Goal: Communication & Community: Ask a question

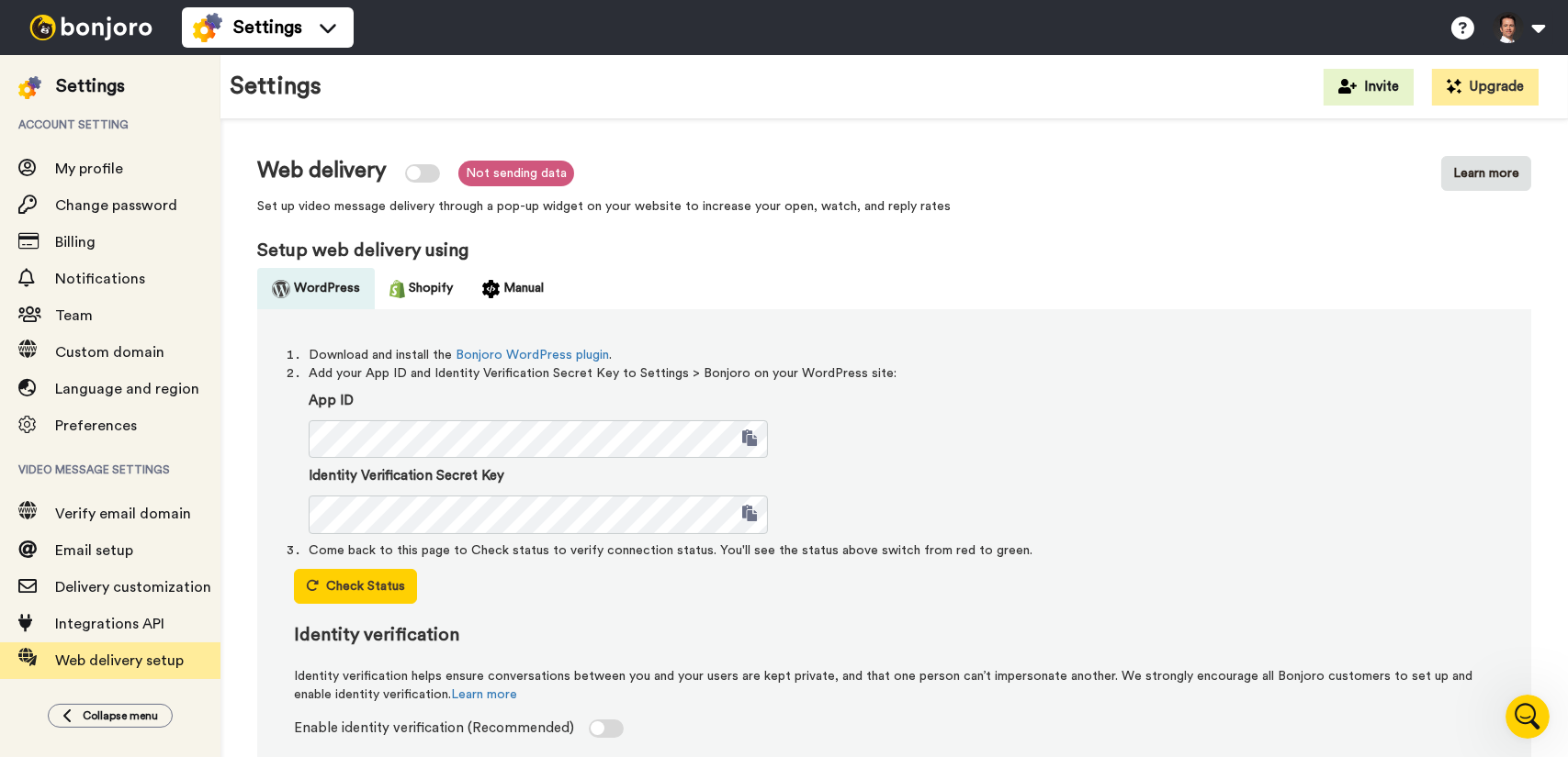
scroll to position [932, 0]
click at [1519, 714] on icon "Open Intercom Messenger" at bounding box center [1524, 714] width 30 height 30
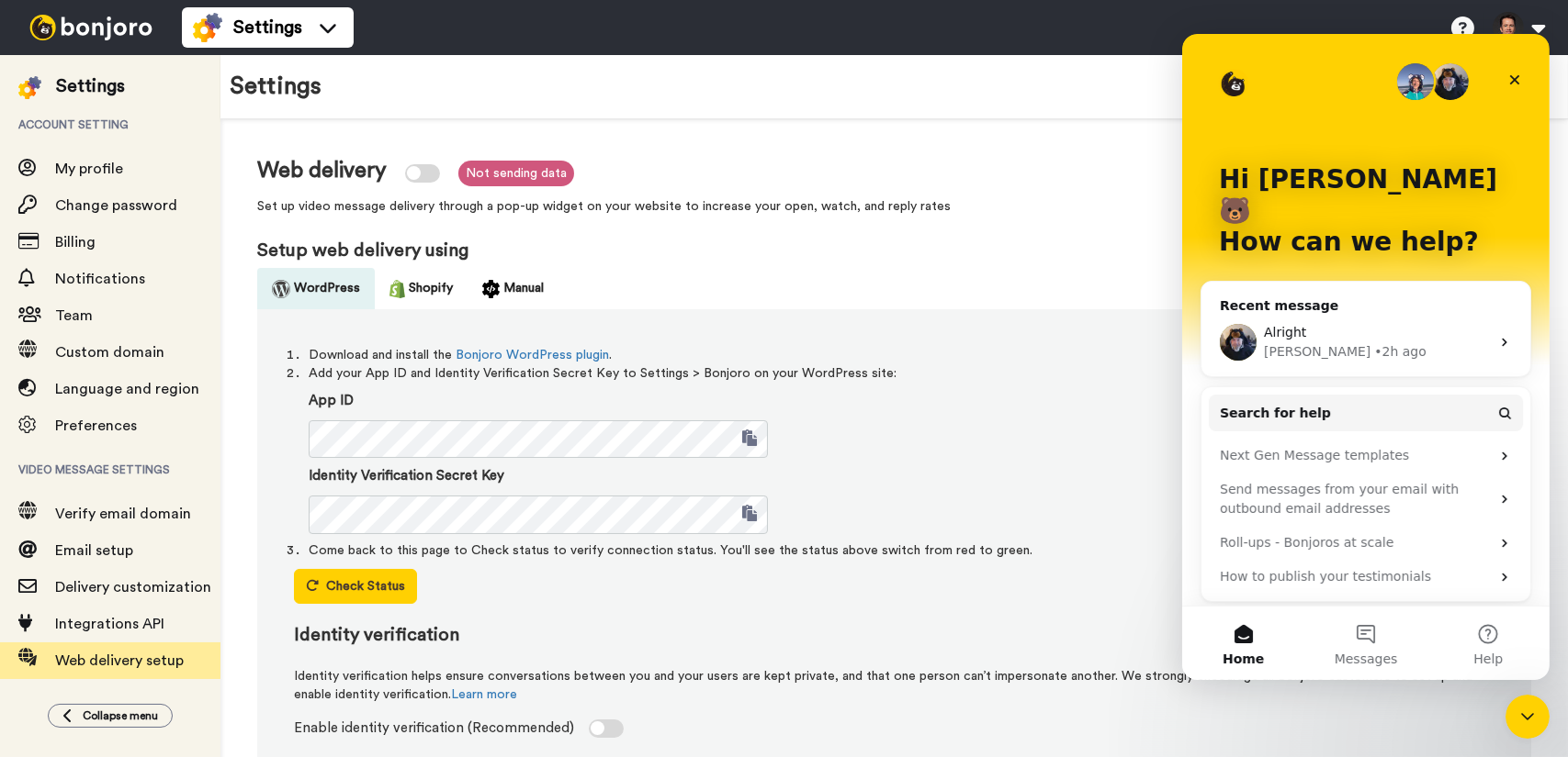
click at [1356, 343] on div "Johann • 2h ago" at bounding box center [1376, 353] width 226 height 19
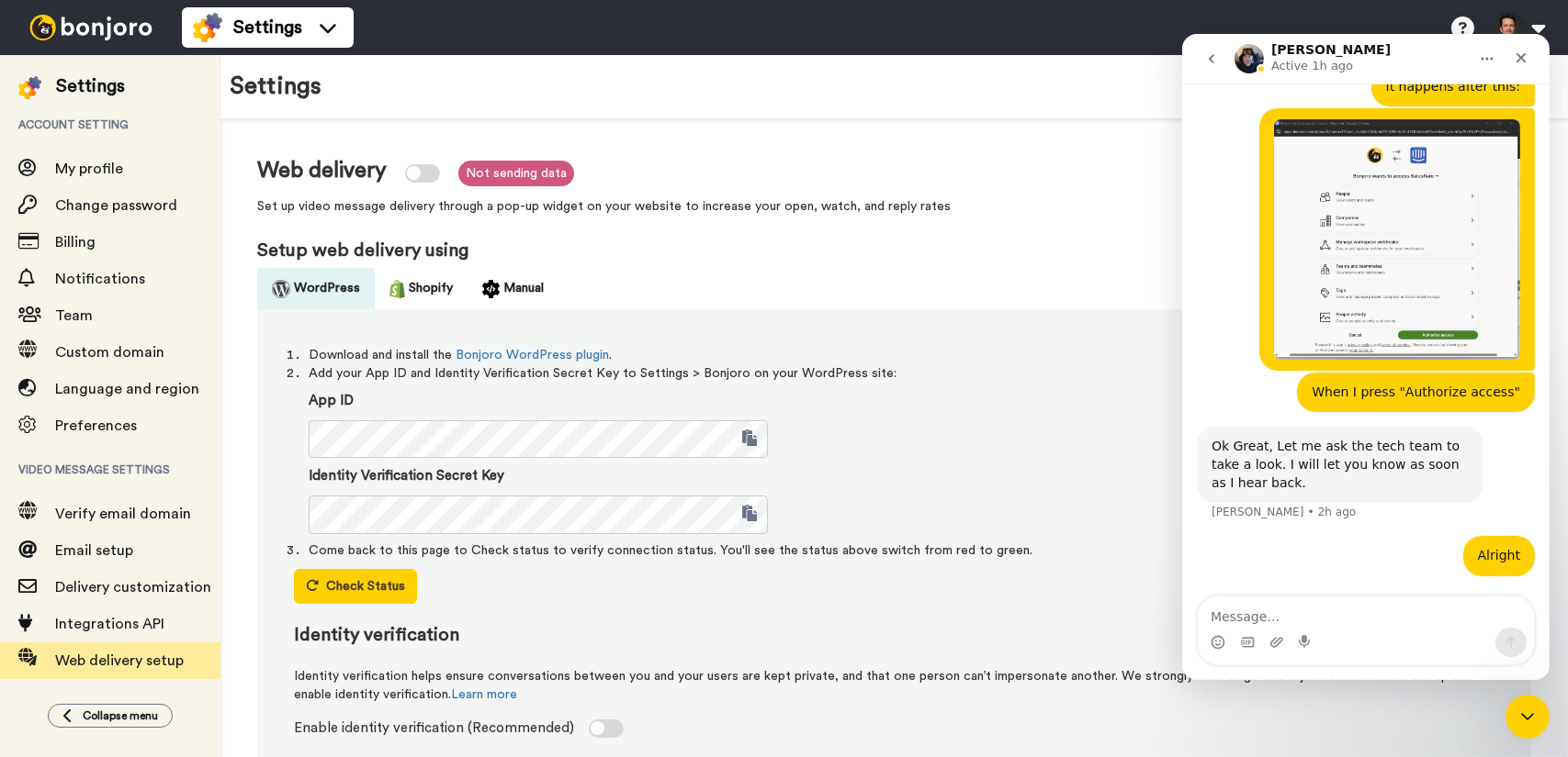
click at [1346, 622] on textarea "Message…" at bounding box center [1364, 613] width 336 height 31
click at [1218, 57] on button "go back" at bounding box center [1210, 58] width 35 height 35
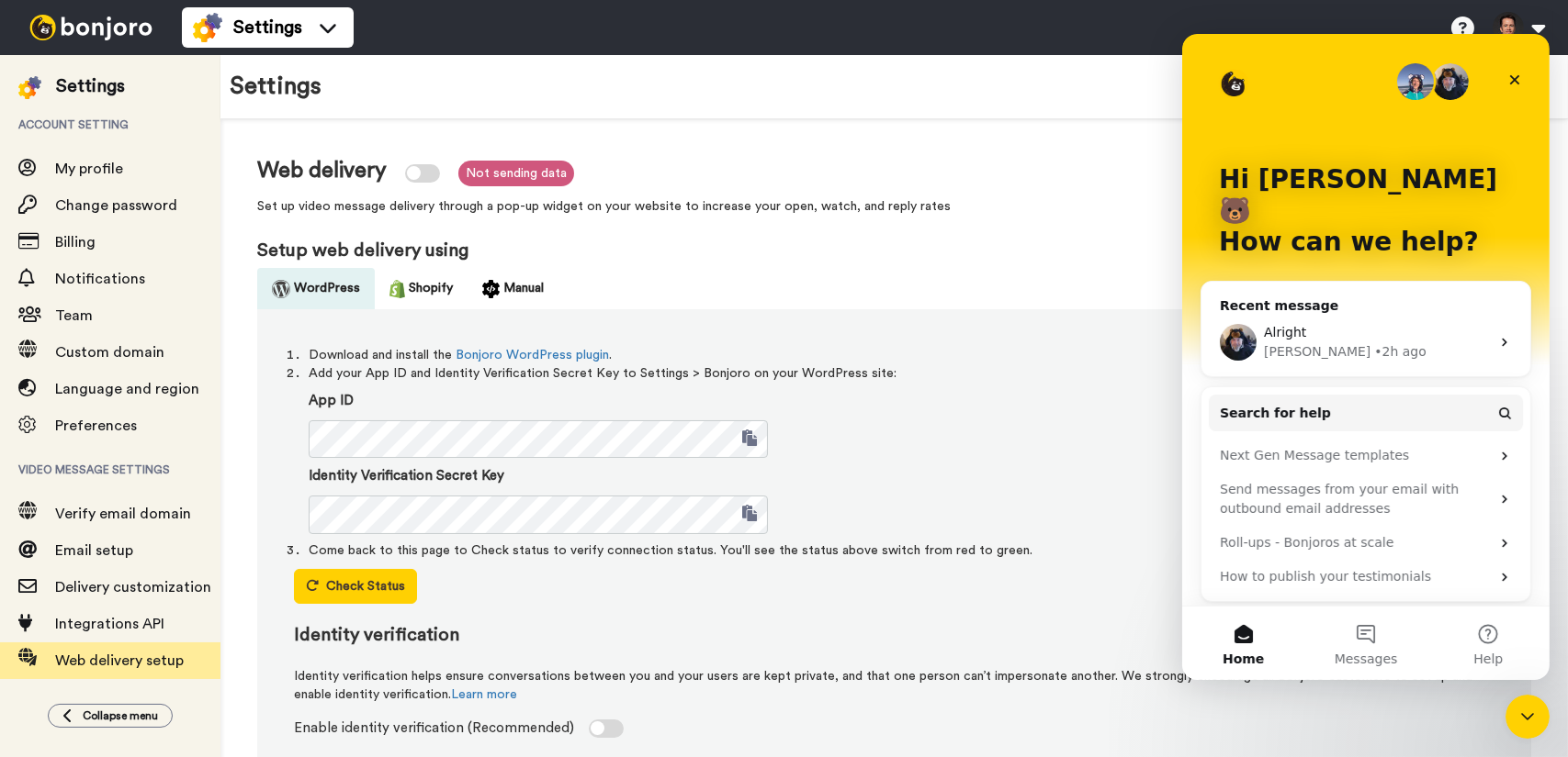
scroll to position [0, 0]
click at [1404, 323] on div "Alright" at bounding box center [1376, 333] width 226 height 19
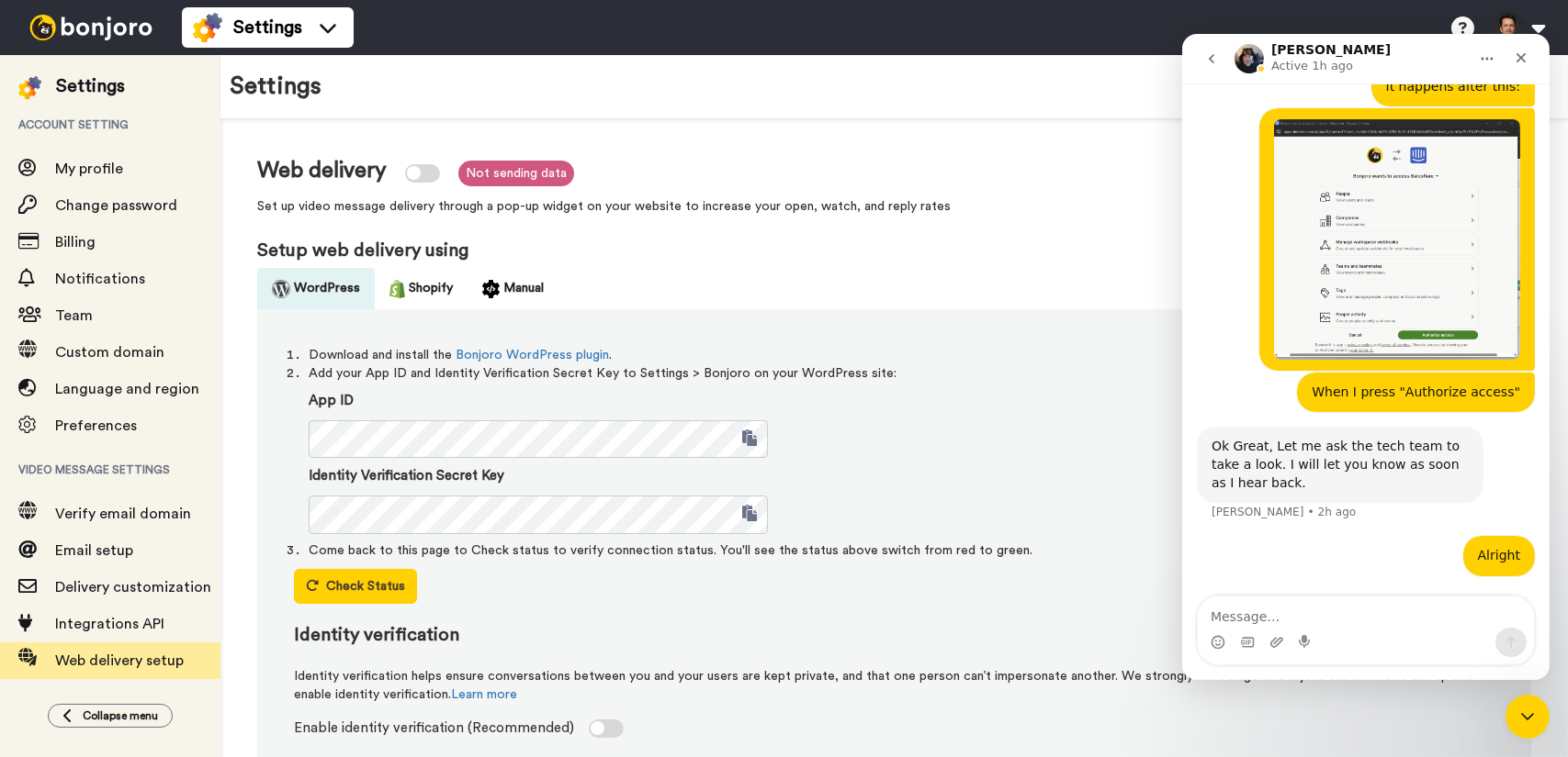
scroll to position [932, 0]
click at [489, 291] on img at bounding box center [491, 288] width 18 height 19
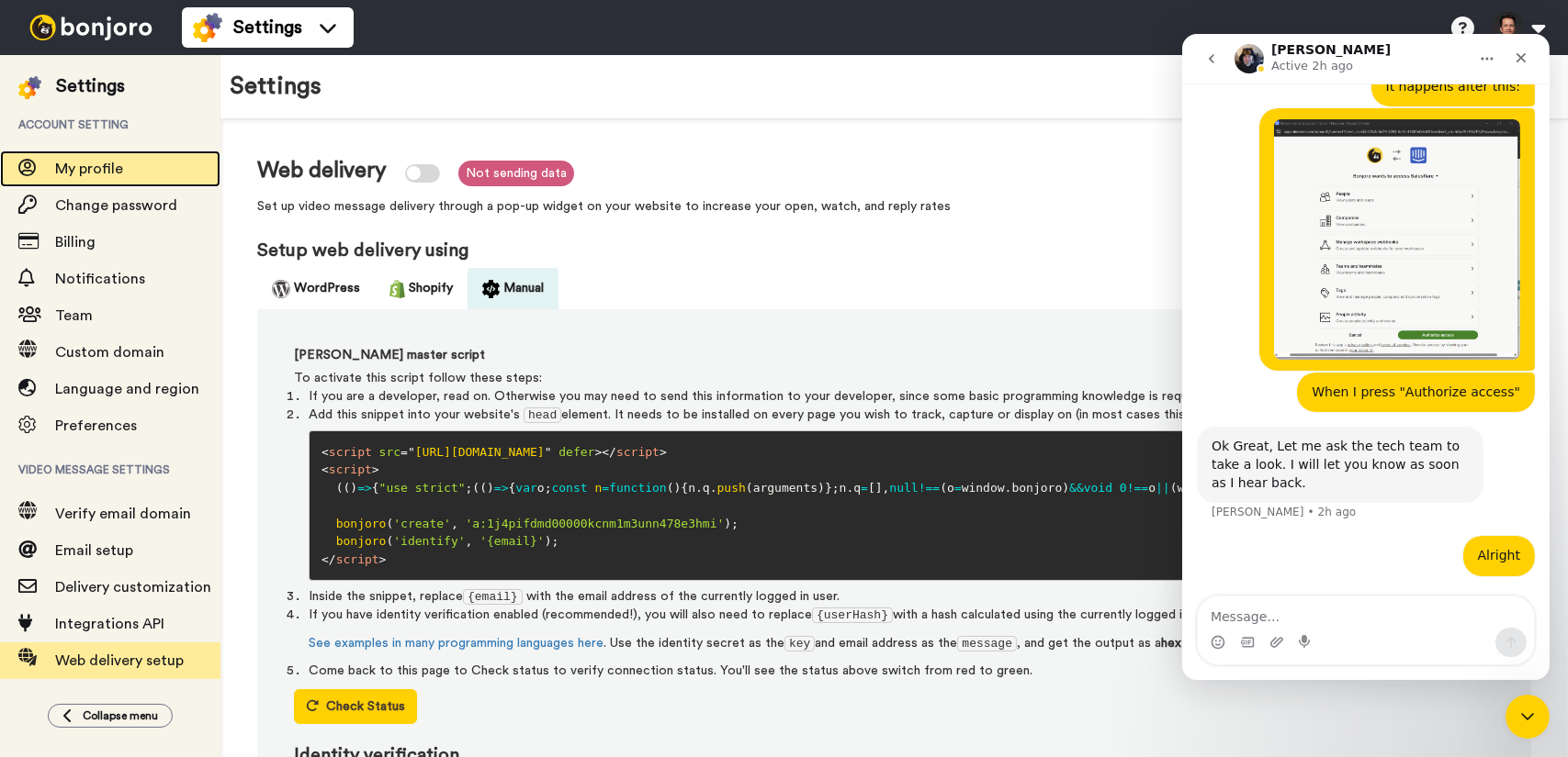
click at [137, 177] on span "My profile" at bounding box center [138, 169] width 166 height 22
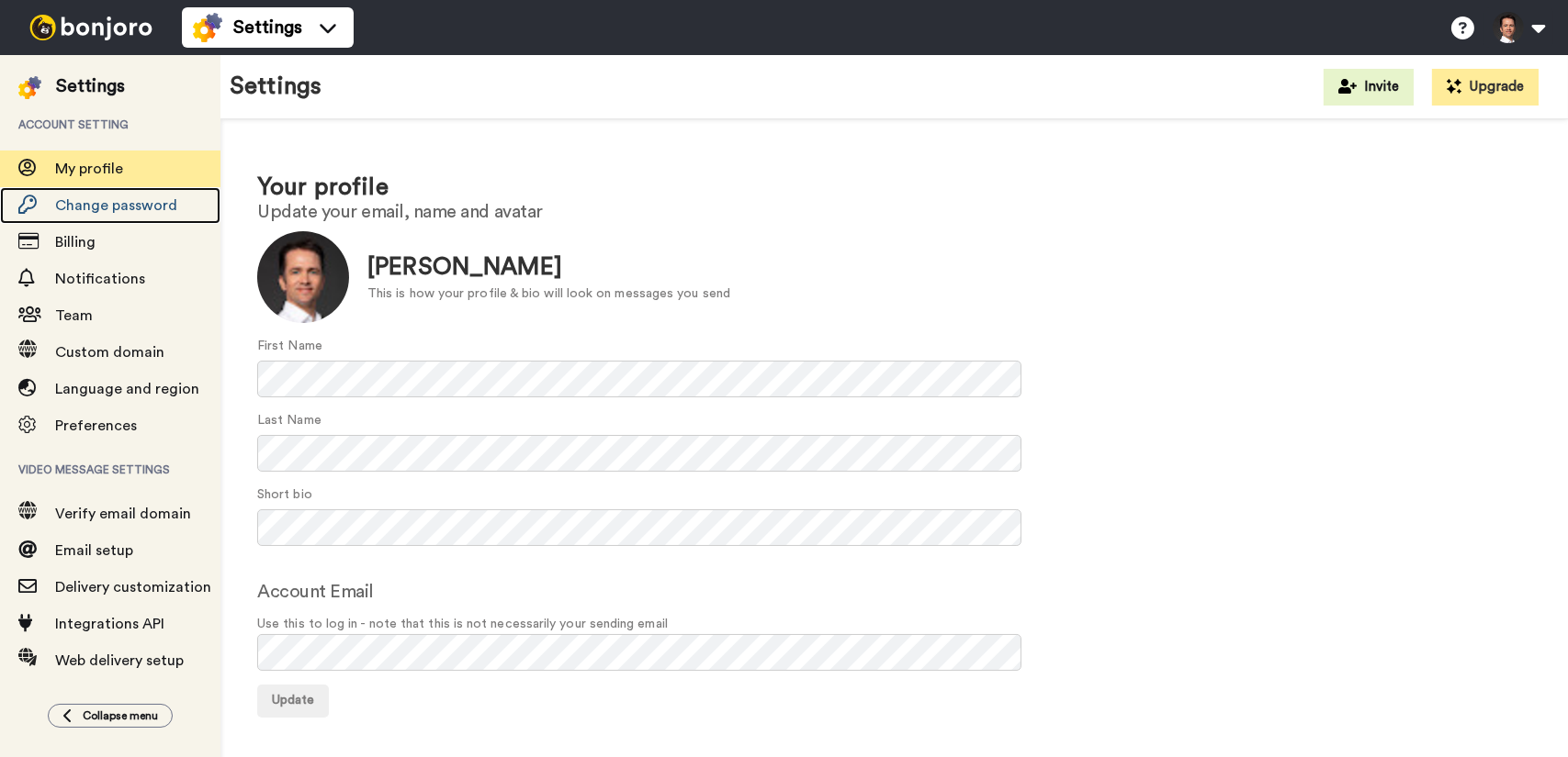
click at [134, 207] on span "Change password" at bounding box center [116, 206] width 122 height 15
click at [305, 291] on div at bounding box center [303, 277] width 92 height 92
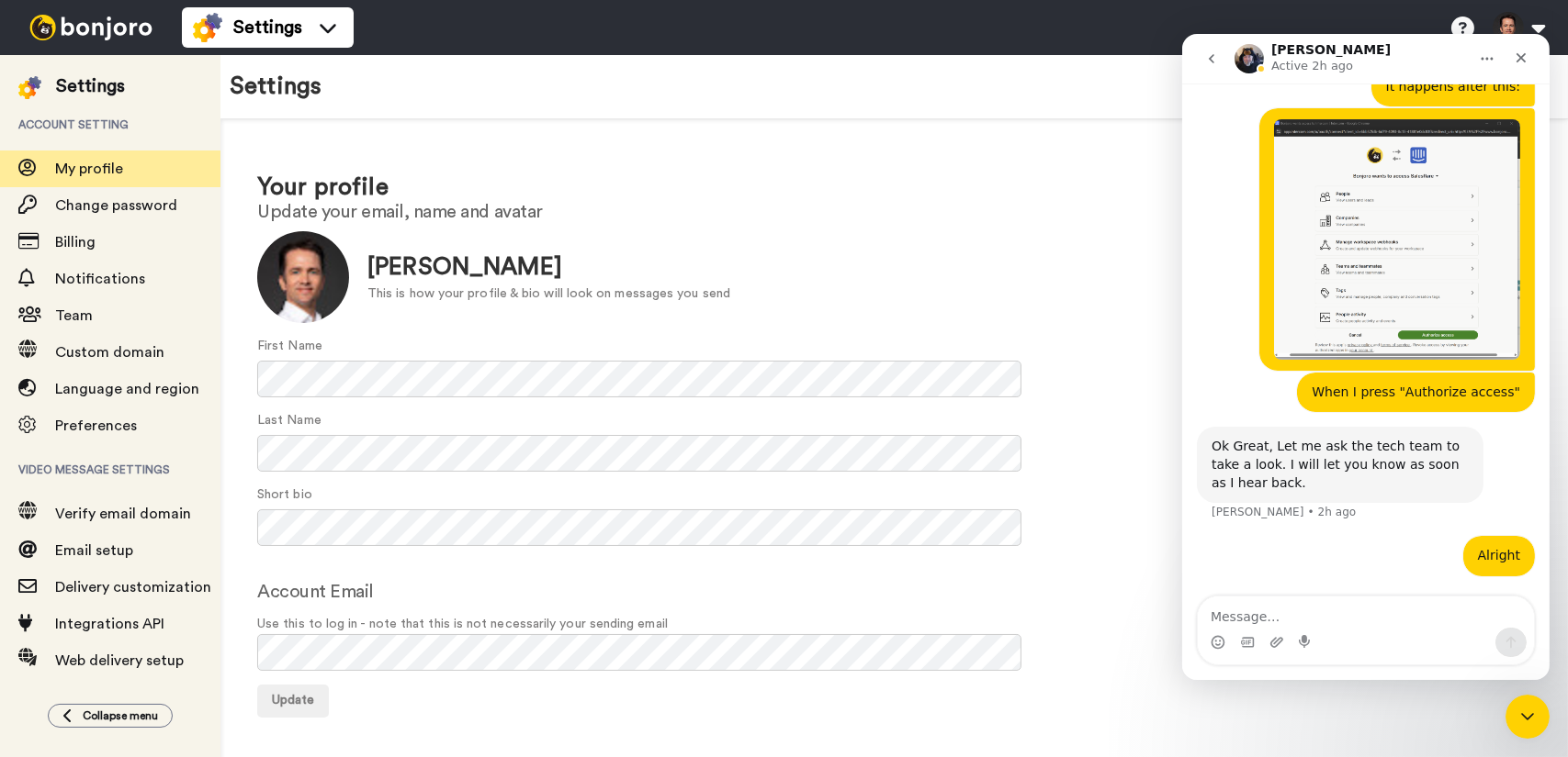
scroll to position [932, 0]
click at [291, 709] on button "Update" at bounding box center [293, 701] width 72 height 33
click at [83, 322] on span "Team" at bounding box center [74, 316] width 38 height 15
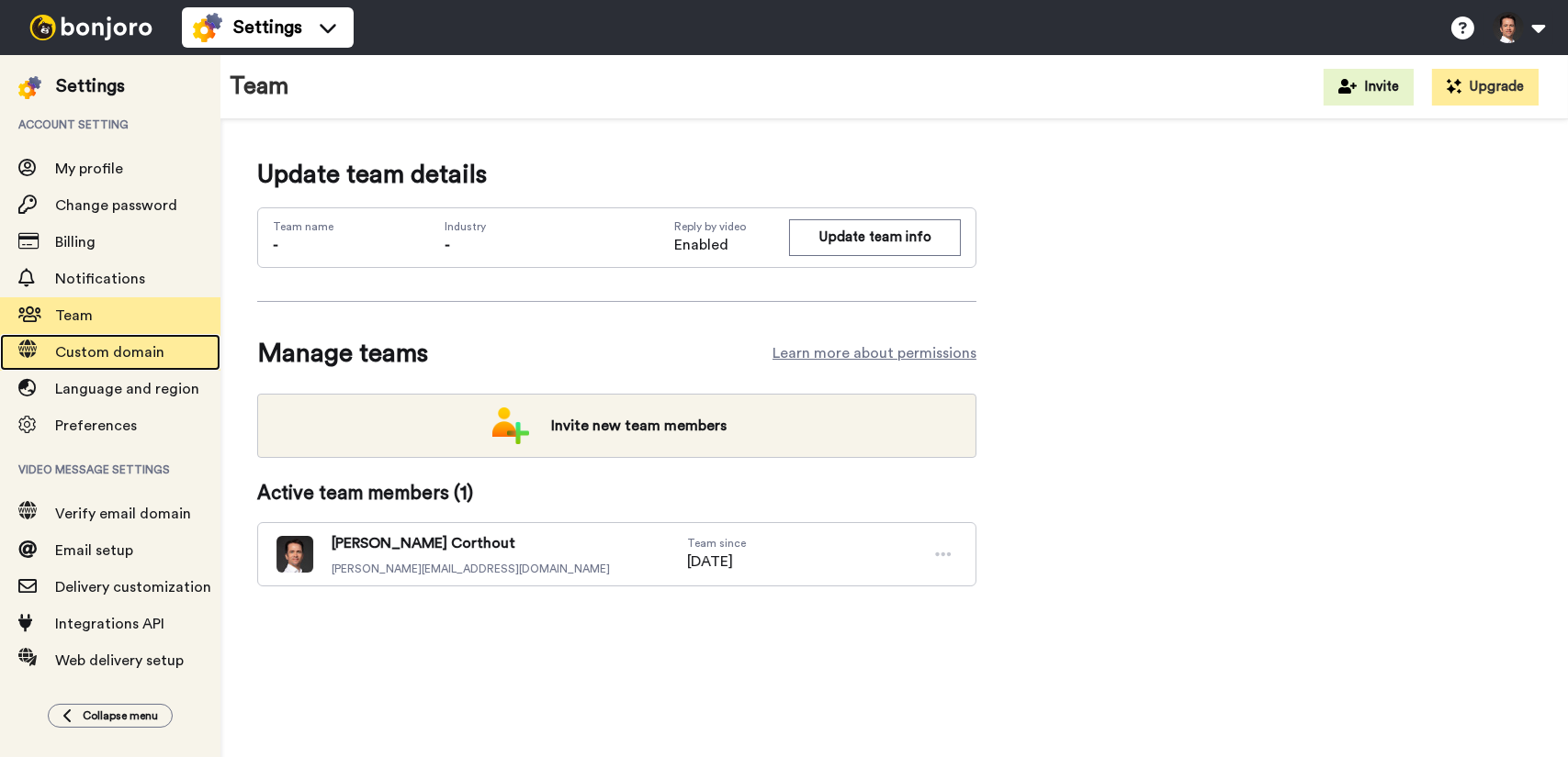
click at [165, 355] on span "Custom domain" at bounding box center [138, 353] width 166 height 22
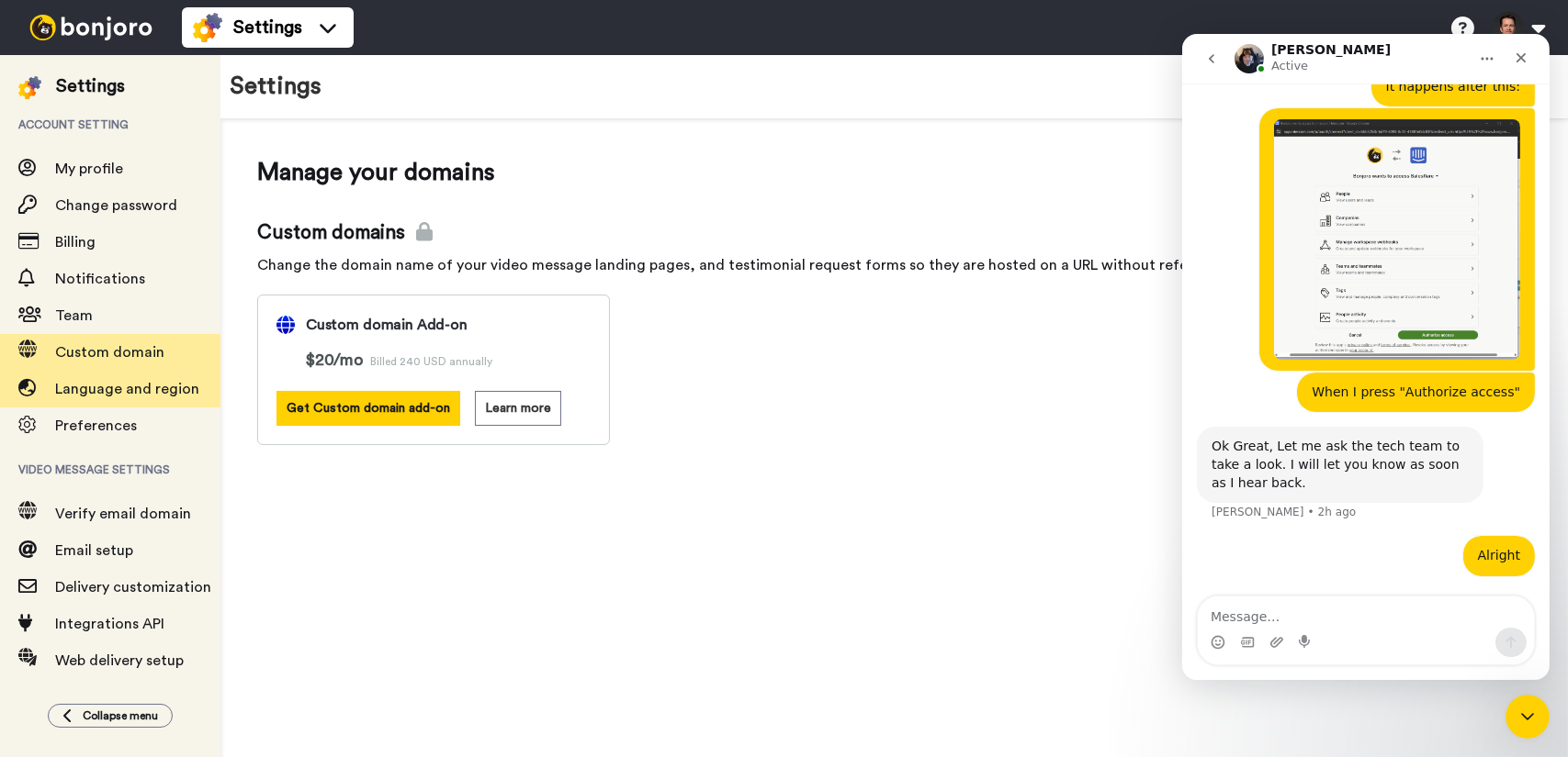
scroll to position [932, 0]
click at [143, 391] on span "Language and region" at bounding box center [128, 389] width 144 height 15
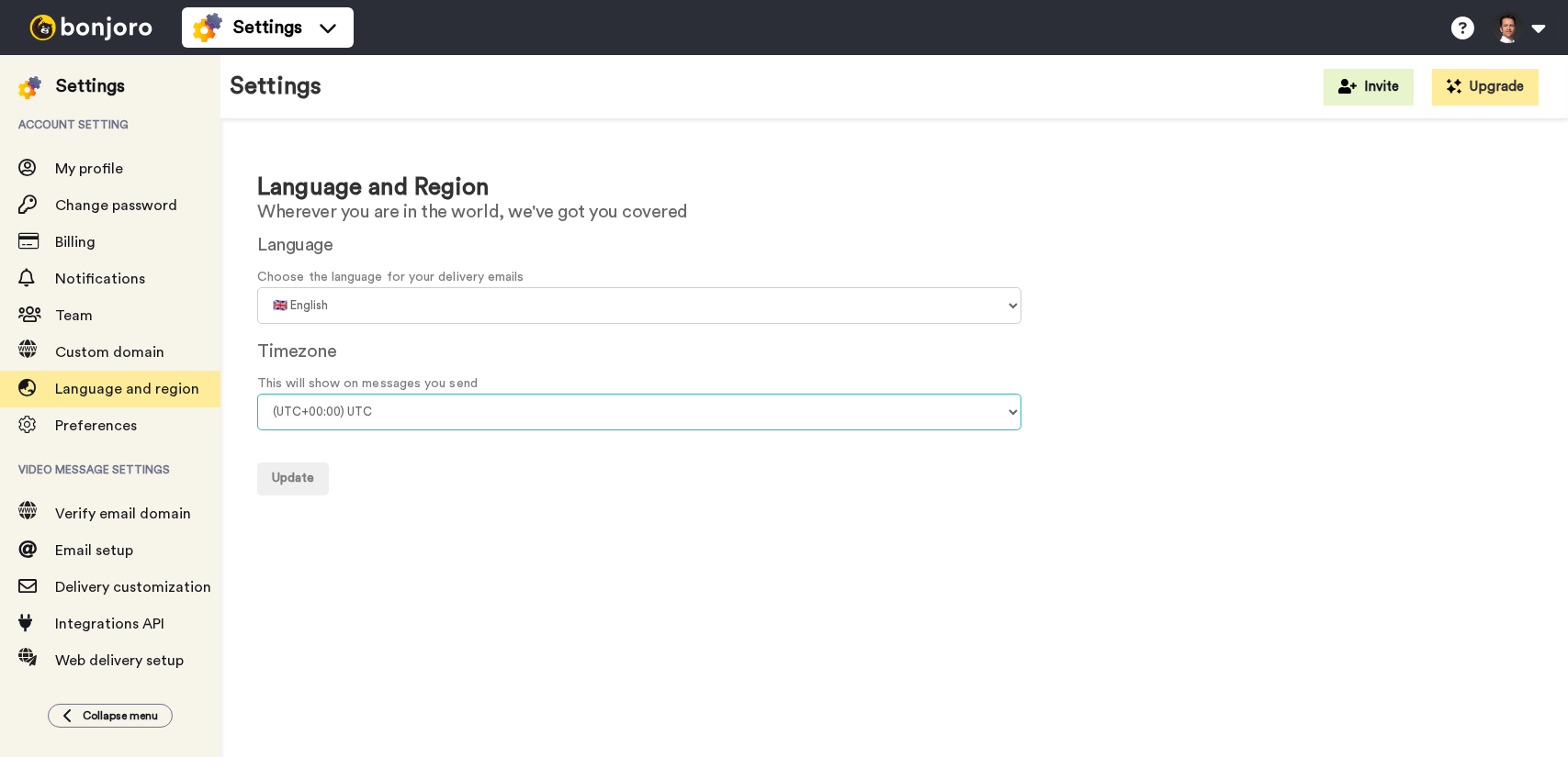
click at [403, 408] on select "(UTC-11:00) [GEOGRAPHIC_DATA] (UTC-11:00) [GEOGRAPHIC_DATA] (UTC-10:00) [US_STA…" at bounding box center [639, 412] width 764 height 37
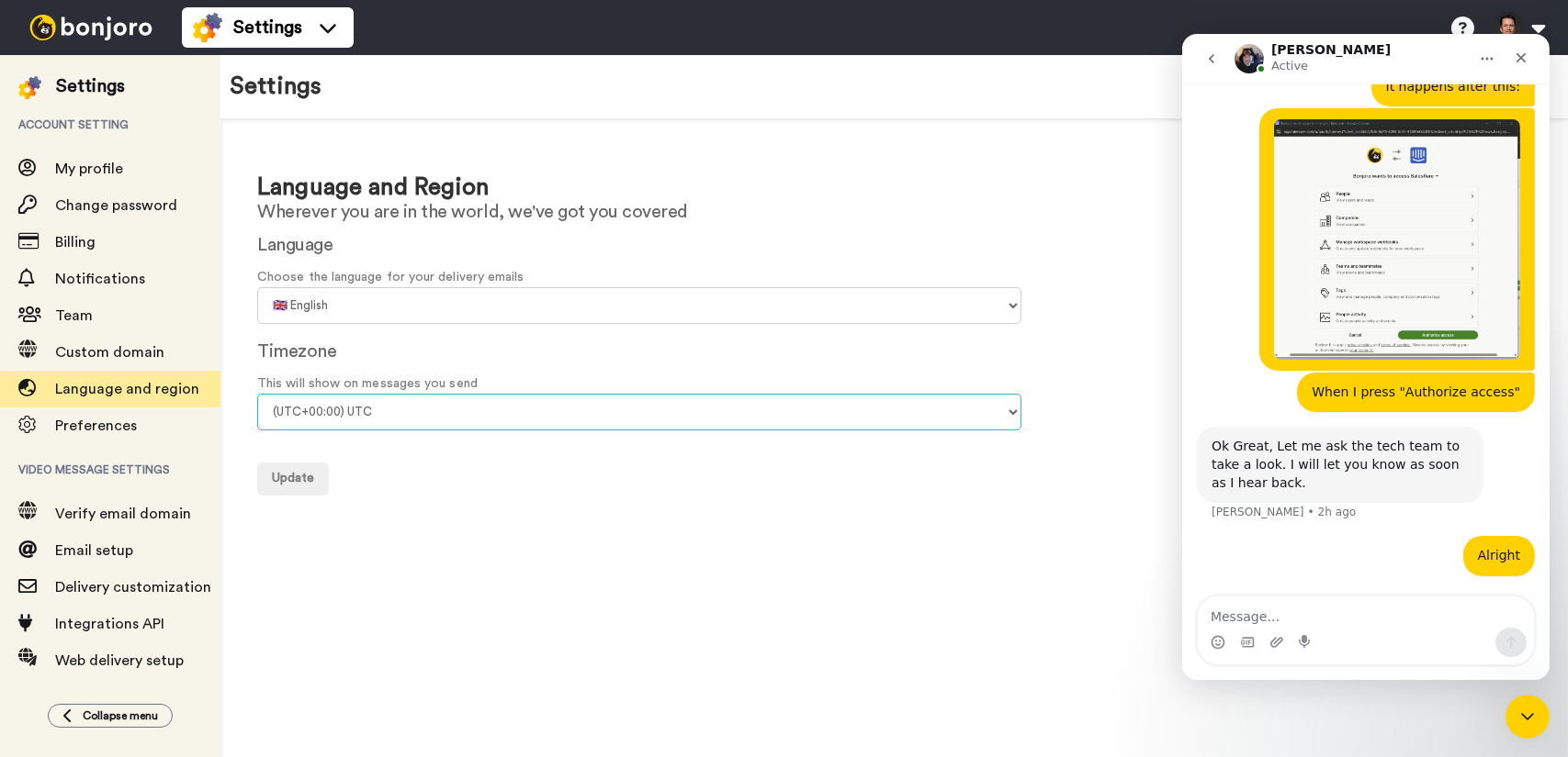
click at [402, 412] on select "(UTC-11:00) Midway Island (UTC-11:00) Samoa (UTC-10:00) Hawaii (UTC-09:00) Alas…" at bounding box center [639, 412] width 764 height 37
select select "Europe/Brussels"
click at [257, 394] on select "(UTC-11:00) Midway Island (UTC-11:00) Samoa (UTC-10:00) Hawaii (UTC-09:00) Alas…" at bounding box center [639, 412] width 764 height 37
click at [309, 488] on button "Update" at bounding box center [293, 479] width 72 height 33
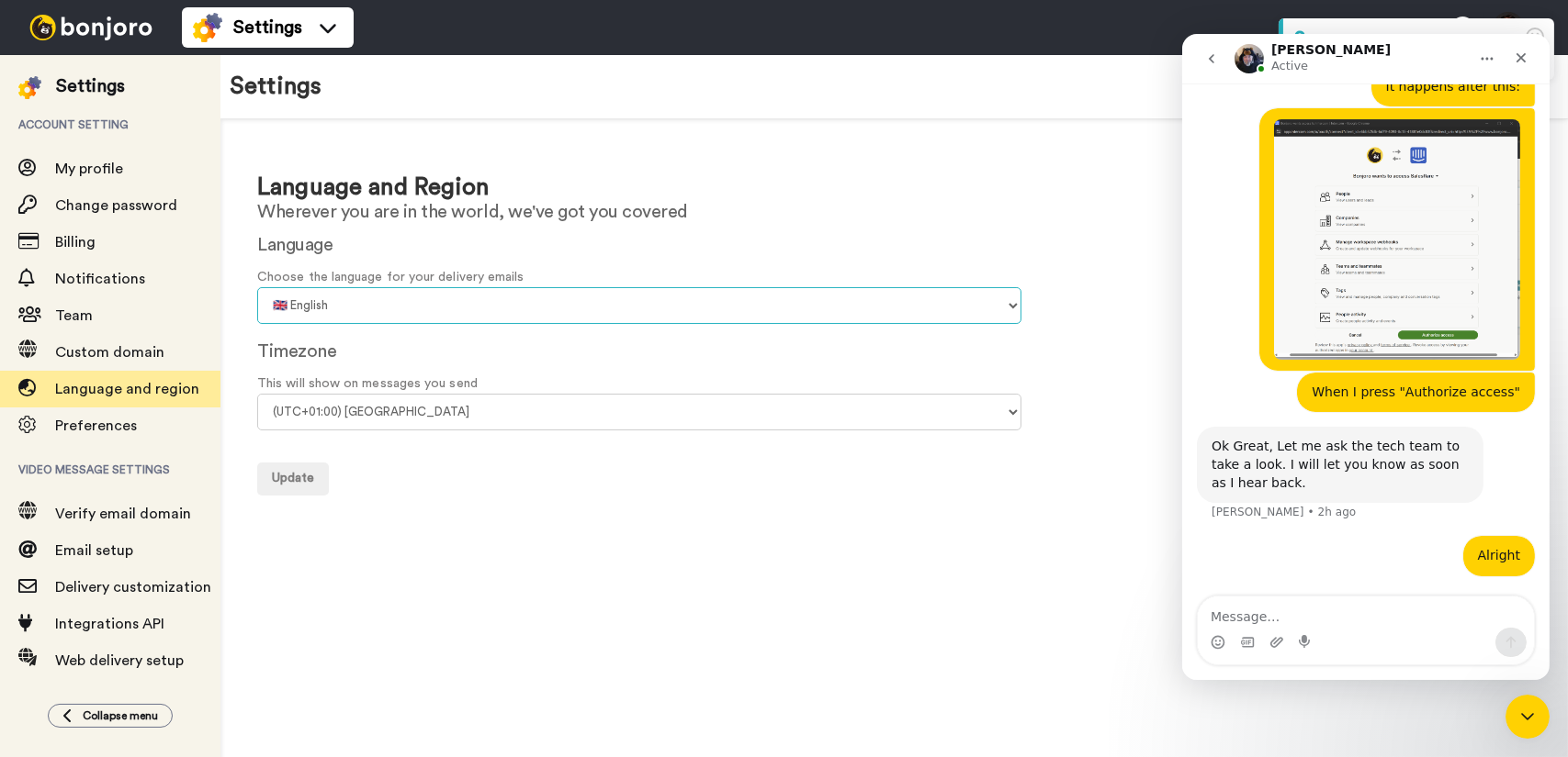
click at [381, 302] on select "🇨🇳 Chinese 🇨🇿 Czech 🇩🇰 Danish 🇳🇱 Dutch 🇬🇧 English 🇫🇮 Finnish 🇫🇷 French 🇩🇪 Germa…" at bounding box center [639, 306] width 764 height 37
click at [1013, 310] on select "🇨🇳 Chinese 🇨🇿 Czech 🇩🇰 Danish 🇳🇱 Dutch 🇬🇧 English 🇫🇮 Finnish 🇫🇷 French 🇩🇪 Germa…" at bounding box center [639, 306] width 764 height 37
click at [1001, 322] on select "🇨🇳 Chinese 🇨🇿 Czech 🇩🇰 Danish 🇳🇱 Dutch 🇬🇧 English 🇫🇮 Finnish 🇫🇷 French 🇩🇪 Germa…" at bounding box center [639, 306] width 764 height 37
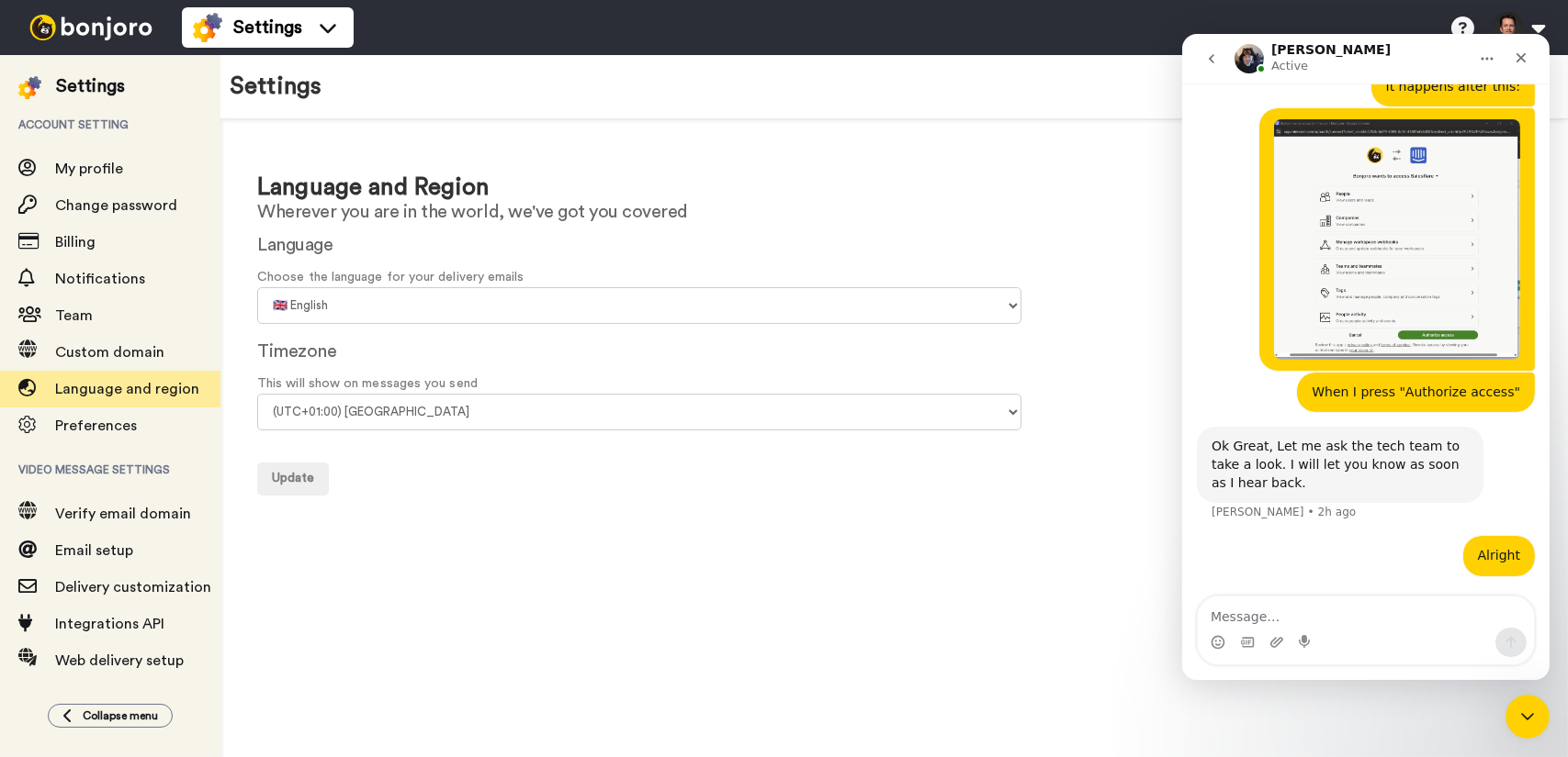
click at [1089, 296] on div "Language Choose the language for your delivery emails 🇨🇳 Chinese 🇨🇿 Czech 🇩🇰 Da…" at bounding box center [894, 277] width 1274 height 93
click at [136, 419] on span "Preferences" at bounding box center [138, 426] width 166 height 22
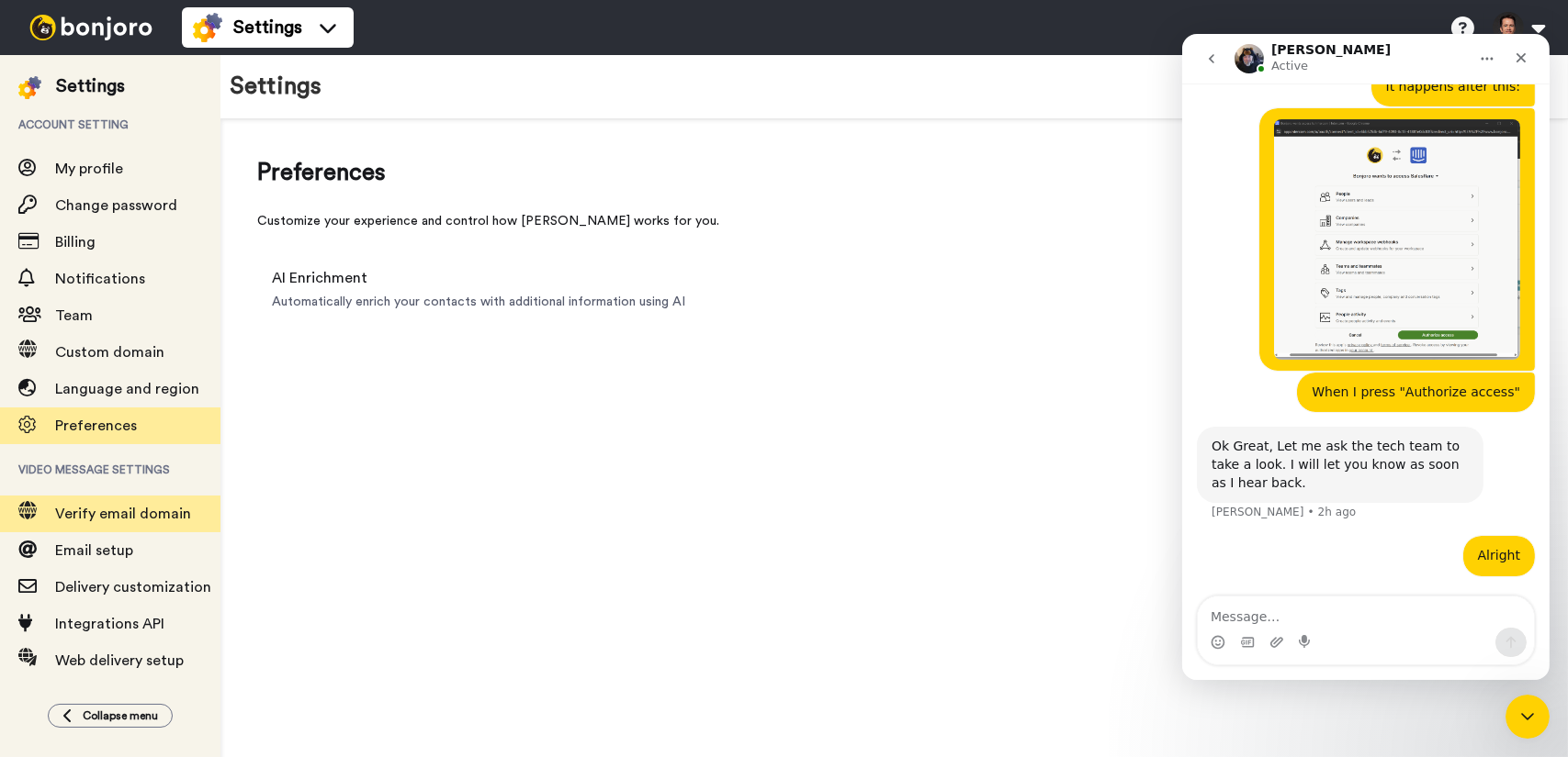
scroll to position [932, 0]
click at [138, 511] on span "Verify email domain" at bounding box center [123, 513] width 135 height 15
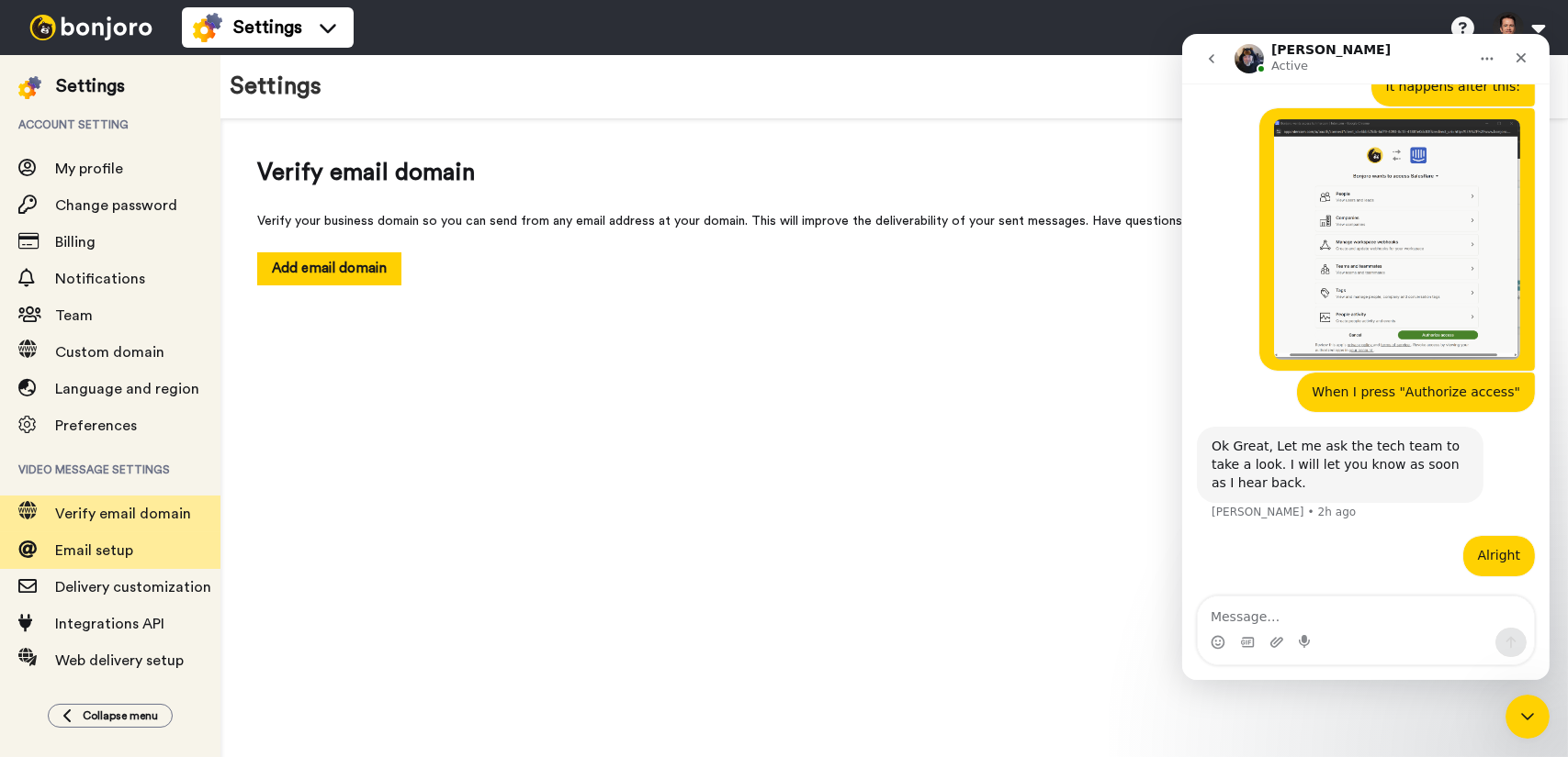
scroll to position [932, 0]
click at [121, 545] on span "Email setup" at bounding box center [95, 550] width 78 height 15
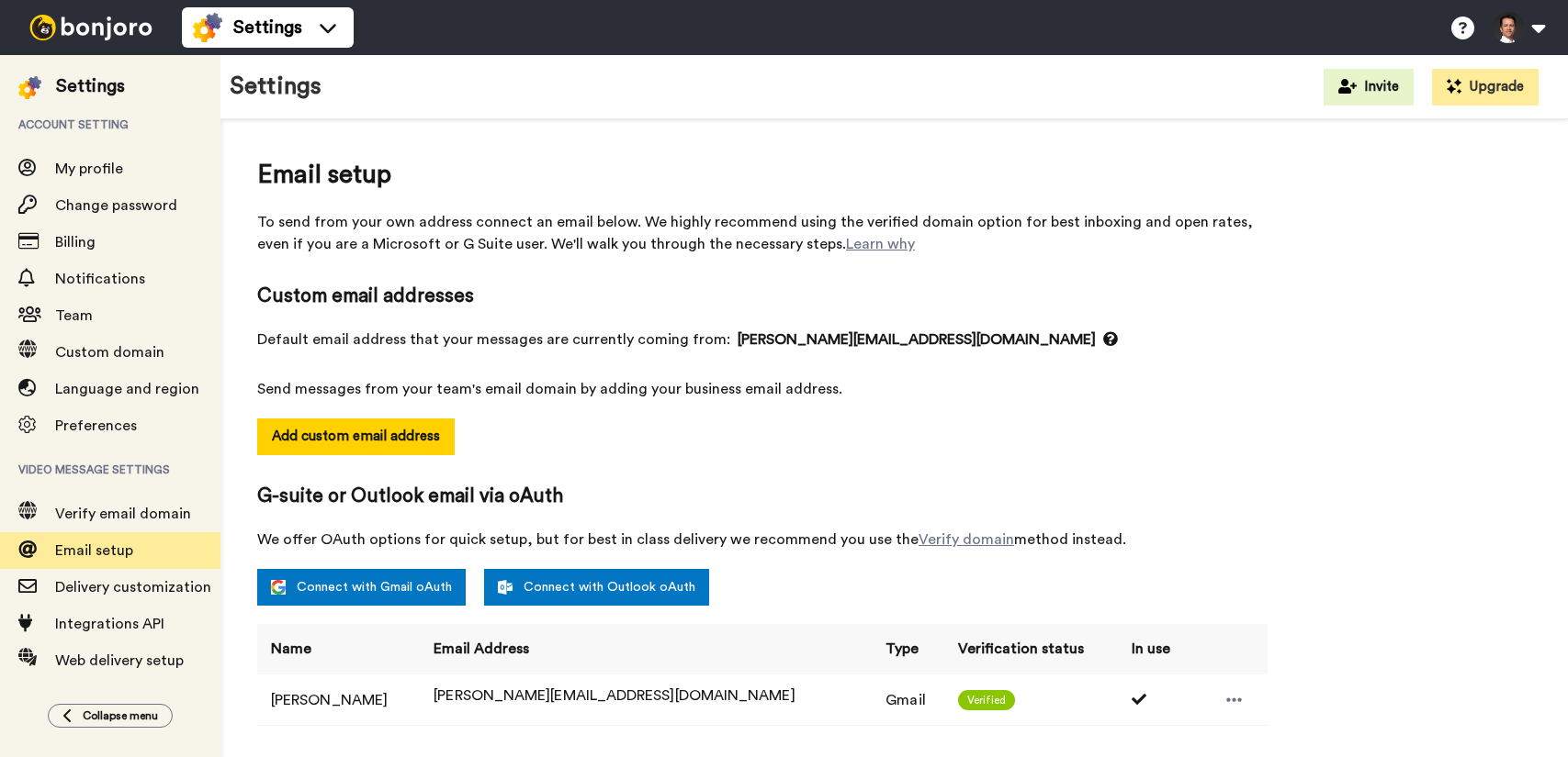
select select "24437"
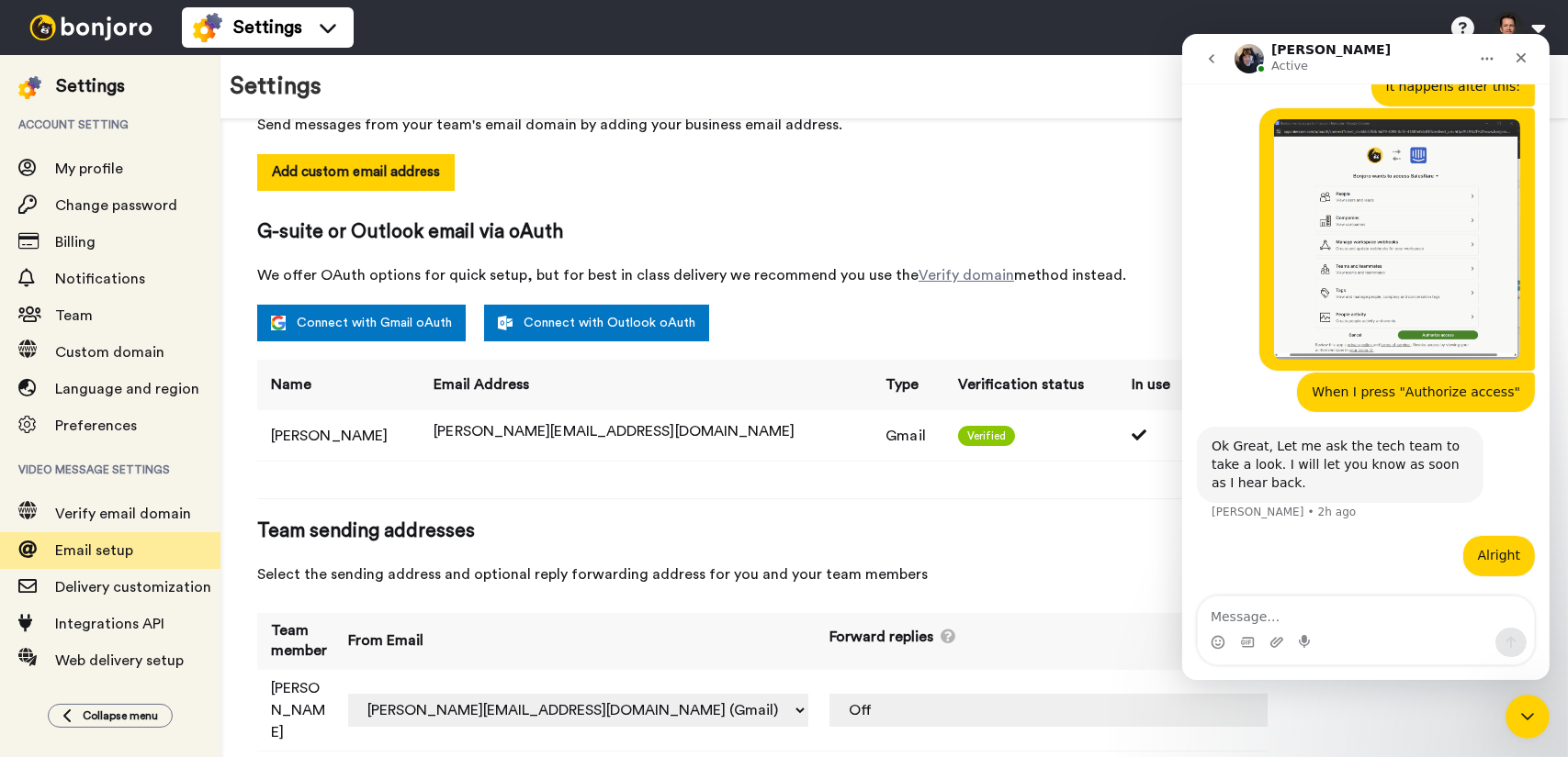
scroll to position [932, 0]
click at [1538, 712] on div "Close Intercom Messenger" at bounding box center [1524, 714] width 44 height 44
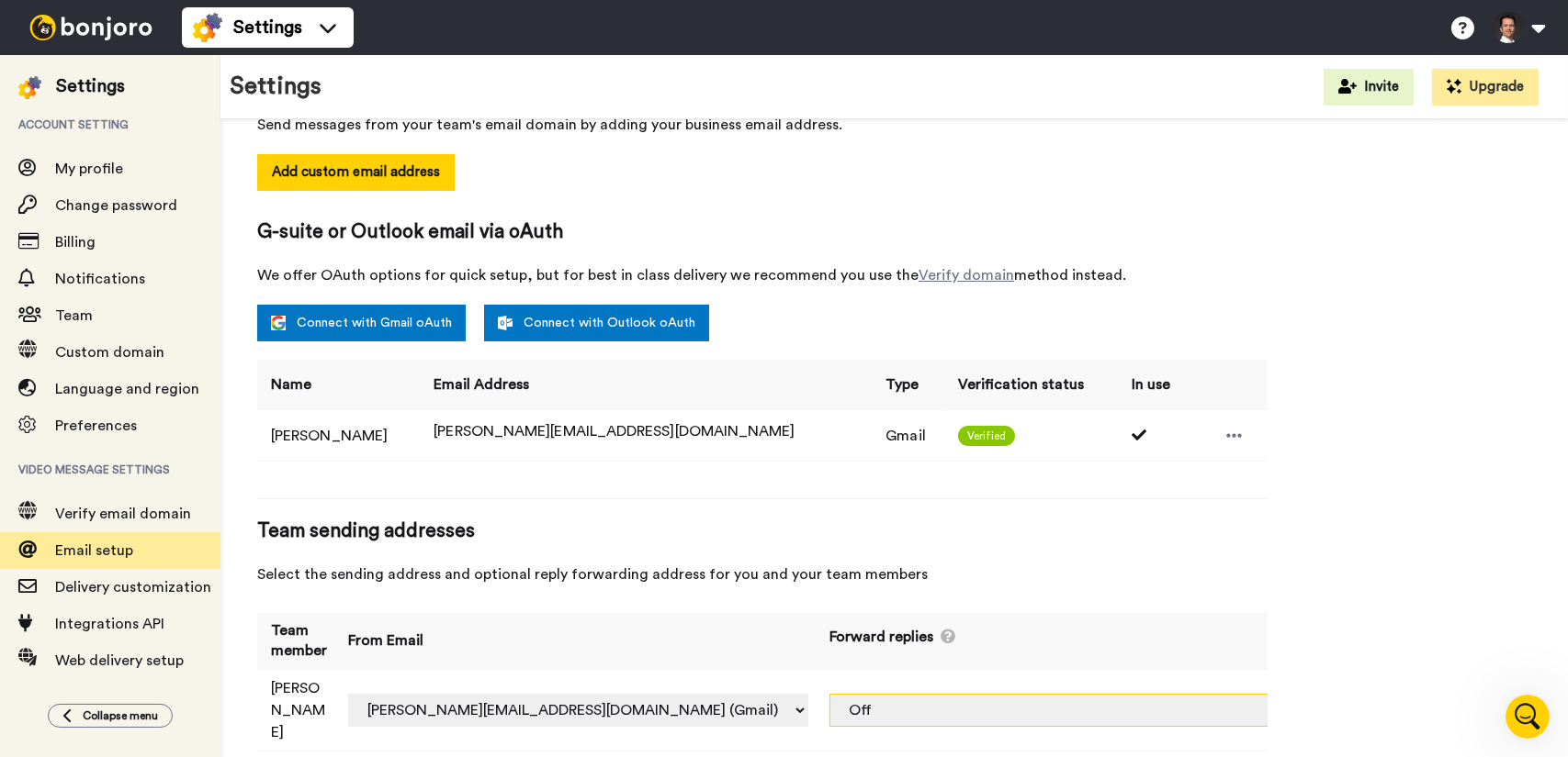
click at [1158, 694] on select "Off [PERSON_NAME][EMAIL_ADDRESS][DOMAIN_NAME] (Gmail)" at bounding box center [1059, 710] width 460 height 33
click at [1348, 636] on div "Email setup To send from your own address connect an email below. We highly rec…" at bounding box center [894, 331] width 1274 height 879
click at [1190, 694] on select "Off [PERSON_NAME][EMAIL_ADDRESS][DOMAIN_NAME] (Gmail)" at bounding box center [1059, 710] width 460 height 33
click at [1183, 694] on select "Off [PERSON_NAME][EMAIL_ADDRESS][DOMAIN_NAME] (Gmail)" at bounding box center [1059, 710] width 460 height 33
click at [1393, 616] on div "Email setup To send from your own address connect an email below. We highly rec…" at bounding box center [894, 331] width 1274 height 879
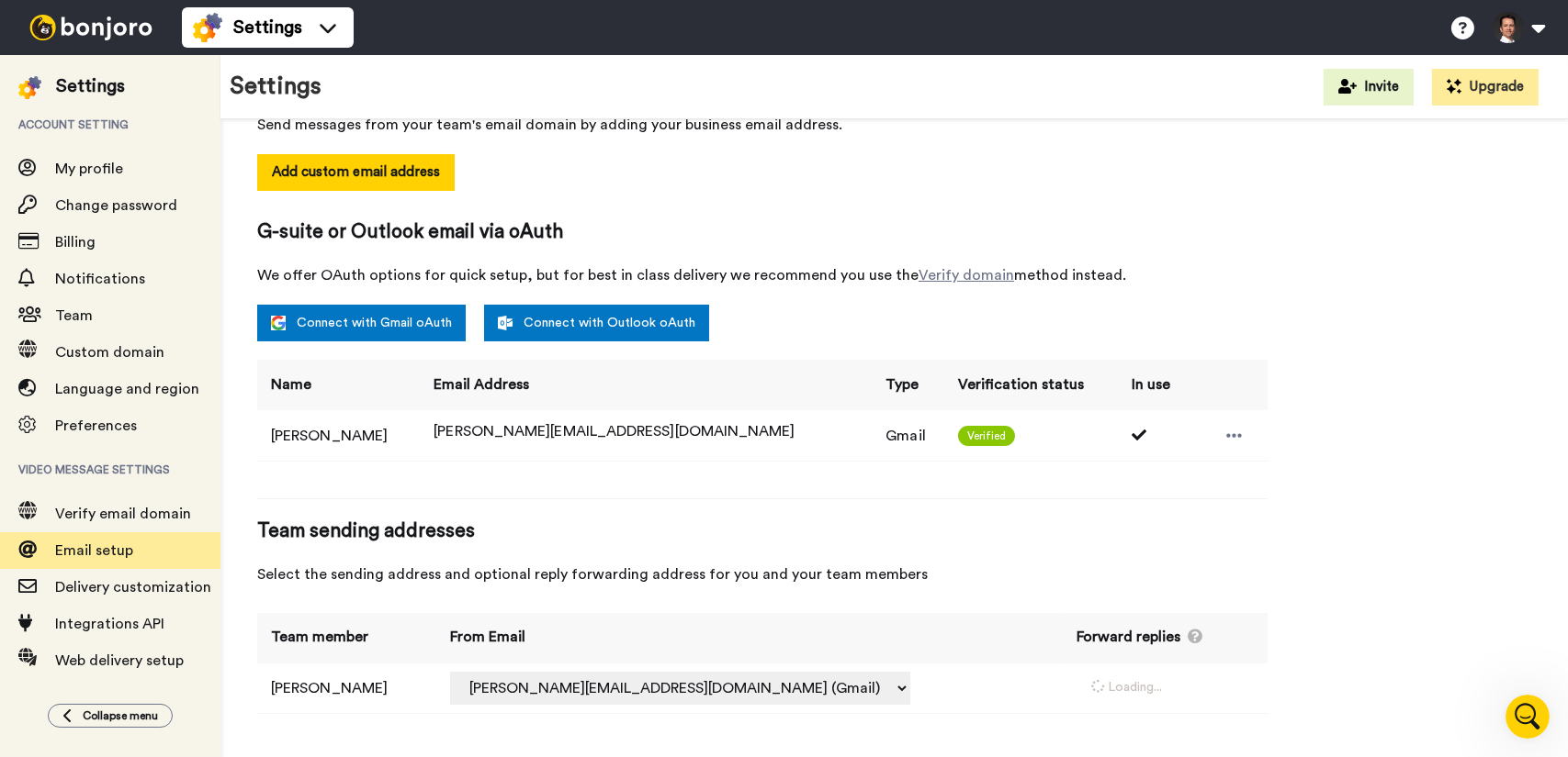
select select "24437"
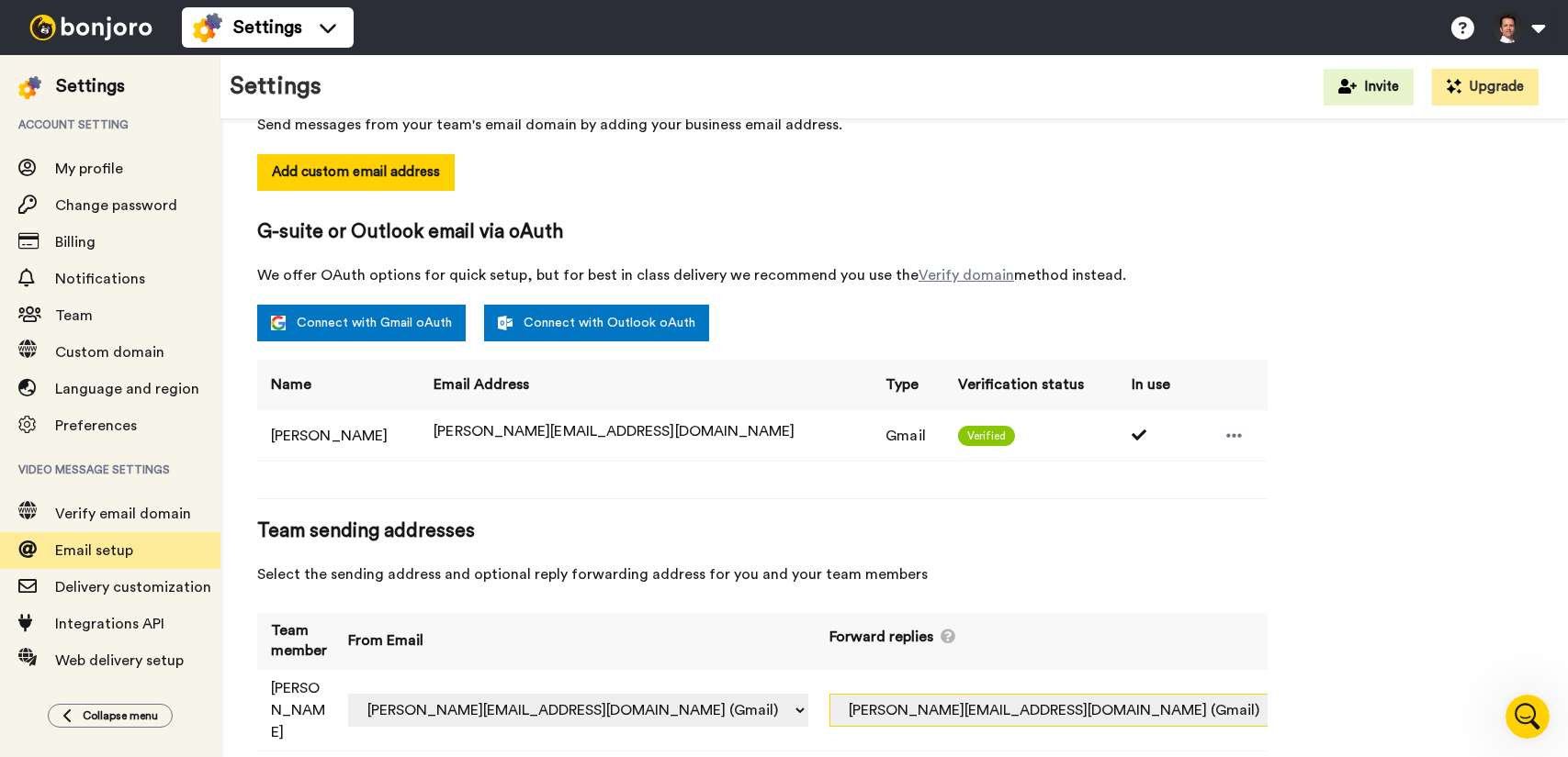
click at [1098, 694] on select "Off jeroen@salesflare.com (Gmail)" at bounding box center [1059, 710] width 460 height 33
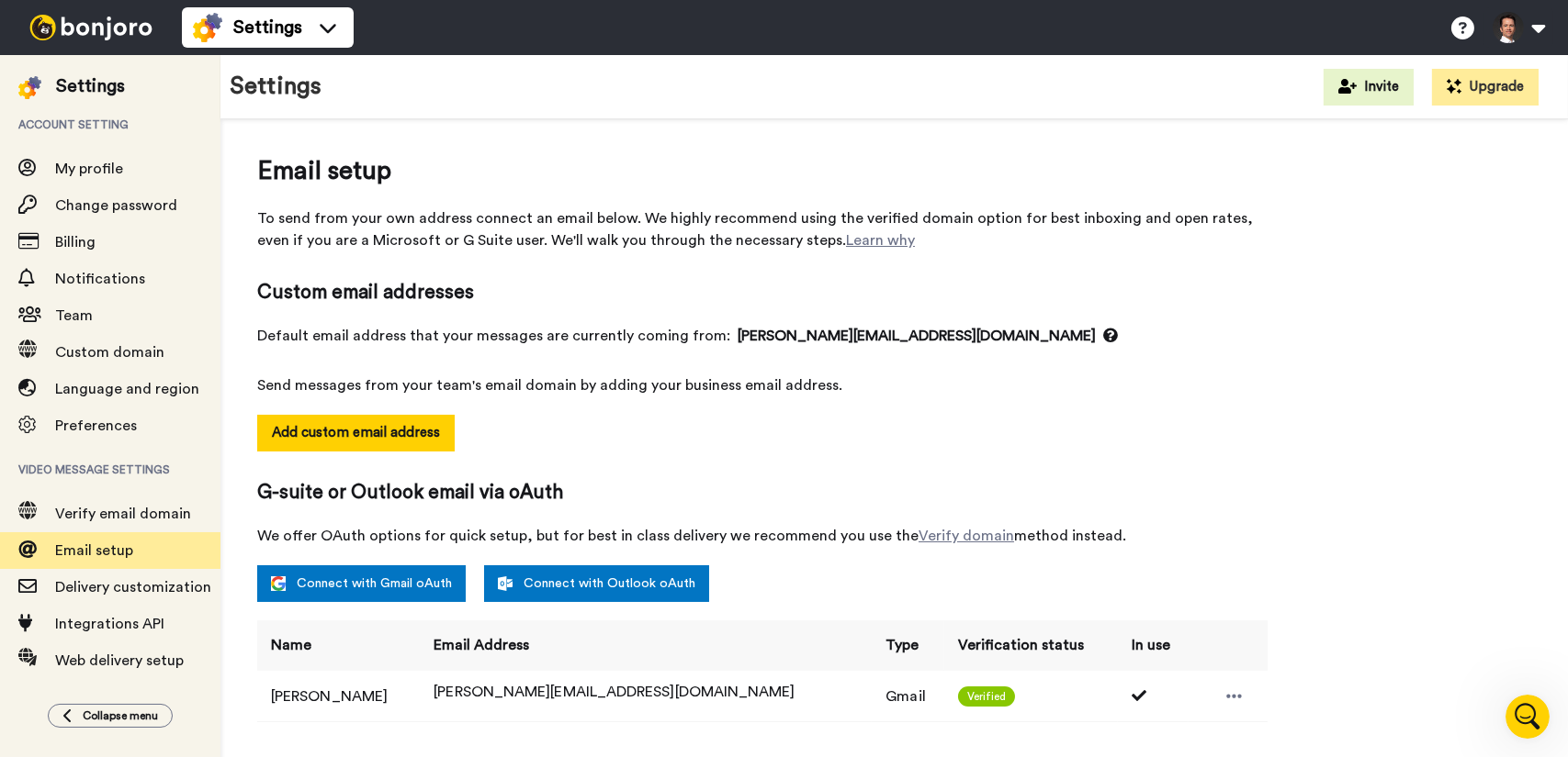
scroll to position [0, 0]
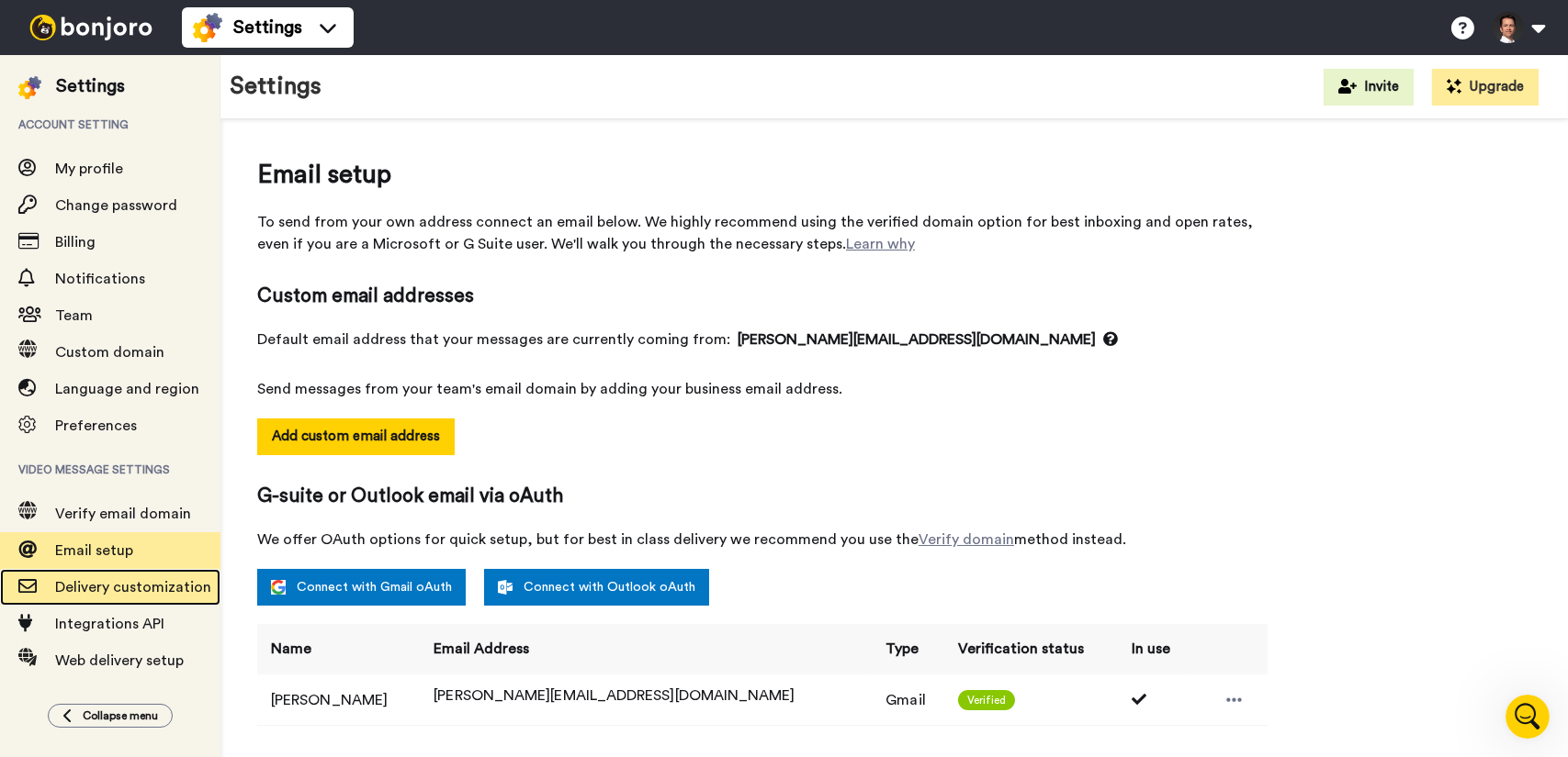
click at [83, 585] on span "Delivery customization" at bounding box center [134, 587] width 156 height 15
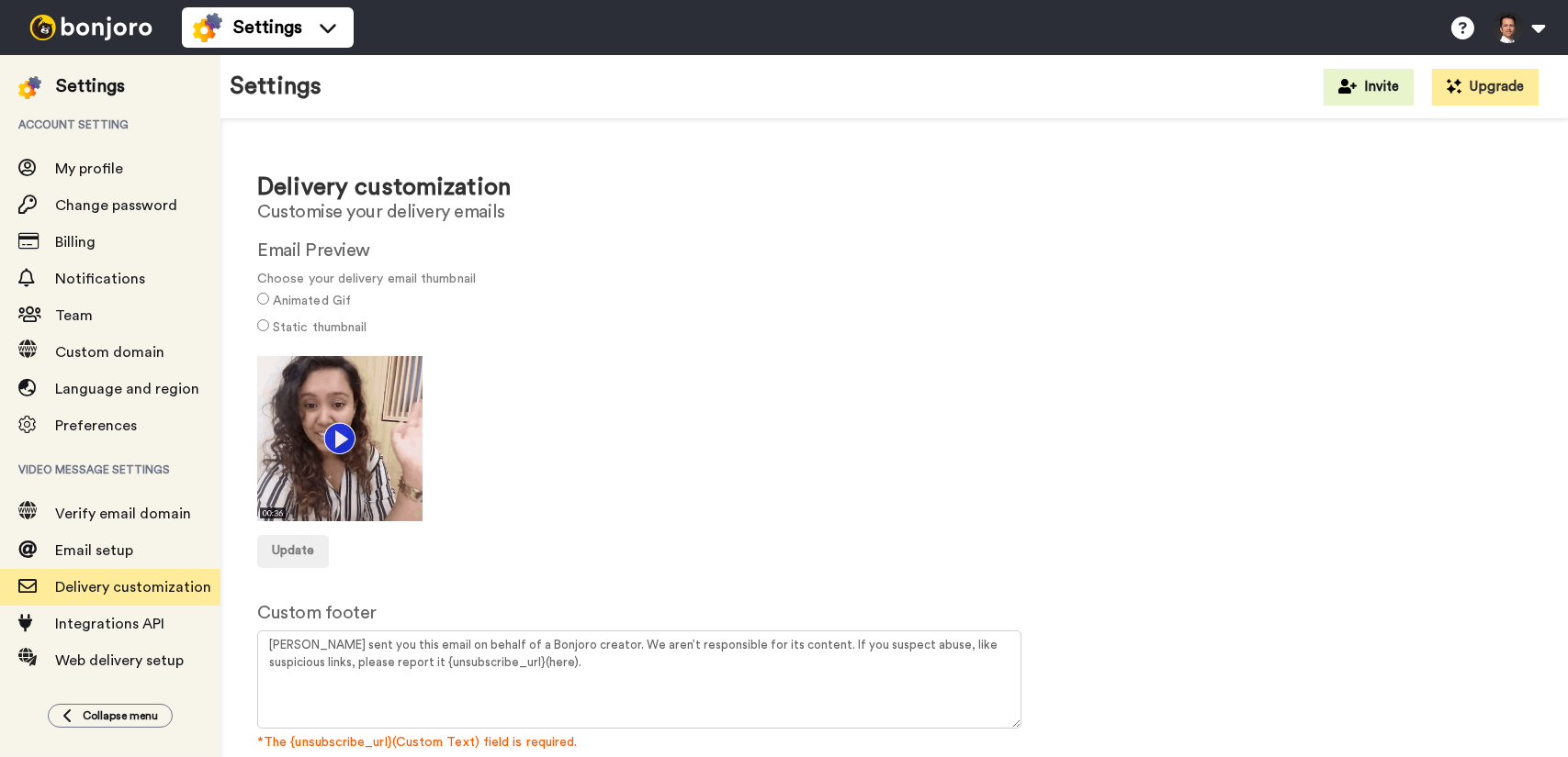
click at [335, 324] on label "Static thumbnail" at bounding box center [320, 328] width 94 height 19
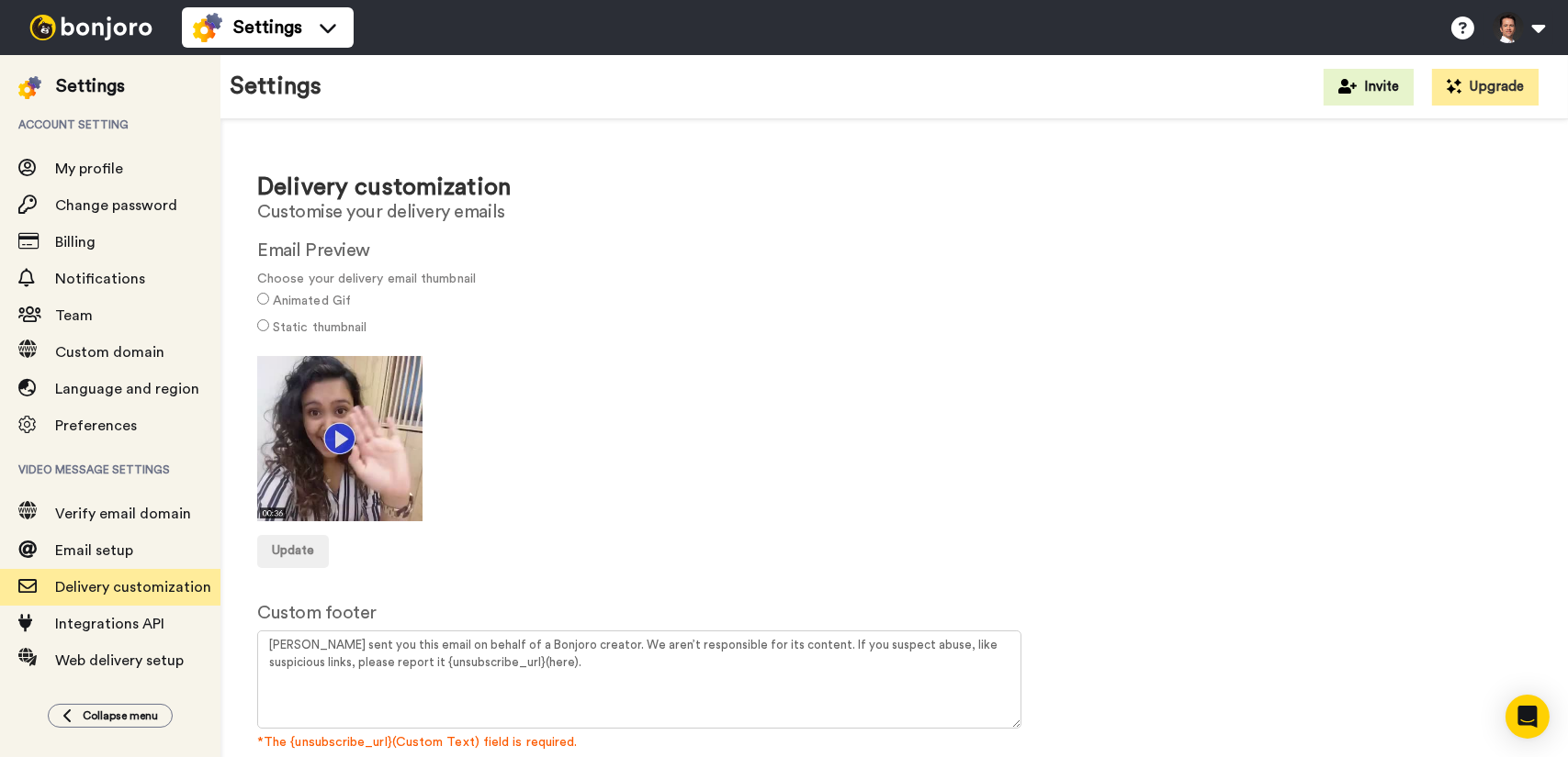
click at [311, 303] on label "Animated Gif" at bounding box center [312, 302] width 78 height 19
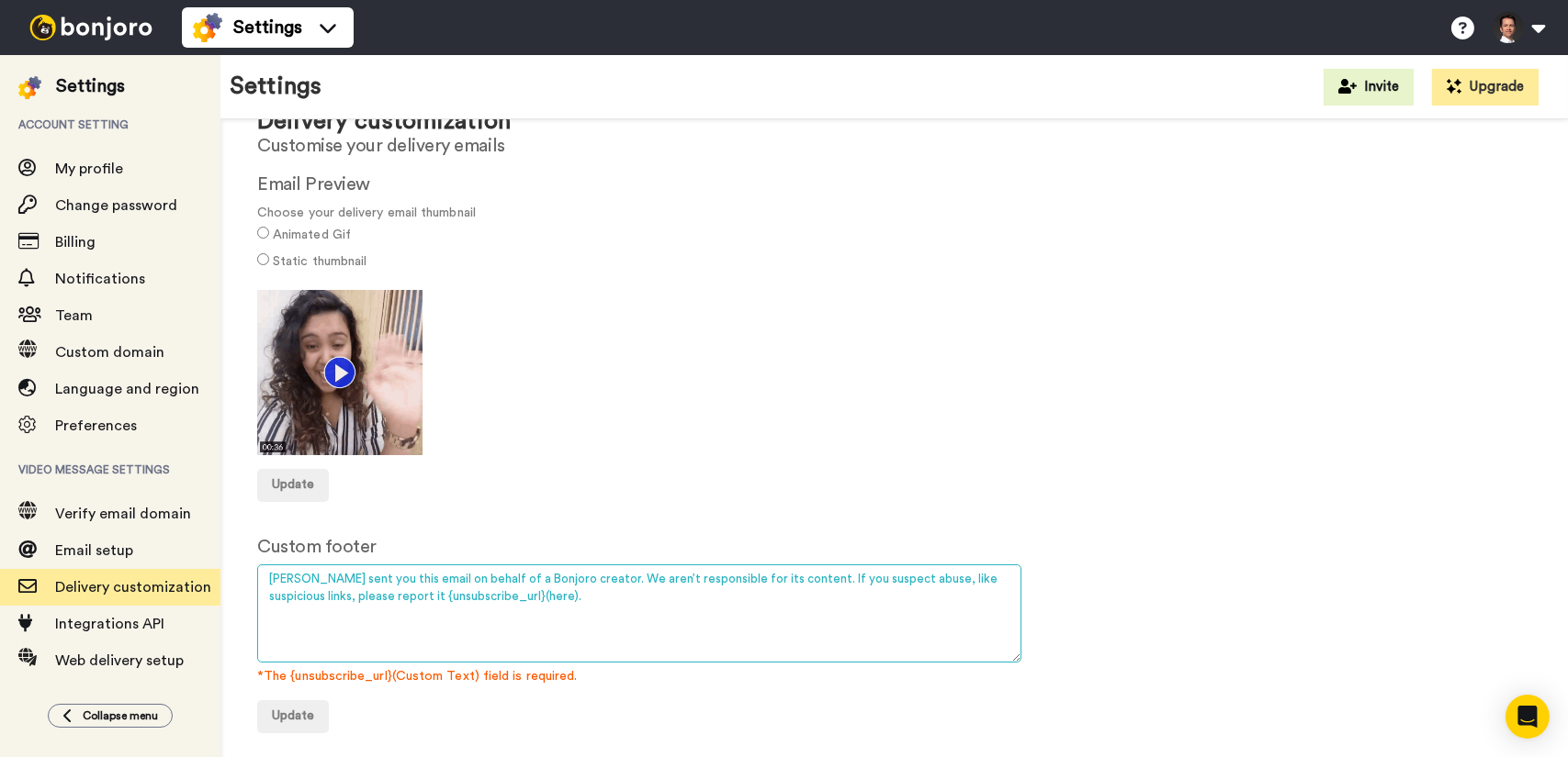
click at [612, 596] on textarea "Bonjoro sent you this email on behalf of a Bonjoro creator. We aren’t responsib…" at bounding box center [639, 614] width 764 height 98
click at [596, 587] on textarea "Bonjoro sent you this email on behalf of a Bonjoro creator. We aren’t responsib…" at bounding box center [639, 614] width 764 height 98
click at [586, 582] on textarea "Bonjoro sent you this email on behalf of a Bonjoro creator. We aren’t responsib…" at bounding box center [639, 614] width 764 height 98
click at [566, 594] on textarea "Bonjoro sent you this email on behalf of a Bonjoro creator. We aren’t responsib…" at bounding box center [639, 614] width 764 height 98
click at [584, 577] on textarea "Bonjoro sent you this email on behalf of a Bonjoro creator. We aren’t responsib…" at bounding box center [639, 614] width 764 height 98
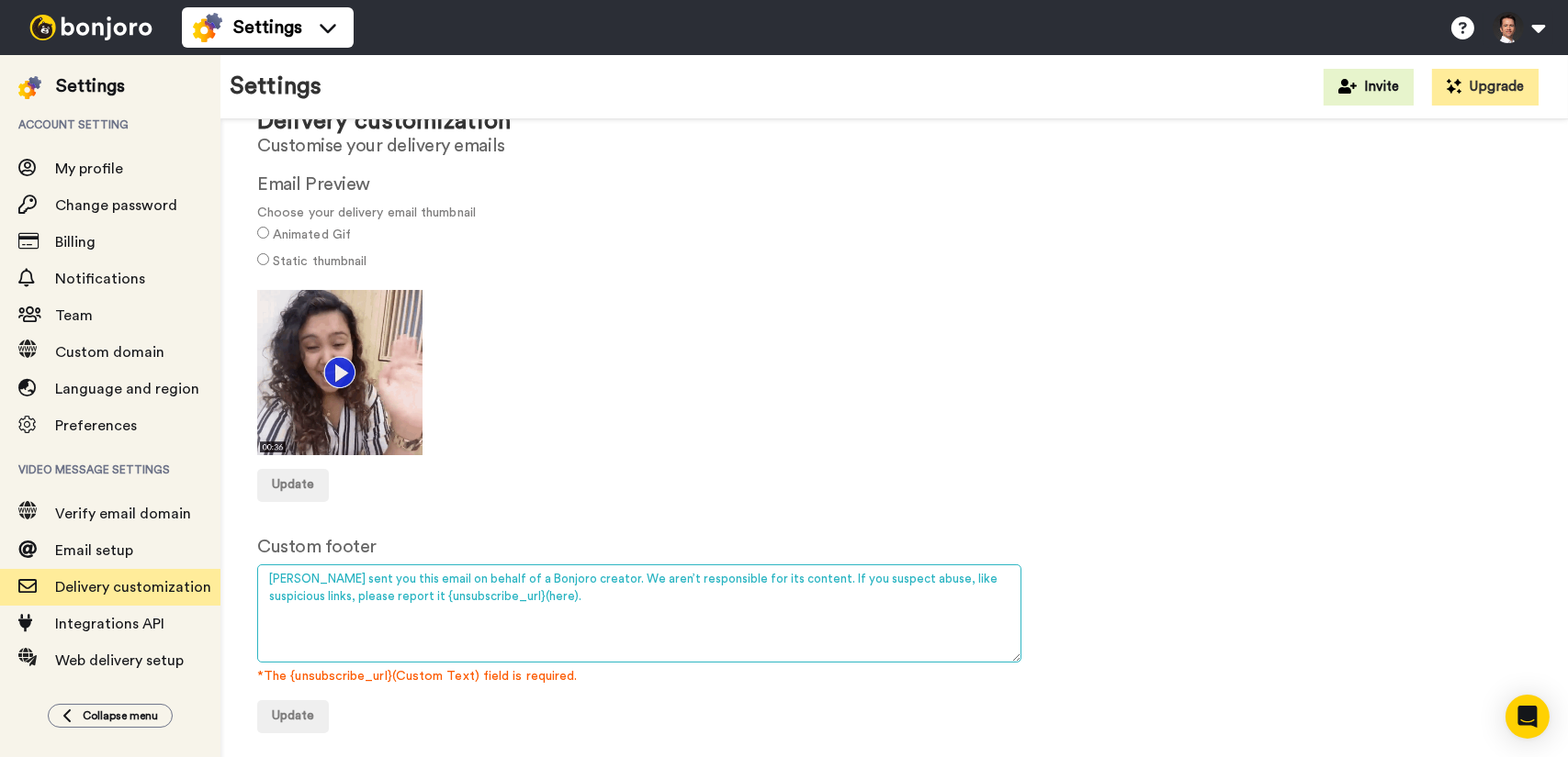
drag, startPoint x: 380, startPoint y: 598, endPoint x: 265, endPoint y: 570, distance: 118.4
click at [265, 570] on textarea "Bonjoro sent you this email on behalf of a Bonjoro creator. We aren’t responsib…" at bounding box center [639, 614] width 764 height 98
click at [543, 589] on textarea "Bonjoro sent you this email on behalf of a Bonjoro creator. We aren’t responsib…" at bounding box center [639, 614] width 764 height 98
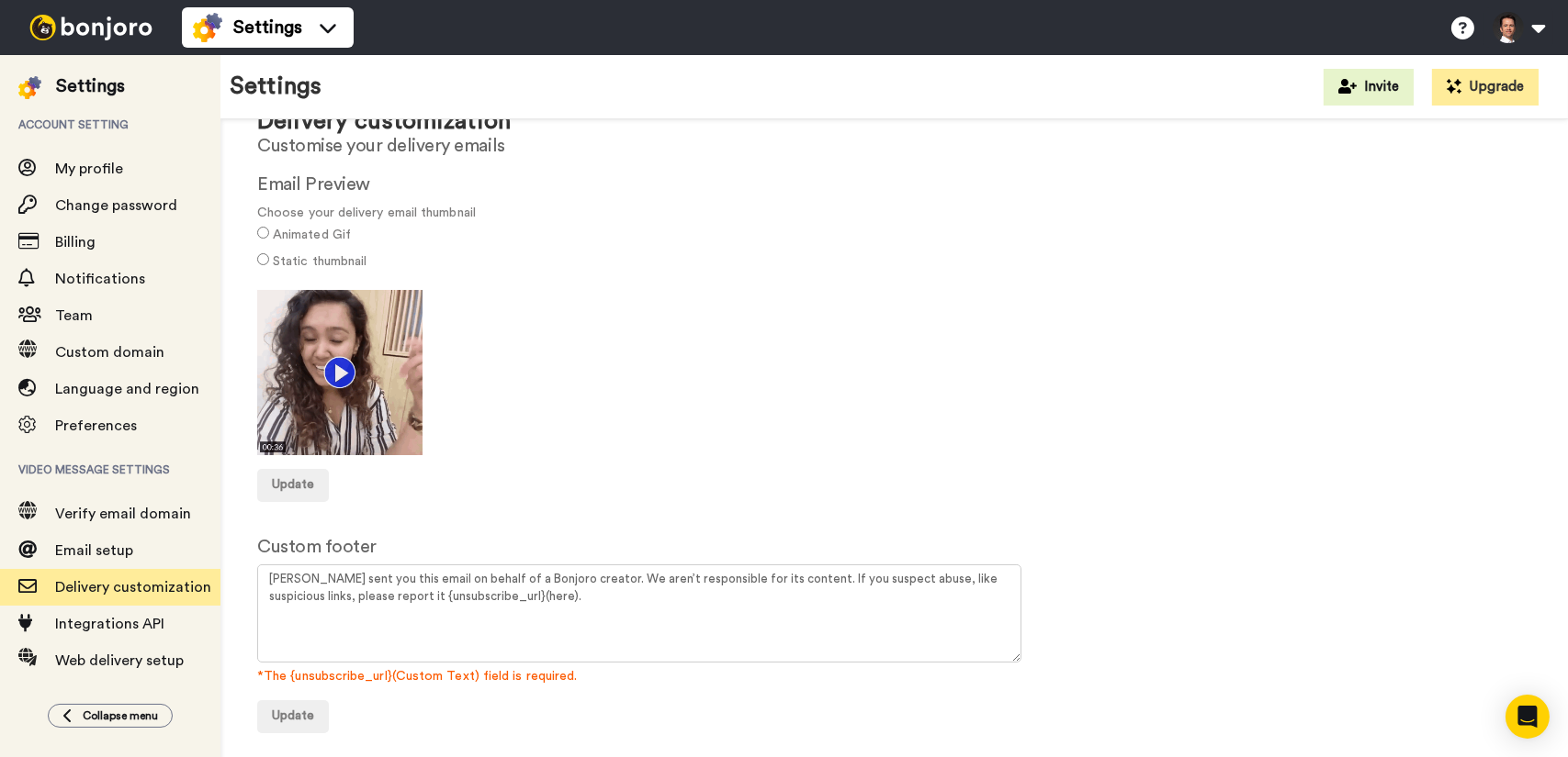
click at [650, 518] on div "Delivery customization Customise your delivery emails Email Preview Choose your…" at bounding box center [894, 412] width 1348 height 717
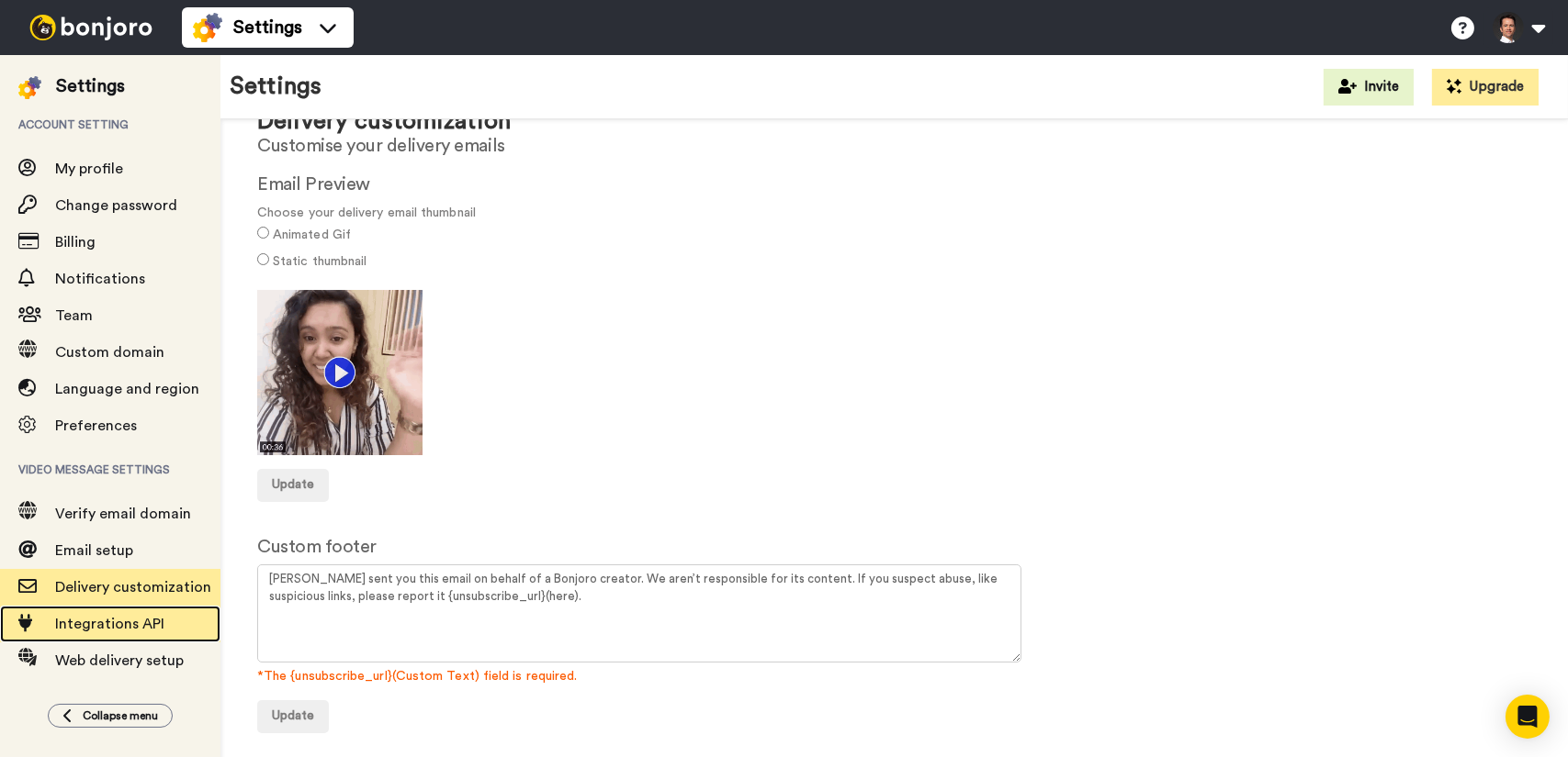
click at [105, 634] on span "Integrations API" at bounding box center [138, 625] width 166 height 22
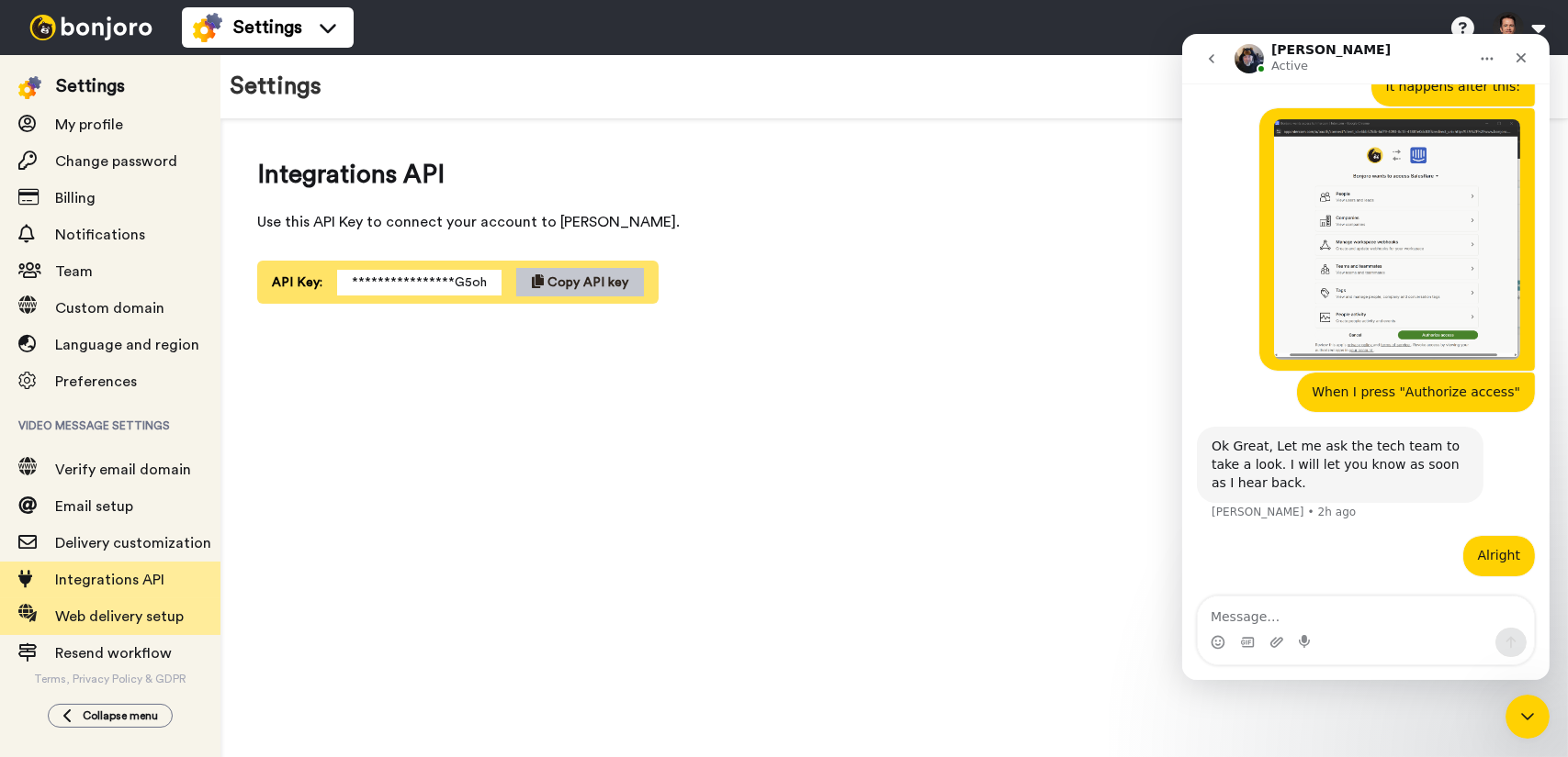
scroll to position [932, 0]
click at [148, 625] on span "Web delivery setup" at bounding box center [138, 617] width 166 height 22
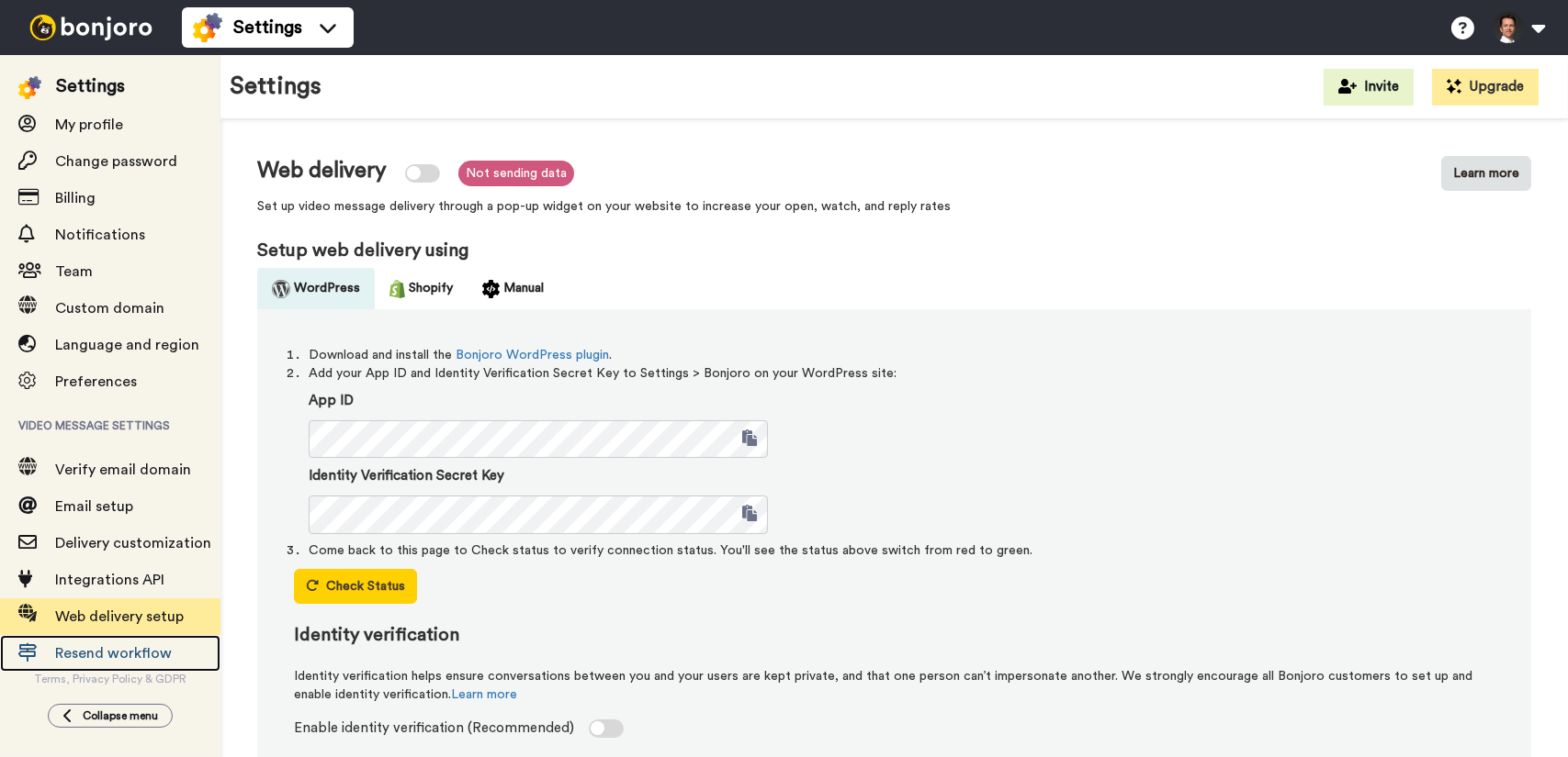
click at [172, 652] on span "Resend workflow" at bounding box center [138, 654] width 166 height 22
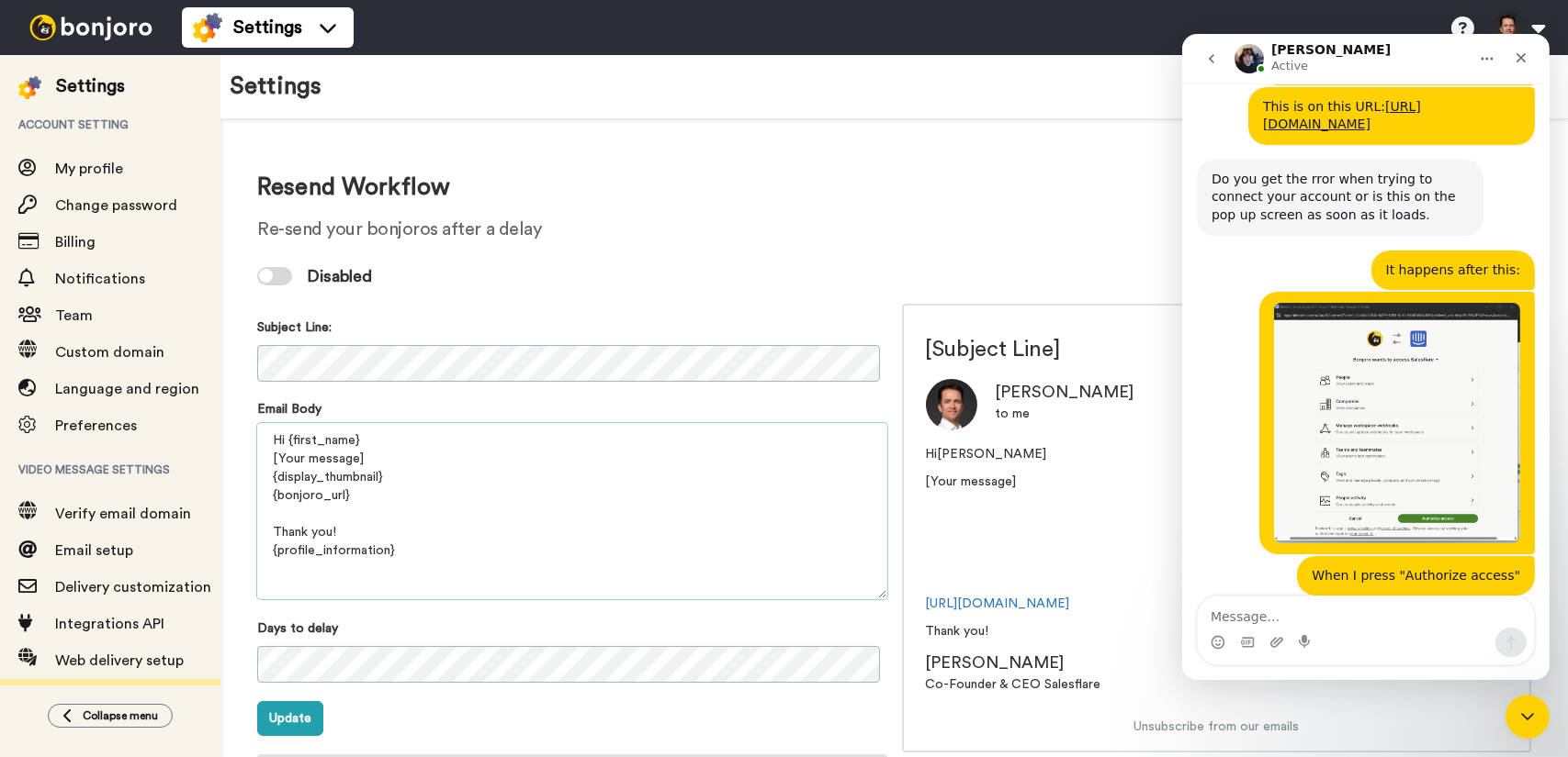
click at [459, 458] on textarea "Hi {first_name} [Your message] {display_thumbnail} {bonjoro_url} Thank you! {pr…" at bounding box center [572, 511] width 630 height 176
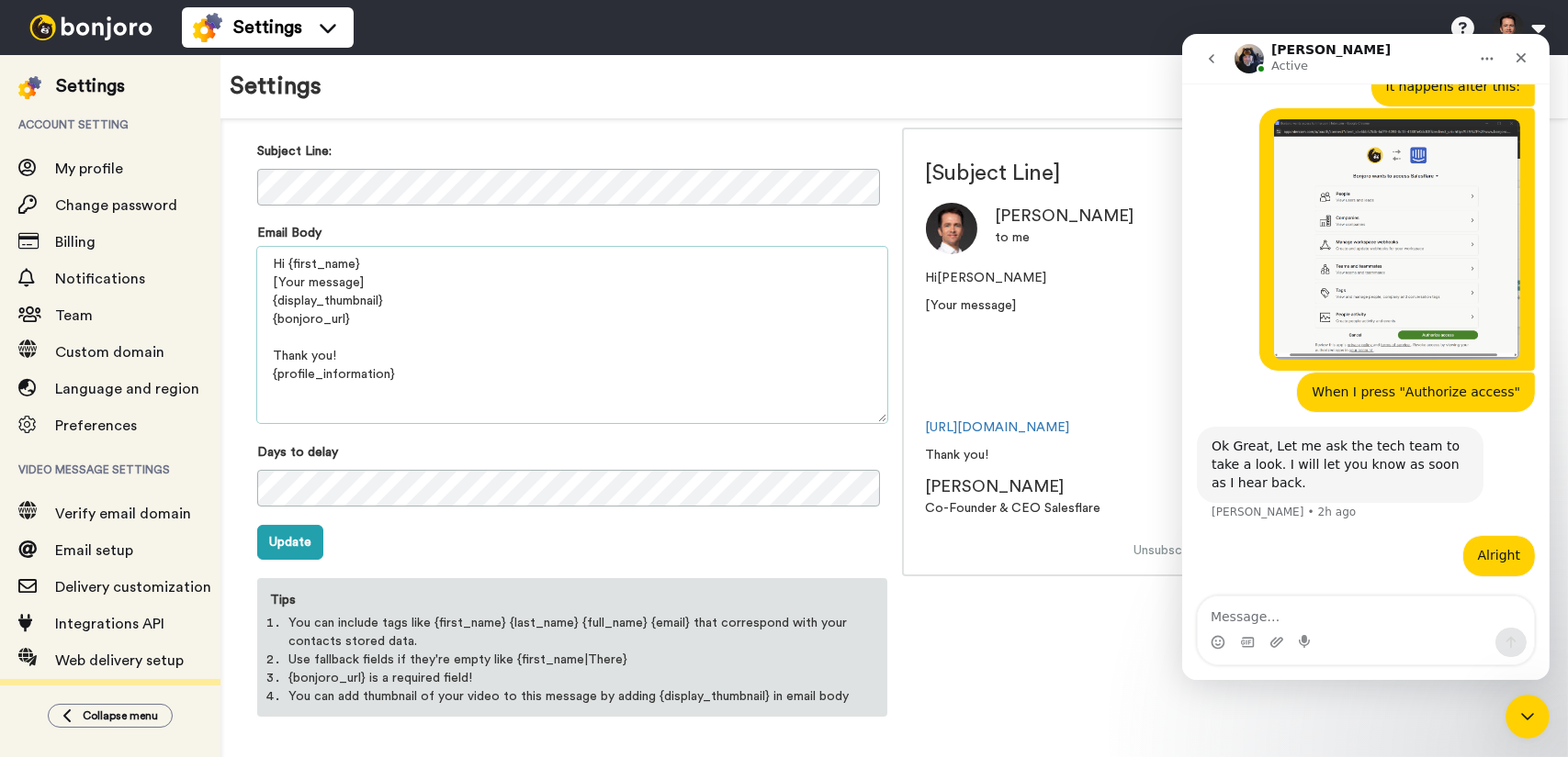
scroll to position [9, 0]
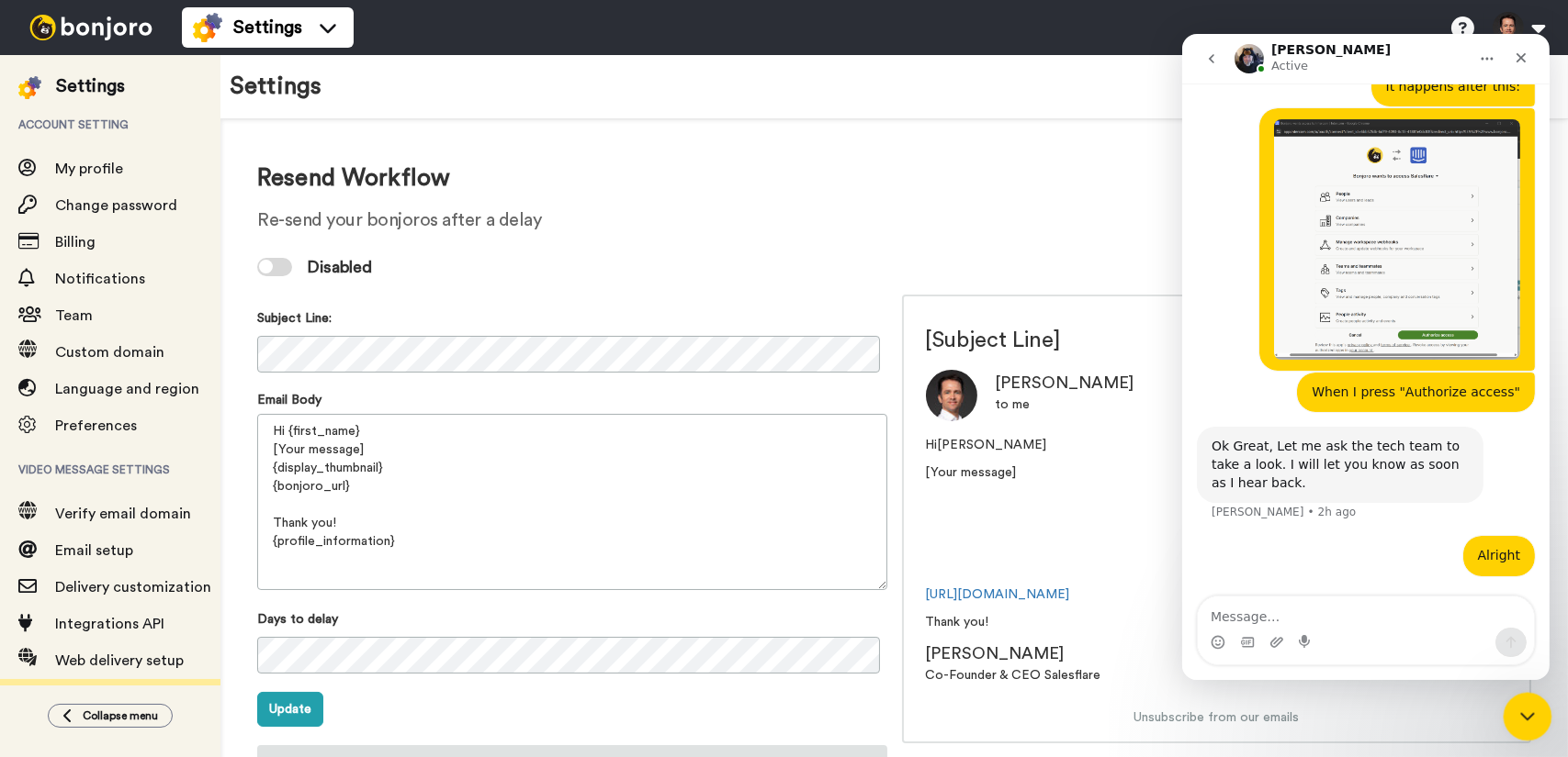
click at [1522, 715] on icon "Close Intercom Messenger" at bounding box center [1524, 714] width 22 height 22
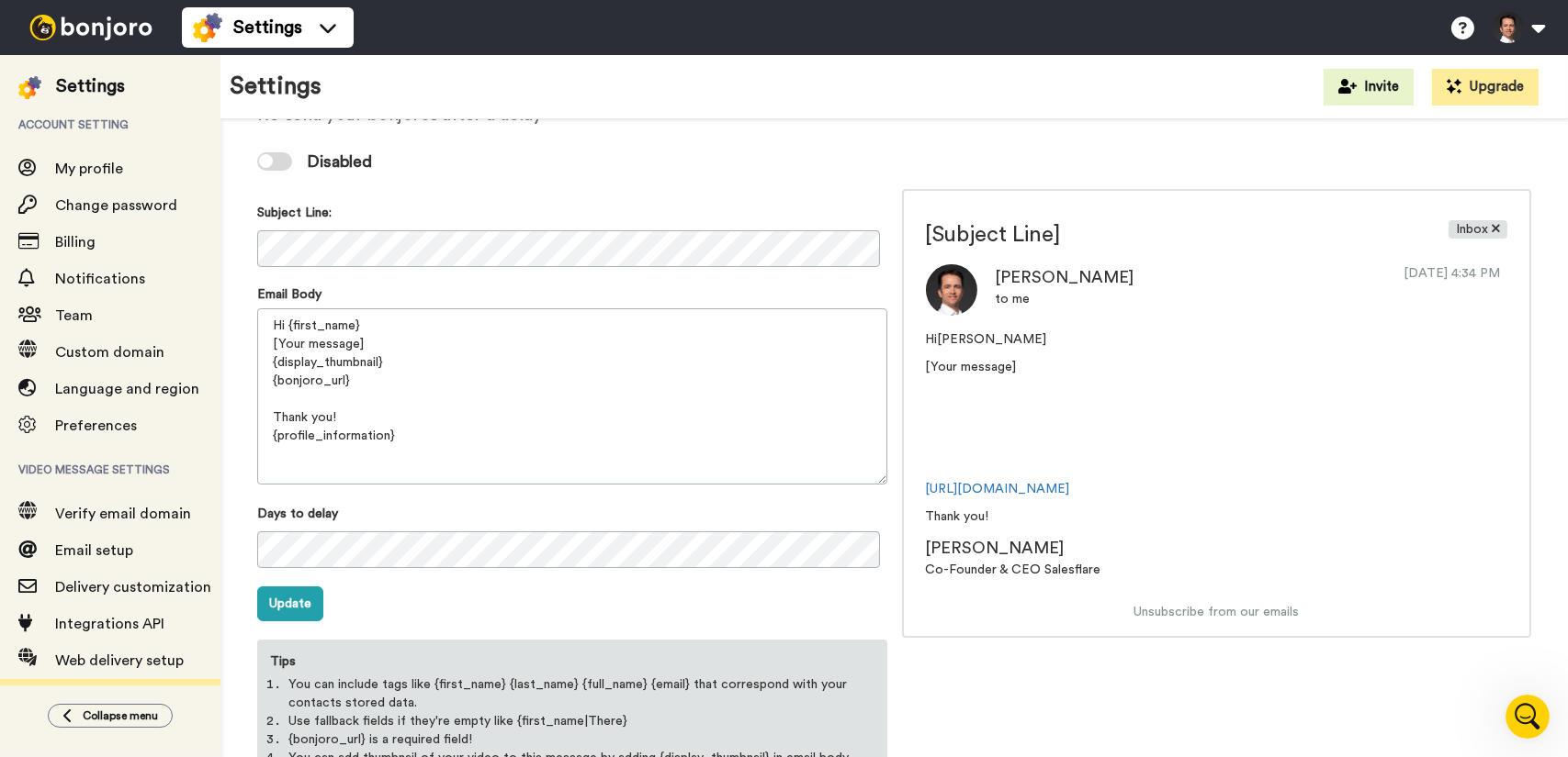
scroll to position [193, 0]
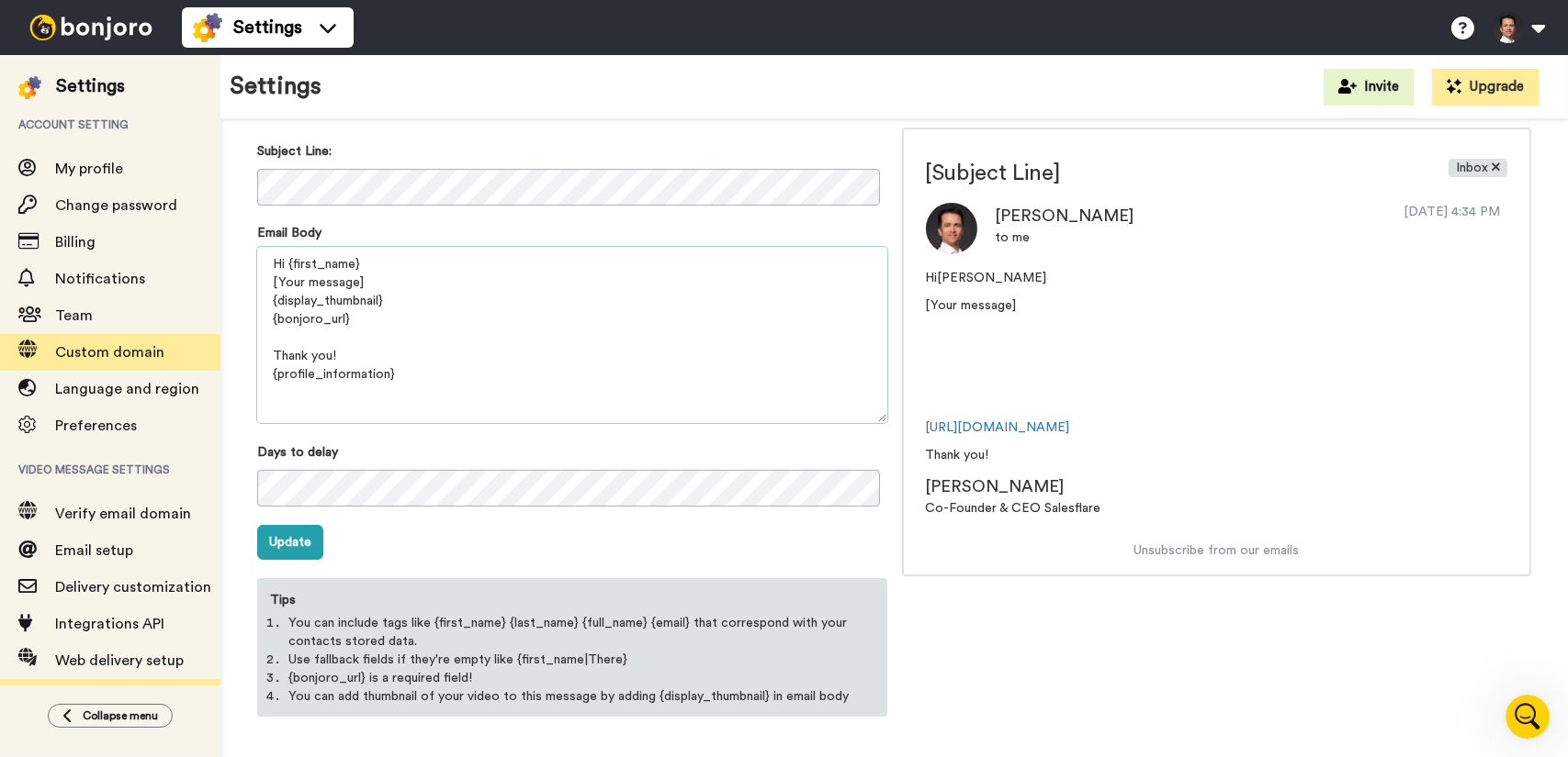
drag, startPoint x: 343, startPoint y: 339, endPoint x: 218, endPoint y: 338, distance: 125.0
click at [218, 338] on div "Settings Account setting My profile Change password Billing Notifications Team …" at bounding box center [784, 406] width 1568 height 702
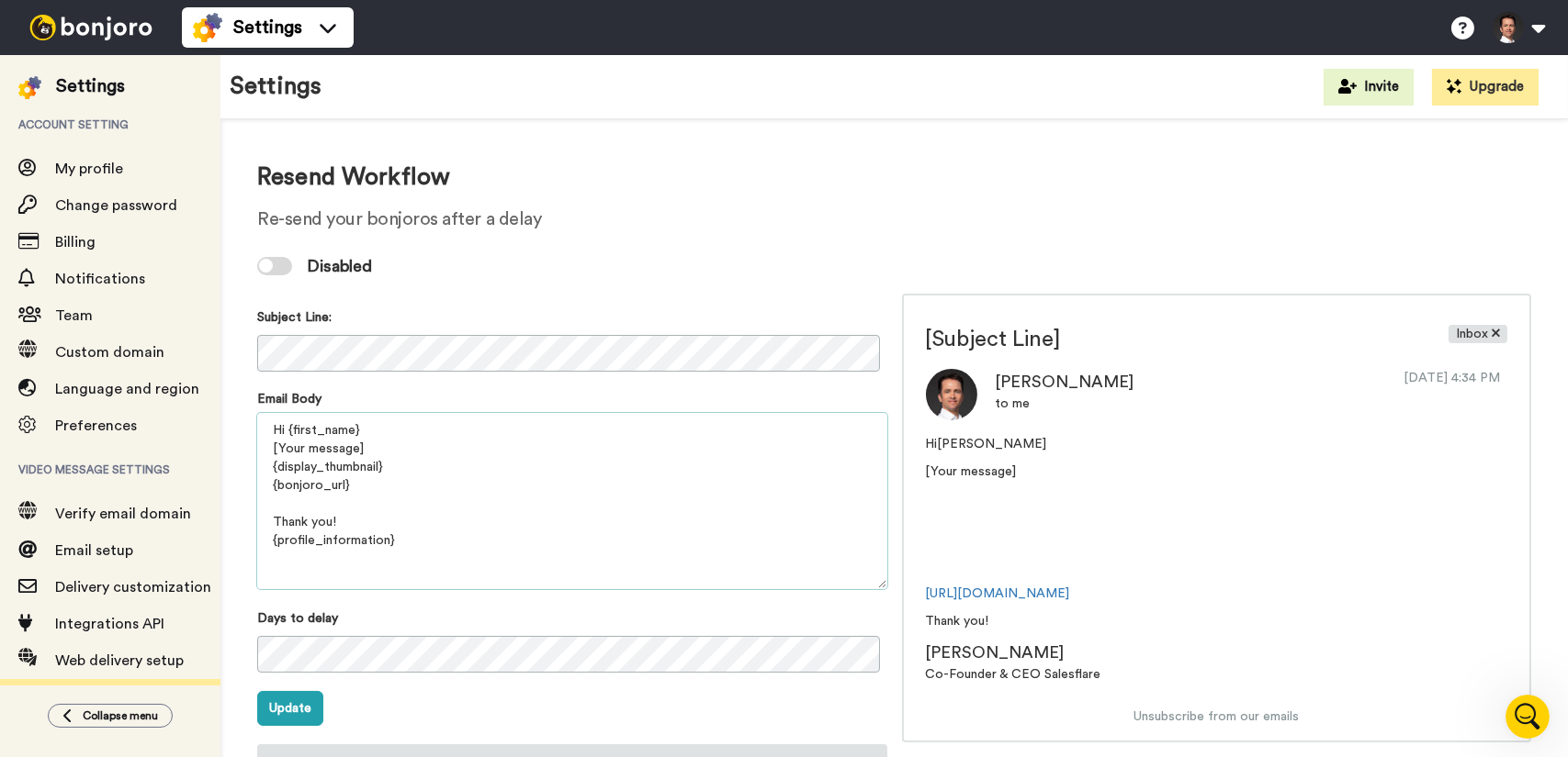
scroll to position [9, 0]
click at [390, 449] on textarea "Hi {first_name} [Your message] {display_thumbnail} {bonjoro_url} Thank you! {pr…" at bounding box center [572, 502] width 630 height 176
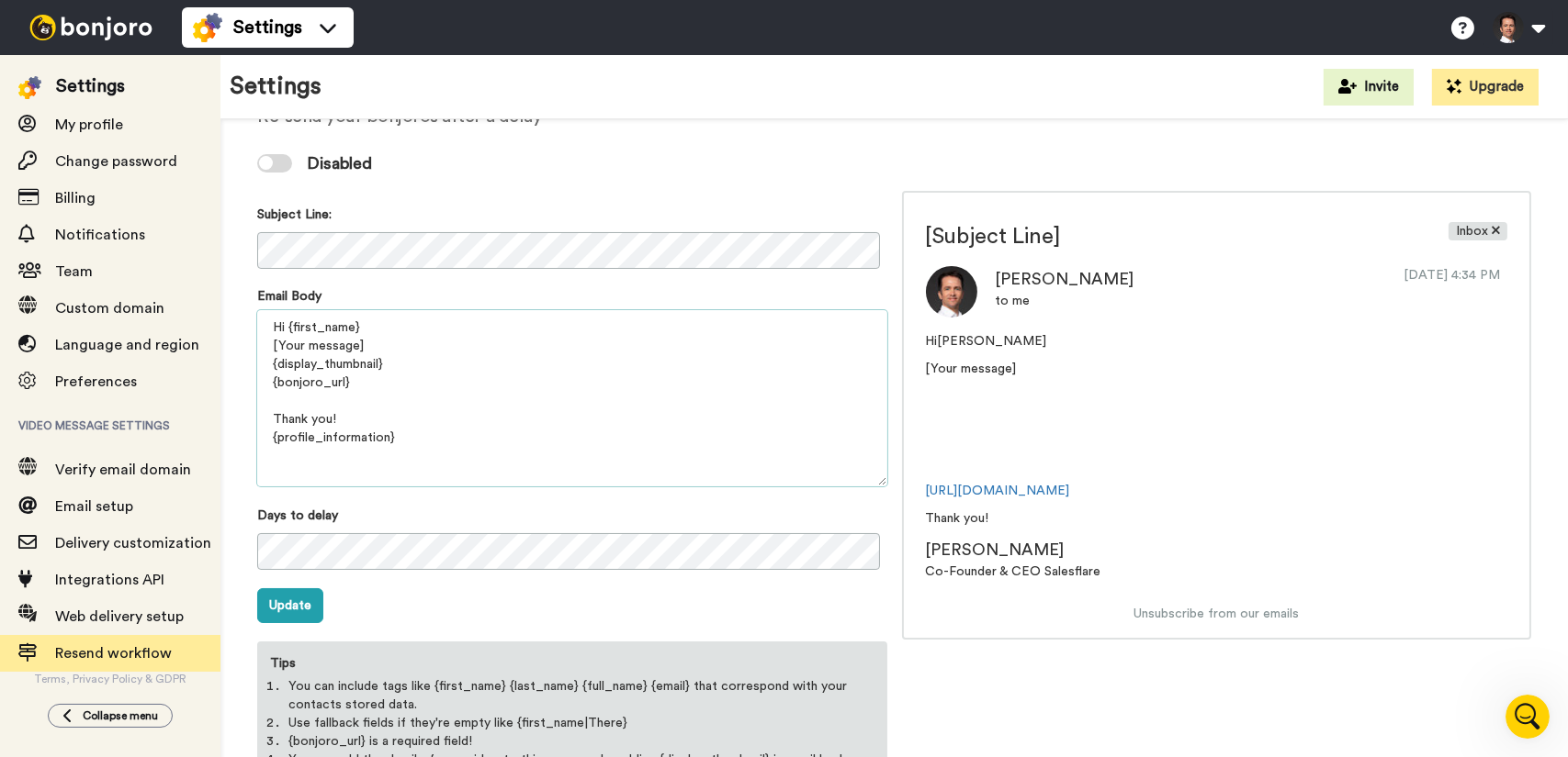
scroll to position [193, 0]
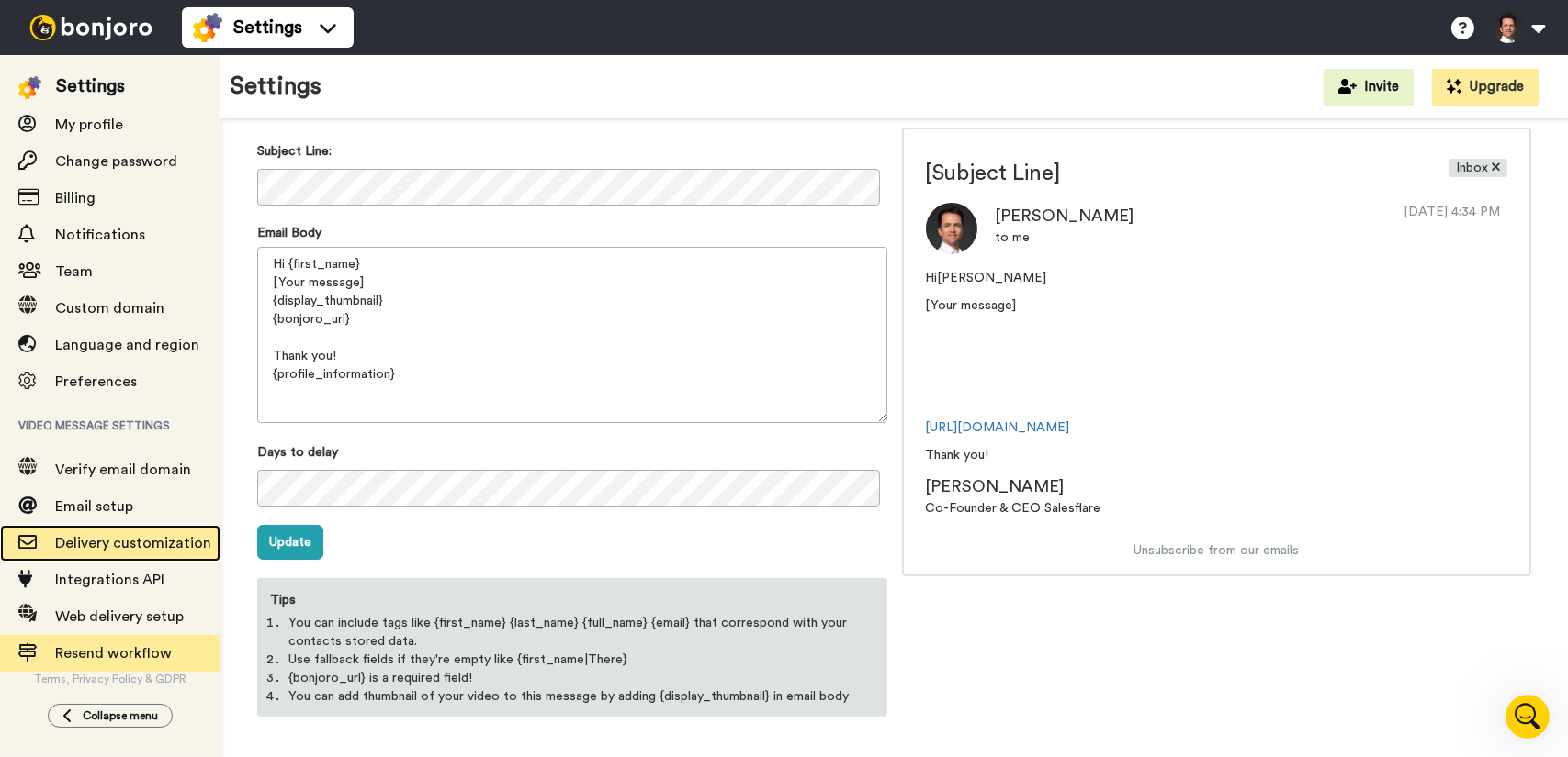
click at [150, 545] on span "Delivery customization" at bounding box center [134, 543] width 156 height 15
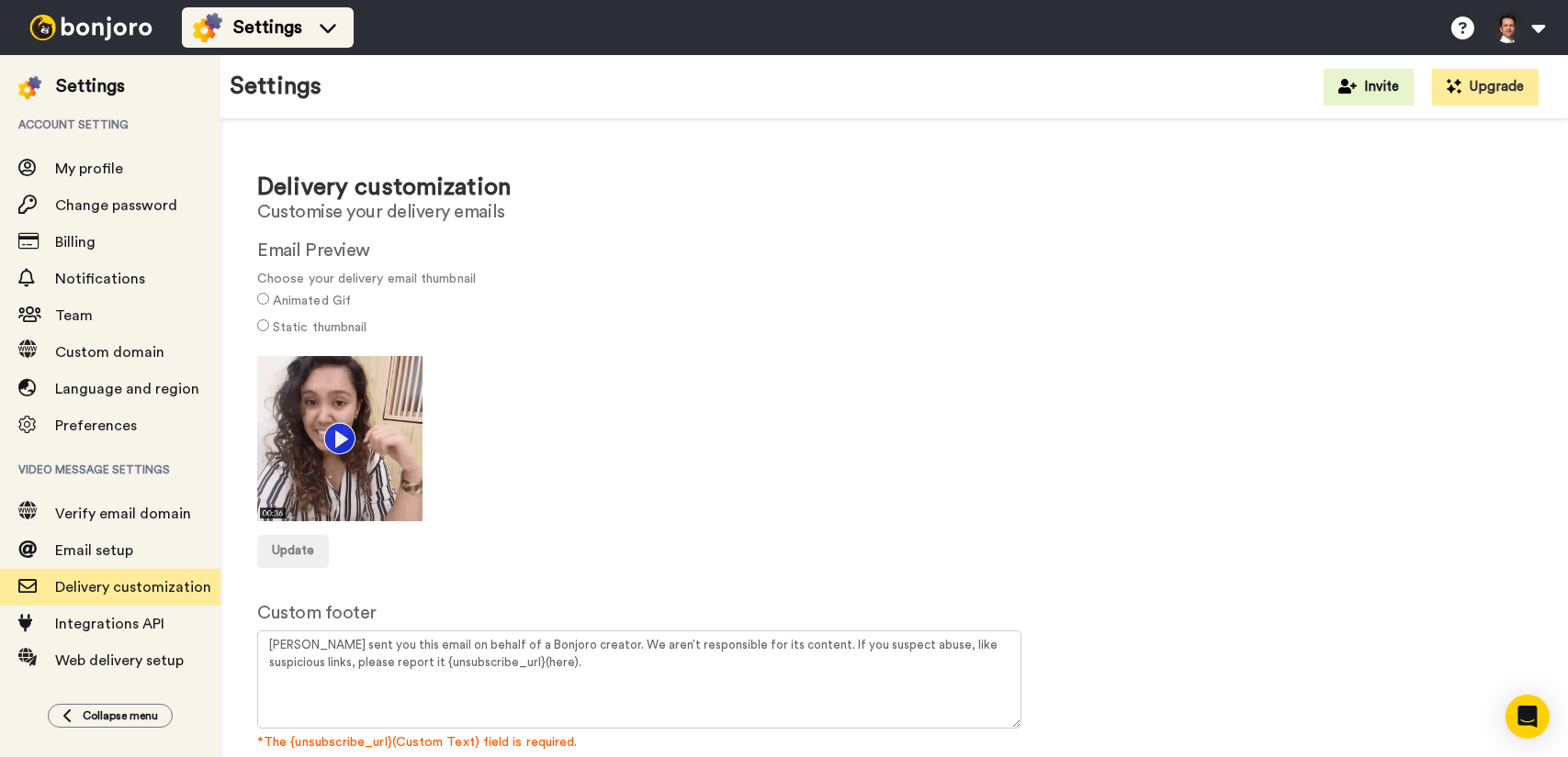
click at [239, 24] on span "Settings" at bounding box center [267, 27] width 69 height 25
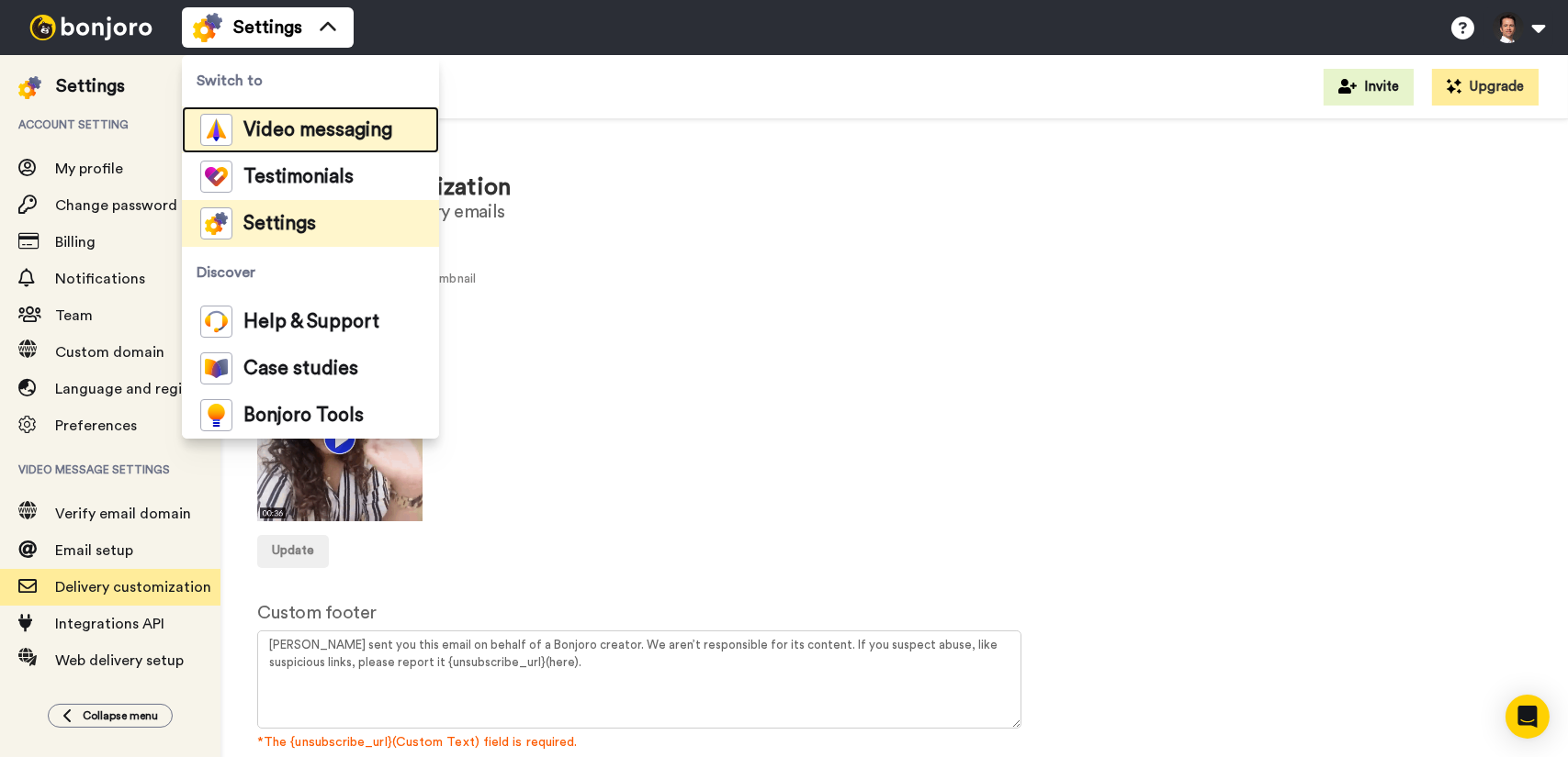
click at [330, 123] on span "Video messaging" at bounding box center [318, 130] width 149 height 19
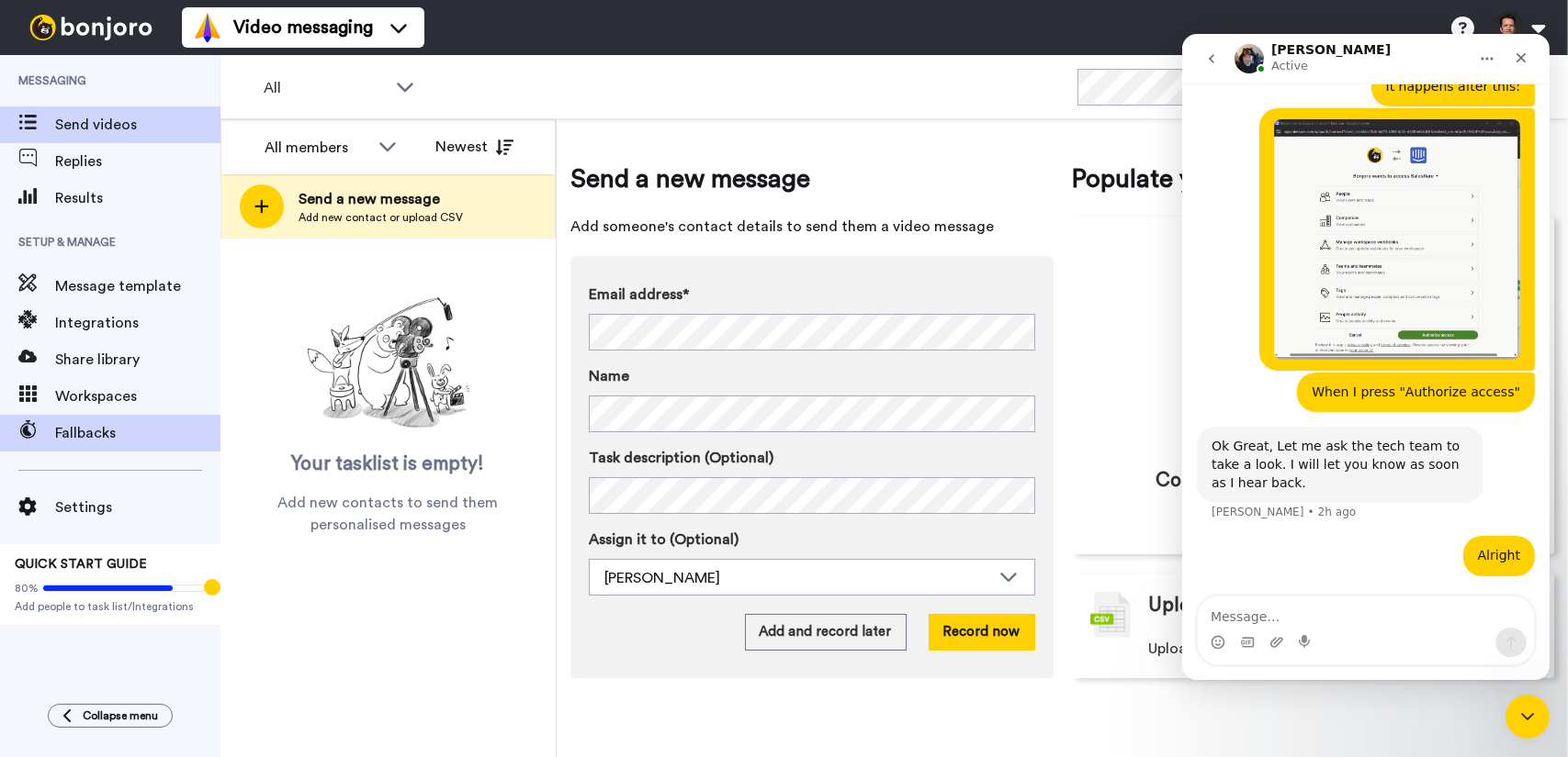
scroll to position [932, 0]
click at [117, 436] on span "Fallbacks" at bounding box center [138, 434] width 166 height 22
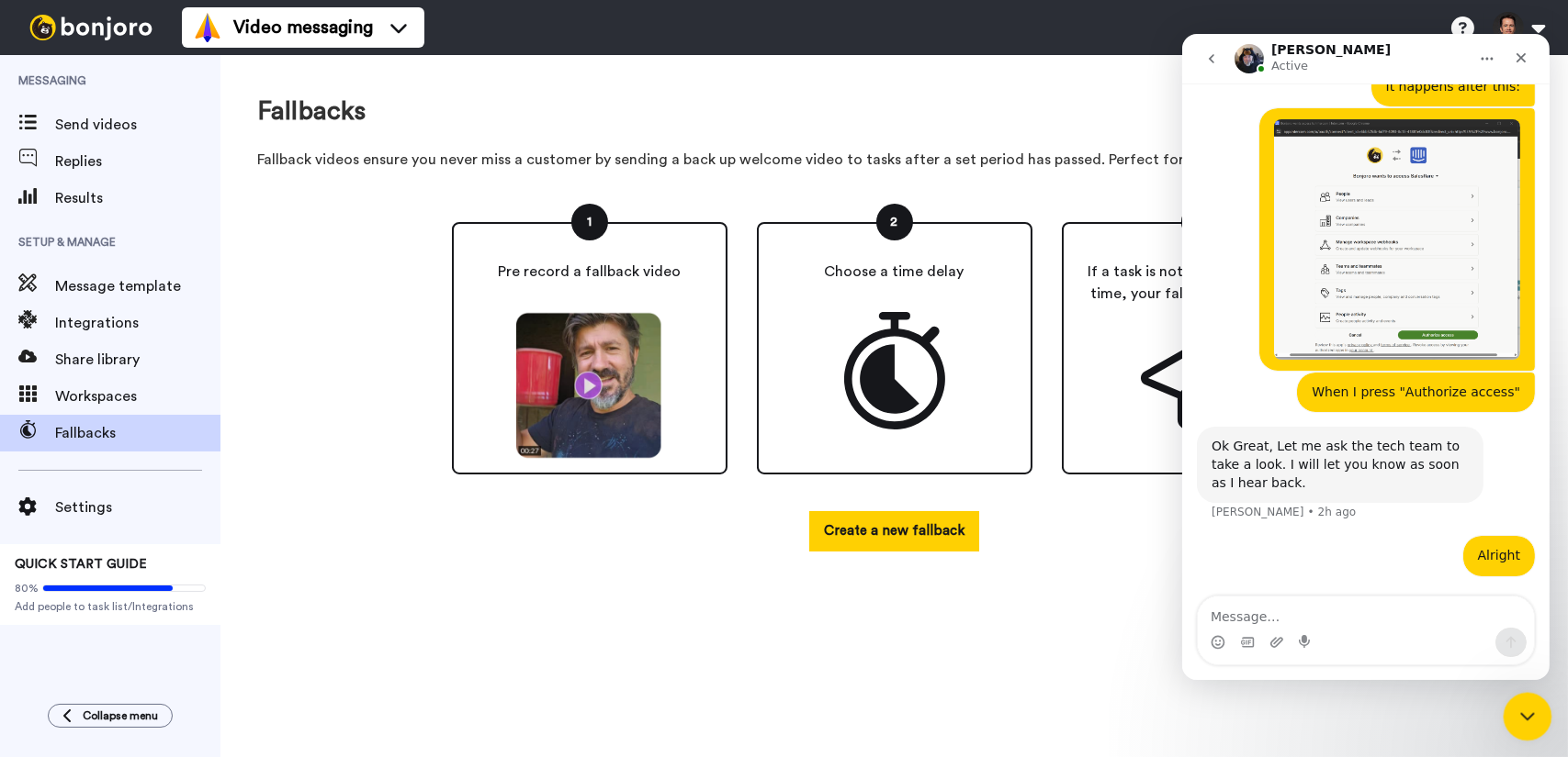
scroll to position [932, 0]
click at [1534, 724] on icon "Close Intercom Messenger" at bounding box center [1524, 714] width 22 height 22
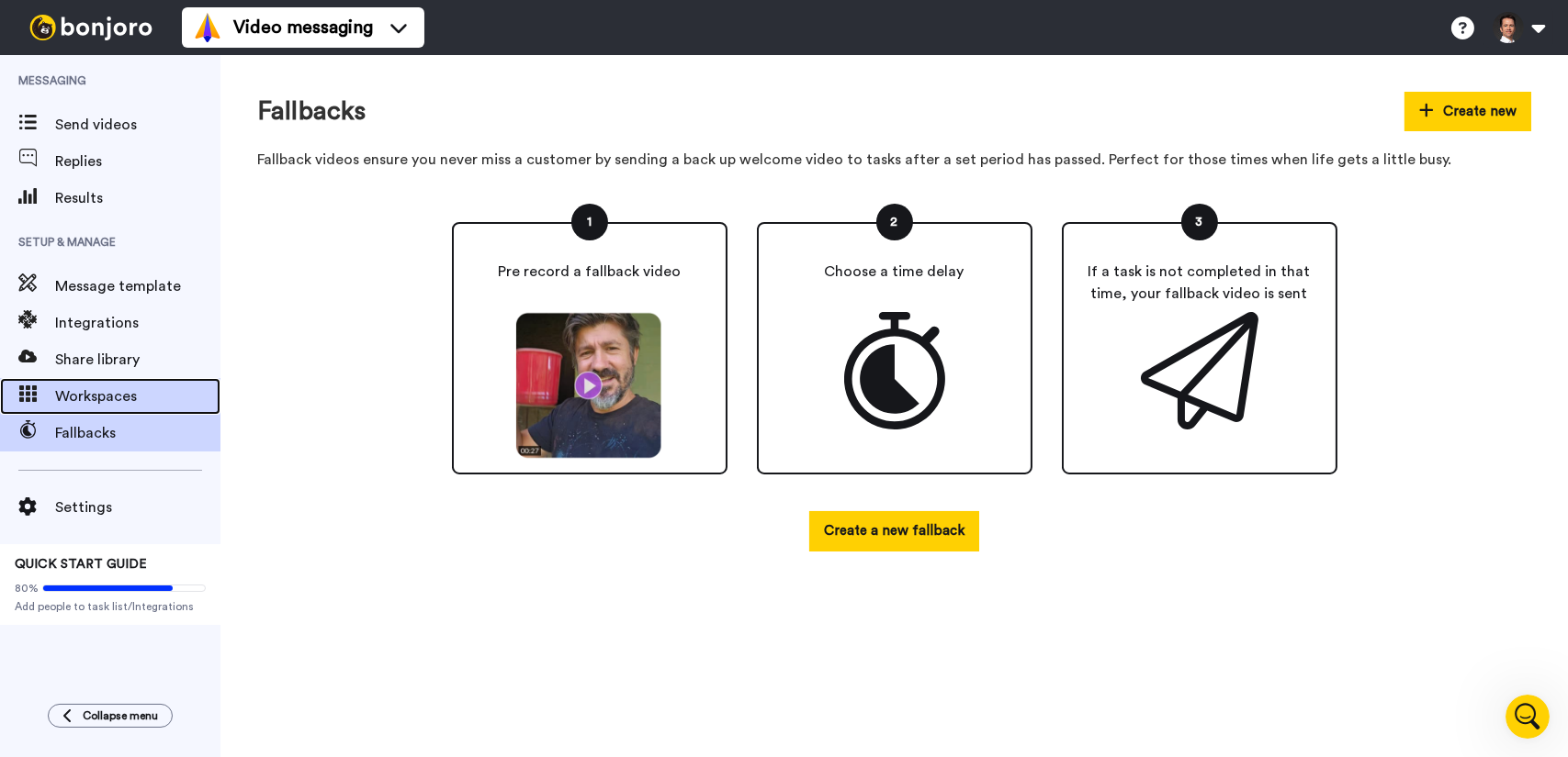
click at [96, 391] on span "Workspaces" at bounding box center [138, 397] width 166 height 22
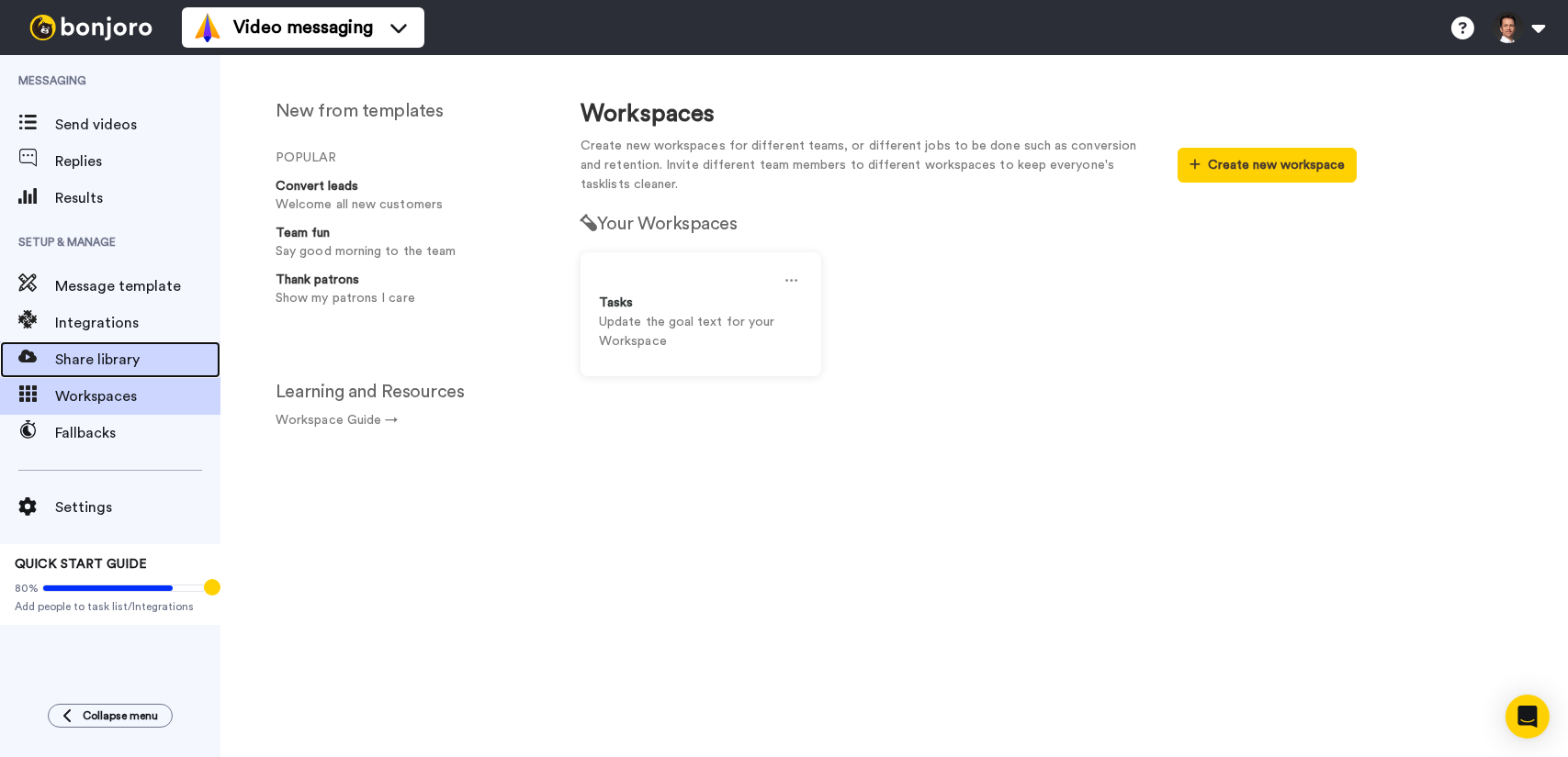
click at [115, 354] on span "Share library" at bounding box center [138, 360] width 166 height 22
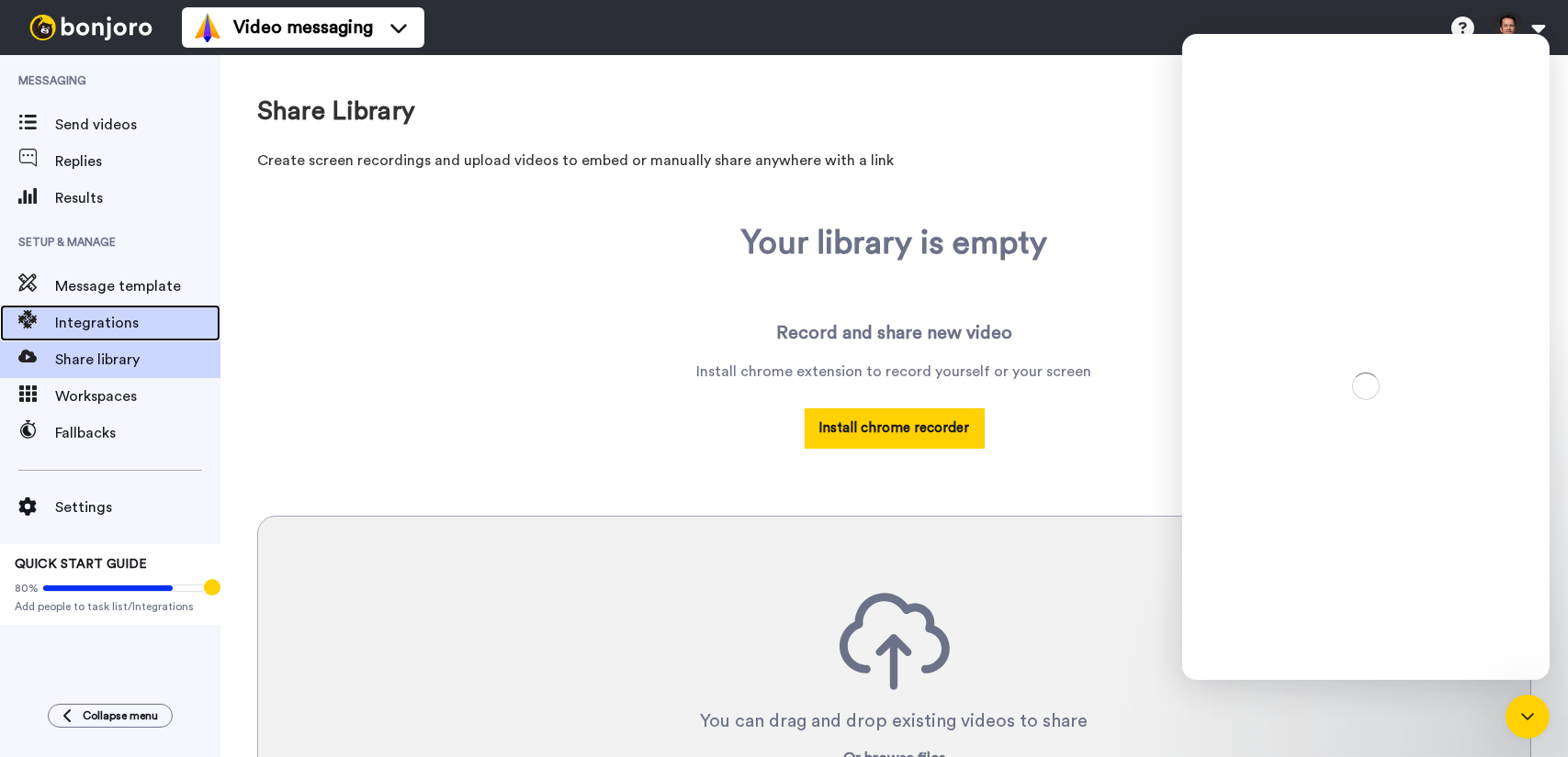
click at [152, 322] on span "Integrations" at bounding box center [138, 322] width 166 height 22
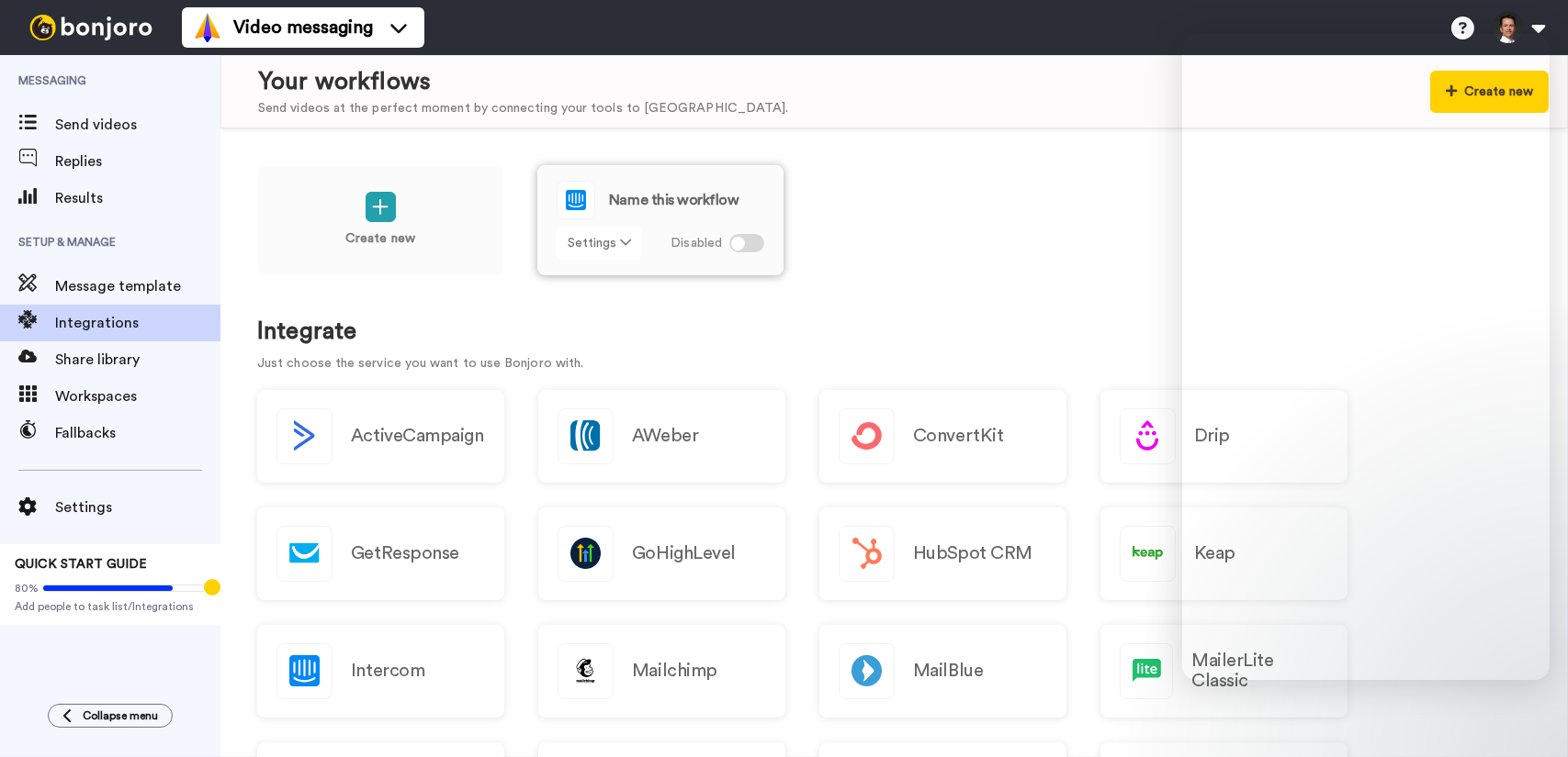
click at [602, 242] on button "Settings" at bounding box center [599, 244] width 86 height 33
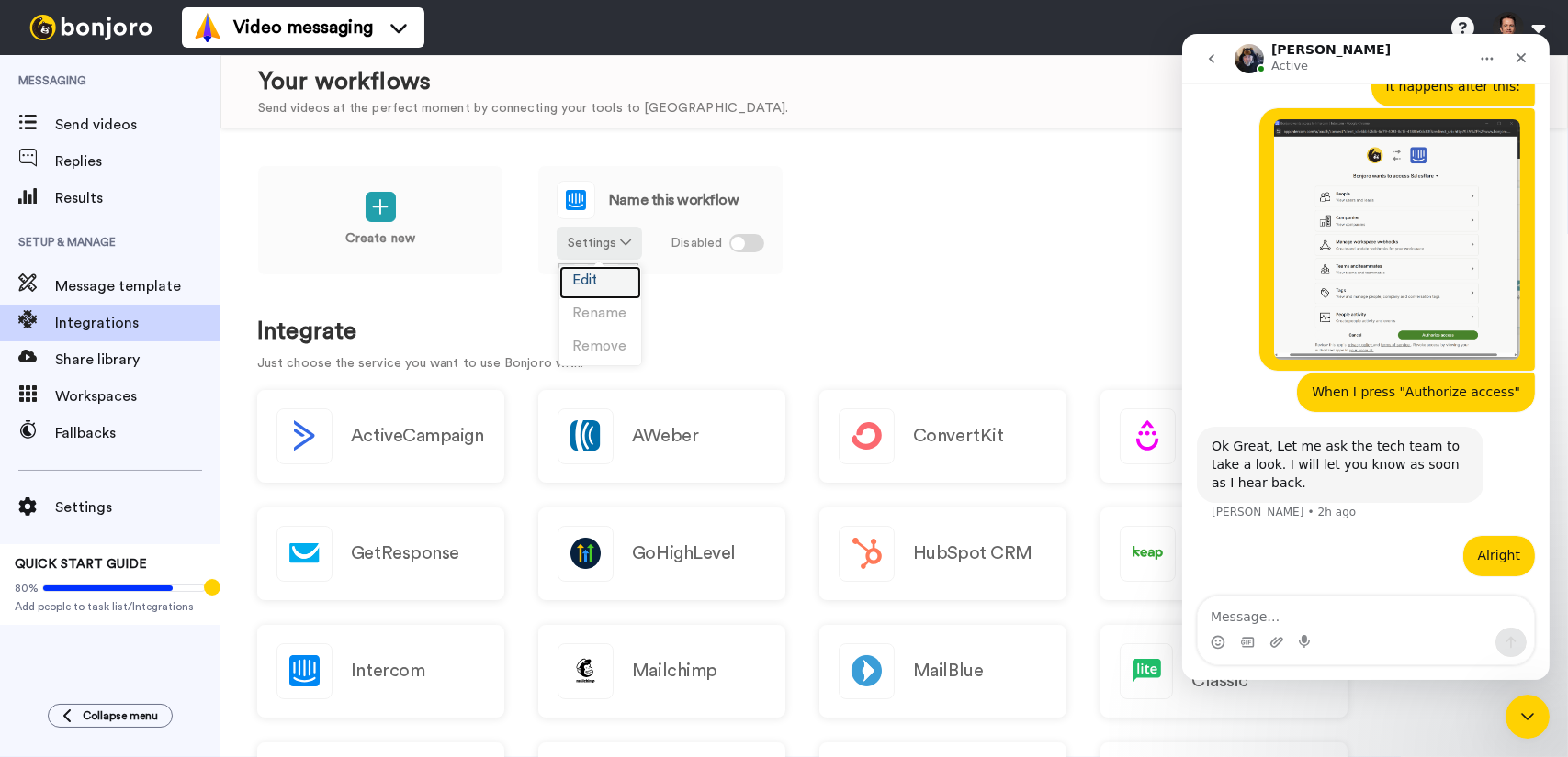
click at [611, 284] on link "Edit" at bounding box center [600, 283] width 82 height 33
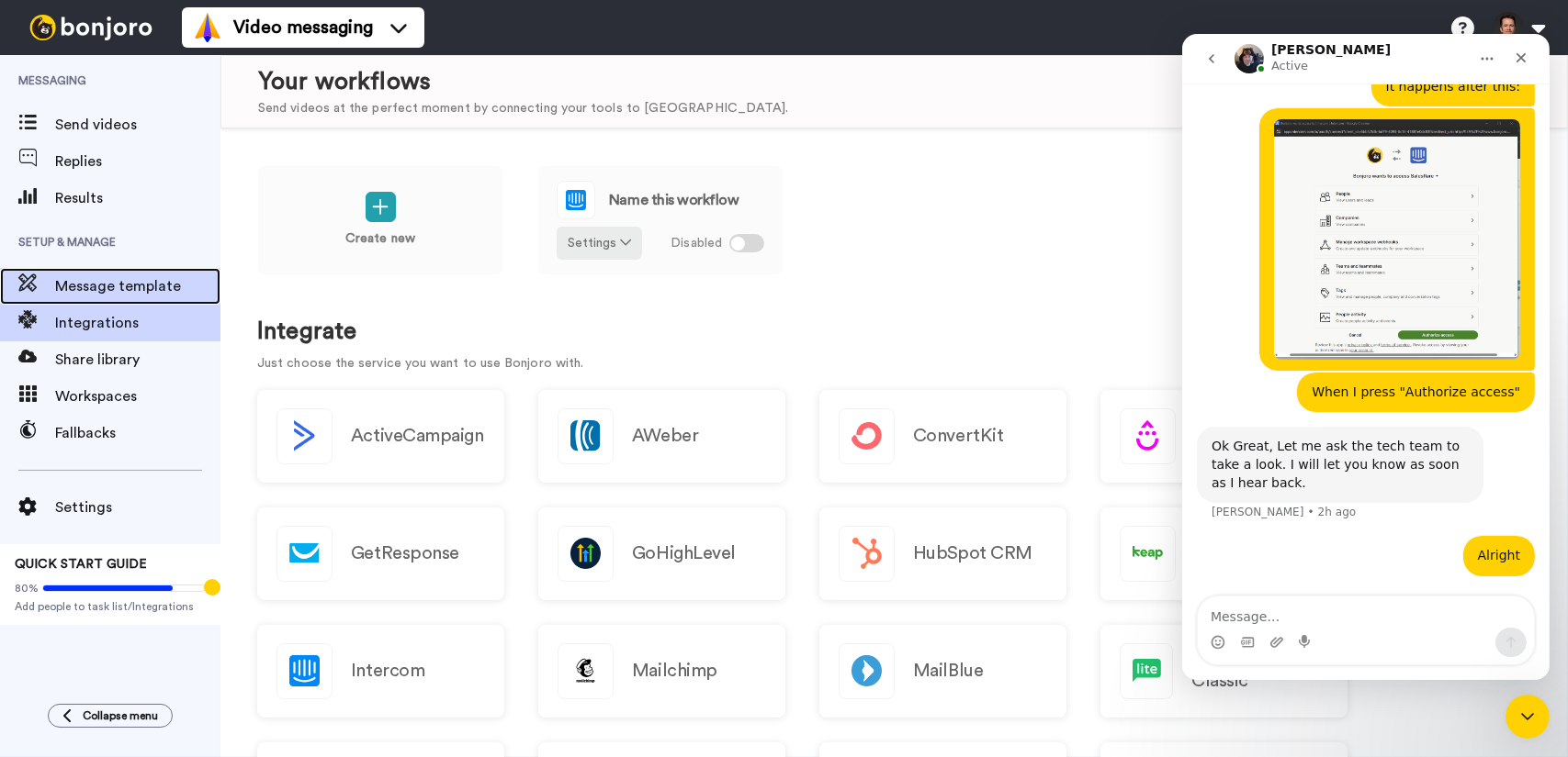
click at [154, 282] on span "Message template" at bounding box center [138, 286] width 166 height 22
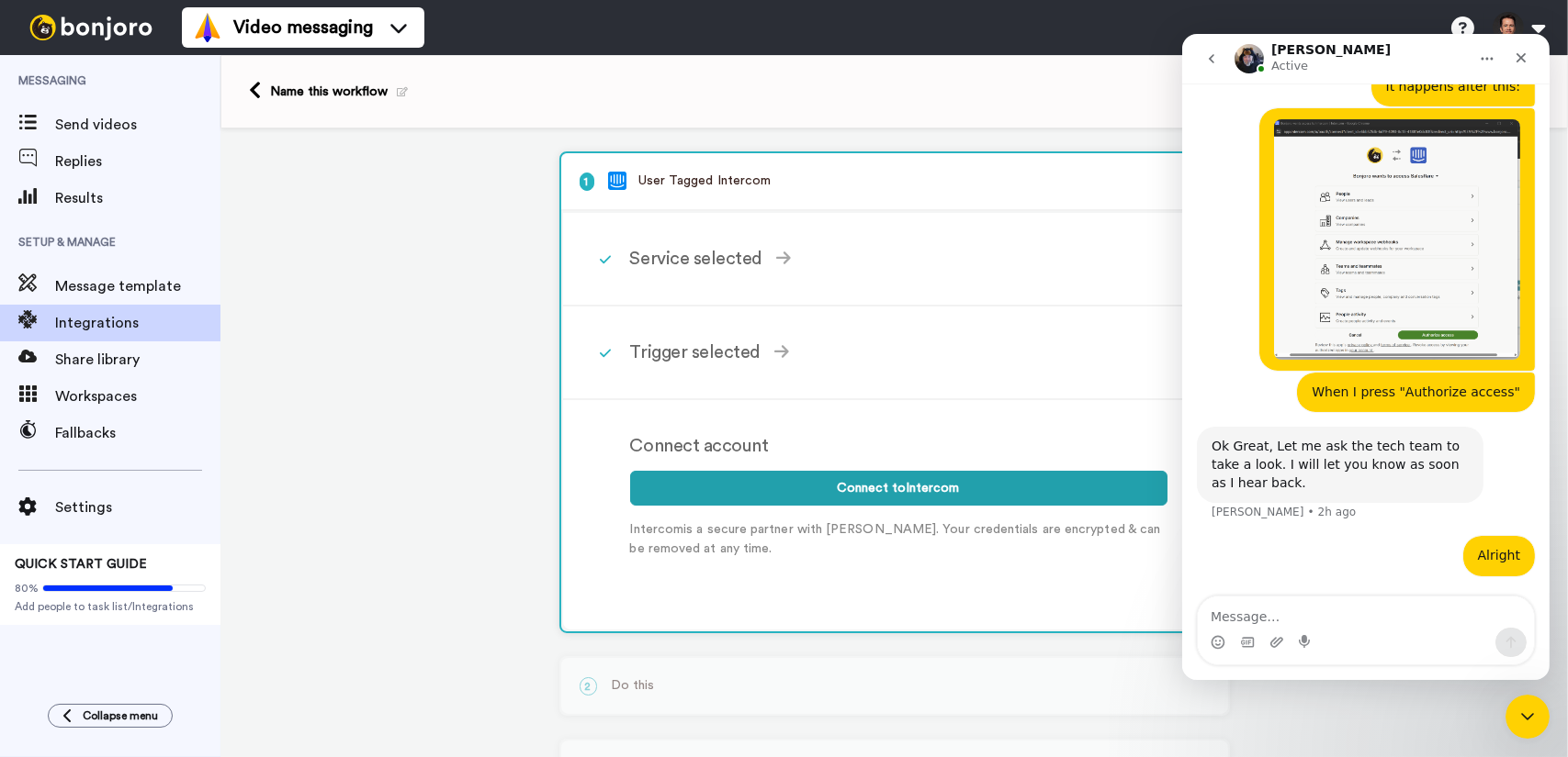
scroll to position [932, 0]
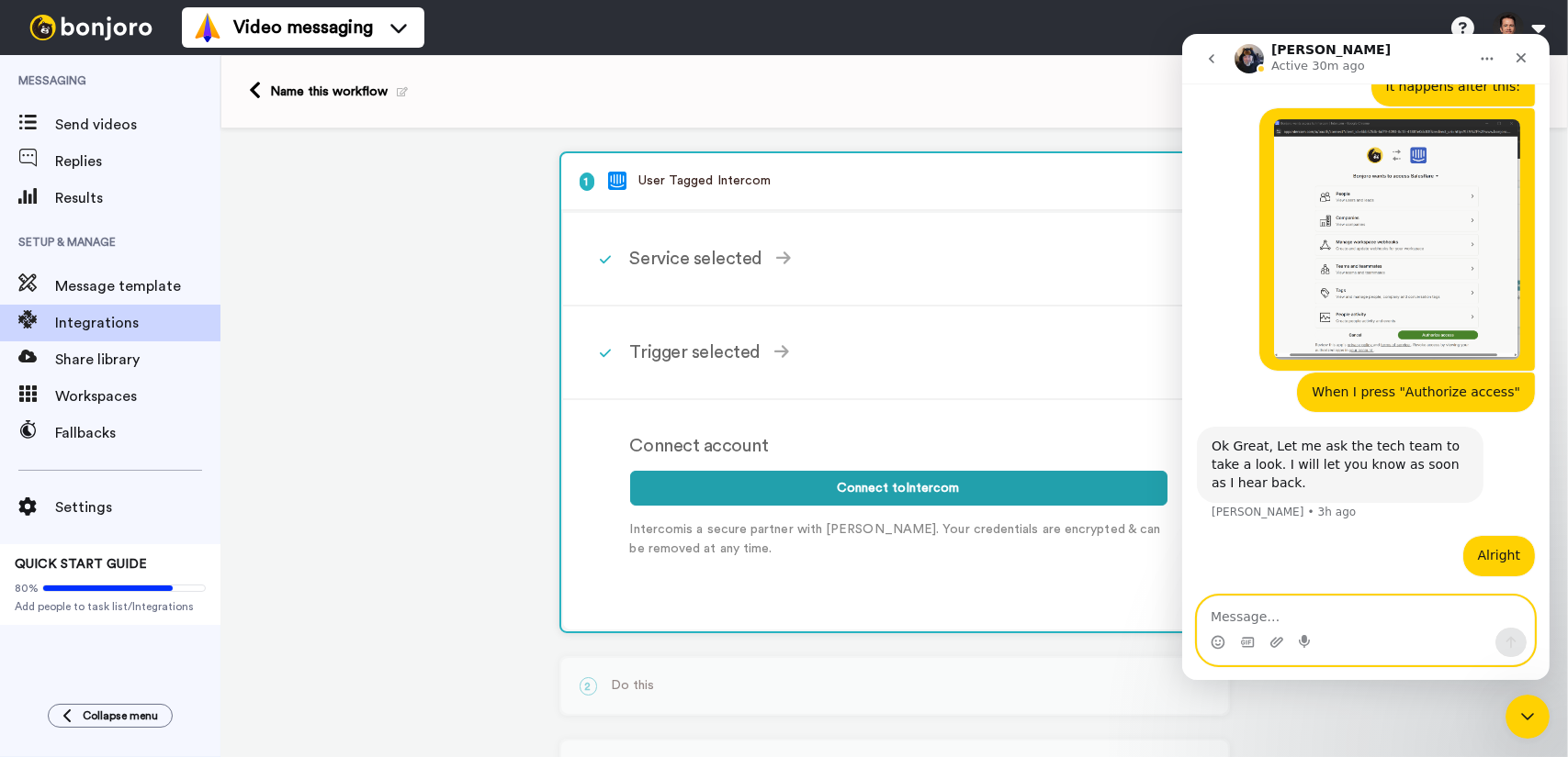
click at [1291, 614] on textarea "Message…" at bounding box center [1364, 613] width 336 height 31
type textarea "A"
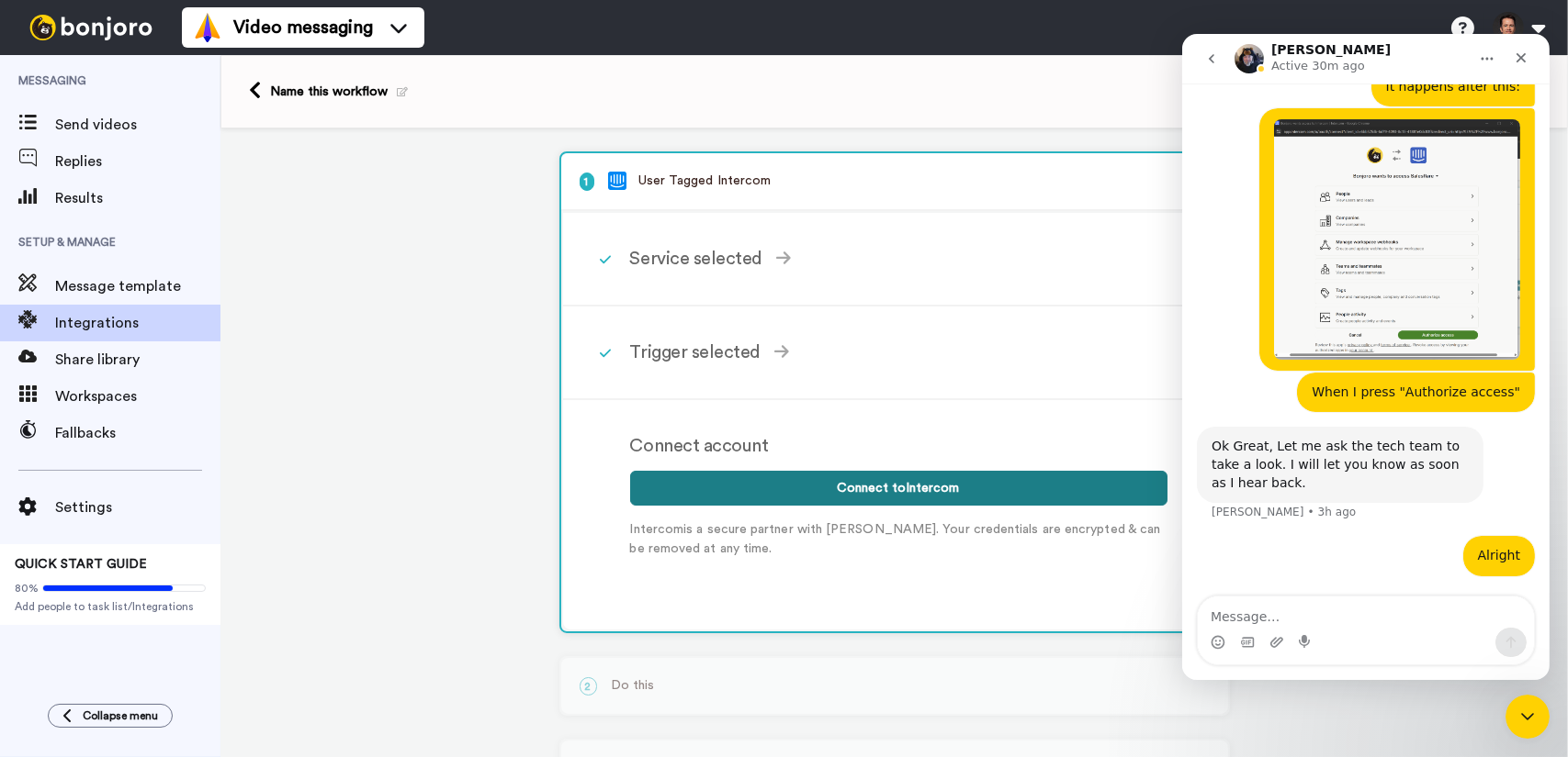
click at [931, 478] on button "Connect to Intercom" at bounding box center [898, 488] width 537 height 35
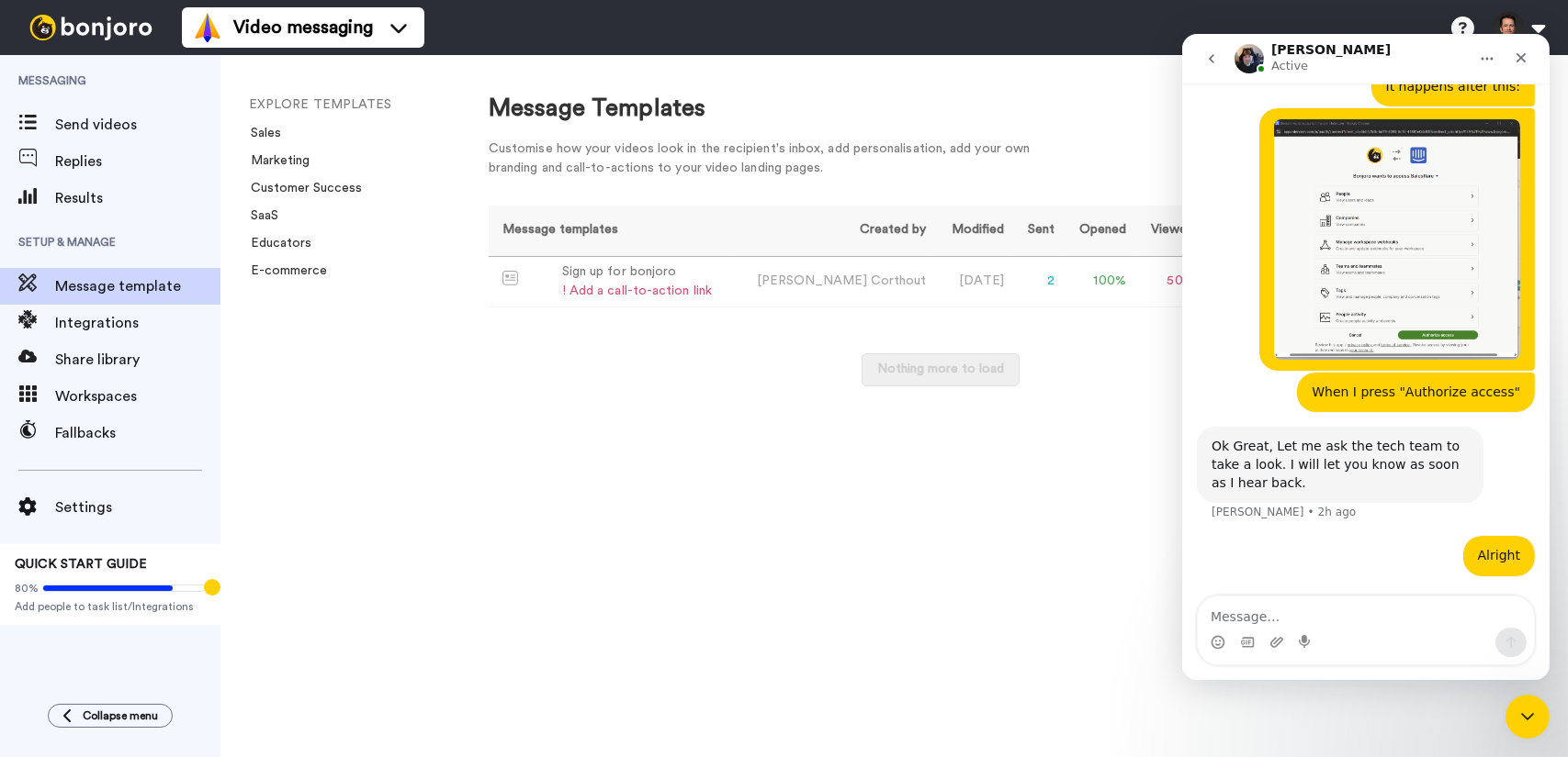
scroll to position [932, 0]
click at [1527, 708] on icon "Close Intercom Messenger" at bounding box center [1524, 714] width 22 height 22
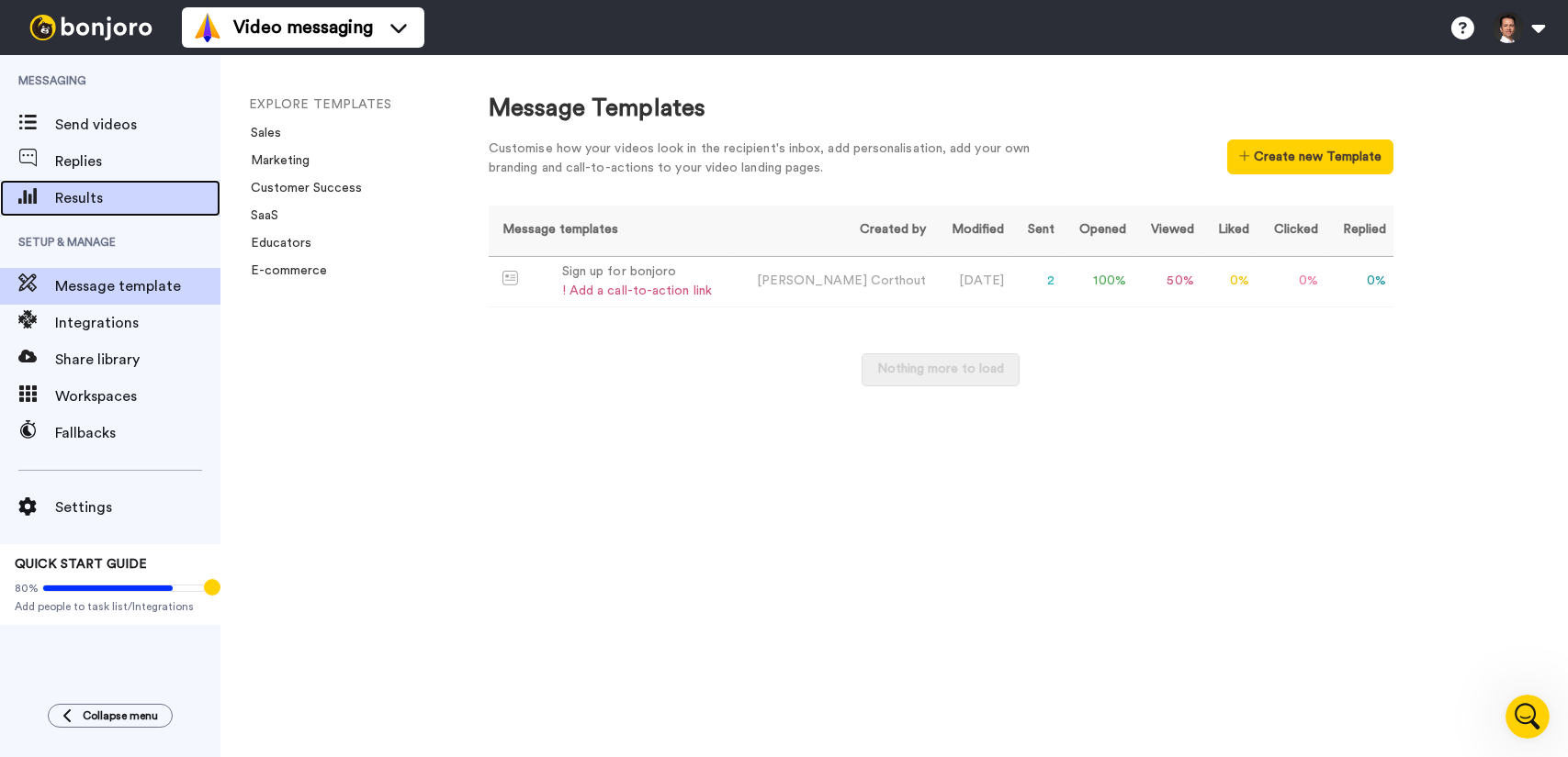
click at [111, 203] on span "Results" at bounding box center [138, 198] width 166 height 22
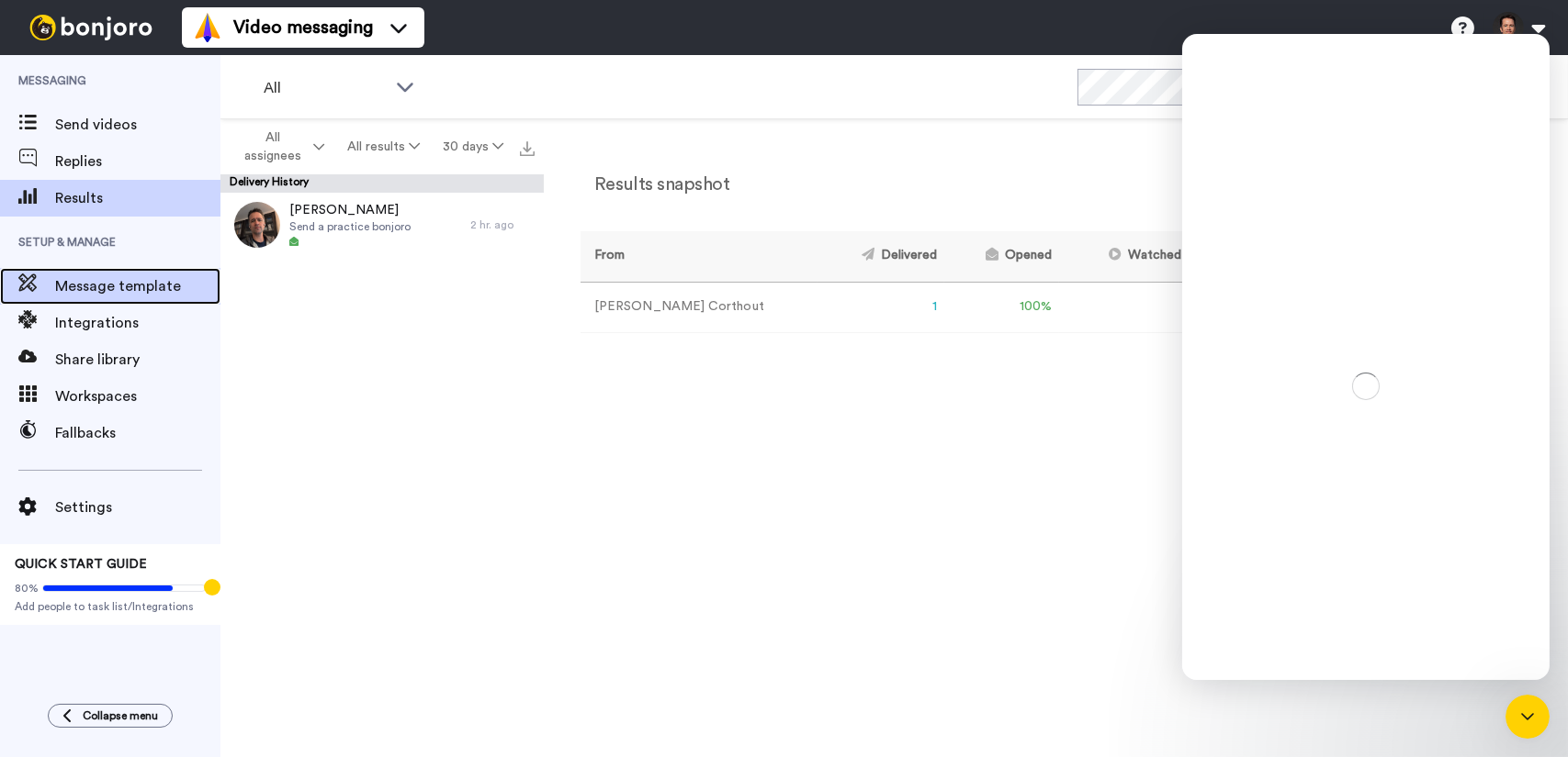
click at [68, 279] on span "Message template" at bounding box center [138, 286] width 166 height 22
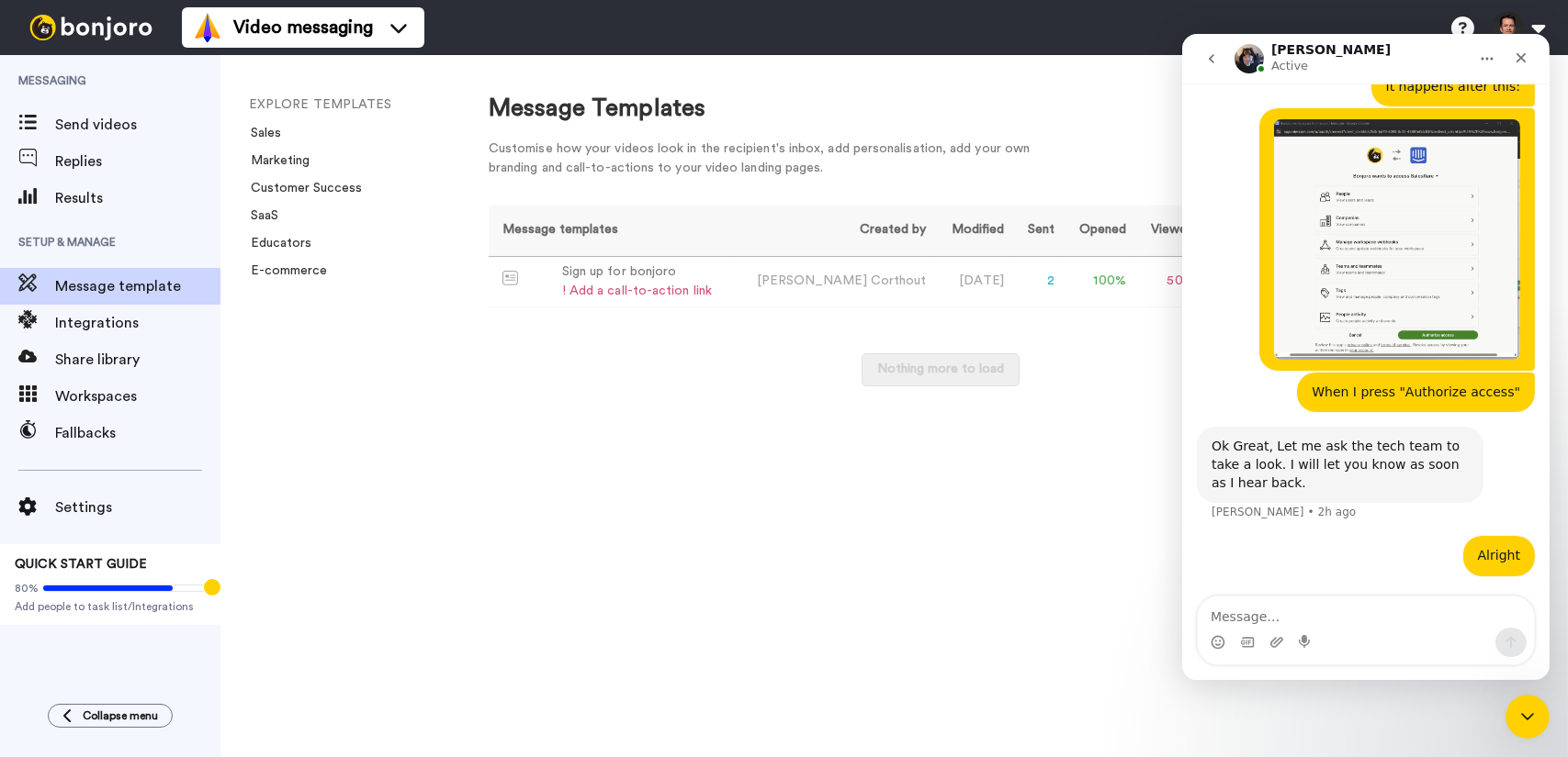
scroll to position [932, 0]
click at [120, 128] on span "Send videos" at bounding box center [138, 125] width 166 height 22
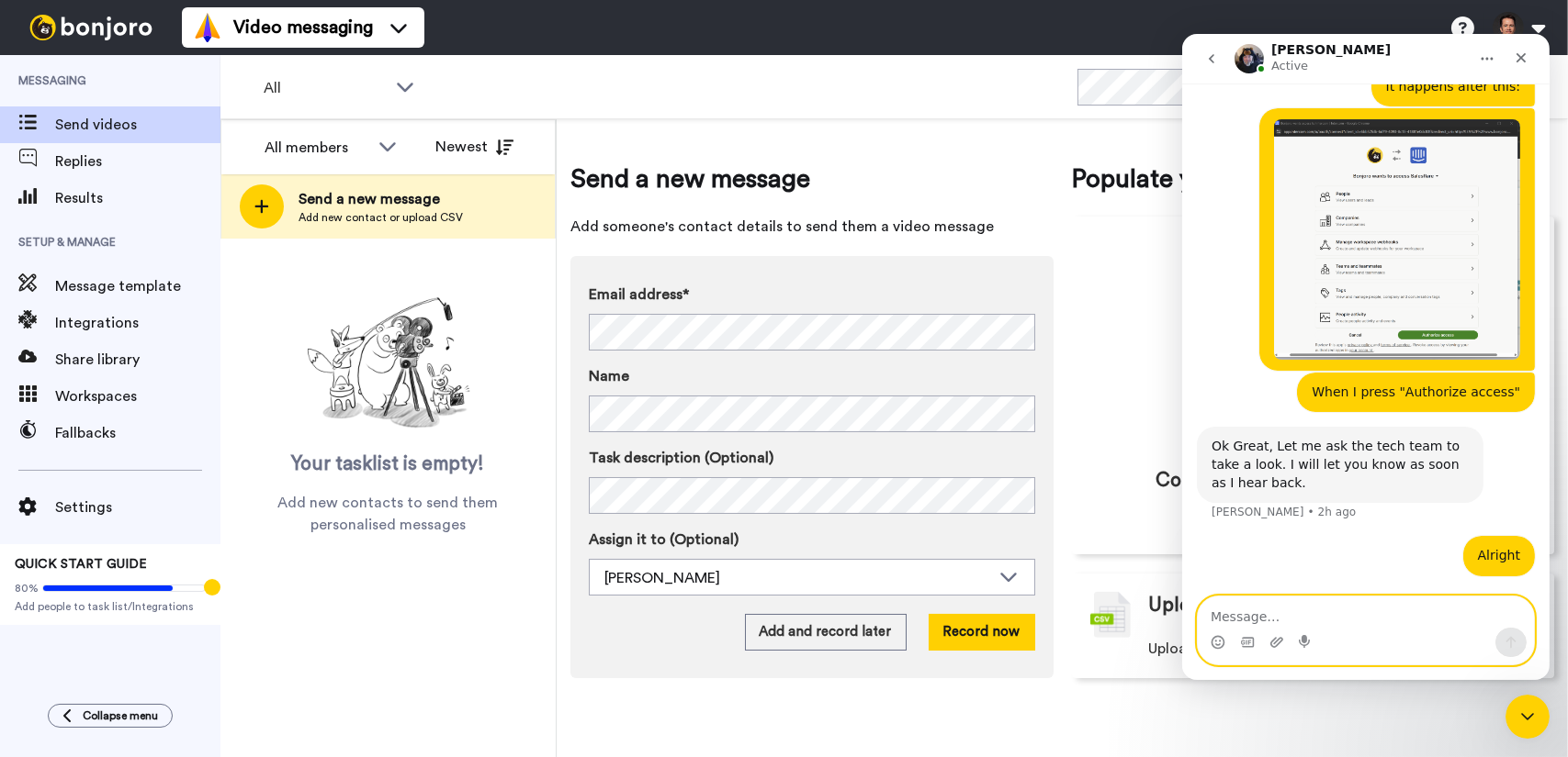
scroll to position [932, 0]
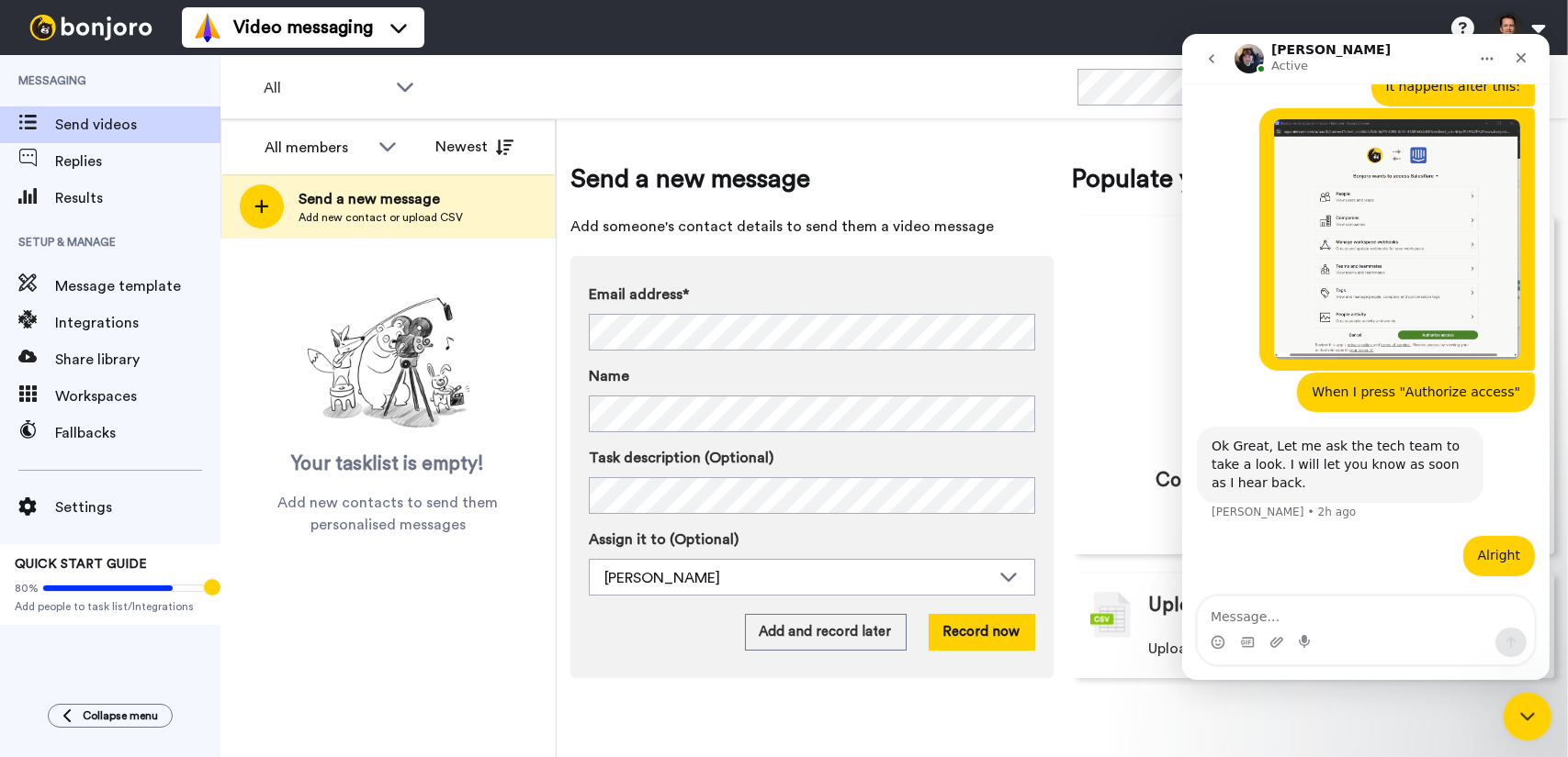
click at [1534, 713] on icon "Close Intercom Messenger" at bounding box center [1524, 714] width 22 height 22
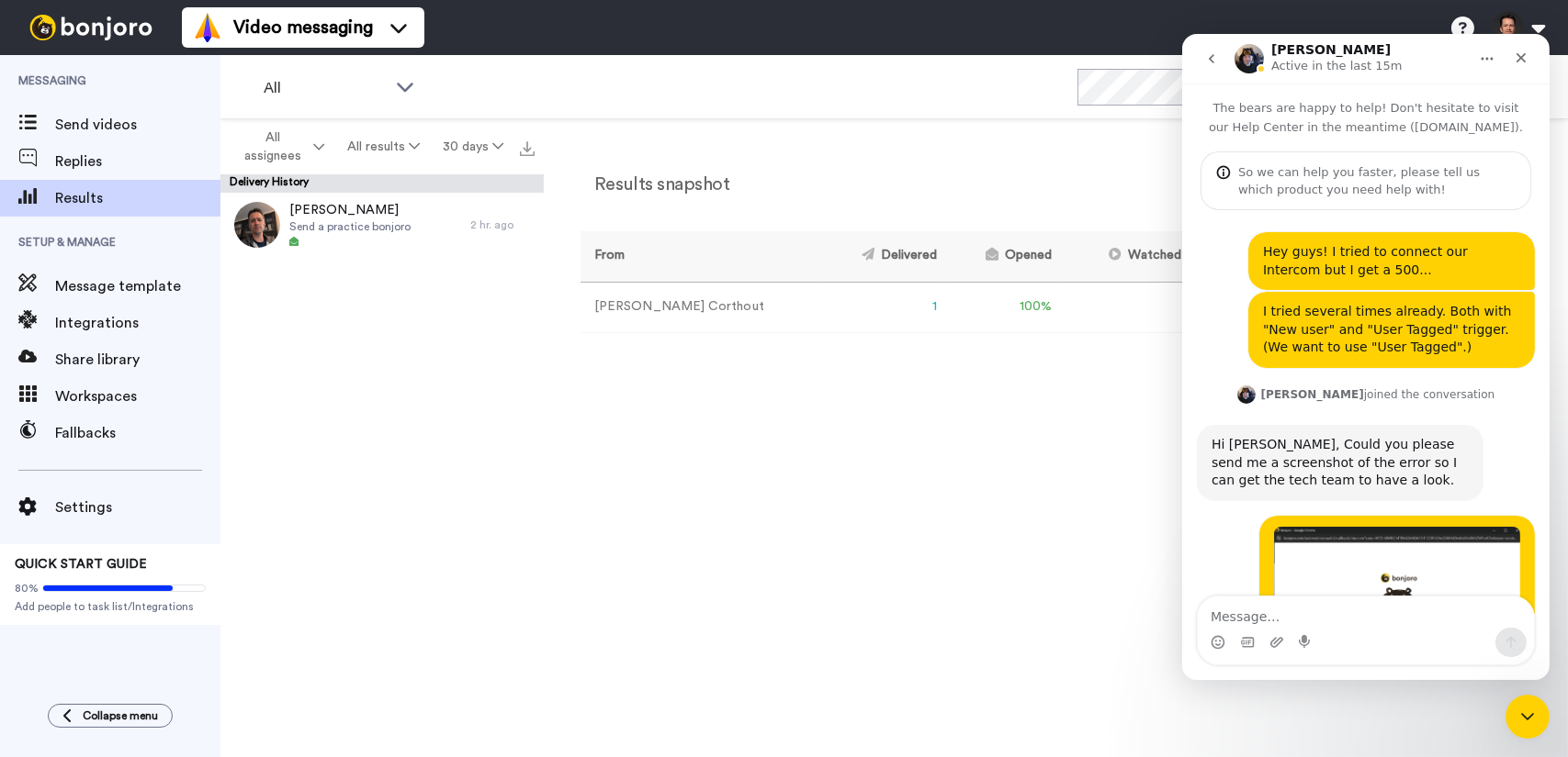
scroll to position [932, 0]
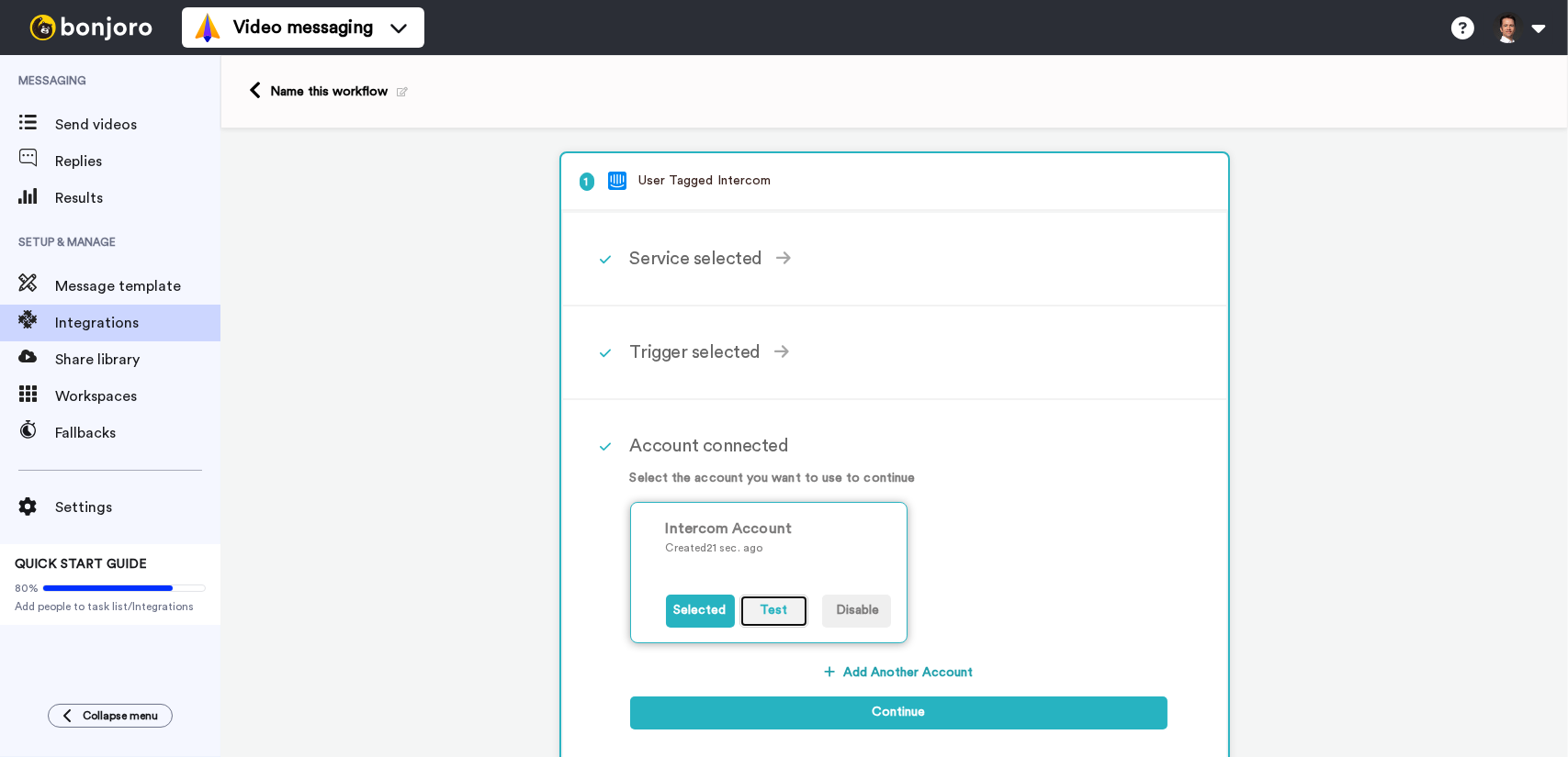
click at [774, 603] on button "Test" at bounding box center [774, 612] width 69 height 33
click at [860, 603] on button "Disable" at bounding box center [856, 612] width 69 height 33
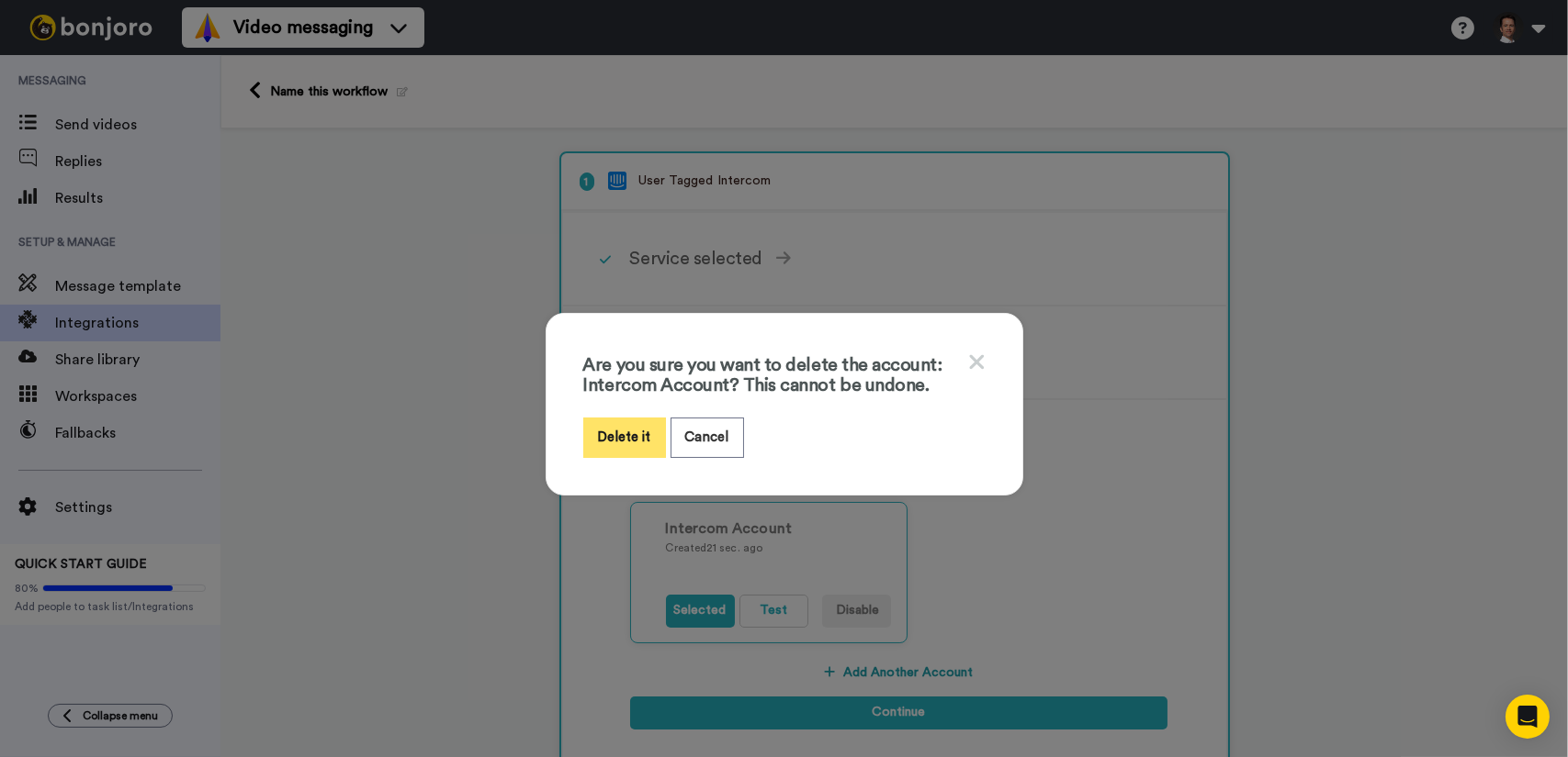
click at [625, 434] on button "Delete it" at bounding box center [624, 437] width 83 height 40
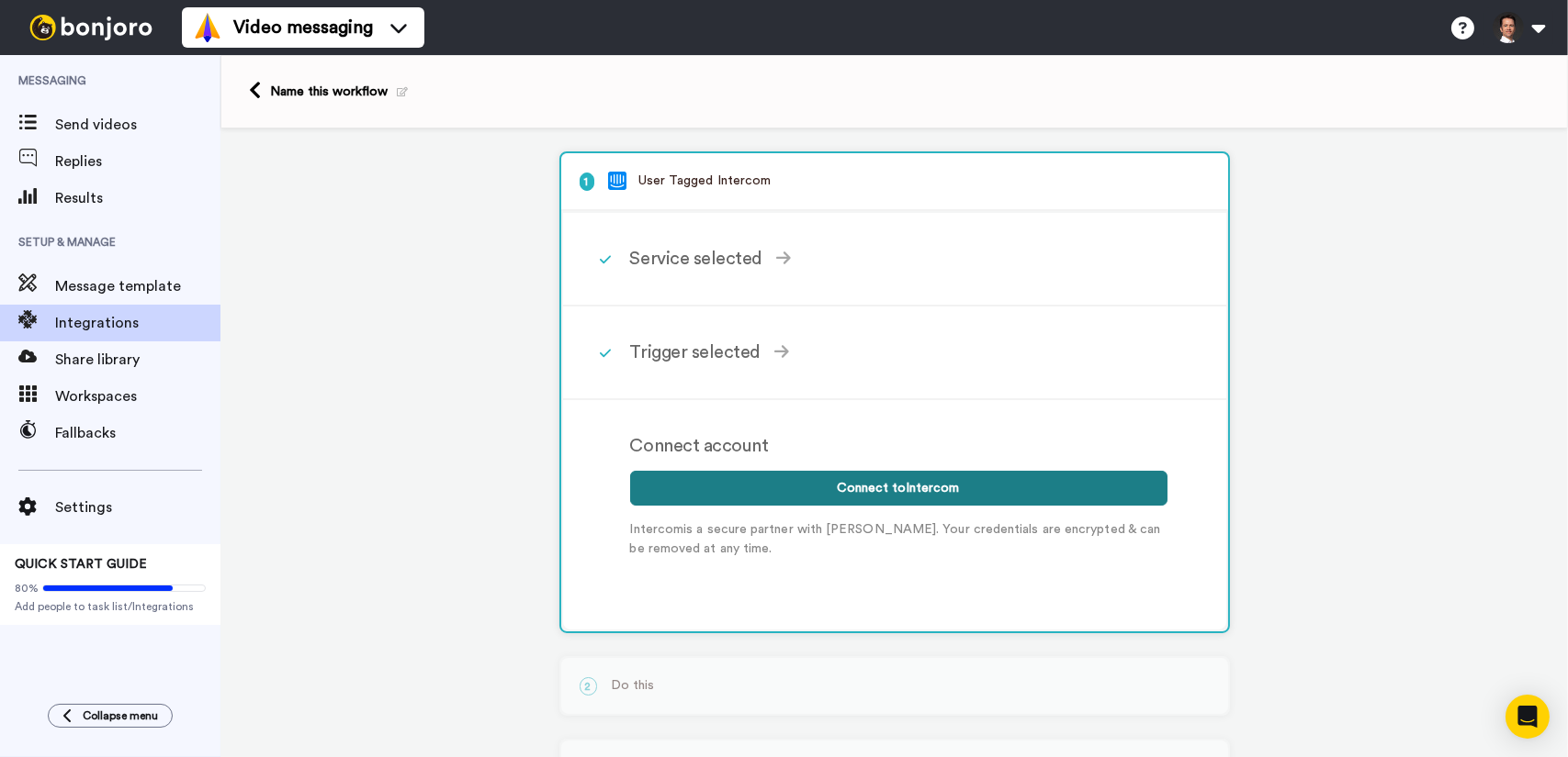
click at [930, 486] on button "Connect to Intercom" at bounding box center [898, 488] width 537 height 35
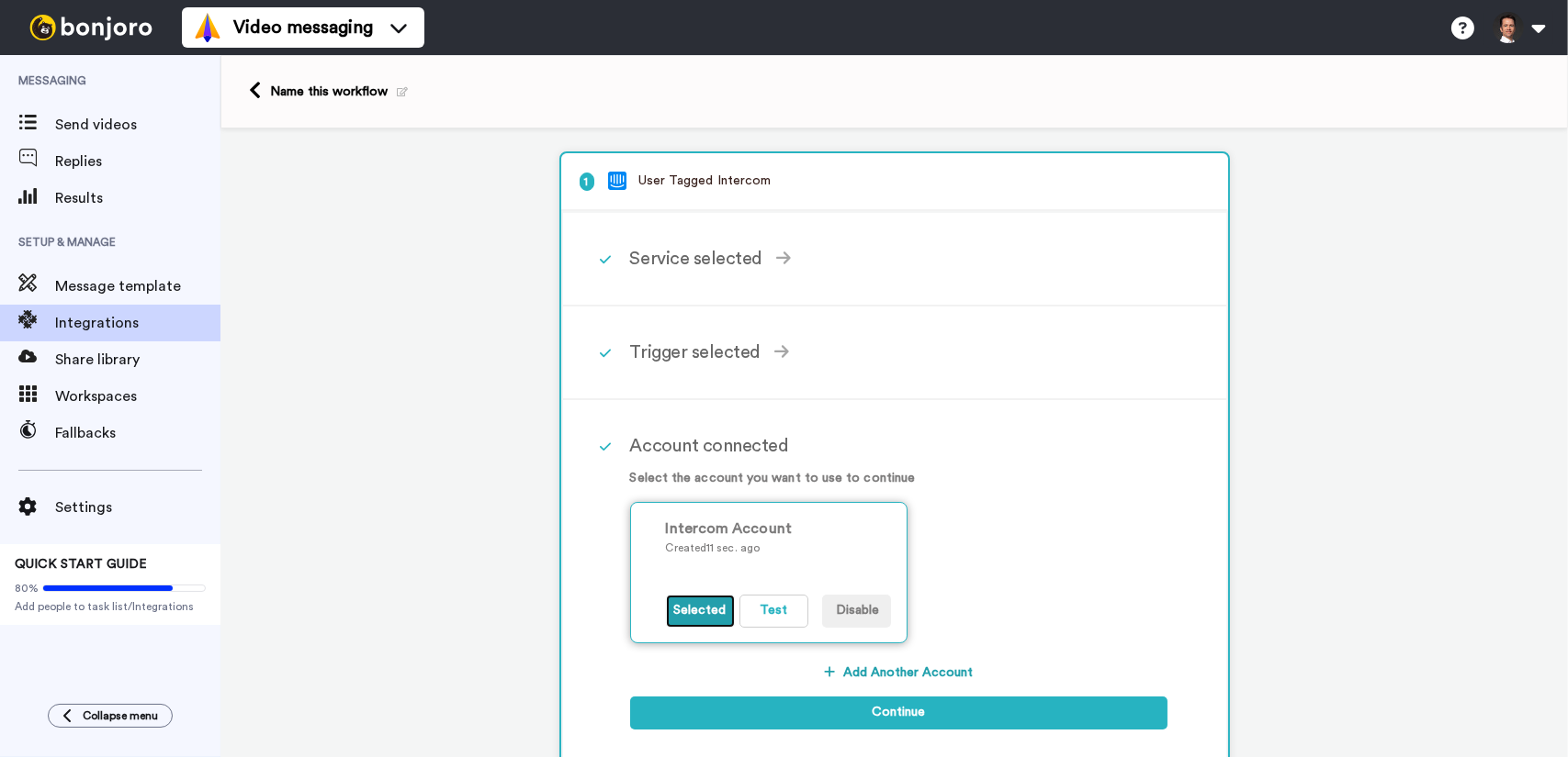
click at [715, 608] on button "Selected" at bounding box center [700, 612] width 69 height 33
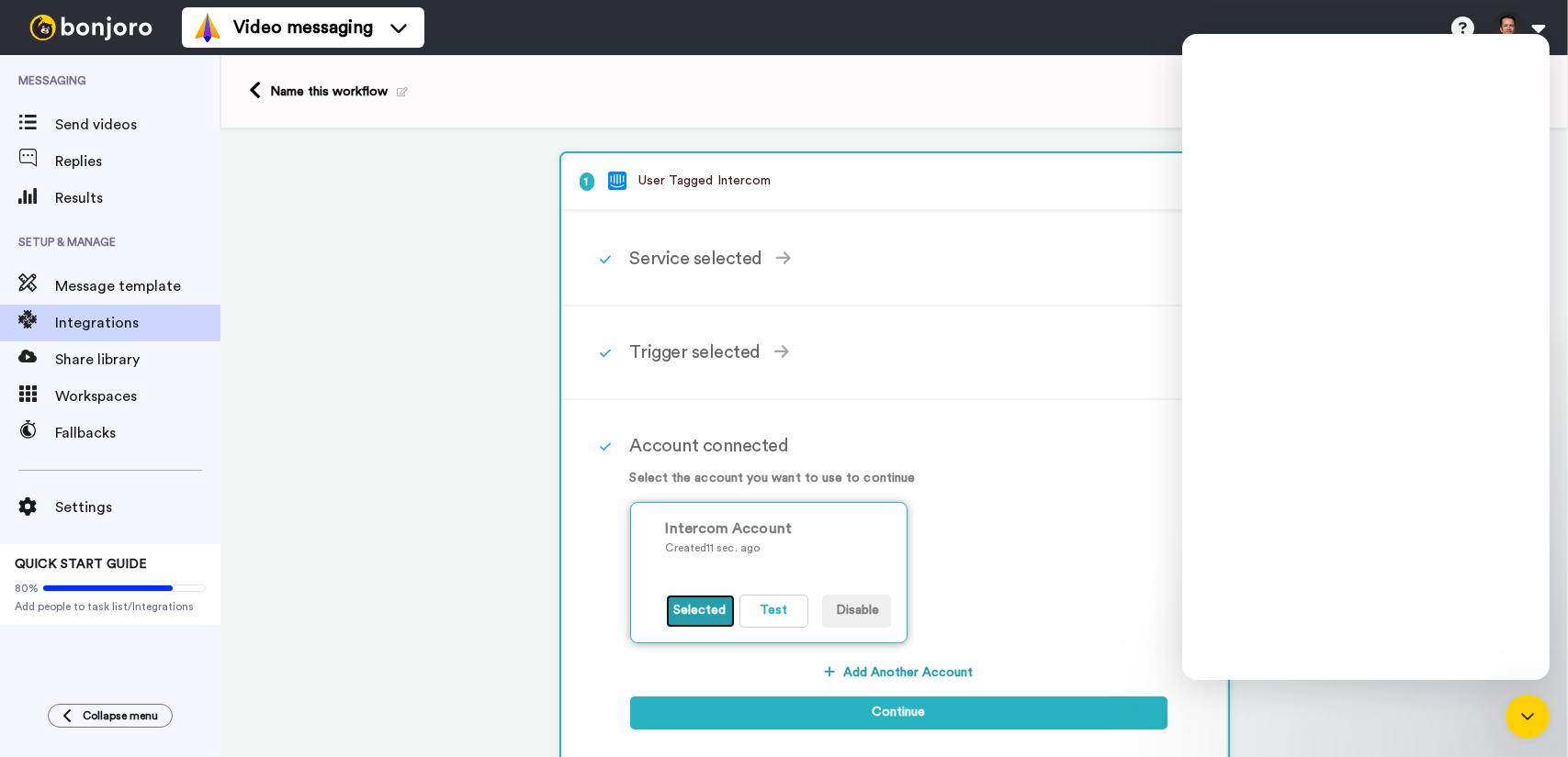
click at [708, 617] on button "Selected" at bounding box center [700, 612] width 69 height 33
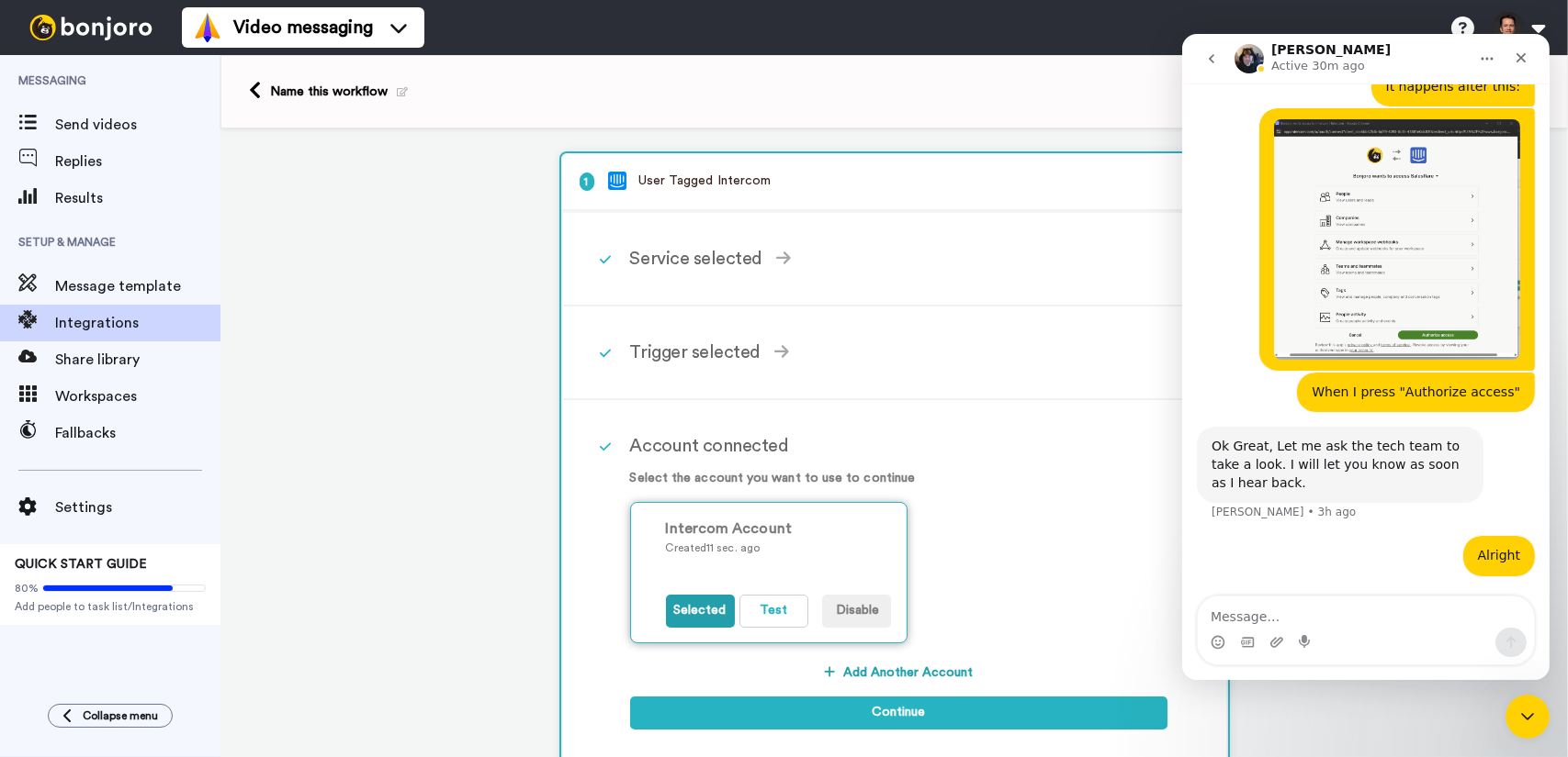
scroll to position [932, 0]
click at [712, 610] on button "Selected" at bounding box center [700, 612] width 69 height 33
click at [751, 614] on button "Test" at bounding box center [774, 612] width 69 height 33
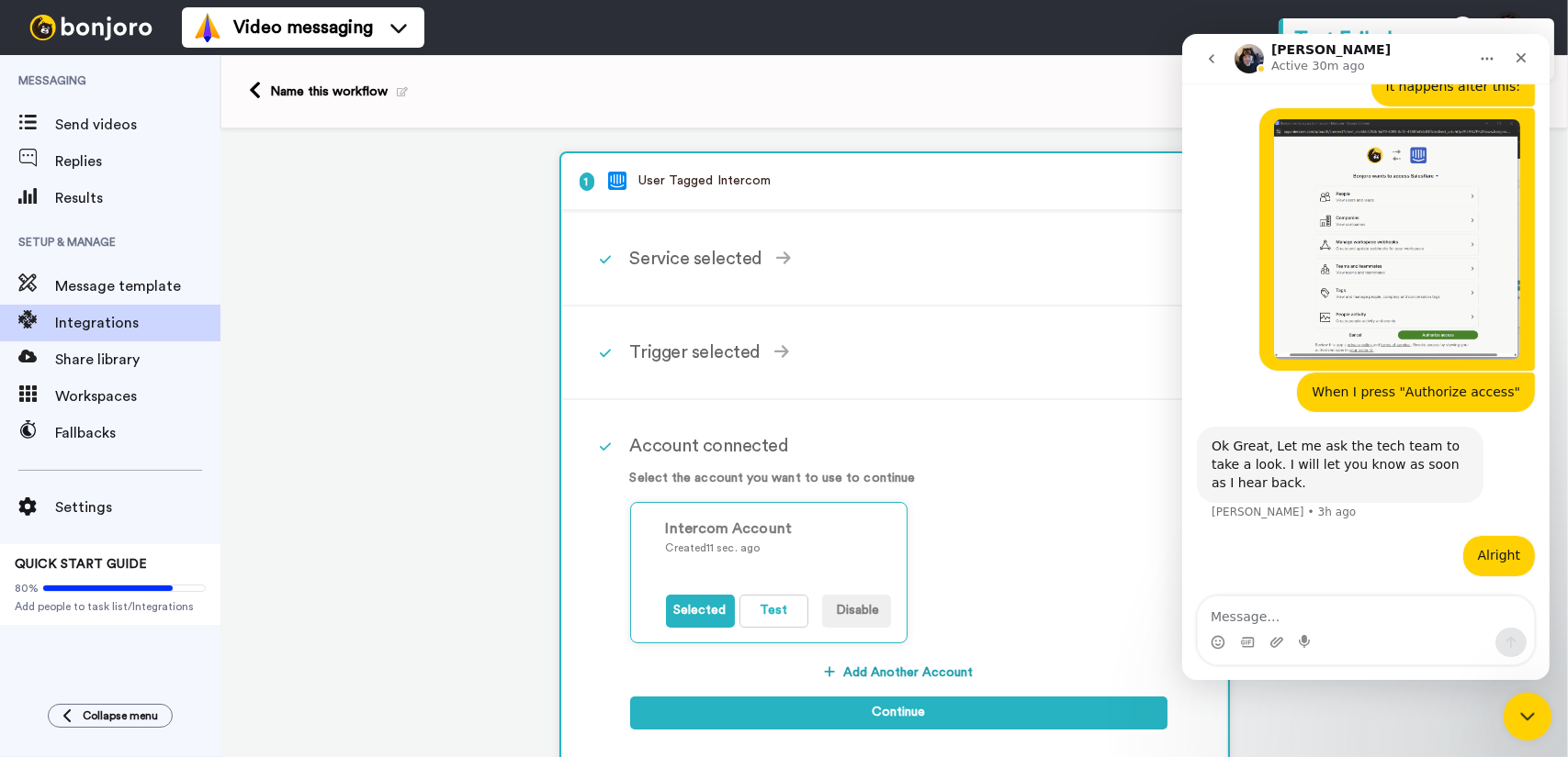
click at [1531, 714] on icon "Close Intercom Messenger" at bounding box center [1524, 714] width 22 height 22
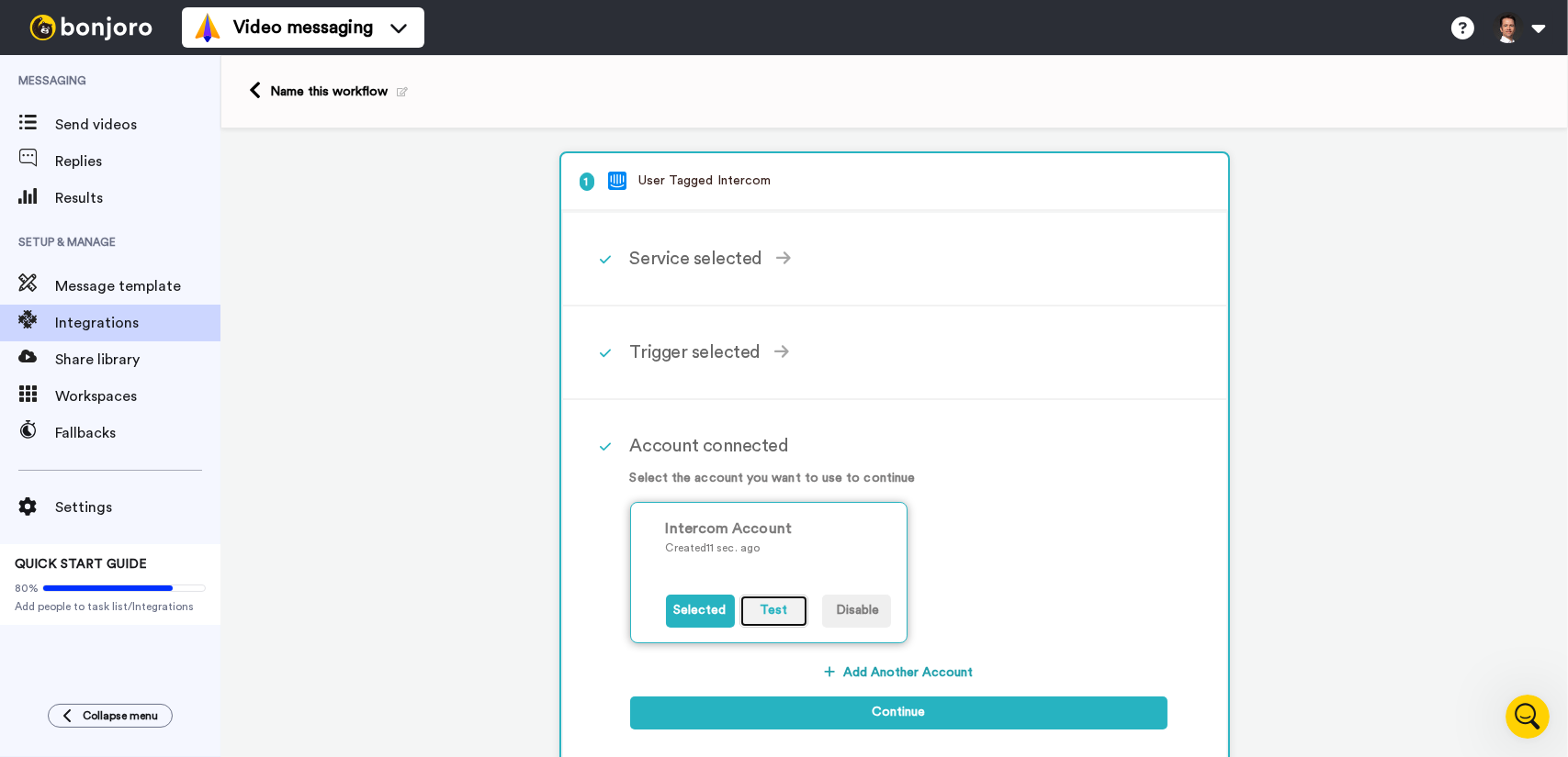
click at [774, 610] on button "Test" at bounding box center [774, 612] width 69 height 33
click at [860, 616] on button "Disable" at bounding box center [856, 612] width 69 height 33
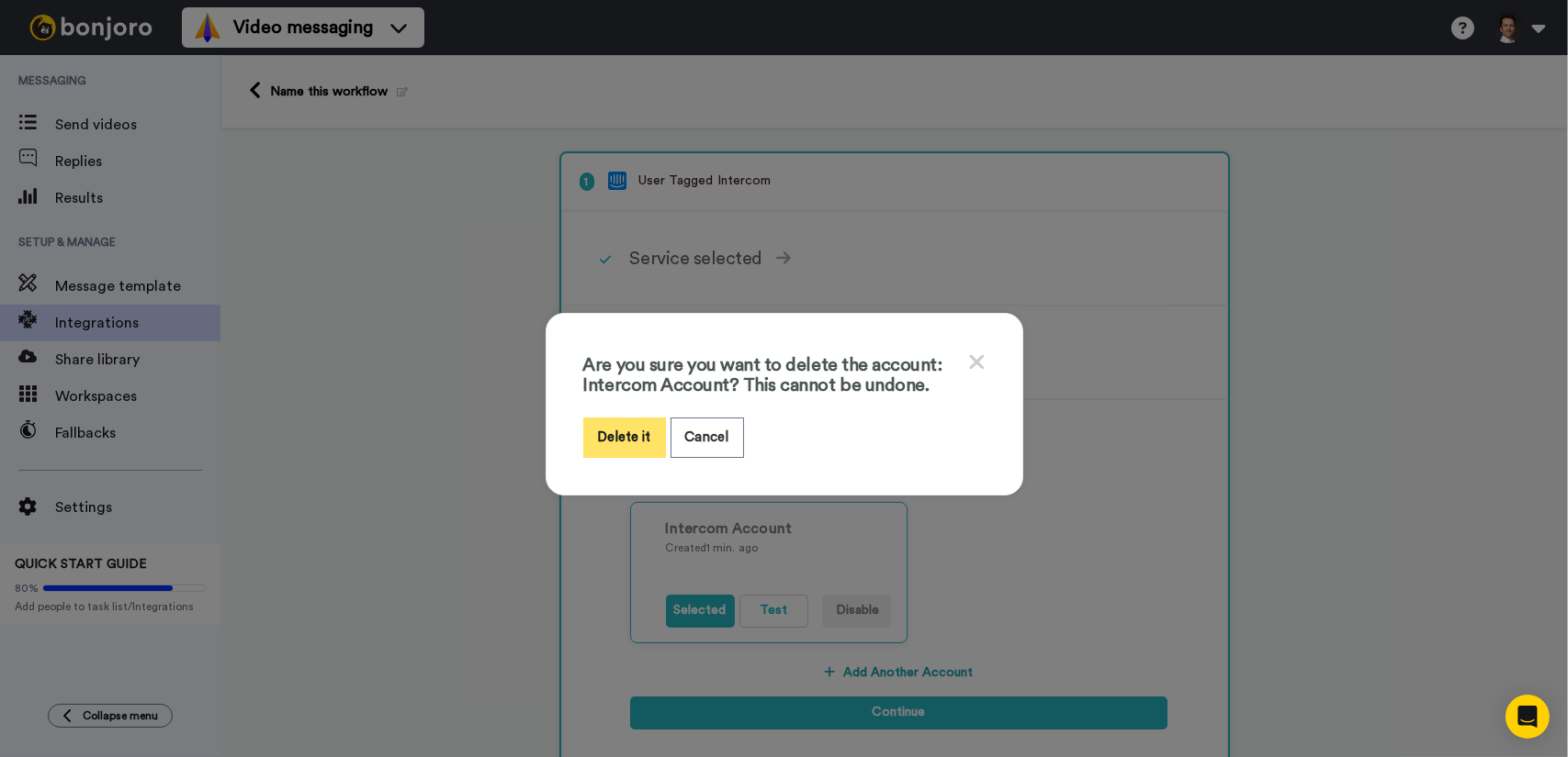
click at [598, 438] on button "Delete it" at bounding box center [624, 437] width 83 height 40
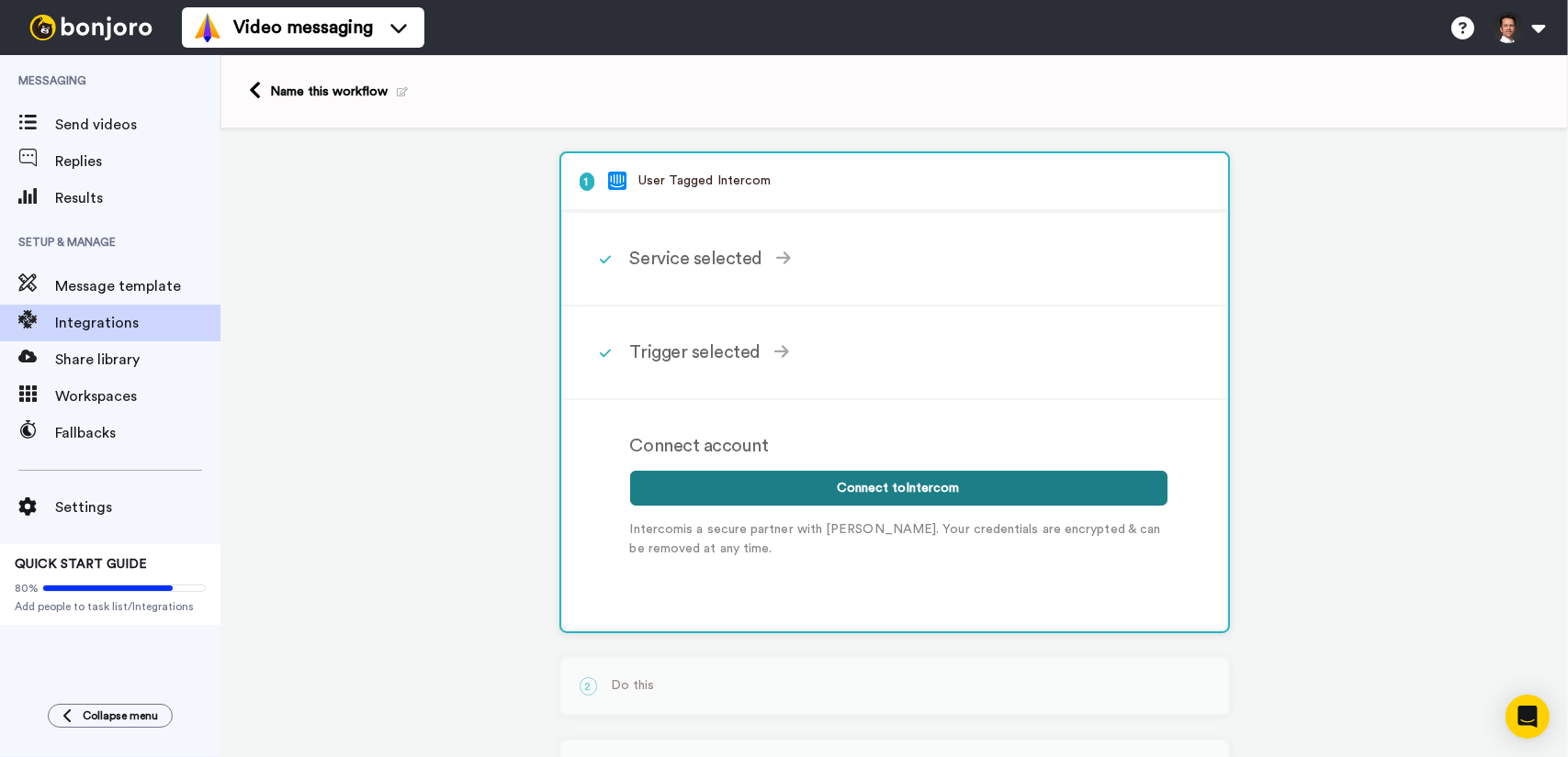
click at [951, 473] on button "Connect to Intercom" at bounding box center [898, 488] width 537 height 35
click at [950, 492] on button "Connect to Intercom" at bounding box center [898, 488] width 537 height 35
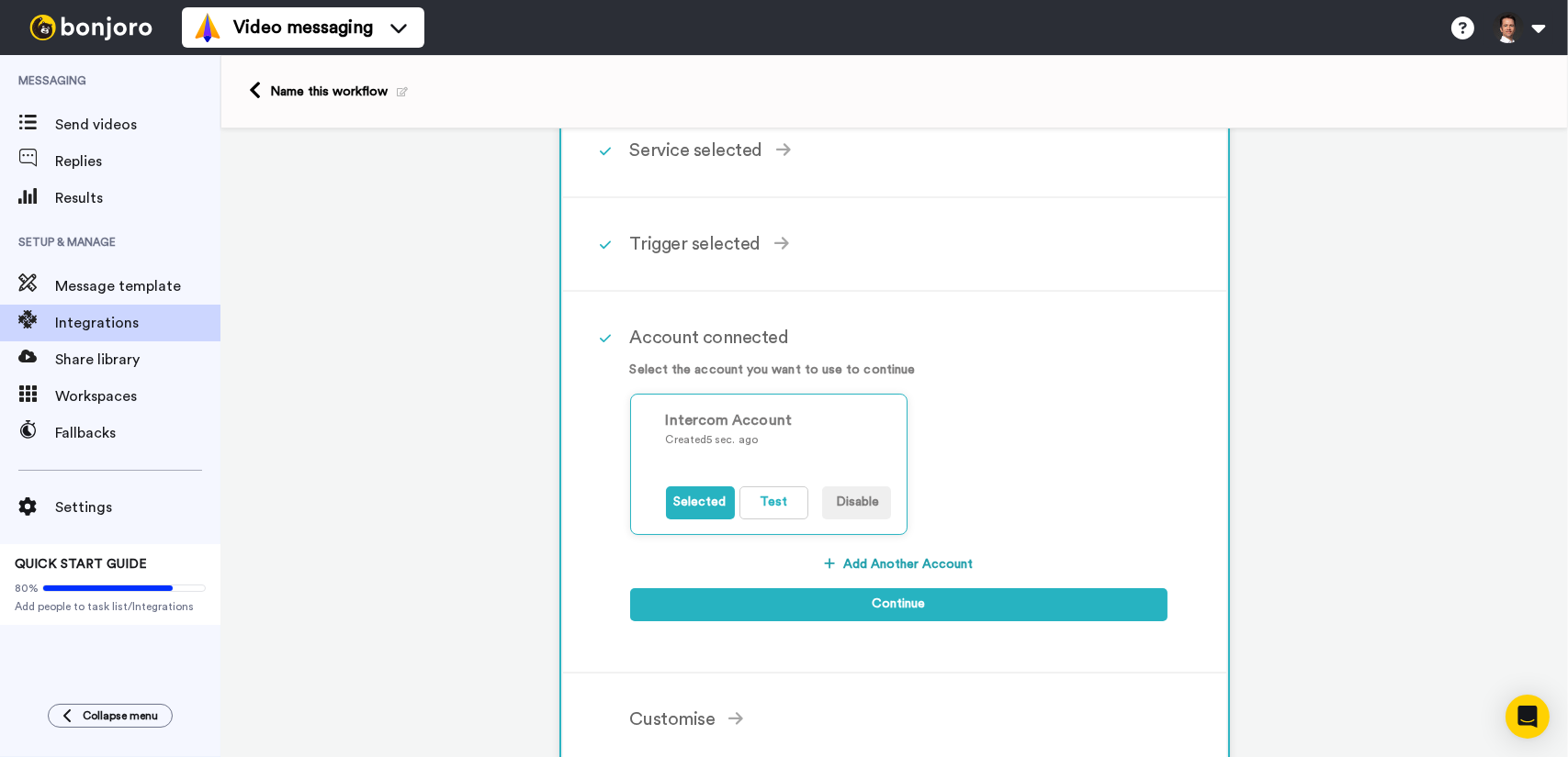
scroll to position [276, 0]
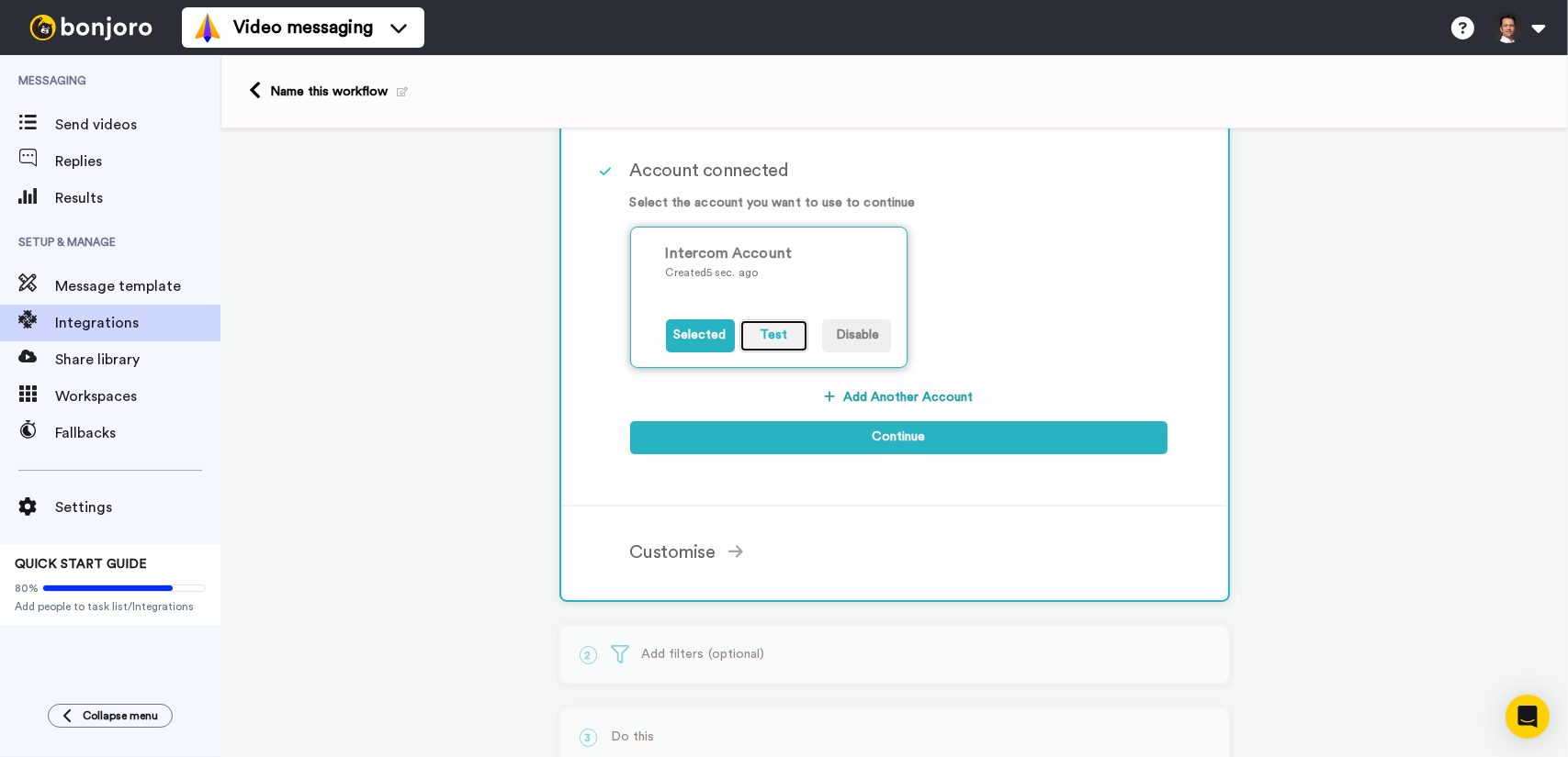
click at [781, 339] on button "Test" at bounding box center [774, 336] width 69 height 33
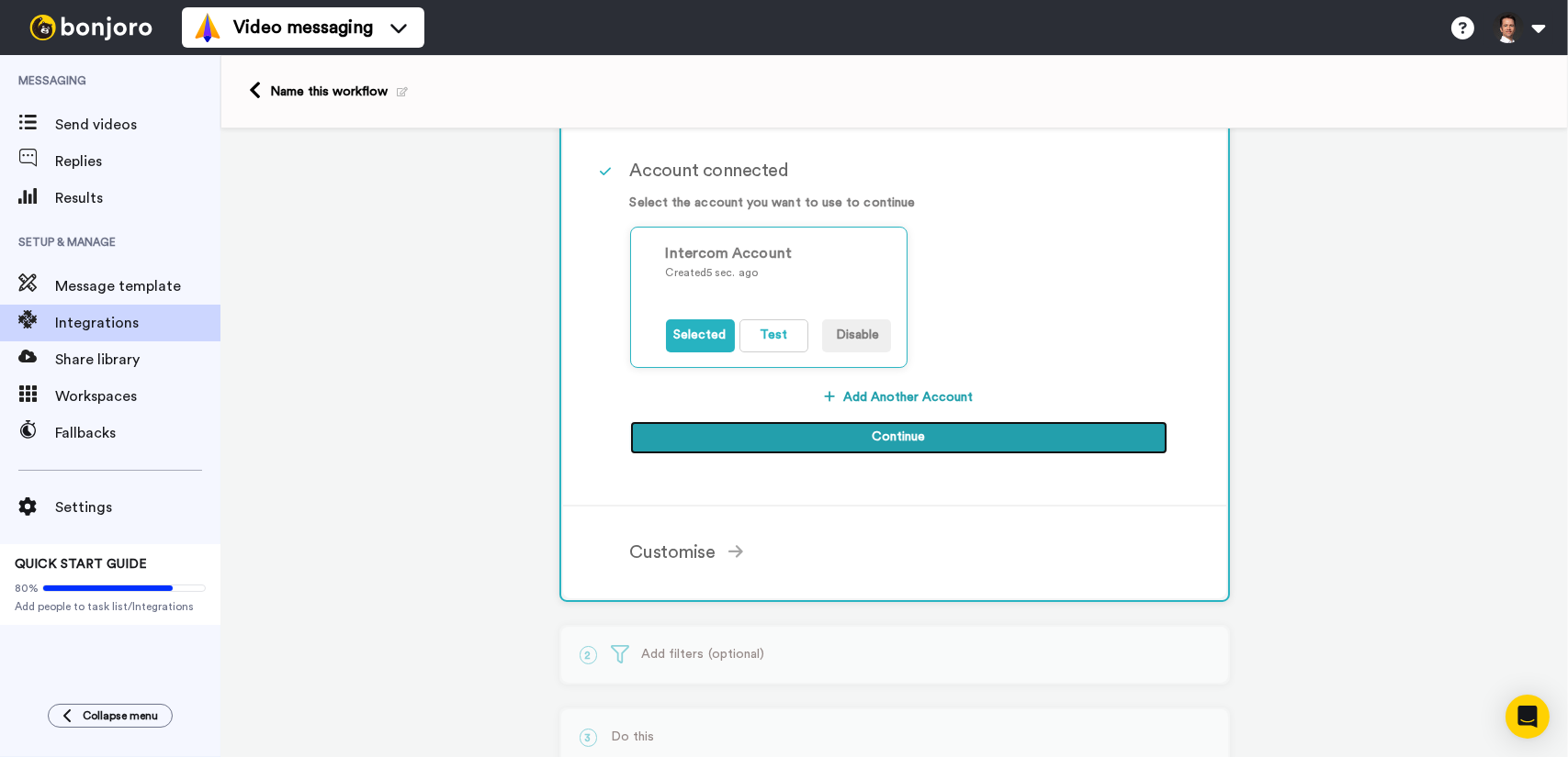
click at [944, 447] on button "Continue" at bounding box center [898, 438] width 537 height 33
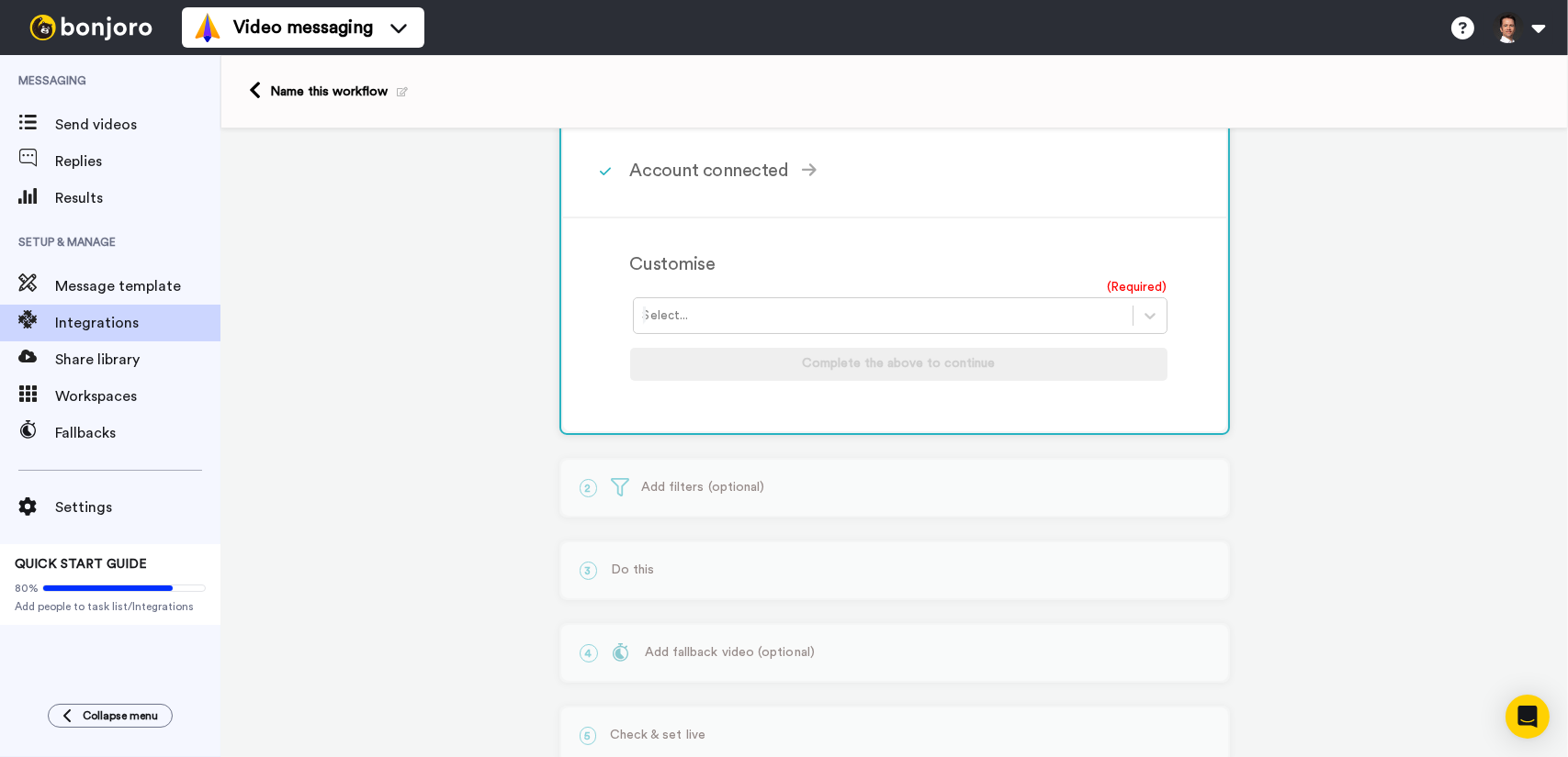
click at [963, 305] on div at bounding box center [883, 316] width 480 height 22
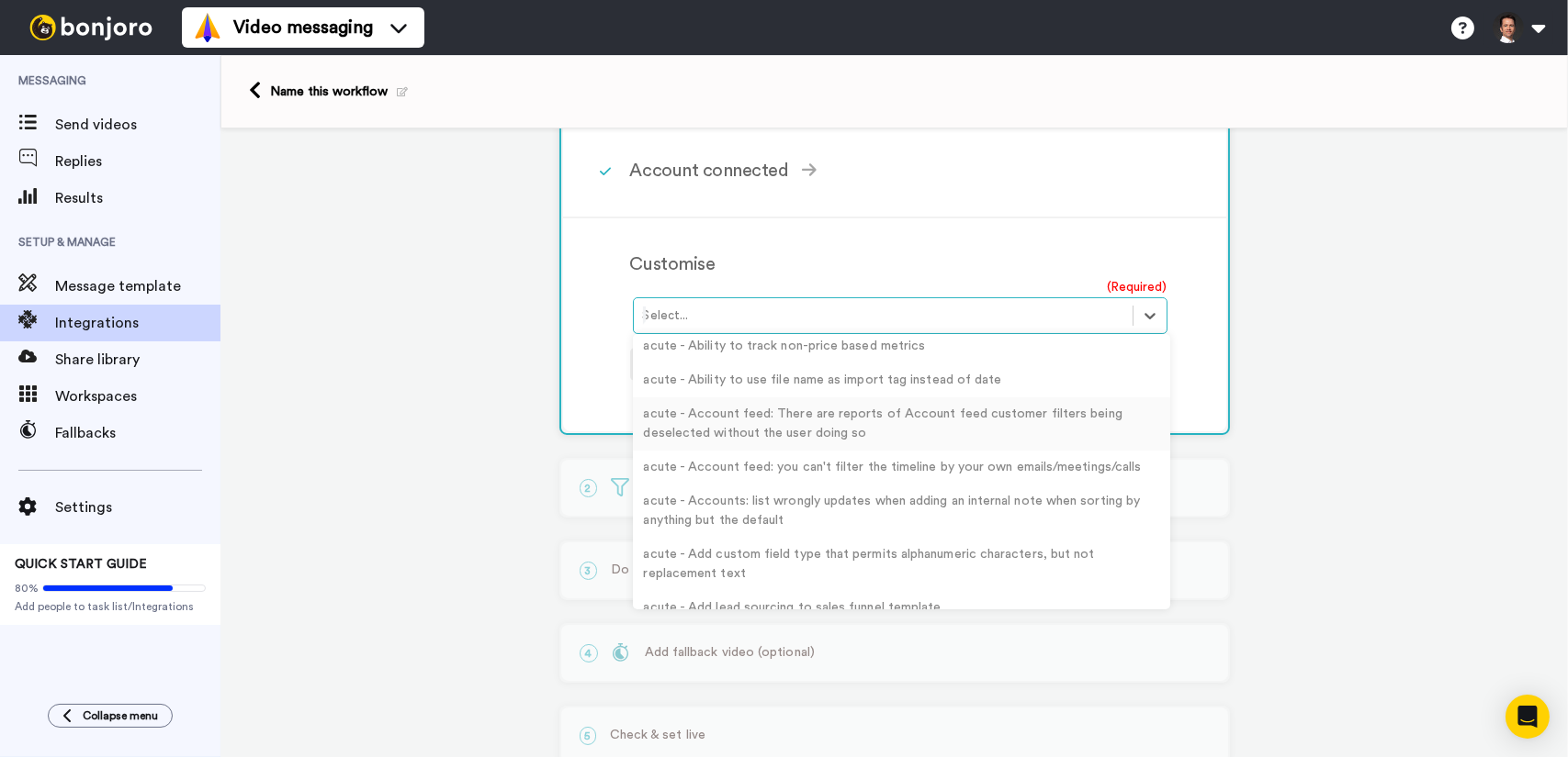
scroll to position [0, 0]
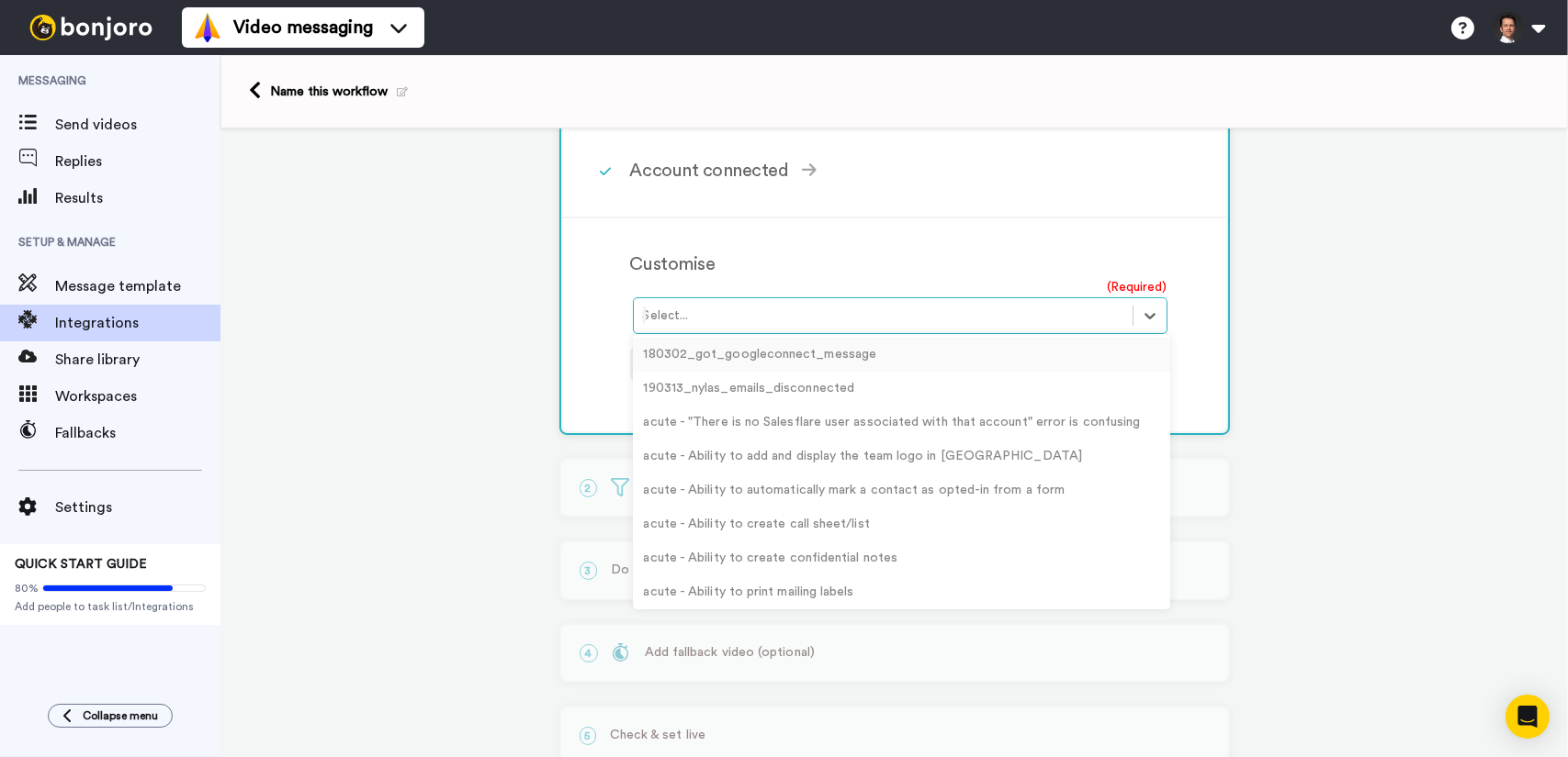
click at [754, 324] on div at bounding box center [883, 316] width 480 height 22
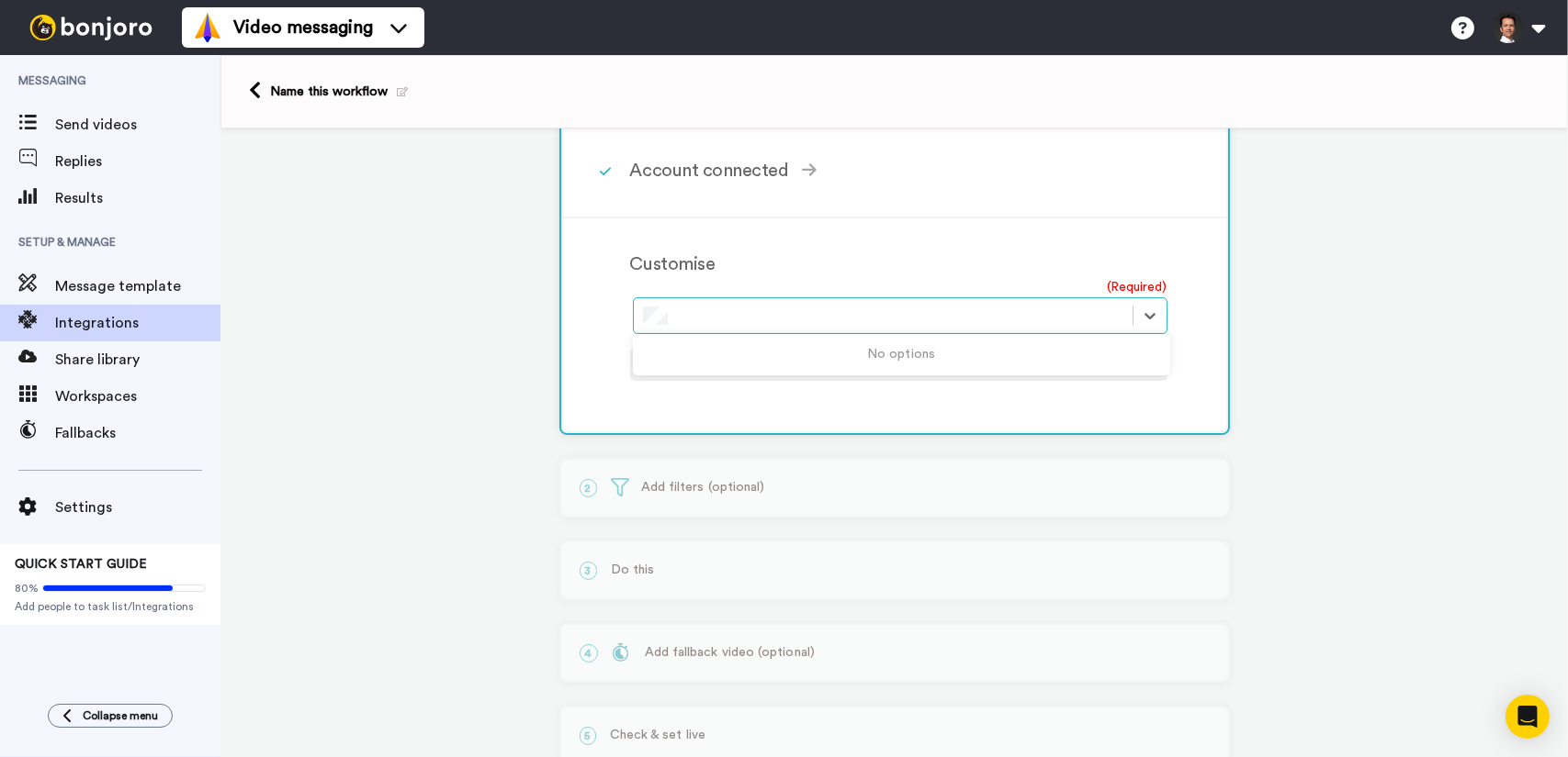
click at [1228, 295] on div "1 User Tagged Intercom Service selected ActiveCampaign AWeber Bonjoro ConvertKi…" at bounding box center [894, 332] width 1348 height 959
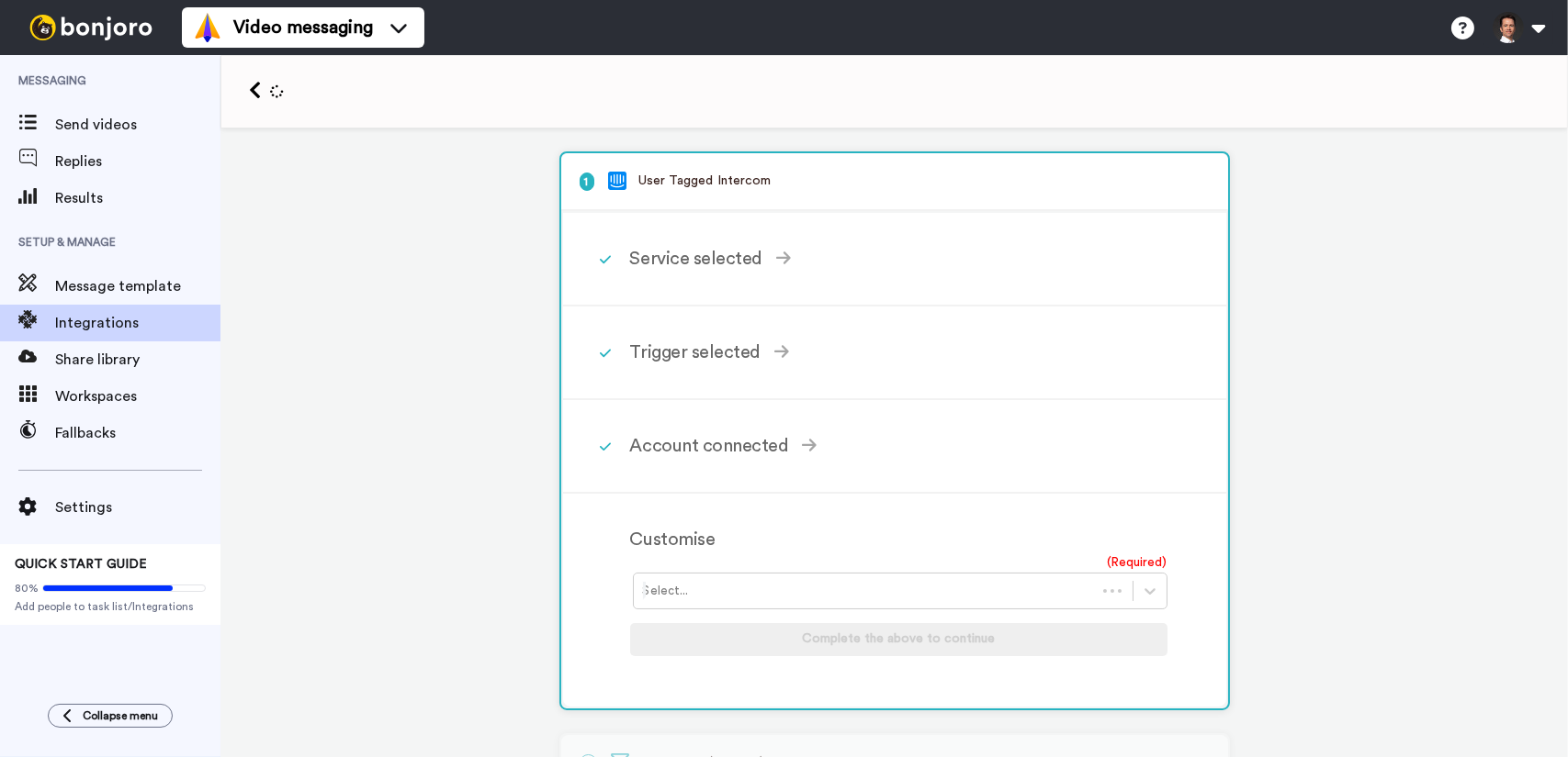
click at [787, 582] on div at bounding box center [864, 591] width 443 height 22
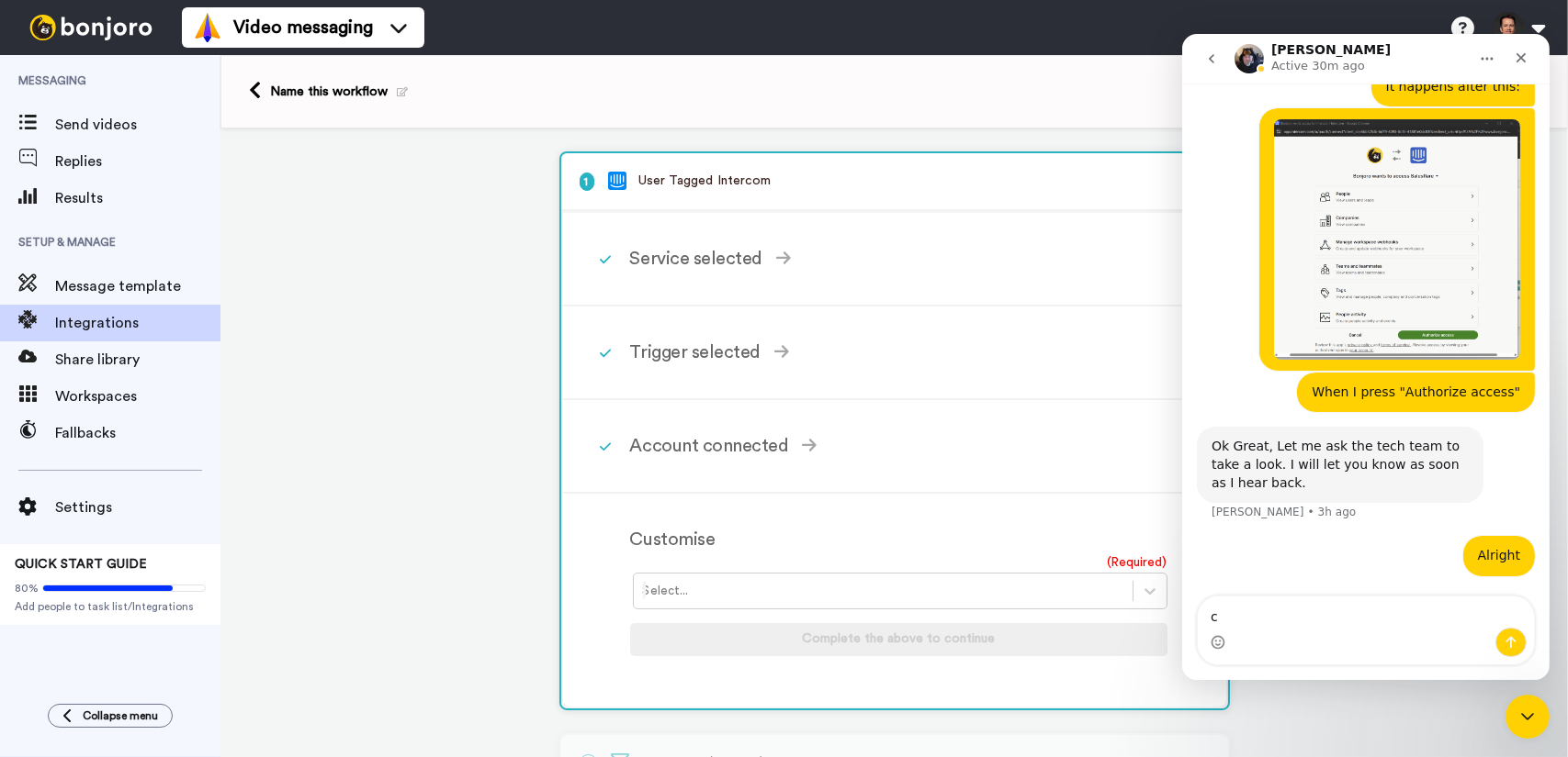
scroll to position [932, 0]
type textarea "c"
click at [787, 582] on div at bounding box center [883, 591] width 480 height 22
click at [798, 629] on div "welcomevideo" at bounding box center [900, 630] width 537 height 34
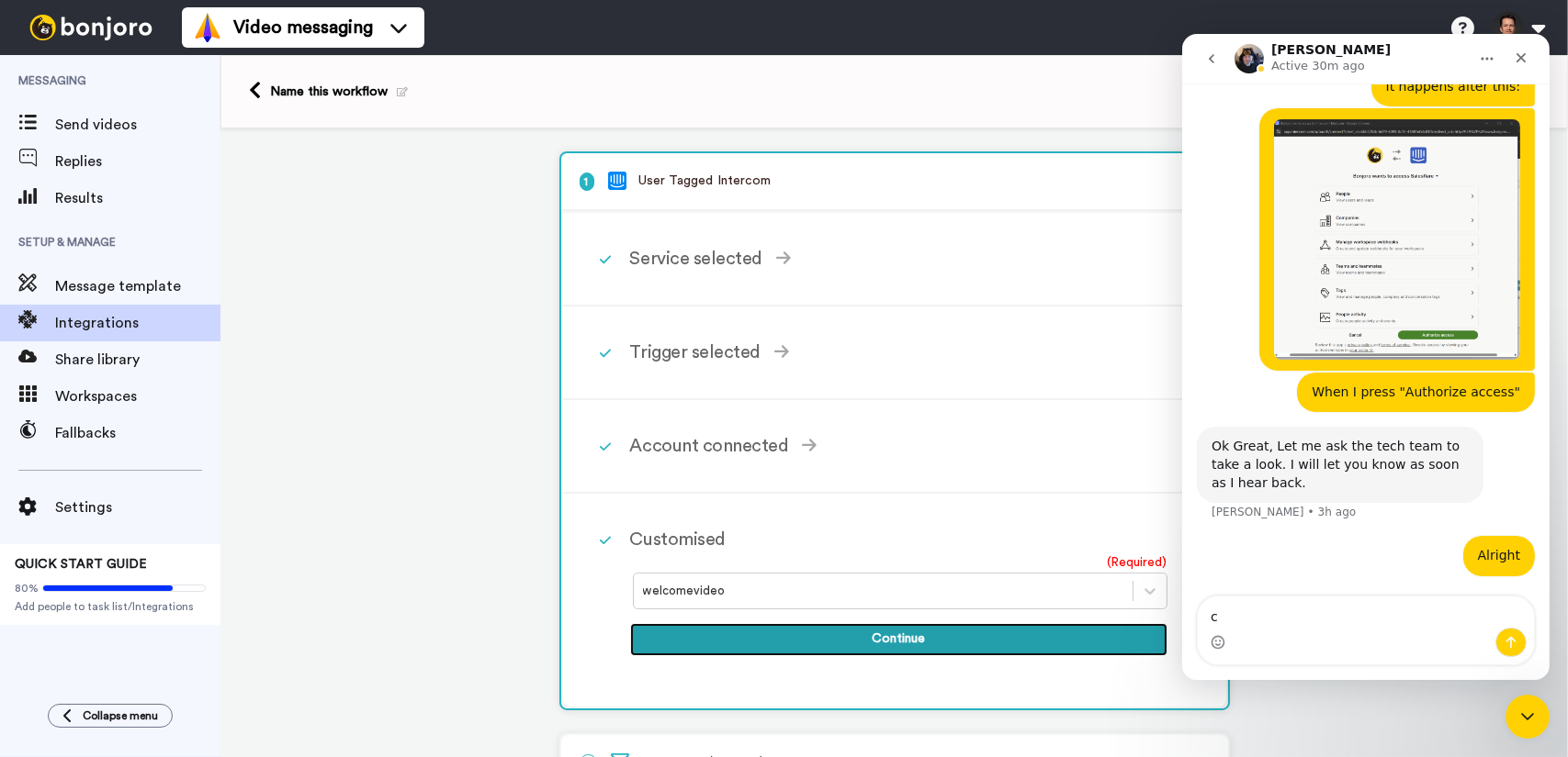
click at [798, 638] on button "Continue" at bounding box center [898, 640] width 537 height 33
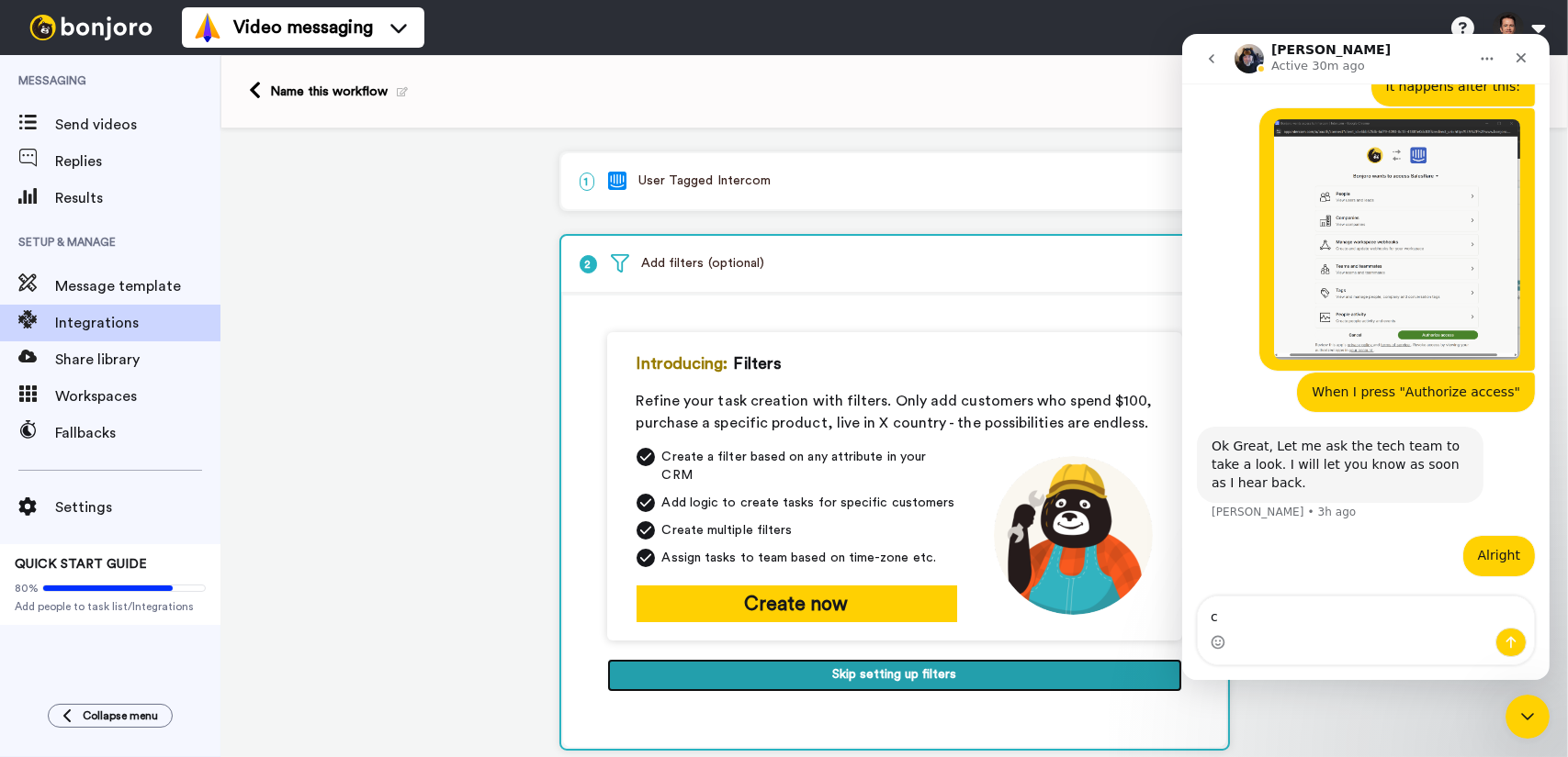
click at [937, 660] on button "Skip setting up filters" at bounding box center [895, 676] width 575 height 33
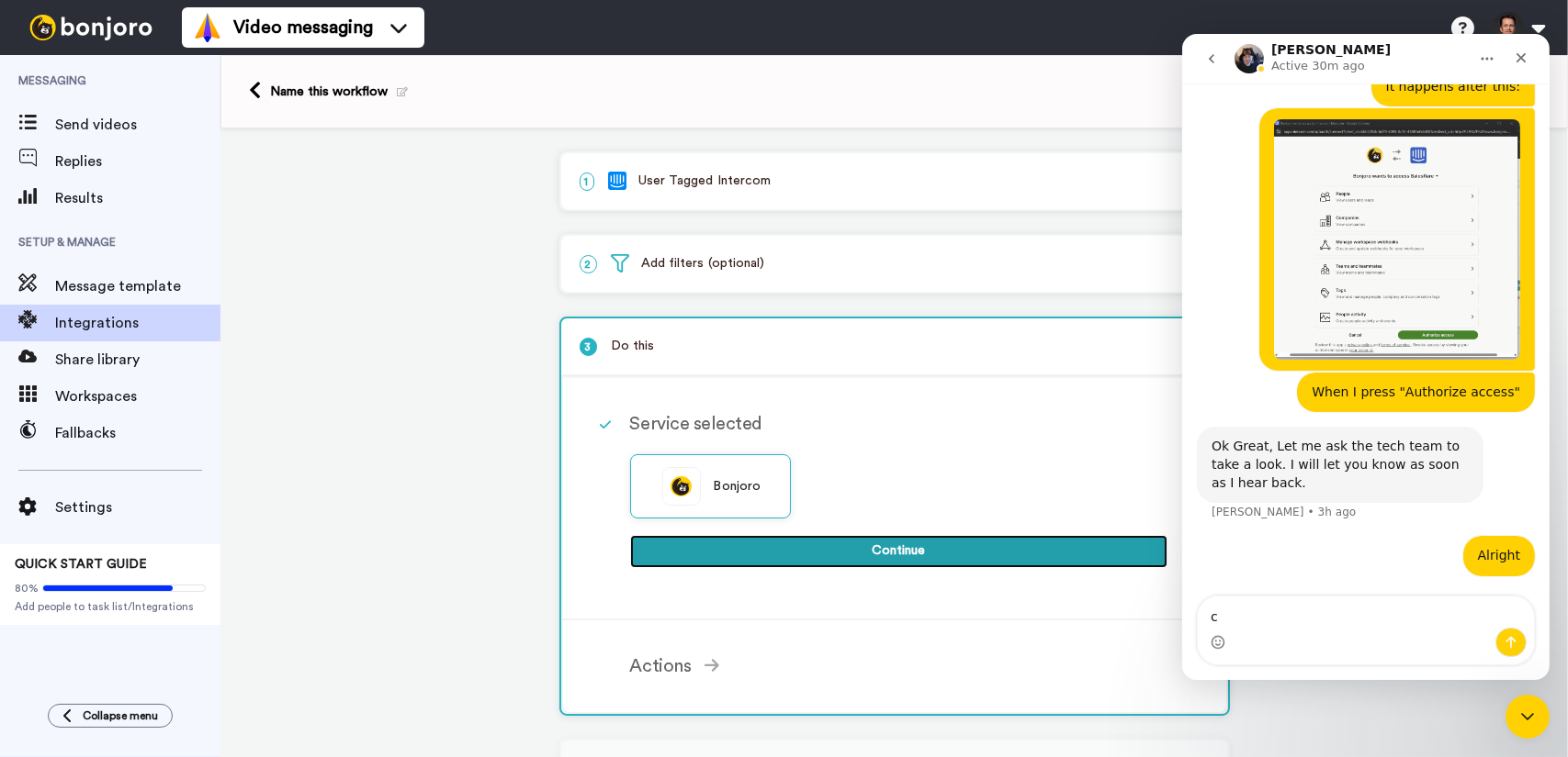
click at [821, 549] on button "Continue" at bounding box center [898, 551] width 537 height 33
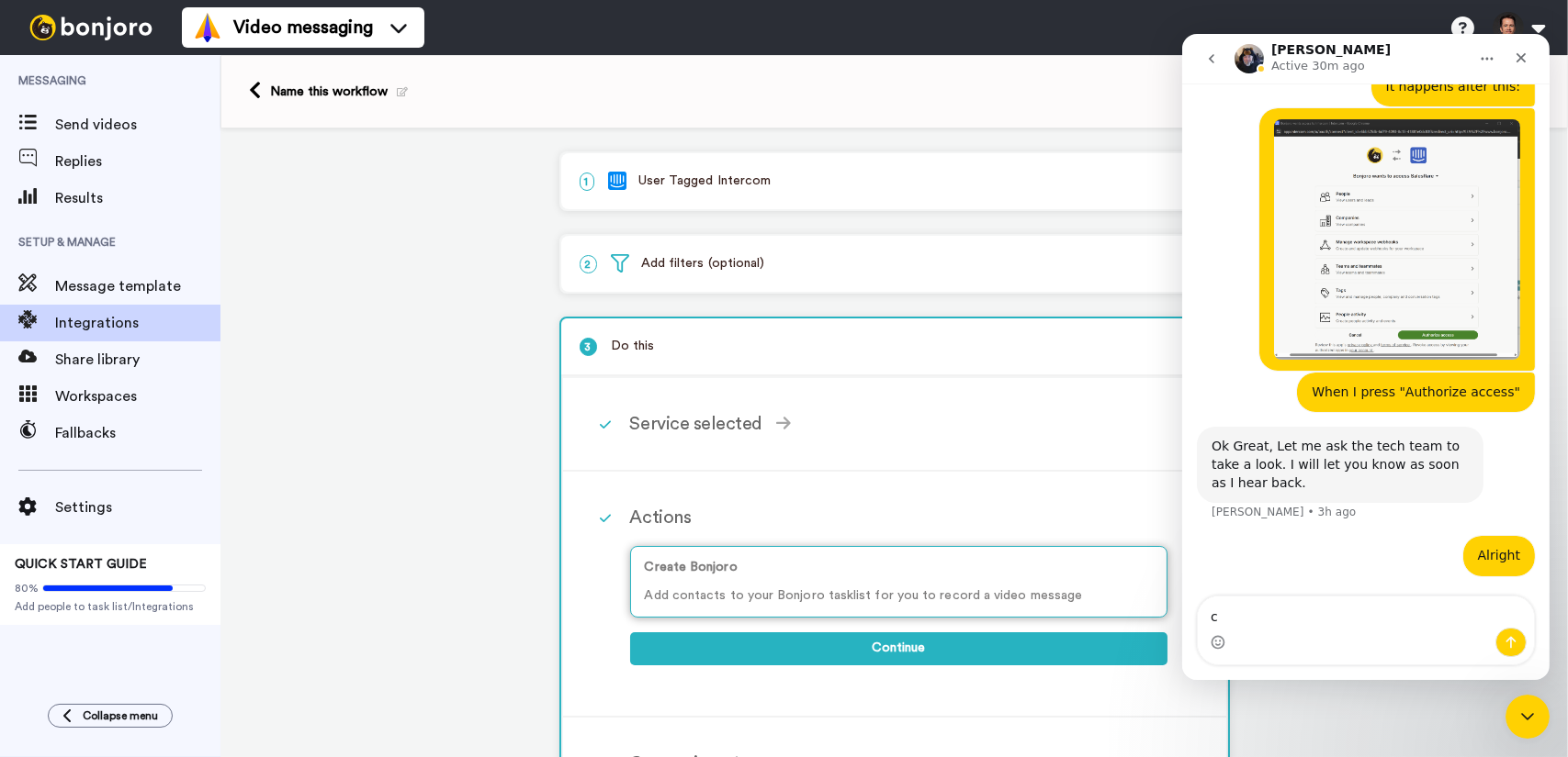
click at [801, 590] on p "Add contacts to your Bonjoro tasklist for you to record a video message" at bounding box center [899, 596] width 508 height 19
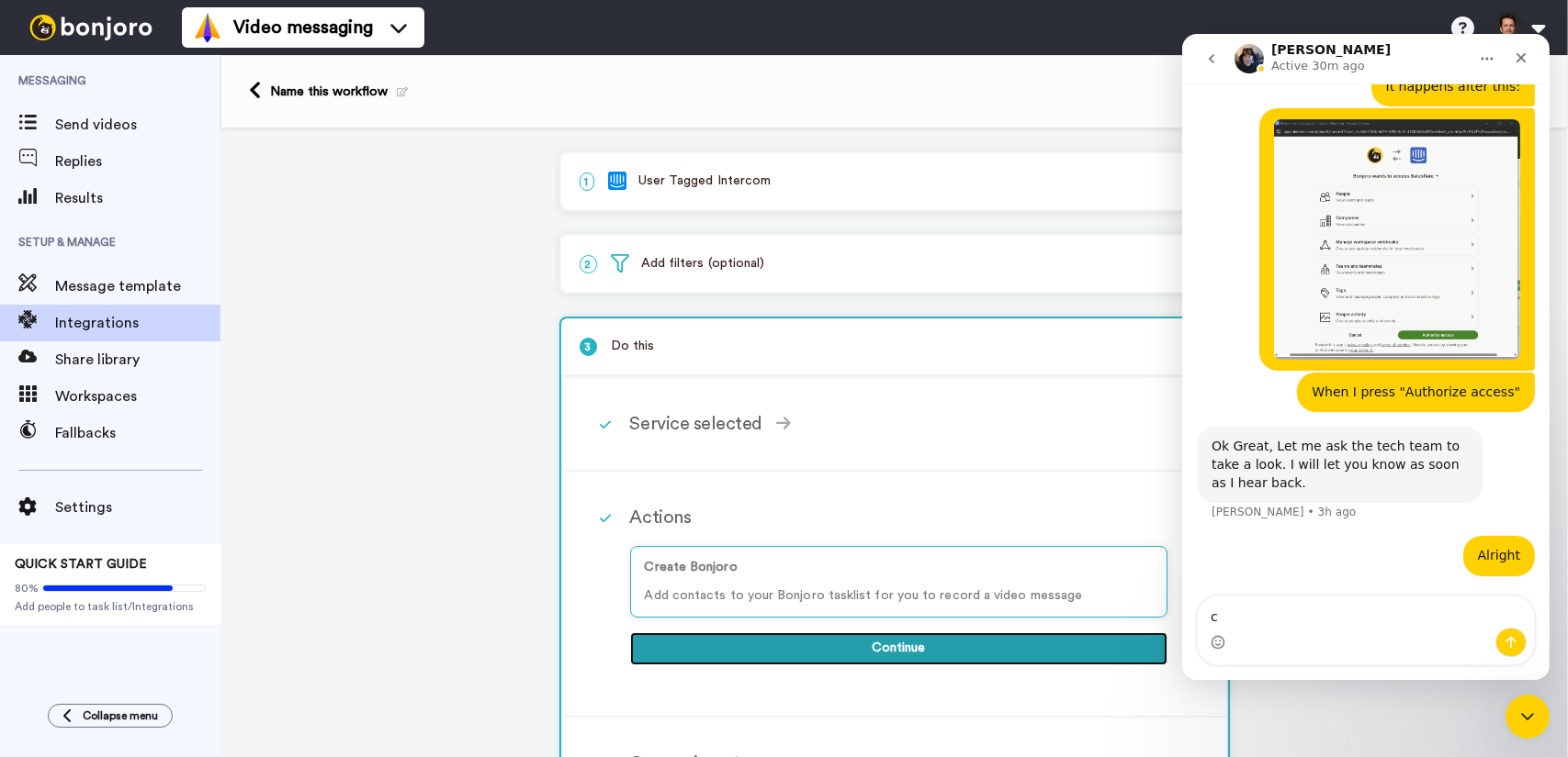
click at [873, 657] on button "Continue" at bounding box center [898, 649] width 537 height 33
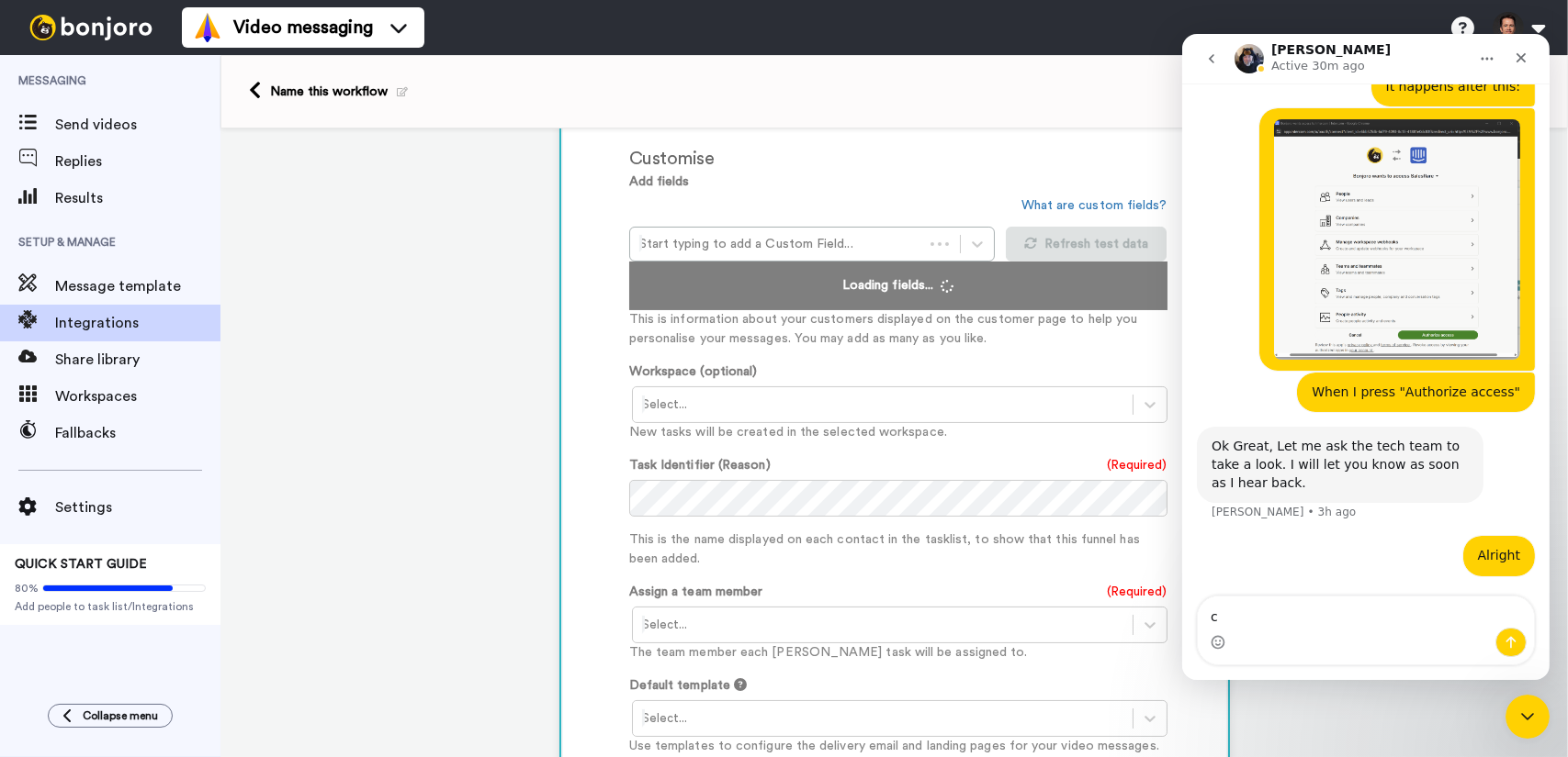
scroll to position [550, 0]
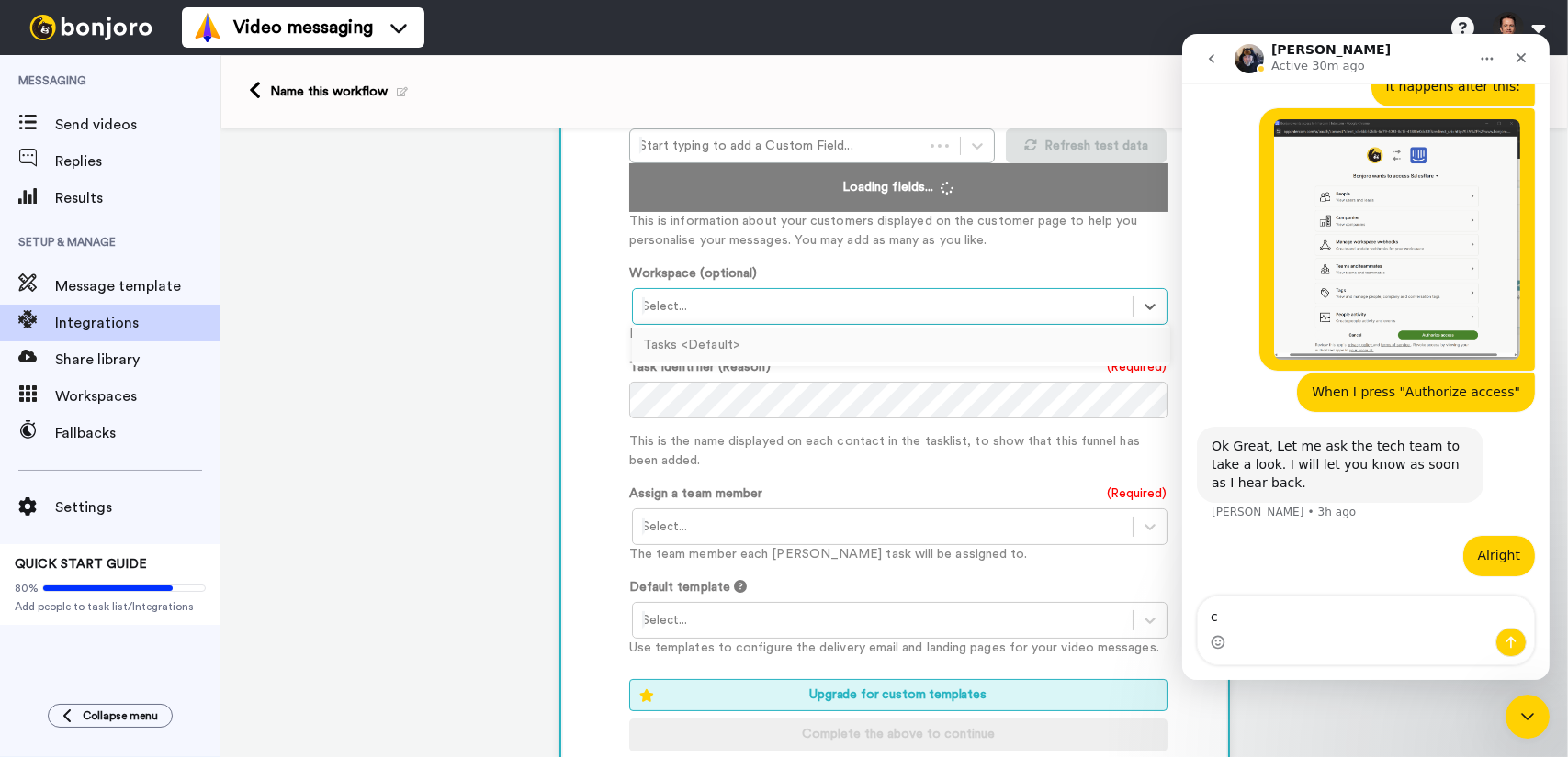
click at [1036, 301] on div at bounding box center [883, 306] width 481 height 22
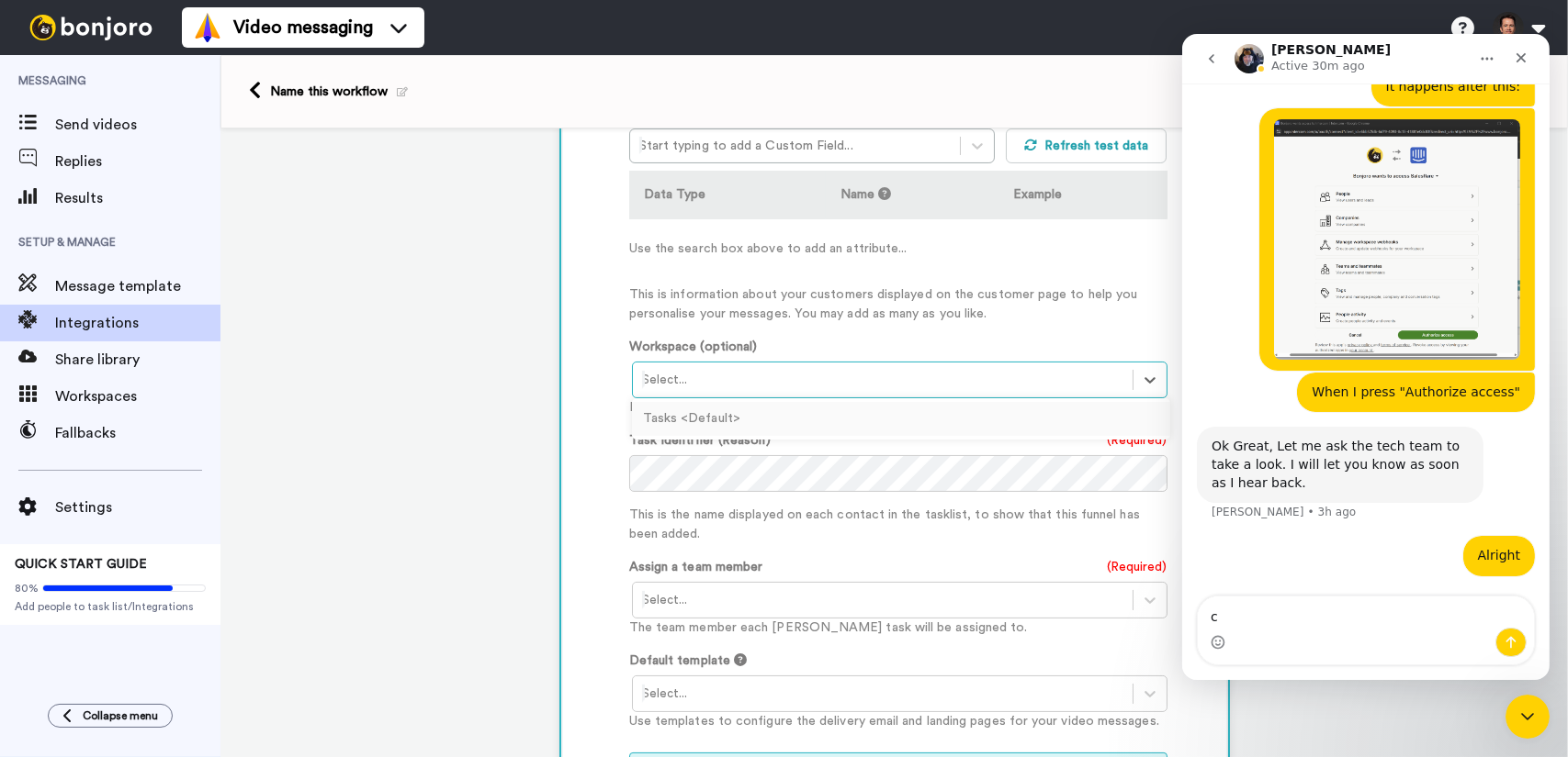
click at [688, 419] on div "Tasks <Default>" at bounding box center [900, 419] width 538 height 34
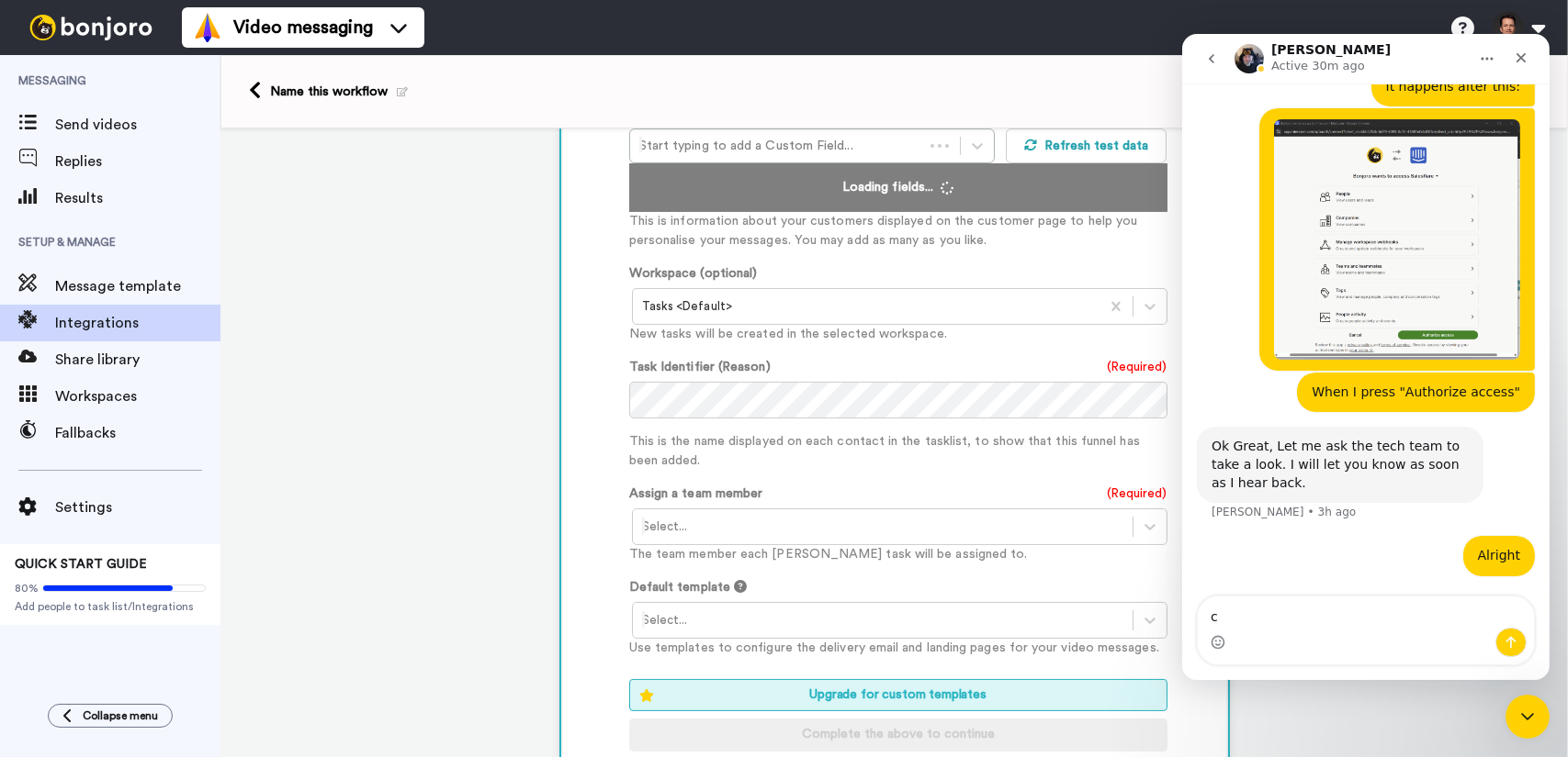
click at [973, 459] on p "This is the name displayed on each contact in the tasklist, to show that this f…" at bounding box center [899, 452] width 538 height 39
click at [919, 461] on p "This is the name displayed on each contact in the tasklist, to show that this f…" at bounding box center [899, 452] width 538 height 39
click at [775, 418] on div "Task Identifier (Reason) (Required) This is the name displayed on each contact …" at bounding box center [899, 415] width 538 height 113
click at [785, 344] on p "New tasks will be created in the selected workspace." at bounding box center [899, 335] width 538 height 19
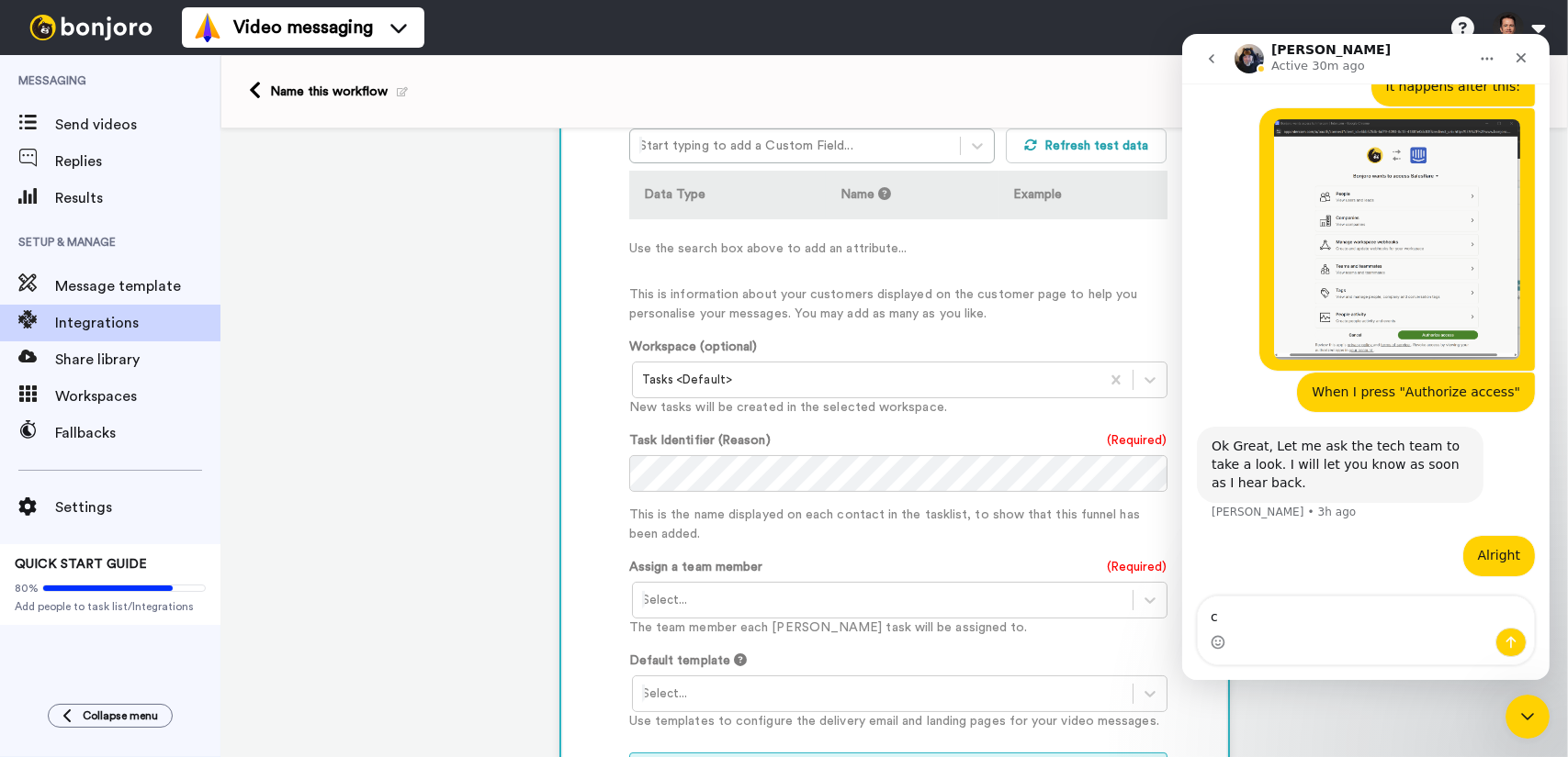
click at [959, 535] on p "This is the name displayed on each contact in the tasklist, to show that this f…" at bounding box center [899, 525] width 538 height 39
click at [925, 598] on div at bounding box center [883, 600] width 481 height 22
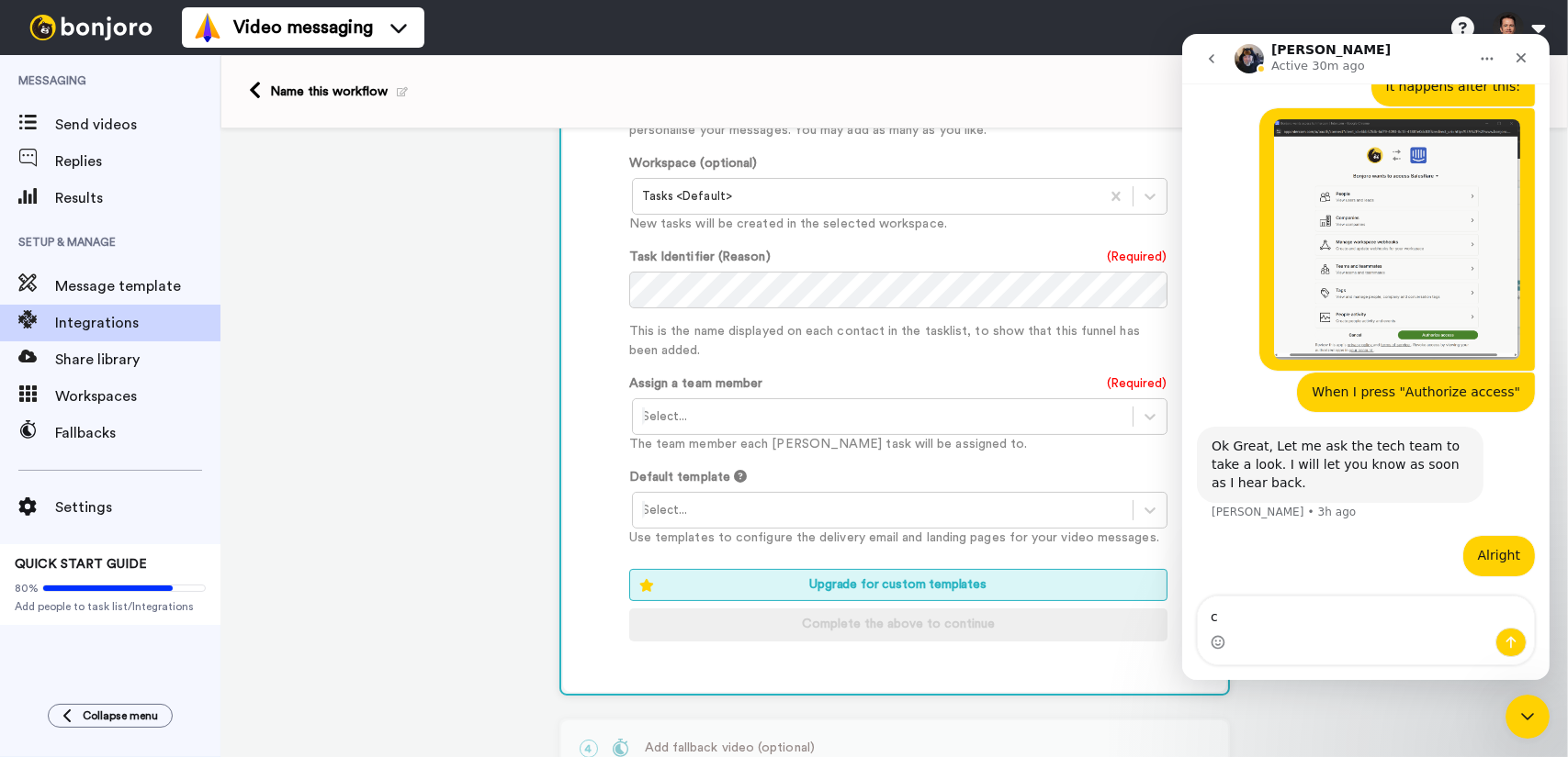
click at [859, 545] on p "Use templates to configure the delivery email and landing pages for your video …" at bounding box center [899, 539] width 538 height 19
click at [854, 508] on div at bounding box center [883, 511] width 481 height 22
click at [811, 461] on div "Add fields Start typing to add a Custom Field... What are custom fields? Refres…" at bounding box center [899, 276] width 538 height 770
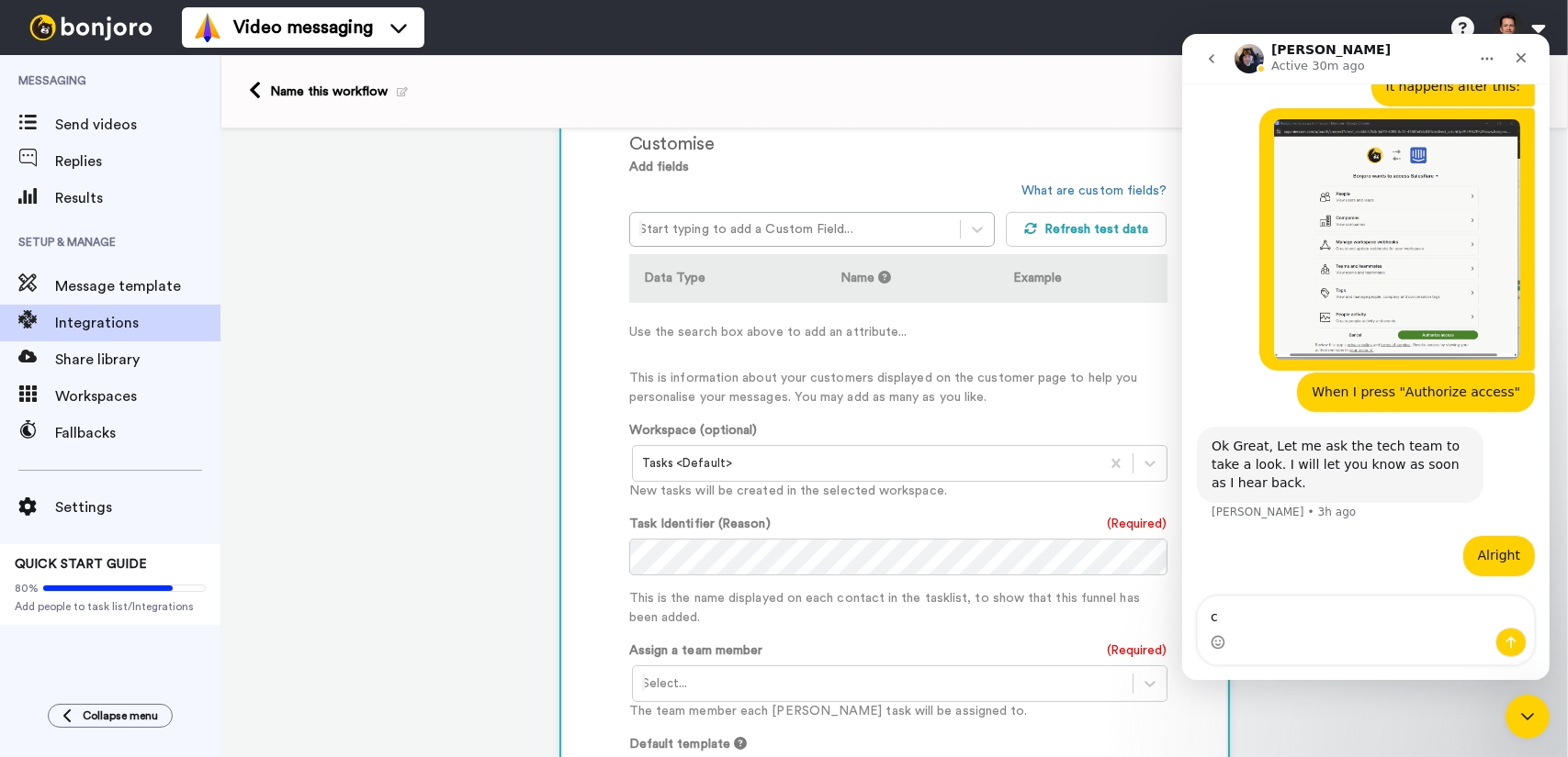
scroll to position [459, 0]
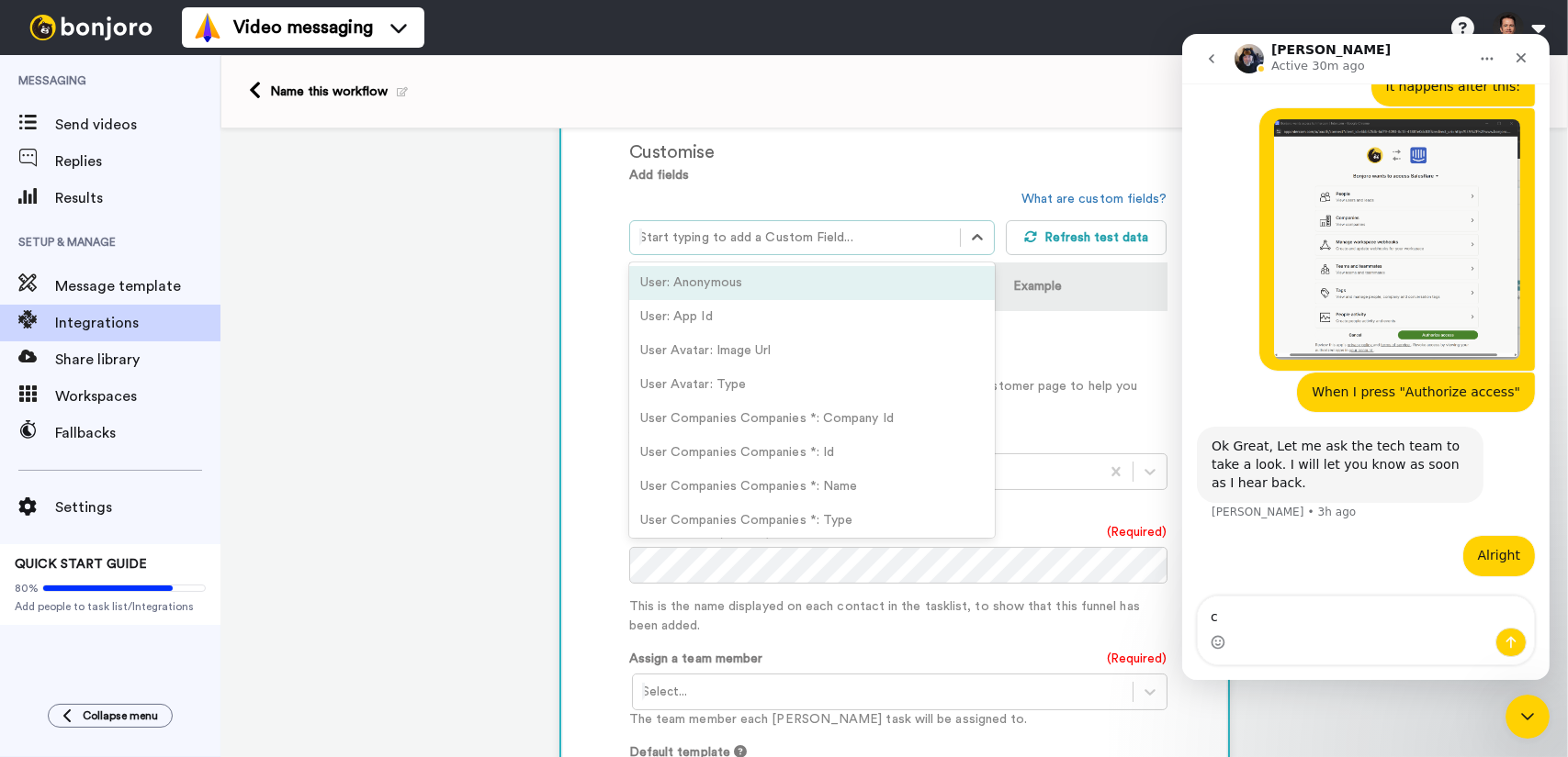
click at [952, 236] on div "Start typing to add a Custom Field..." at bounding box center [794, 238] width 329 height 29
click at [1093, 360] on td "Use the search box above to add an attribute..." at bounding box center [899, 340] width 538 height 58
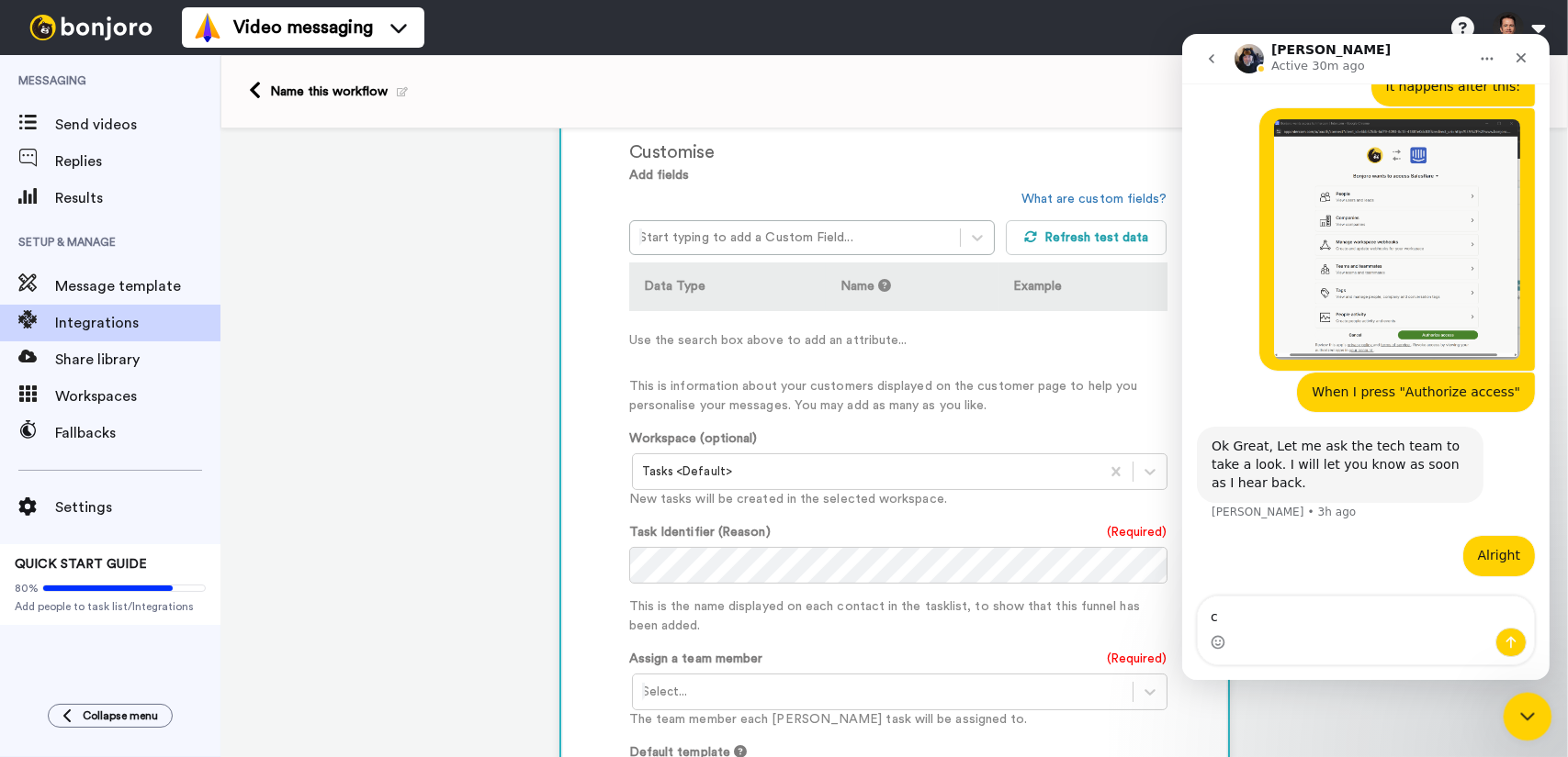
click at [1530, 726] on icon "Close Intercom Messenger" at bounding box center [1524, 714] width 22 height 22
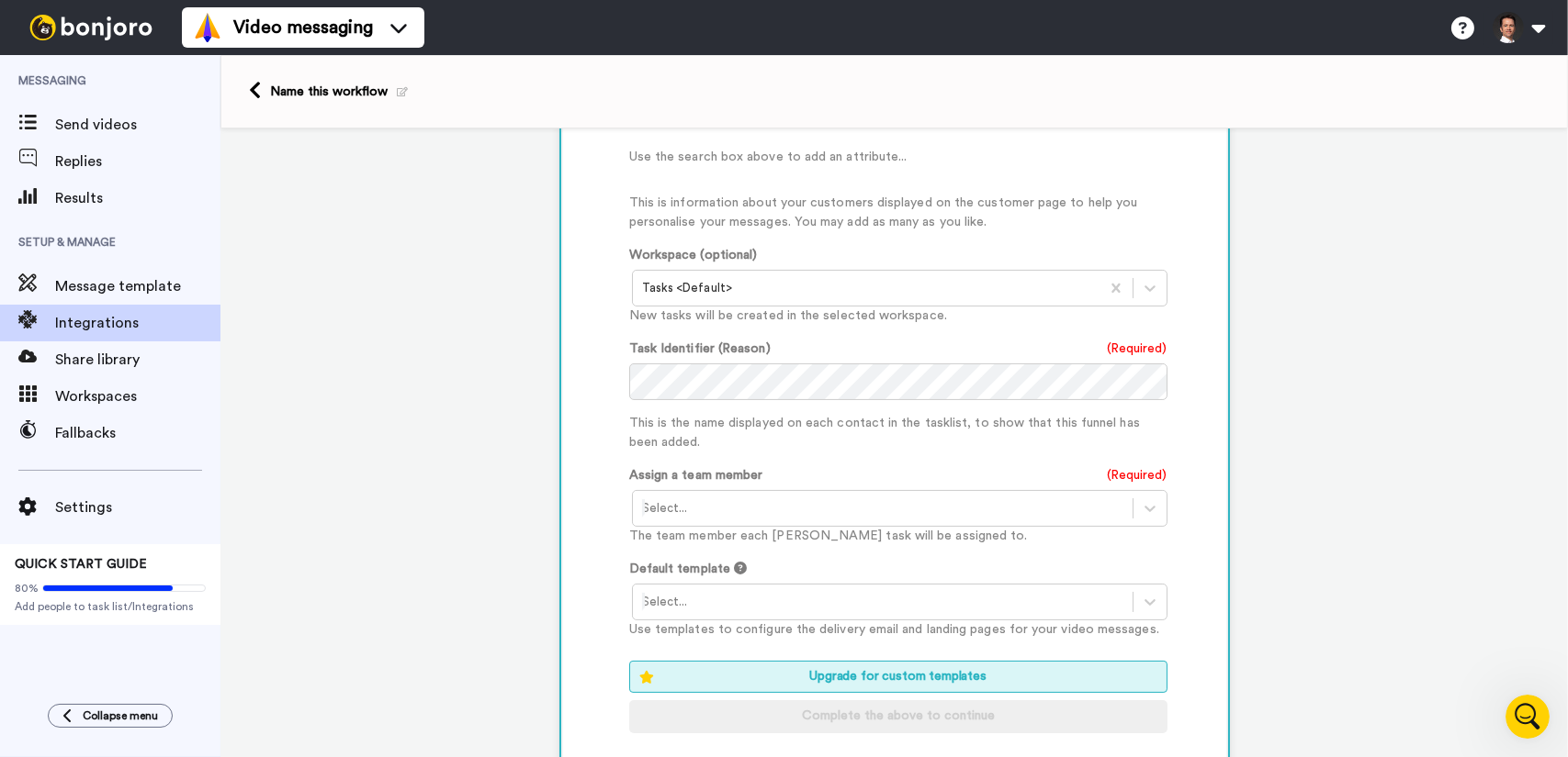
scroll to position [932, 0]
click at [853, 508] on div at bounding box center [883, 509] width 481 height 22
click at [1158, 440] on p "This is the name displayed on each contact in the tasklist, to show that this f…" at bounding box center [899, 434] width 538 height 39
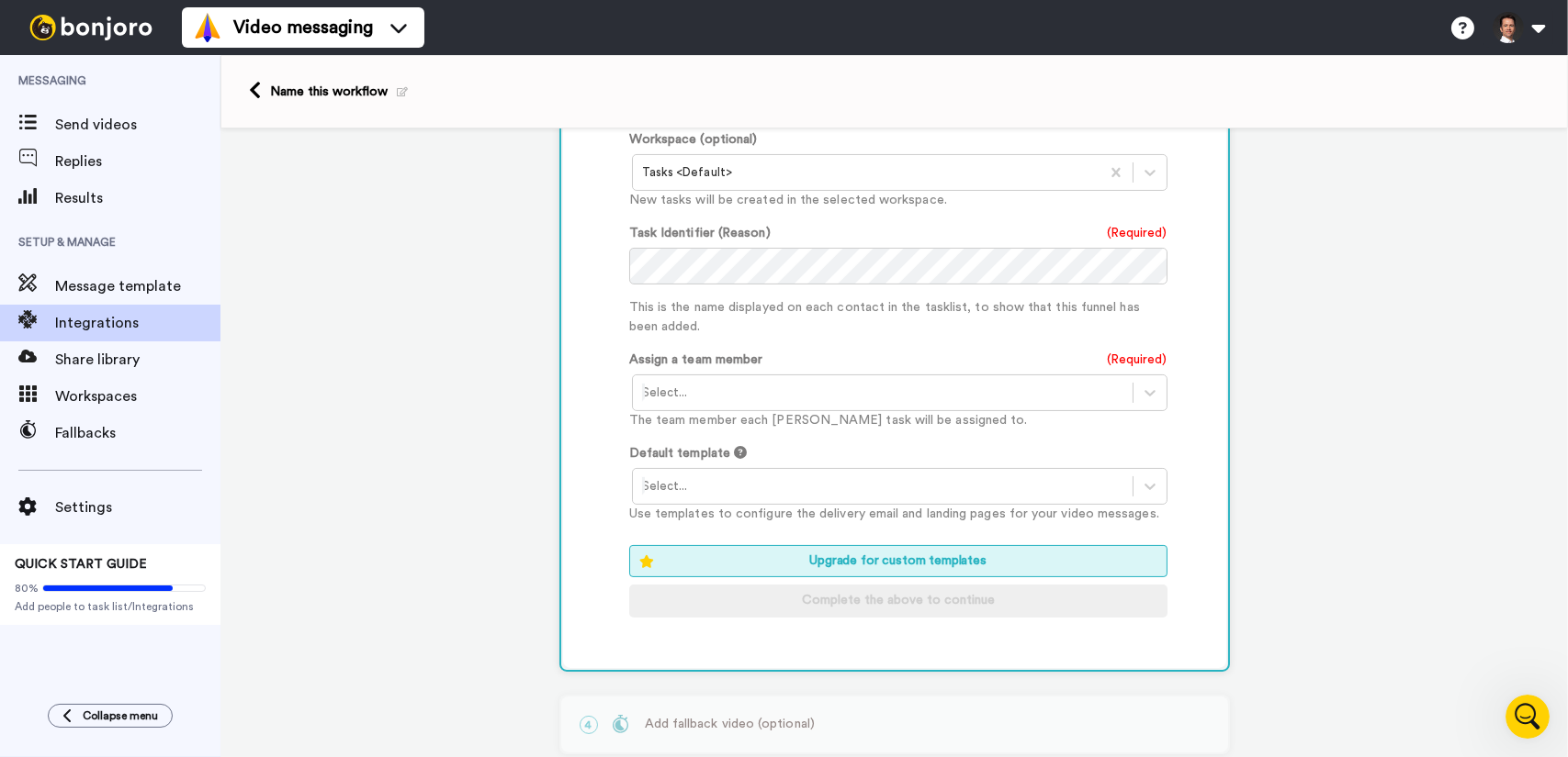
scroll to position [882, 0]
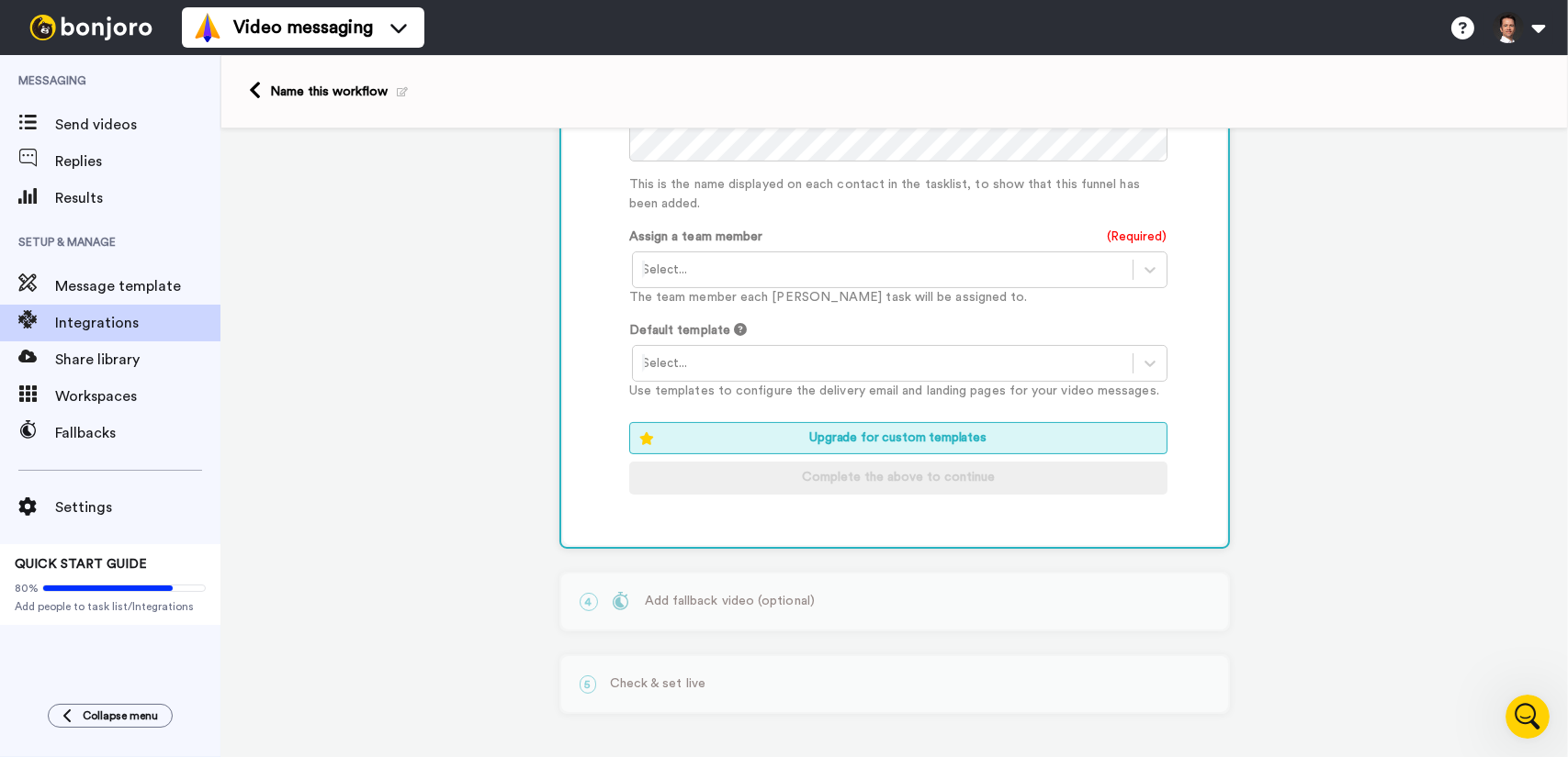
click at [1019, 435] on button "Upgrade for custom templates" at bounding box center [899, 438] width 538 height 32
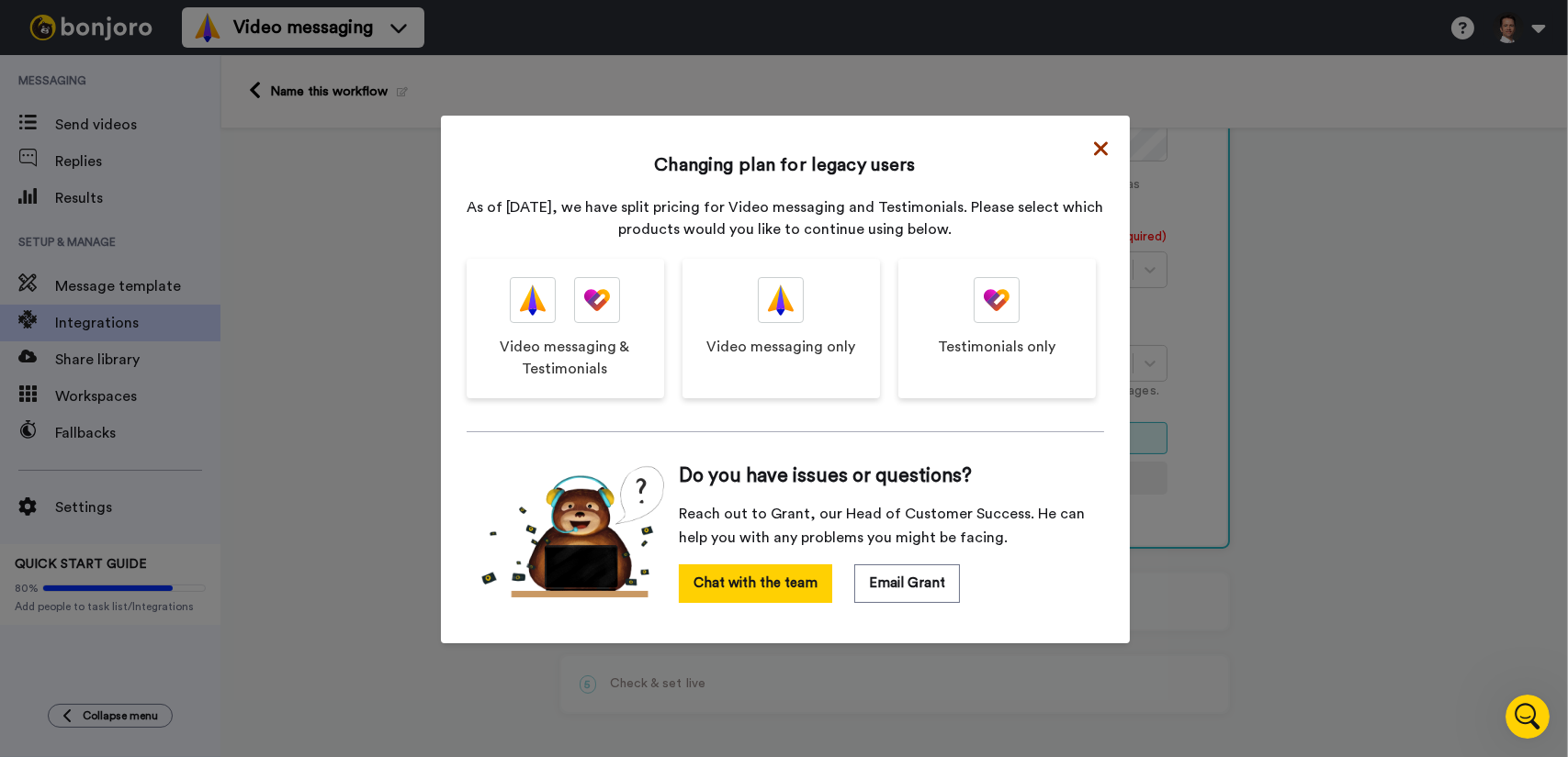
click at [1095, 150] on icon at bounding box center [1100, 148] width 14 height 22
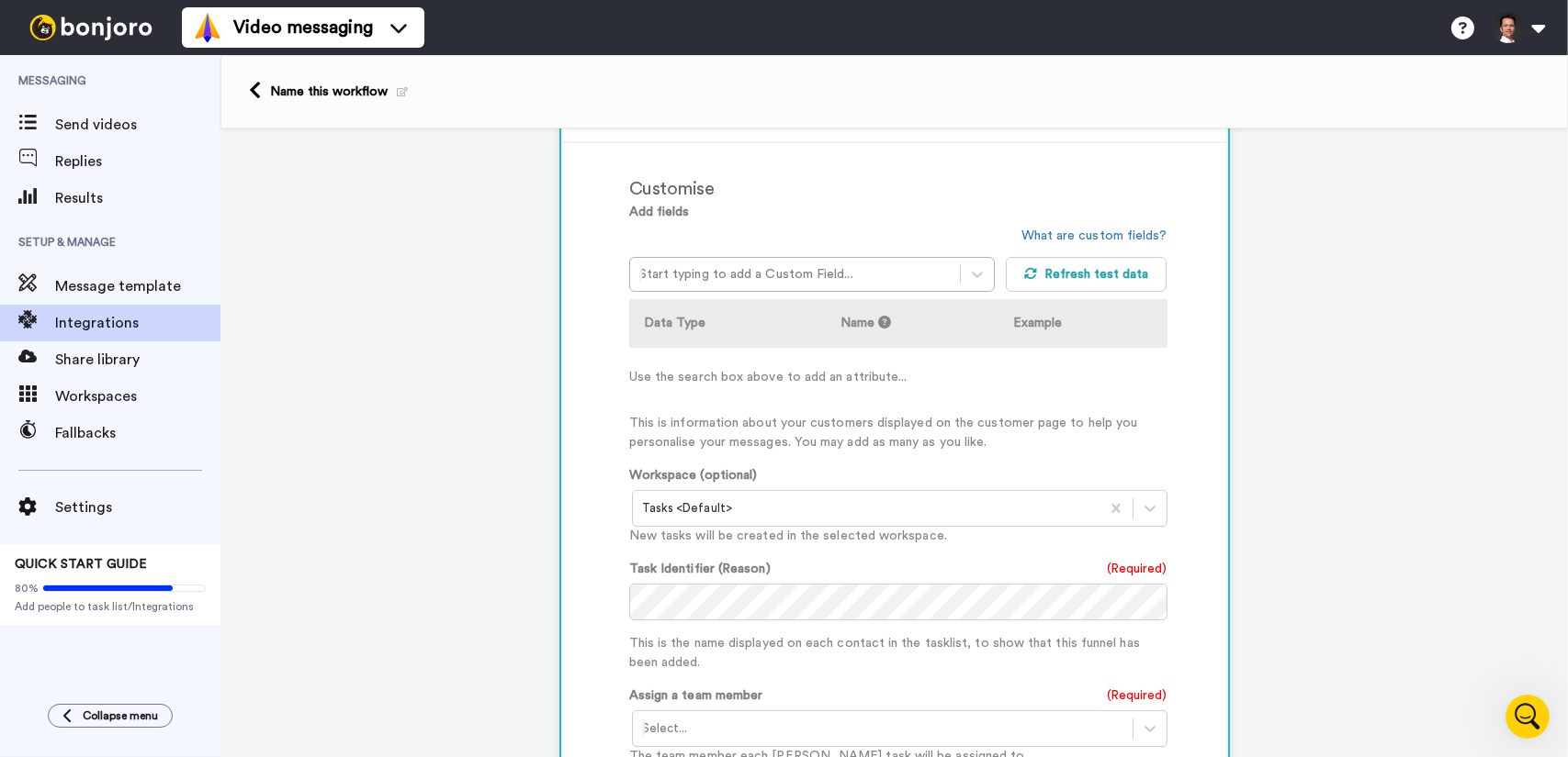
scroll to position [423, 0]
click at [1087, 272] on button "Refresh test data" at bounding box center [1087, 275] width 162 height 35
click at [1080, 277] on button "Refresh test data" at bounding box center [1087, 275] width 162 height 35
click at [969, 279] on icon at bounding box center [976, 274] width 19 height 19
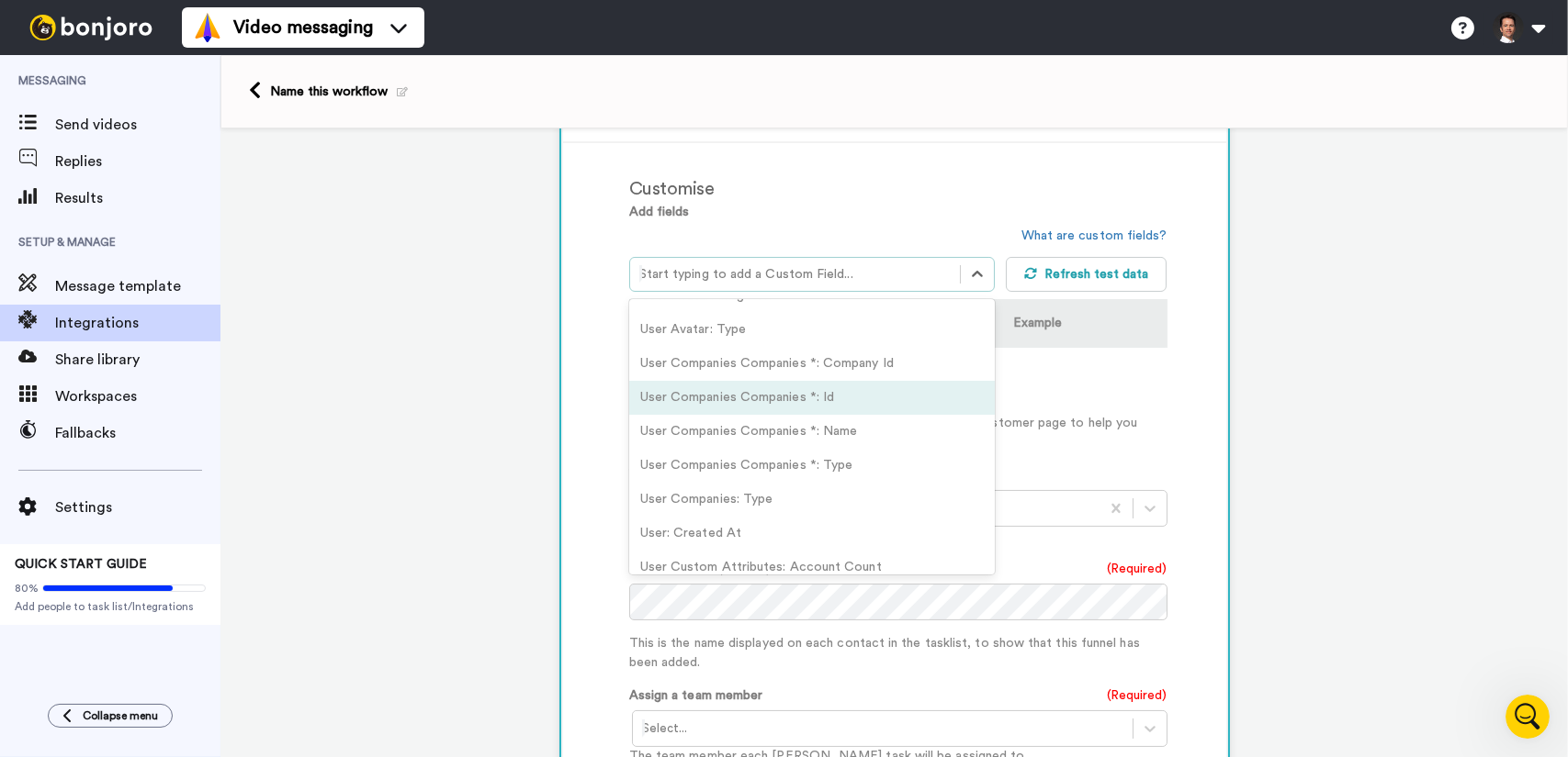
scroll to position [0, 0]
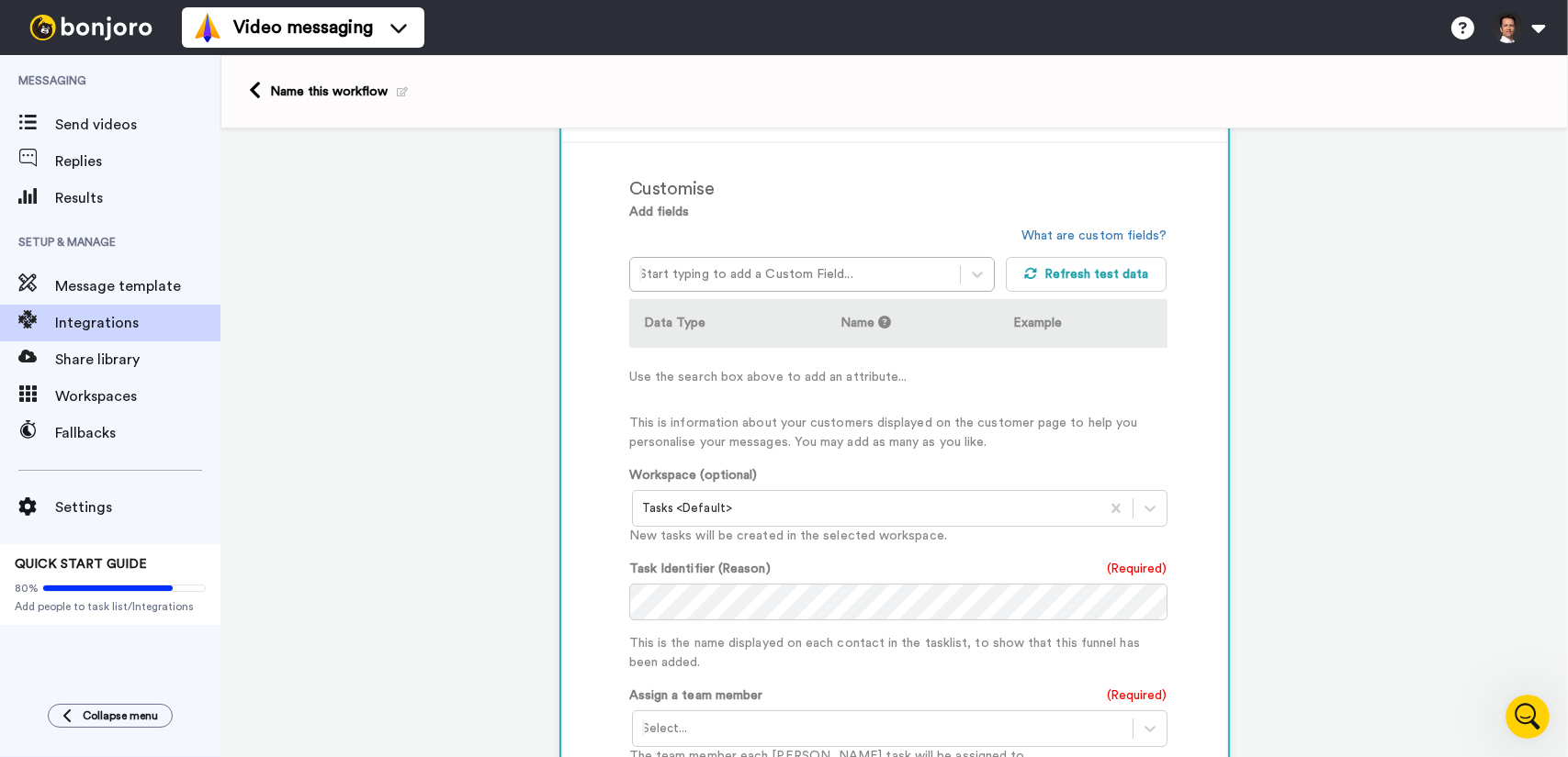
drag, startPoint x: 987, startPoint y: 317, endPoint x: 988, endPoint y: 332, distance: 15.0
click at [998, 332] on th "Example" at bounding box center [1082, 323] width 169 height 49
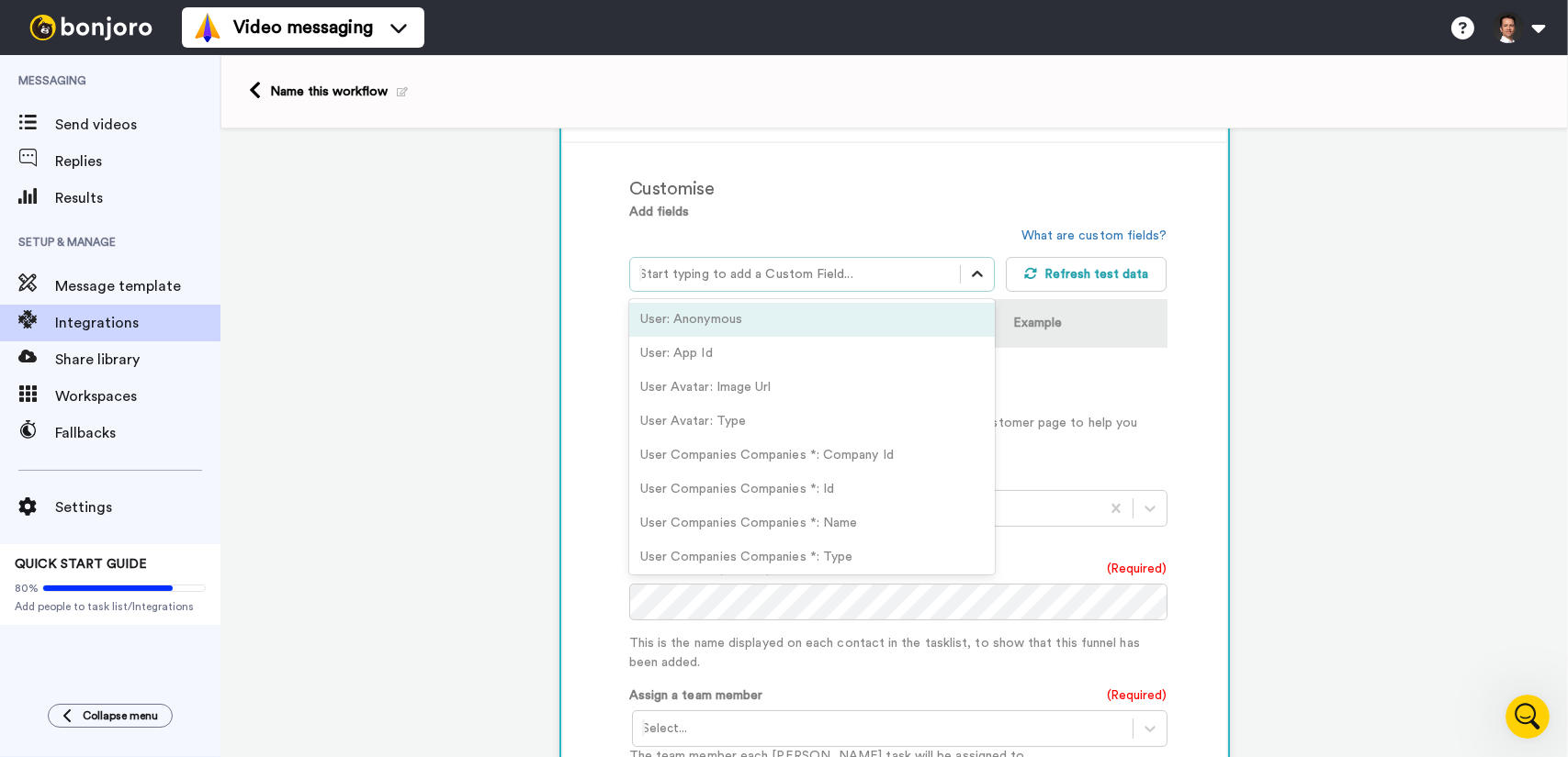
click at [974, 269] on icon at bounding box center [976, 274] width 19 height 19
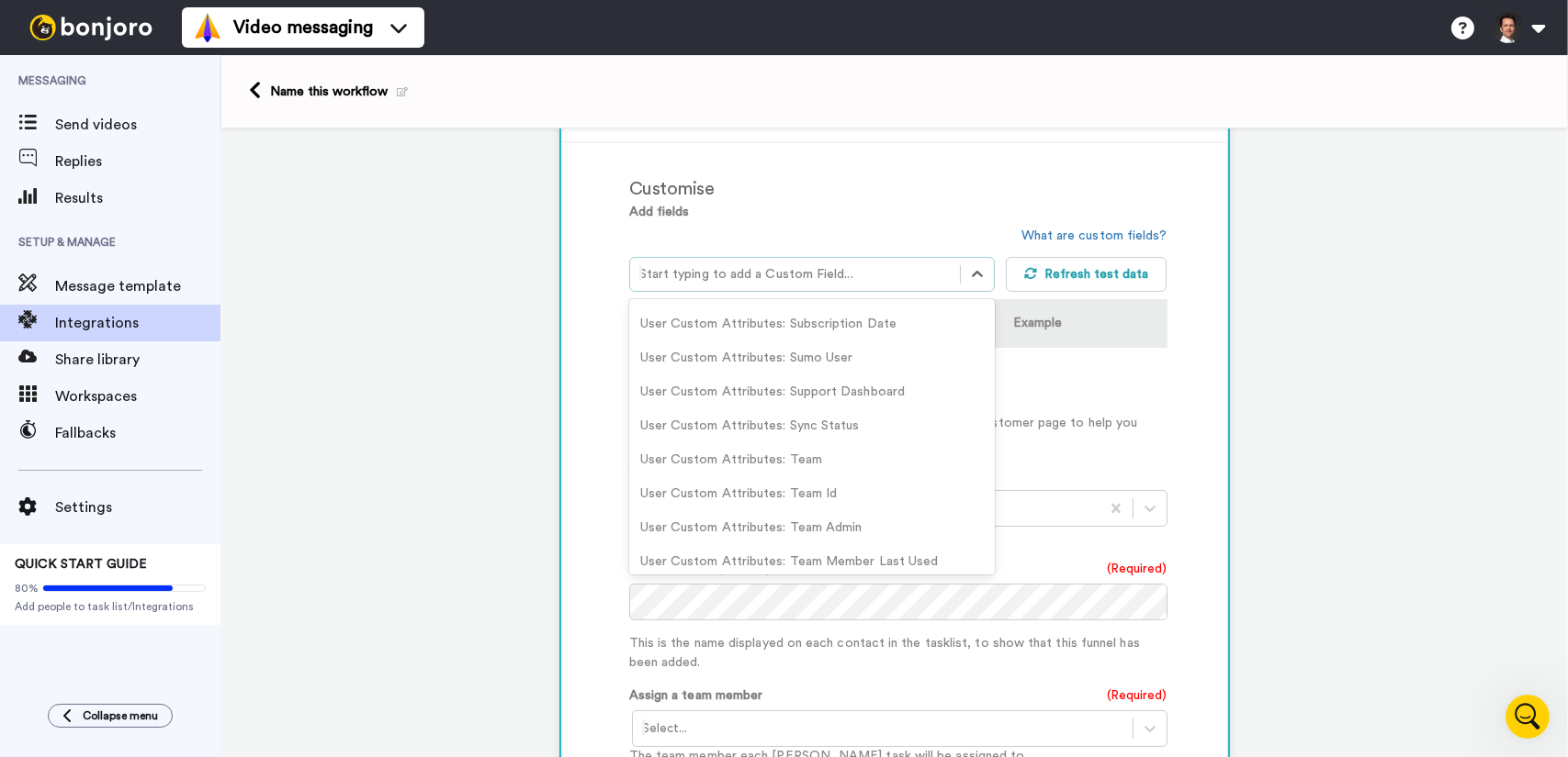
scroll to position [1939, 0]
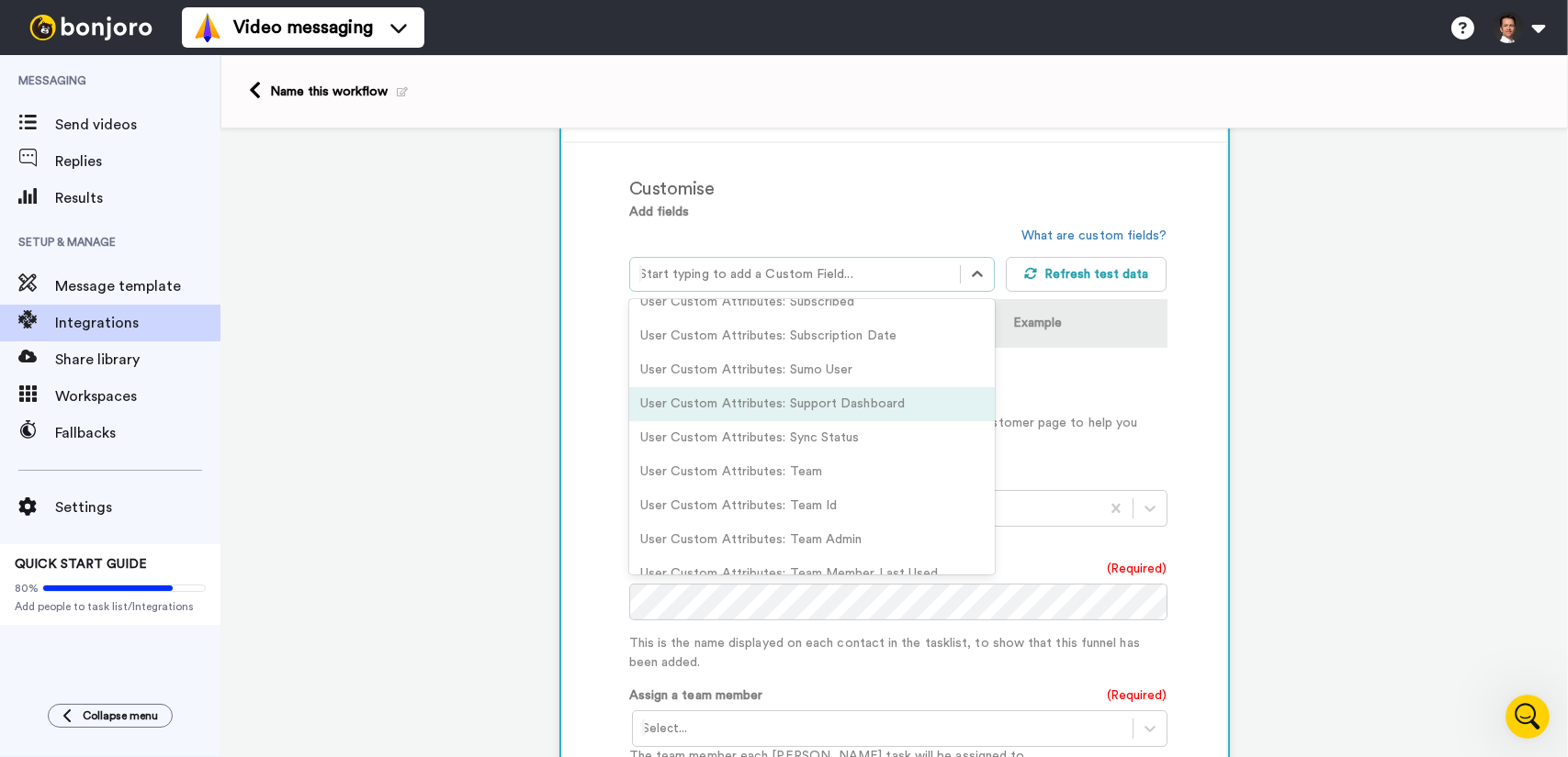
click at [852, 399] on div "User Custom Attributes: Support Dashboard" at bounding box center [812, 404] width 365 height 34
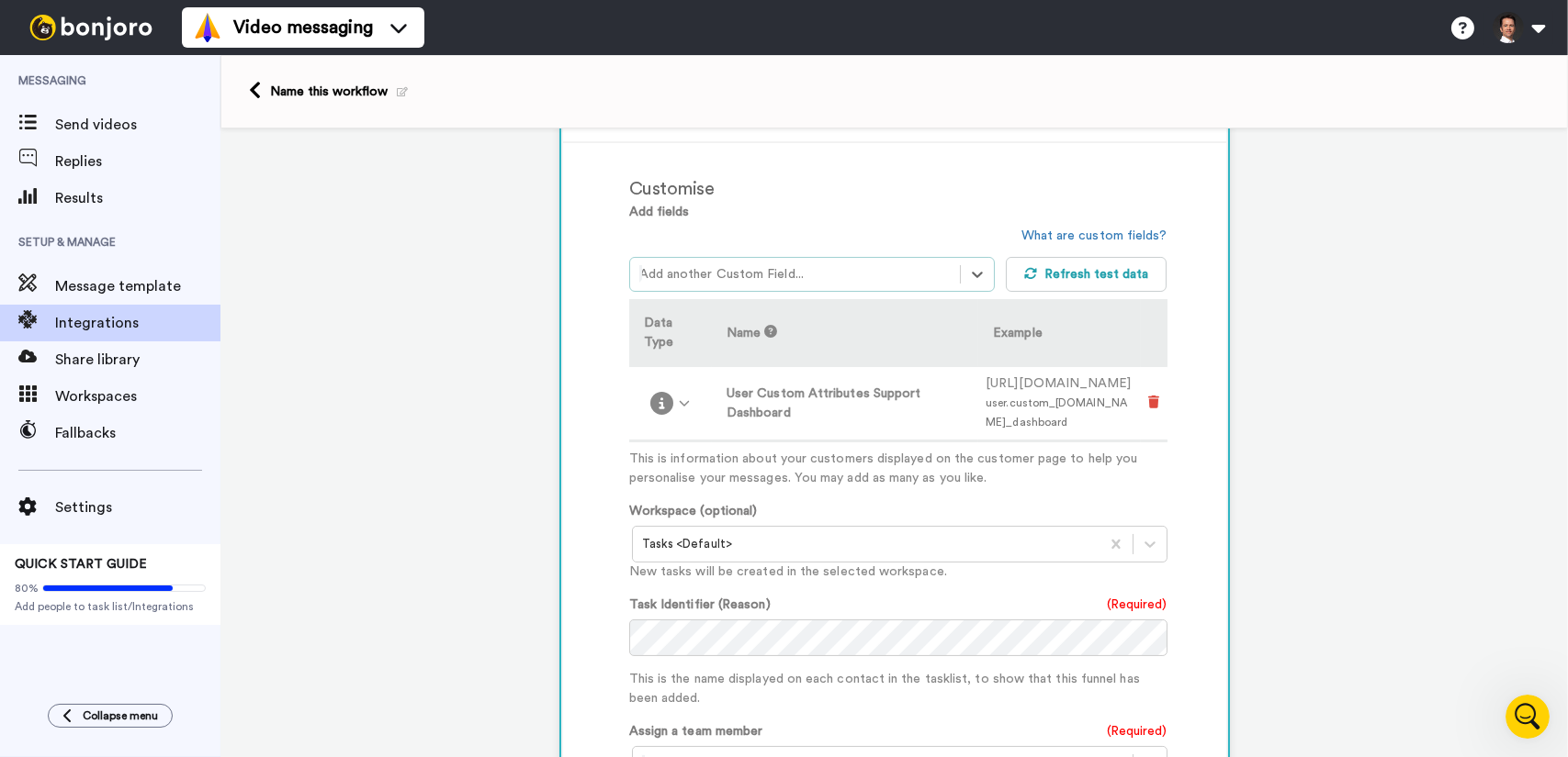
click at [1146, 401] on td at bounding box center [1153, 404] width 25 height 74
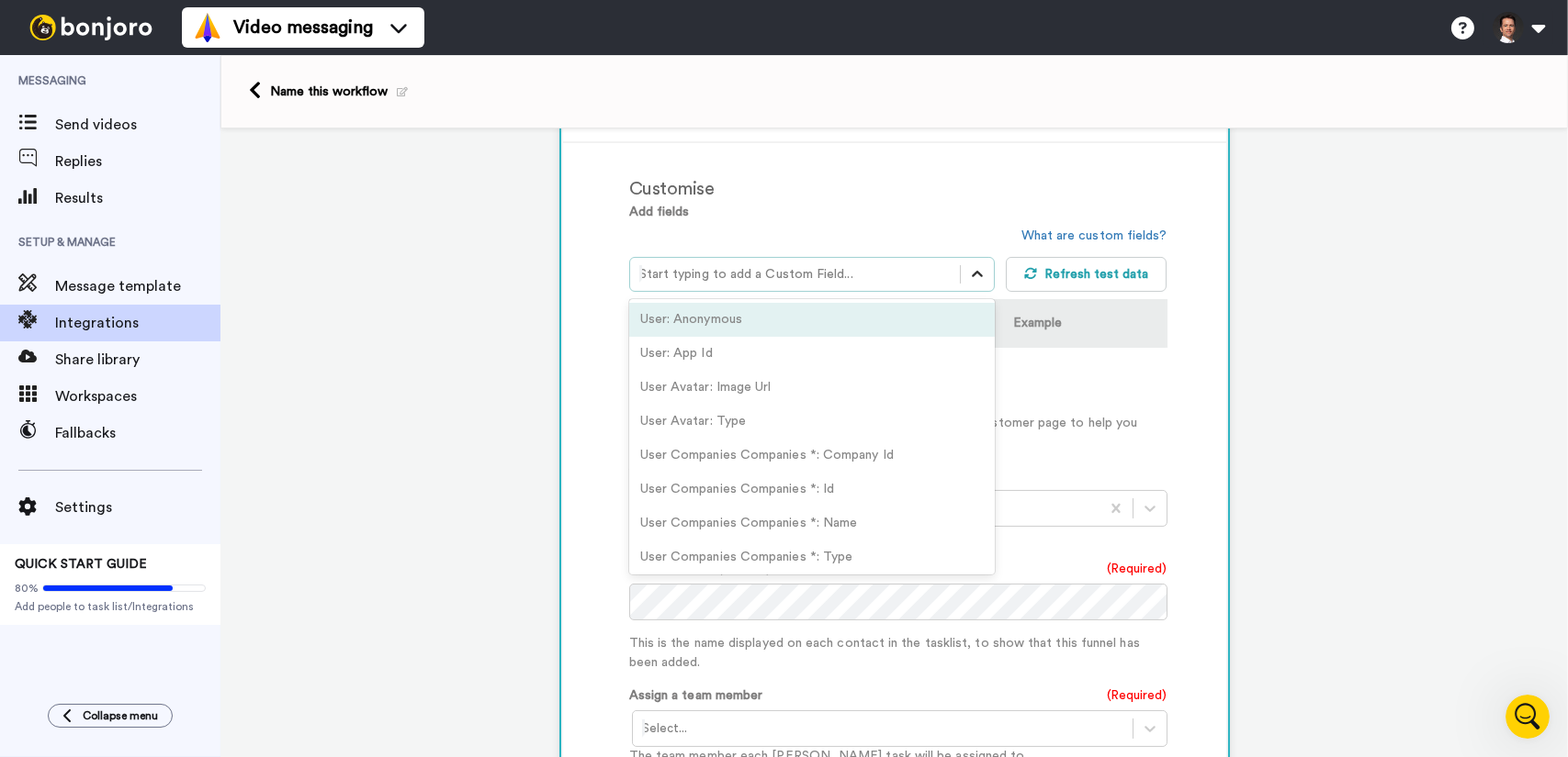
click at [974, 273] on icon at bounding box center [976, 274] width 19 height 19
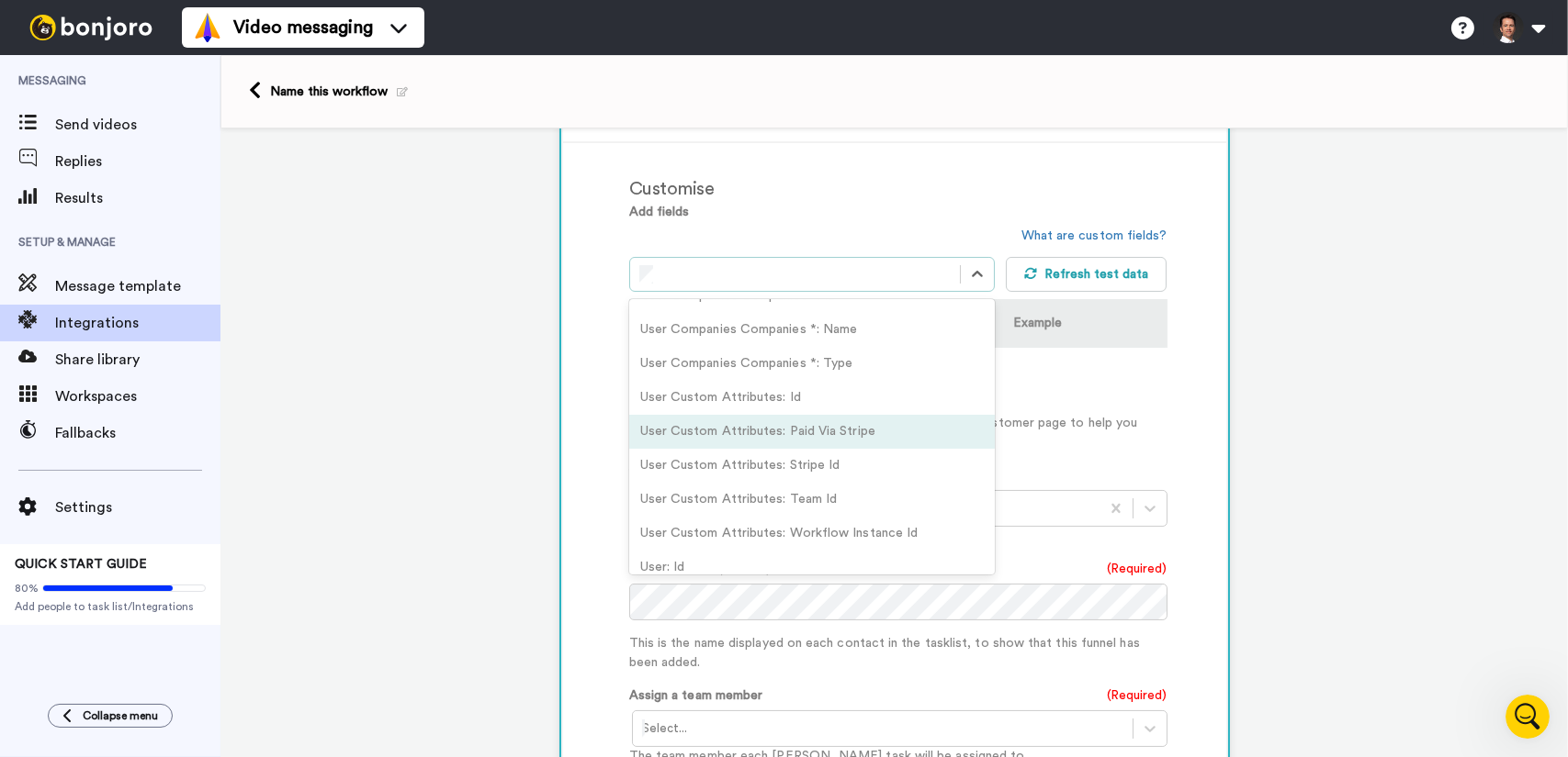
scroll to position [172, 0]
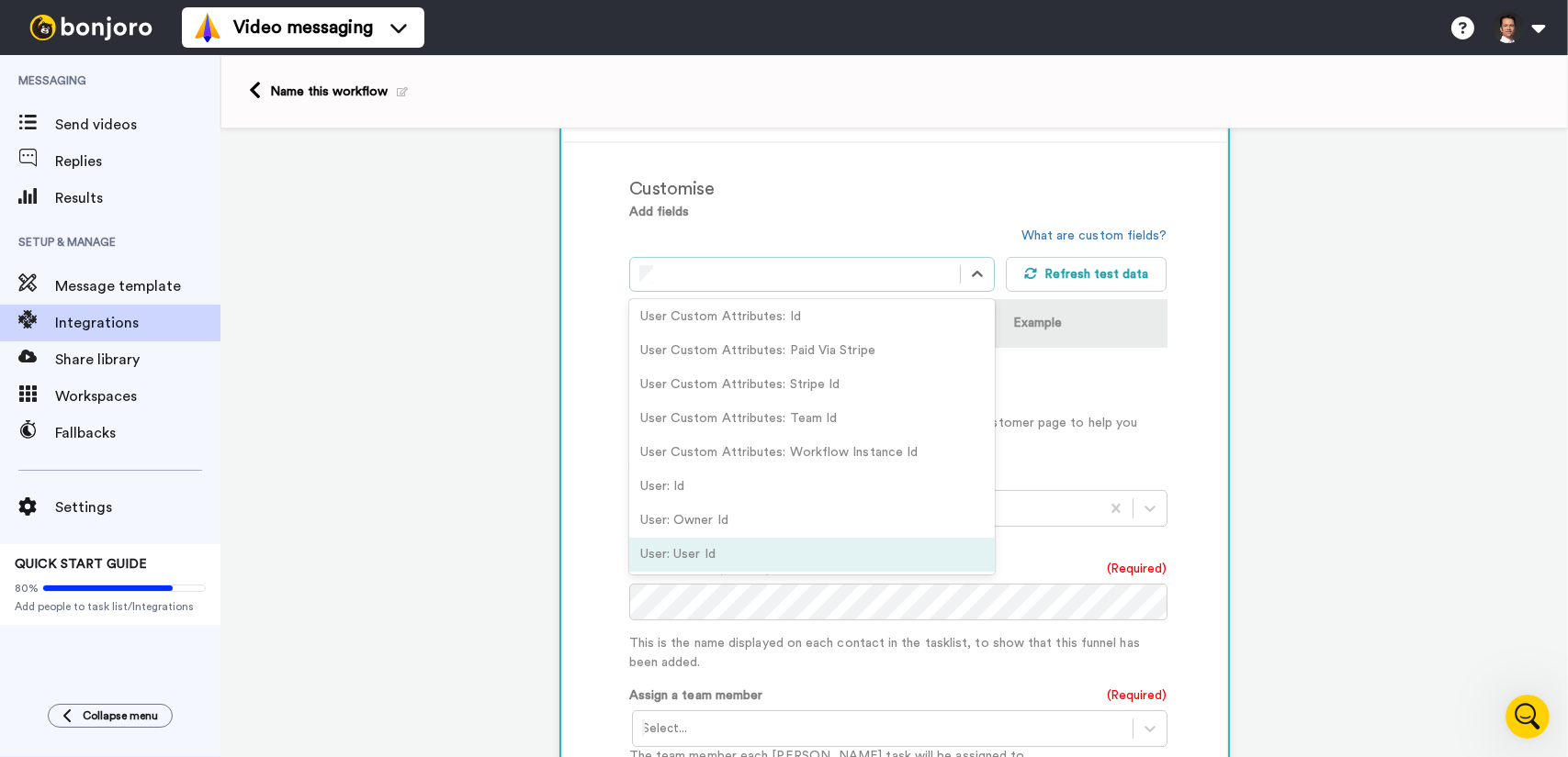
click at [773, 546] on div "User: User Id" at bounding box center [812, 554] width 365 height 34
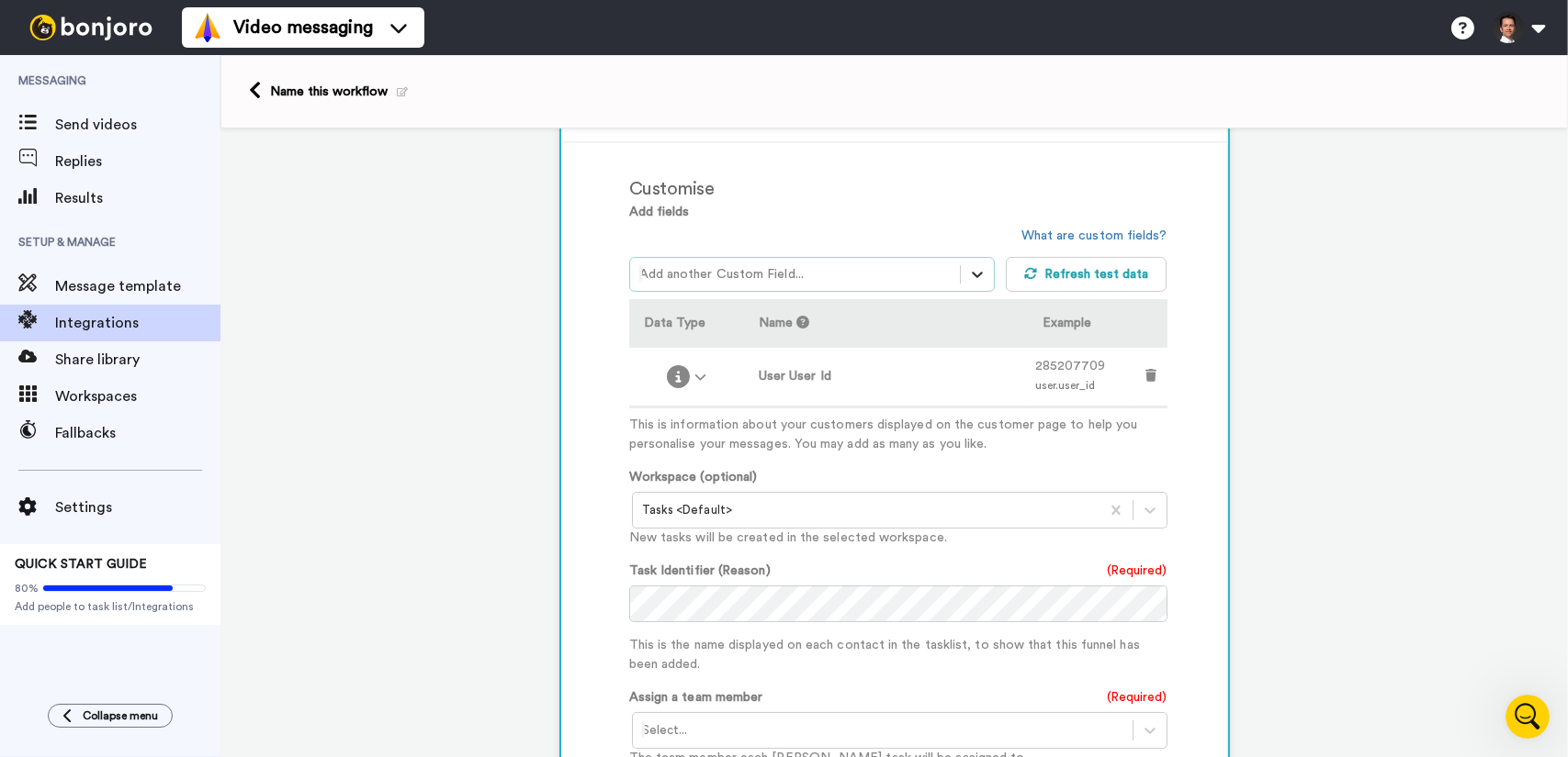
click at [975, 273] on icon at bounding box center [976, 274] width 19 height 19
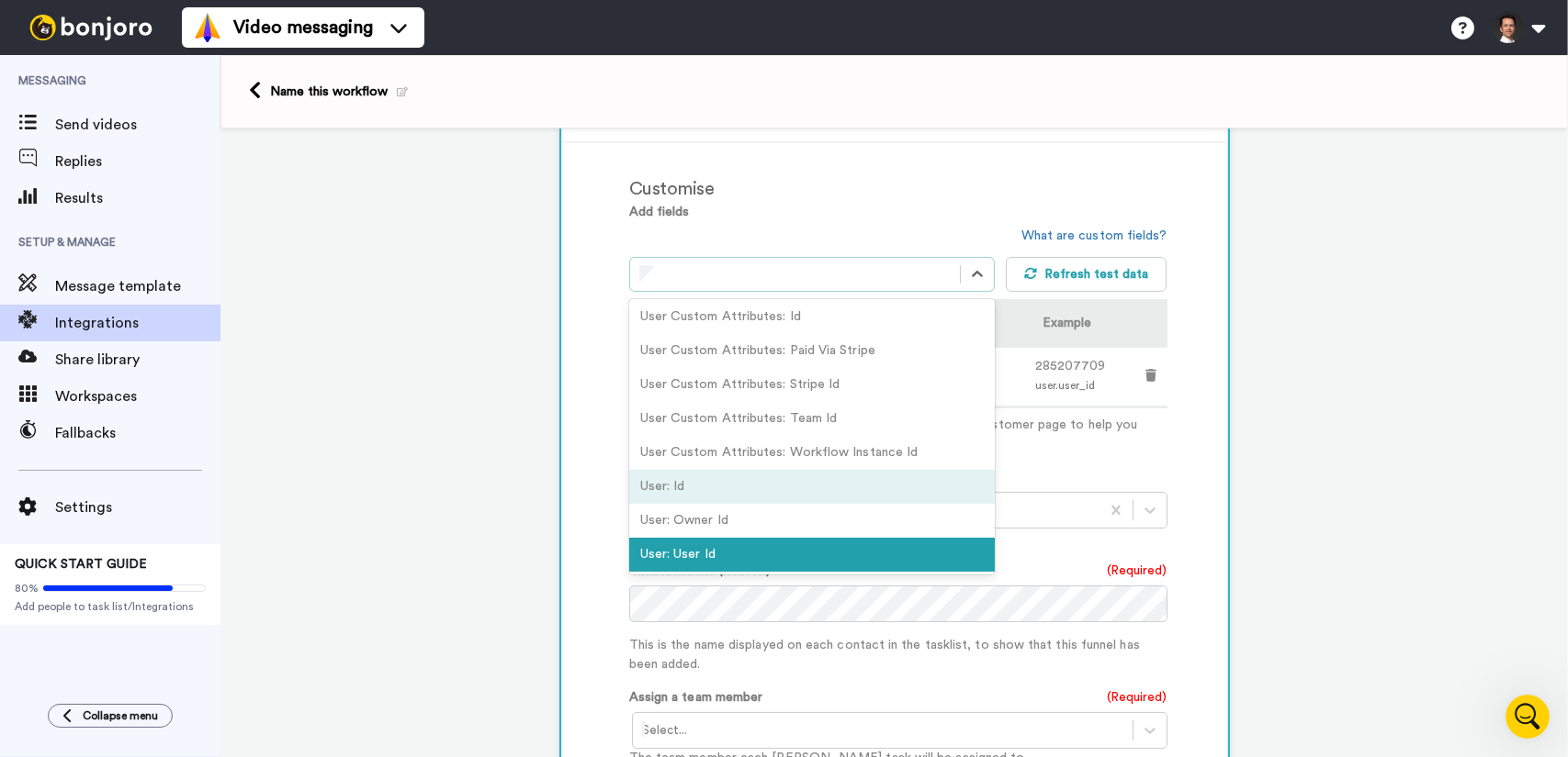
click at [811, 487] on div "User: Id" at bounding box center [812, 487] width 365 height 34
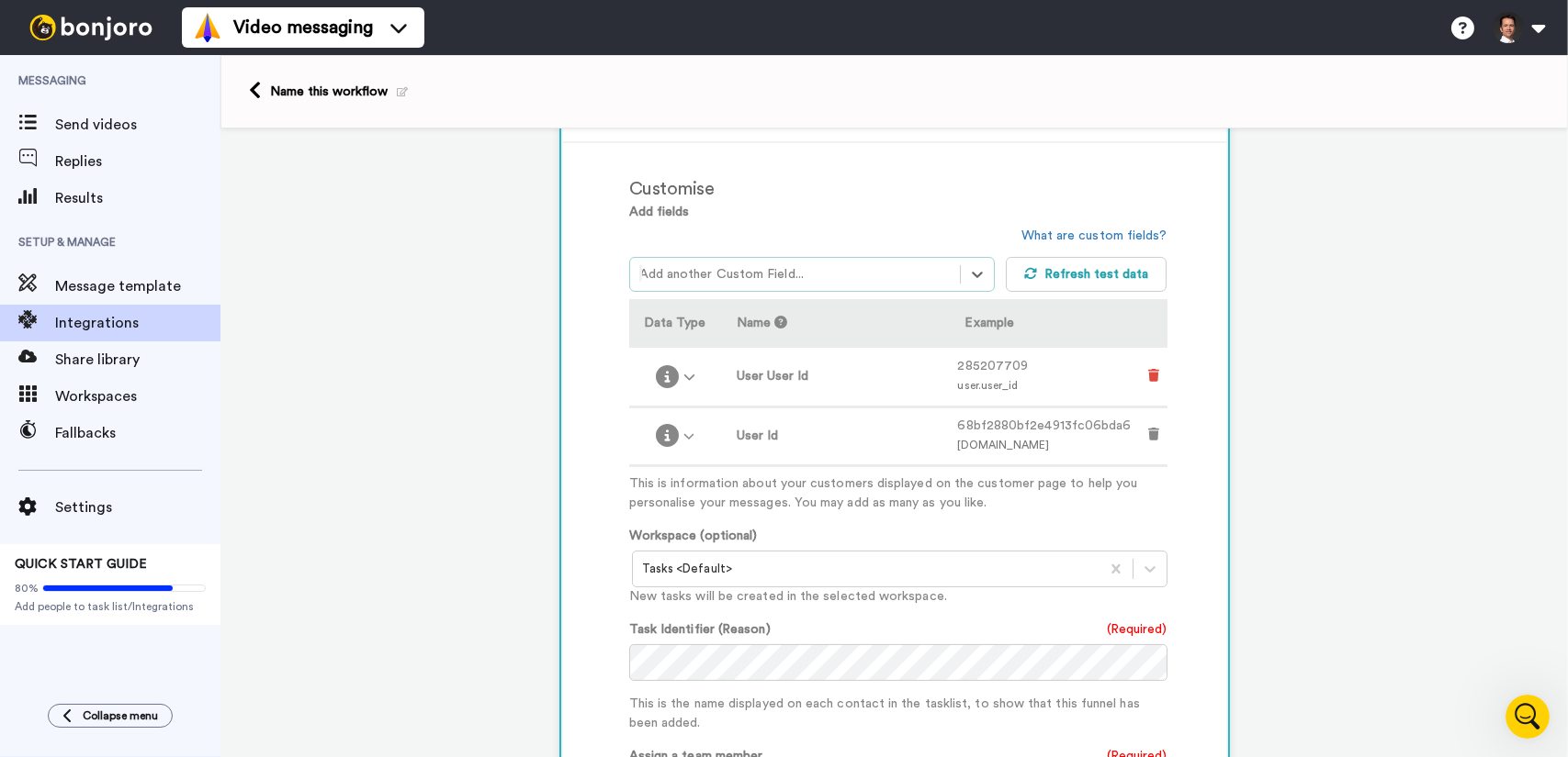
click at [1148, 379] on icon at bounding box center [1153, 375] width 11 height 13
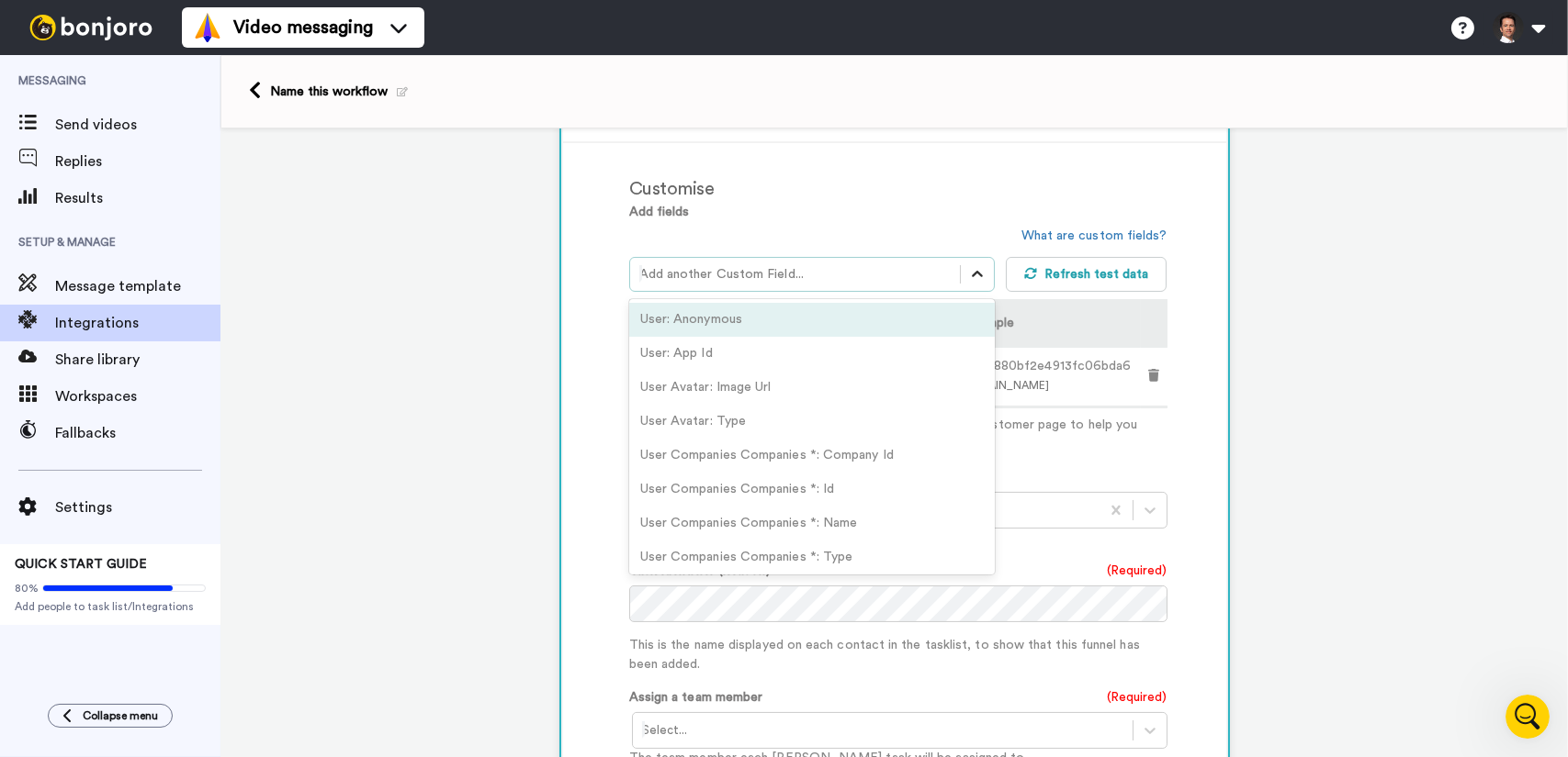
click at [975, 272] on icon at bounding box center [976, 274] width 19 height 19
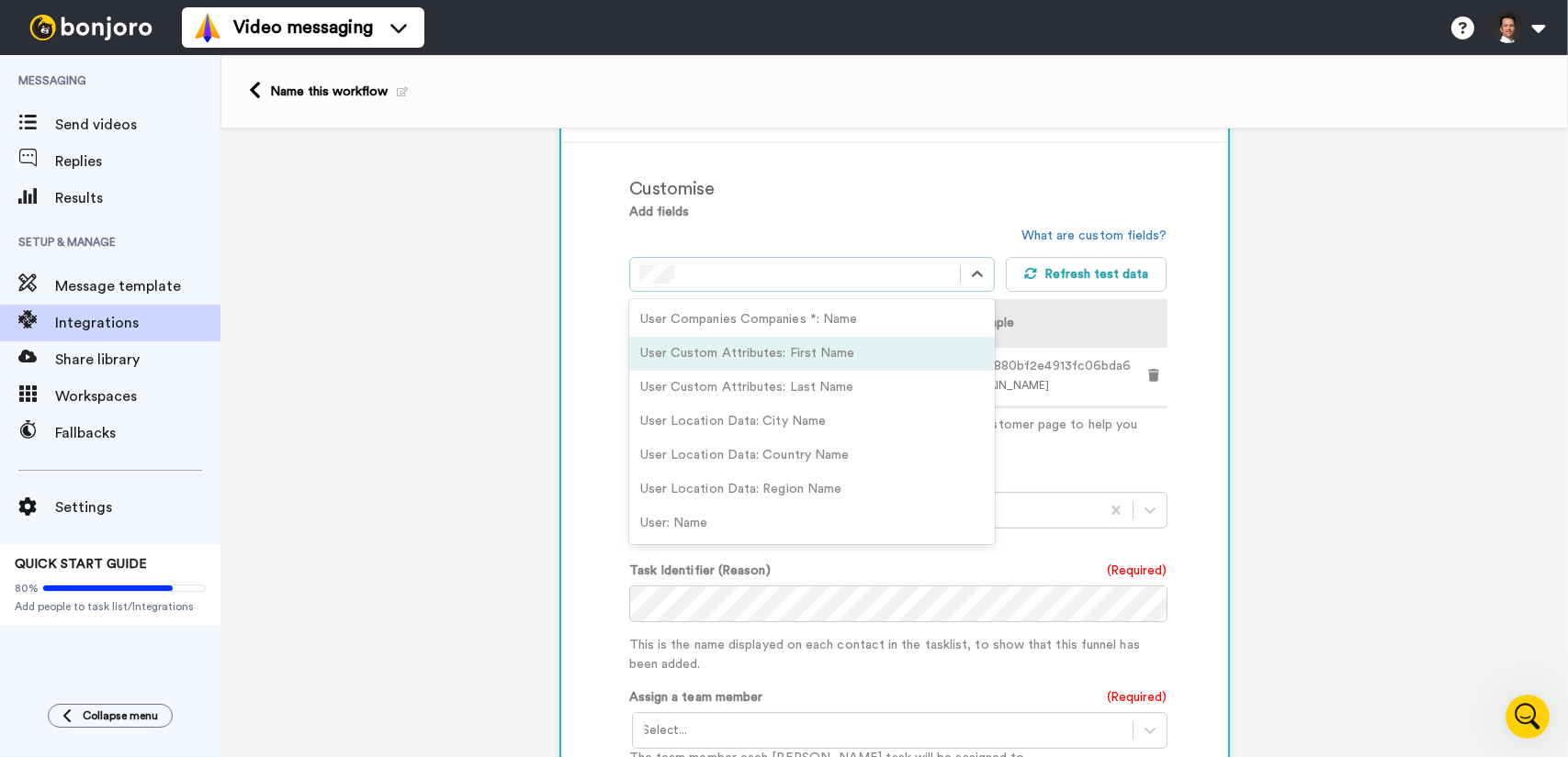
click at [797, 350] on div "User Custom Attributes: First Name" at bounding box center [812, 354] width 365 height 34
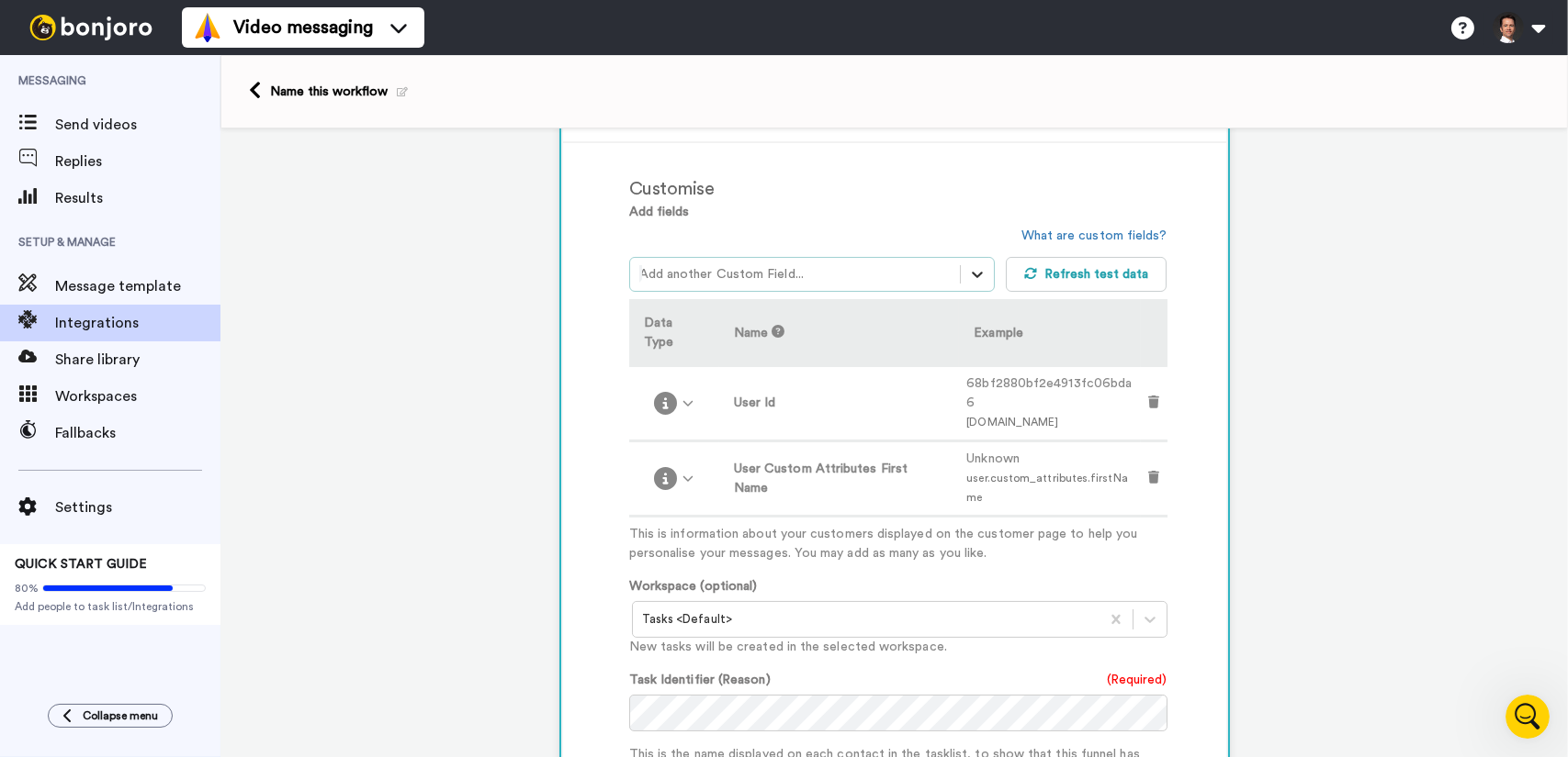
click at [968, 279] on icon at bounding box center [976, 274] width 19 height 19
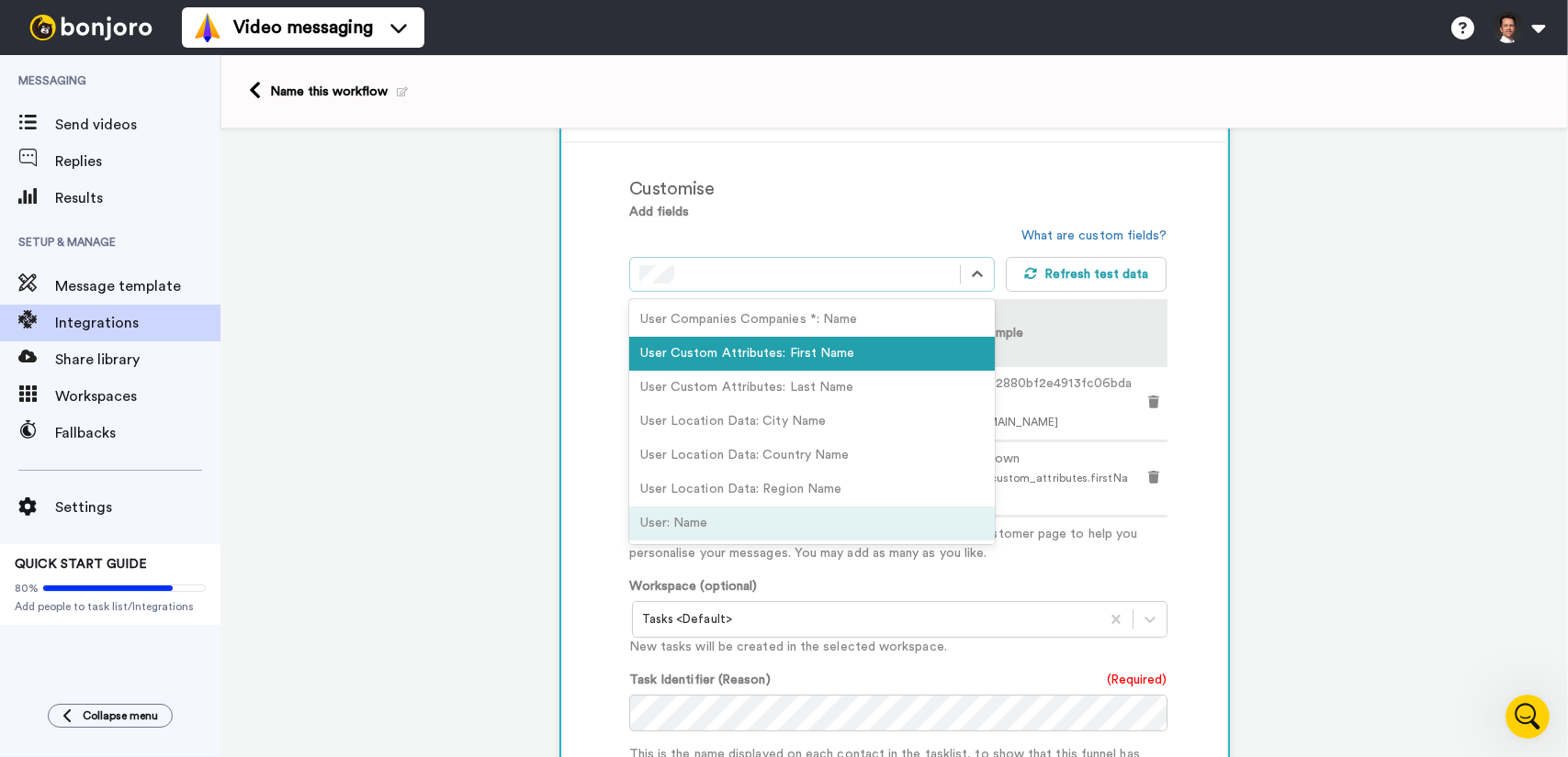
click at [809, 514] on div "User: Name" at bounding box center [812, 523] width 365 height 34
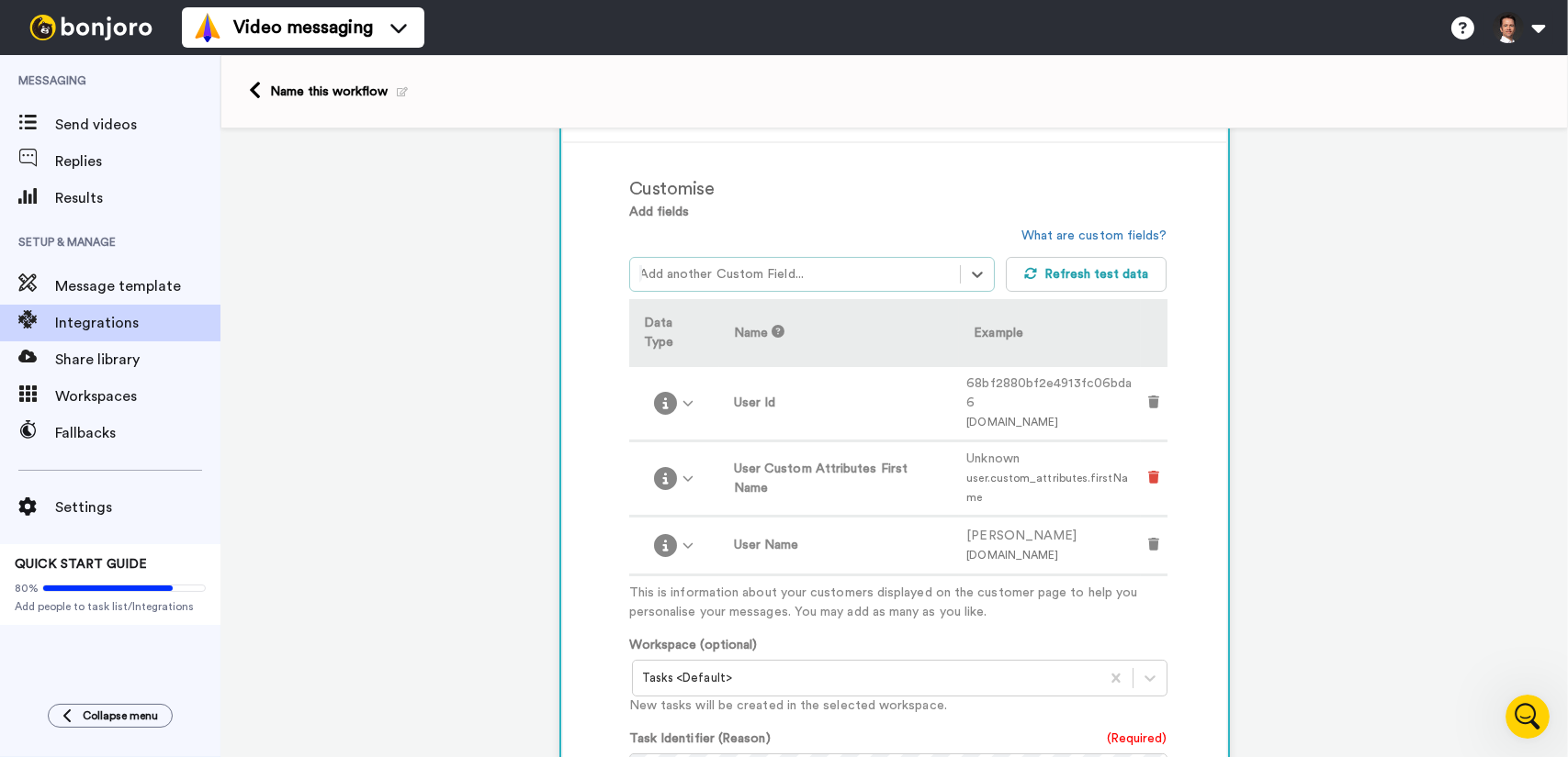
click at [1151, 471] on icon at bounding box center [1153, 476] width 11 height 13
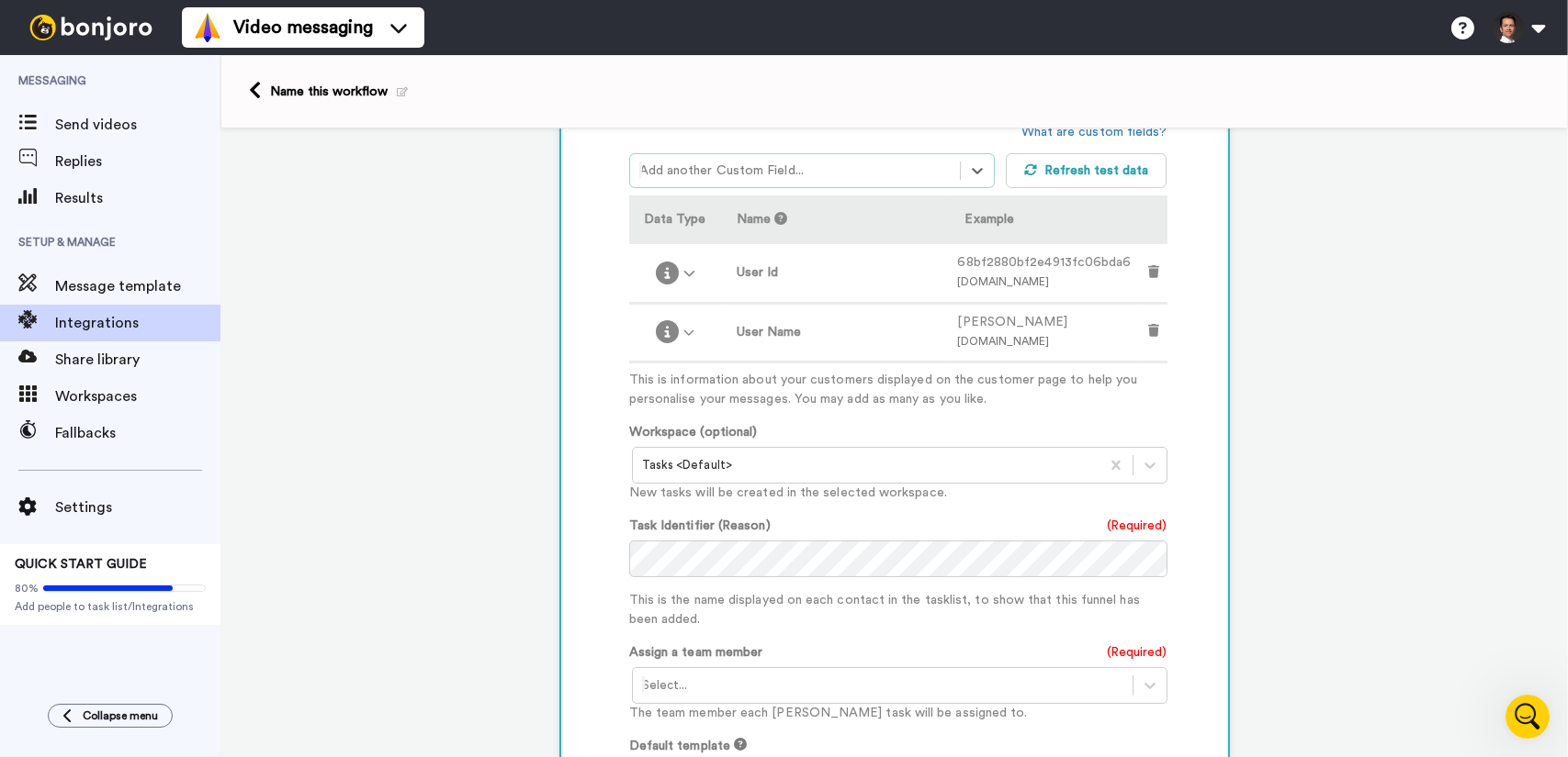
scroll to position [698, 0]
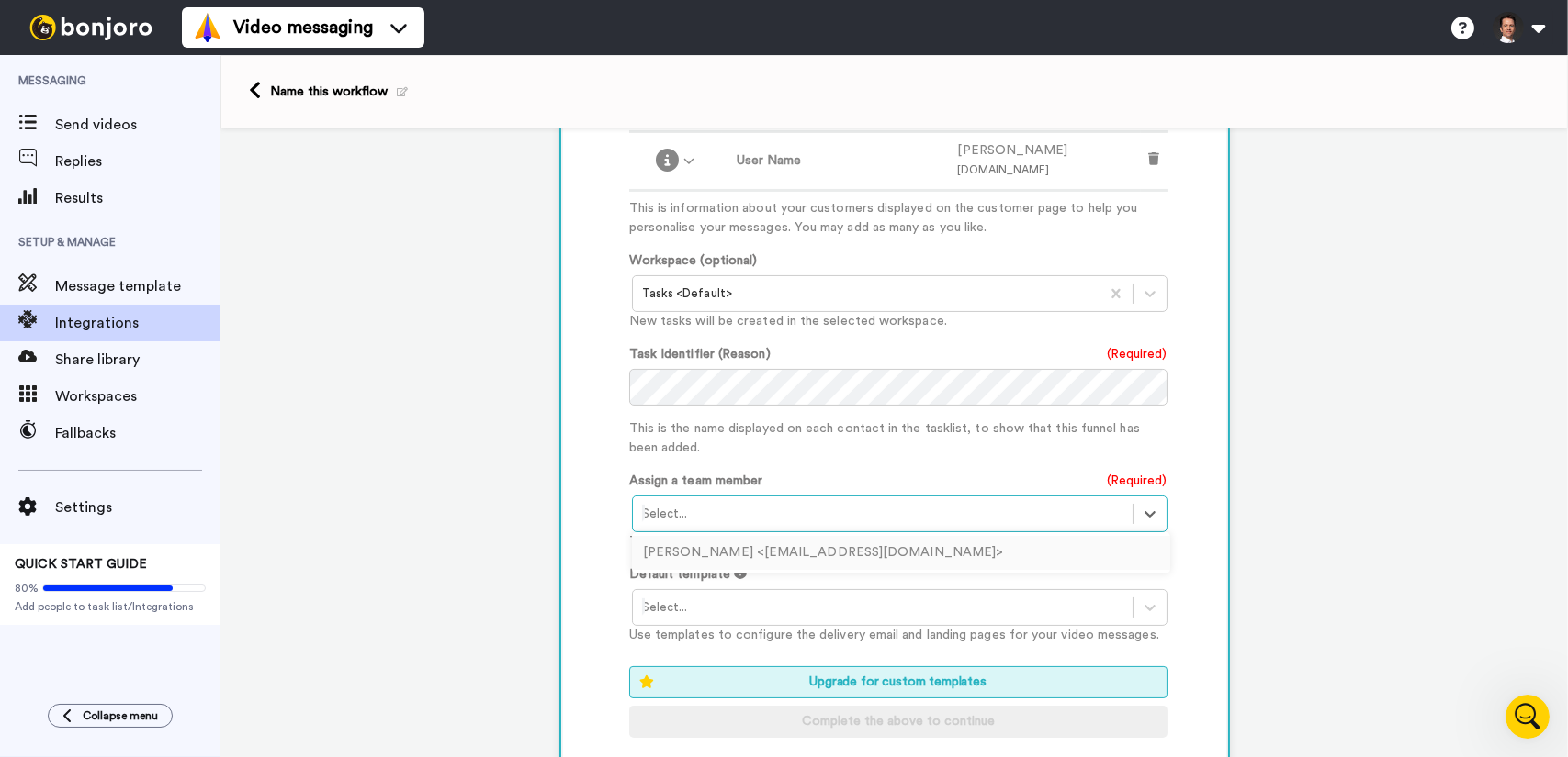
click at [933, 511] on div at bounding box center [883, 513] width 481 height 22
click at [931, 407] on div "Task Identifier (Reason) (Required) This is the name displayed on each contact …" at bounding box center [899, 401] width 538 height 113
click at [1180, 353] on div "Customise Add fields option User: Name, selected. Select is focused ,type to re…" at bounding box center [919, 328] width 579 height 885
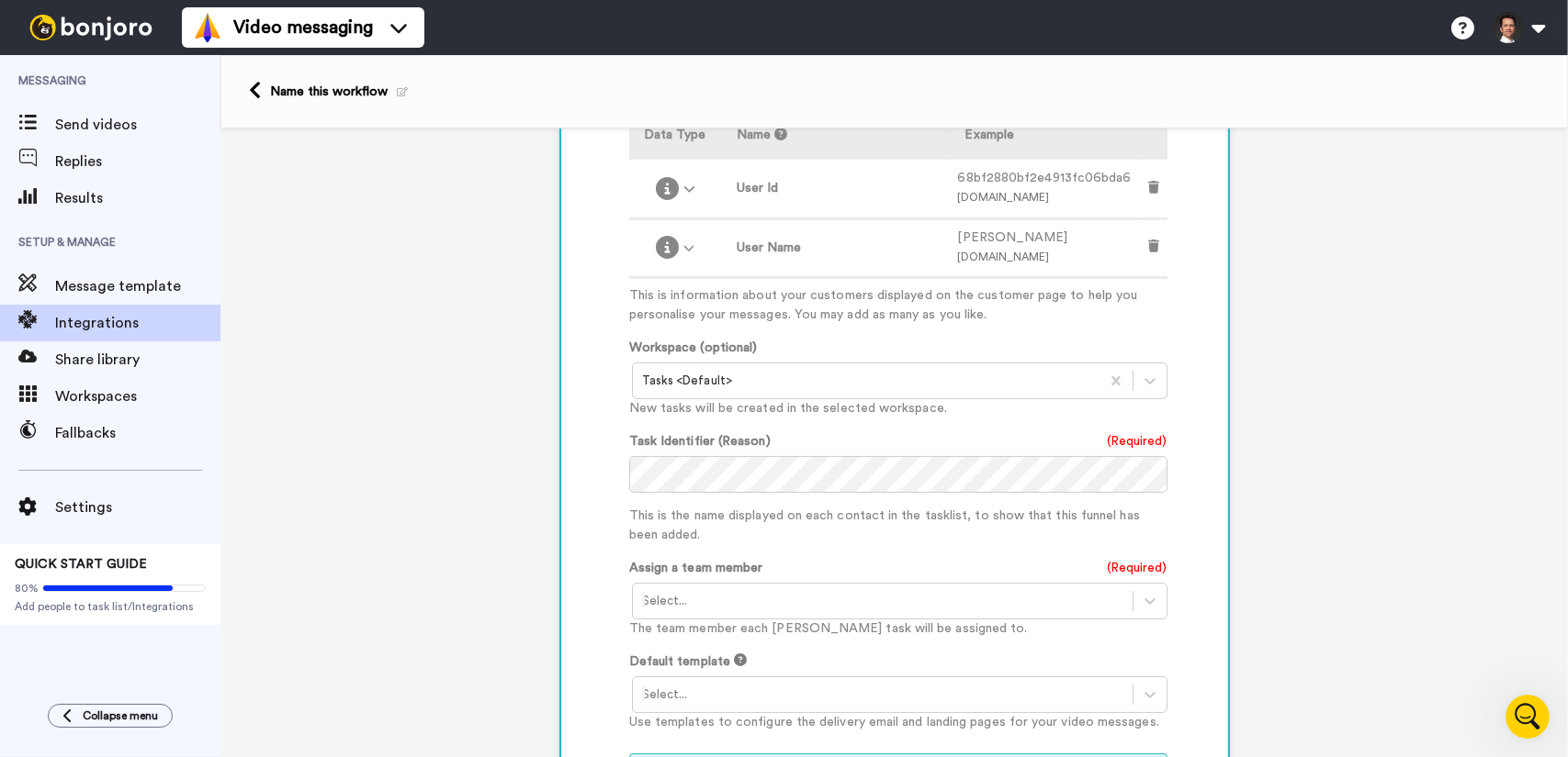
scroll to position [423, 0]
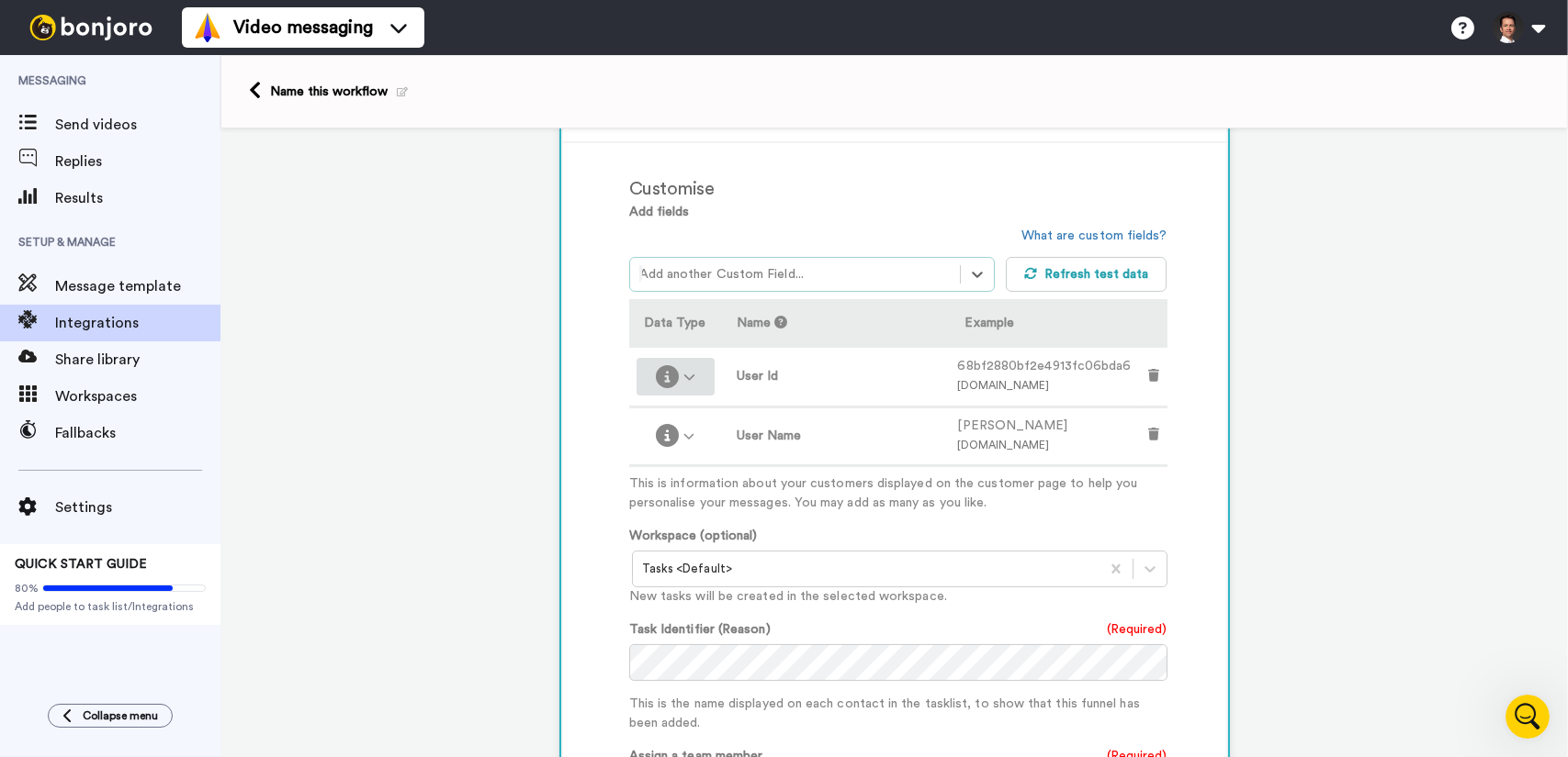
click at [687, 375] on div at bounding box center [675, 377] width 63 height 23
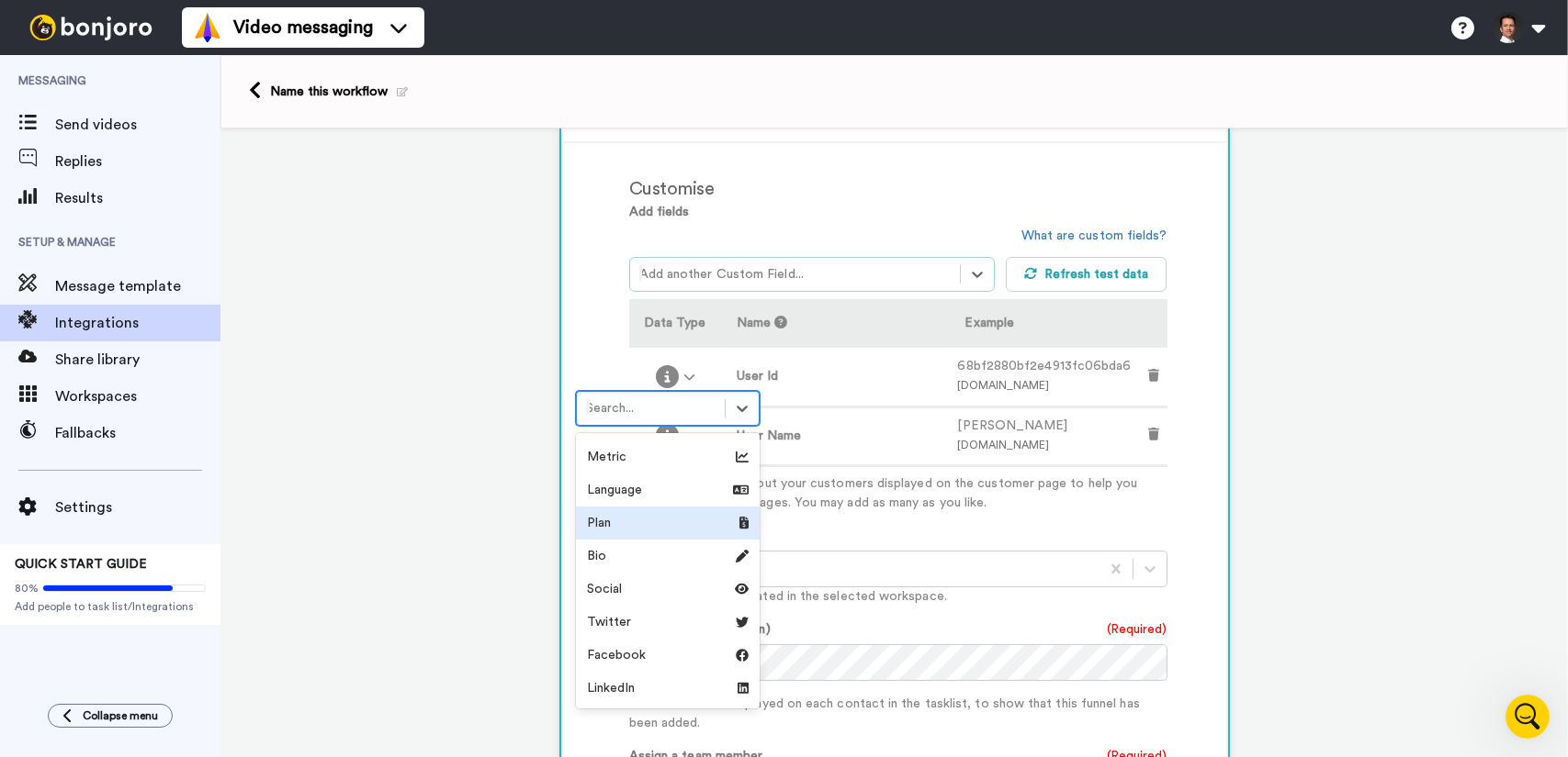
scroll to position [0, 0]
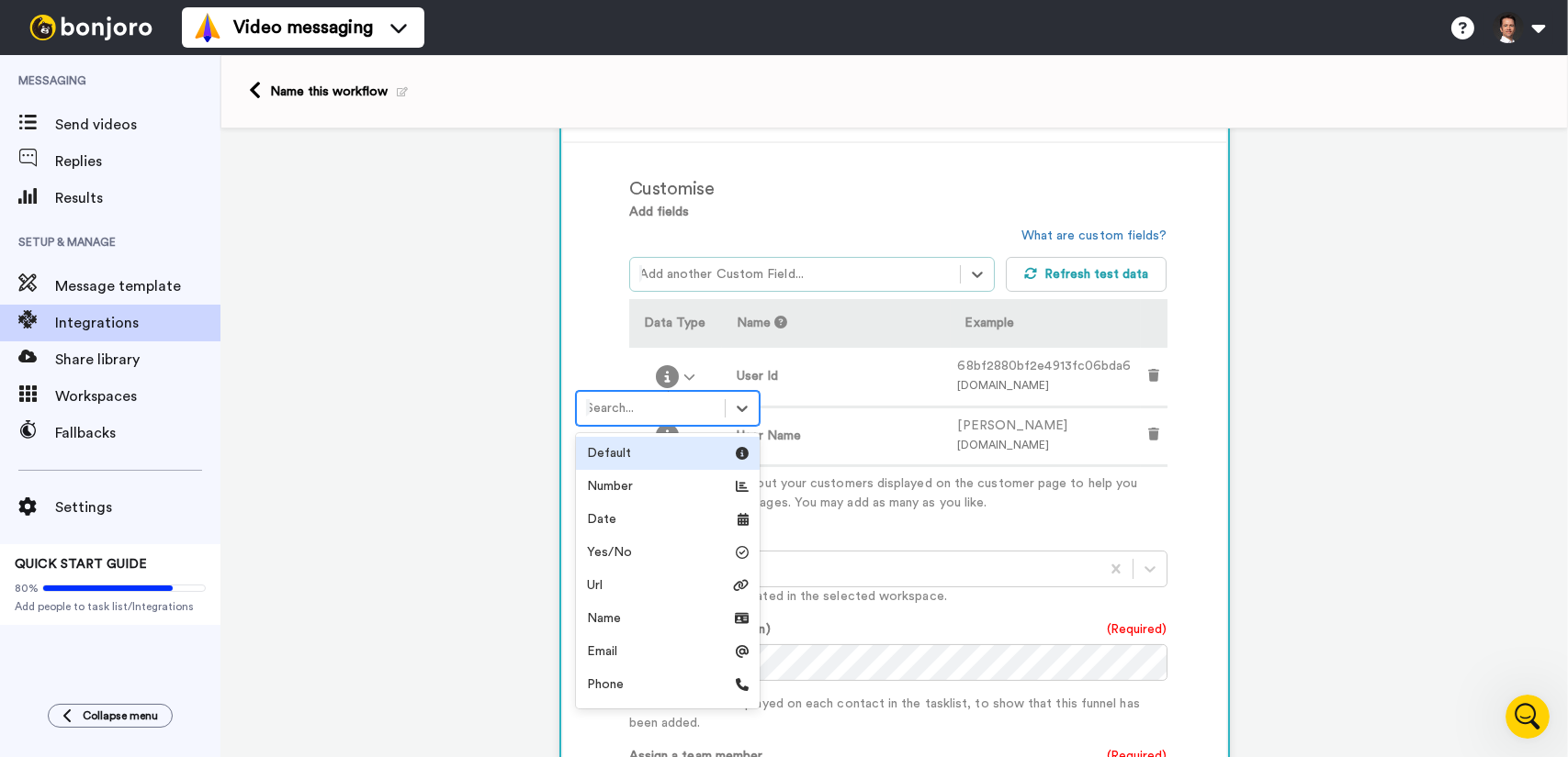
click at [657, 455] on div "Default" at bounding box center [668, 453] width 162 height 19
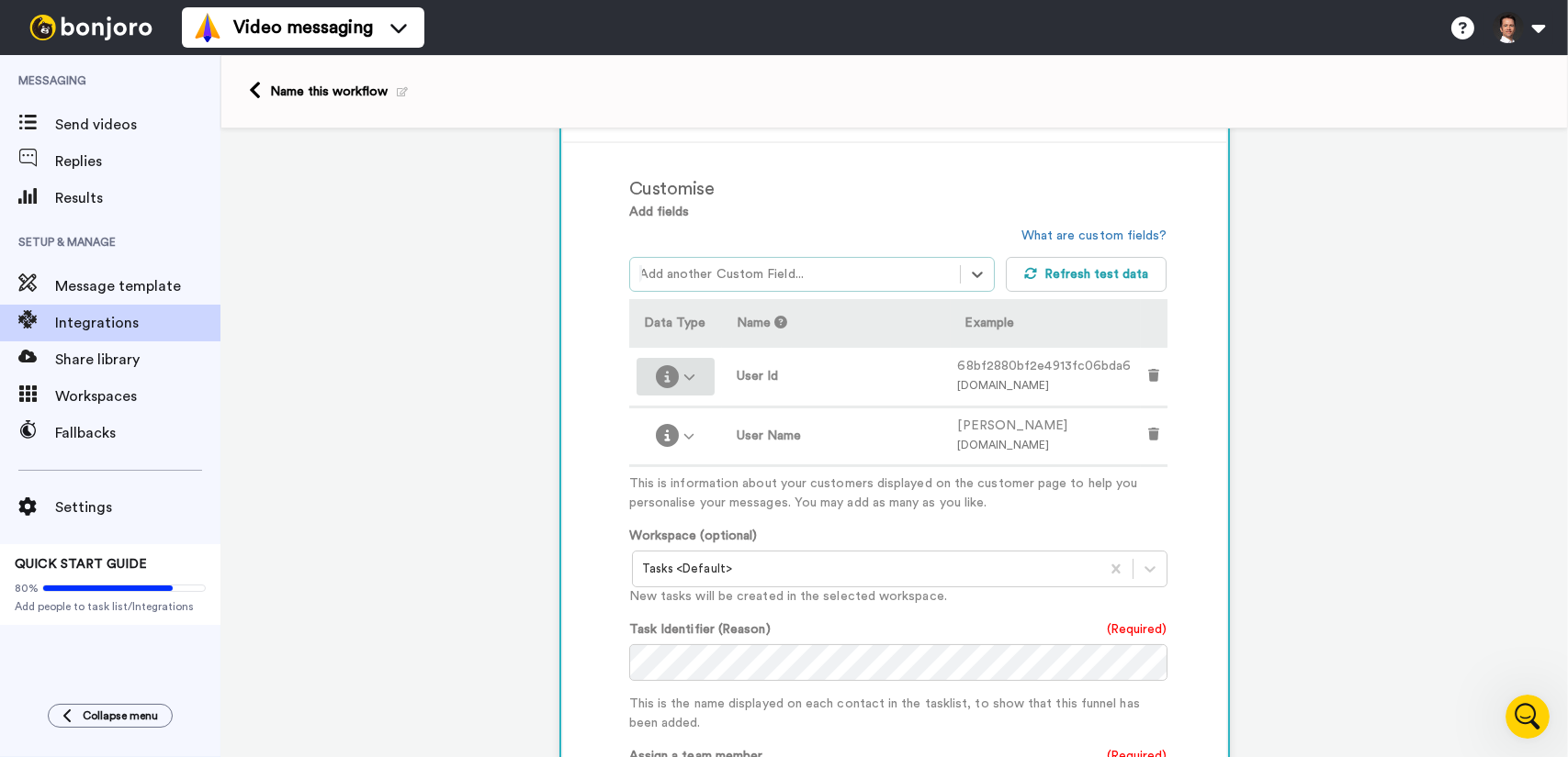
click at [686, 383] on div at bounding box center [675, 377] width 63 height 23
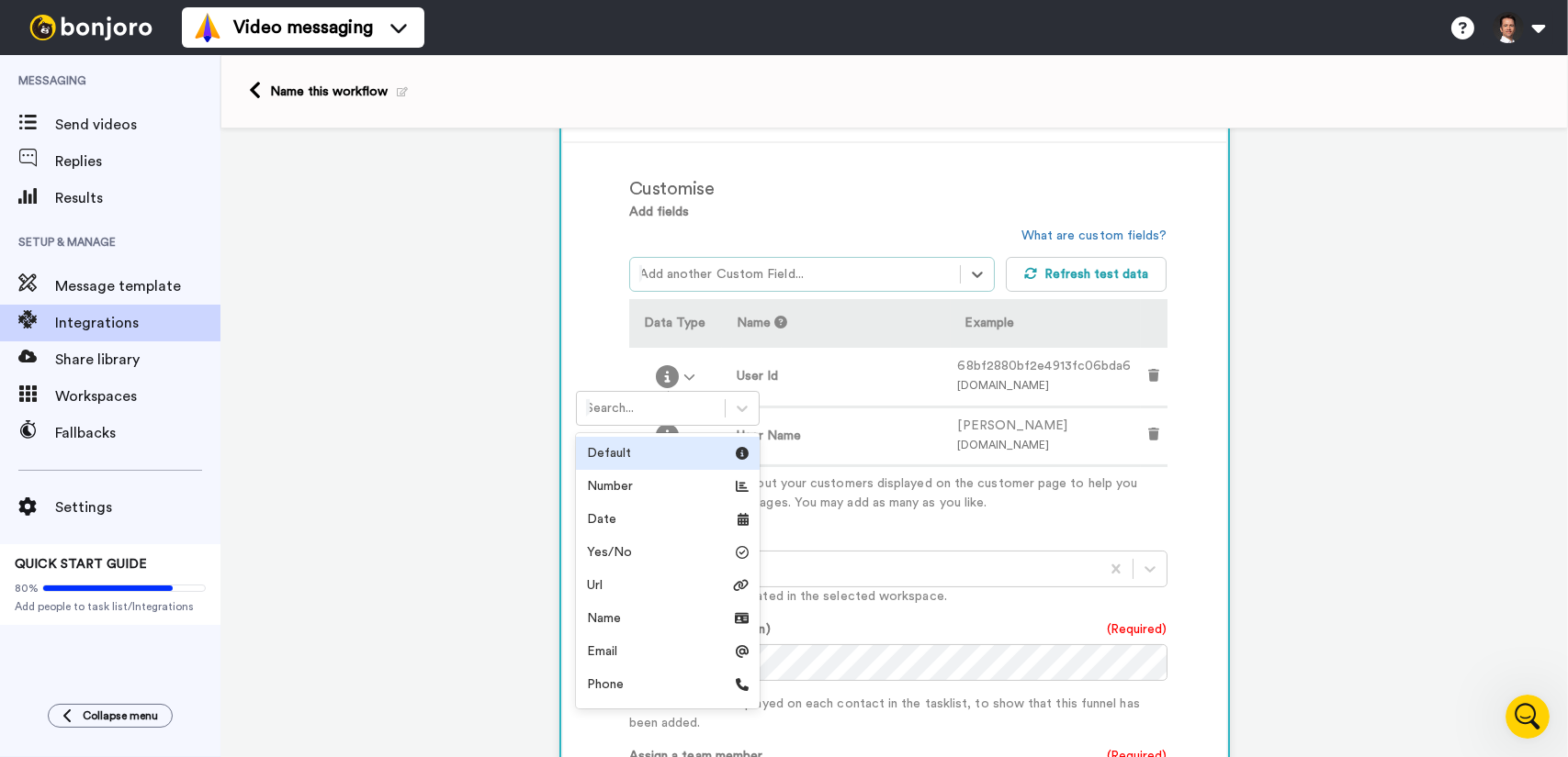
click at [880, 508] on p "This is information about your customers displayed on the customer page to help…" at bounding box center [899, 494] width 538 height 39
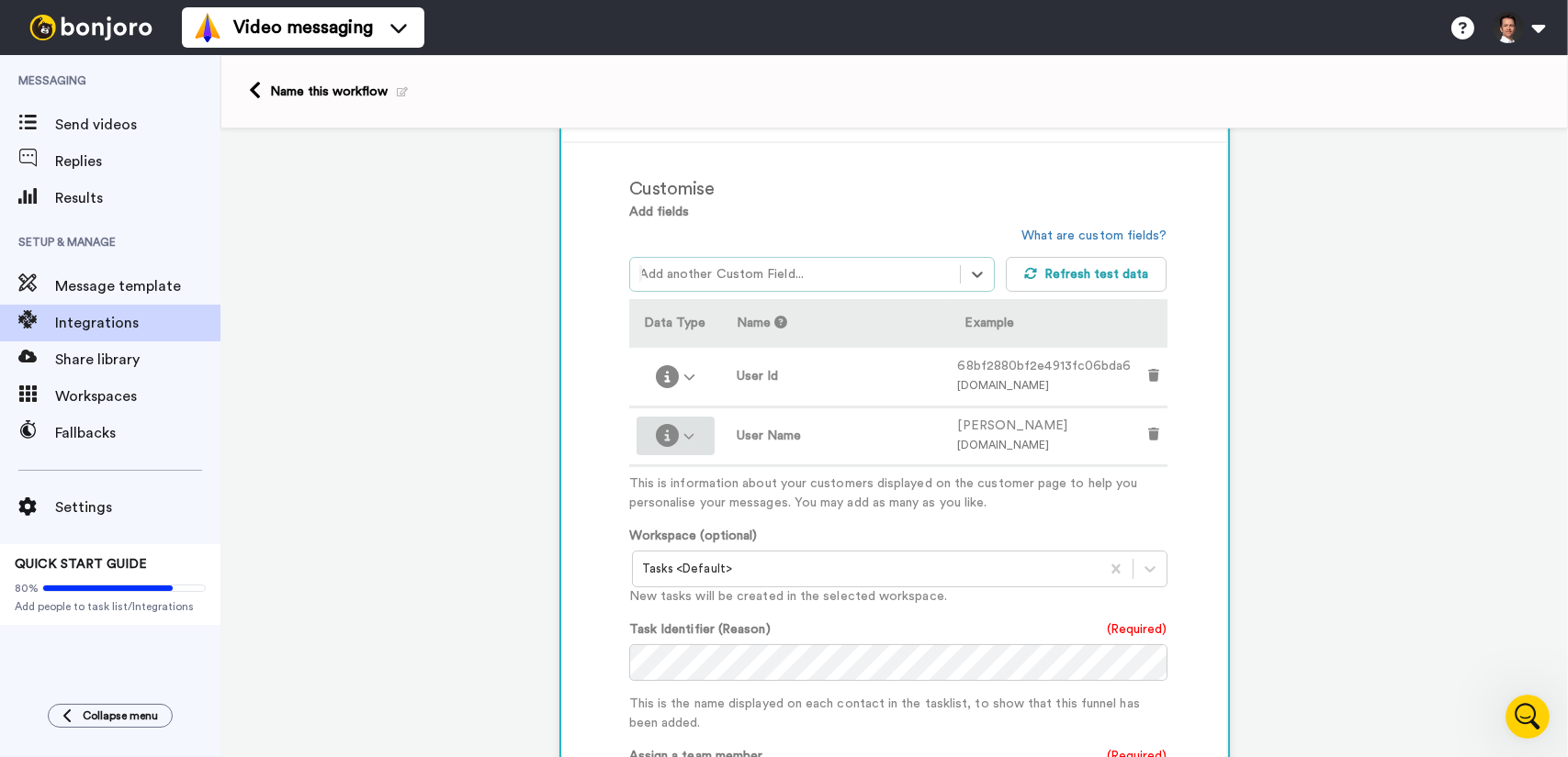
click at [694, 439] on div at bounding box center [675, 435] width 63 height 23
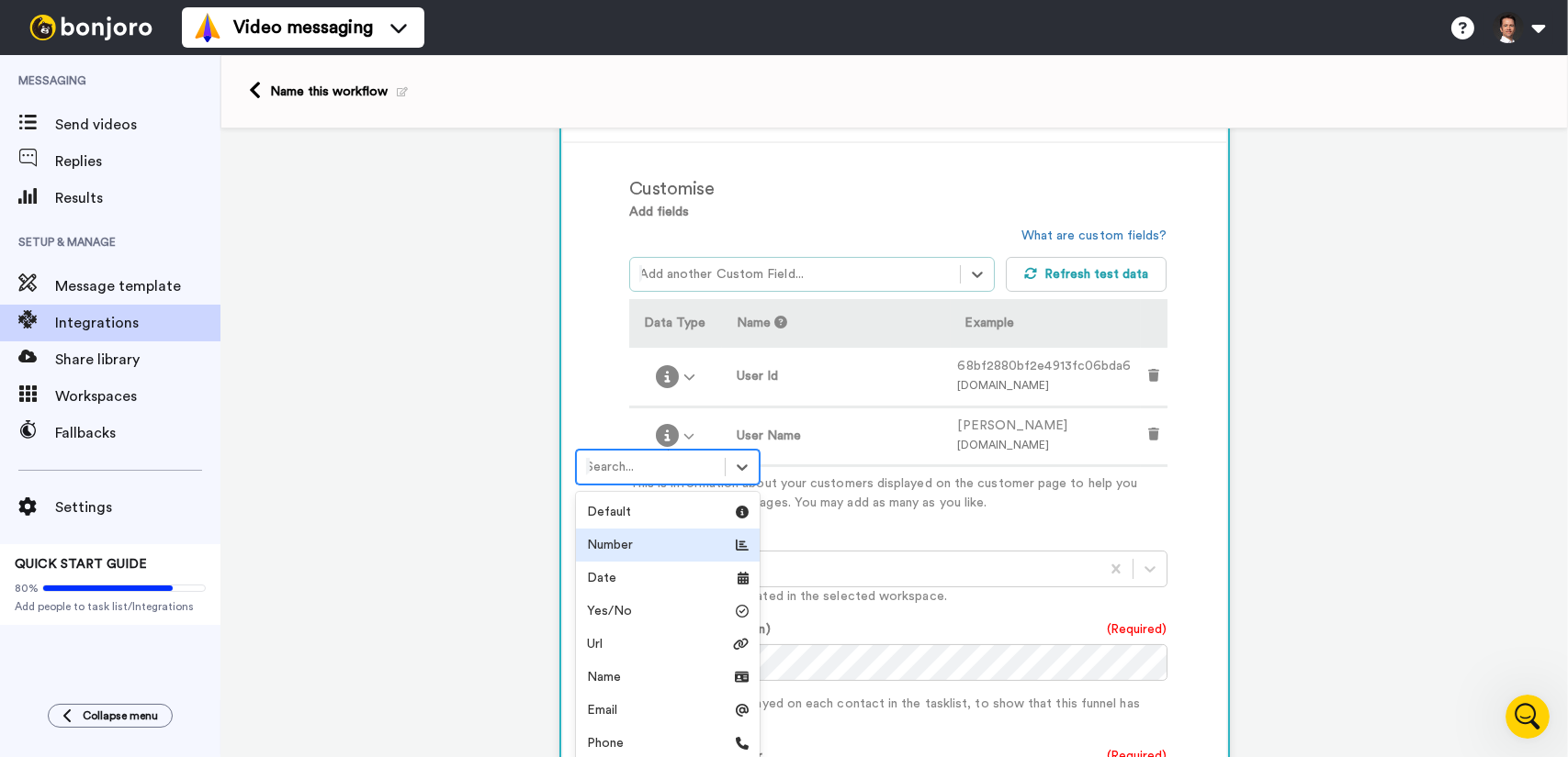
scroll to position [52, 0]
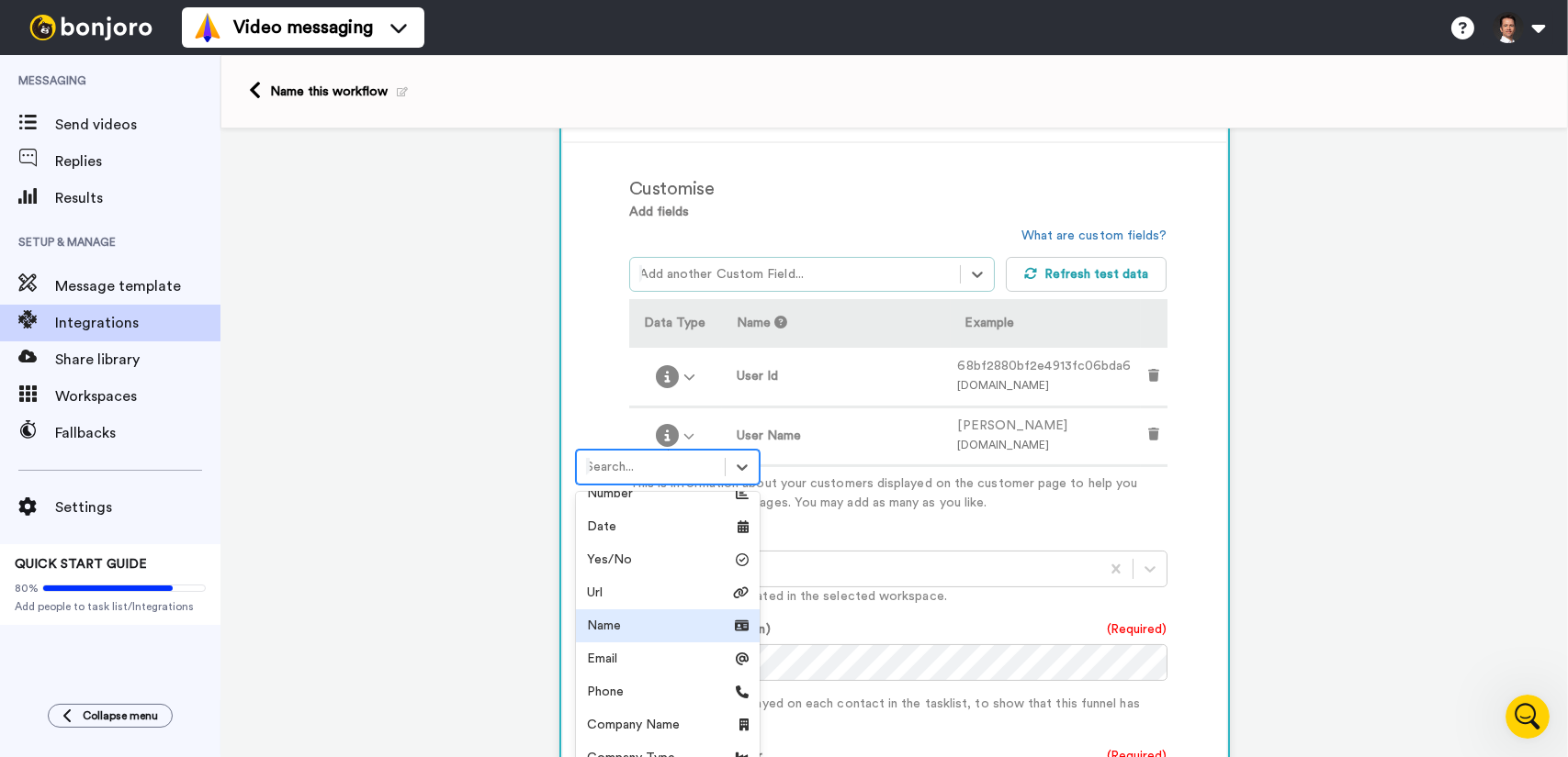
click at [662, 618] on div "Name" at bounding box center [668, 625] width 162 height 19
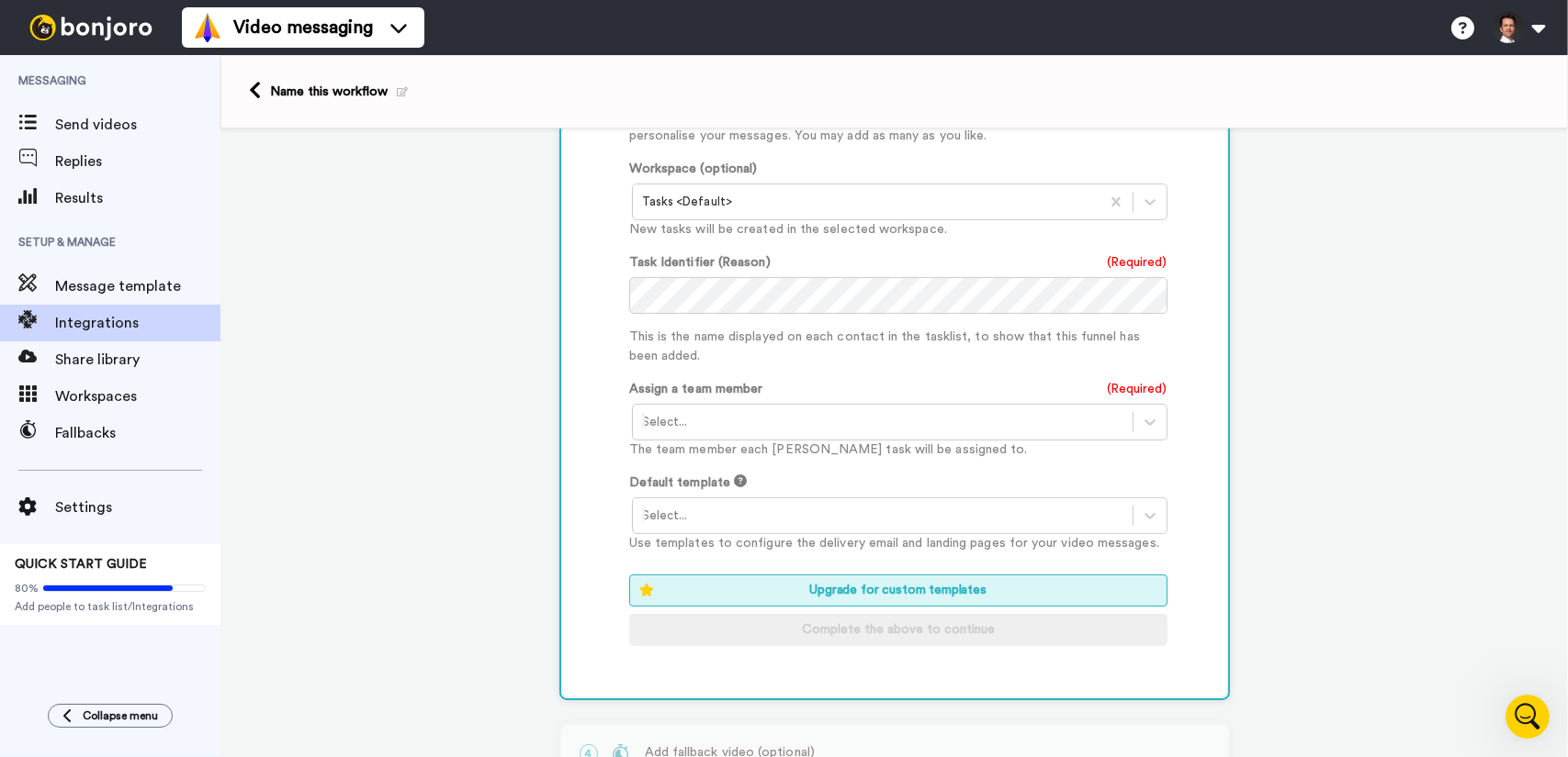
scroll to position [698, 0]
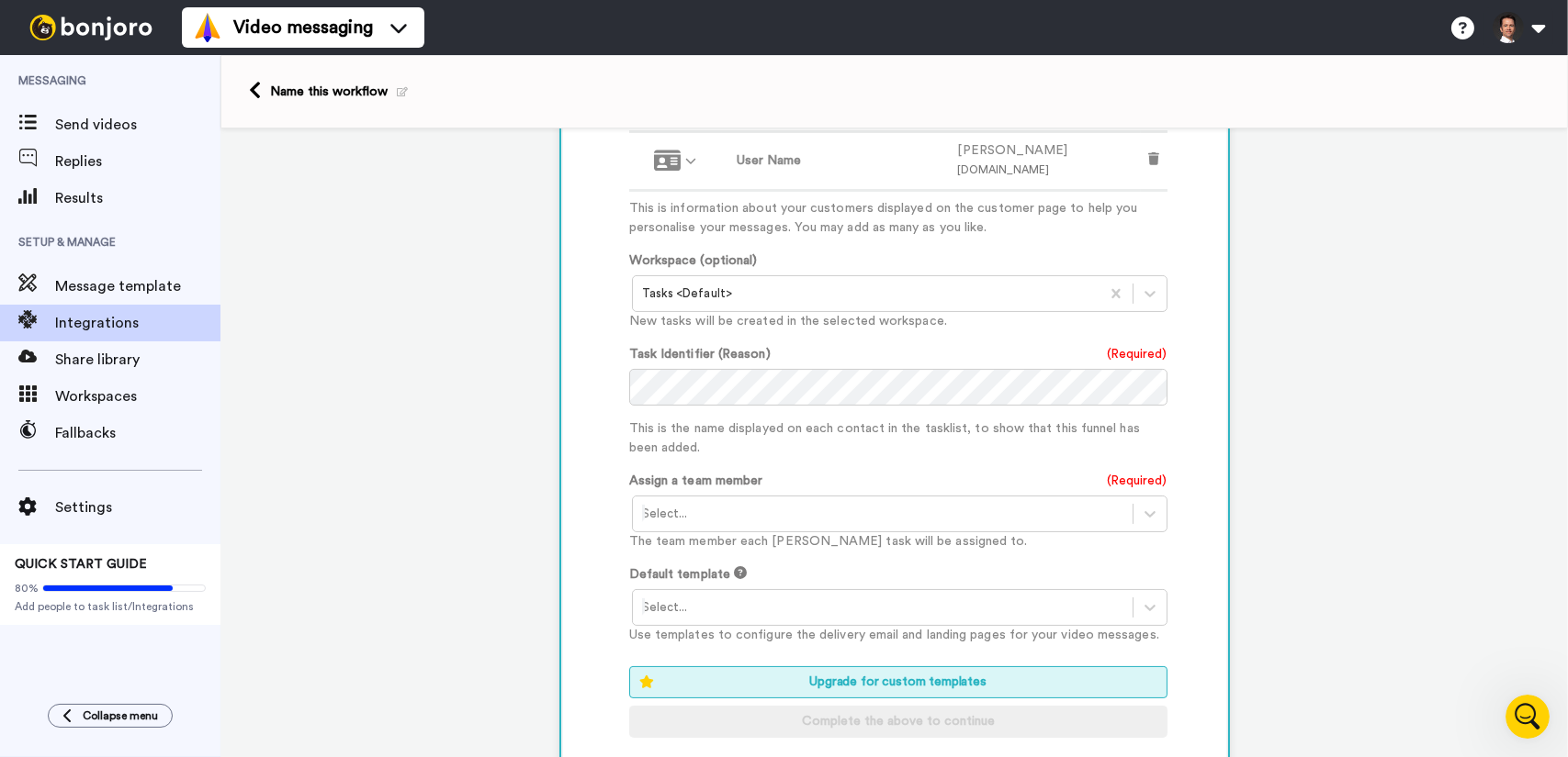
click at [851, 514] on div at bounding box center [883, 513] width 481 height 22
click at [1183, 465] on div "Customise Add fields option User: Name, selected. Select is focused ,type to re…" at bounding box center [919, 328] width 579 height 885
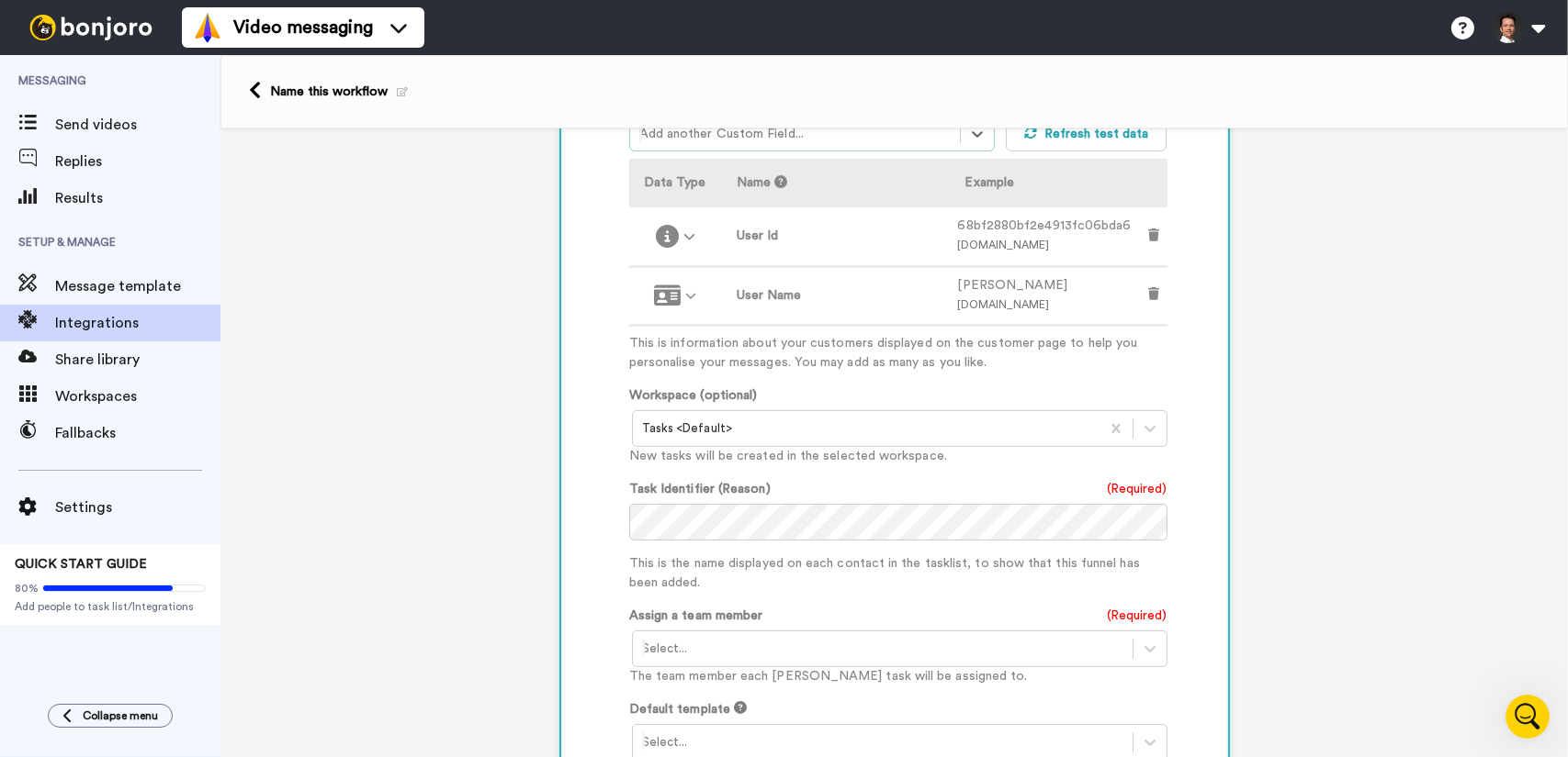
scroll to position [330, 0]
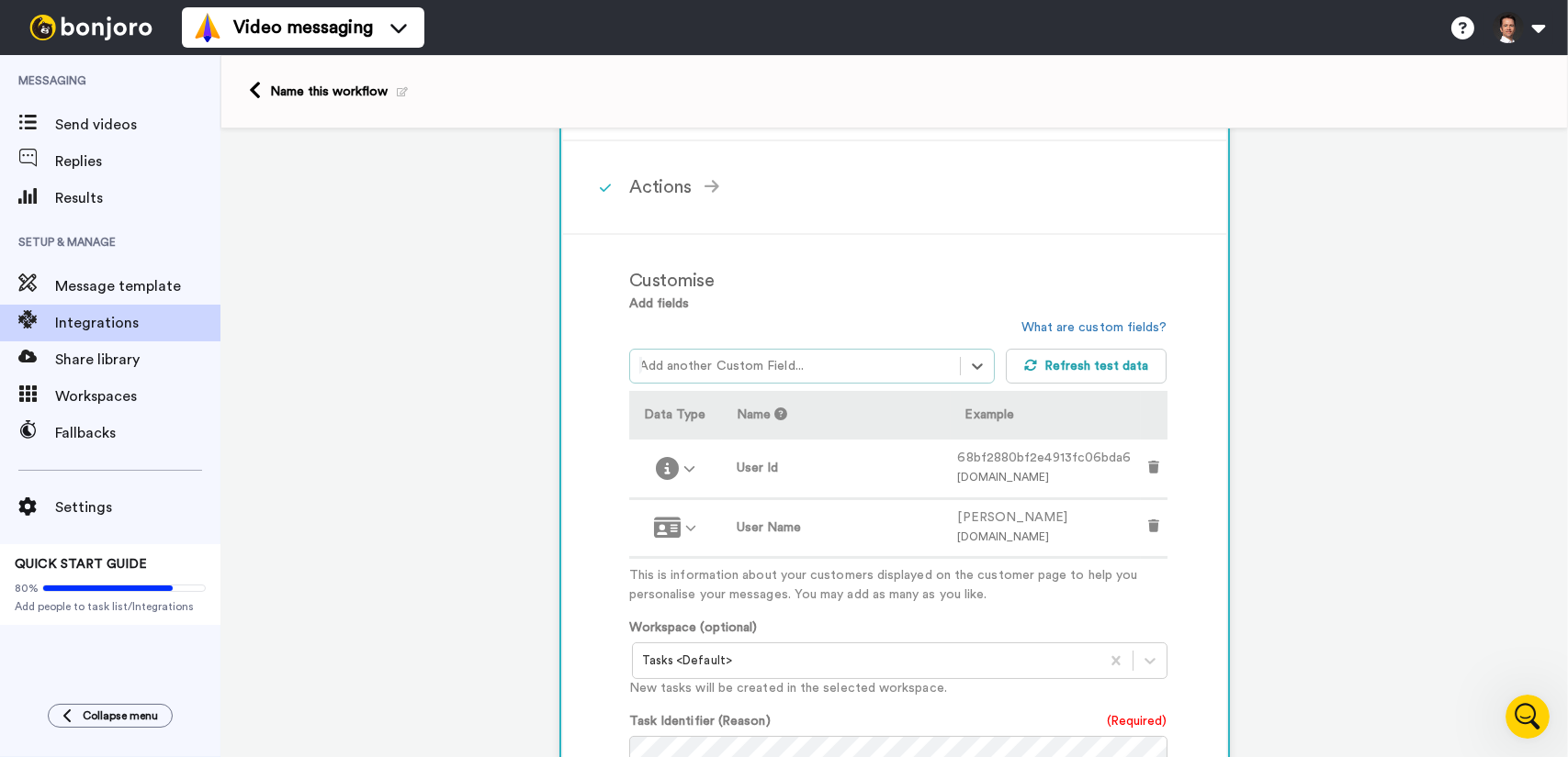
click at [835, 359] on div at bounding box center [794, 366] width 311 height 22
click at [802, 409] on div "User: Owner Id" at bounding box center [812, 411] width 365 height 34
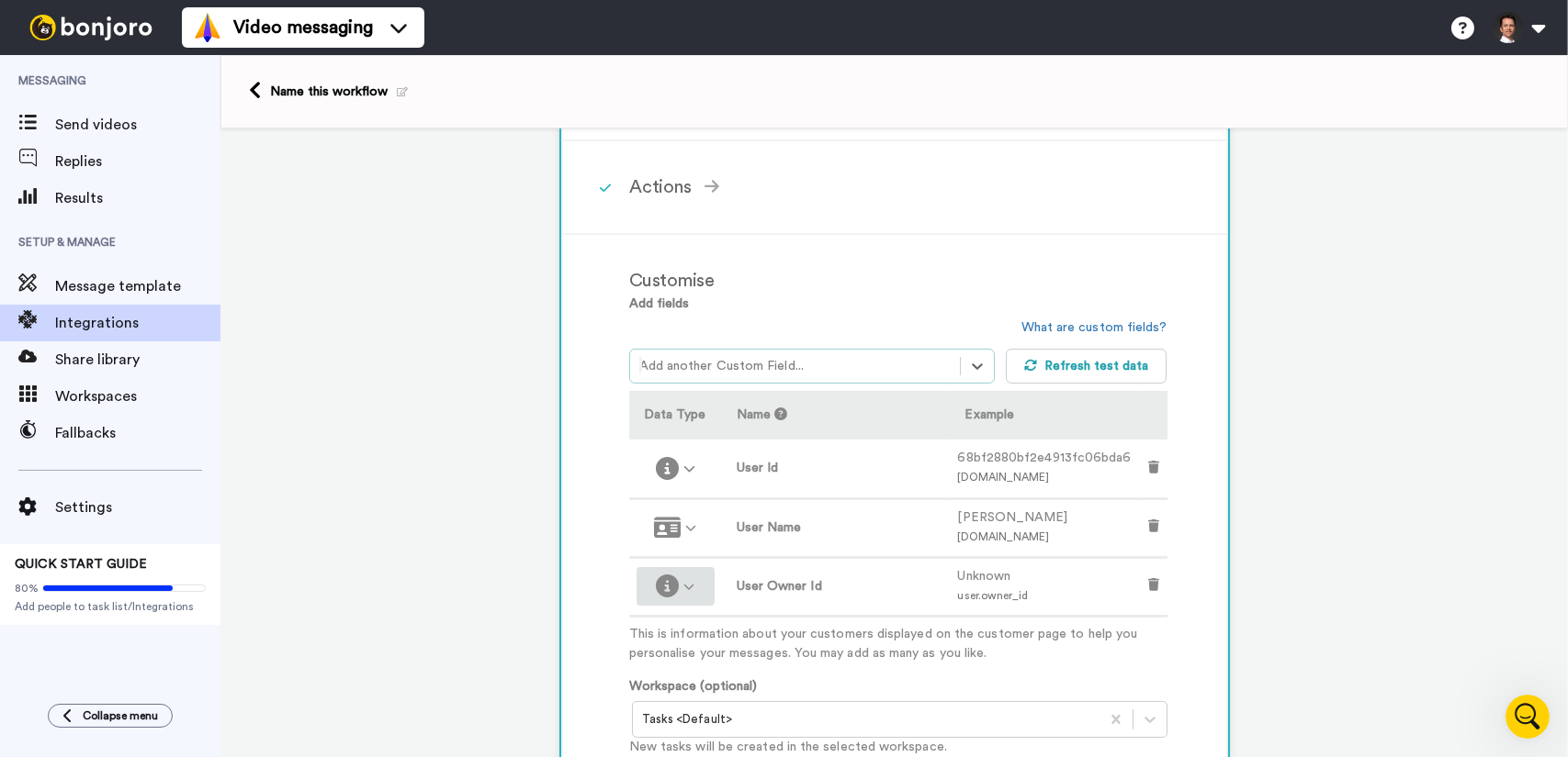
click at [683, 585] on icon at bounding box center [689, 587] width 12 height 12
click at [907, 642] on p "This is information about your customers displayed on the customer page to help…" at bounding box center [899, 645] width 538 height 39
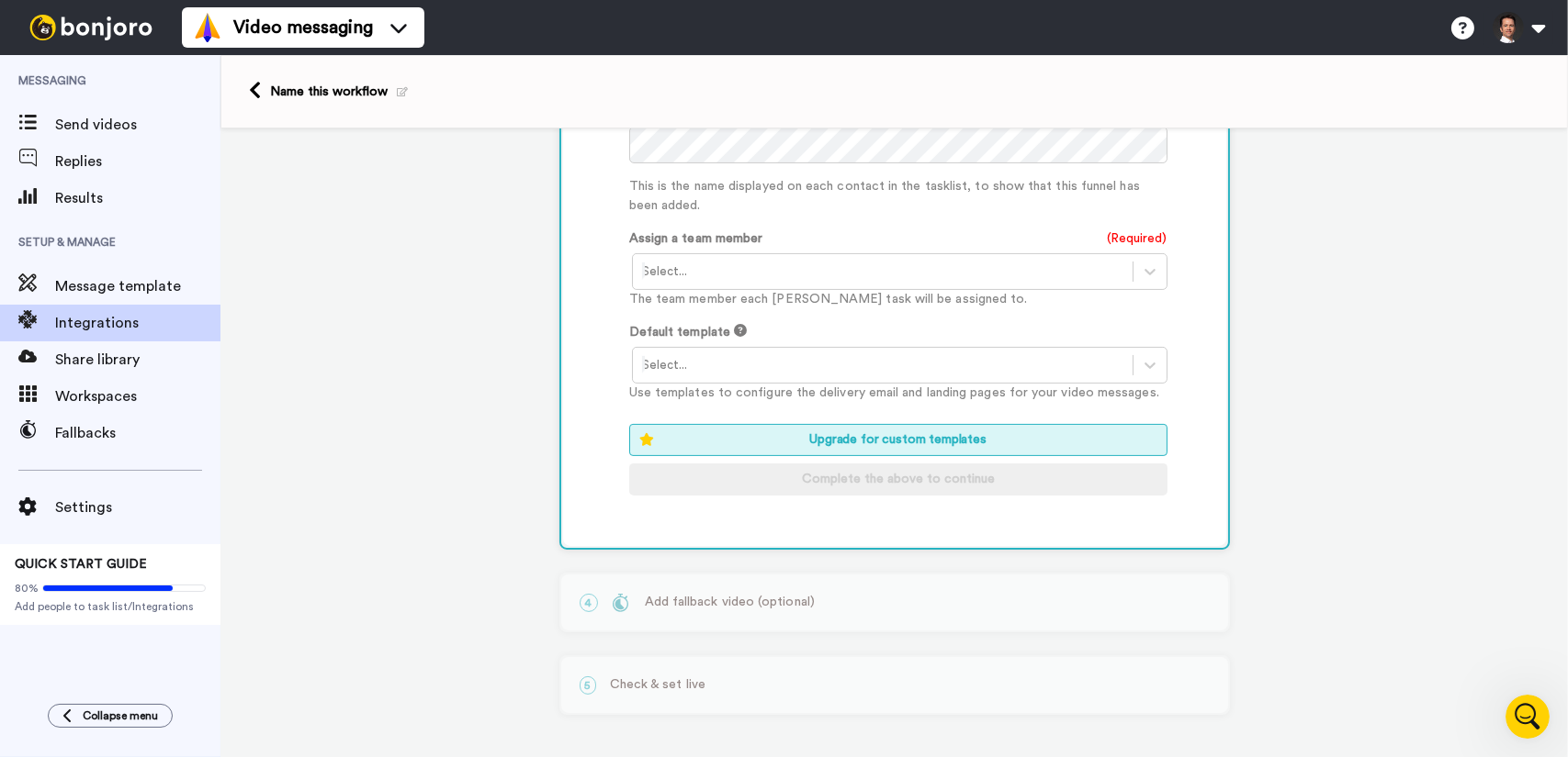
scroll to position [724, 0]
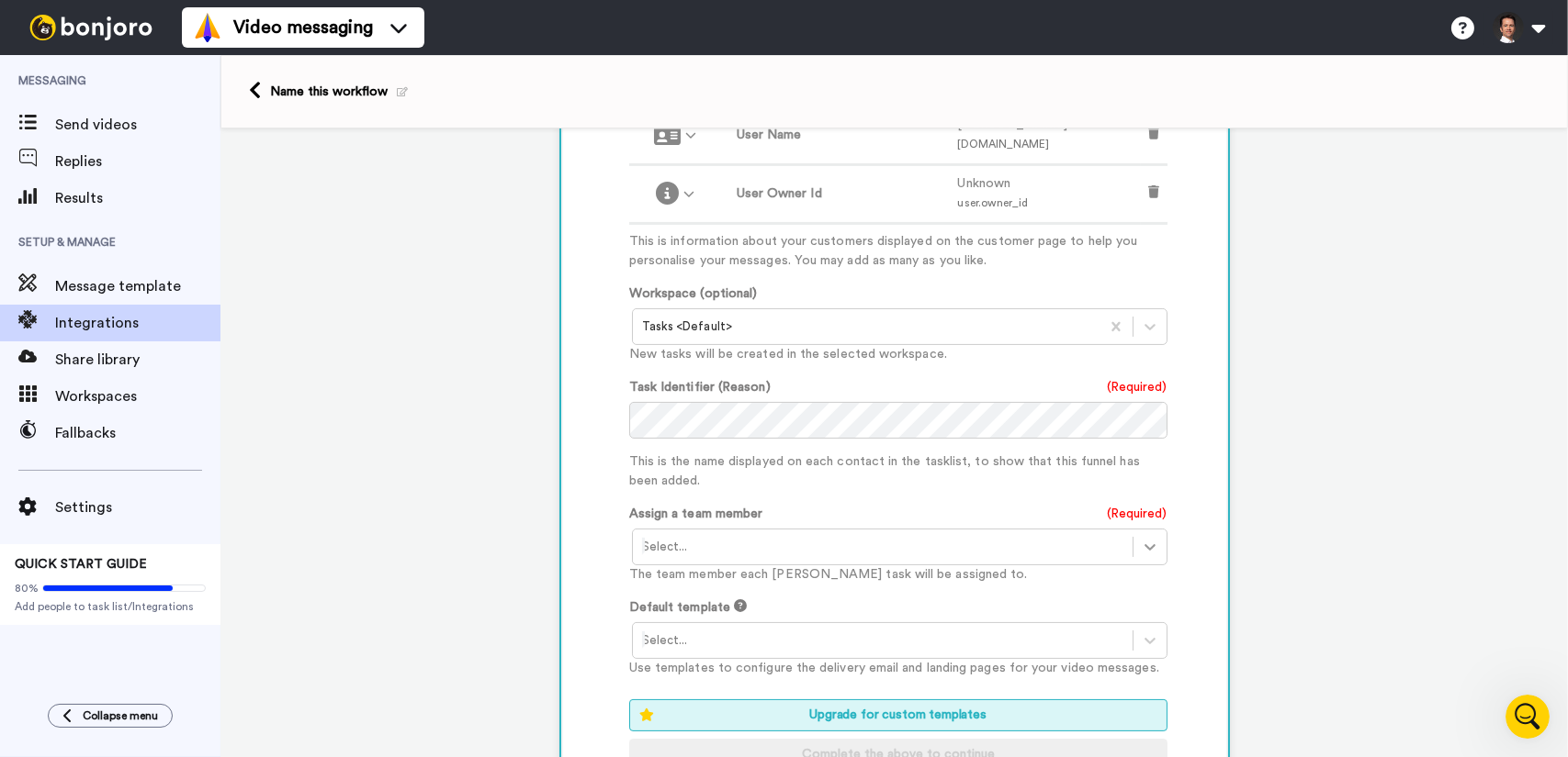
click at [1140, 549] on icon at bounding box center [1149, 547] width 19 height 19
click at [1014, 584] on div "Jeroen Corthout <jeroen@salesflare.com>" at bounding box center [900, 586] width 538 height 34
click at [1140, 643] on icon at bounding box center [1149, 640] width 19 height 19
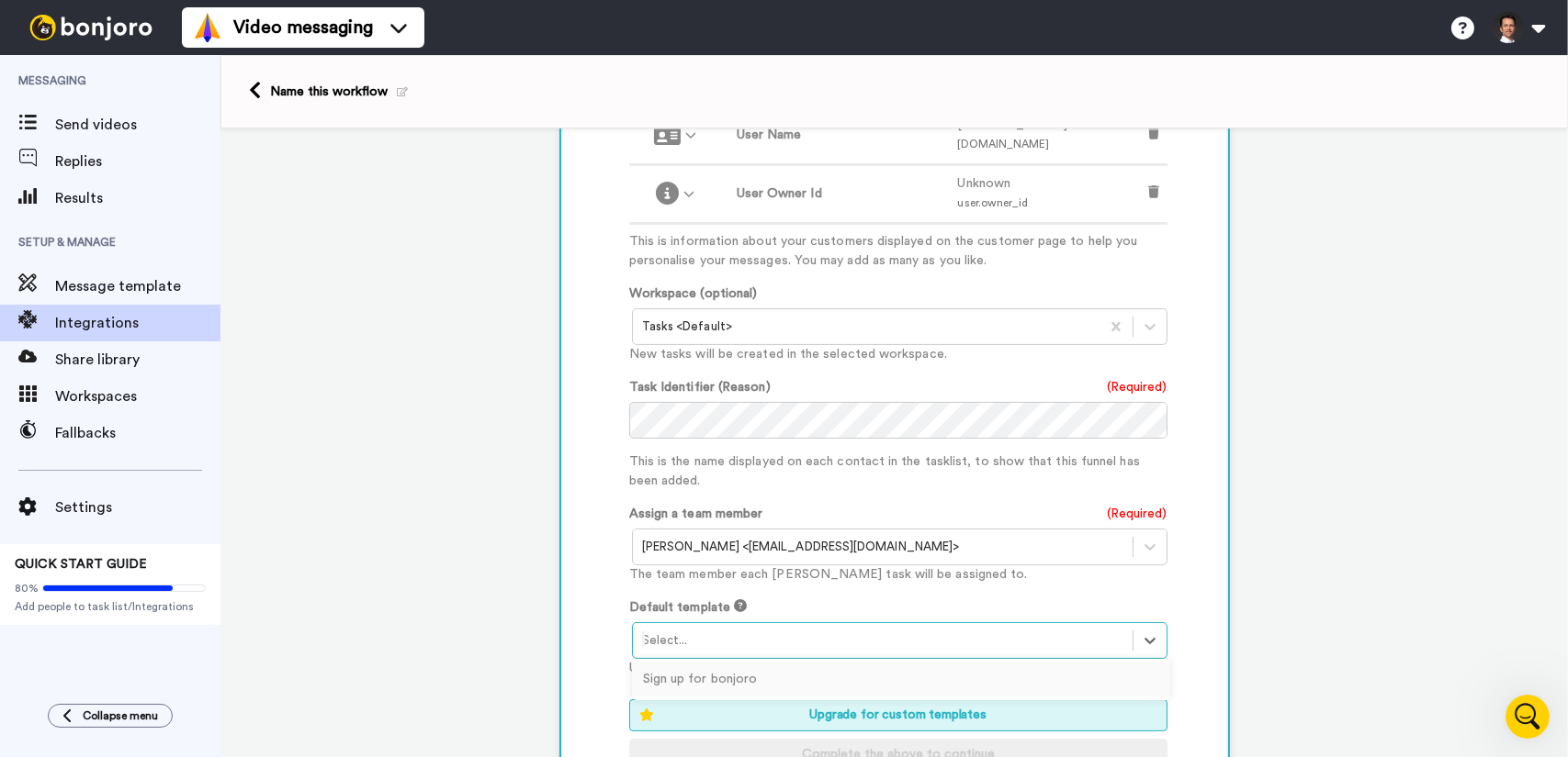
click at [997, 671] on div "Sign up for bonjoro" at bounding box center [900, 679] width 538 height 34
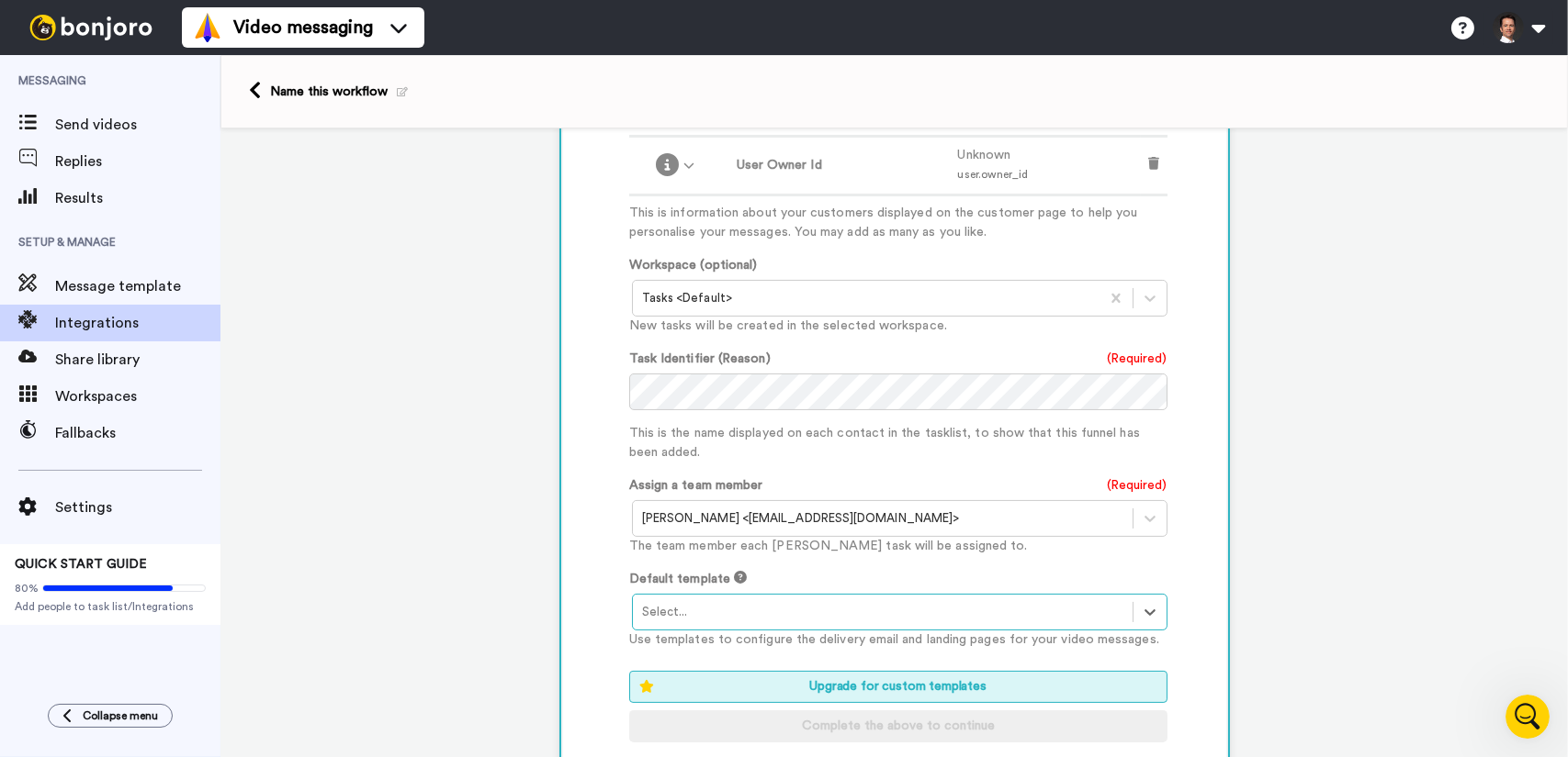
scroll to position [815, 0]
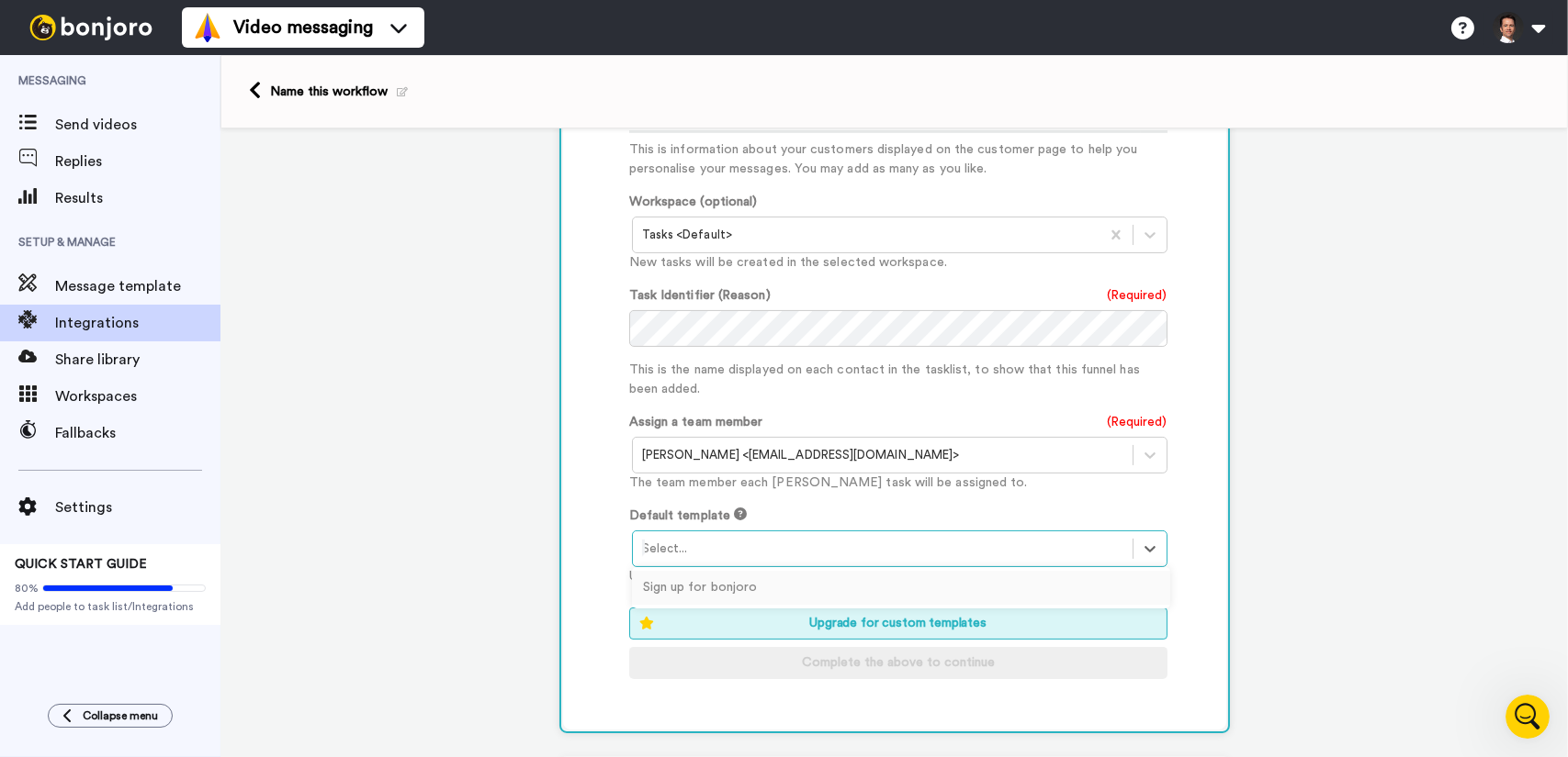
click at [847, 549] on div at bounding box center [883, 549] width 481 height 22
click at [754, 580] on div "Sign up for bonjoro" at bounding box center [900, 587] width 538 height 34
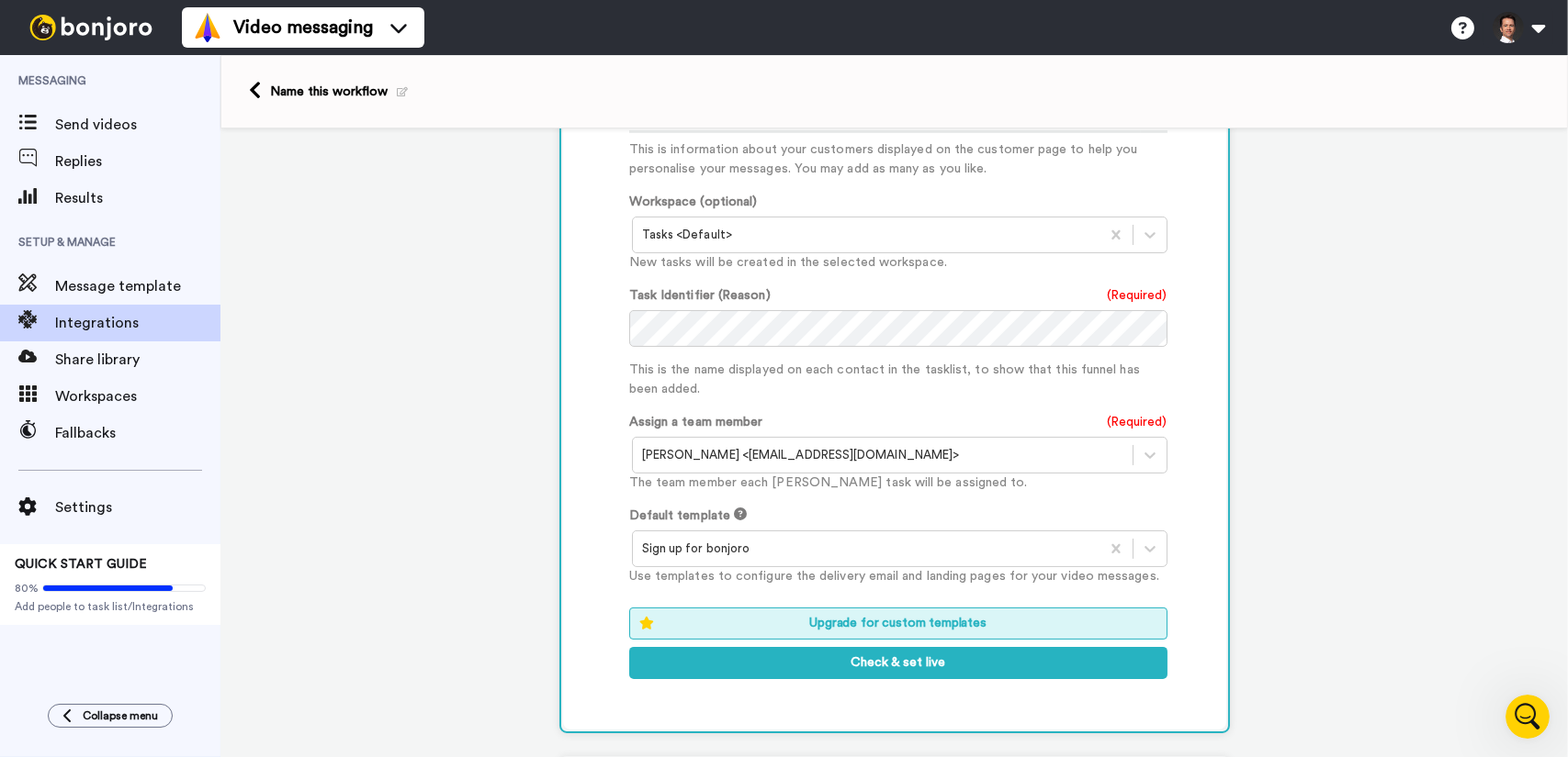
click at [910, 388] on p "This is the name displayed on each contact in the tasklist, to show that this f…" at bounding box center [899, 380] width 538 height 39
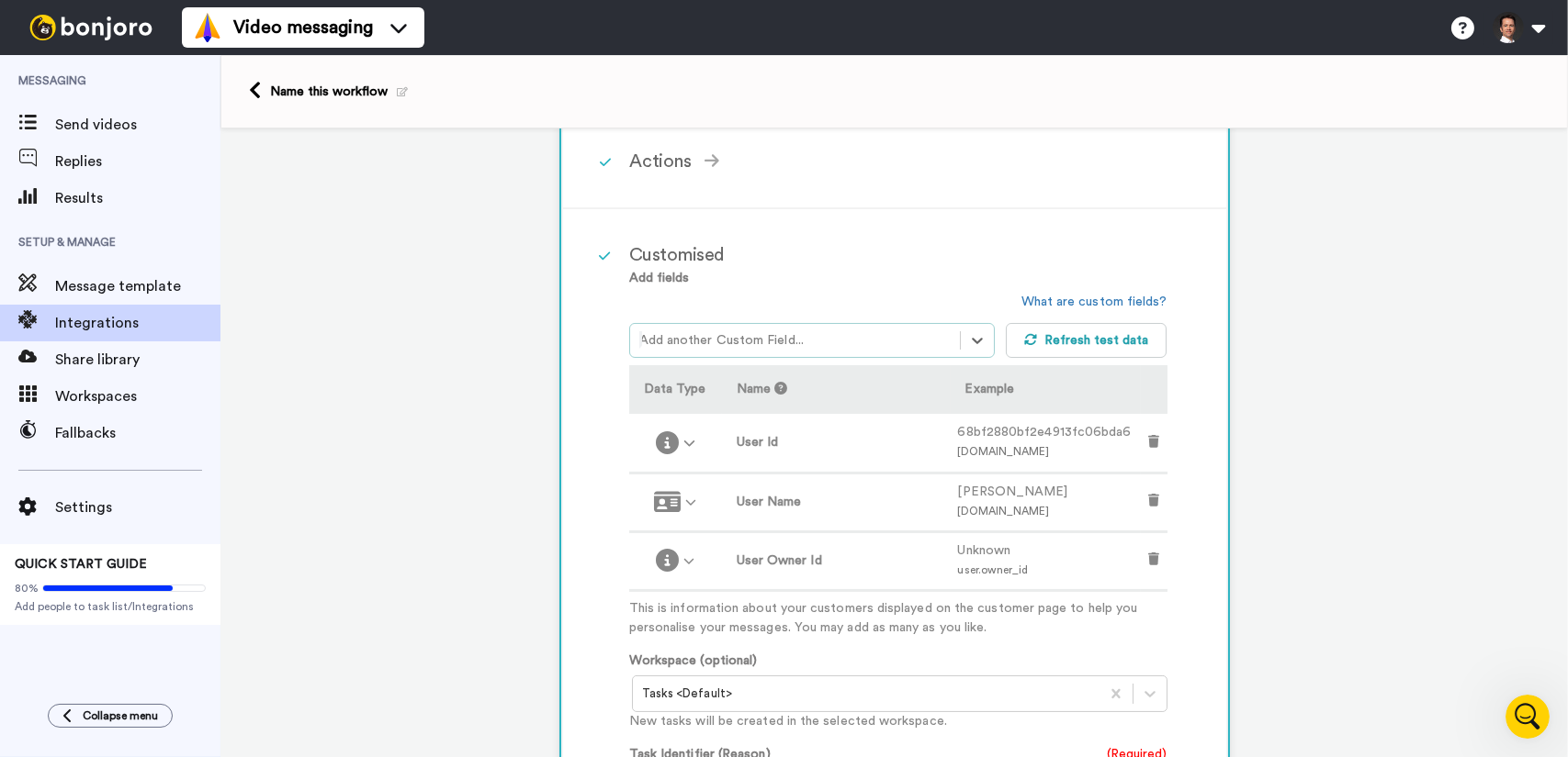
scroll to position [540, 0]
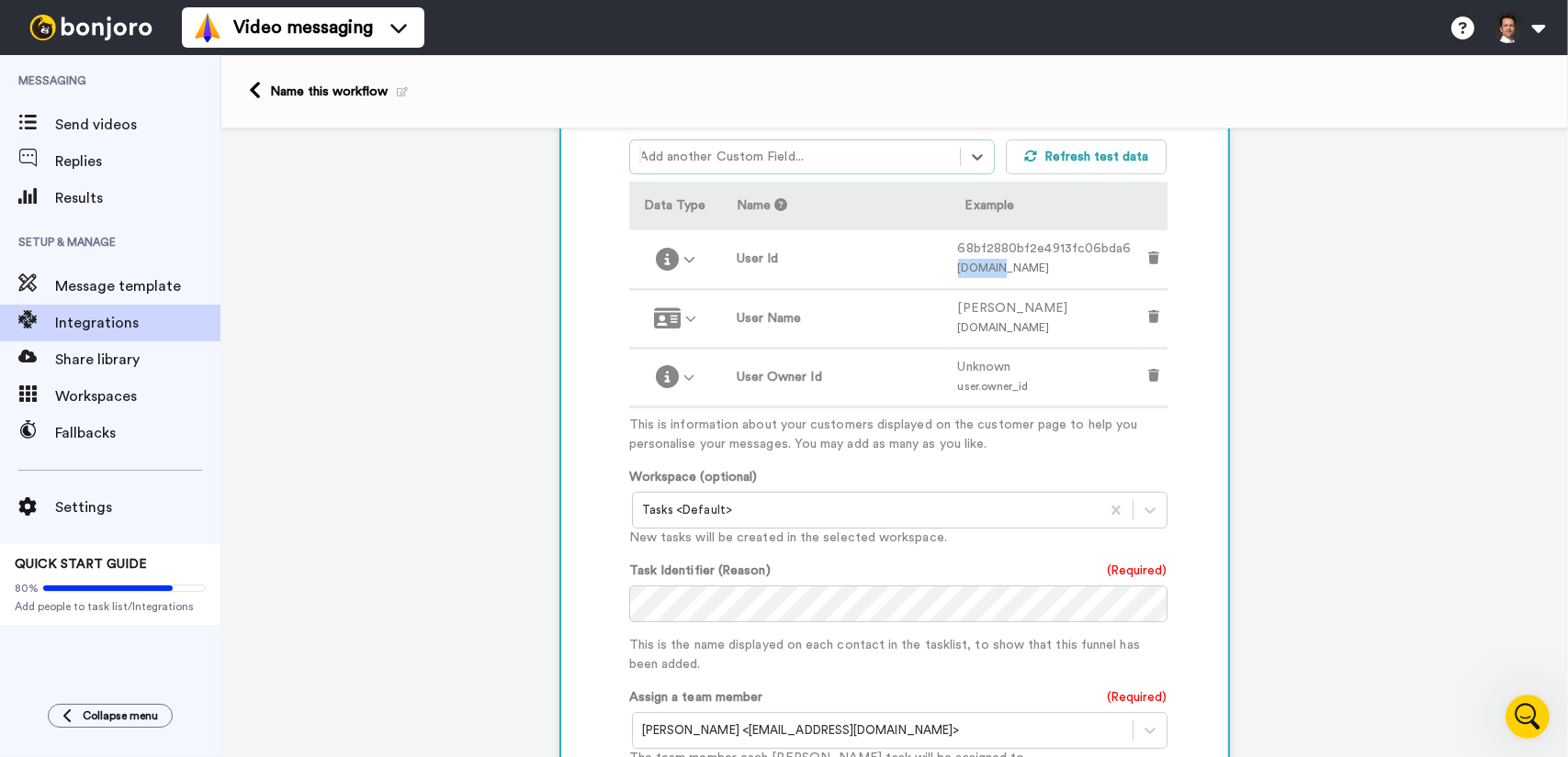
drag, startPoint x: 990, startPoint y: 270, endPoint x: 957, endPoint y: 267, distance: 33.1
click at [957, 267] on td "68bf2880bf2e4913fc06bda6 user.id" at bounding box center [1045, 260] width 190 height 58
copy span "user.id"
click at [591, 596] on div "Customised Add fields option User: Owner Id, selected. Select is focused ,type …" at bounding box center [895, 515] width 663 height 980
click at [669, 645] on p "This is the name displayed on each contact in the tasklist, to show that this f…" at bounding box center [899, 656] width 538 height 39
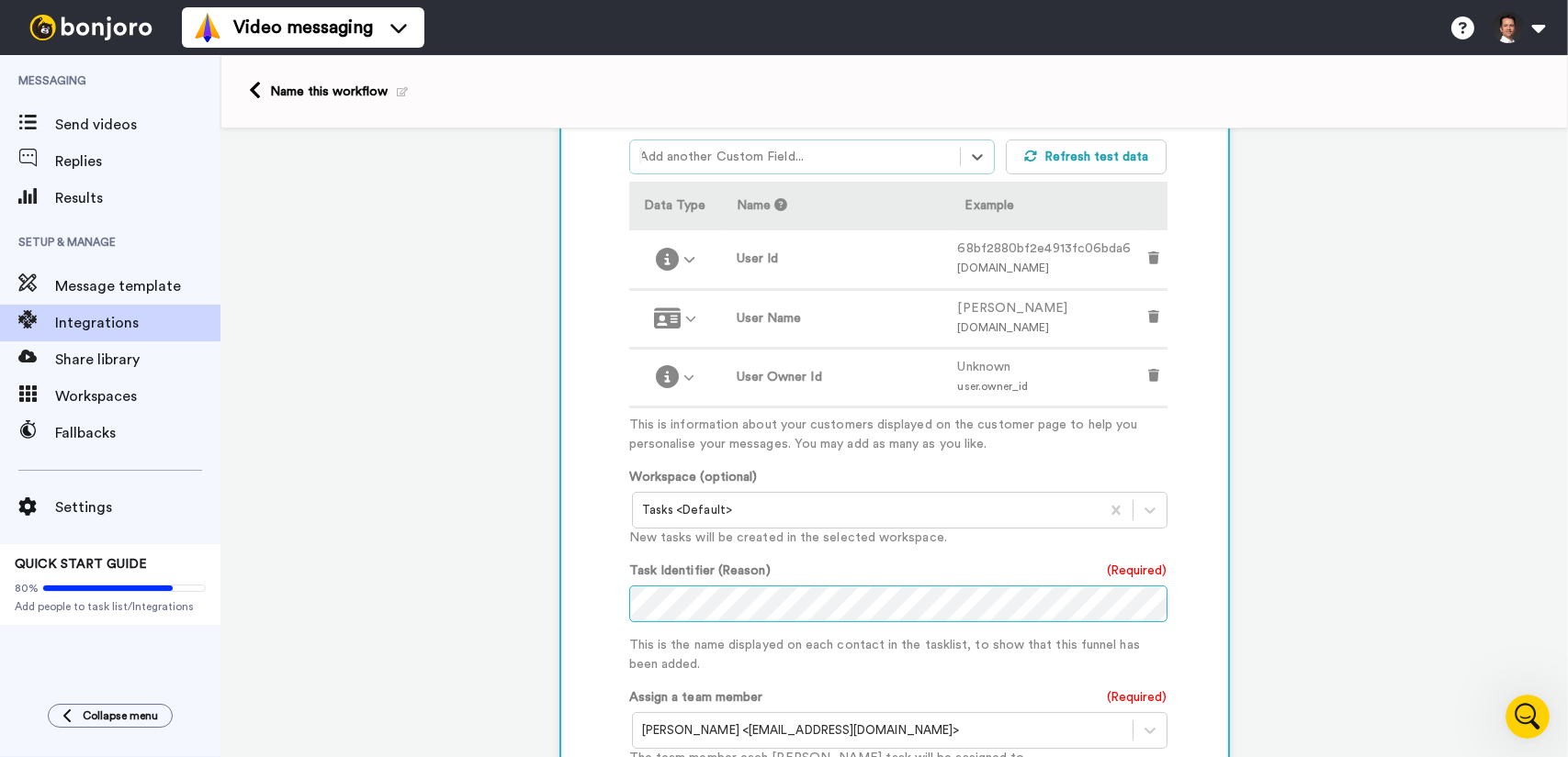
click at [592, 599] on div "Customised Add fields option User: Owner Id, selected. Select is focused ,type …" at bounding box center [895, 515] width 663 height 980
click at [752, 650] on p "This is the name displayed on each contact in the tasklist, to show that this f…" at bounding box center [899, 656] width 538 height 39
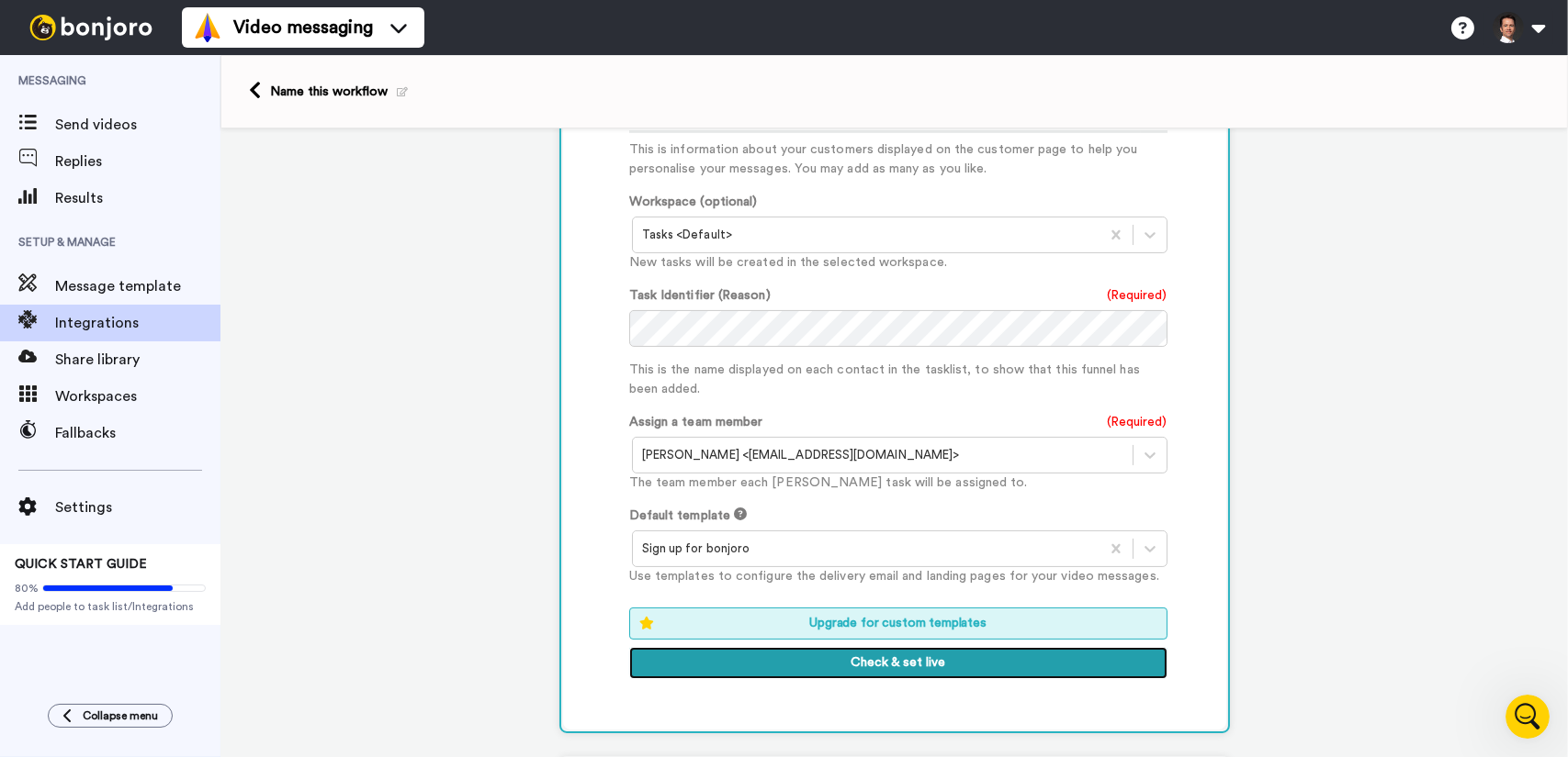
click at [900, 657] on button "Check & set live" at bounding box center [899, 663] width 538 height 33
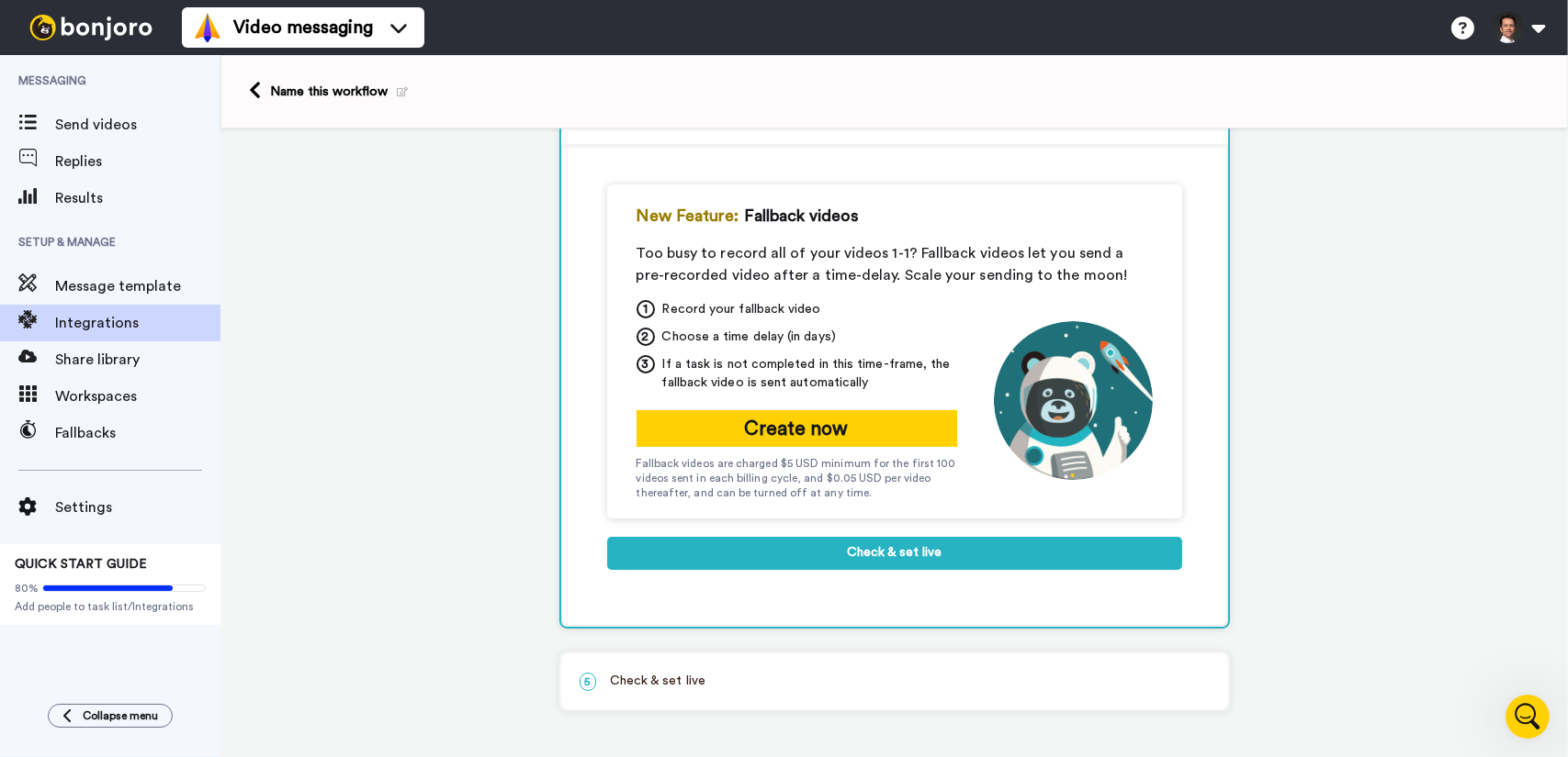
scroll to position [258, 0]
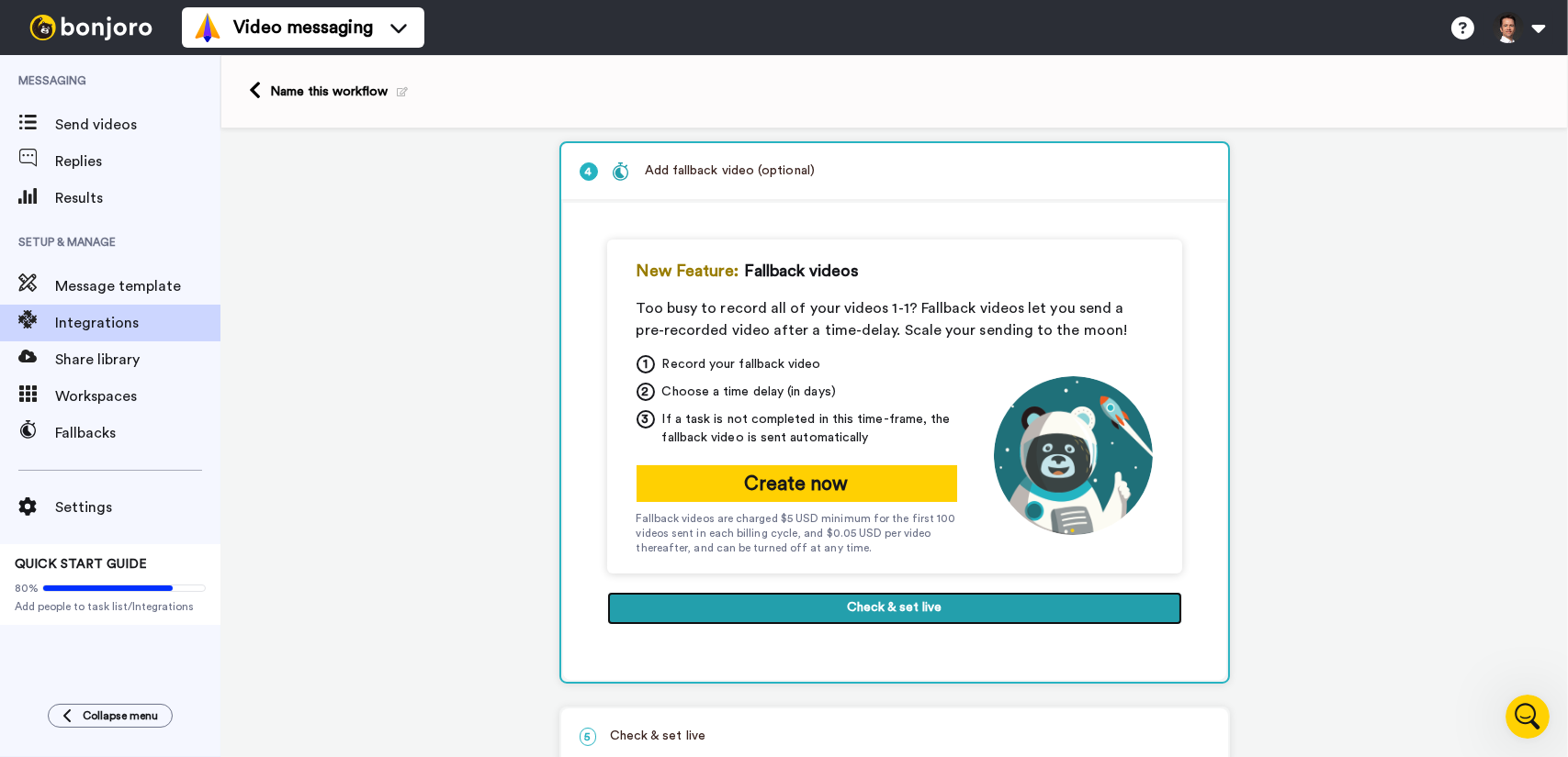
click at [870, 603] on button "Check & set live" at bounding box center [895, 609] width 575 height 33
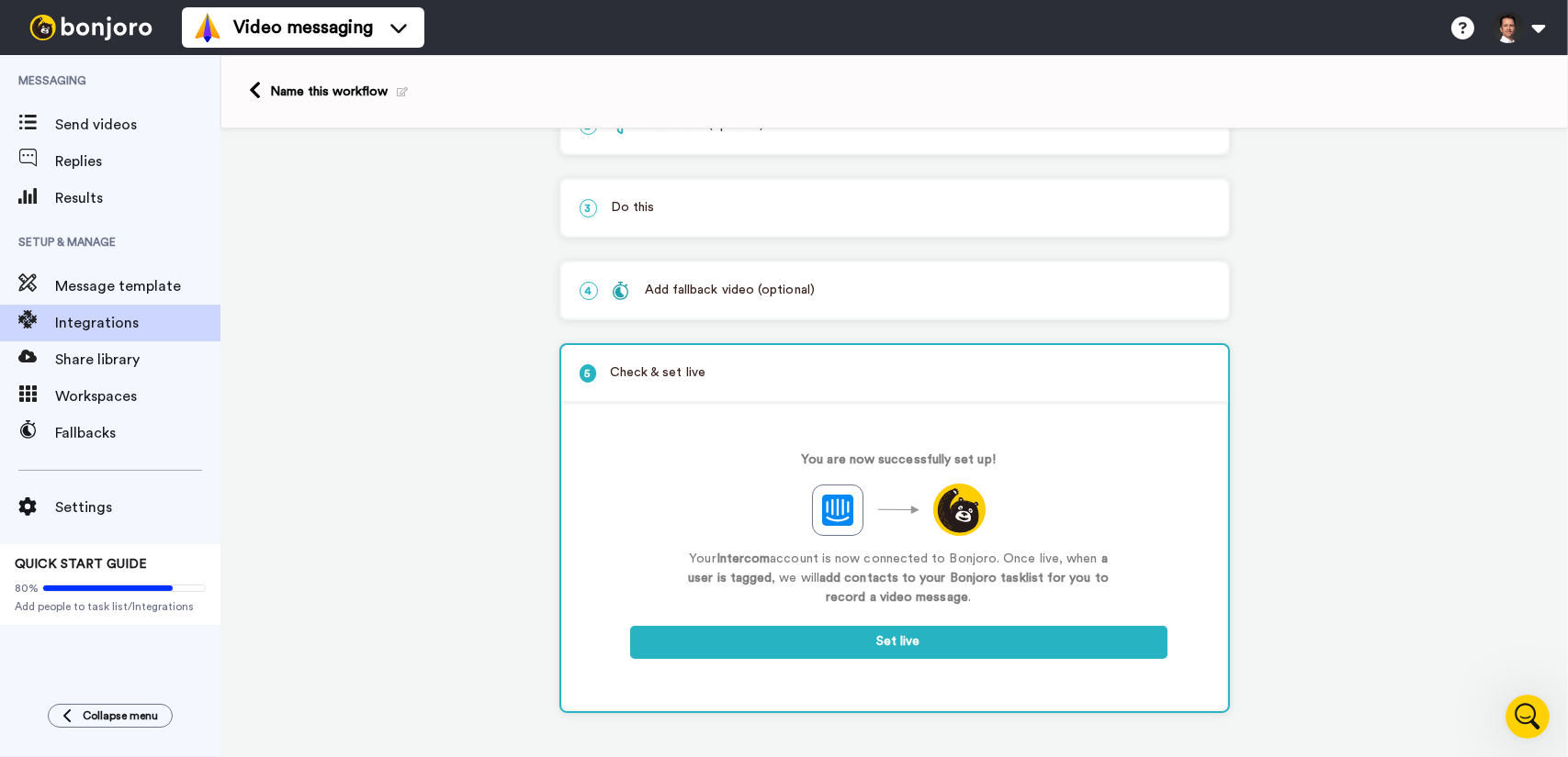
scroll to position [137, 0]
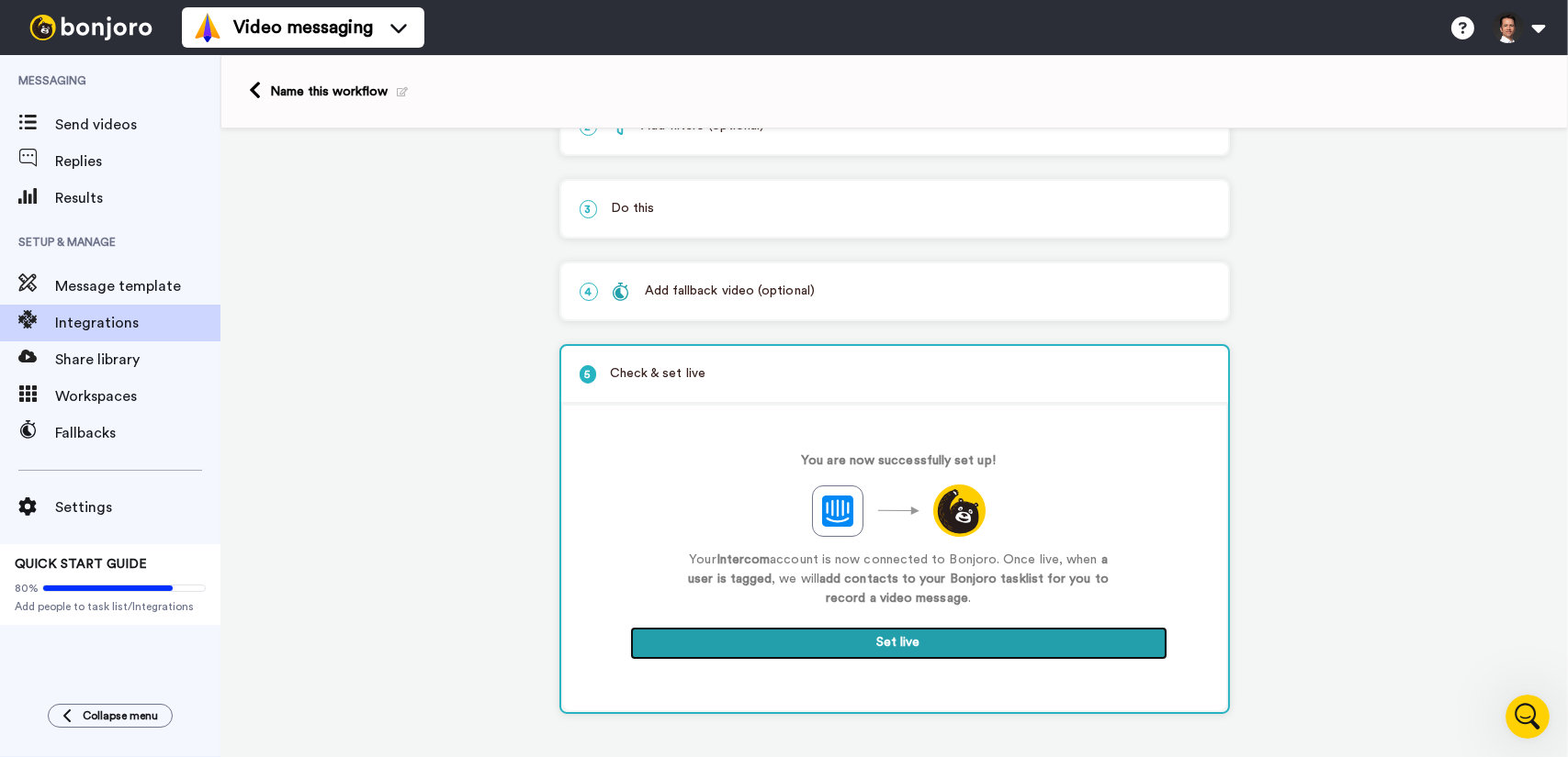
click at [879, 639] on button "Set live" at bounding box center [898, 644] width 537 height 33
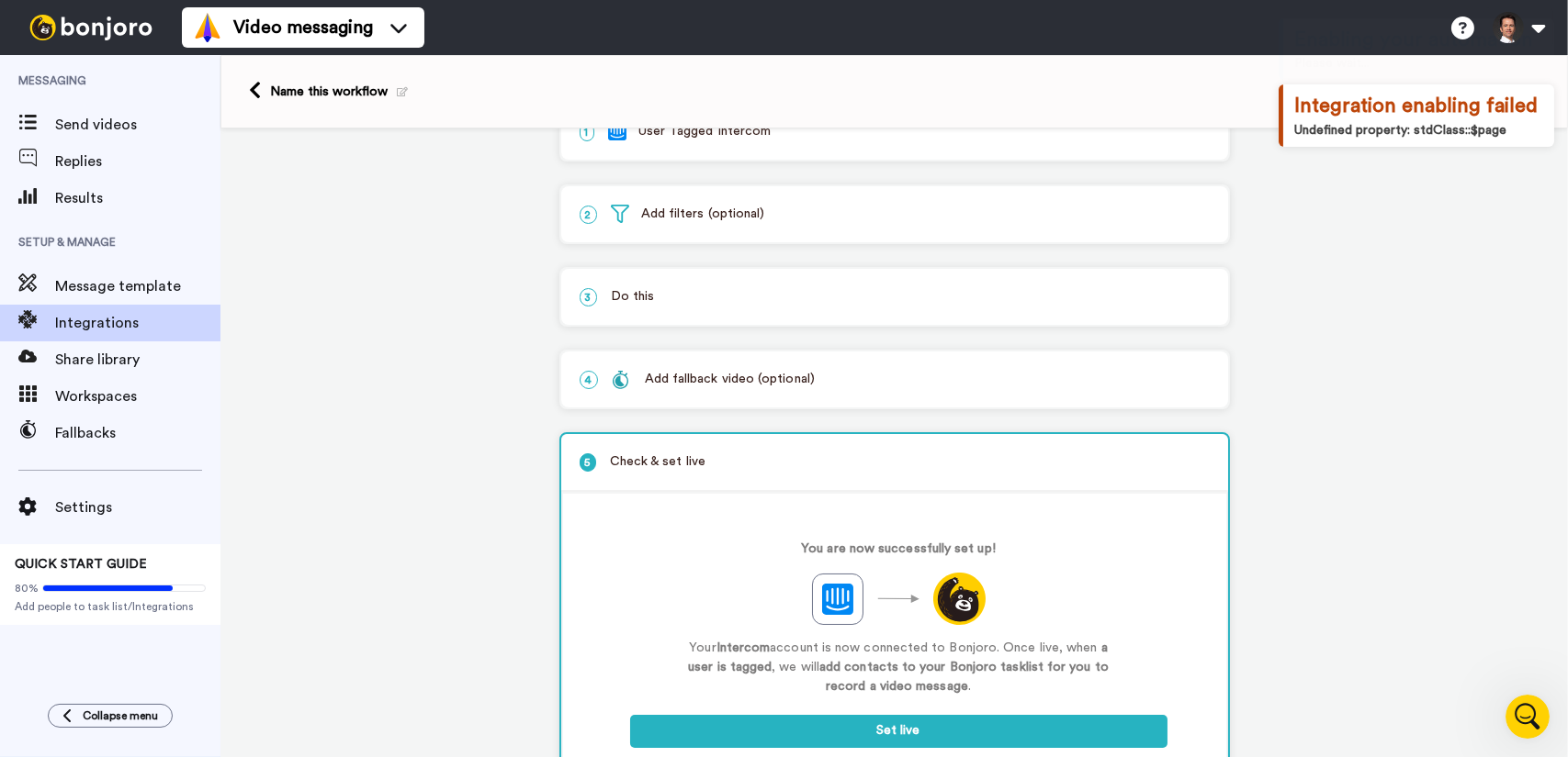
scroll to position [0, 0]
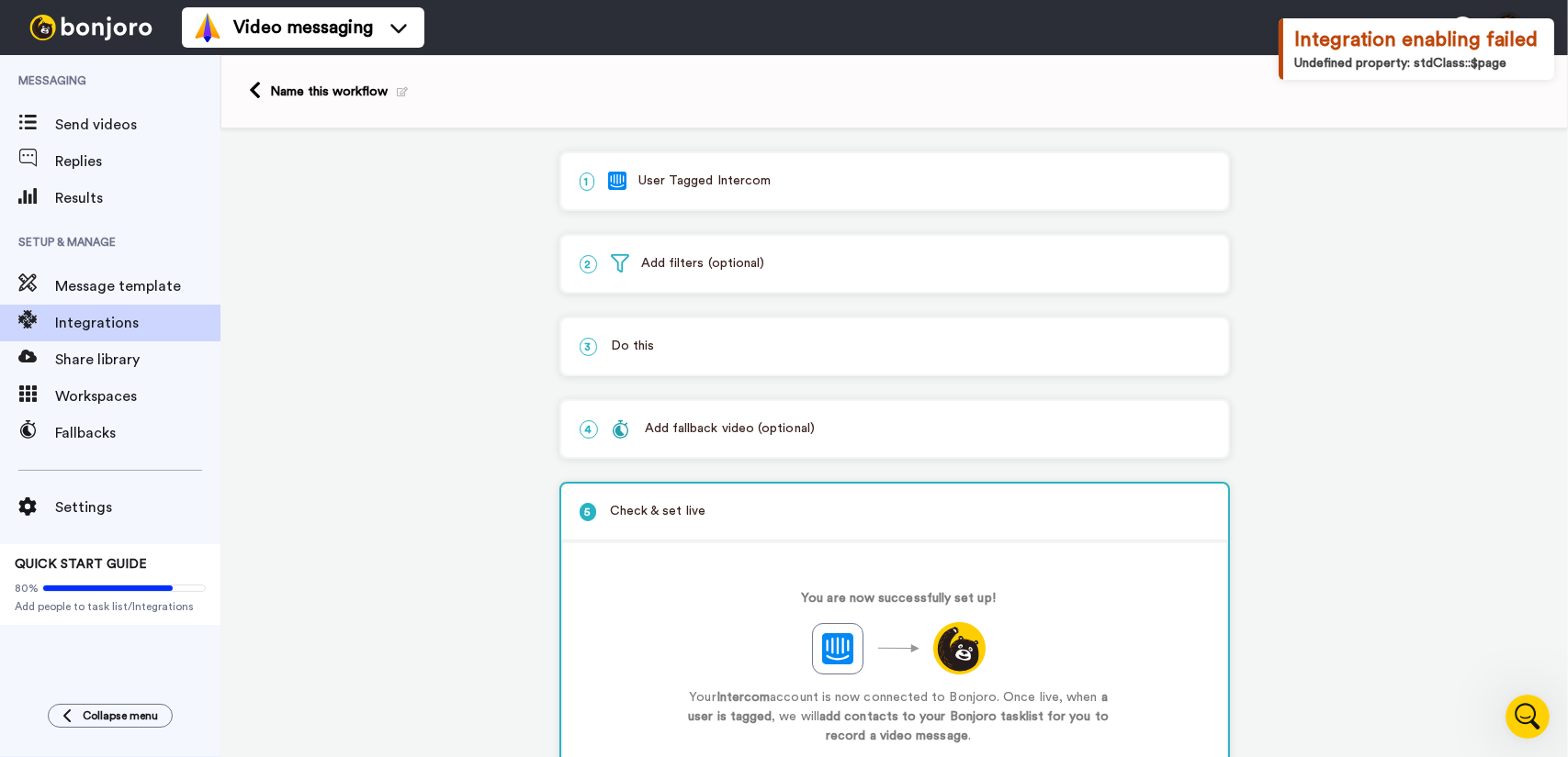
click at [860, 346] on p "3 Do this" at bounding box center [895, 347] width 630 height 19
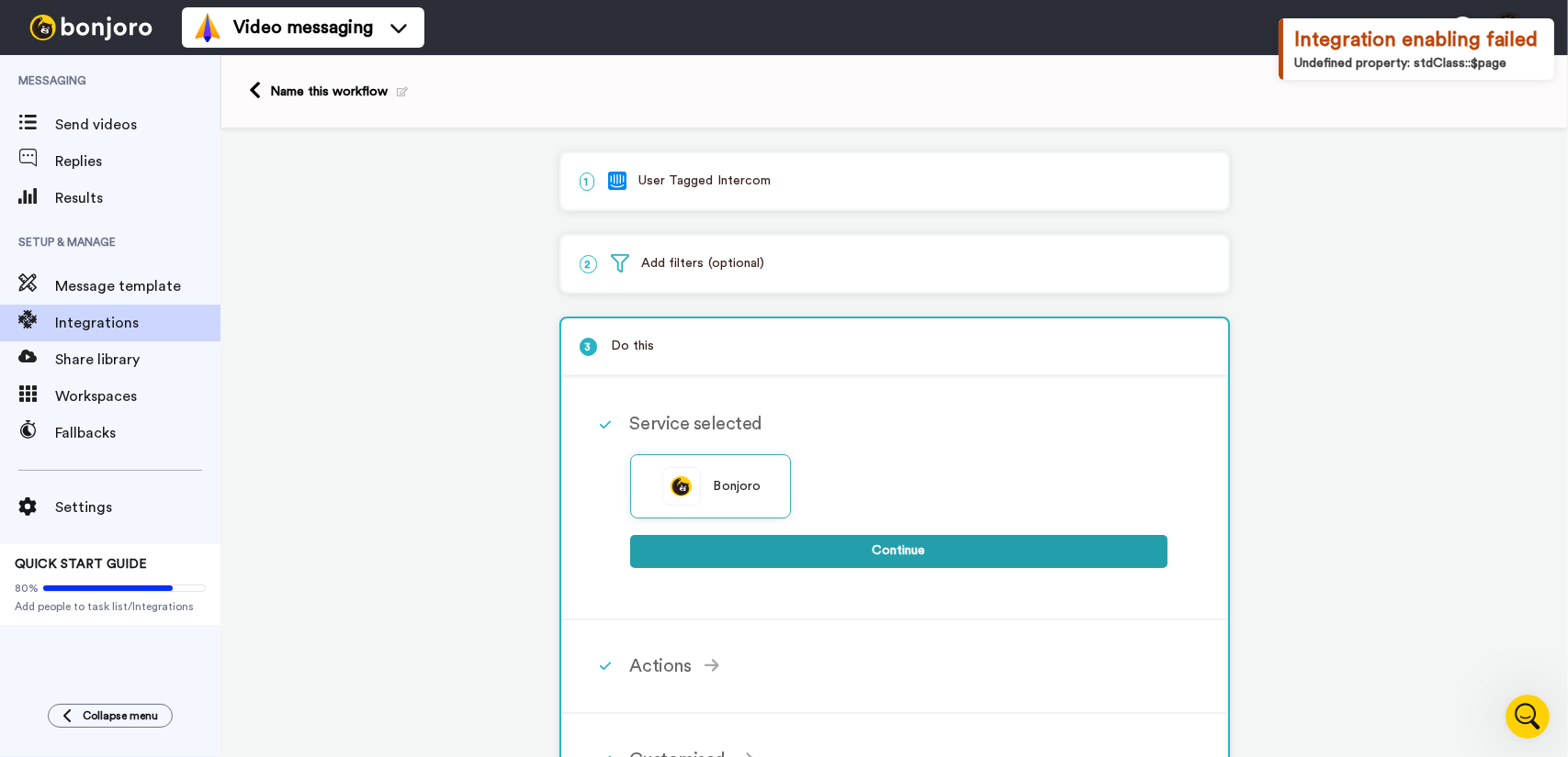
scroll to position [261, 0]
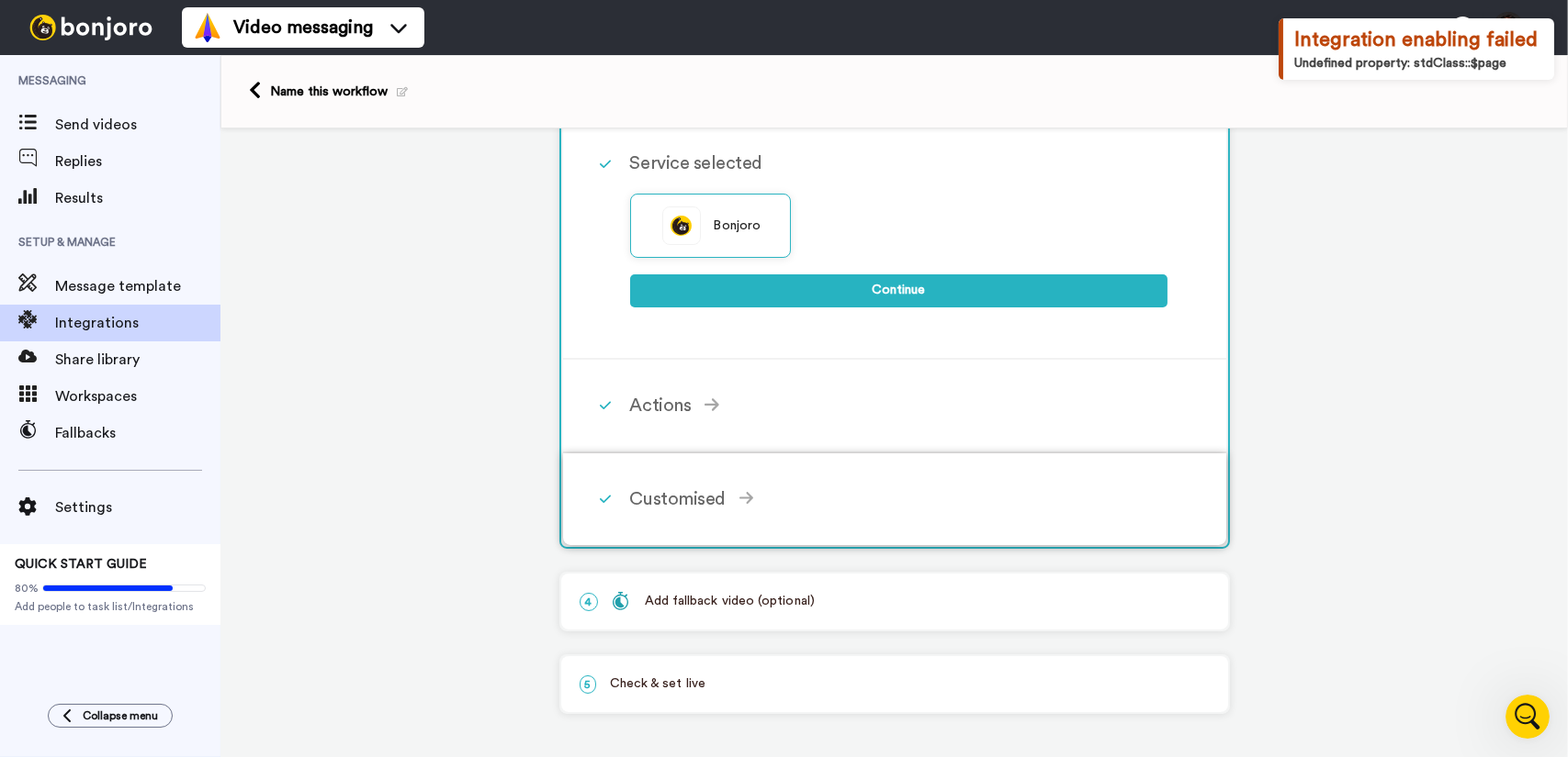
click at [789, 498] on div "Customised" at bounding box center [898, 500] width 537 height 27
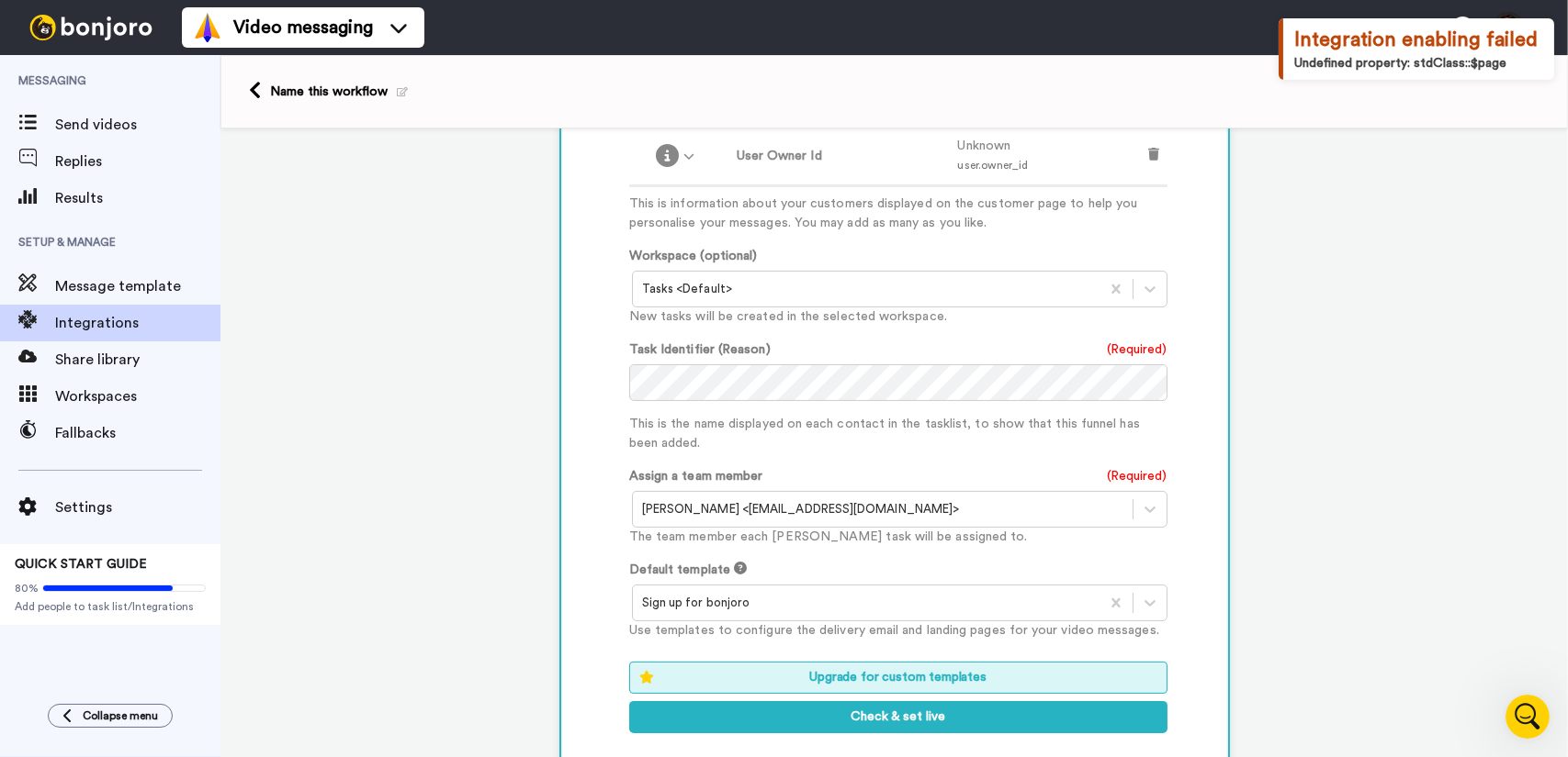
scroll to position [812, 0]
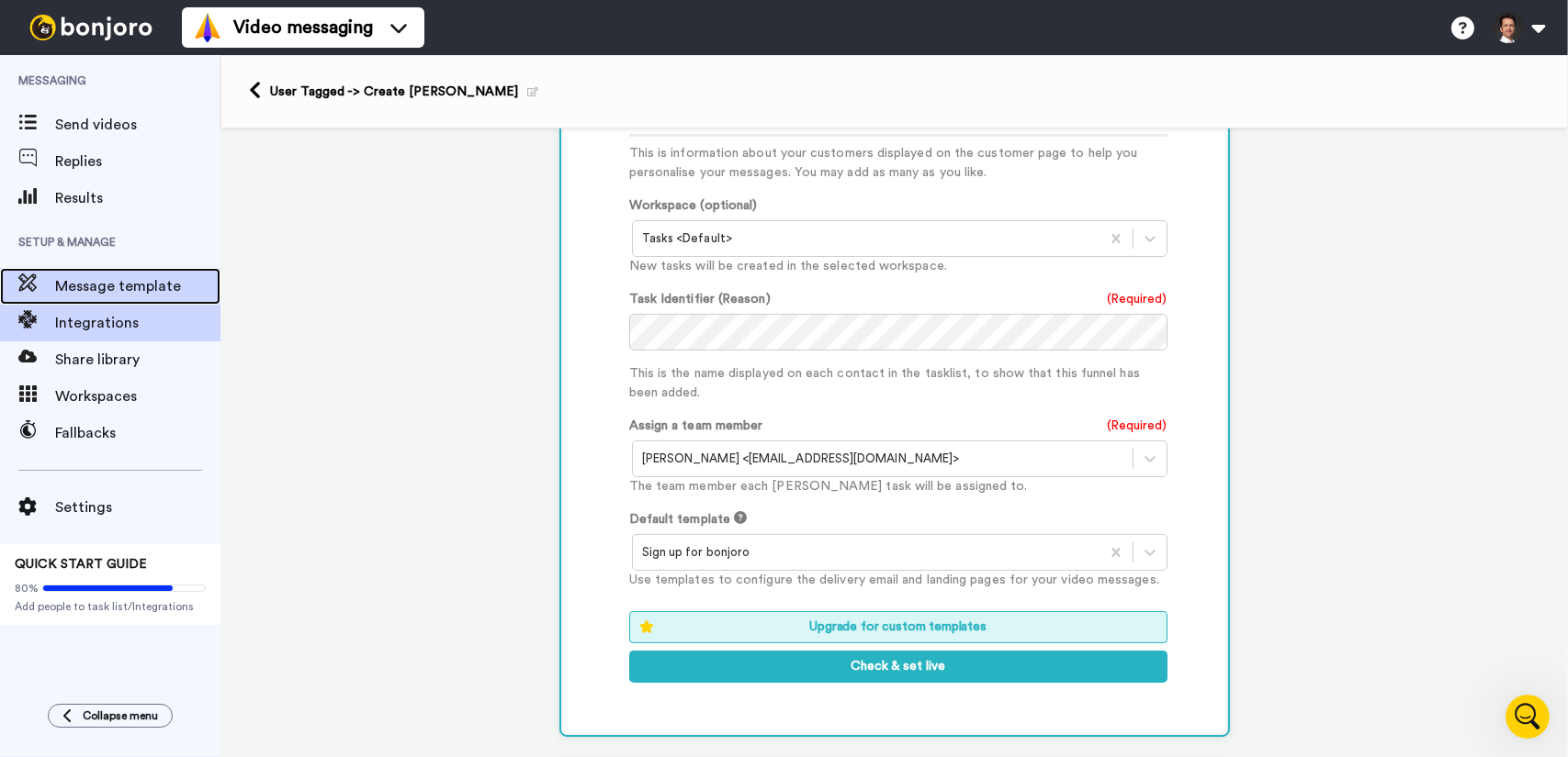
click at [125, 284] on span "Message template" at bounding box center [138, 286] width 166 height 22
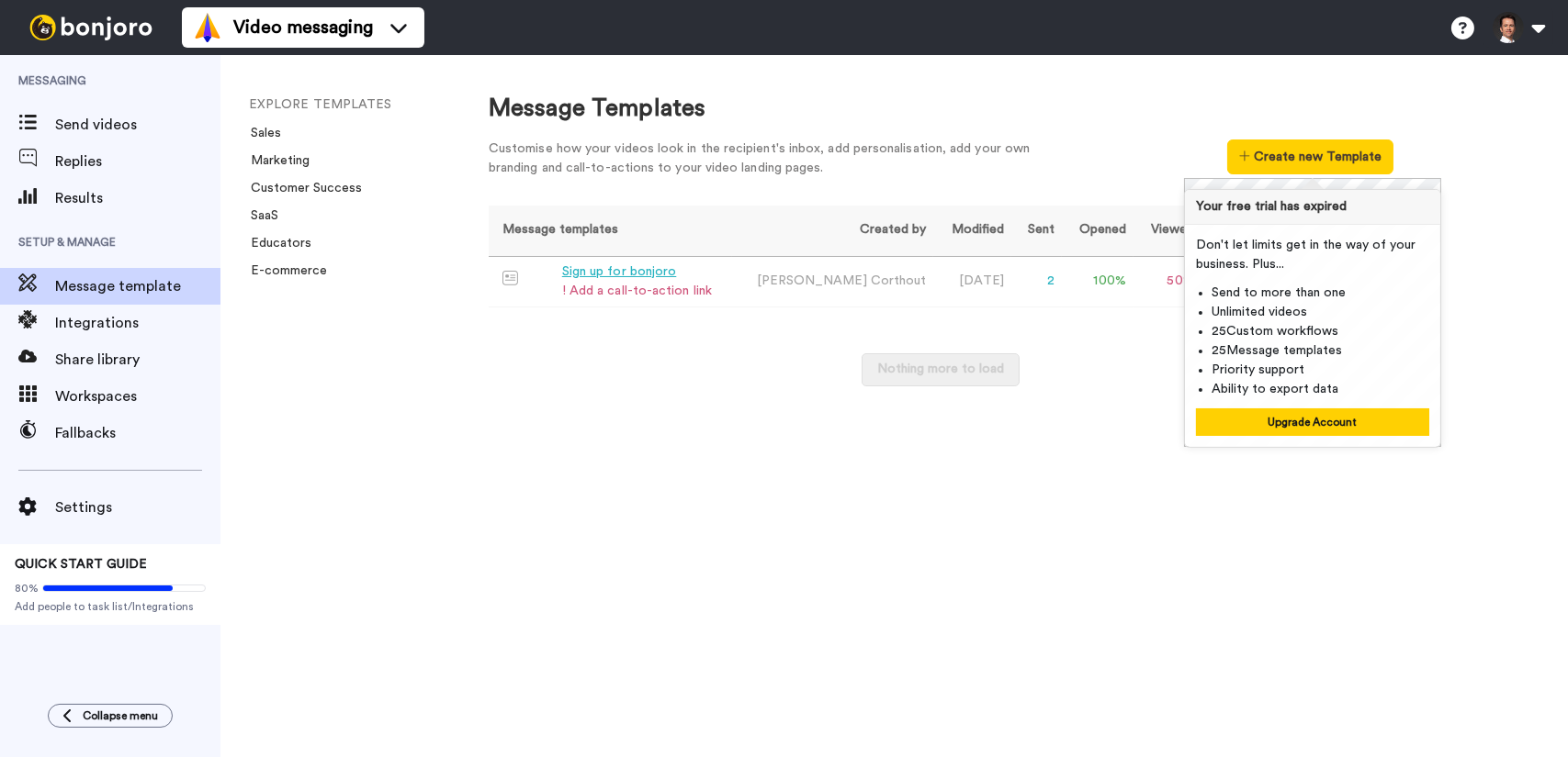
click at [1039, 309] on div "Message templates Created by Modified Sent Opened Viewed Liked Clicked Replied …" at bounding box center [940, 305] width 904 height 200
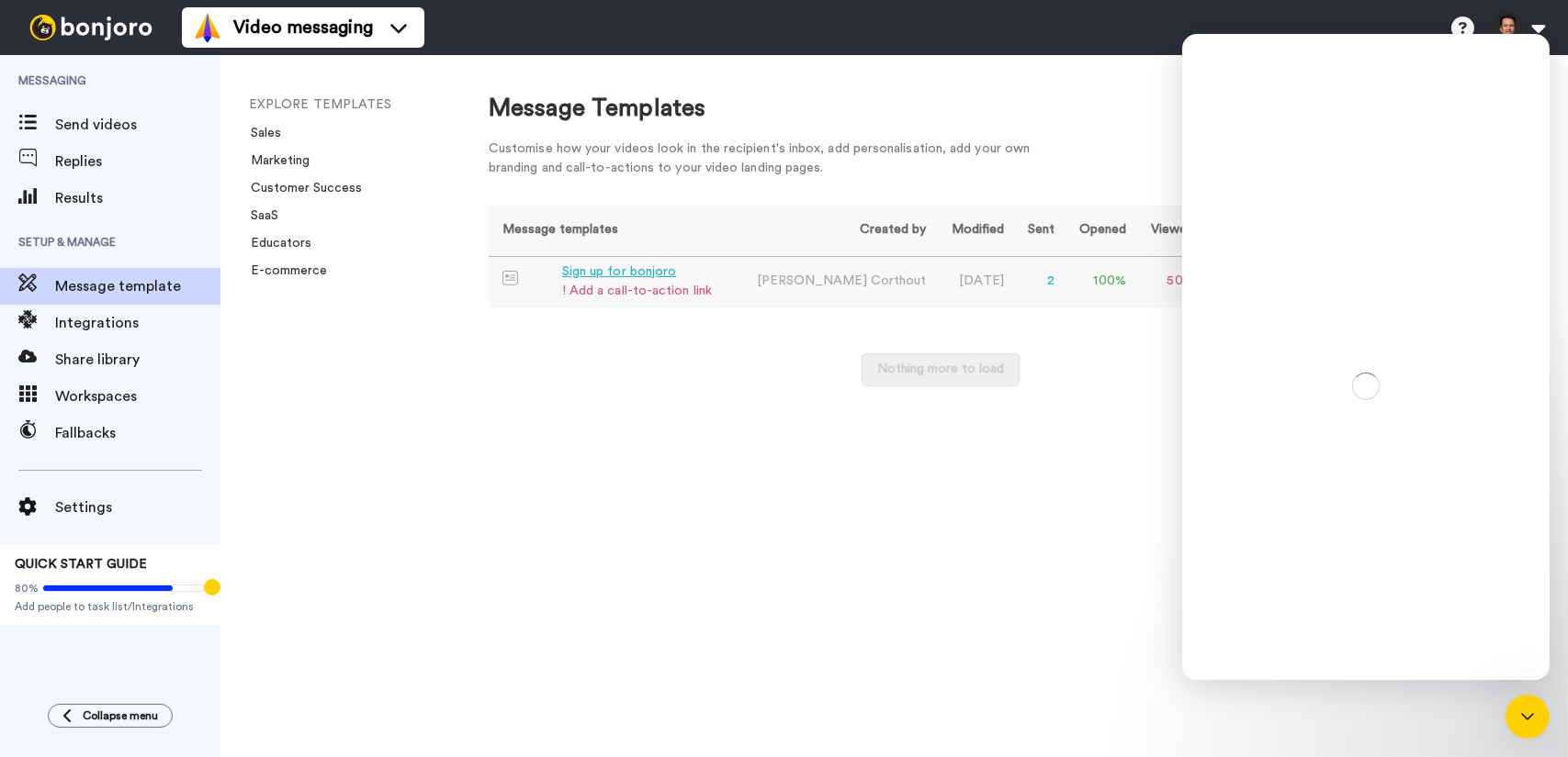
click at [719, 292] on td "Sign up for bonjoro ! Add a call-to-action link" at bounding box center [610, 283] width 244 height 51
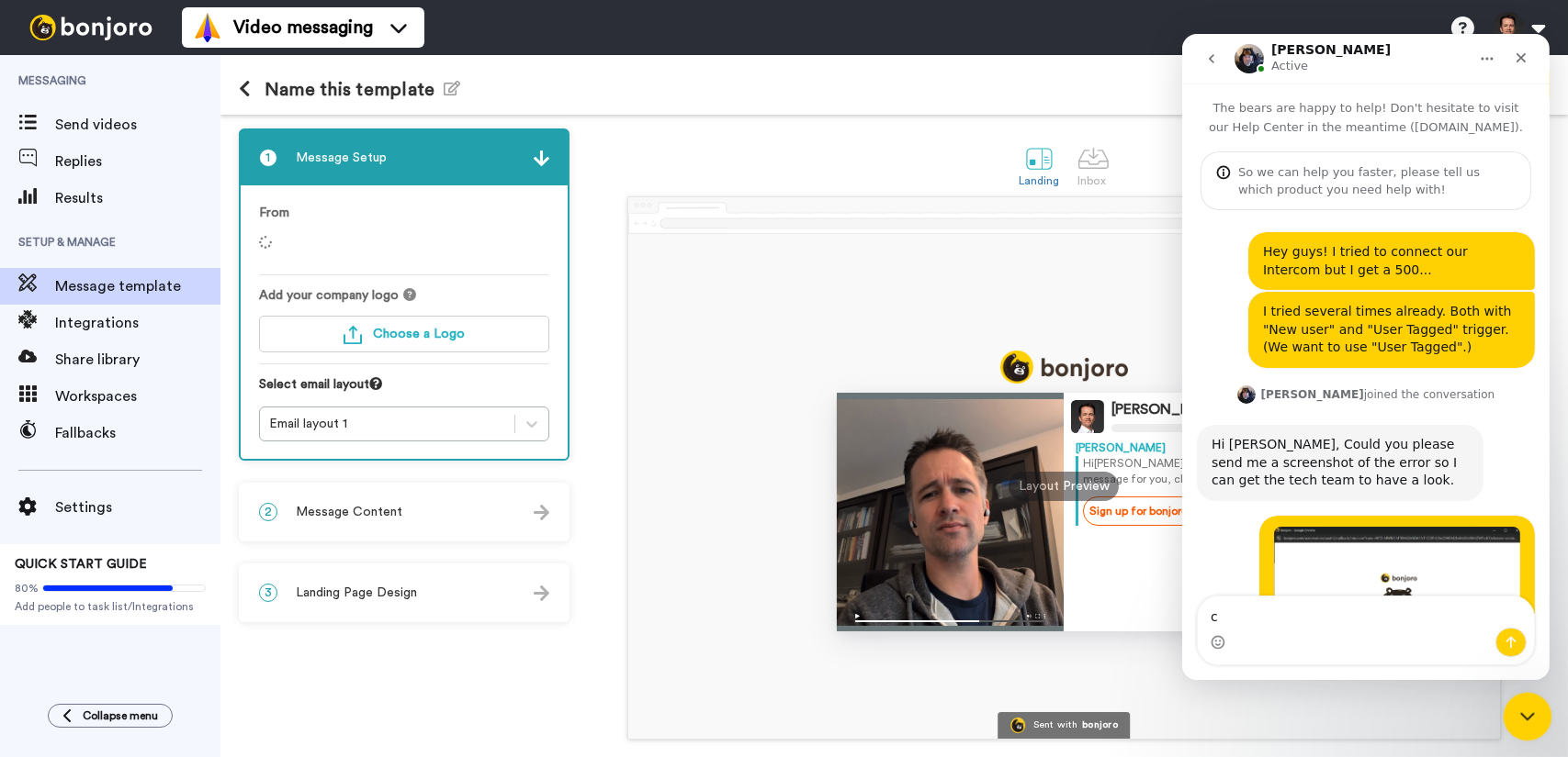
scroll to position [932, 0]
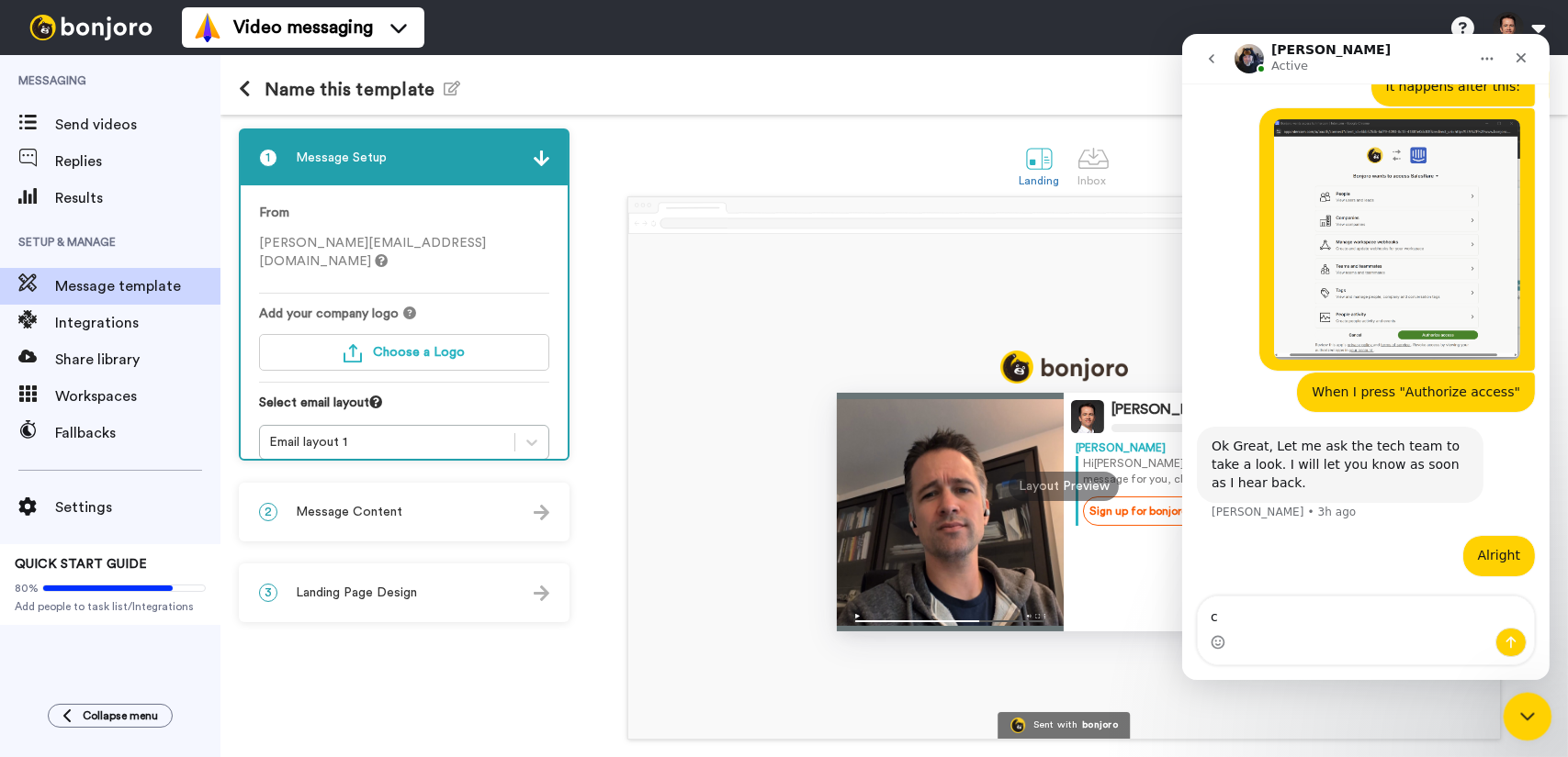
click at [1525, 715] on icon "Close Intercom Messenger" at bounding box center [1524, 714] width 13 height 8
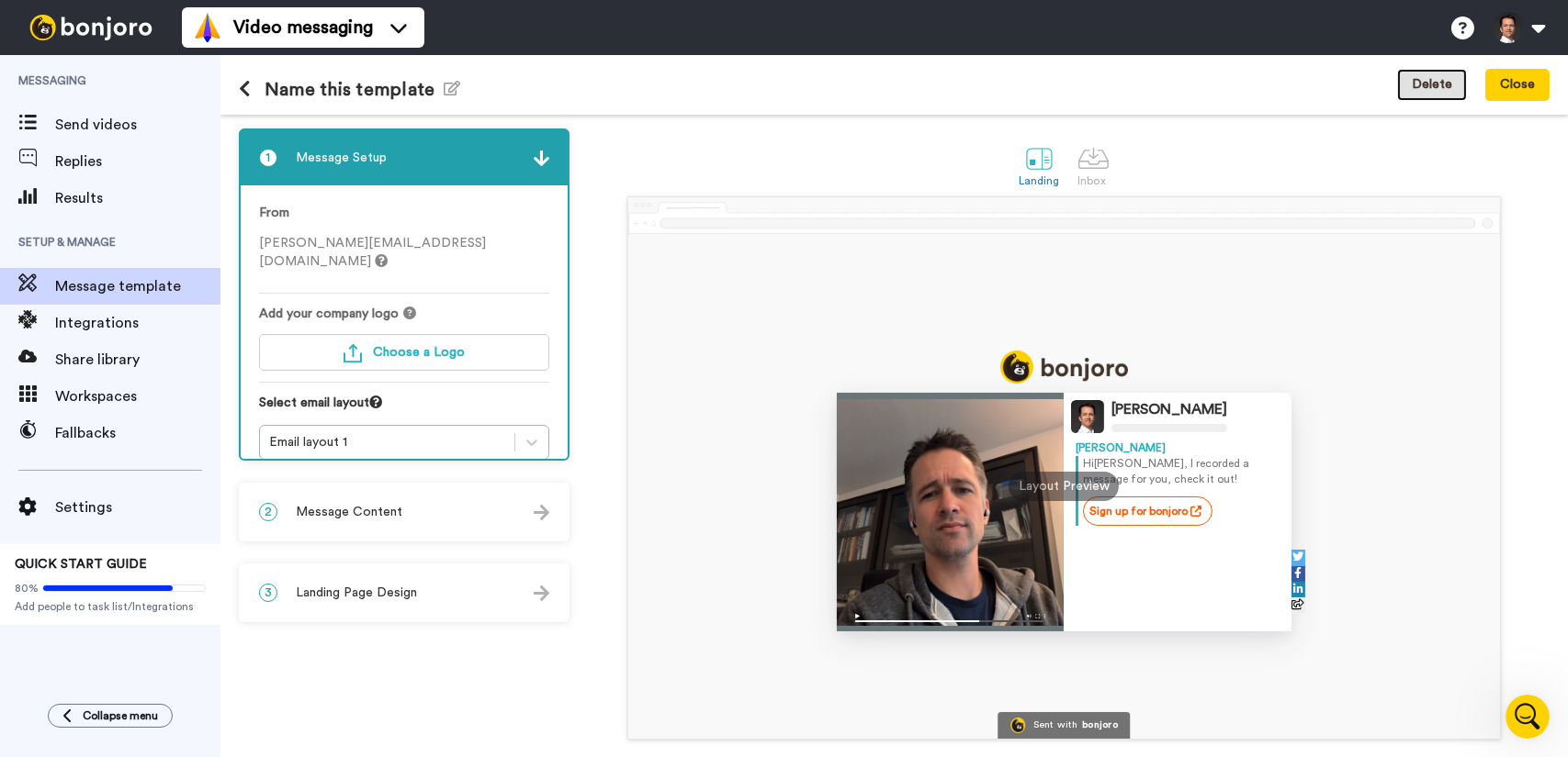
click at [1443, 85] on button "Delete" at bounding box center [1432, 86] width 70 height 33
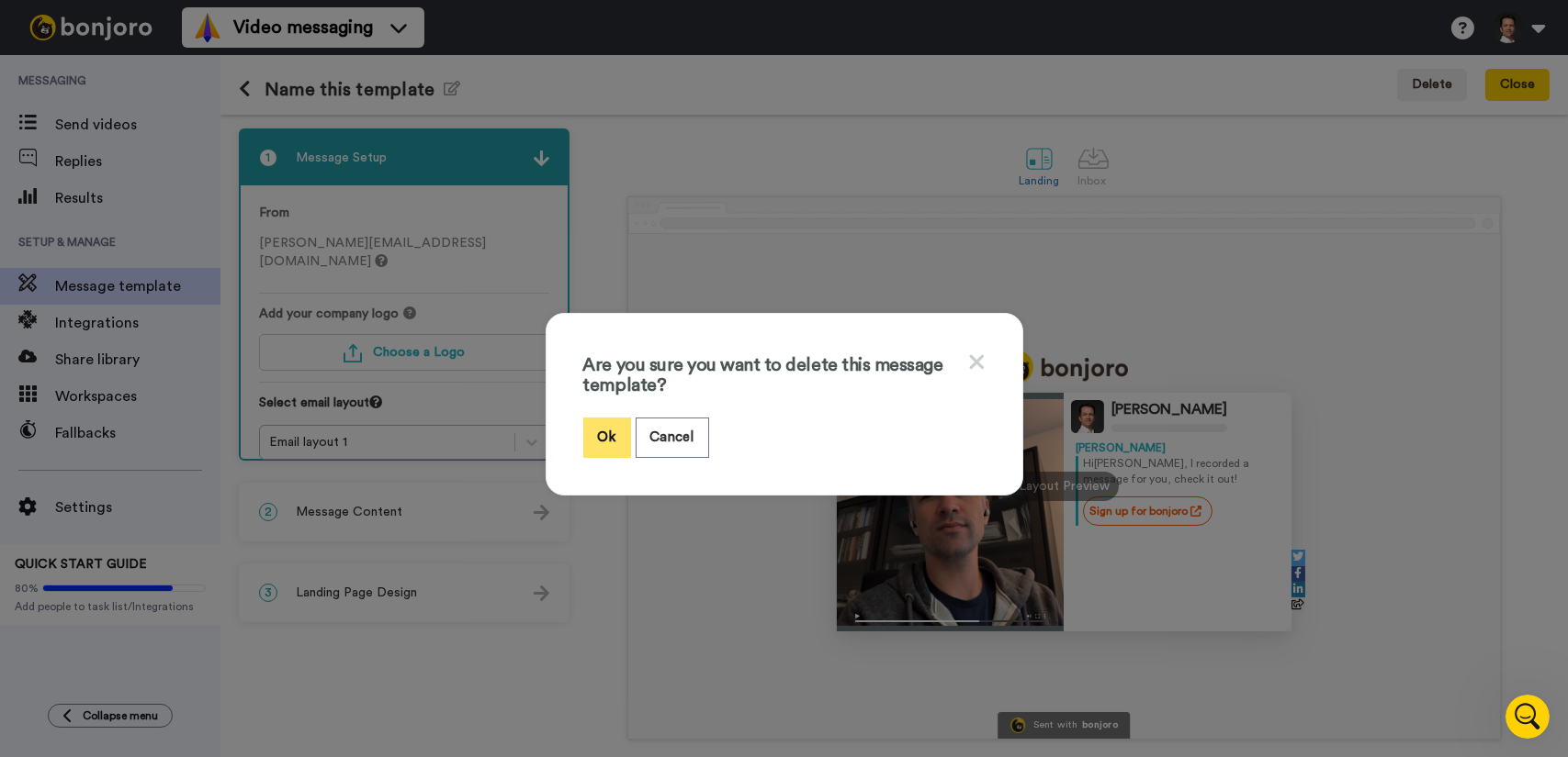
click at [597, 441] on button "Ok" at bounding box center [606, 437] width 48 height 40
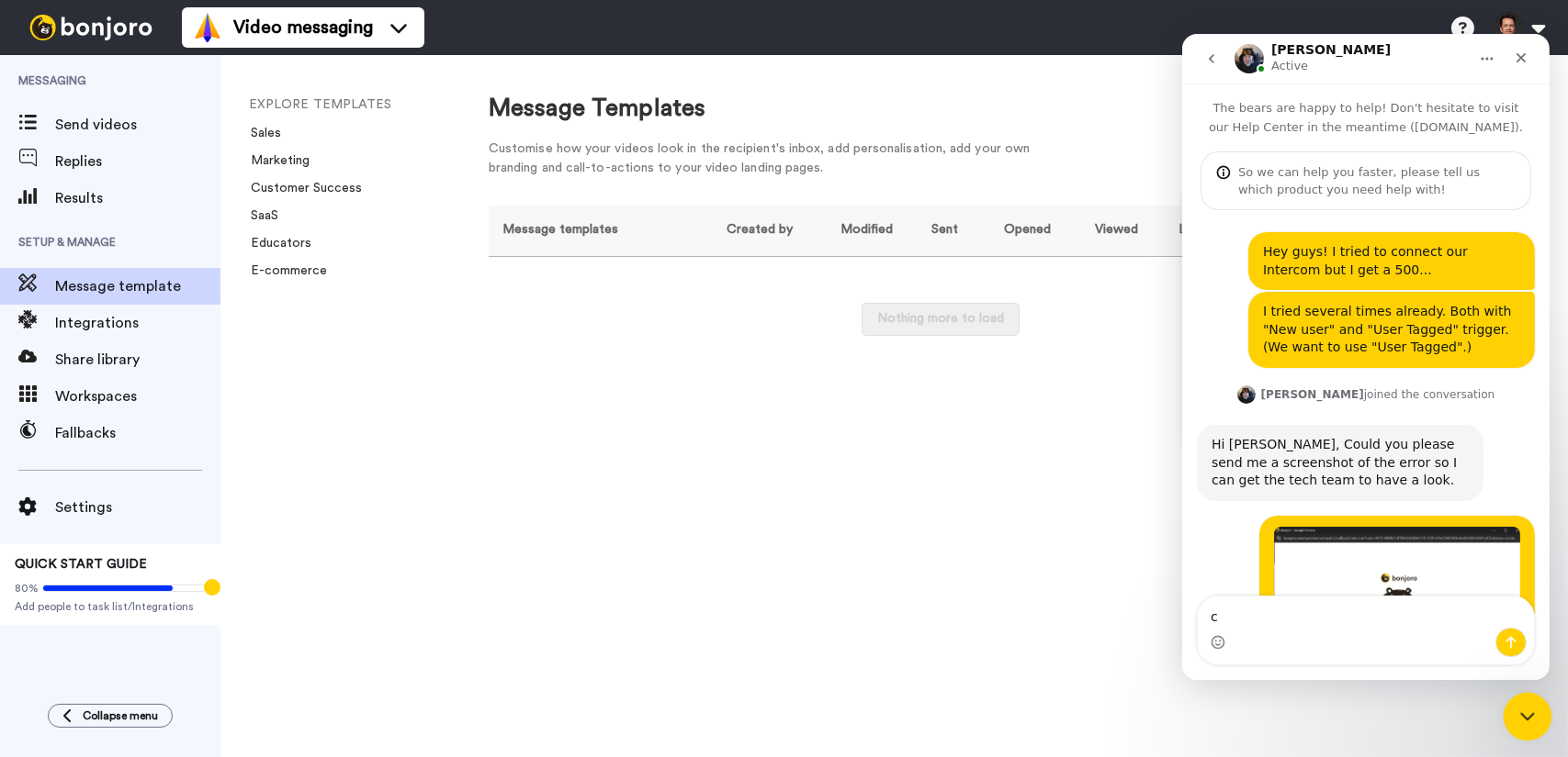
click at [1531, 715] on icon "Close Intercom Messenger" at bounding box center [1524, 714] width 22 height 22
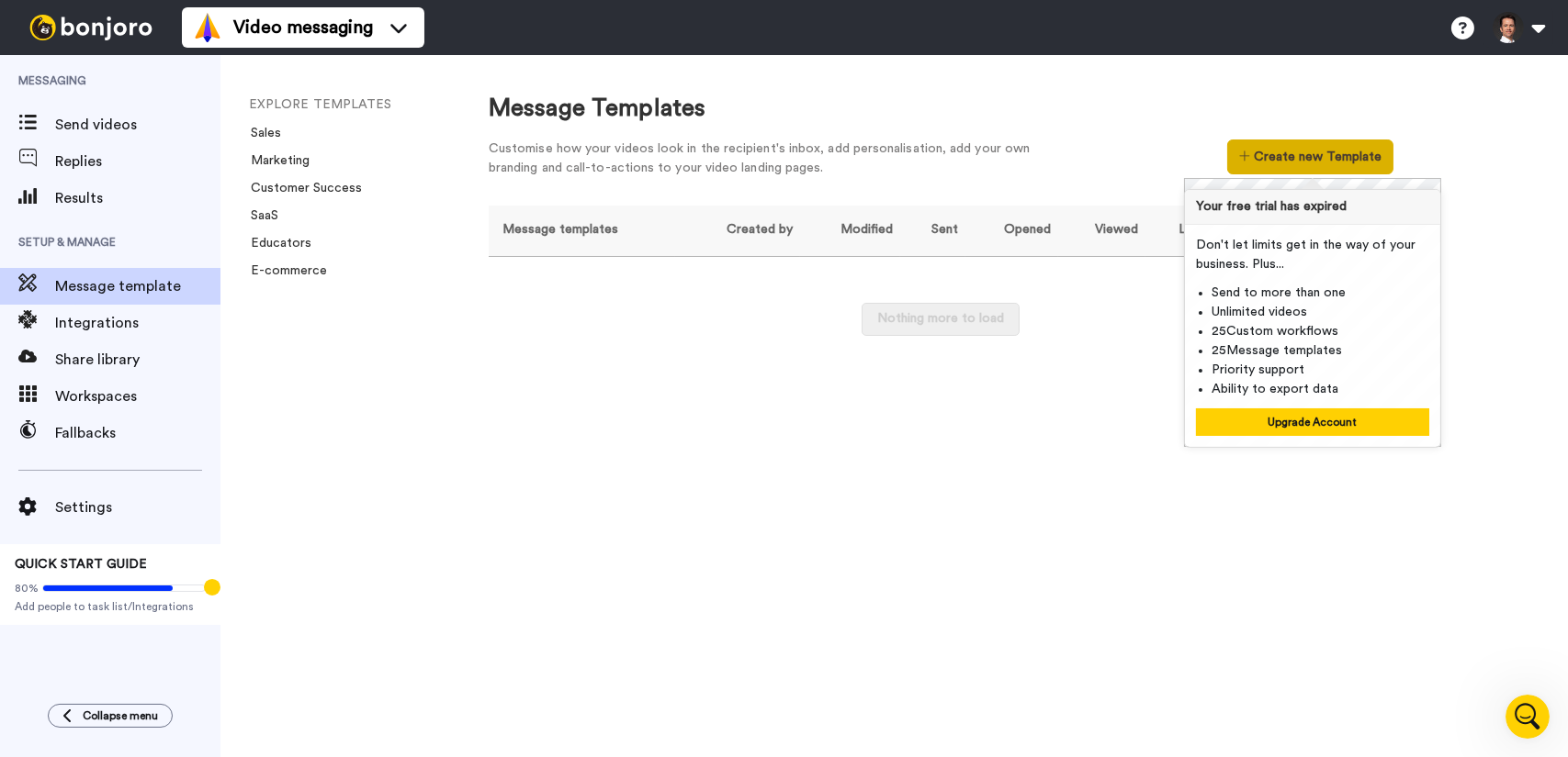
scroll to position [932, 0]
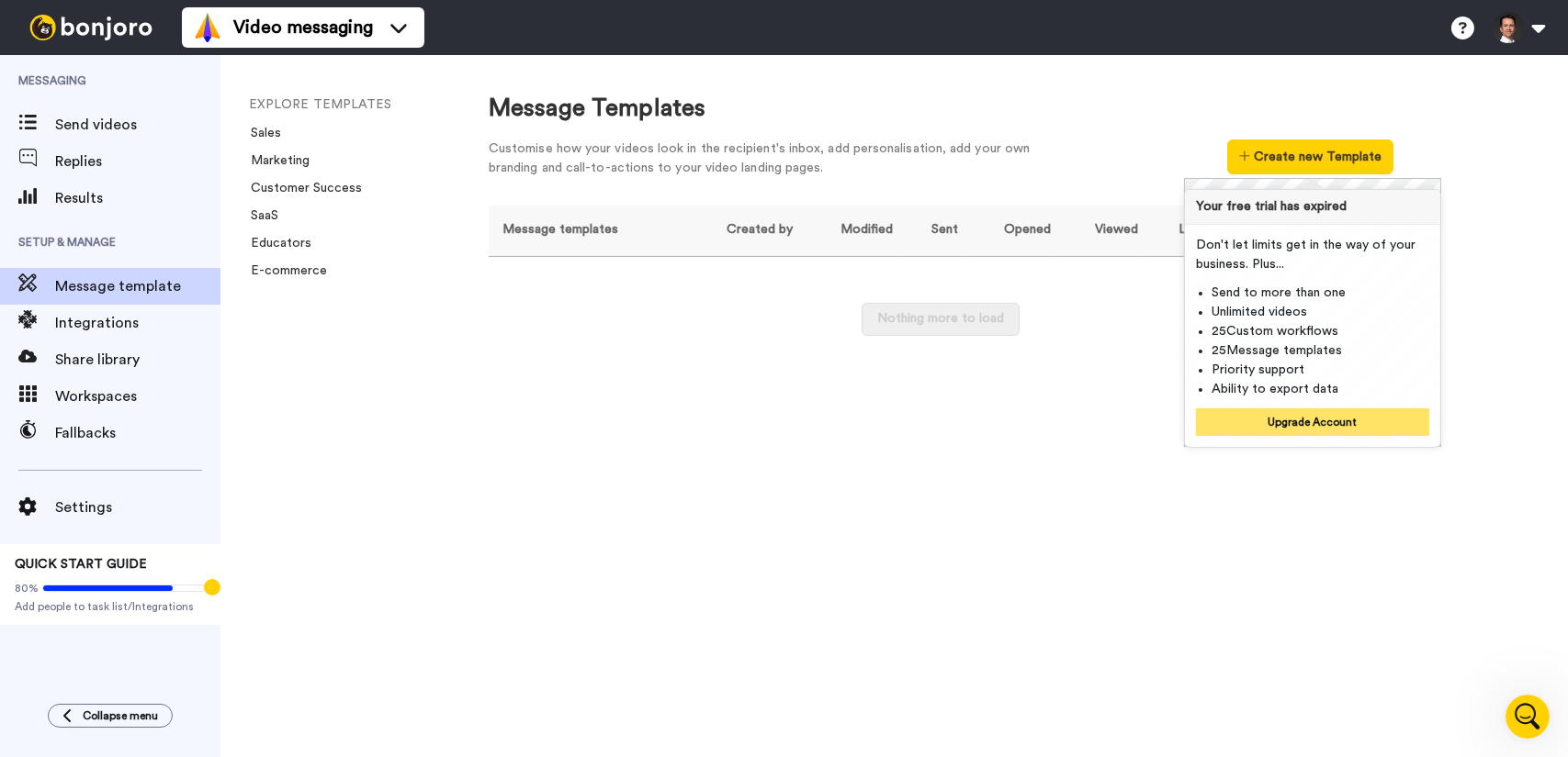
click at [1304, 417] on button "Upgrade Account" at bounding box center [1312, 422] width 233 height 27
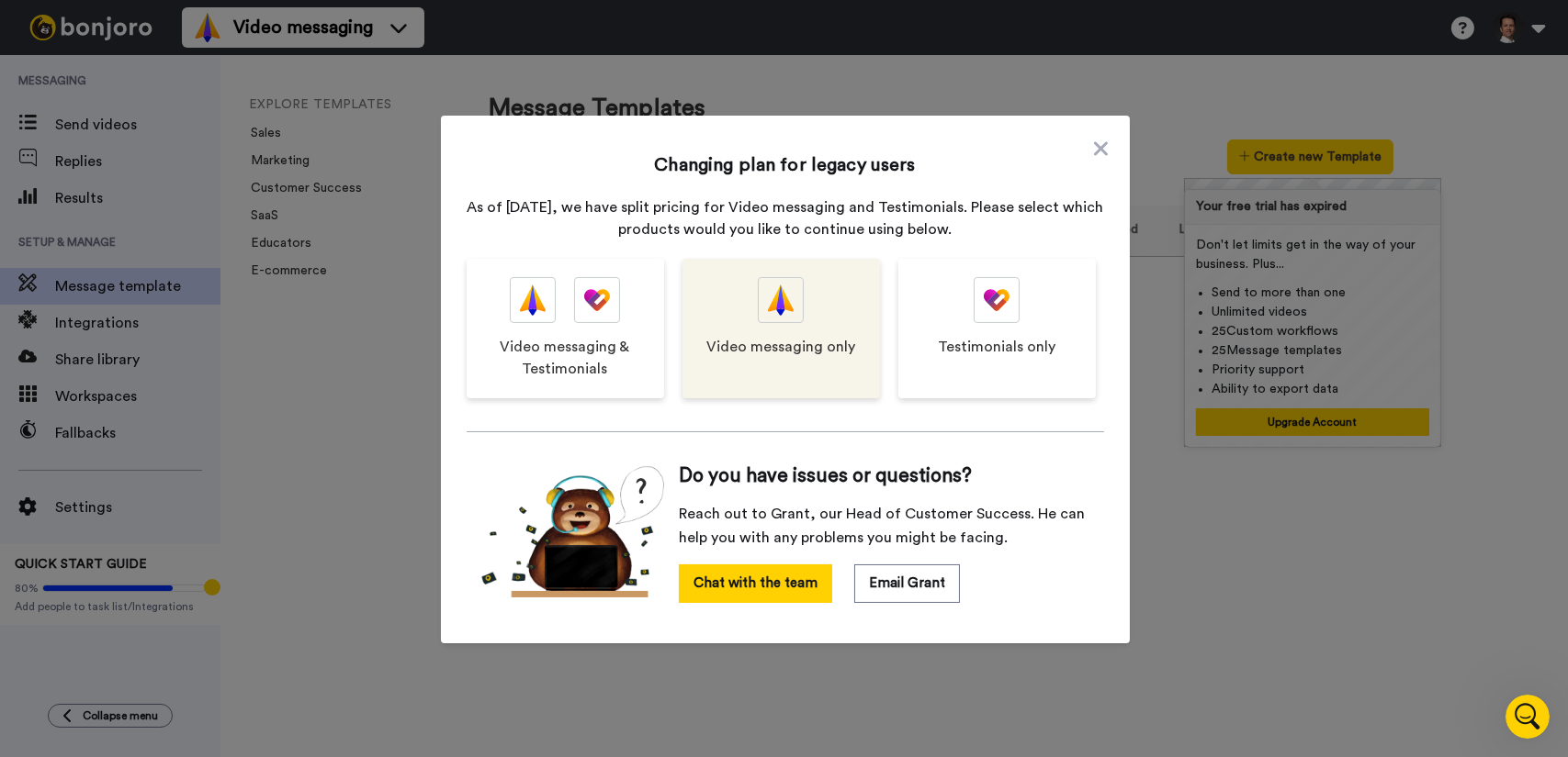
click at [765, 329] on div "Video messaging only" at bounding box center [781, 328] width 198 height 139
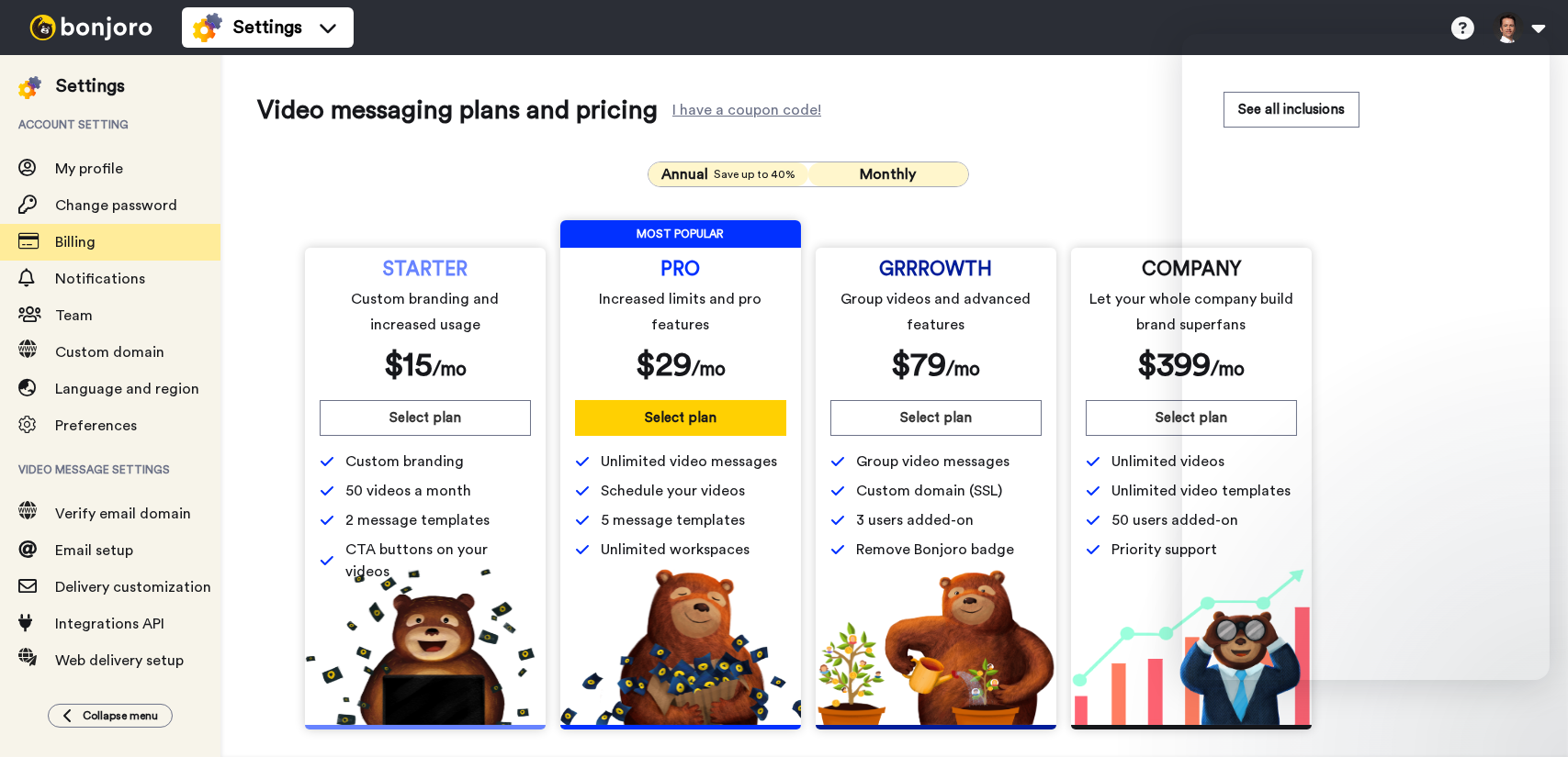
click at [876, 174] on span "Monthly" at bounding box center [888, 174] width 56 height 15
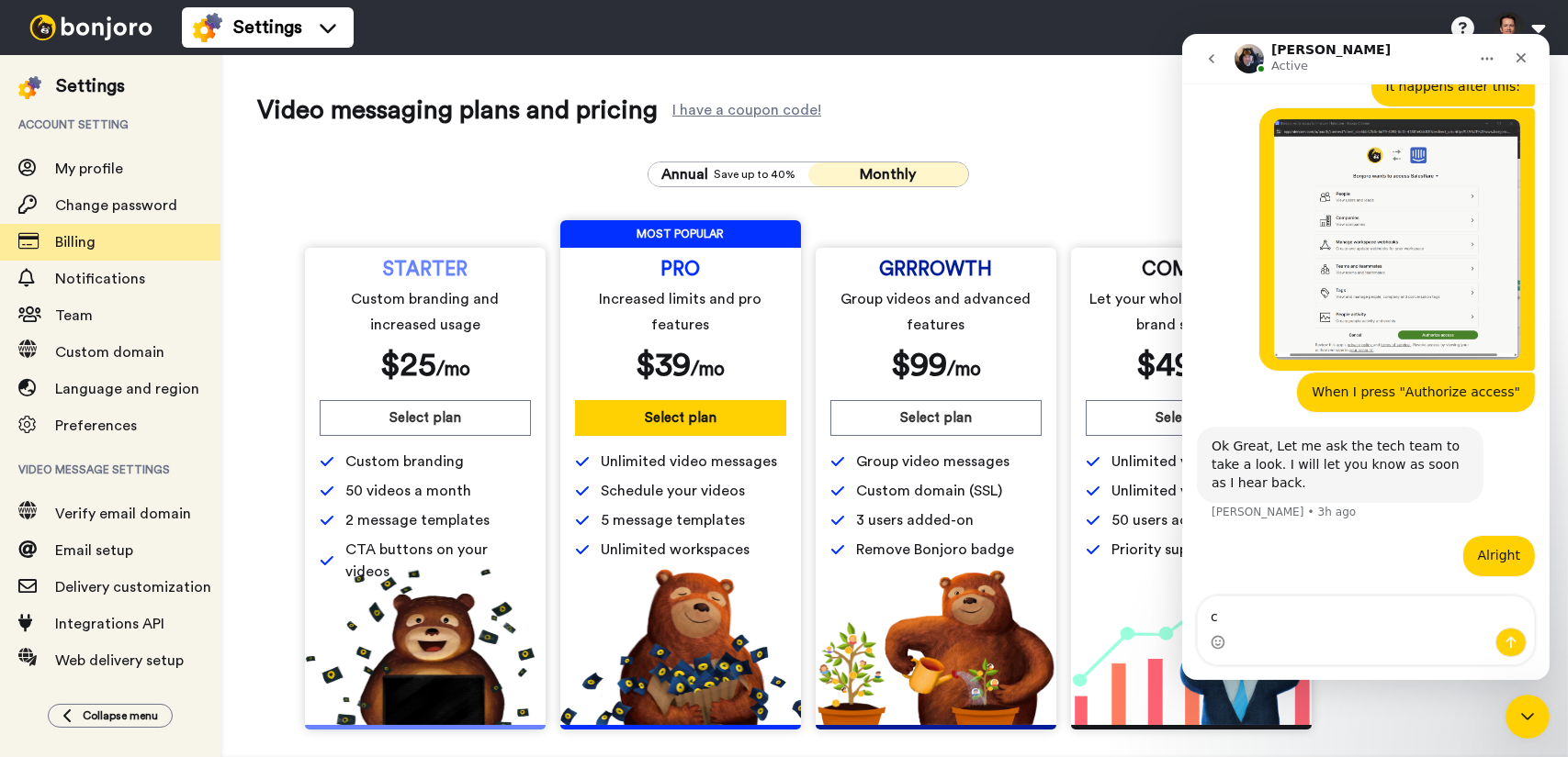
scroll to position [932, 0]
click at [1537, 714] on div "Close Intercom Messenger" at bounding box center [1524, 714] width 44 height 44
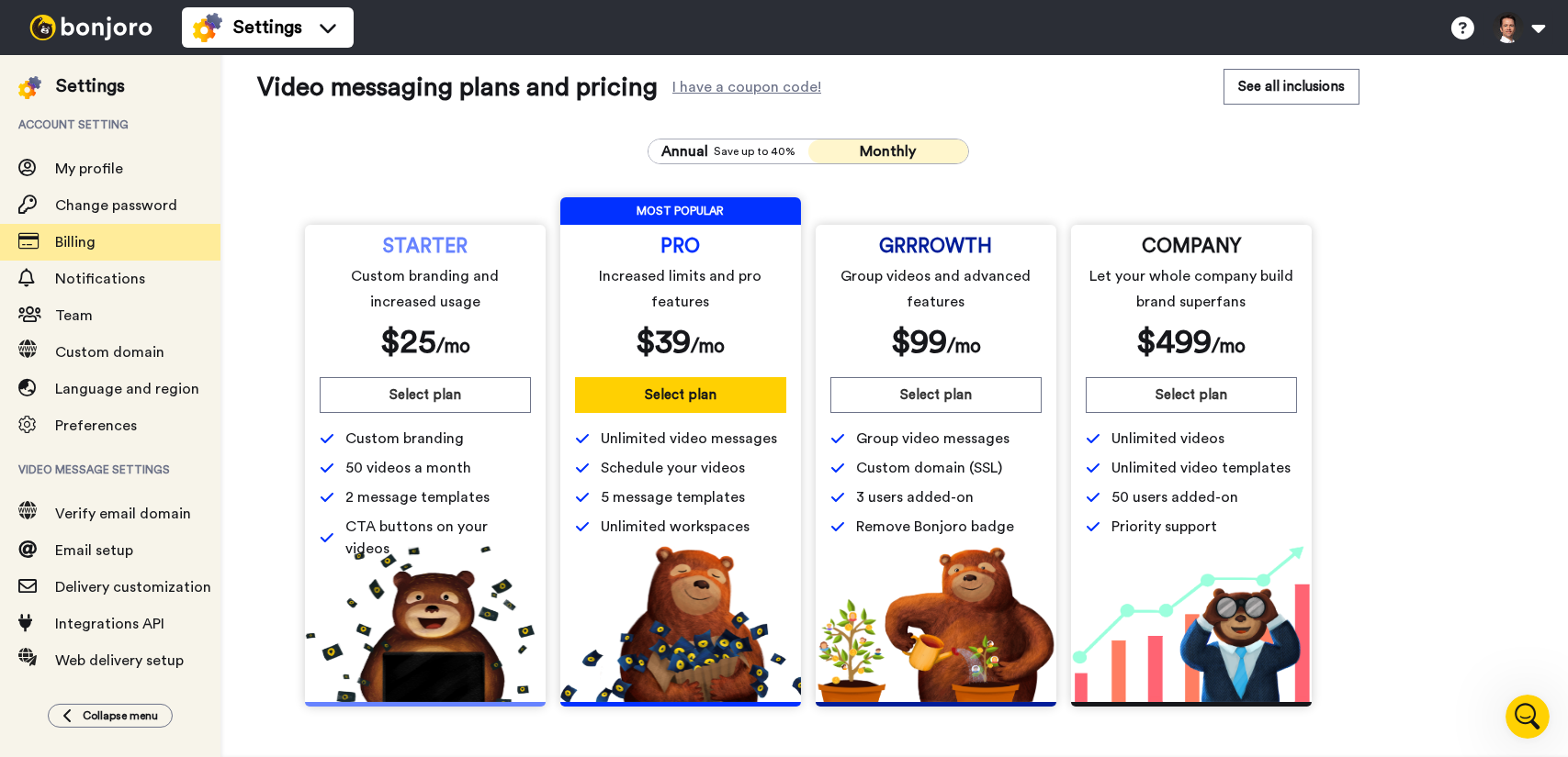
scroll to position [0, 0]
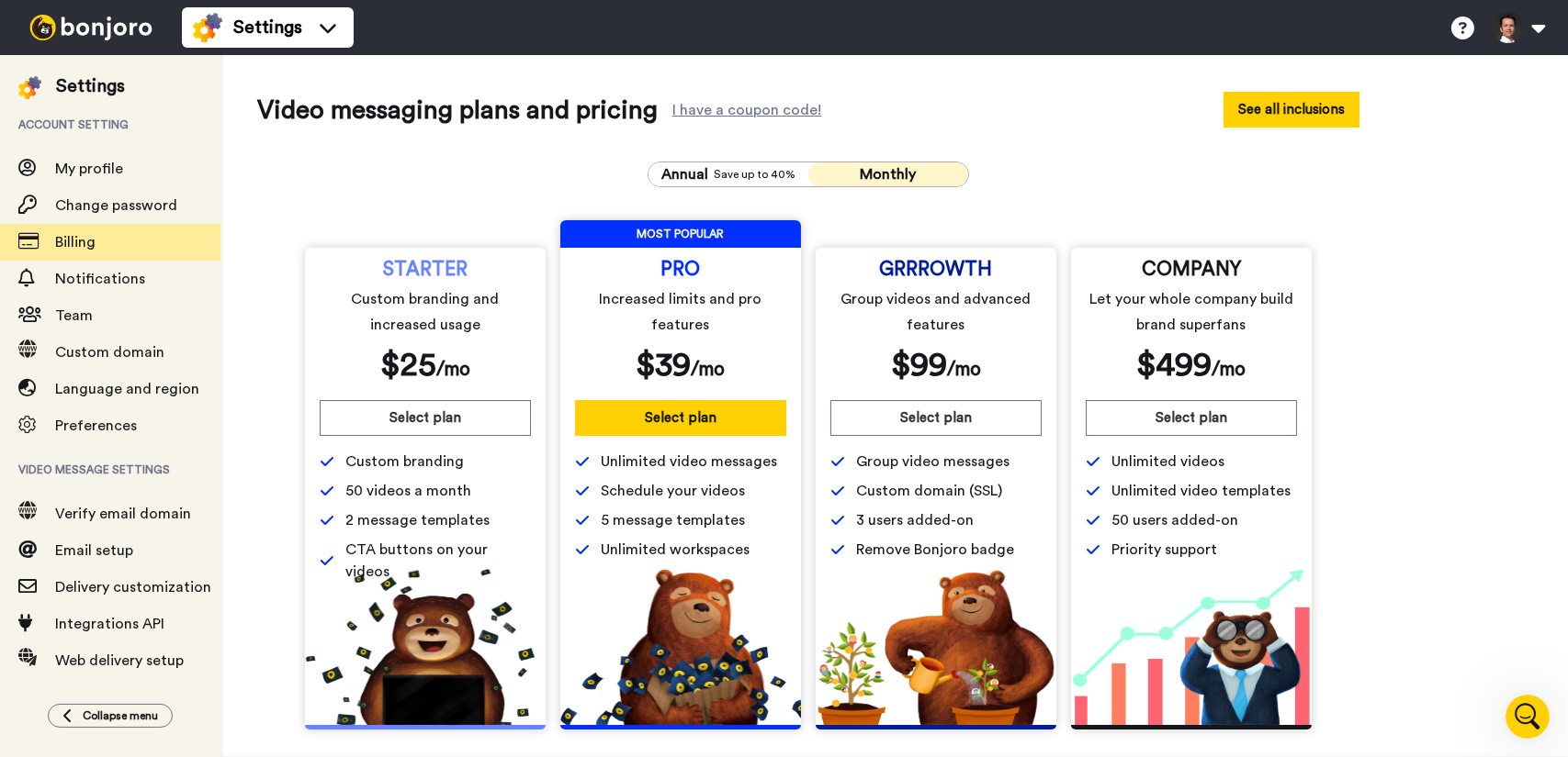
click at [1260, 121] on button "See all inclusions" at bounding box center [1290, 109] width 135 height 36
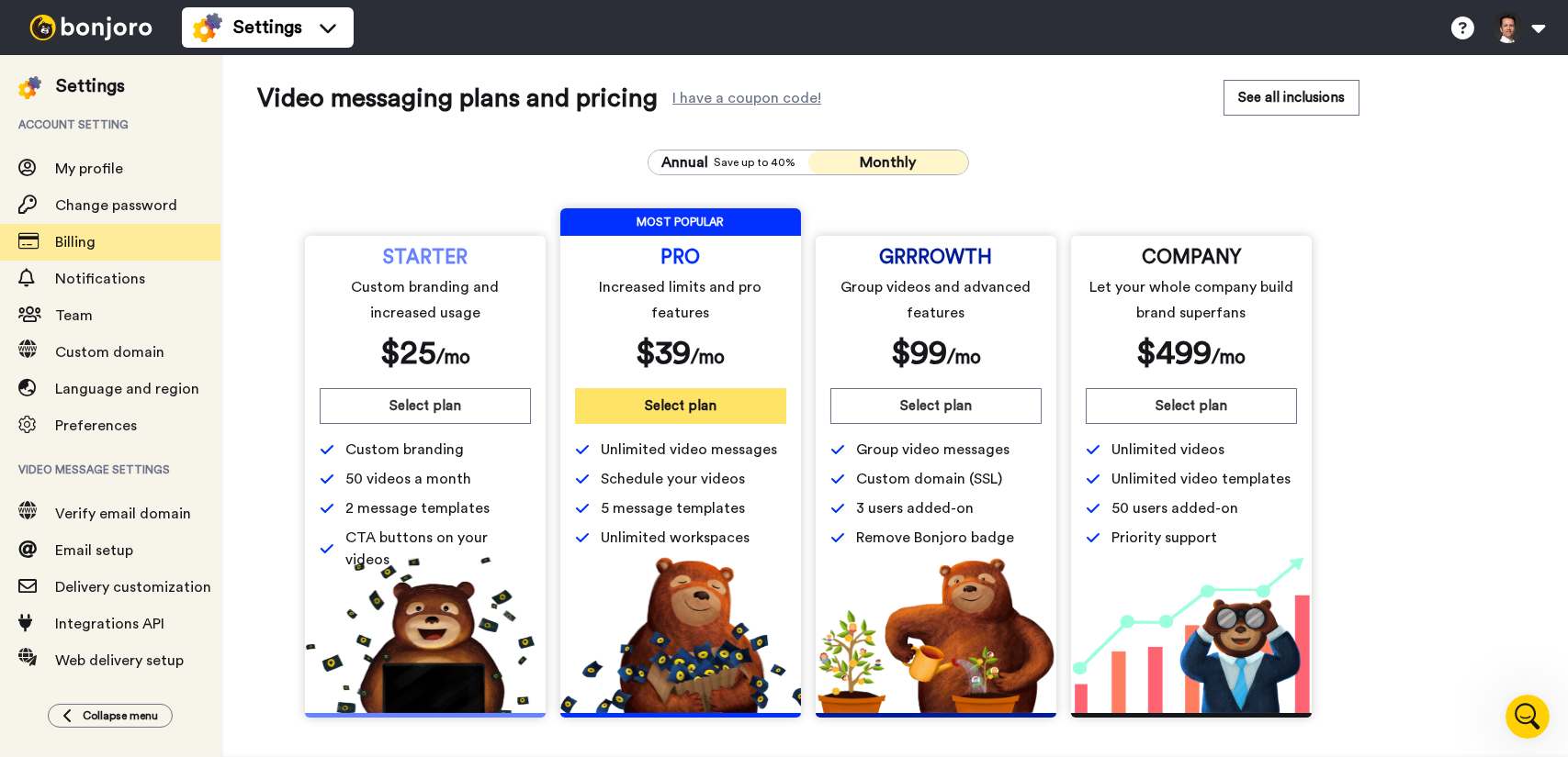
scroll to position [23, 0]
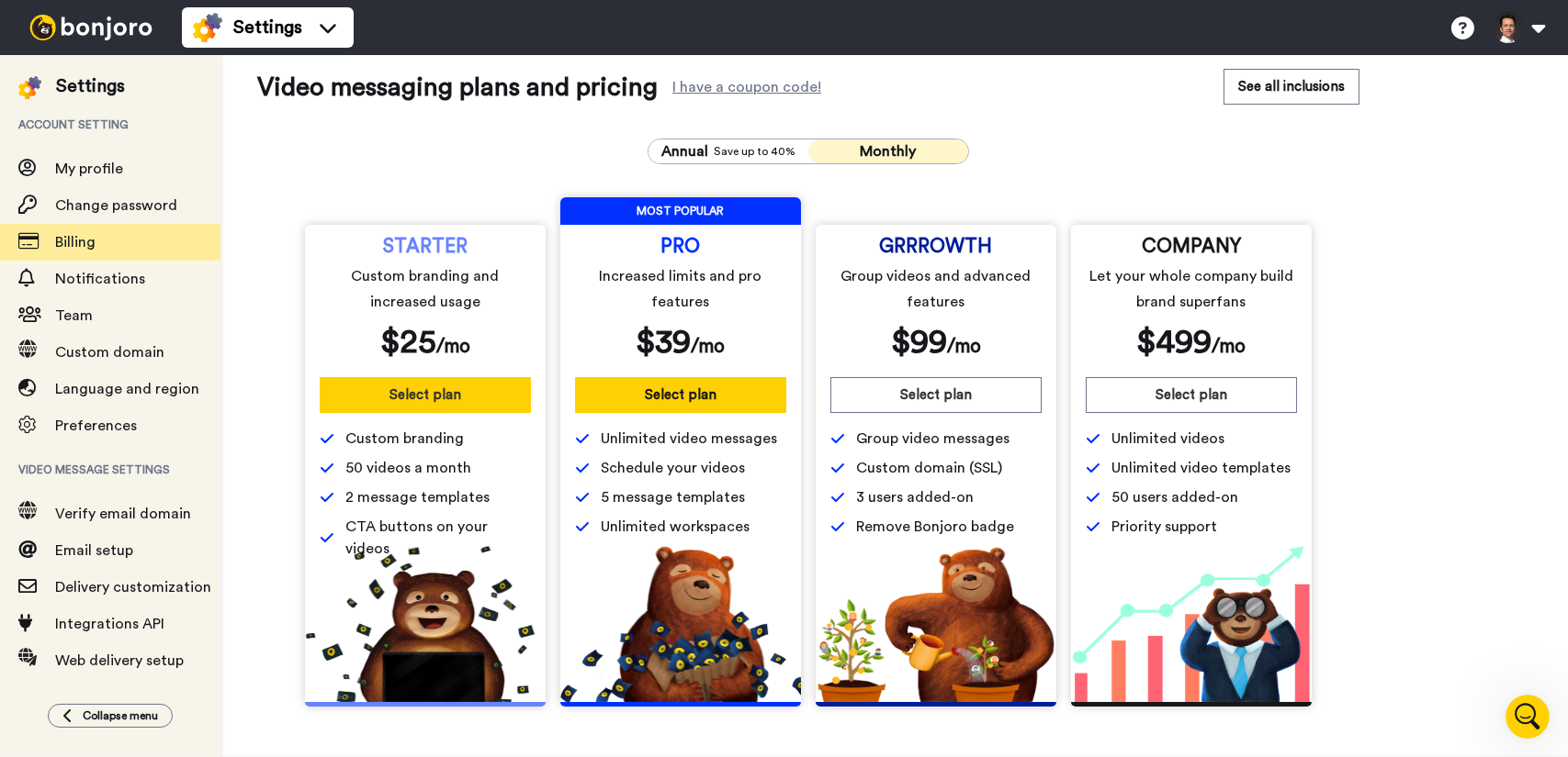
click at [410, 395] on button "Select plan" at bounding box center [425, 395] width 211 height 36
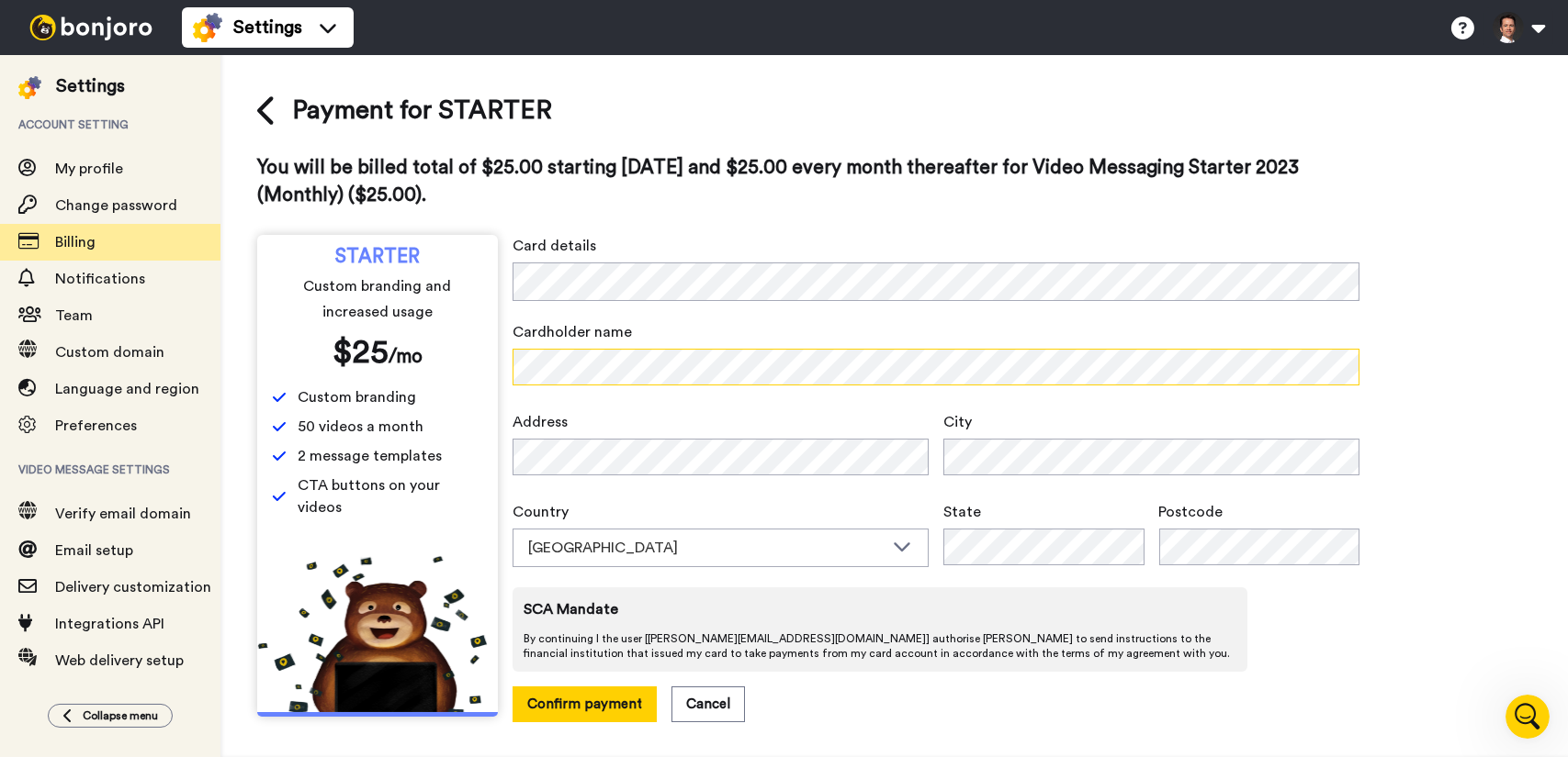
scroll to position [1, 0]
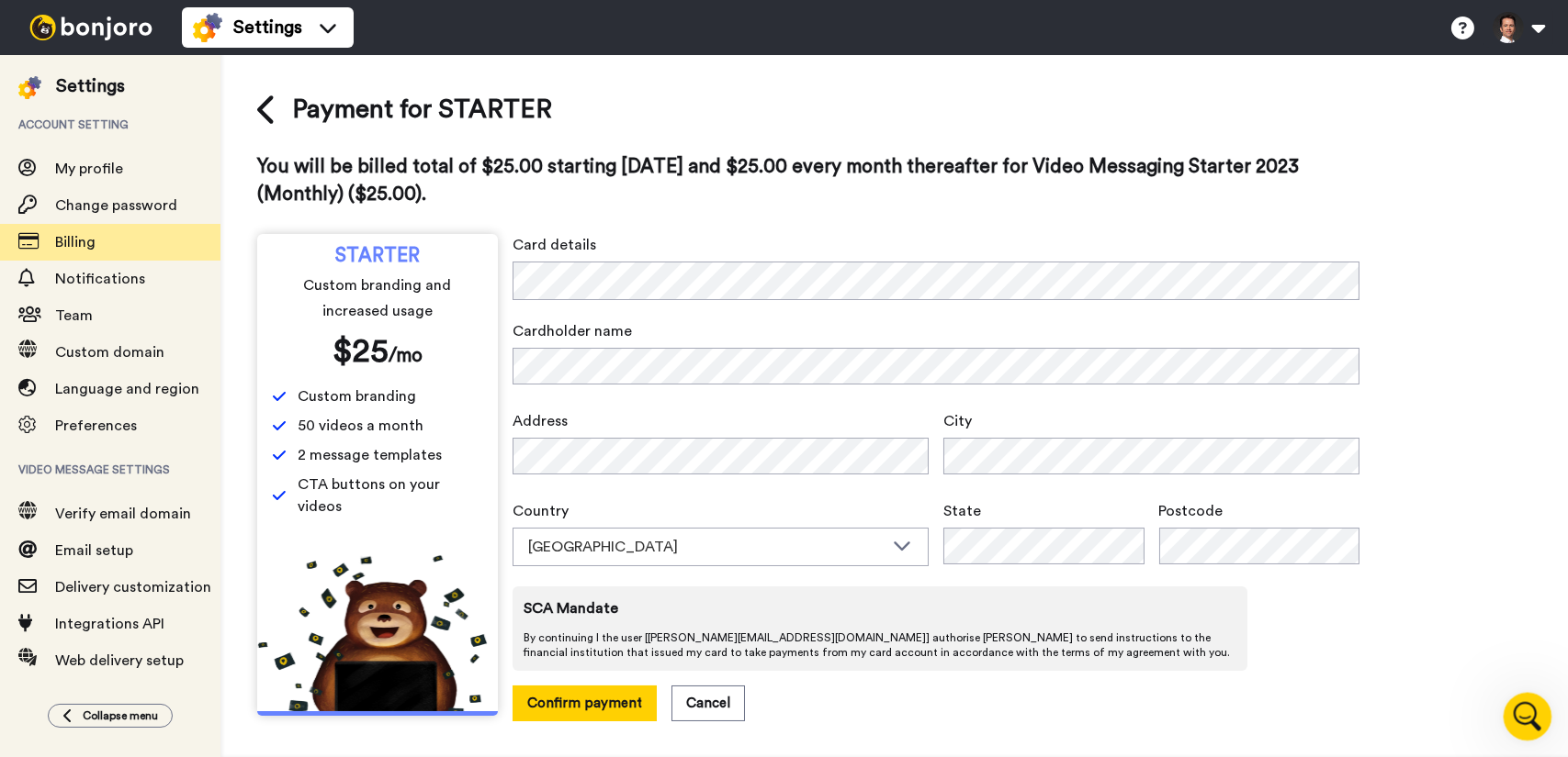
click at [1532, 720] on icon "Open Intercom Messenger" at bounding box center [1524, 714] width 30 height 30
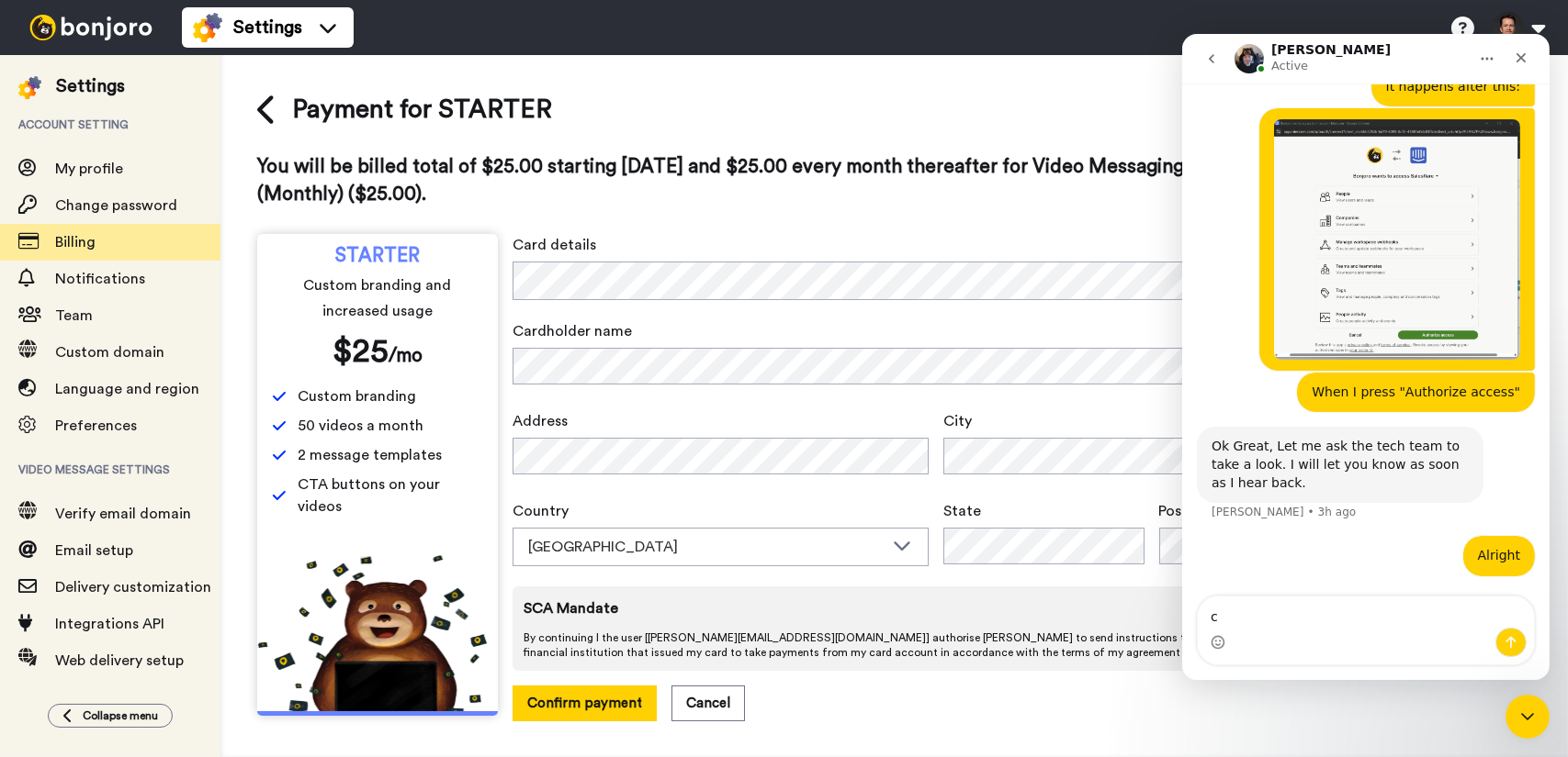
scroll to position [932, 0]
click at [1297, 619] on textarea "c" at bounding box center [1364, 613] width 336 height 31
click at [82, 173] on span "My profile" at bounding box center [90, 169] width 68 height 15
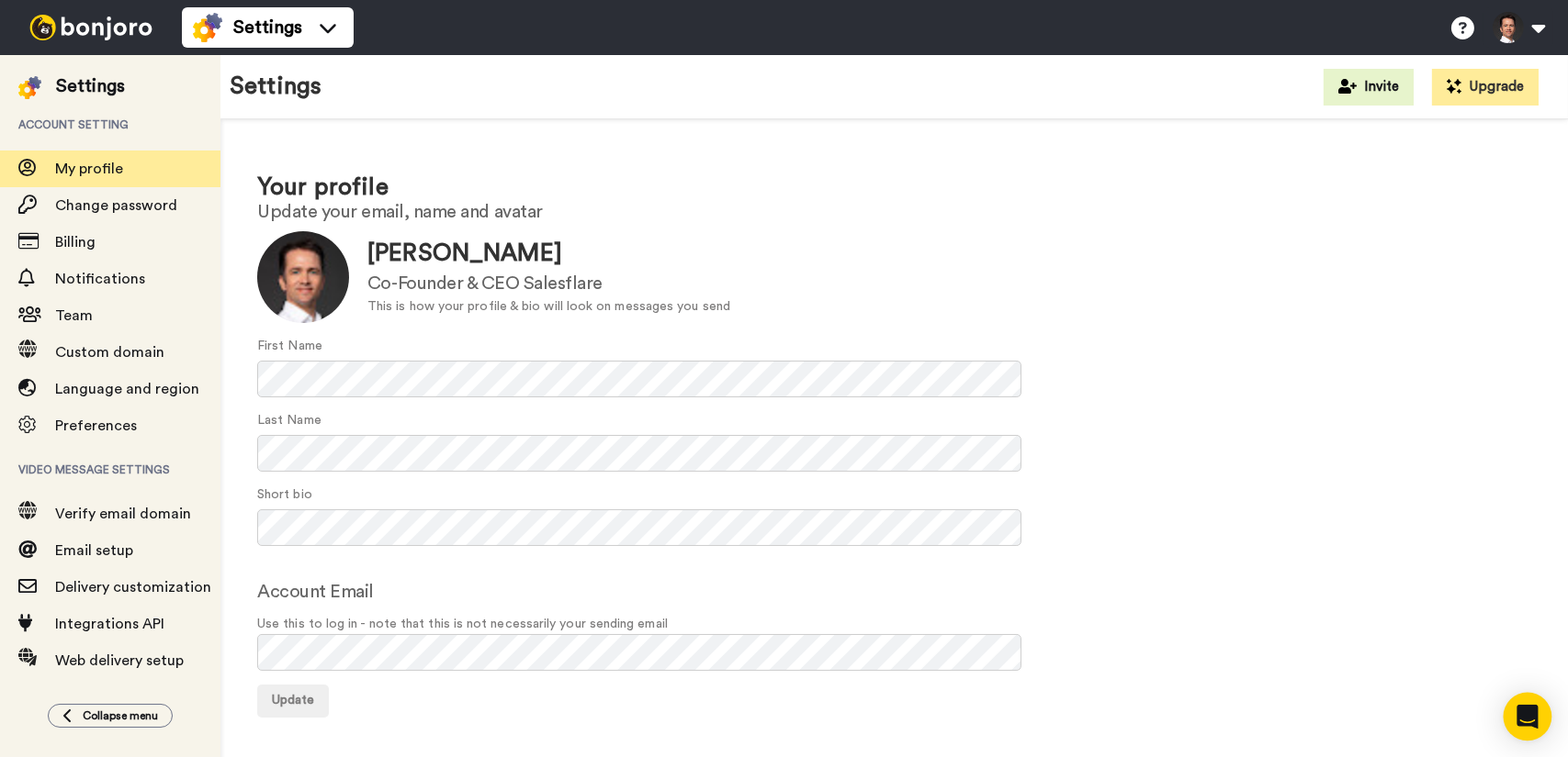
click at [1529, 723] on icon "Open Intercom Messenger" at bounding box center [1527, 717] width 24 height 24
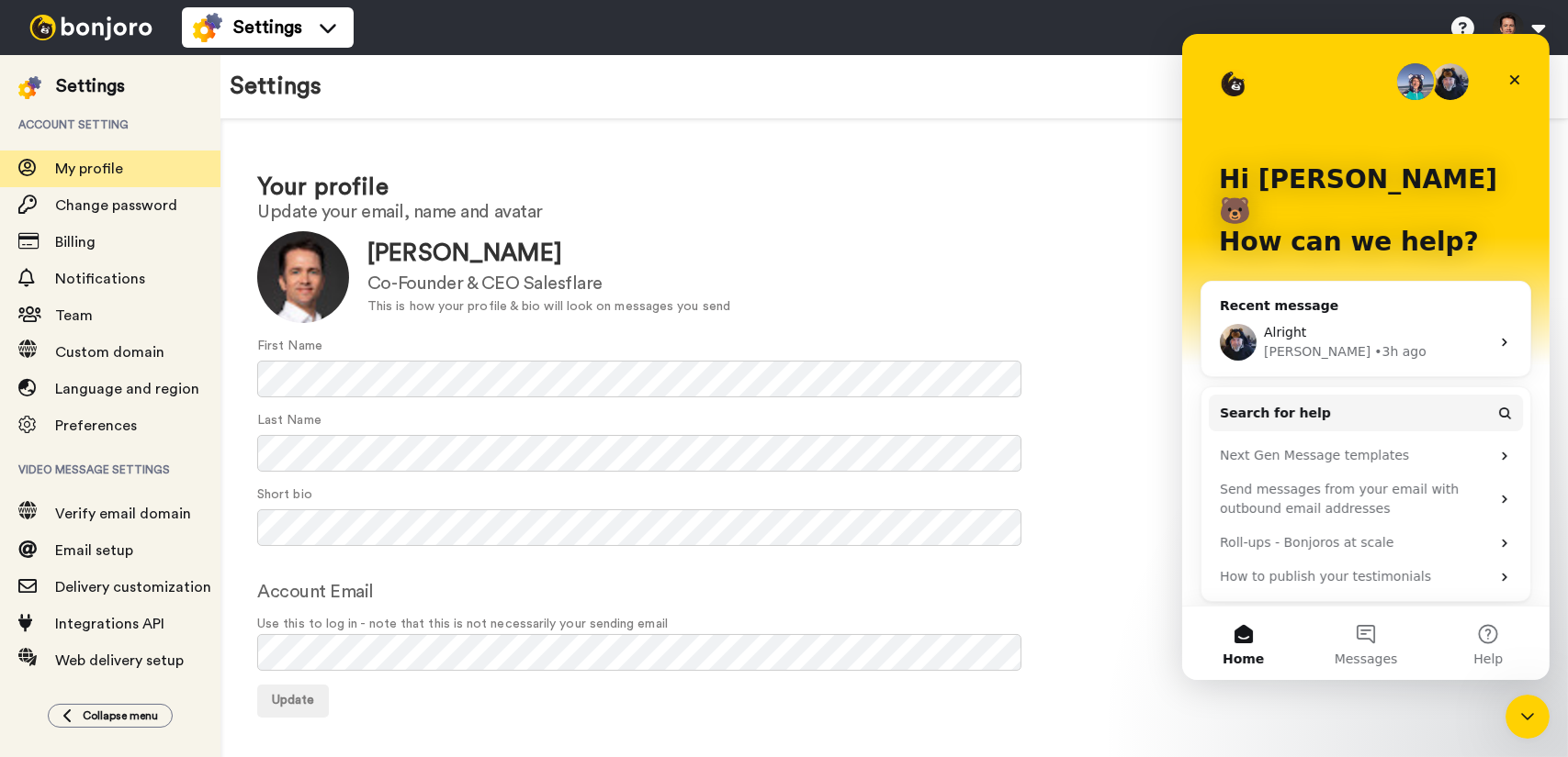
click at [1373, 343] on div "• 3h ago" at bounding box center [1399, 353] width 53 height 19
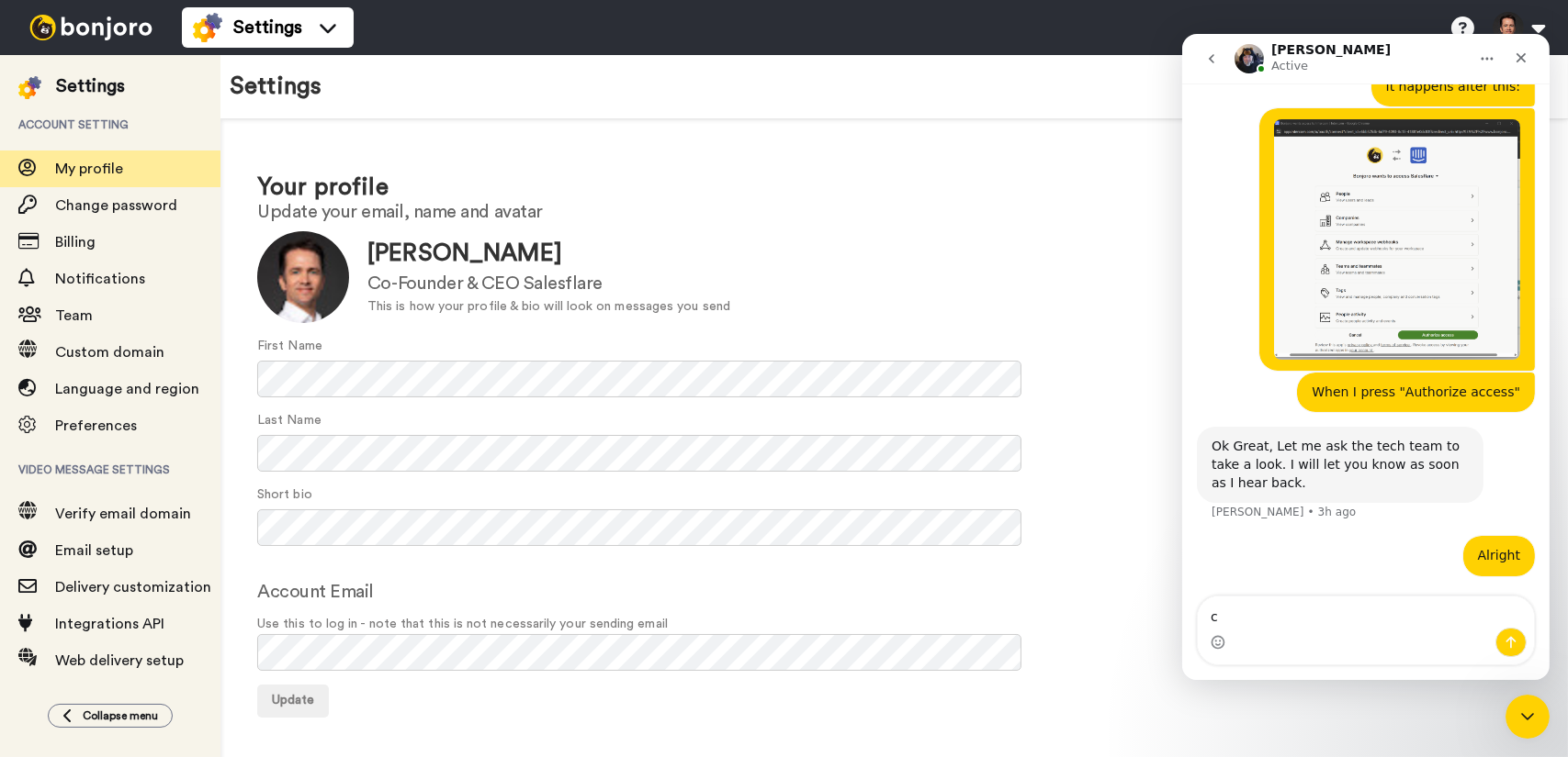
scroll to position [932, 0]
drag, startPoint x: 1304, startPoint y: 625, endPoint x: 1169, endPoint y: 614, distance: 135.4
click at [1181, 614] on html "Johann Active The bears are happy to help! Don't hesitate to visit our Help Cen…" at bounding box center [1364, 357] width 367 height 646
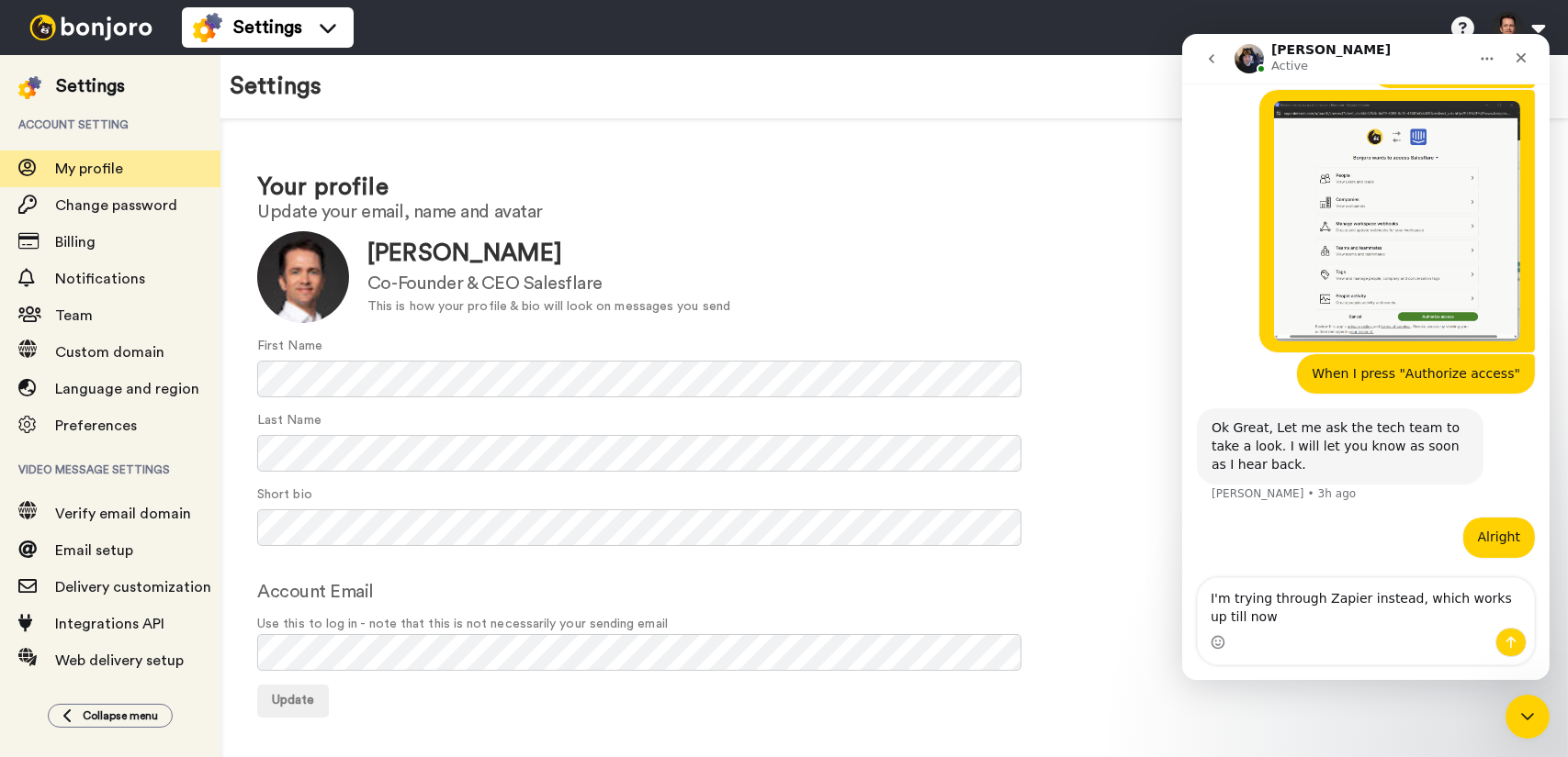
type textarea "I'm trying through Zapier instead, which works up till now."
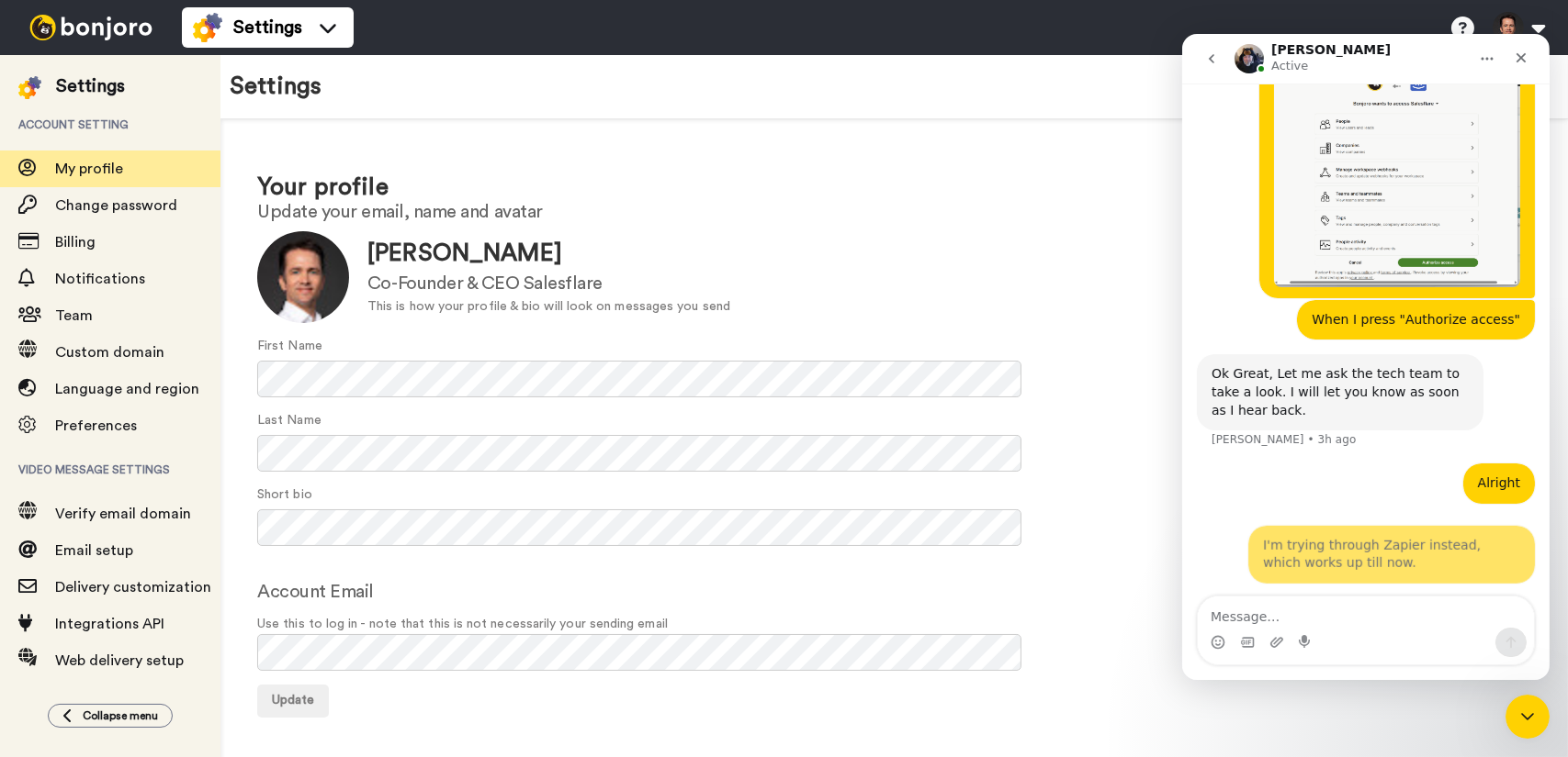
scroll to position [1004, 0]
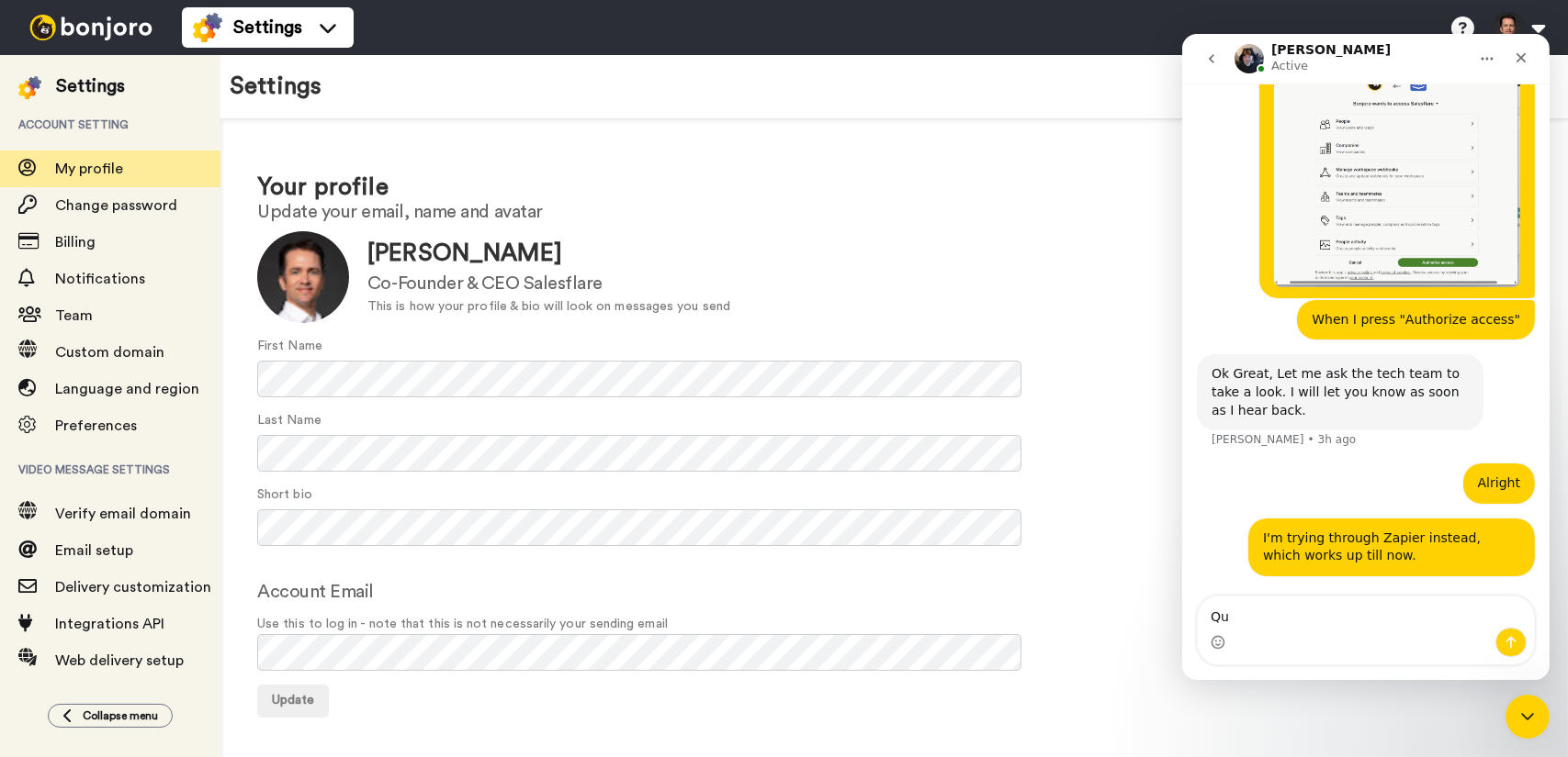
type textarea "Q"
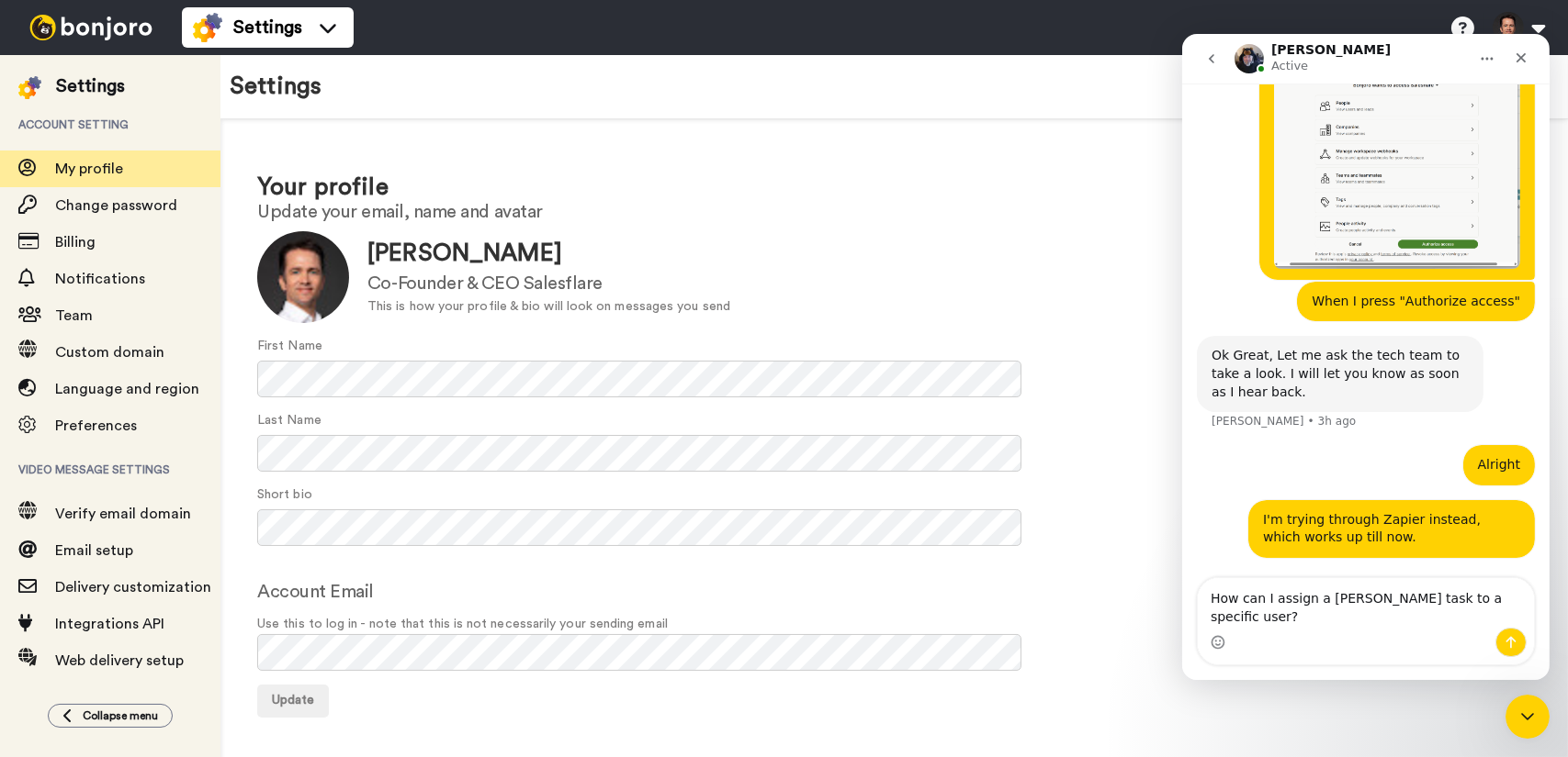
drag, startPoint x: 1220, startPoint y: 618, endPoint x: 1206, endPoint y: 618, distance: 14.0
click at [1206, 618] on textarea "How can I assign a Bonjoro task to a specific user?" at bounding box center [1364, 603] width 336 height 50
type textarea "Question: how can I assign a [PERSON_NAME] task to a specific user?"
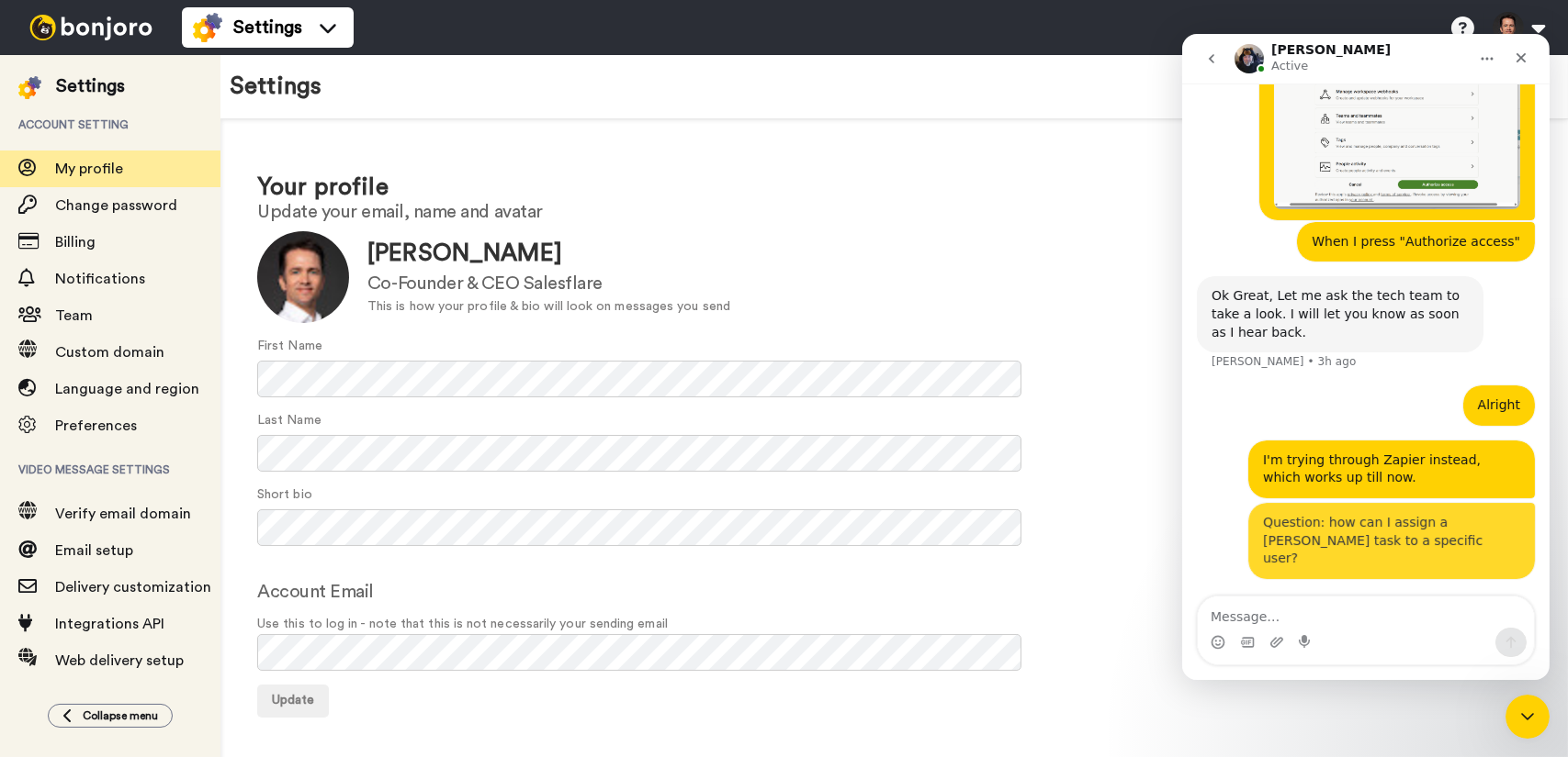
scroll to position [1065, 0]
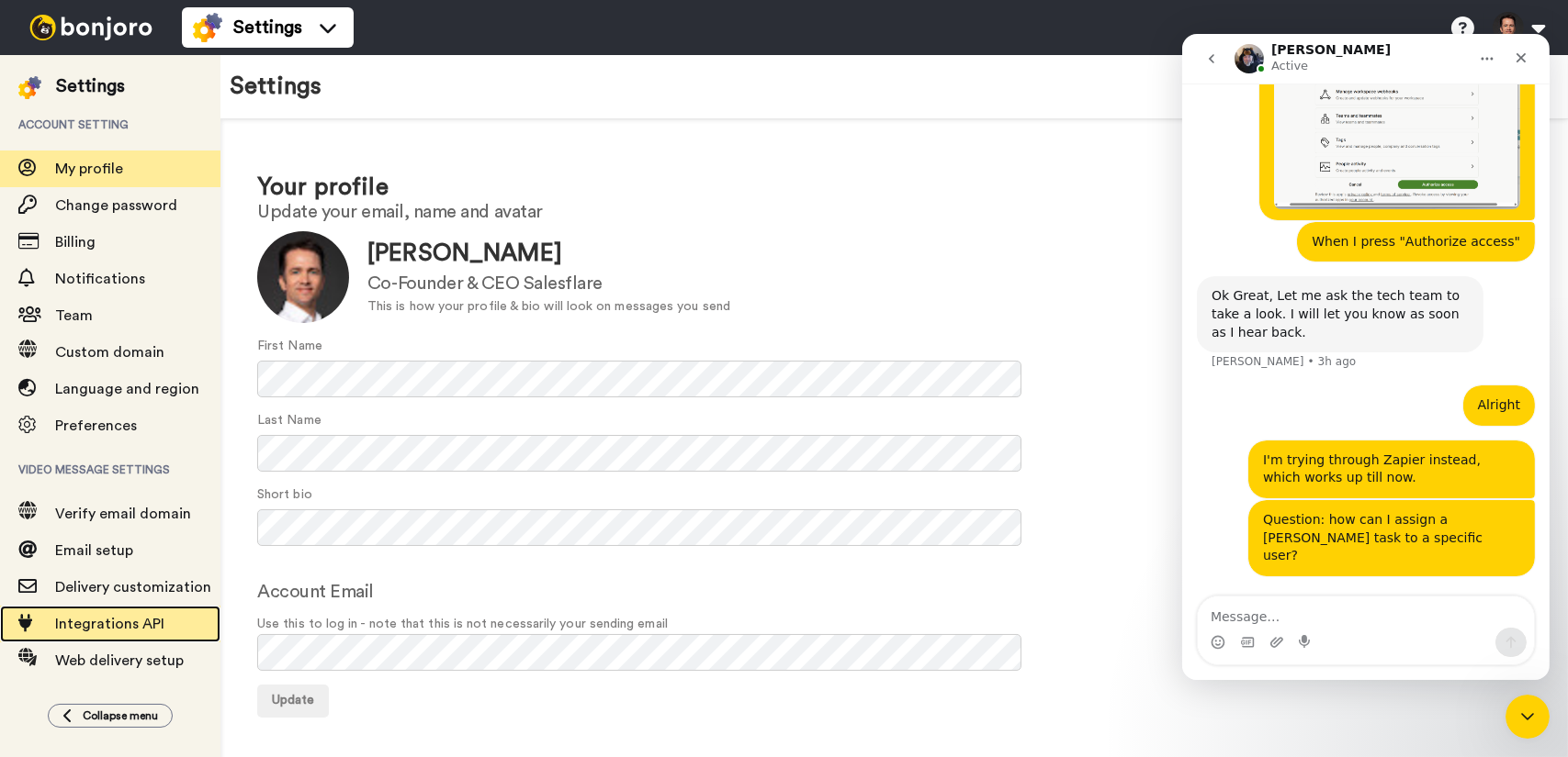
click at [160, 612] on div "Integrations API" at bounding box center [110, 625] width 220 height 37
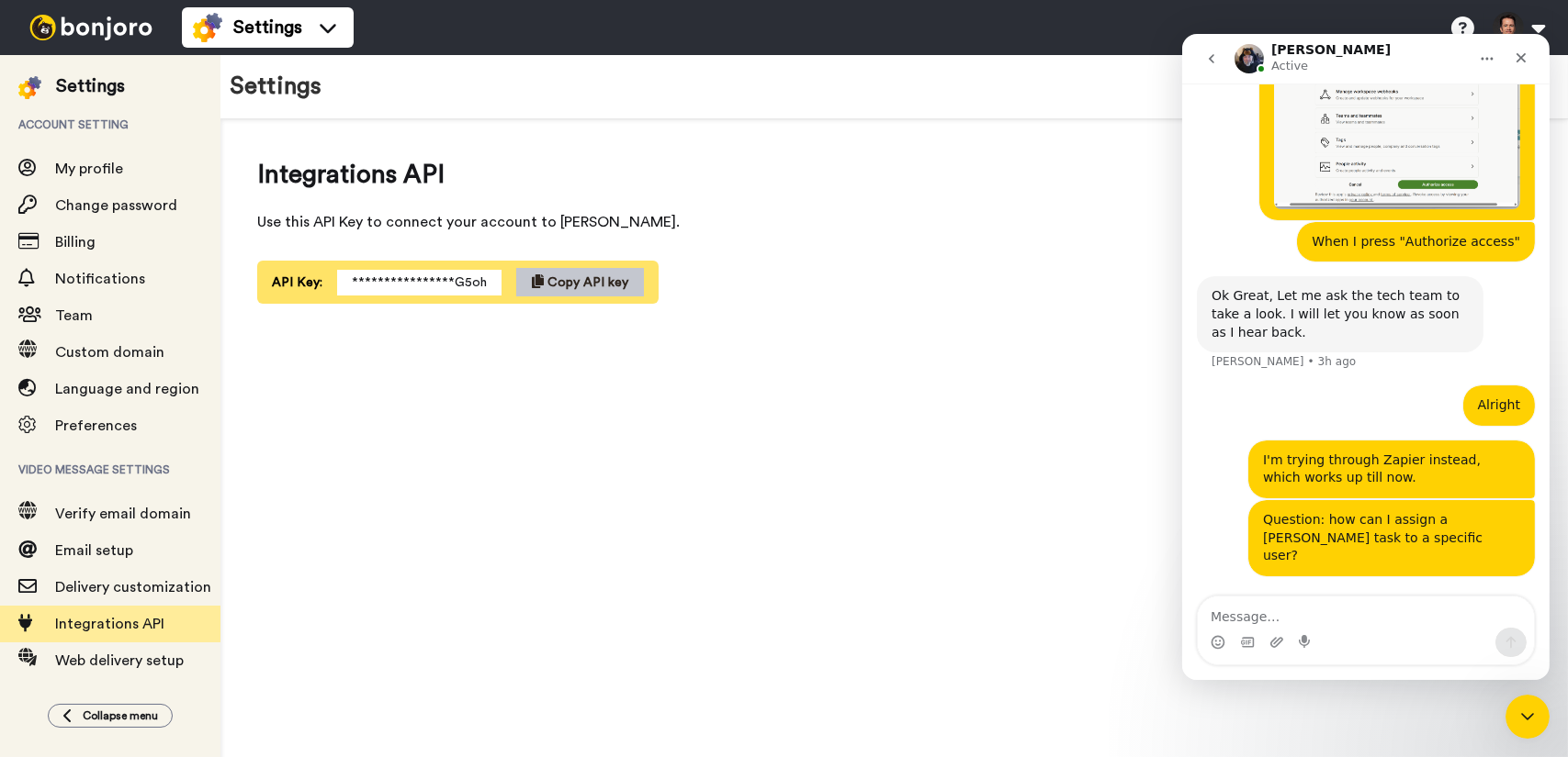
scroll to position [1065, 0]
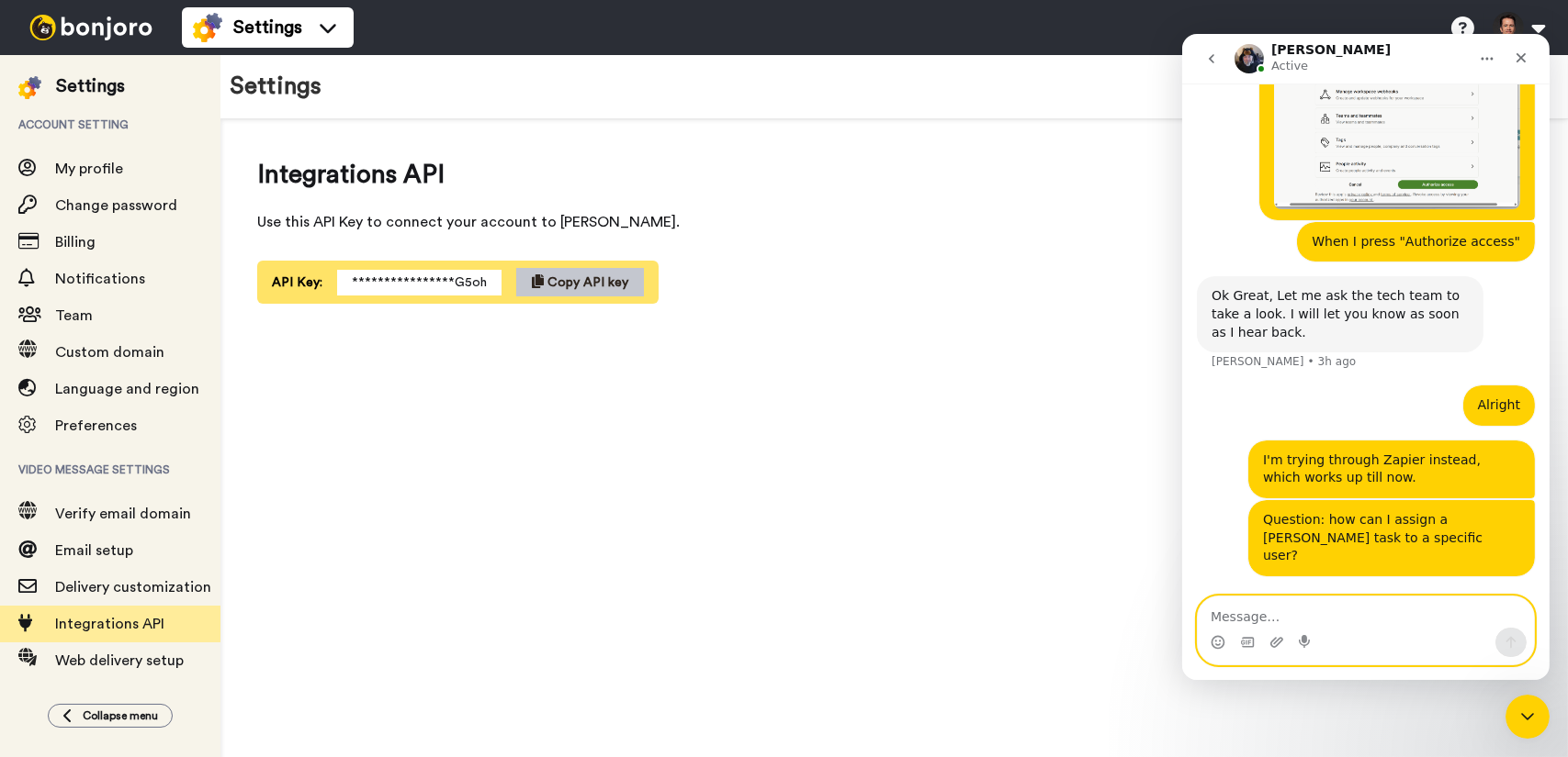
click at [1397, 616] on textarea "Message…" at bounding box center [1364, 613] width 336 height 31
type textarea "I"
type textarea "Right now I can't specify that in Zapier."
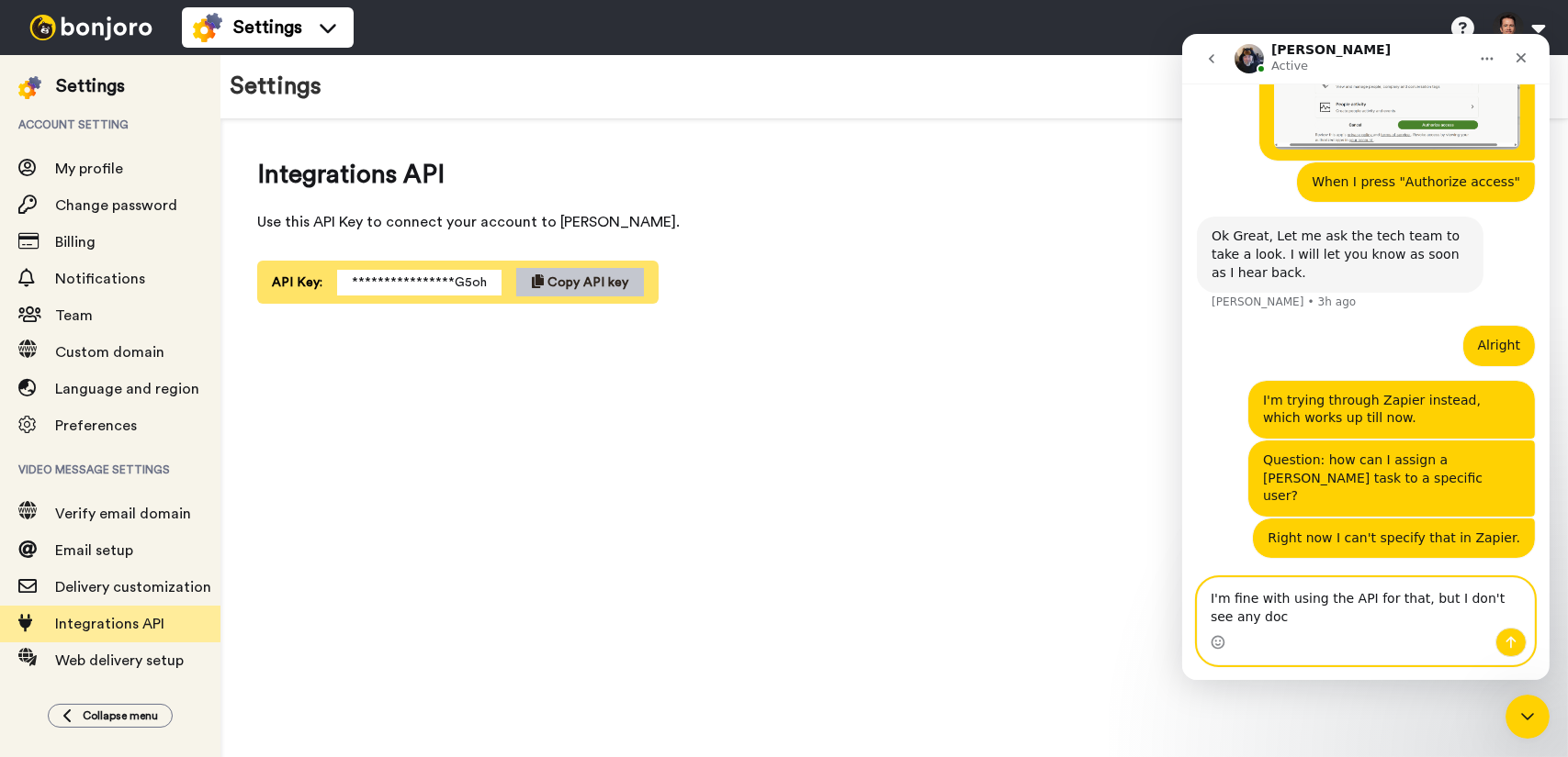
scroll to position [1124, 0]
type textarea "I'm fine with using the API for that, but I don't see any docs anywhere either."
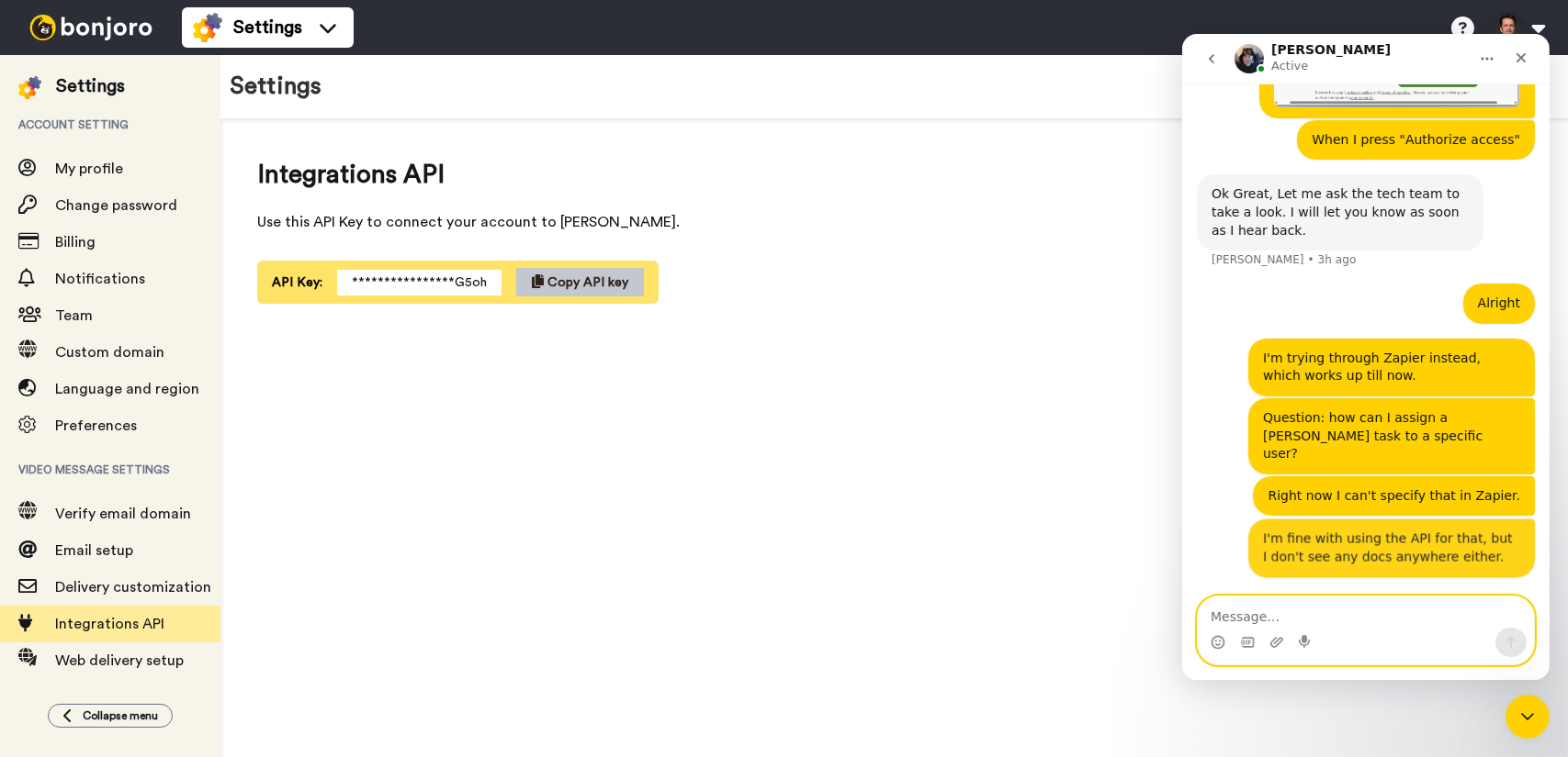
scroll to position [1166, 0]
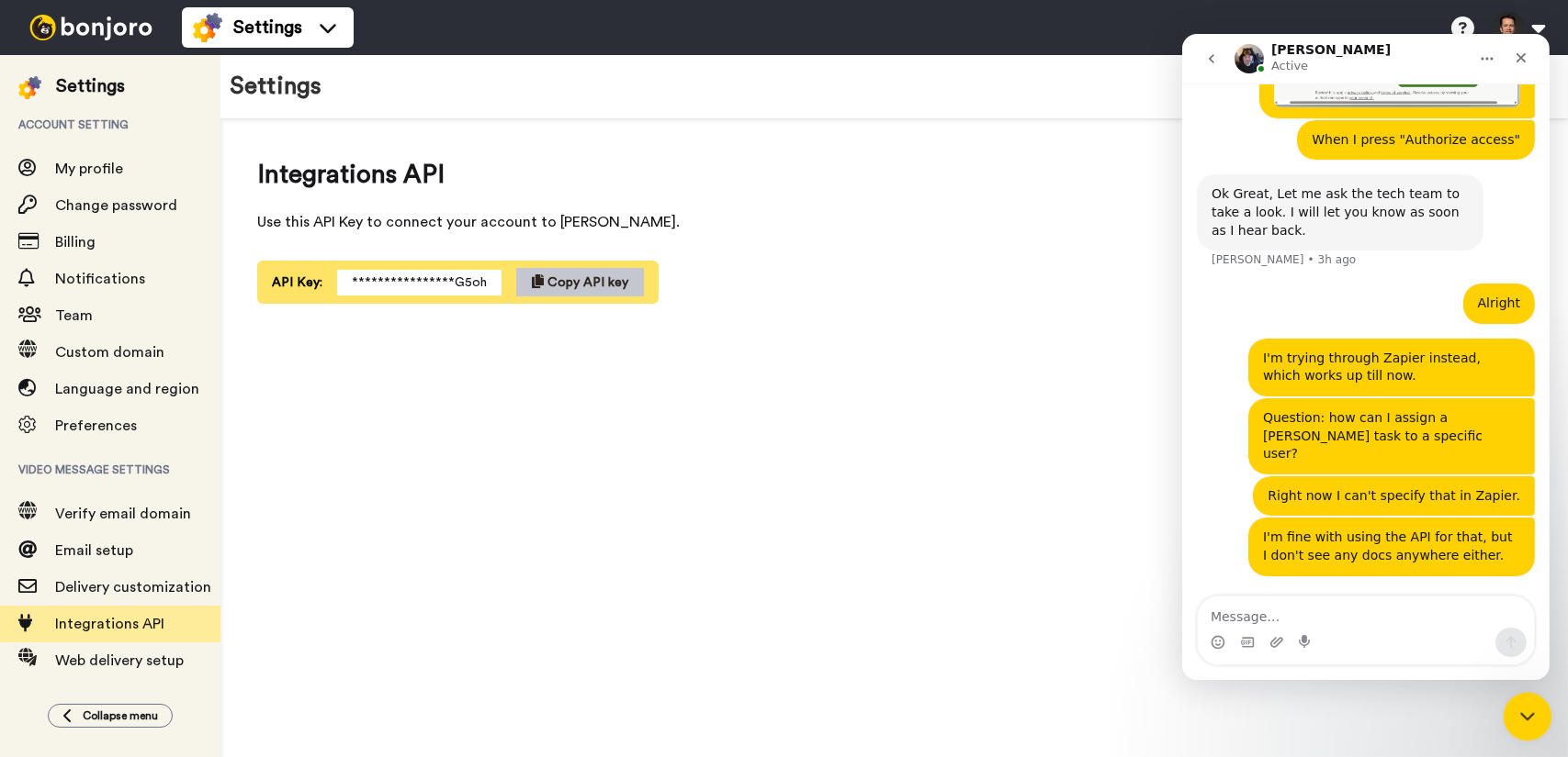
click at [1523, 725] on icon "Close Intercom Messenger" at bounding box center [1524, 714] width 22 height 22
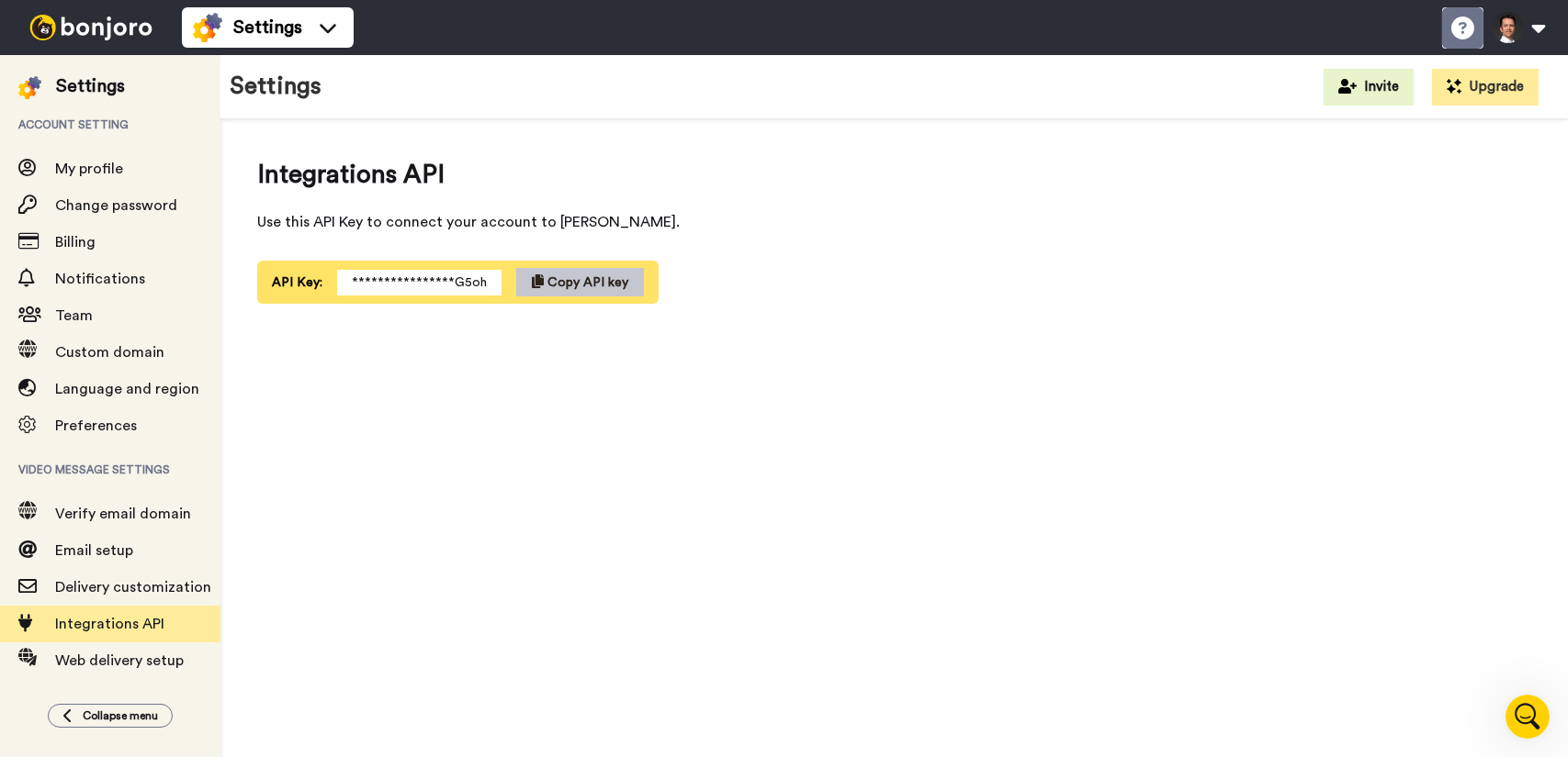
click at [1457, 30] on icon at bounding box center [1463, 28] width 23 height 23
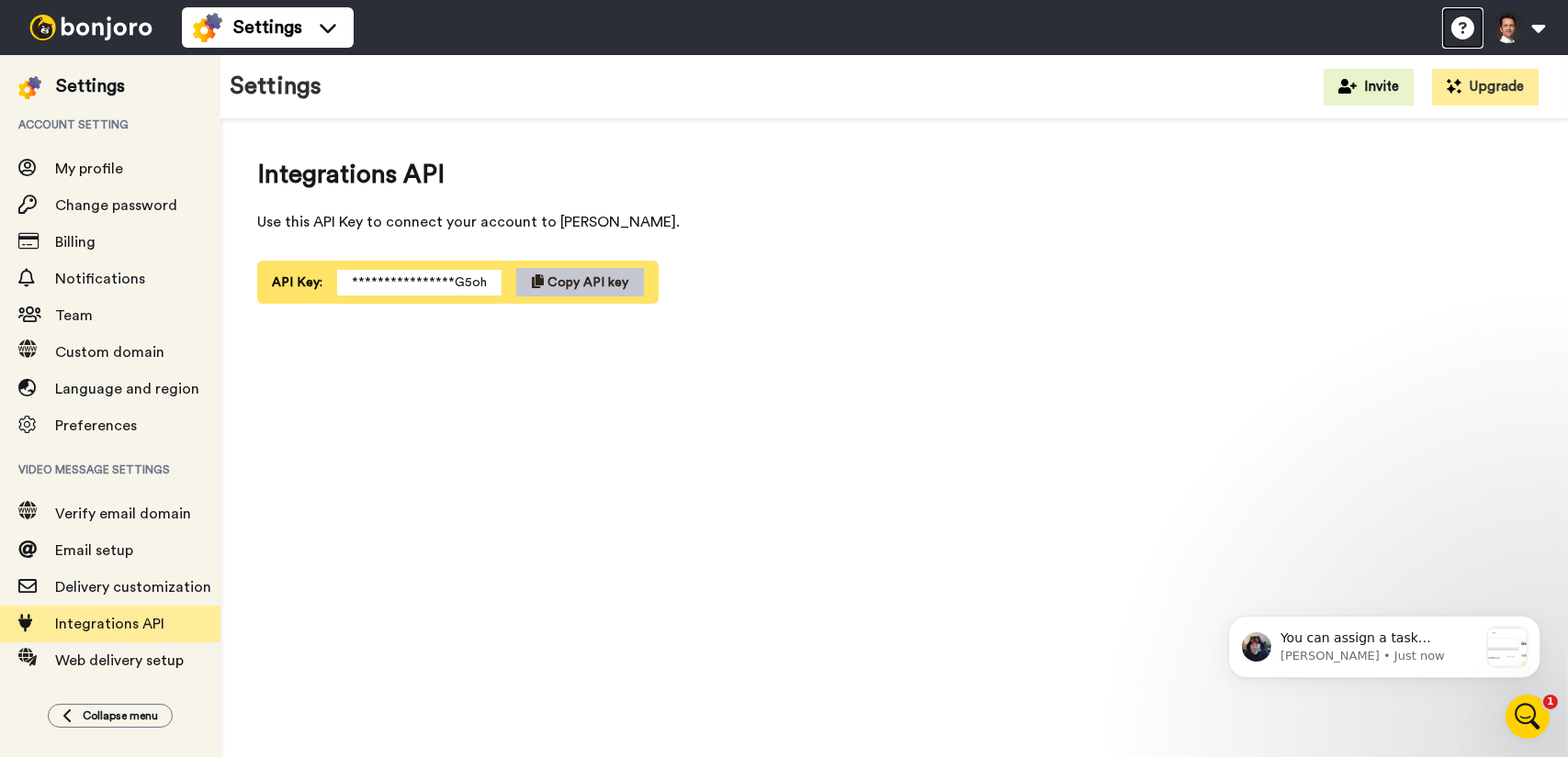
scroll to position [1388, 0]
click at [1386, 652] on p "[PERSON_NAME] • Just now" at bounding box center [1379, 655] width 199 height 17
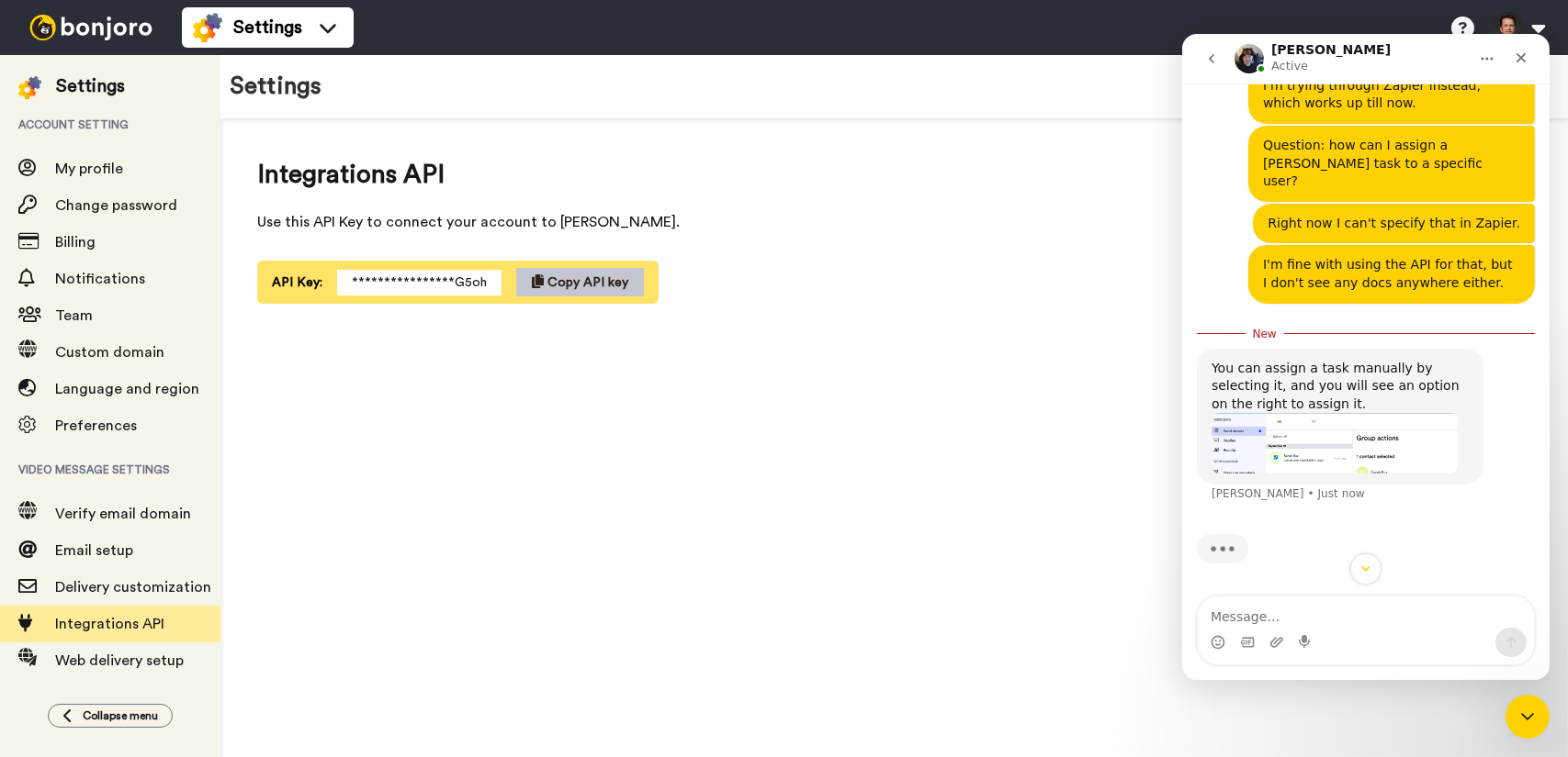
scroll to position [1419, 0]
click at [131, 26] on img at bounding box center [91, 27] width 137 height 25
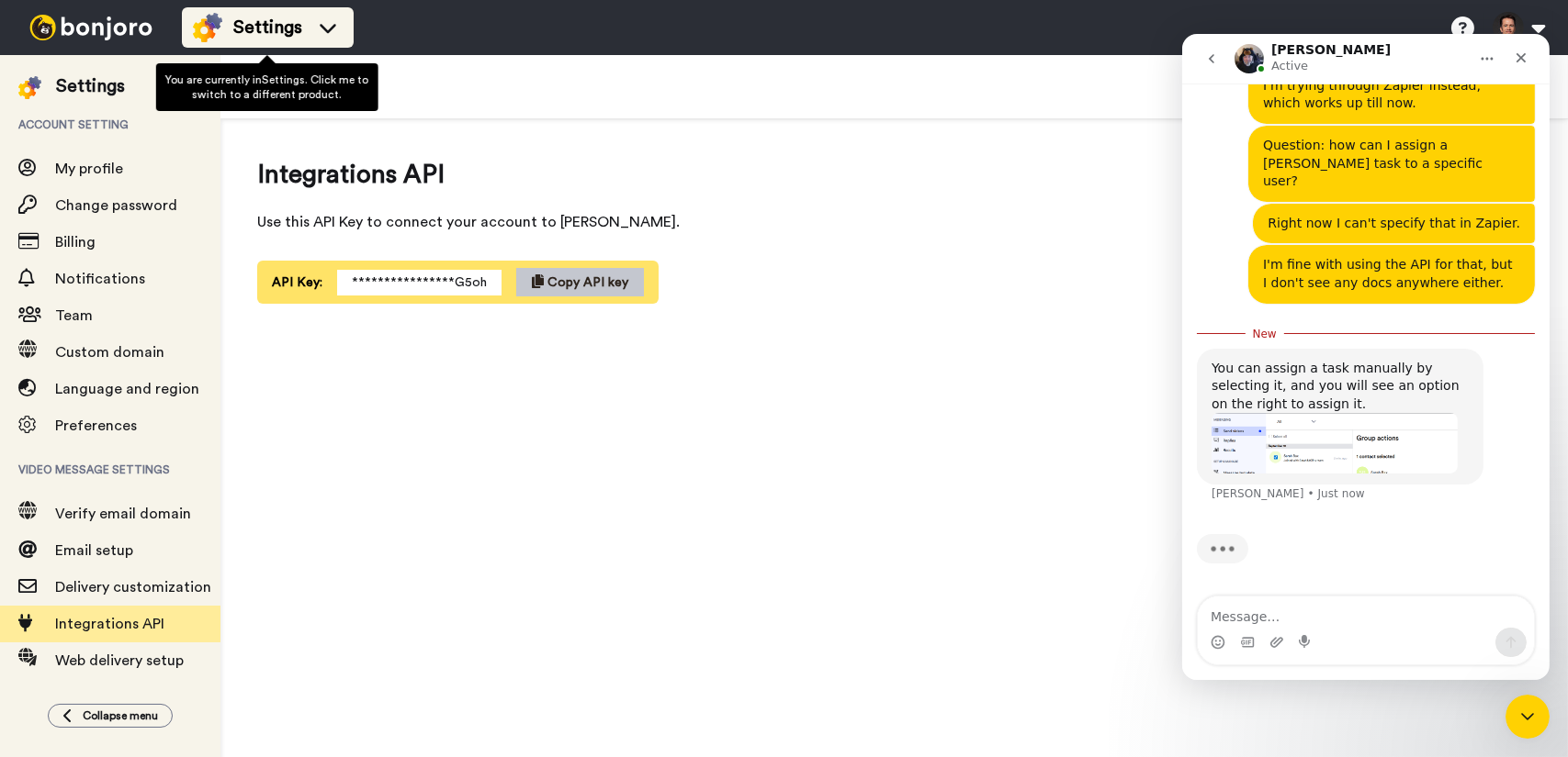
click at [267, 31] on span "Settings" at bounding box center [267, 27] width 69 height 25
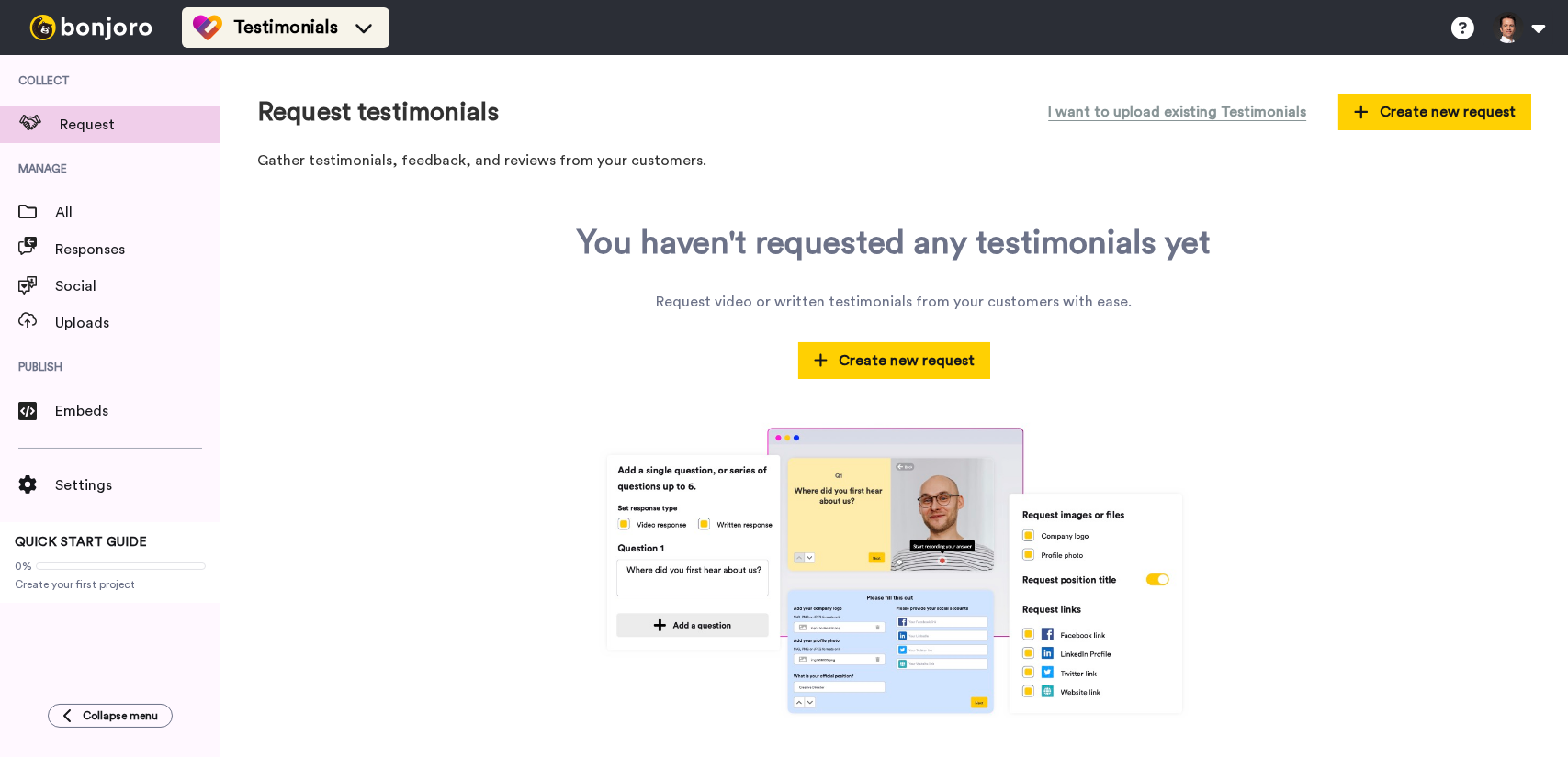
click at [263, 27] on span "Testimonials" at bounding box center [285, 27] width 104 height 25
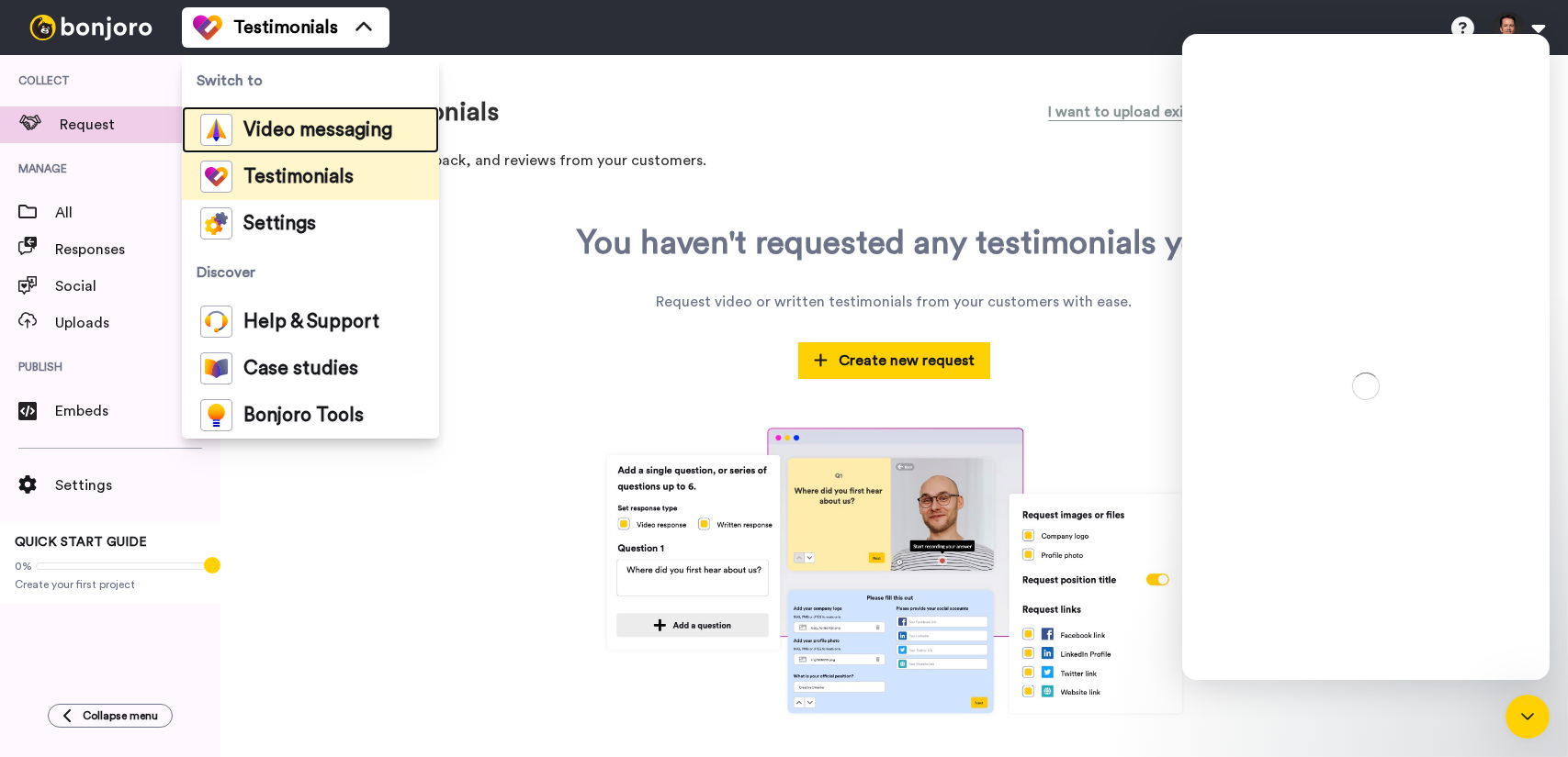
click at [326, 133] on span "Video messaging" at bounding box center [318, 130] width 149 height 19
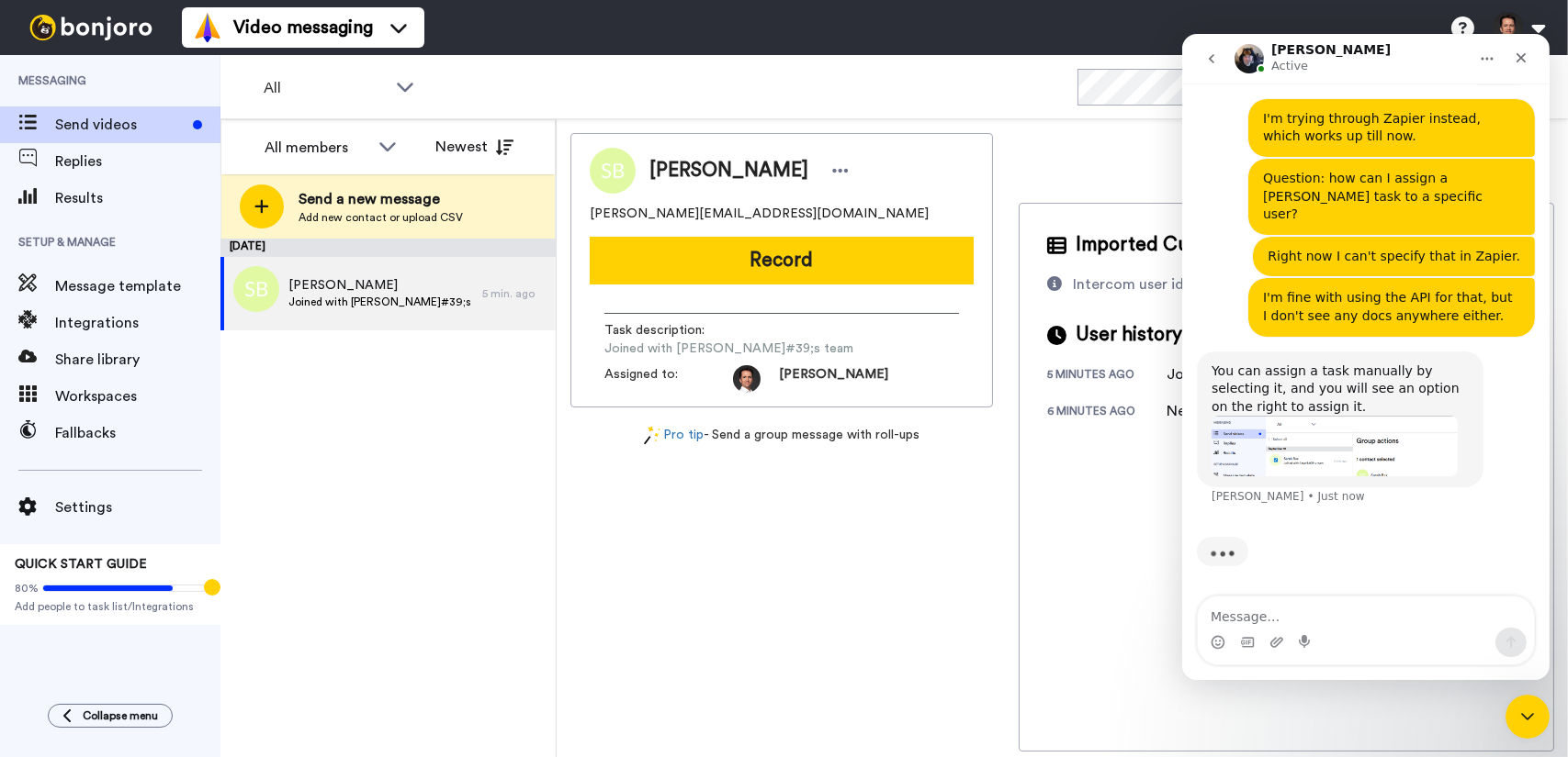
scroll to position [1388, 0]
click at [1312, 614] on textarea "Message…" at bounding box center [1364, 613] width 336 height 31
type textarea "I see that, but I want to do it automatically"
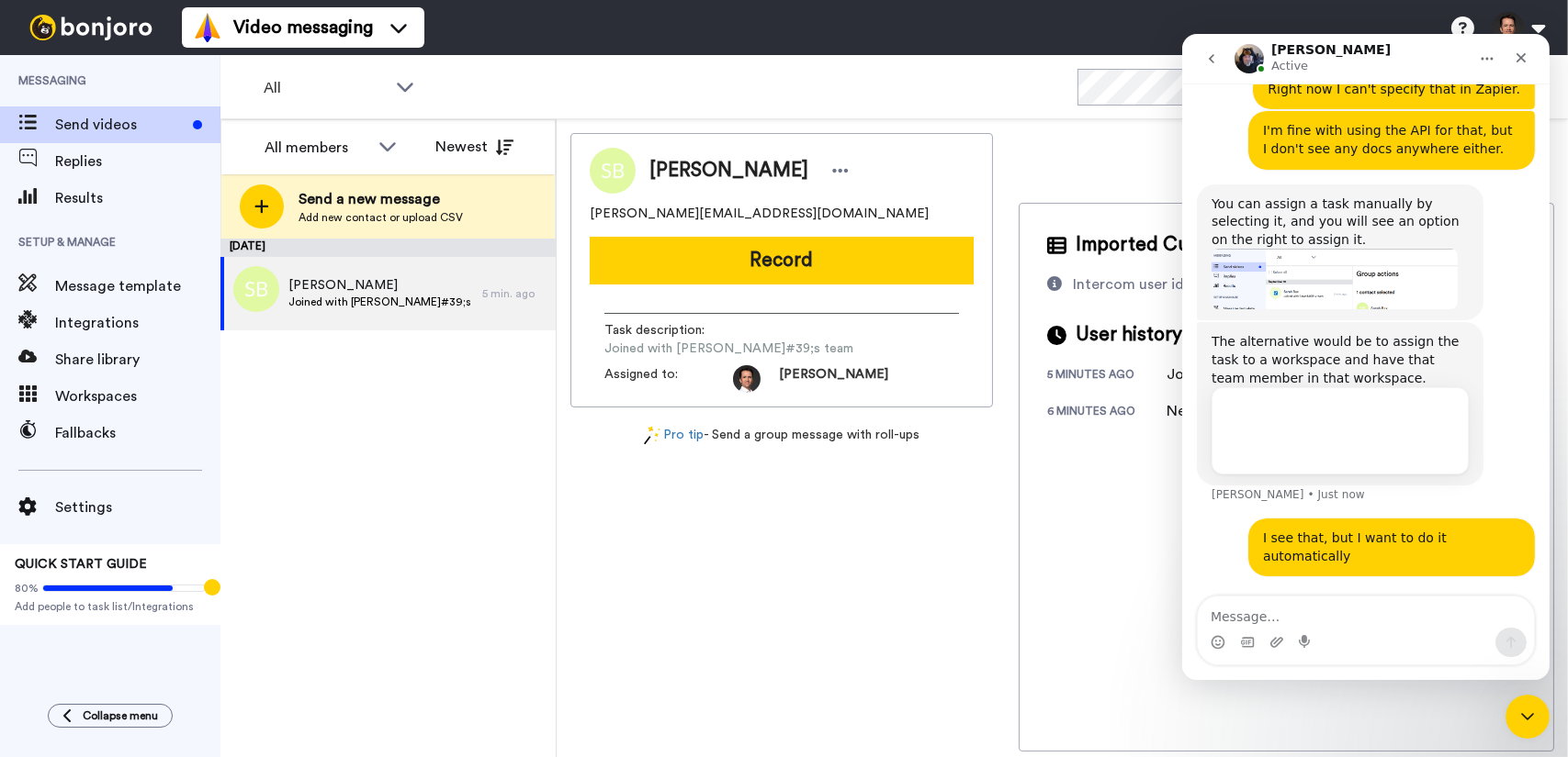
scroll to position [1538, 0]
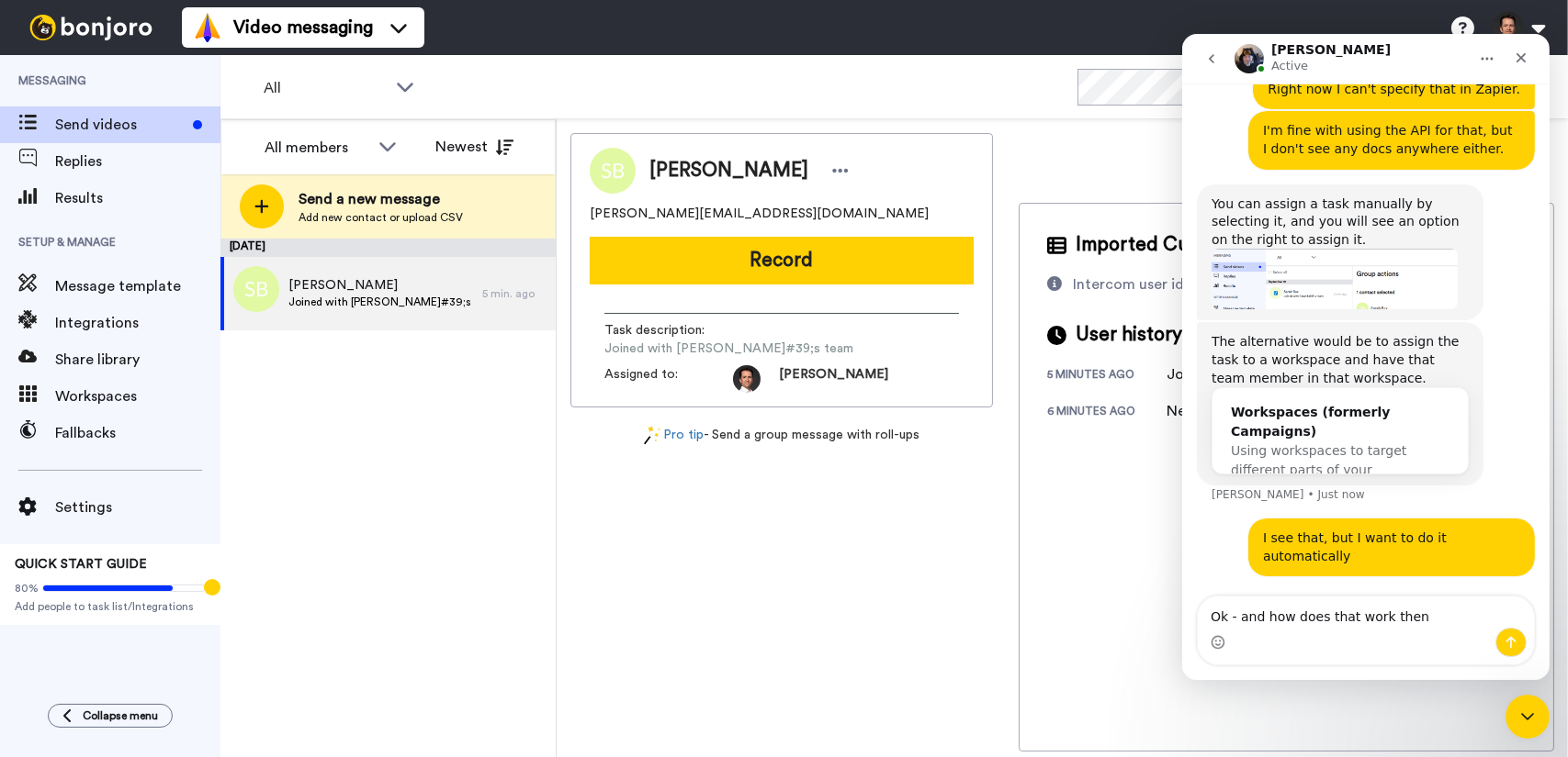
type textarea "Ok - and how does that work then?"
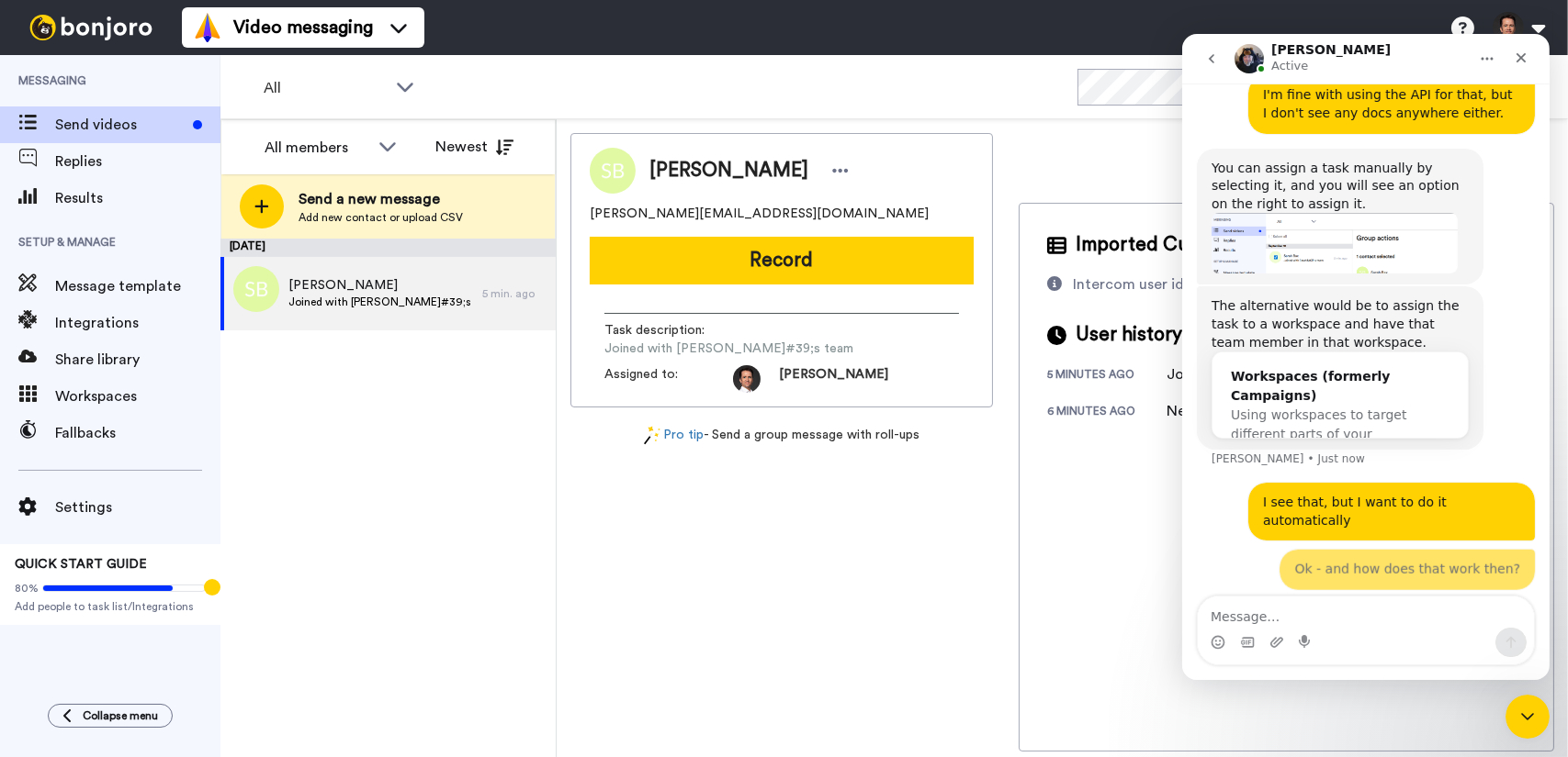
scroll to position [1579, 0]
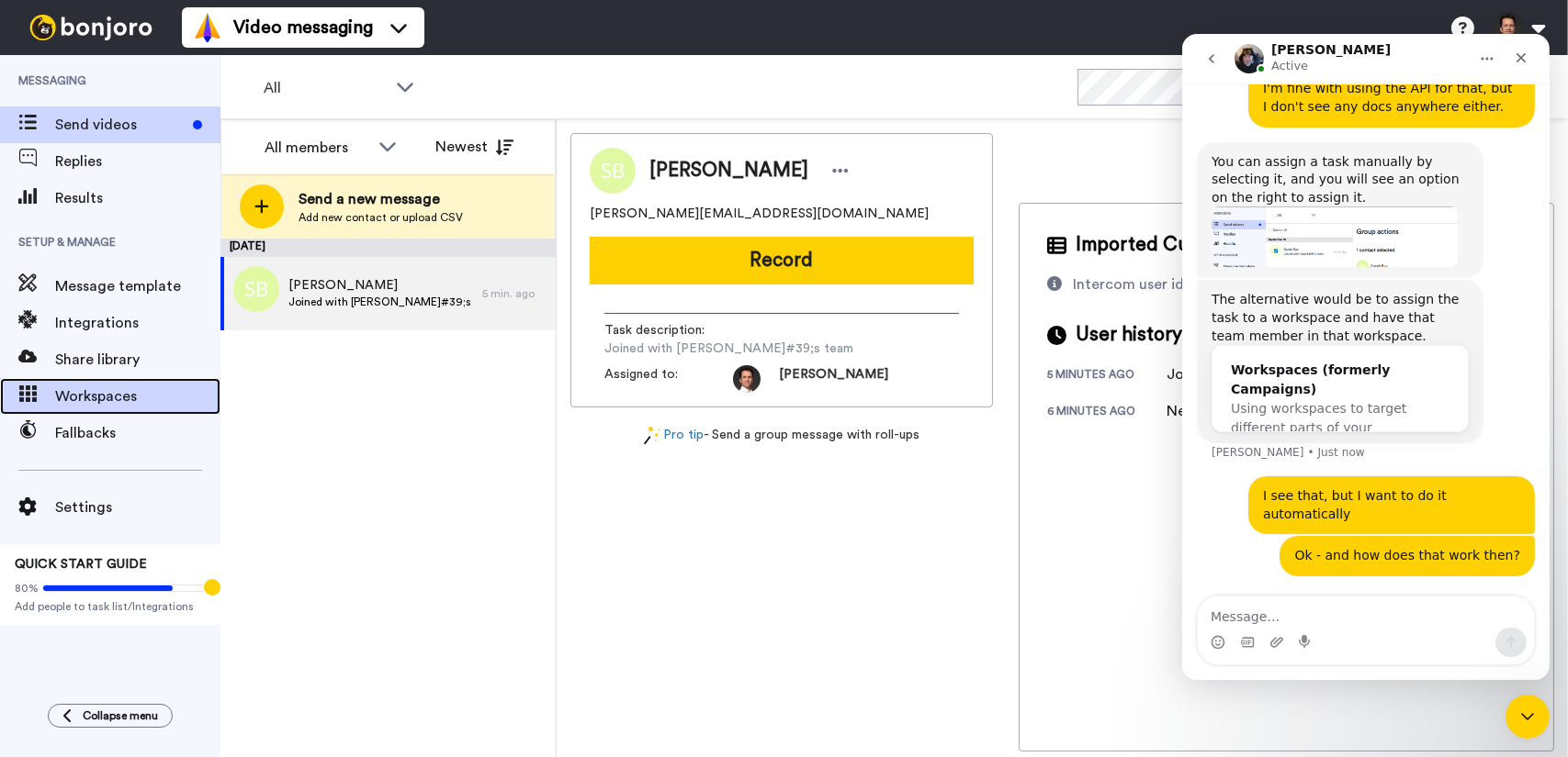
click at [116, 379] on div "Workspaces" at bounding box center [110, 397] width 220 height 37
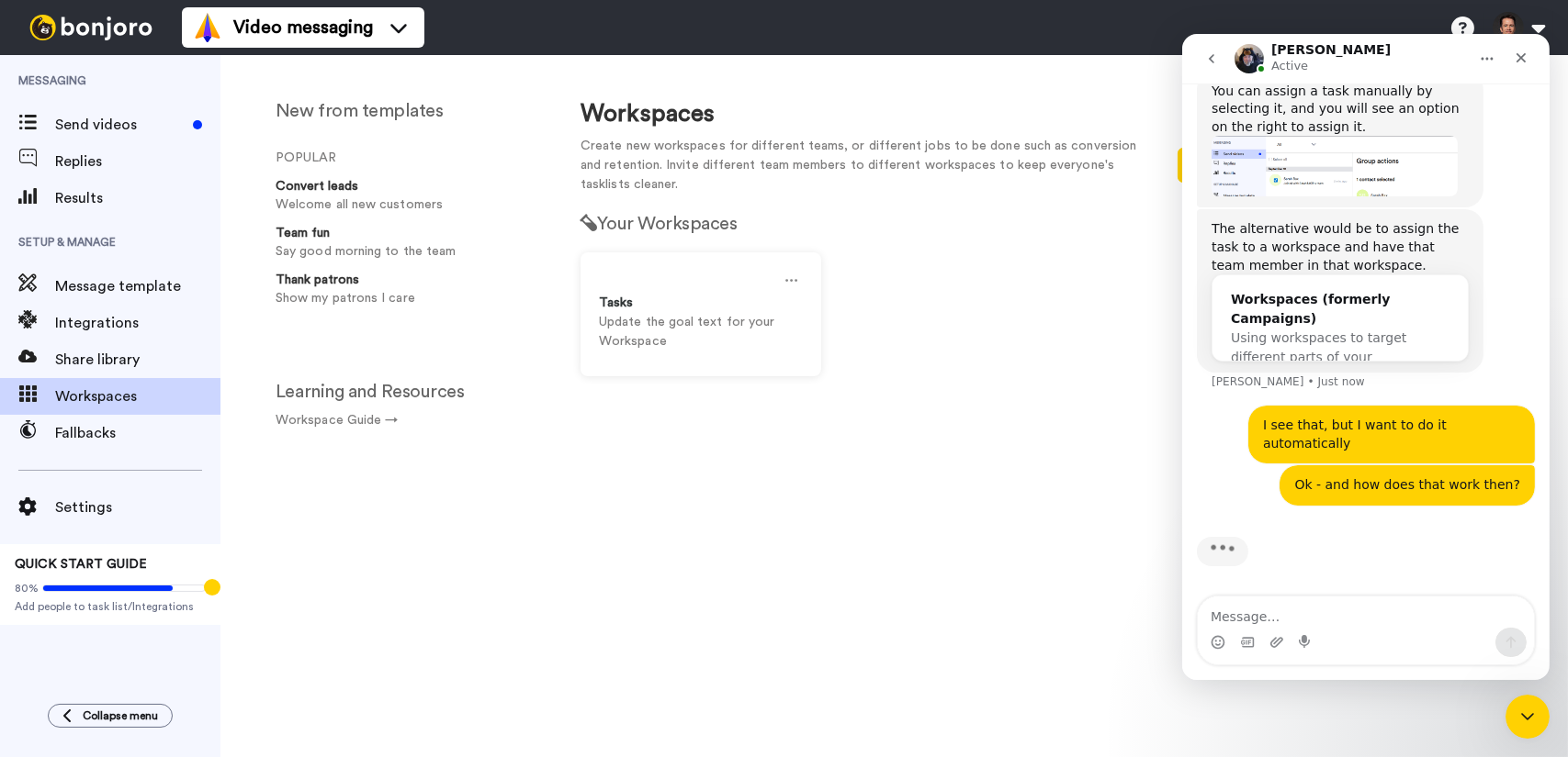
scroll to position [1650, 0]
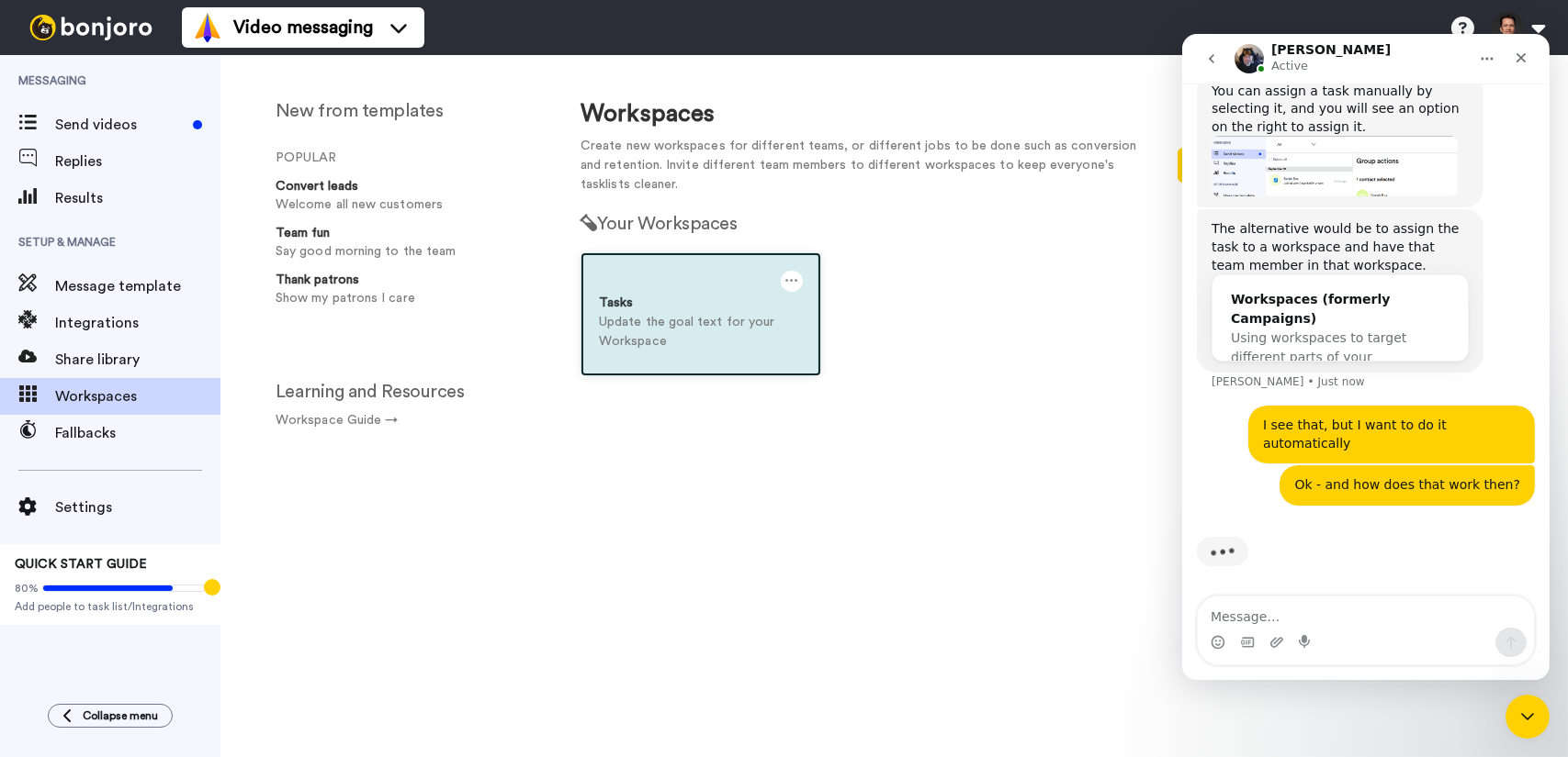
click at [684, 335] on p "Update the goal text for your Workspace" at bounding box center [700, 332] width 204 height 39
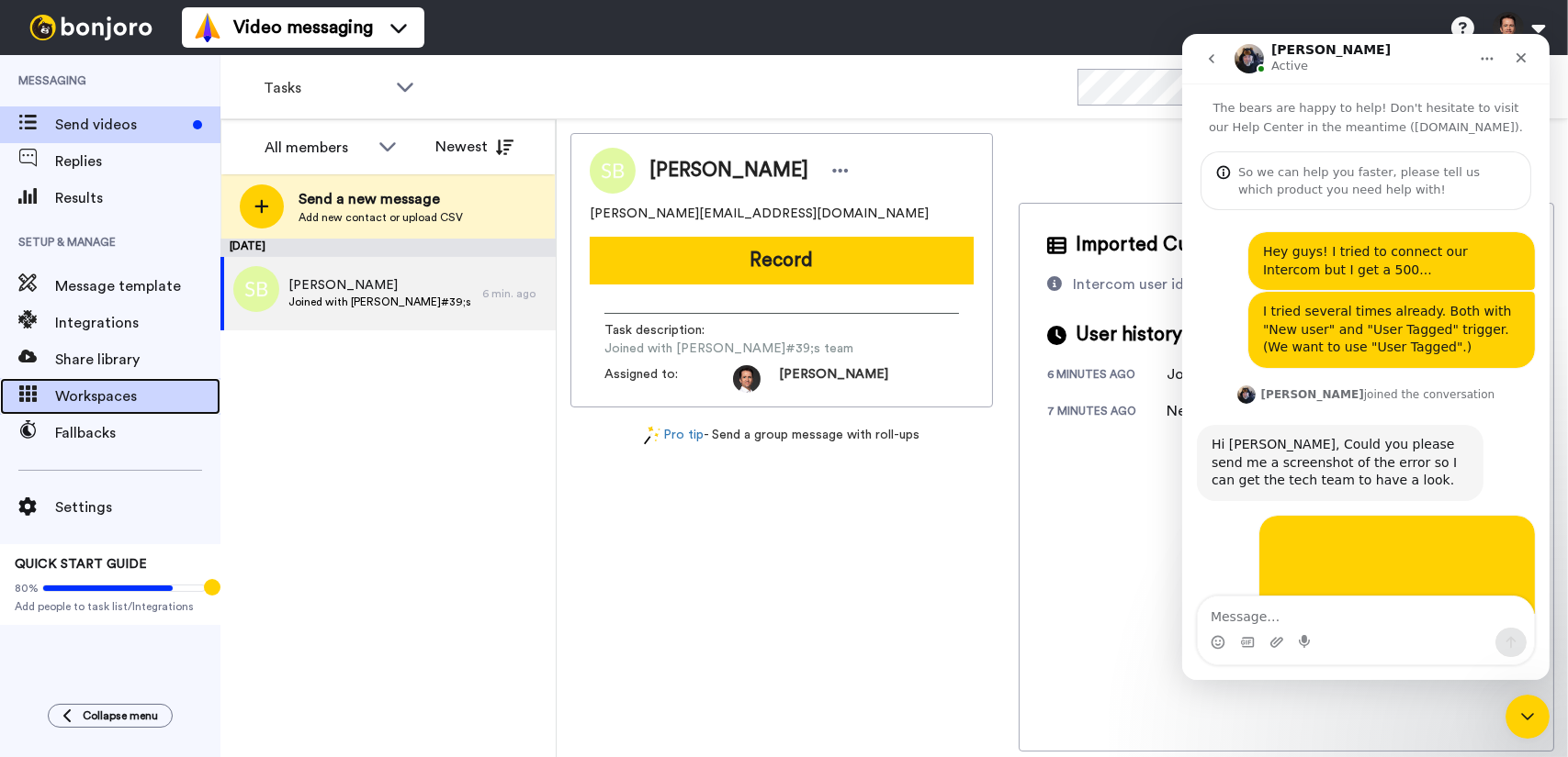
click at [151, 393] on span "Workspaces" at bounding box center [138, 397] width 166 height 22
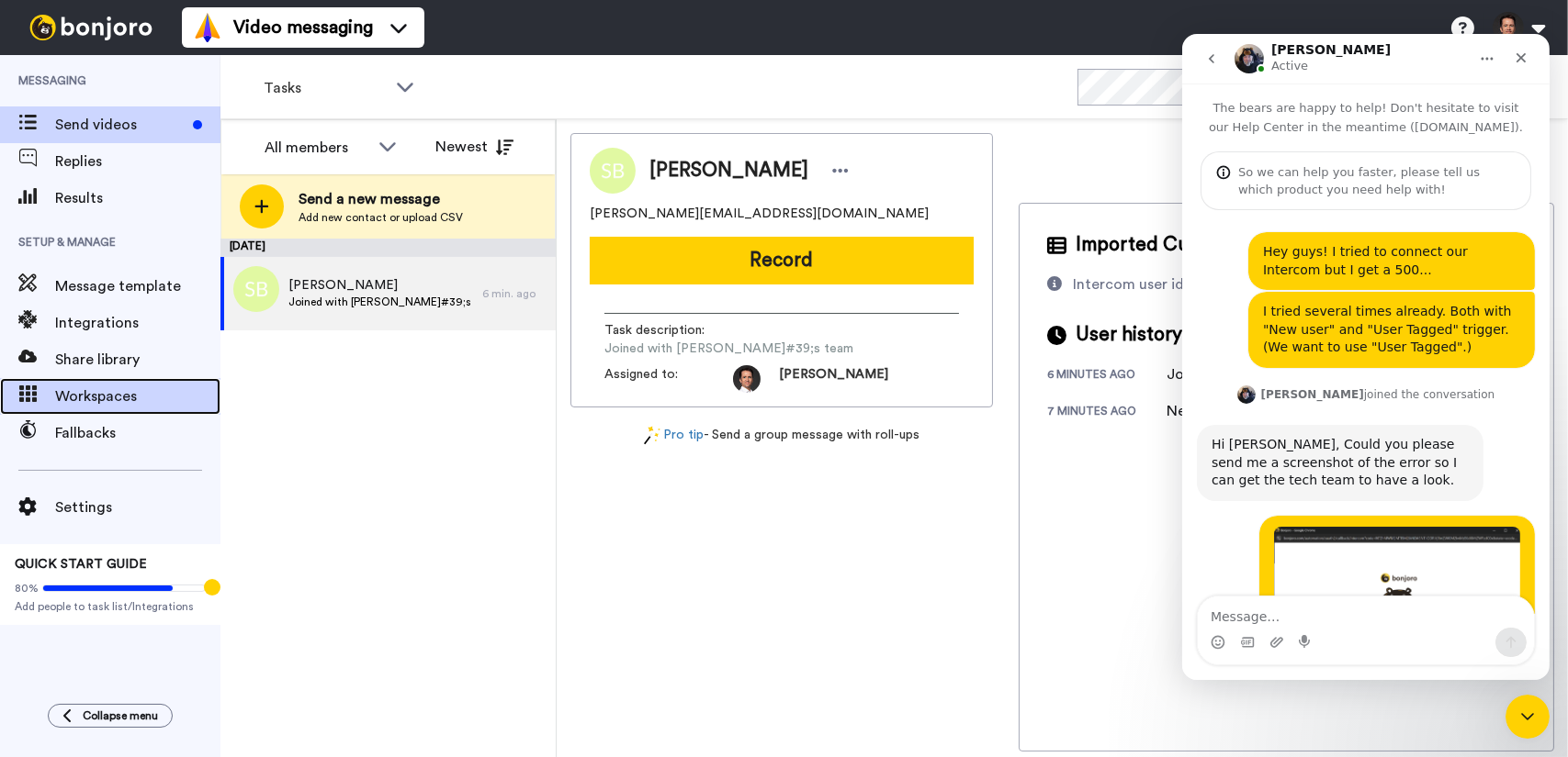
scroll to position [1650, 0]
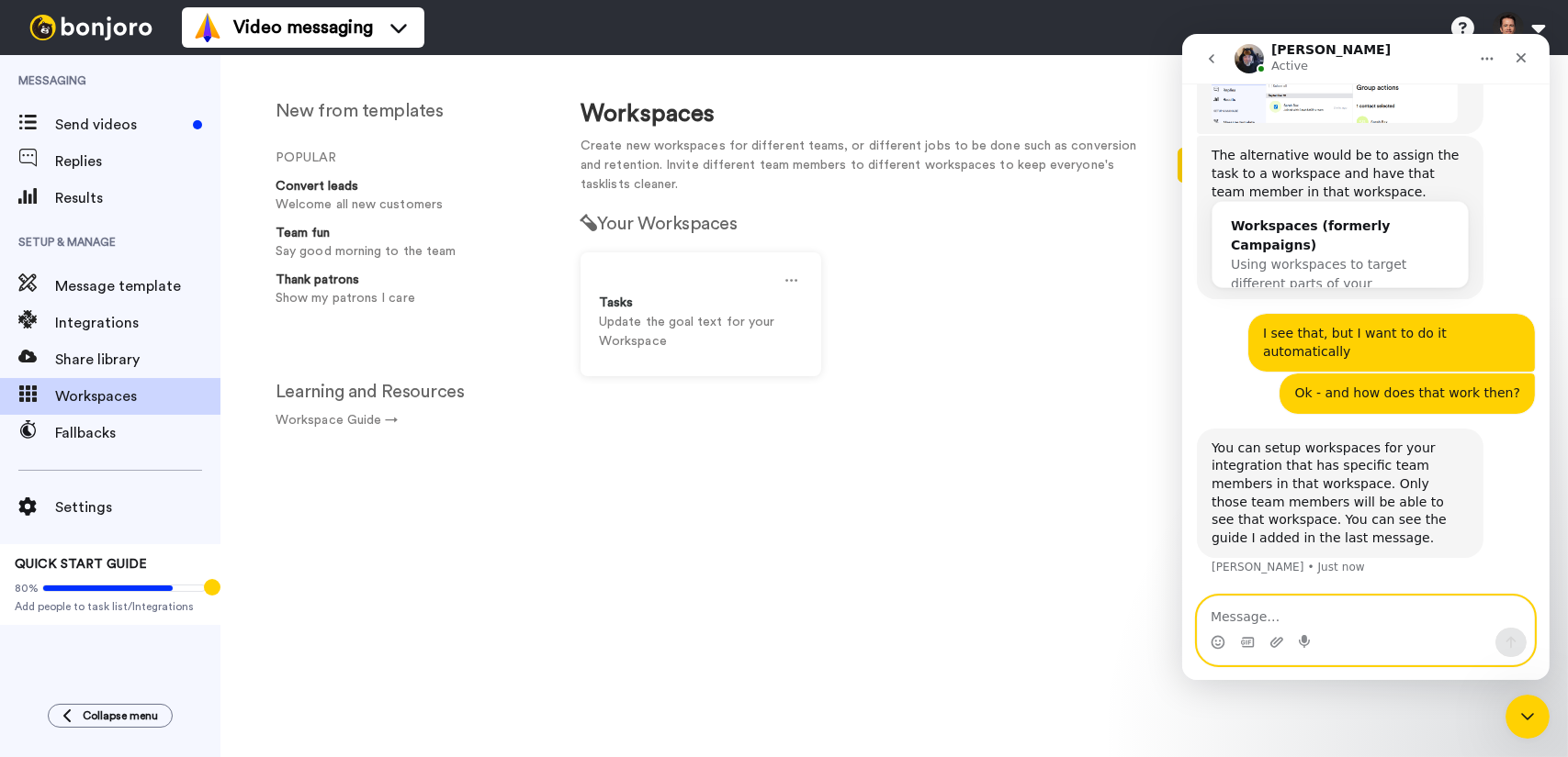
scroll to position [1706, 0]
click at [1408, 611] on textarea "Message…" at bounding box center [1364, 613] width 336 height 31
click at [1393, 623] on textarea "Message…" at bounding box center [1364, 613] width 336 height 31
click at [1317, 616] on textarea "Message…" at bounding box center [1364, 613] width 336 height 31
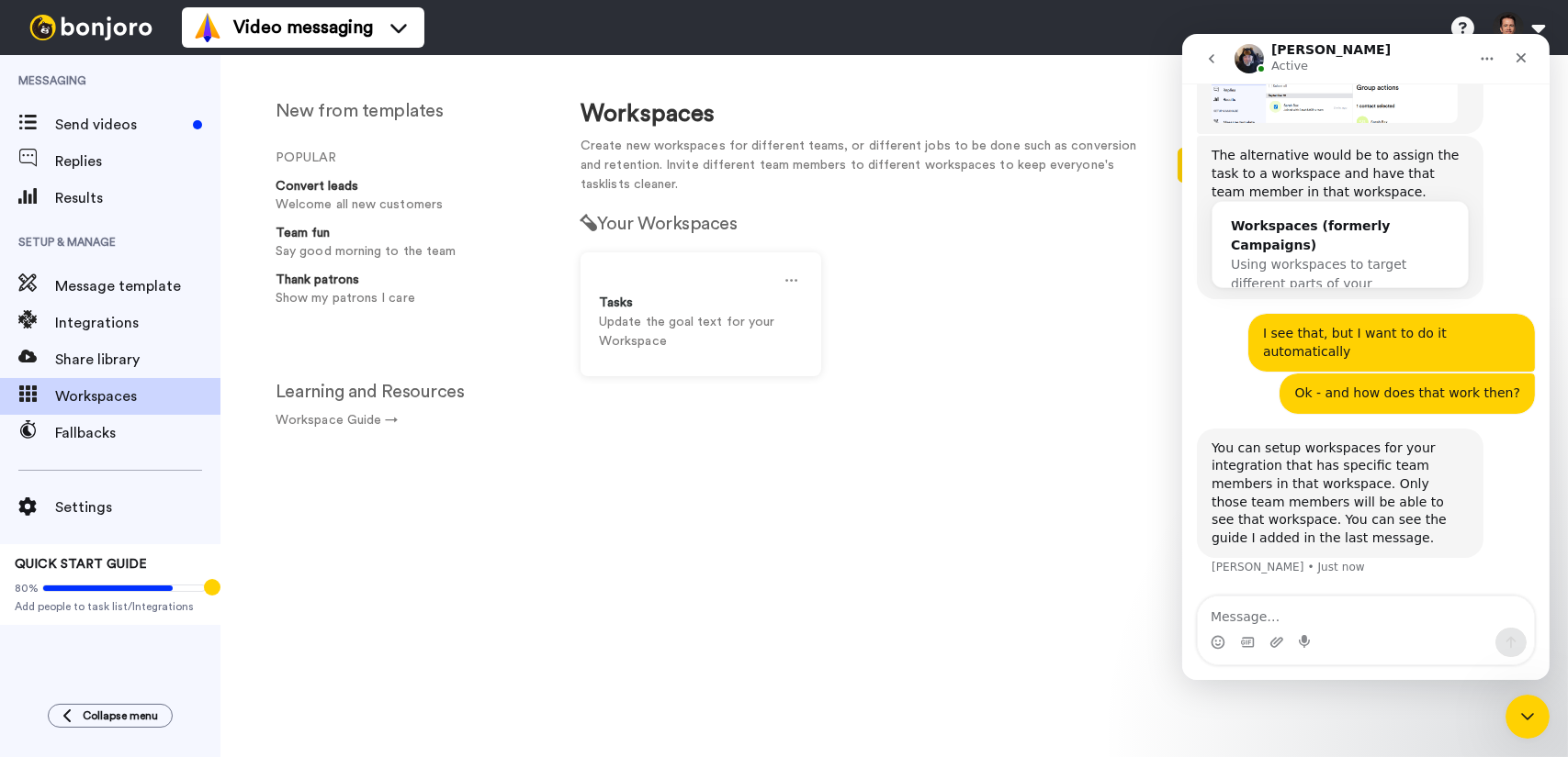
click at [1329, 289] on span "Using workspaces to target different parts of your customer…" at bounding box center [1318, 284] width 175 height 54
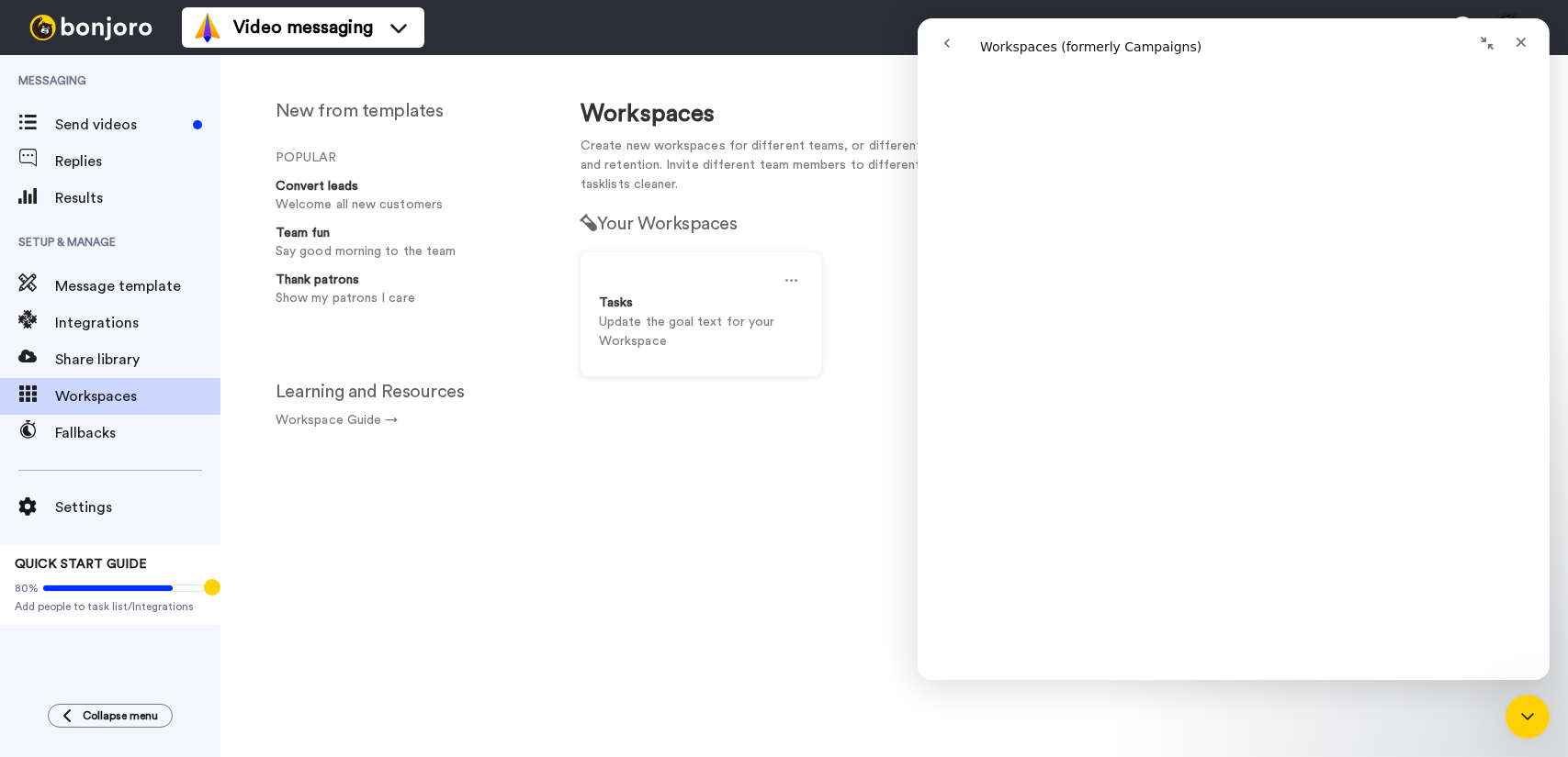
scroll to position [2571, 0]
click at [940, 46] on icon "go back" at bounding box center [945, 43] width 15 height 15
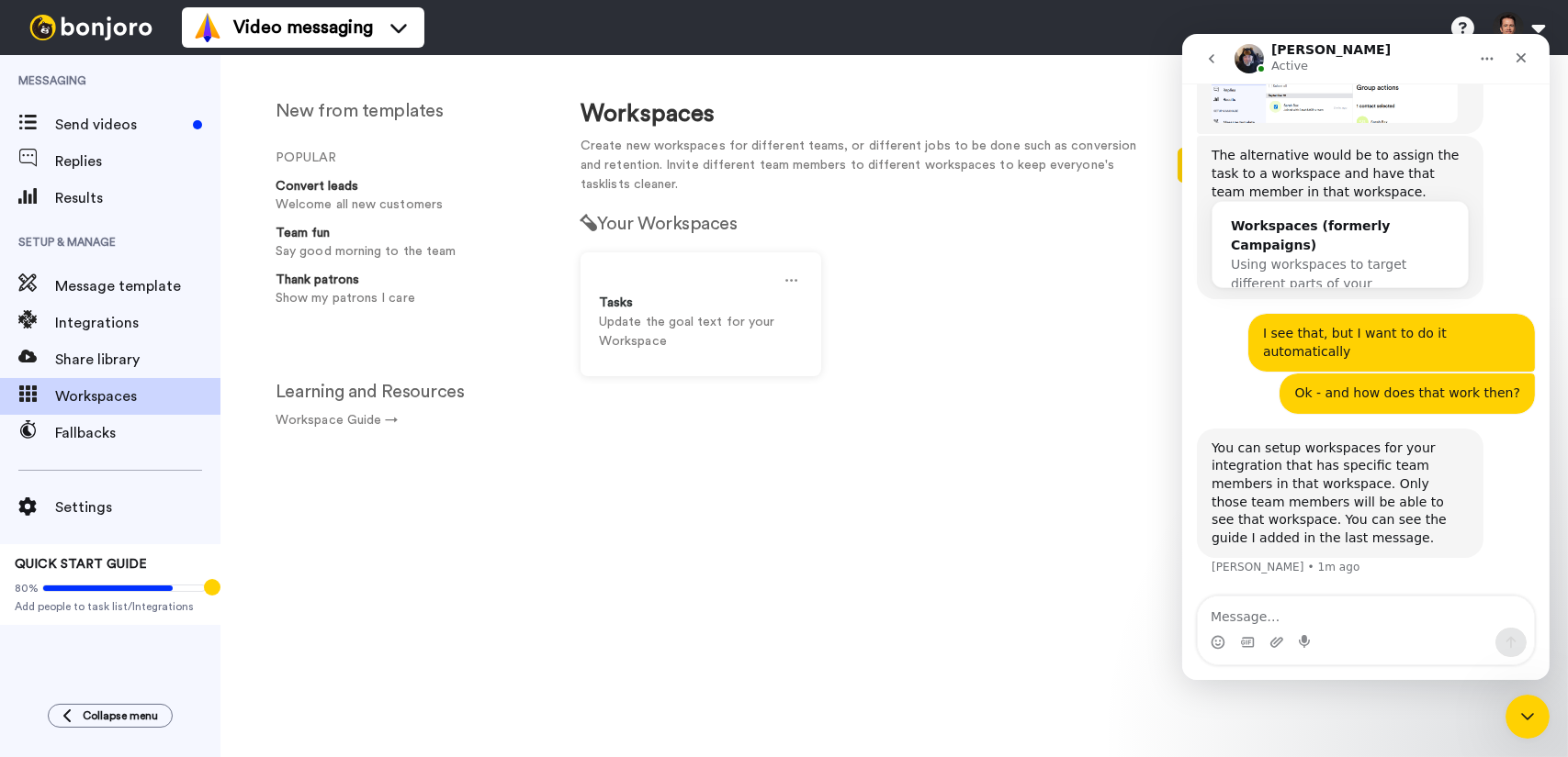
scroll to position [1706, 0]
click at [1350, 619] on textarea "Message…" at bounding box center [1364, 613] width 336 height 31
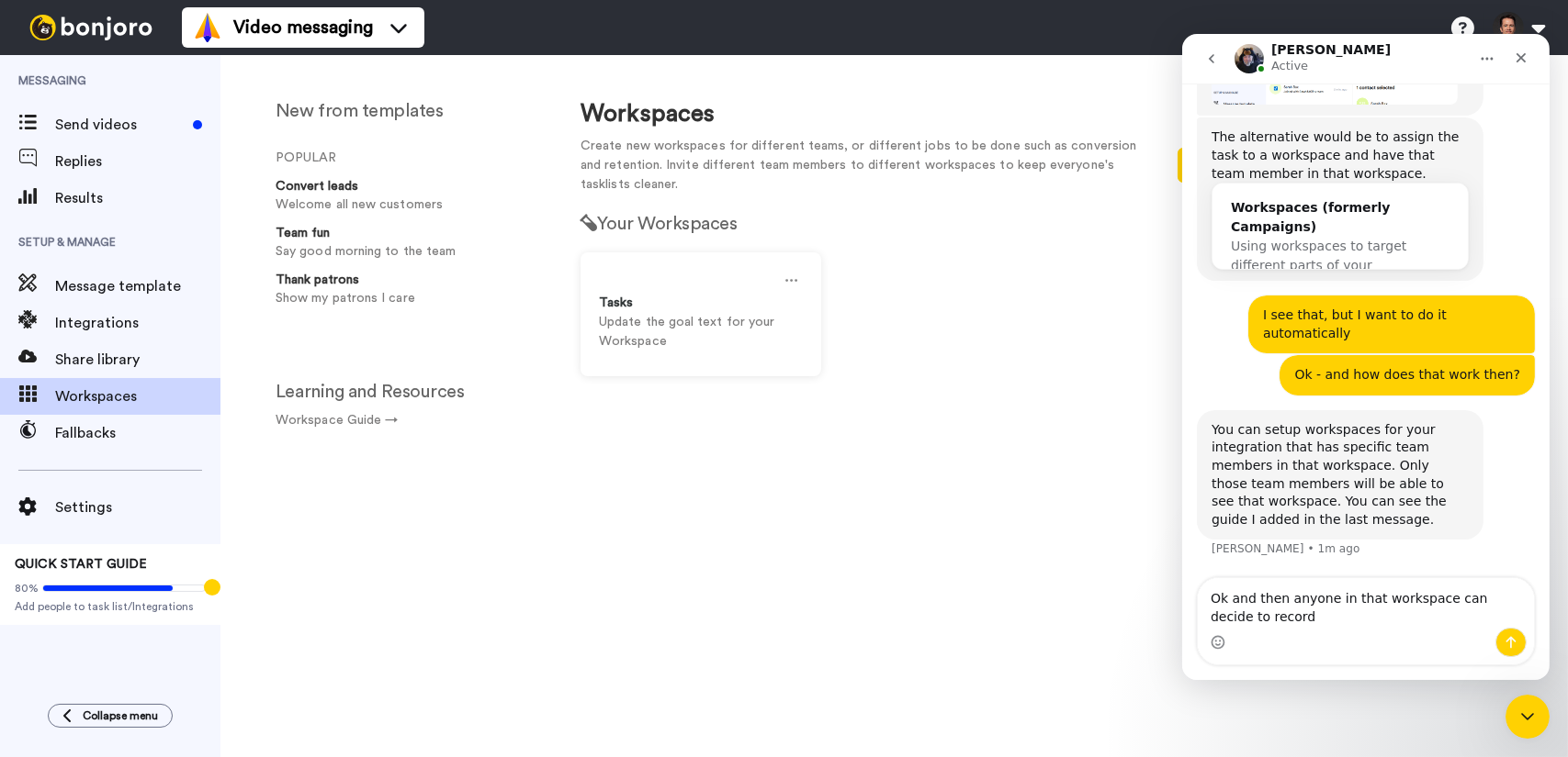
type textarea "Ok and then anyone in that workspace can decide to record?"
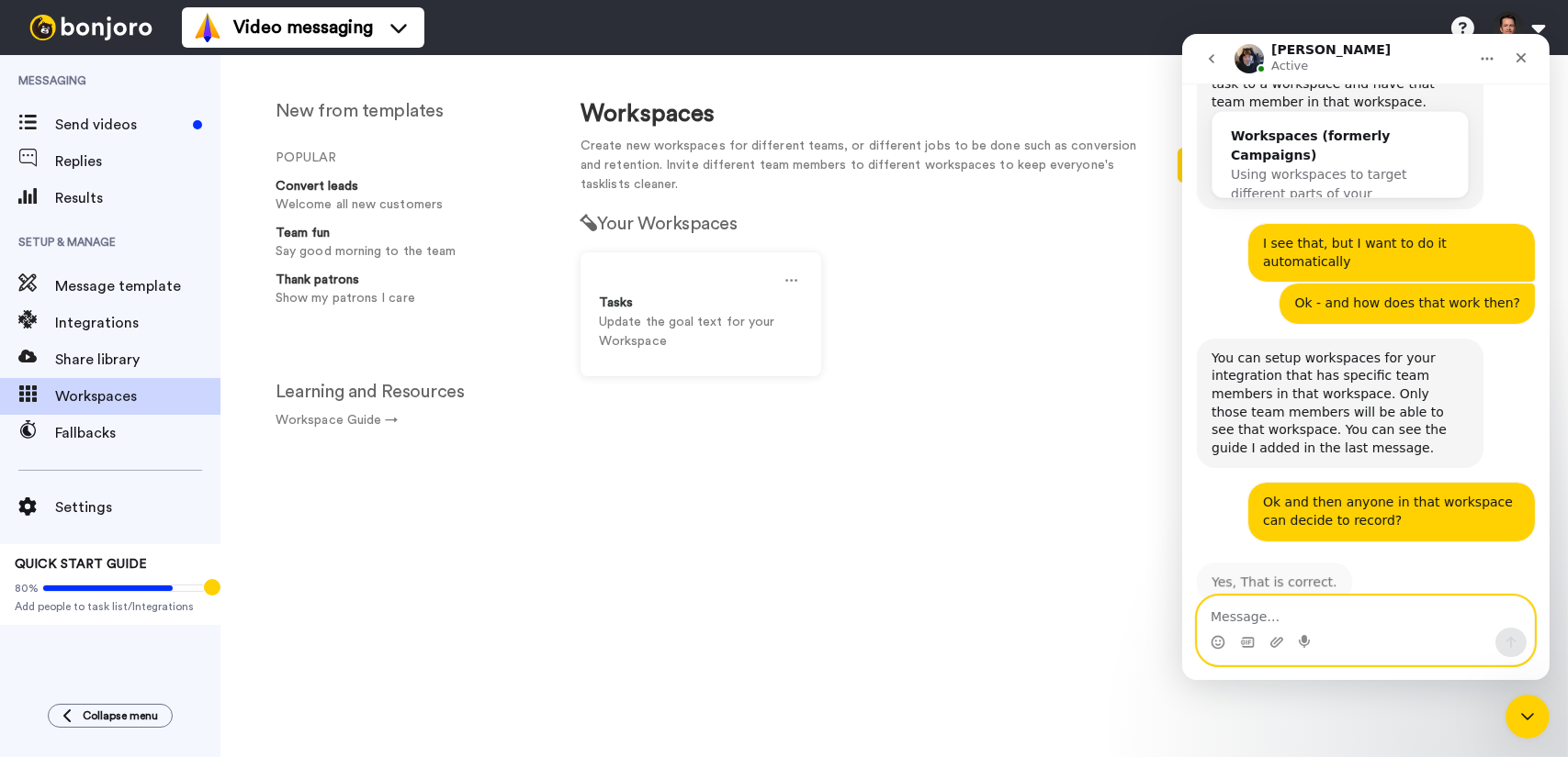
scroll to position [1834, 0]
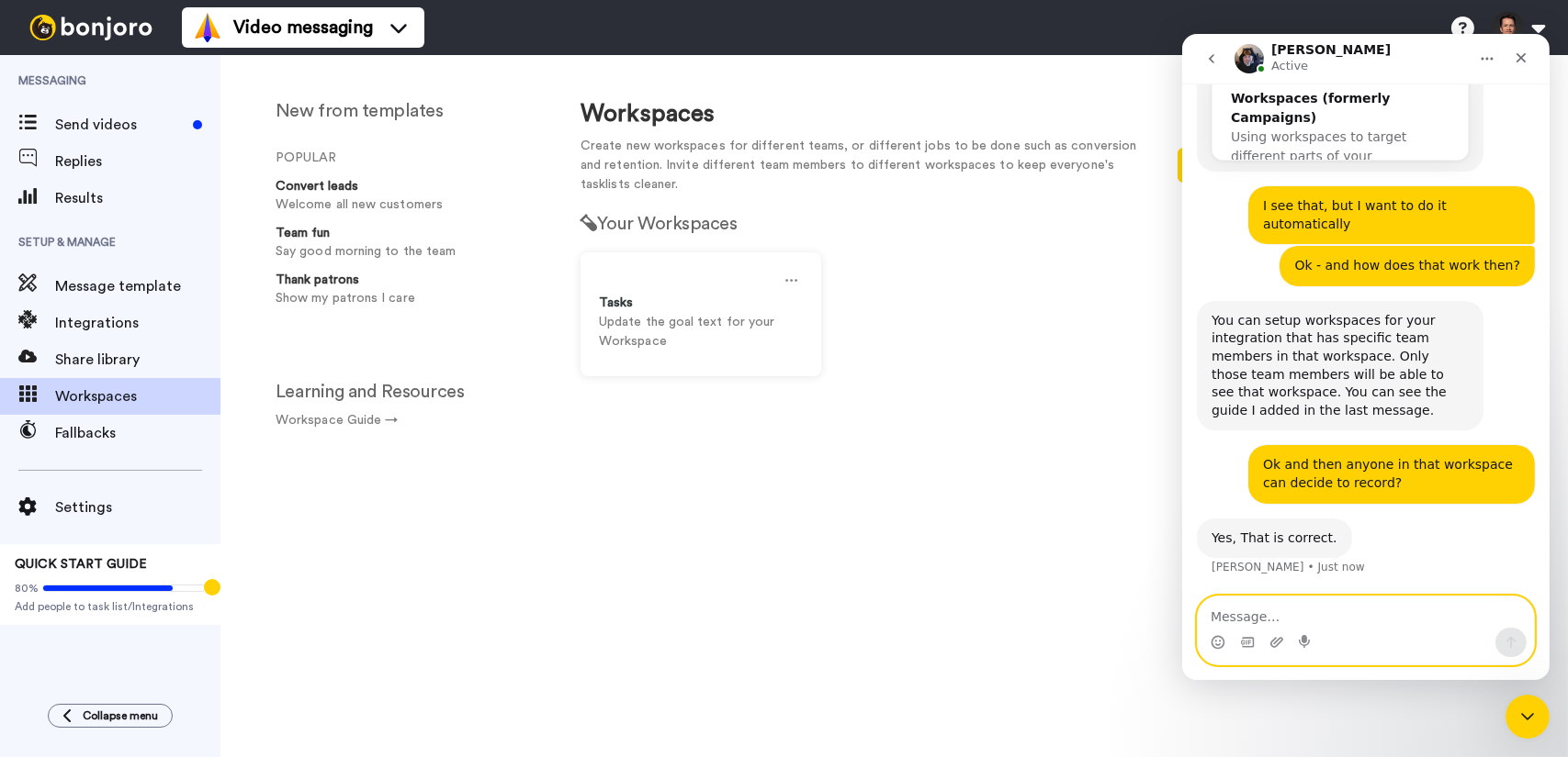
click at [1339, 622] on textarea "Message…" at bounding box center [1364, 613] width 336 height 31
type textarea "O"
type textarea "S"
type textarea "Hmm, so actually I could also"
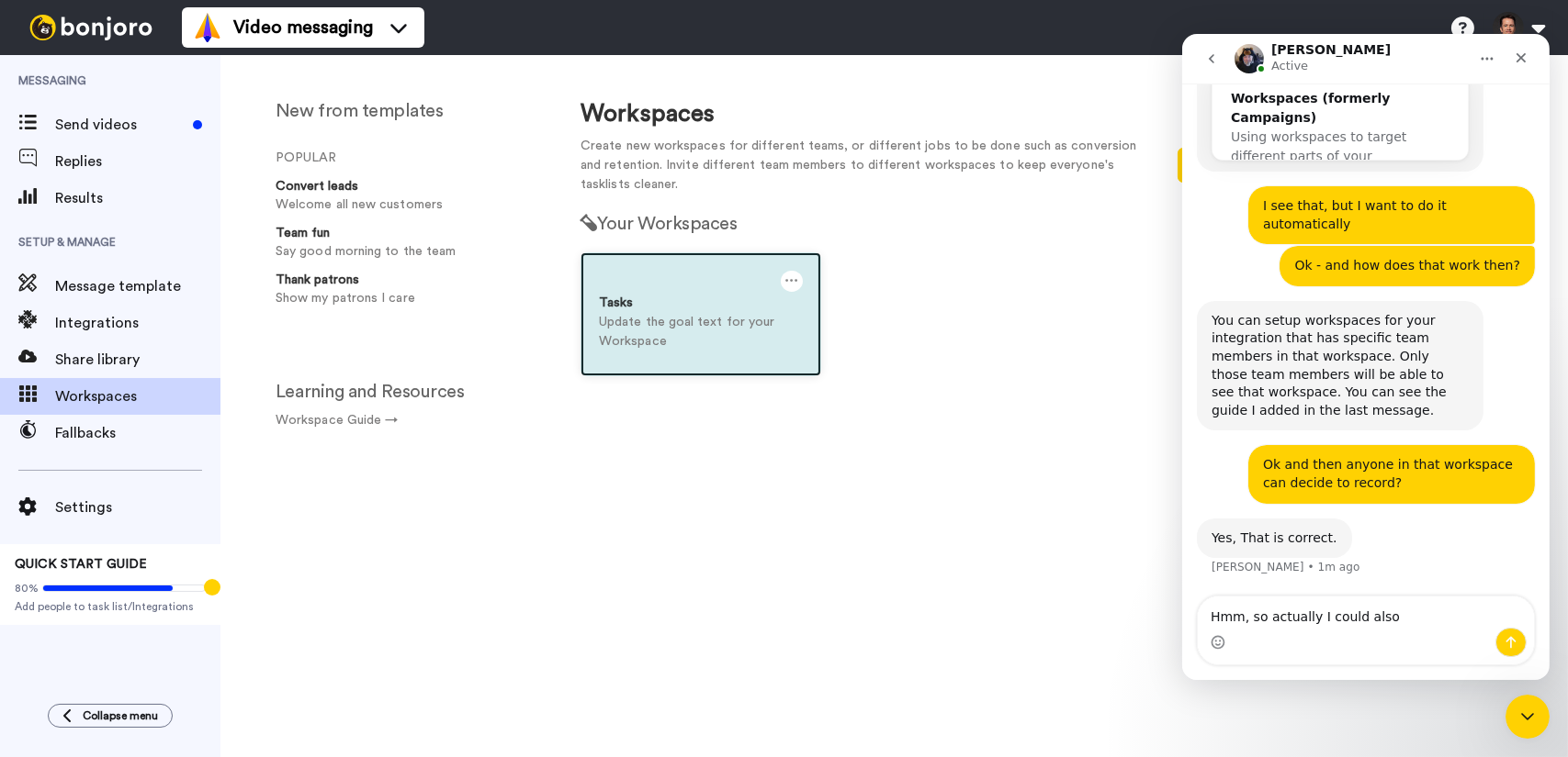
click at [670, 322] on p "Update the goal text for your Workspace" at bounding box center [700, 332] width 204 height 39
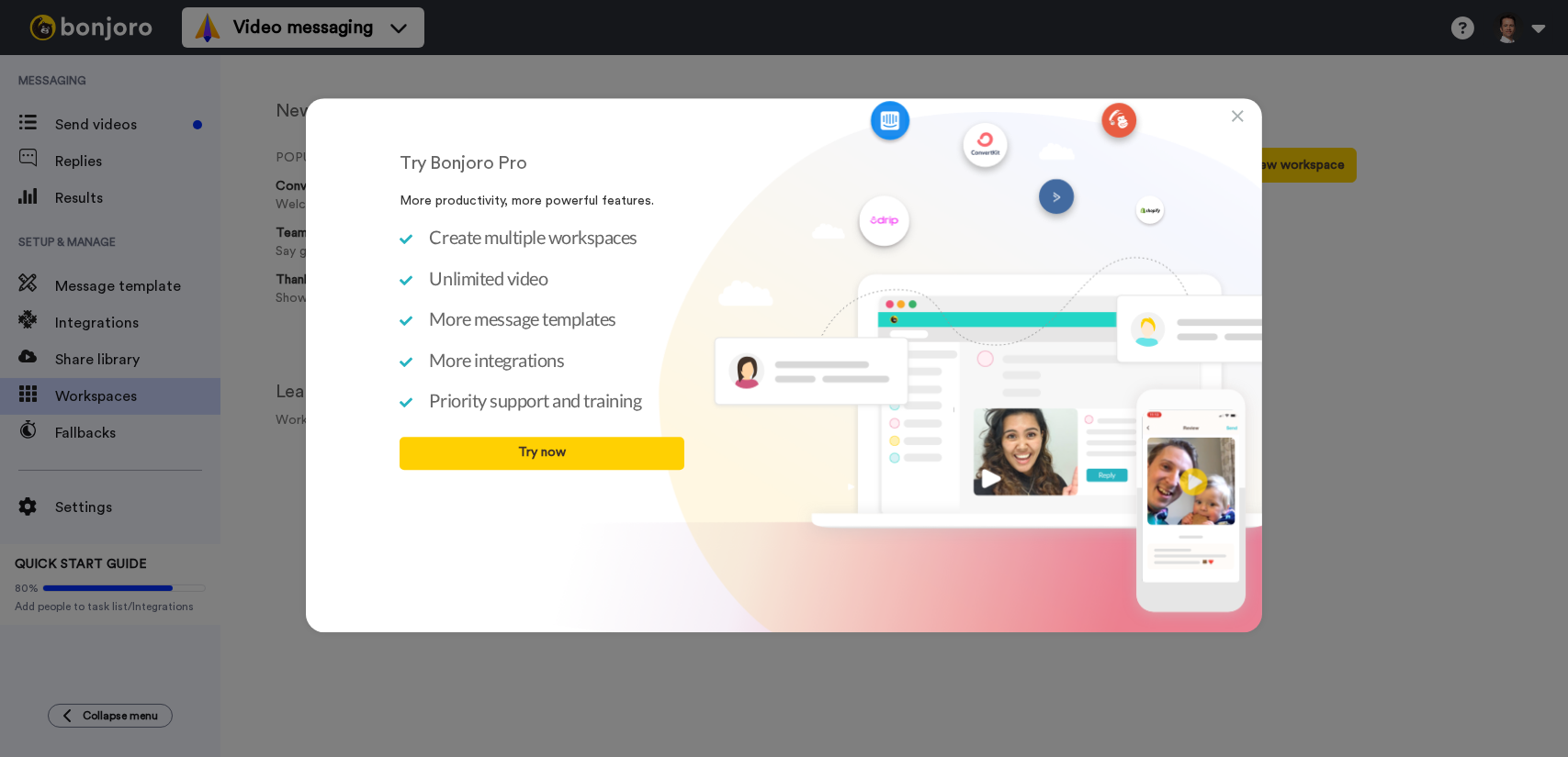
click at [1236, 113] on icon at bounding box center [1238, 116] width 12 height 19
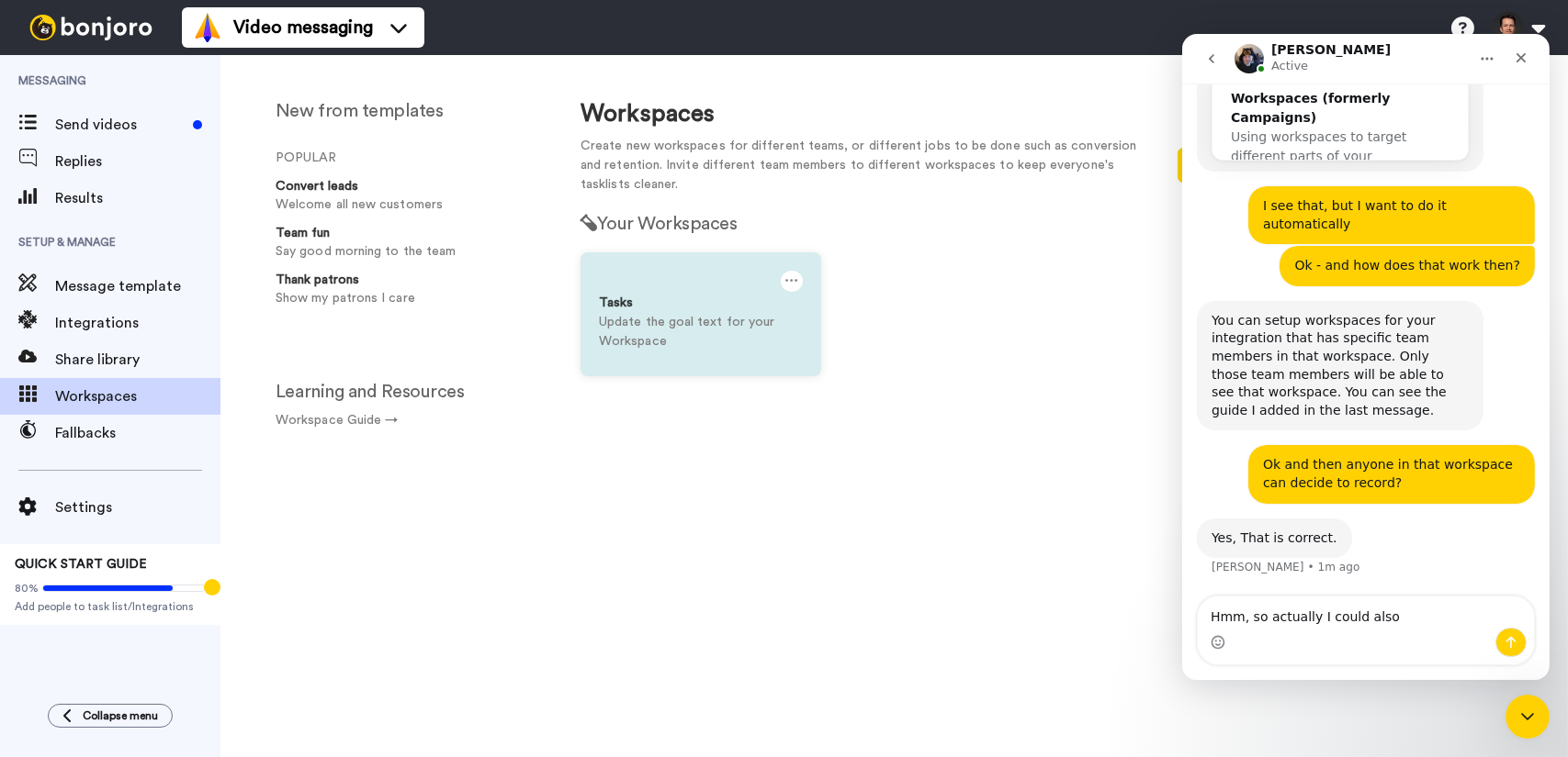
scroll to position [1834, 0]
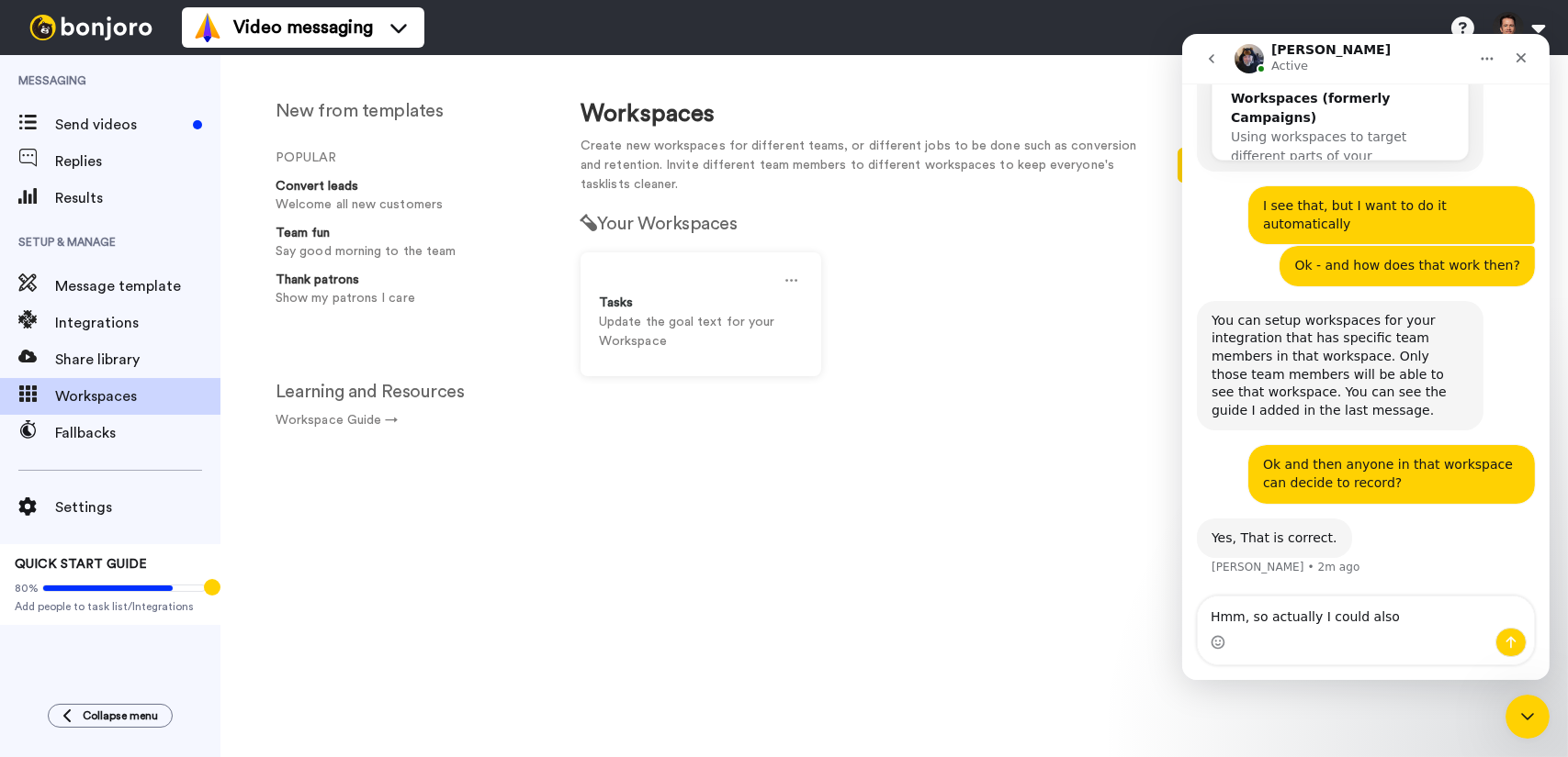
click at [1390, 628] on div "Intercom messenger" at bounding box center [1364, 643] width 336 height 29
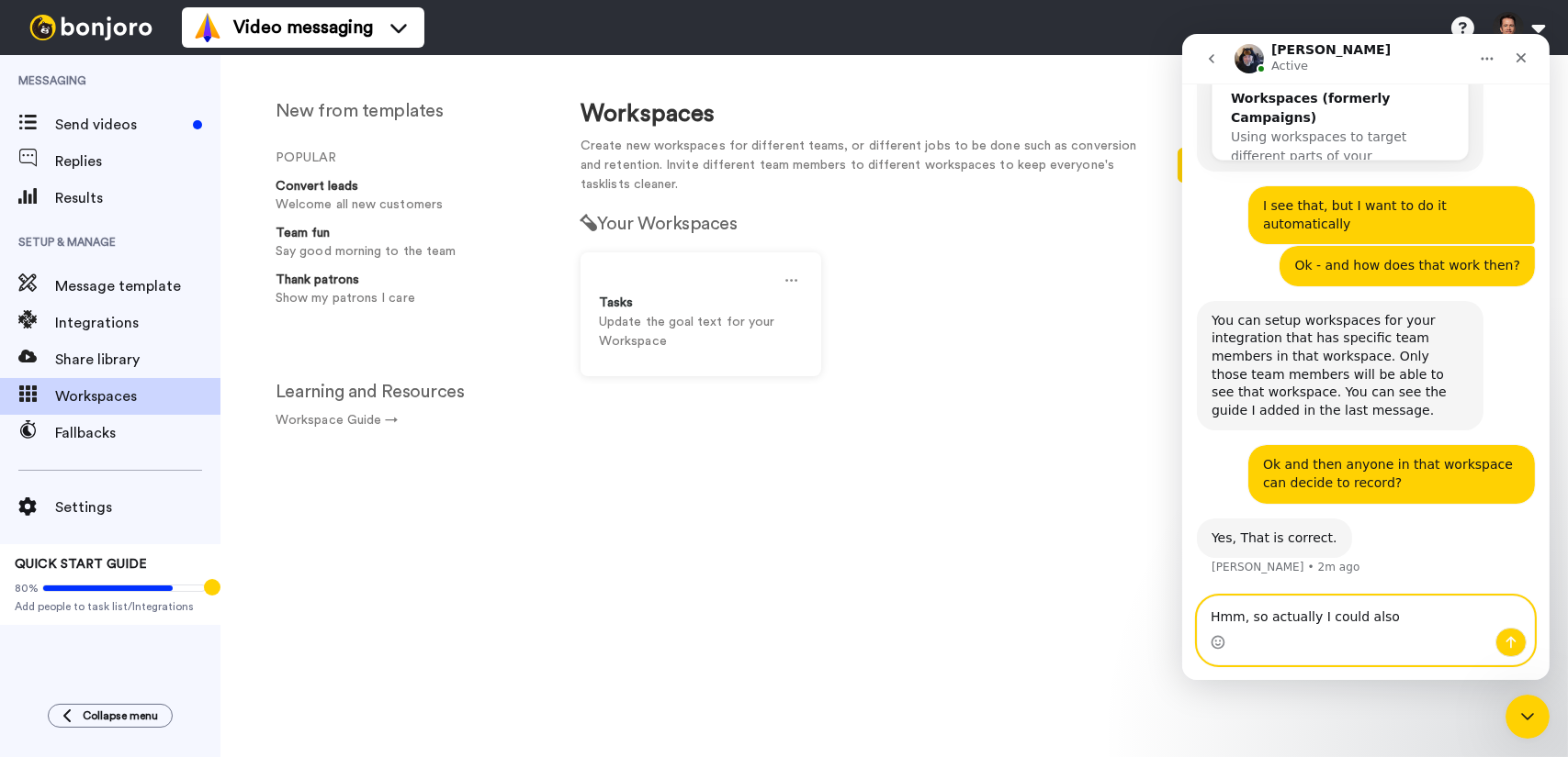
click at [1398, 617] on textarea "Hmm, so actually I could also" at bounding box center [1364, 613] width 336 height 31
drag, startPoint x: 1386, startPoint y: 620, endPoint x: 1402, endPoint y: 623, distance: 16.3
click at [1402, 623] on textarea "Hmm, so actually I could also" at bounding box center [1364, 613] width 336 height 31
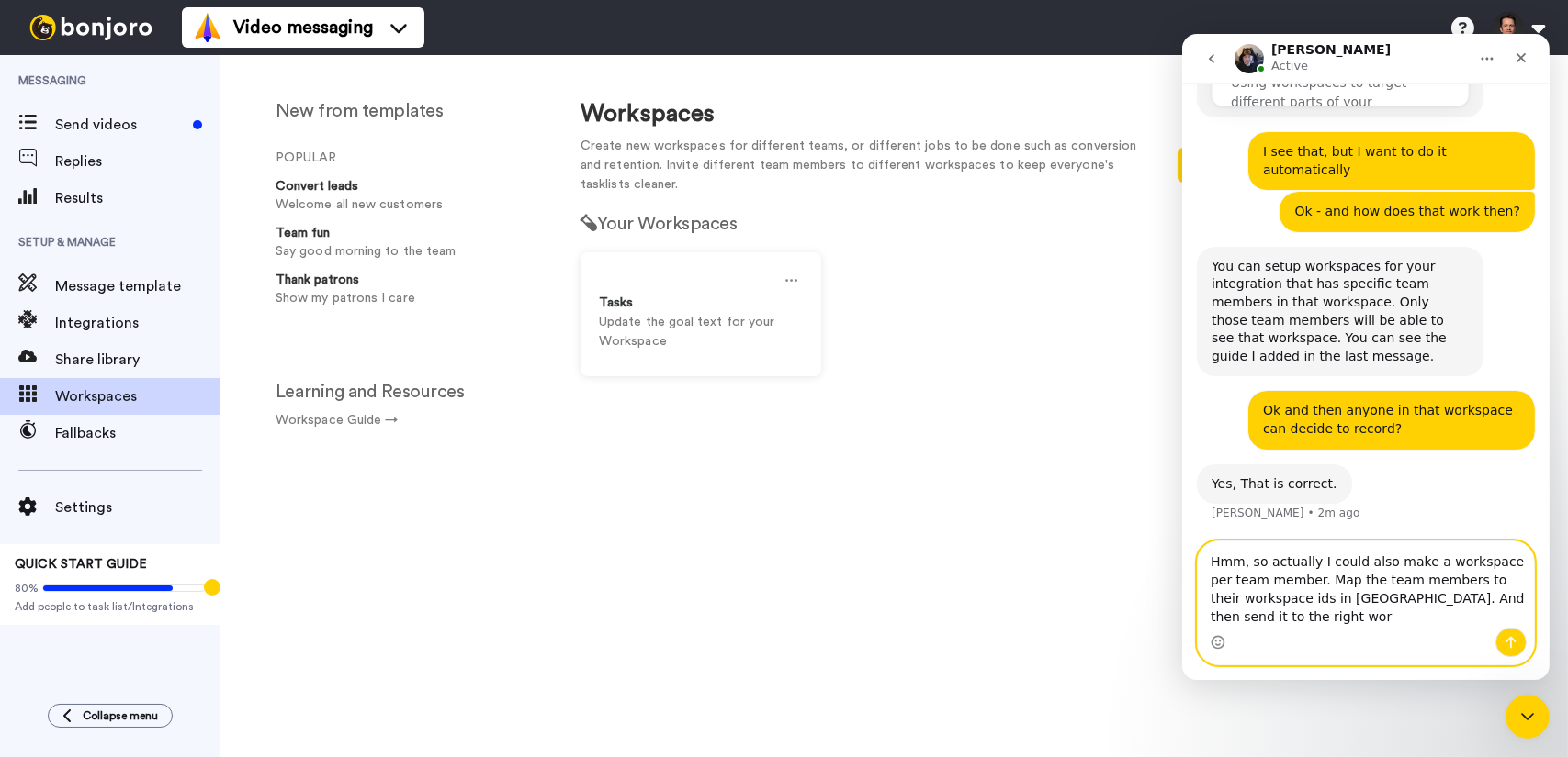
scroll to position [1889, 0]
type textarea "Hmm, so actually I could also make a workspace per team member. Map the team me…"
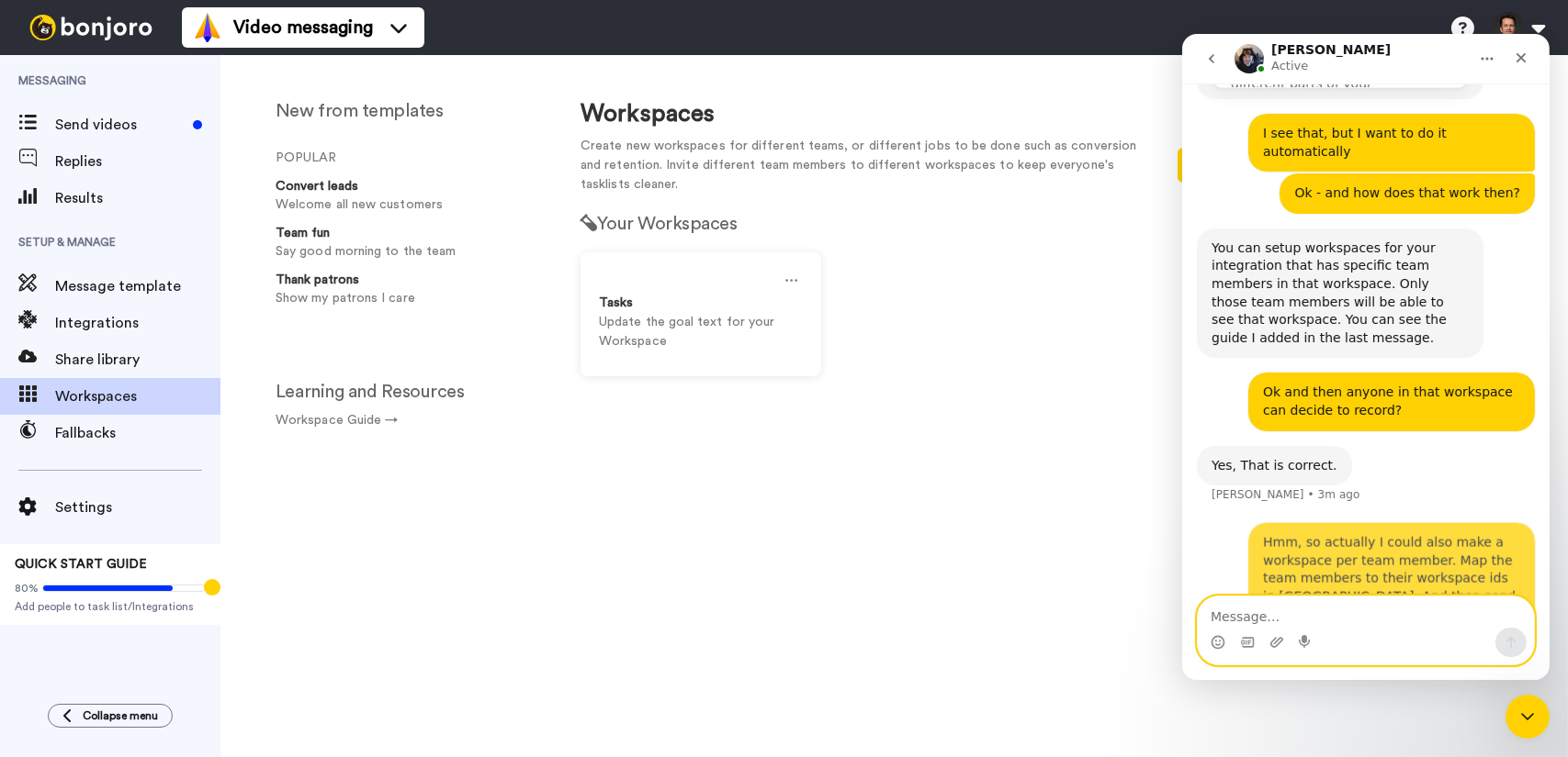
scroll to position [1942, 0]
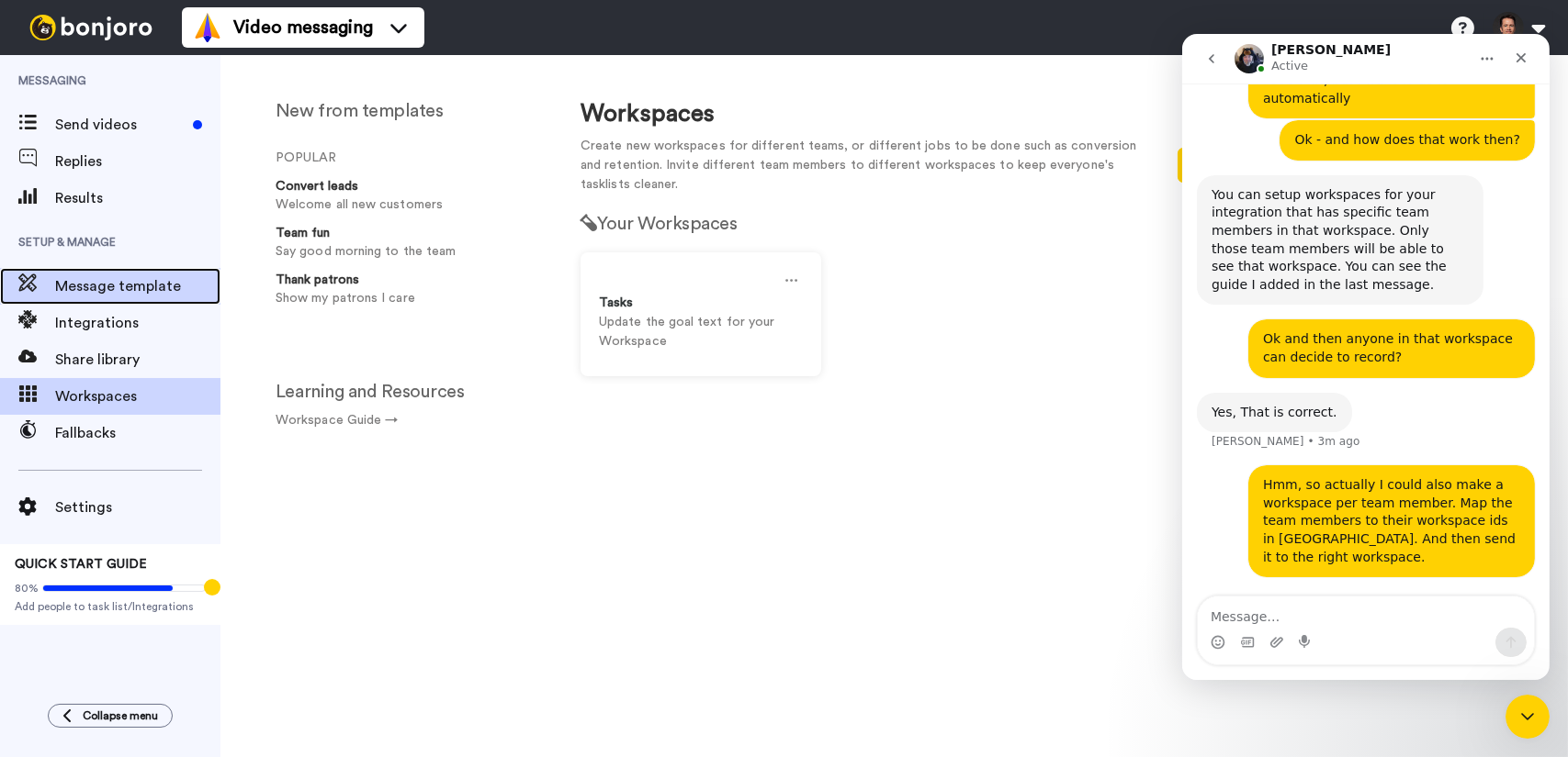
click at [168, 280] on span "Message template" at bounding box center [138, 286] width 166 height 22
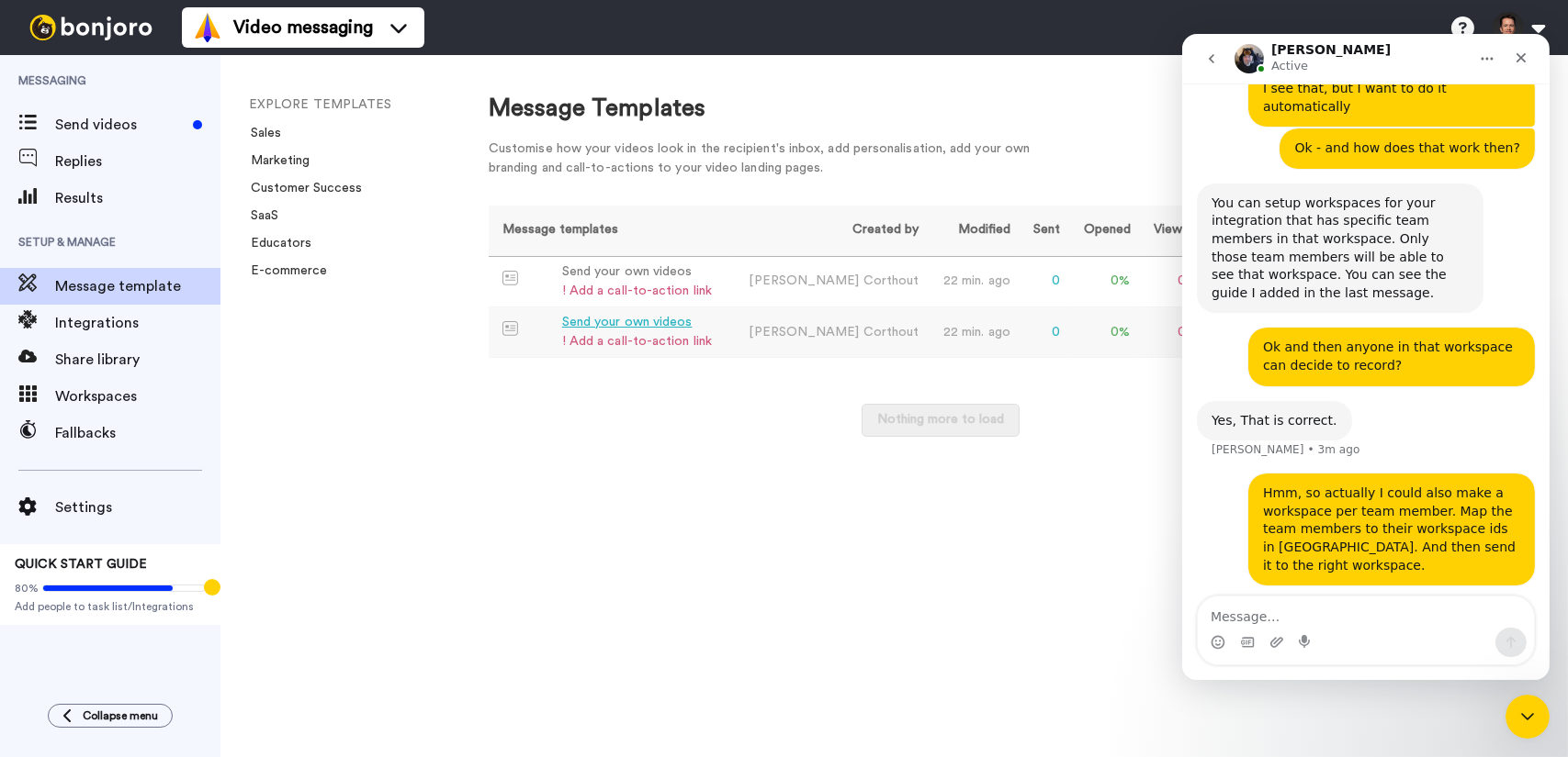
scroll to position [1942, 0]
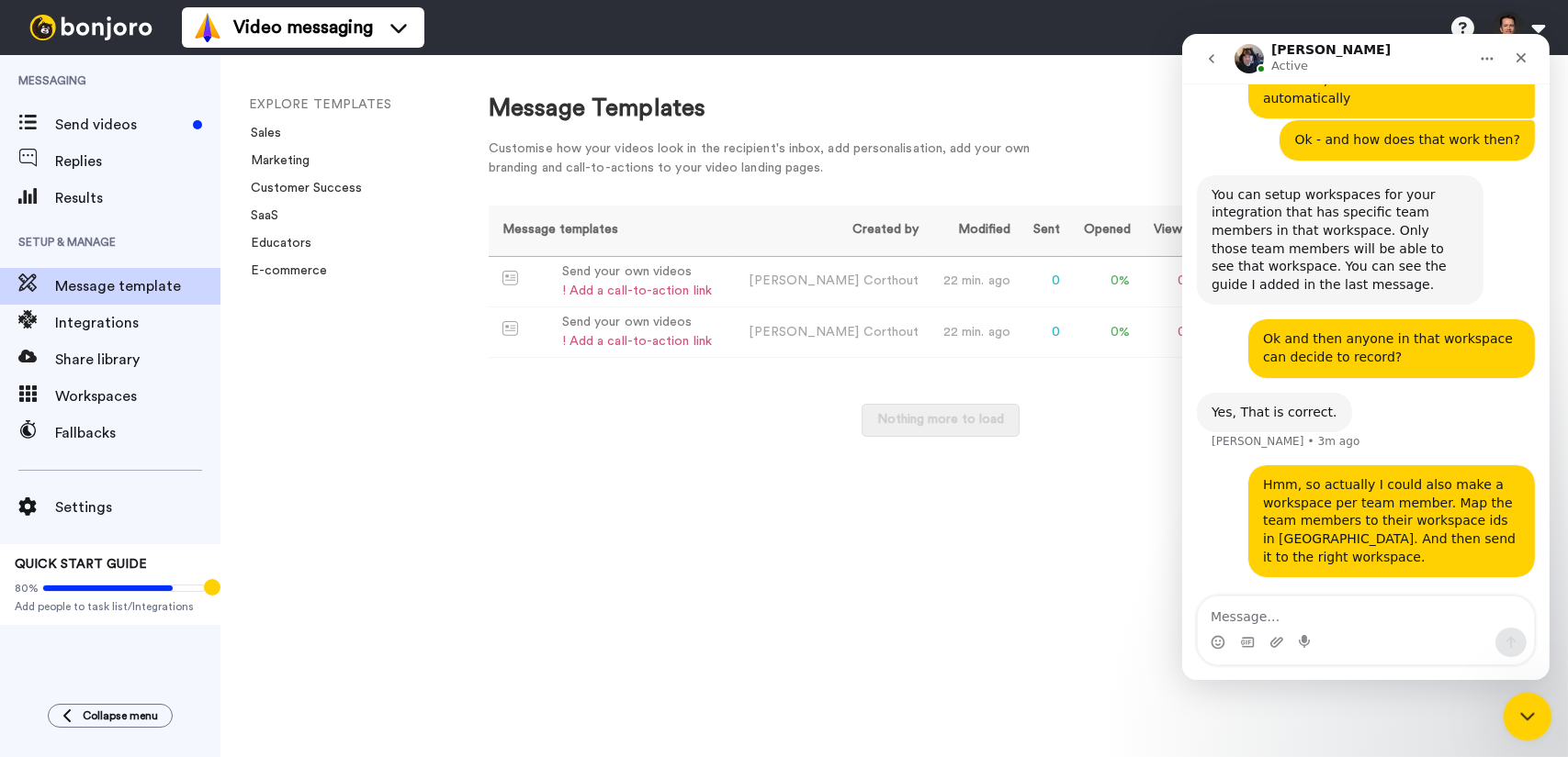
click at [1530, 717] on icon "Close Intercom Messenger" at bounding box center [1524, 714] width 22 height 22
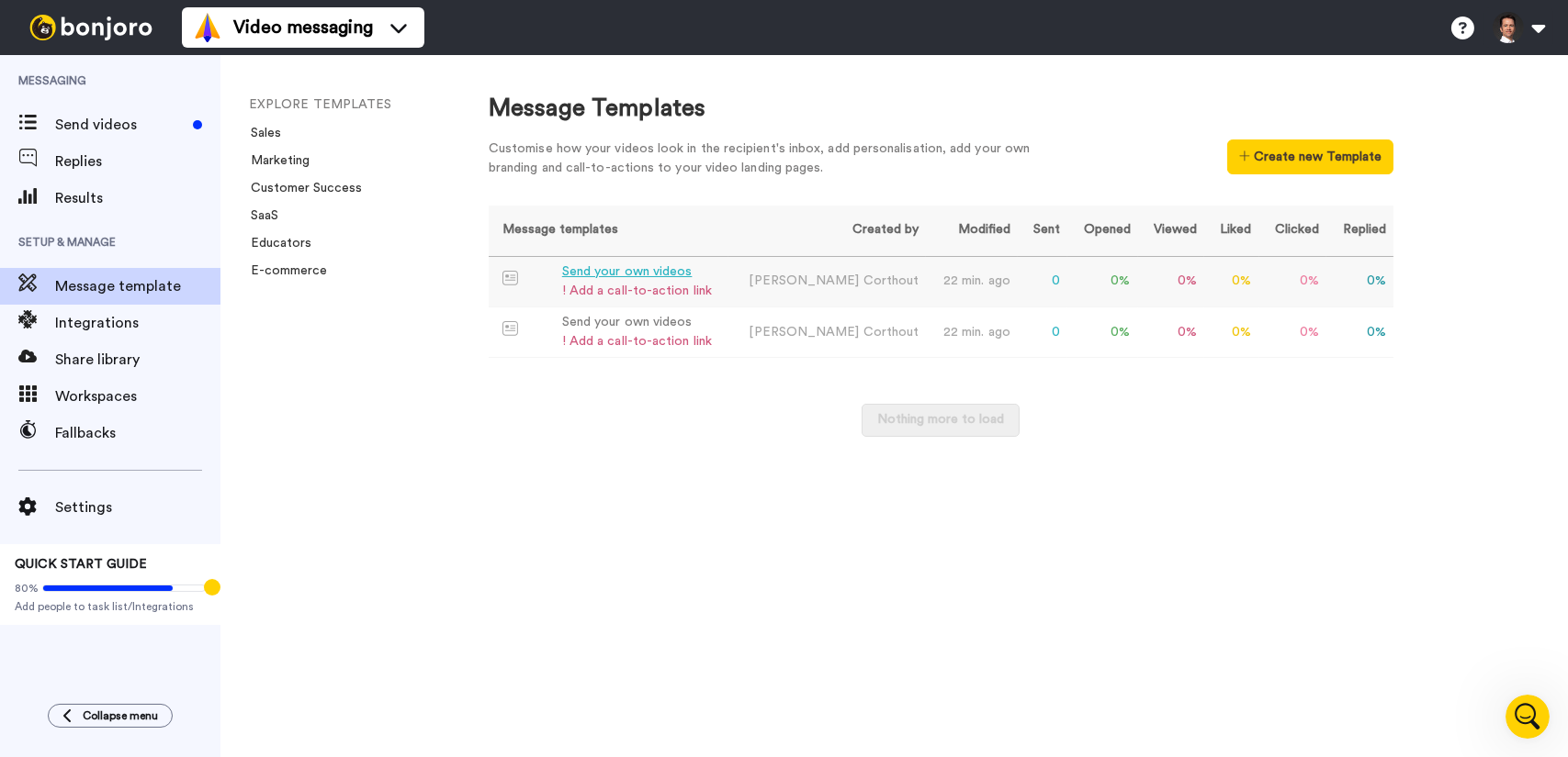
click at [659, 275] on div "Send your own videos" at bounding box center [637, 273] width 150 height 19
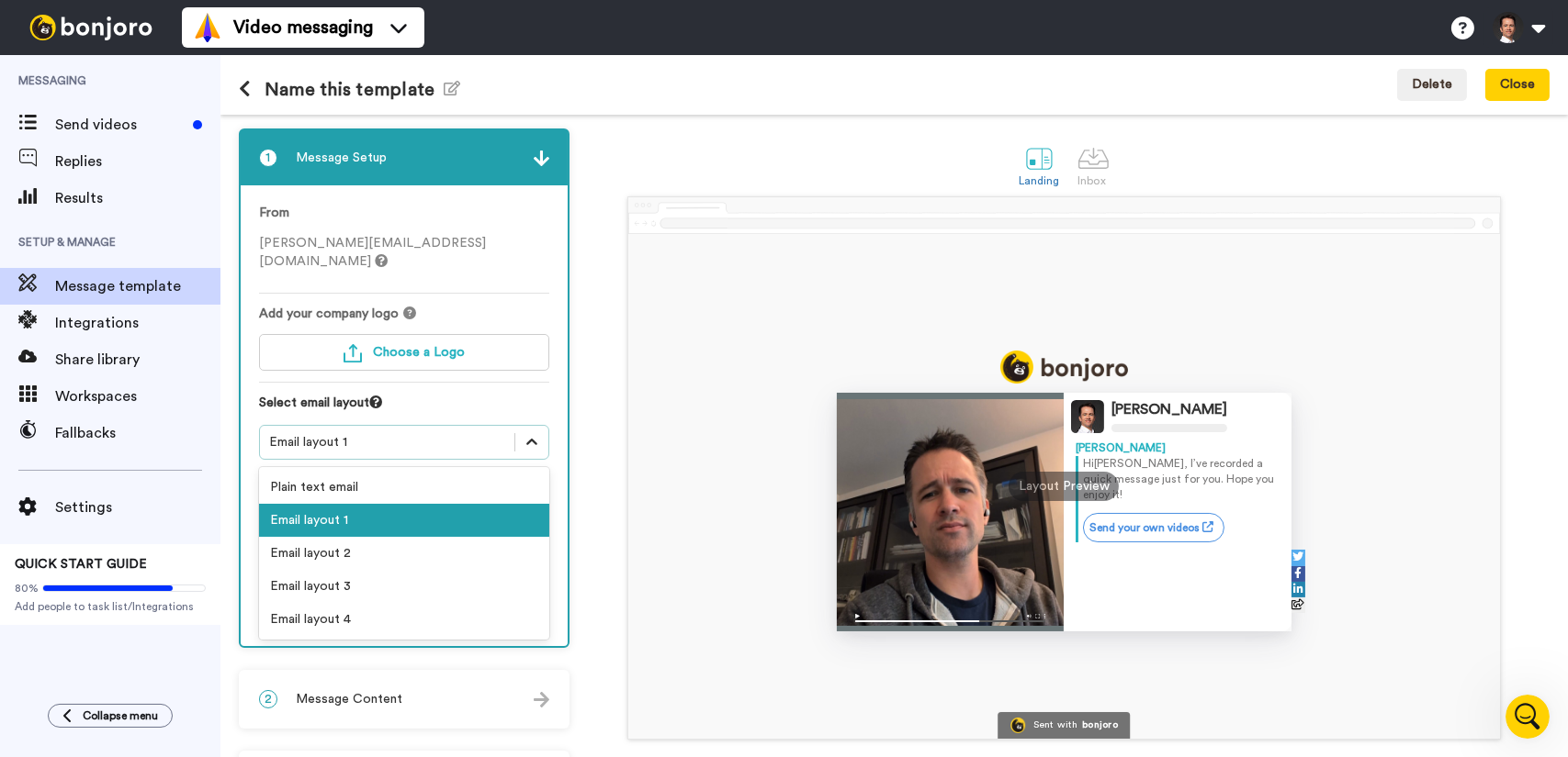
click at [532, 434] on icon at bounding box center [531, 442] width 19 height 19
drag, startPoint x: 592, startPoint y: 402, endPoint x: 630, endPoint y: 363, distance: 54.5
click at [593, 401] on div "[PERSON_NAME] [PERSON_NAME] , I’ve recorded a quick message just for you. Hope …" at bounding box center [1064, 469] width 971 height 544
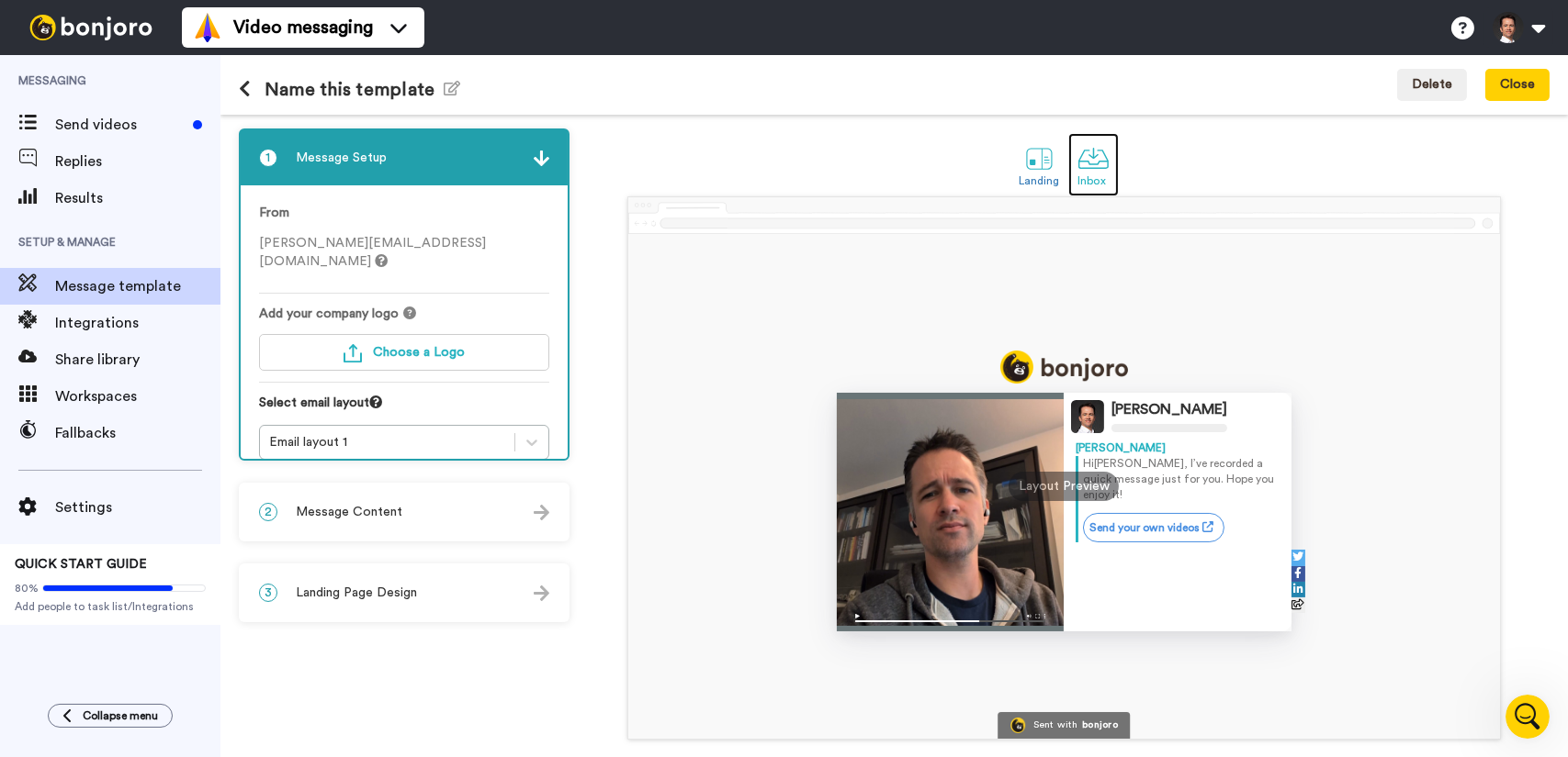
click at [1091, 151] on div at bounding box center [1092, 158] width 32 height 32
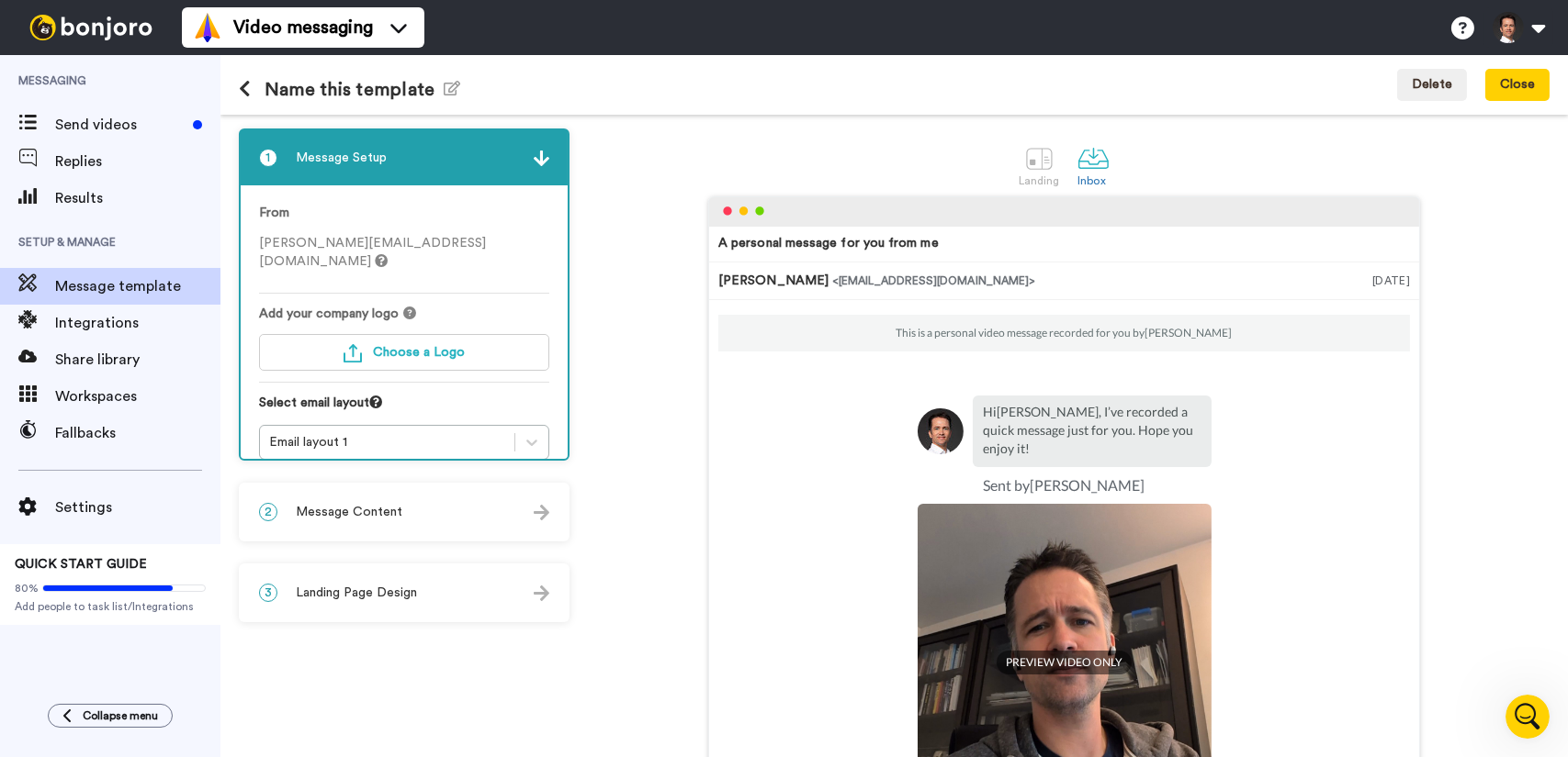
click at [512, 508] on div "2 Message Content" at bounding box center [403, 512] width 326 height 56
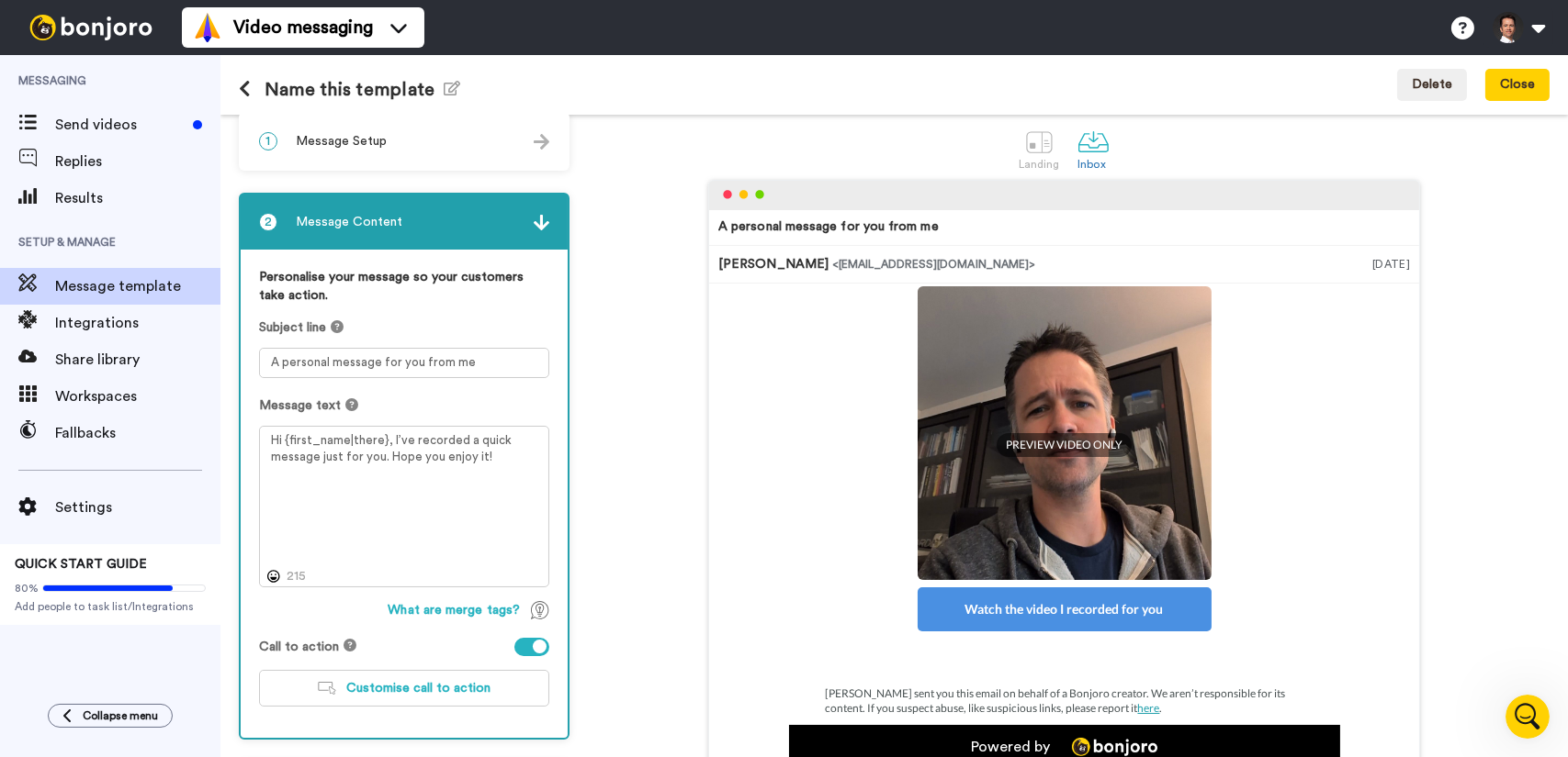
scroll to position [108, 0]
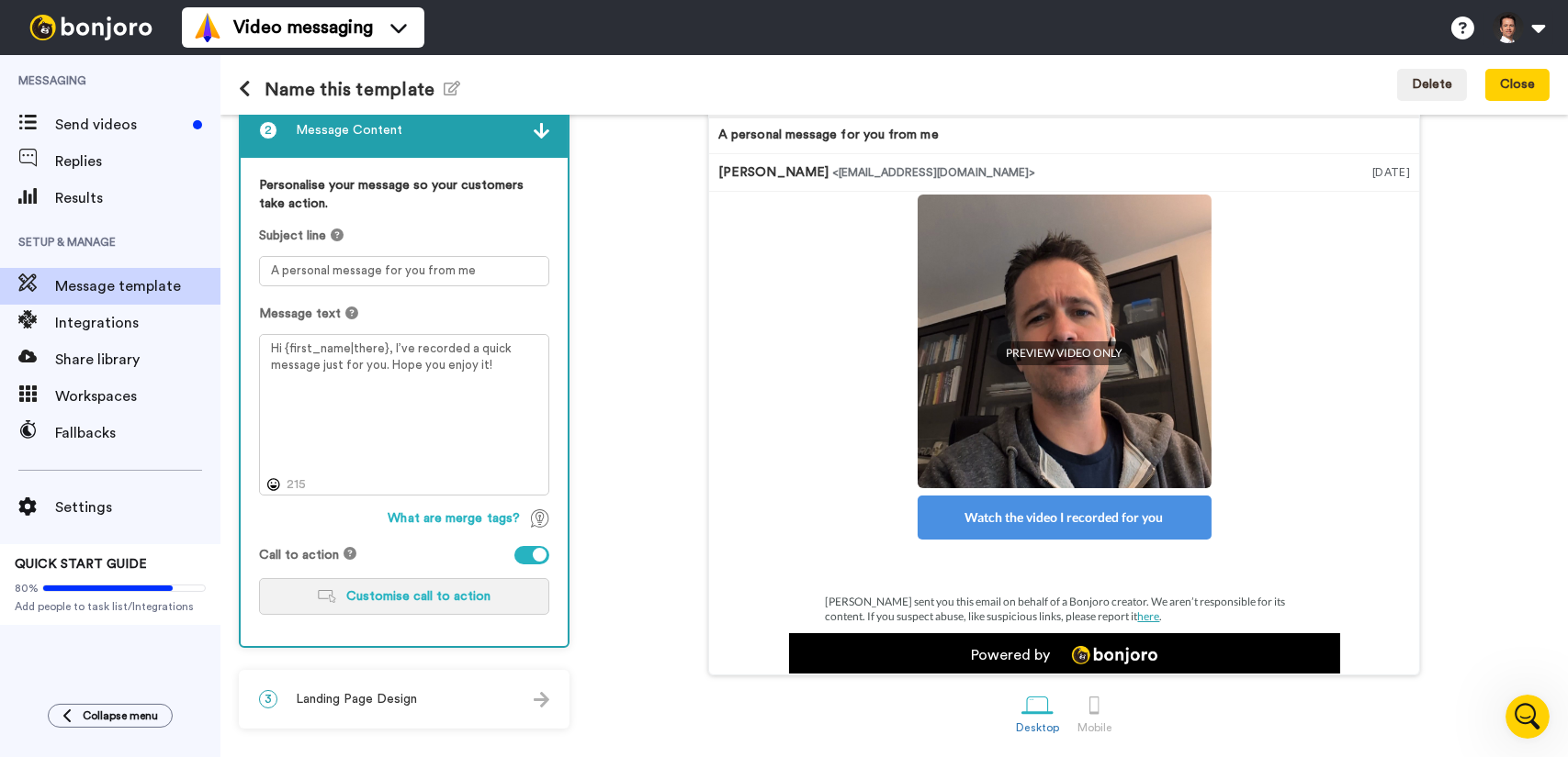
click at [407, 596] on span "Customise call to action" at bounding box center [419, 596] width 144 height 13
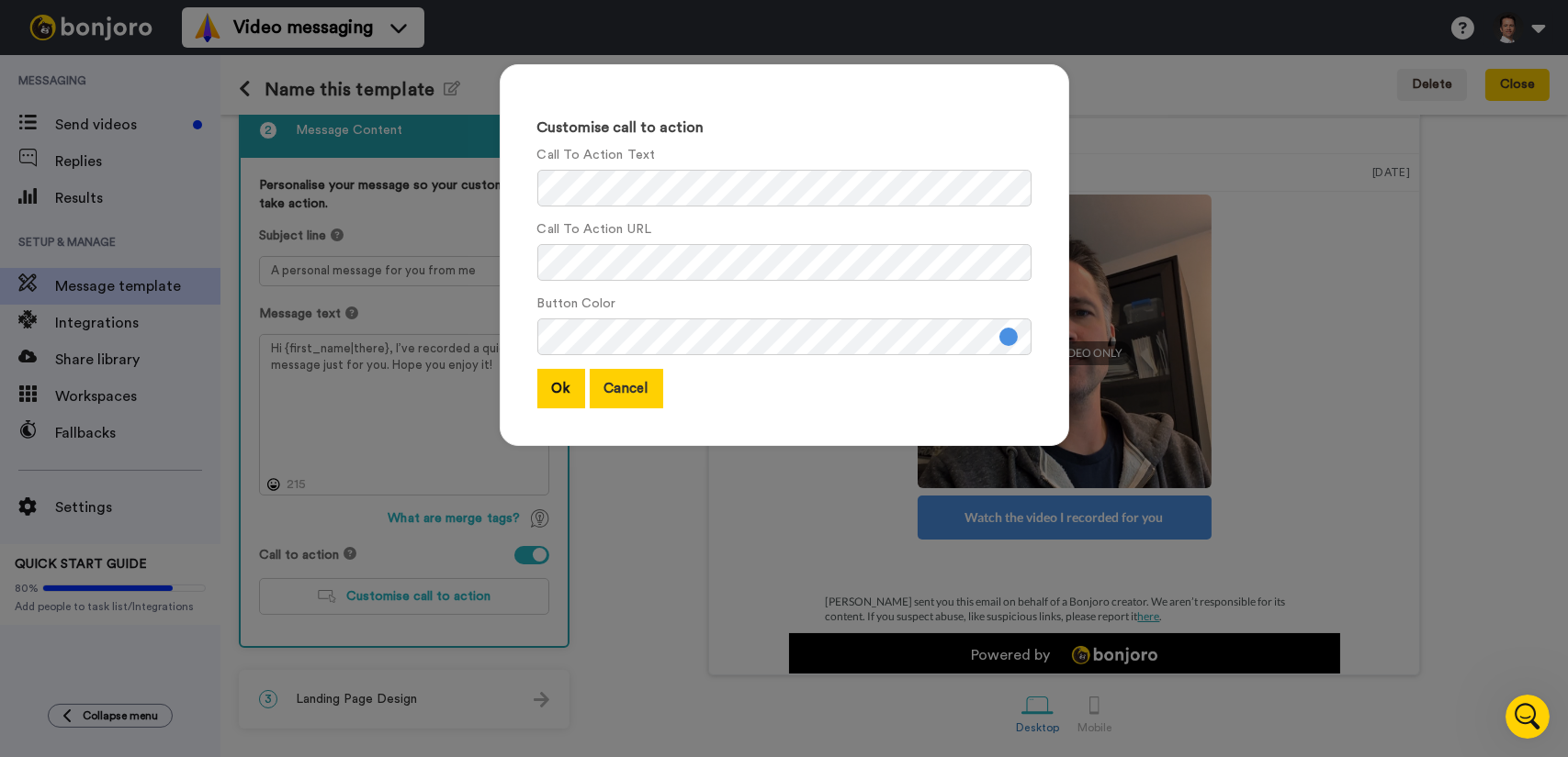
click at [634, 384] on button "Cancel" at bounding box center [626, 389] width 73 height 40
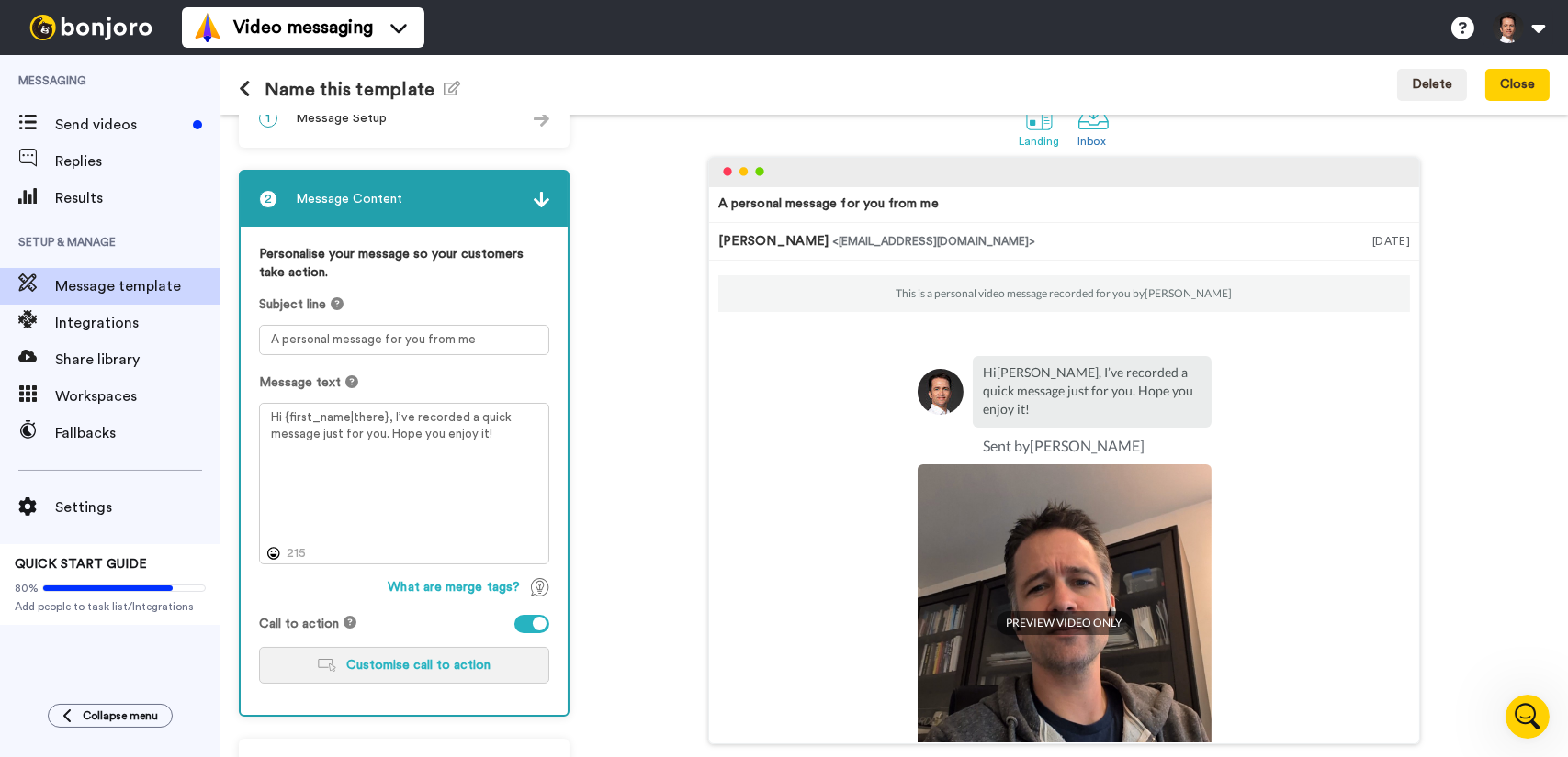
scroll to position [0, 0]
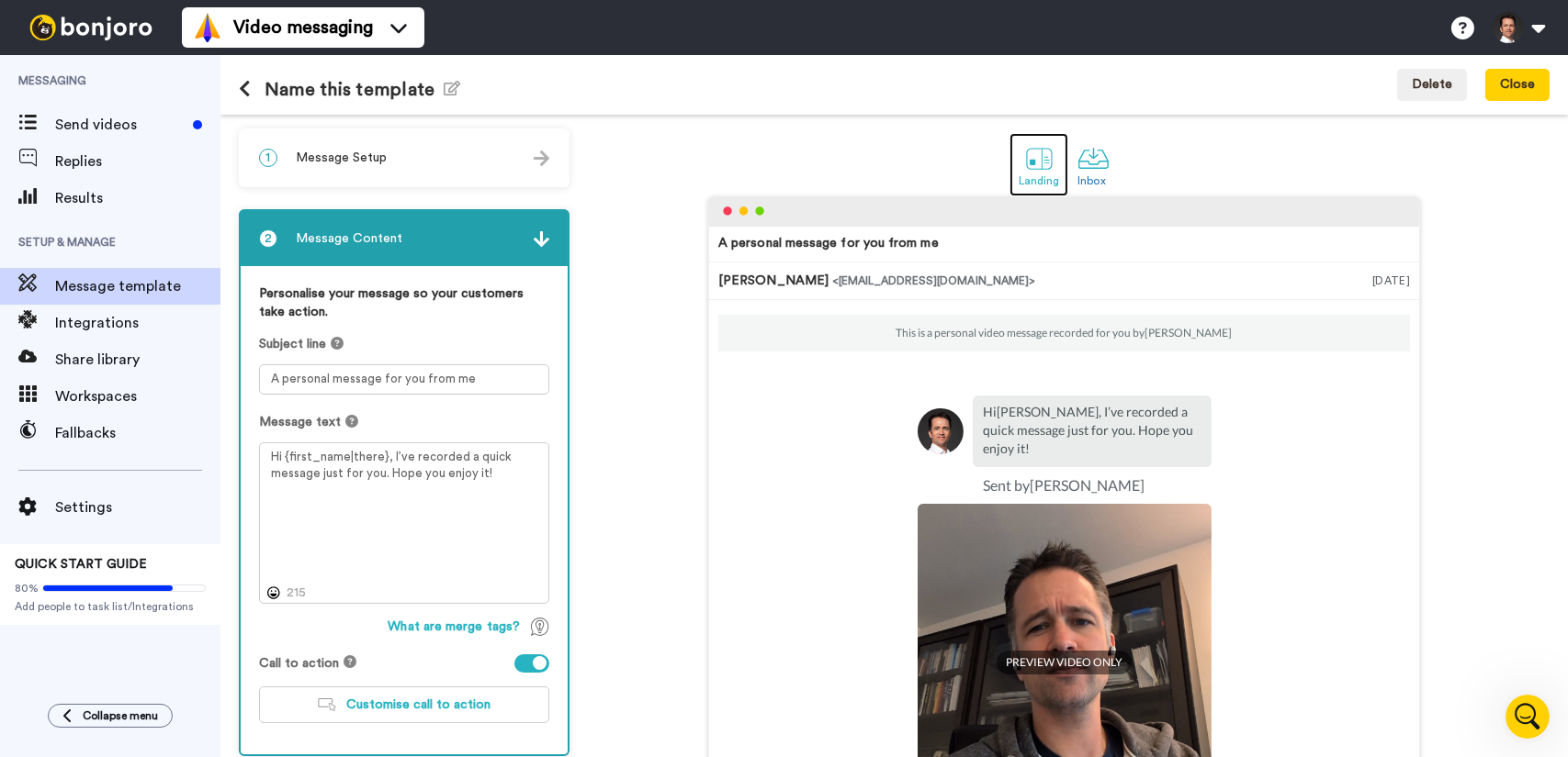
click at [1027, 148] on div at bounding box center [1039, 158] width 32 height 32
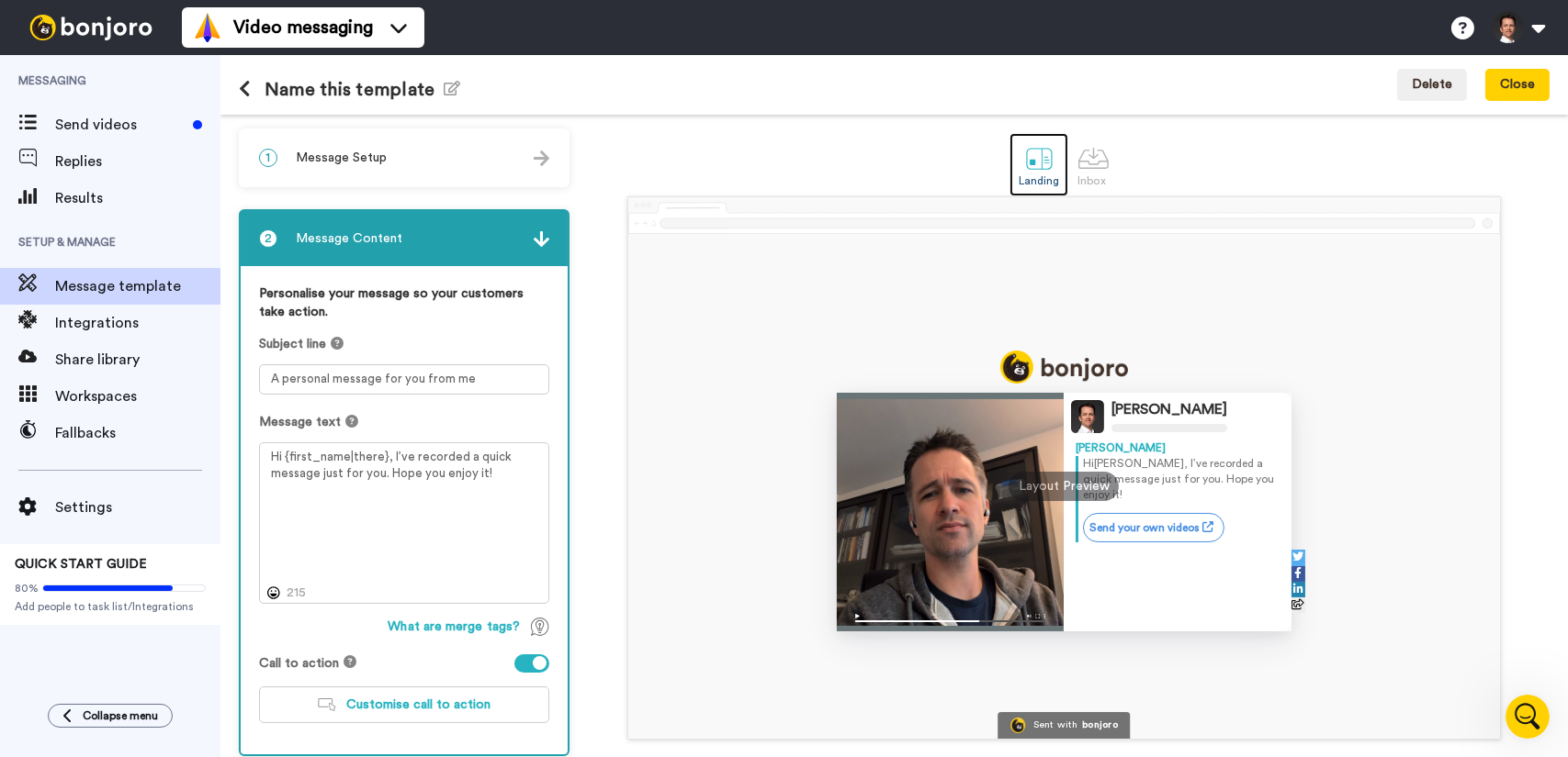
scroll to position [92, 0]
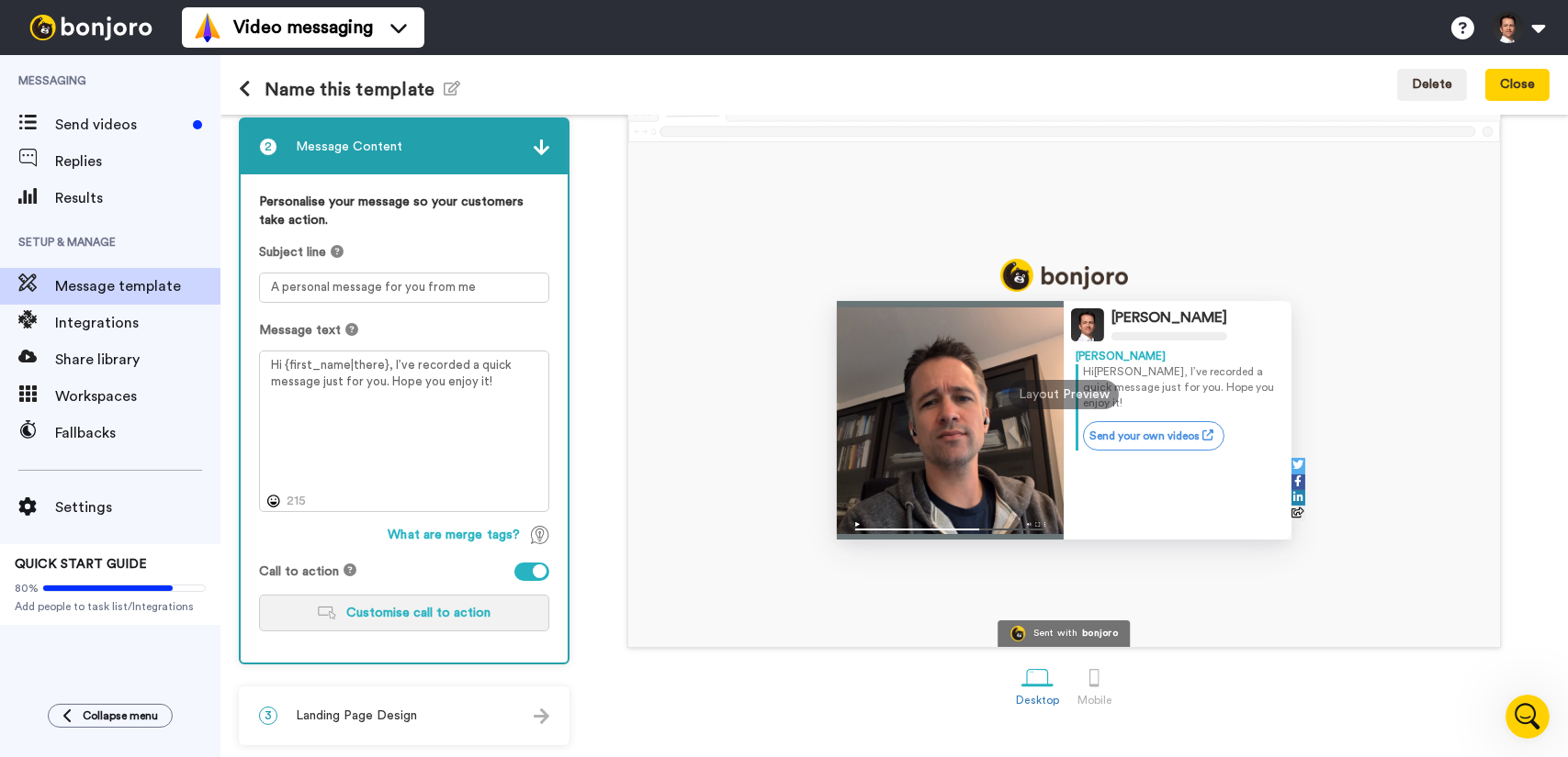
click at [451, 598] on button "Customise call to action" at bounding box center [404, 614] width 290 height 37
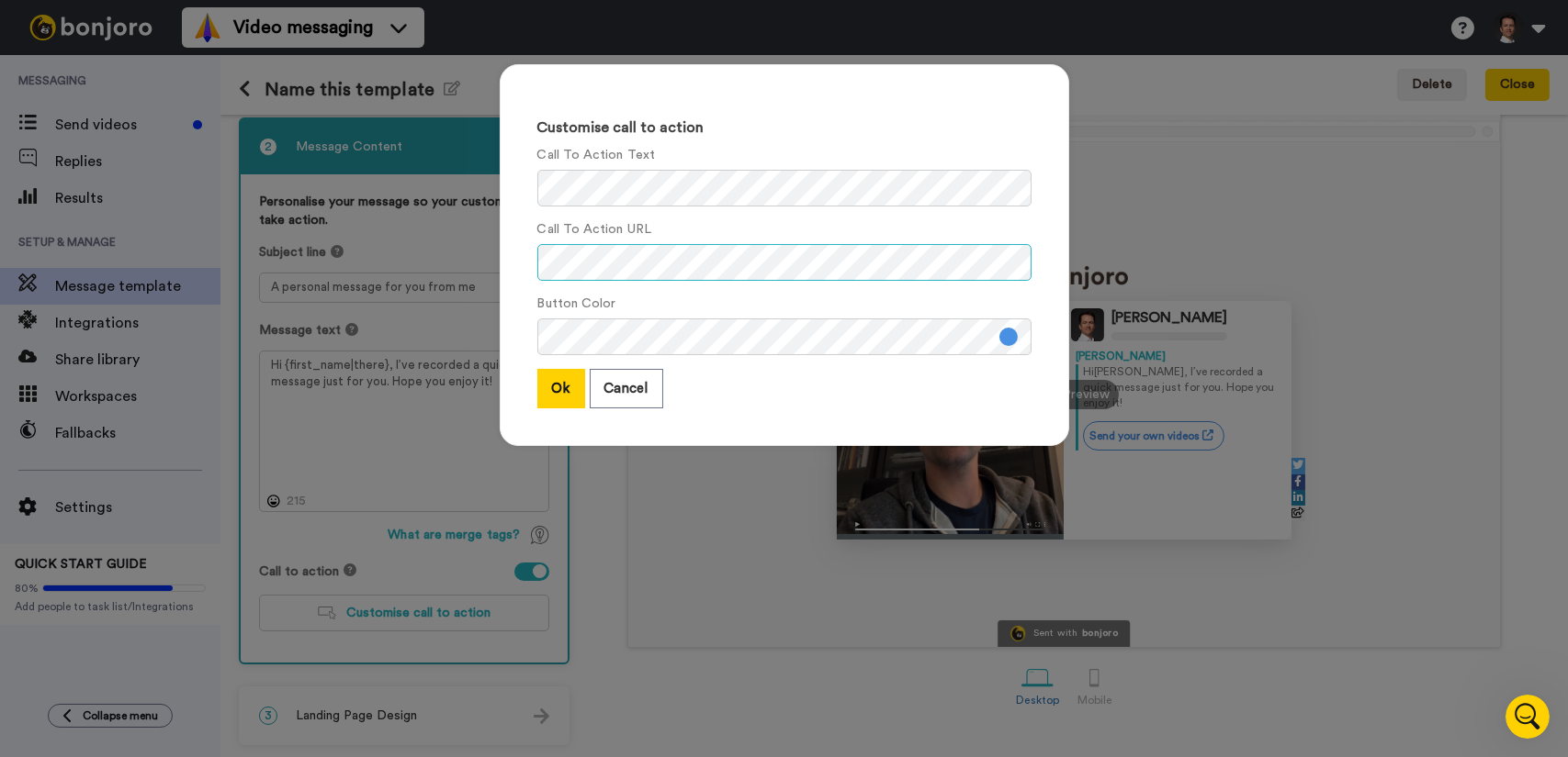
scroll to position [2013, 0]
click at [631, 391] on button "Cancel" at bounding box center [626, 389] width 73 height 40
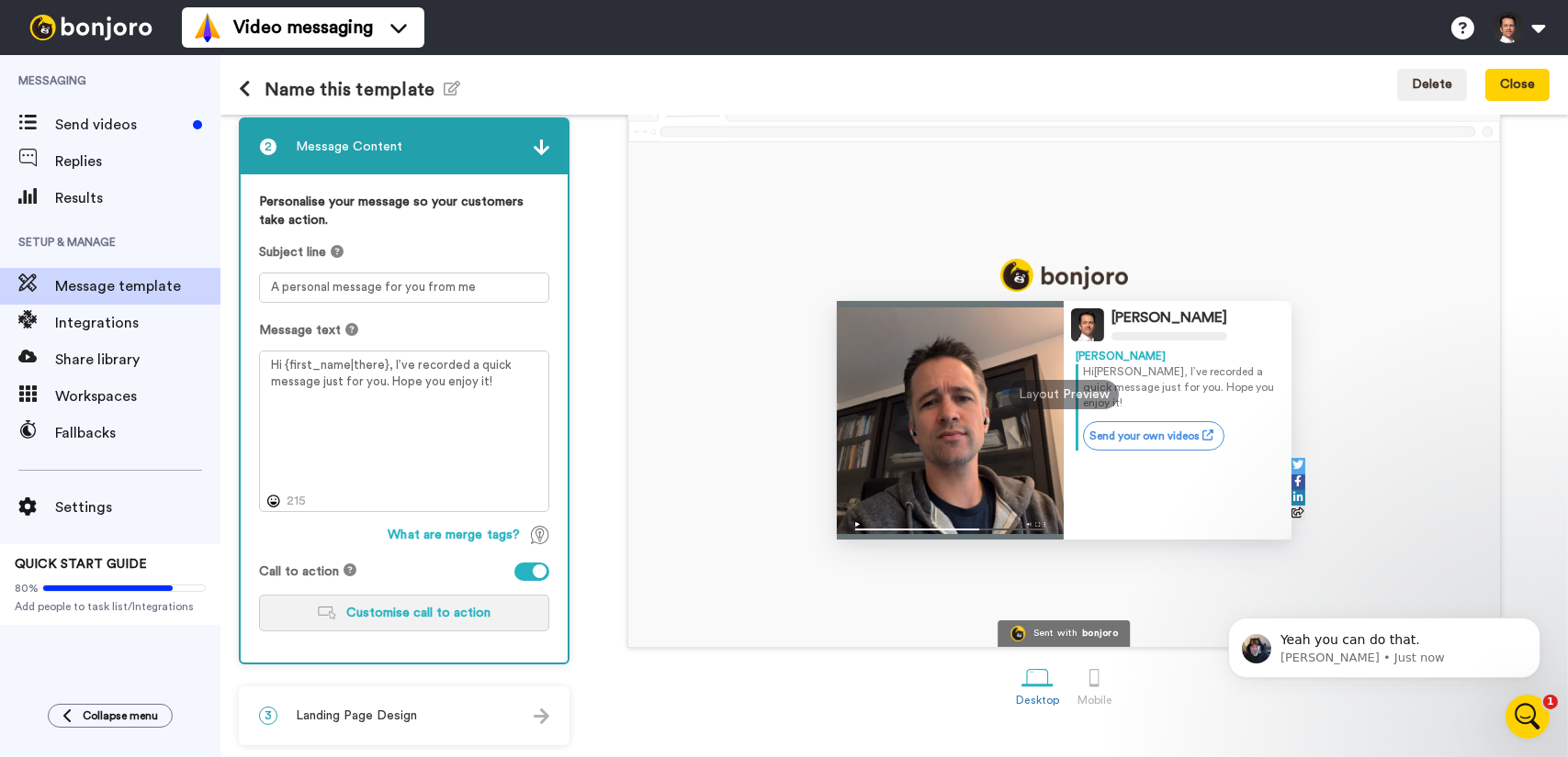
scroll to position [0, 0]
click at [1348, 649] on p "Johann • Just now" at bounding box center [1397, 657] width 237 height 17
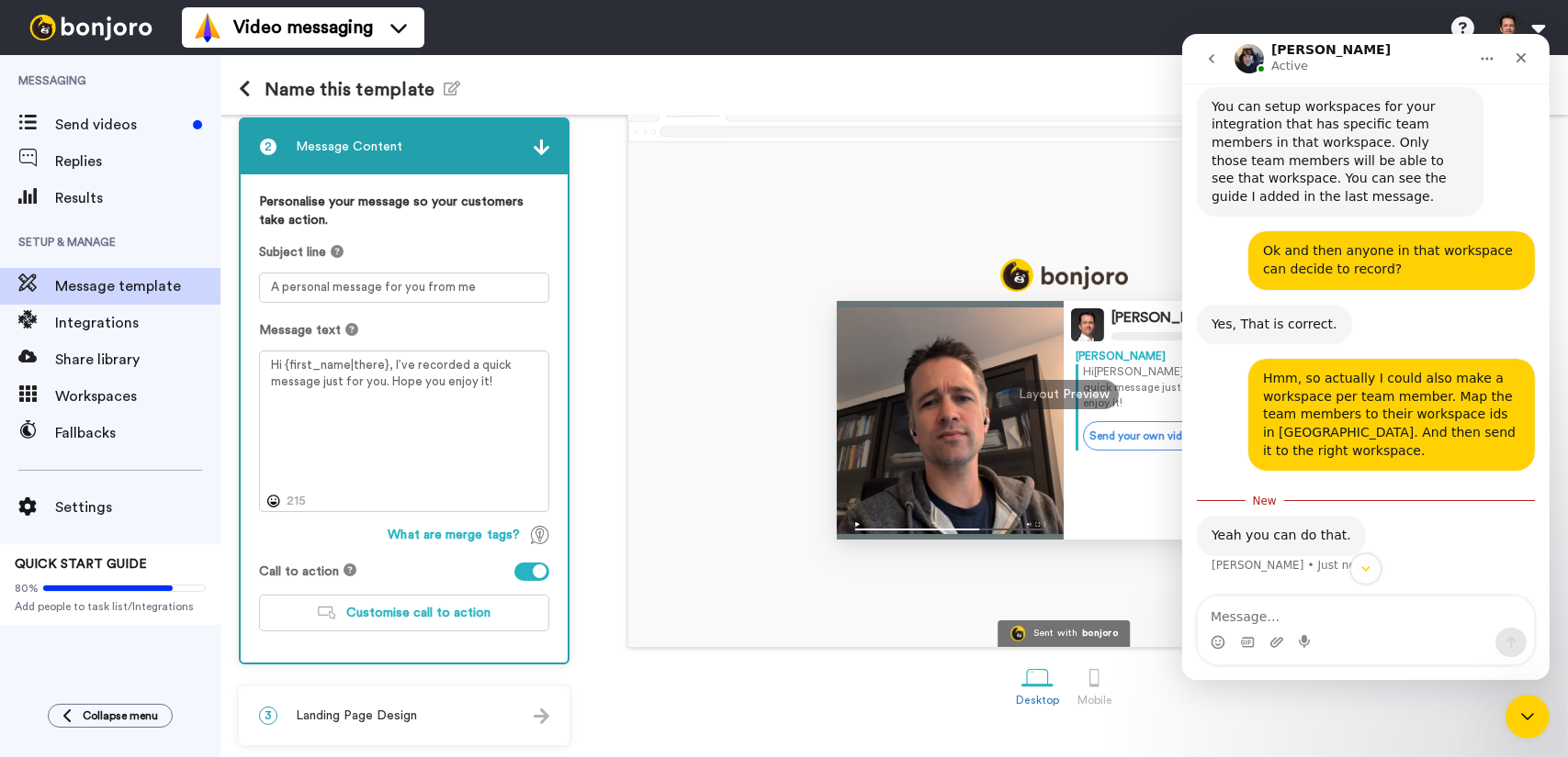
scroll to position [2027, 0]
click at [1295, 609] on textarea "Message…" at bounding box center [1364, 613] width 336 height 31
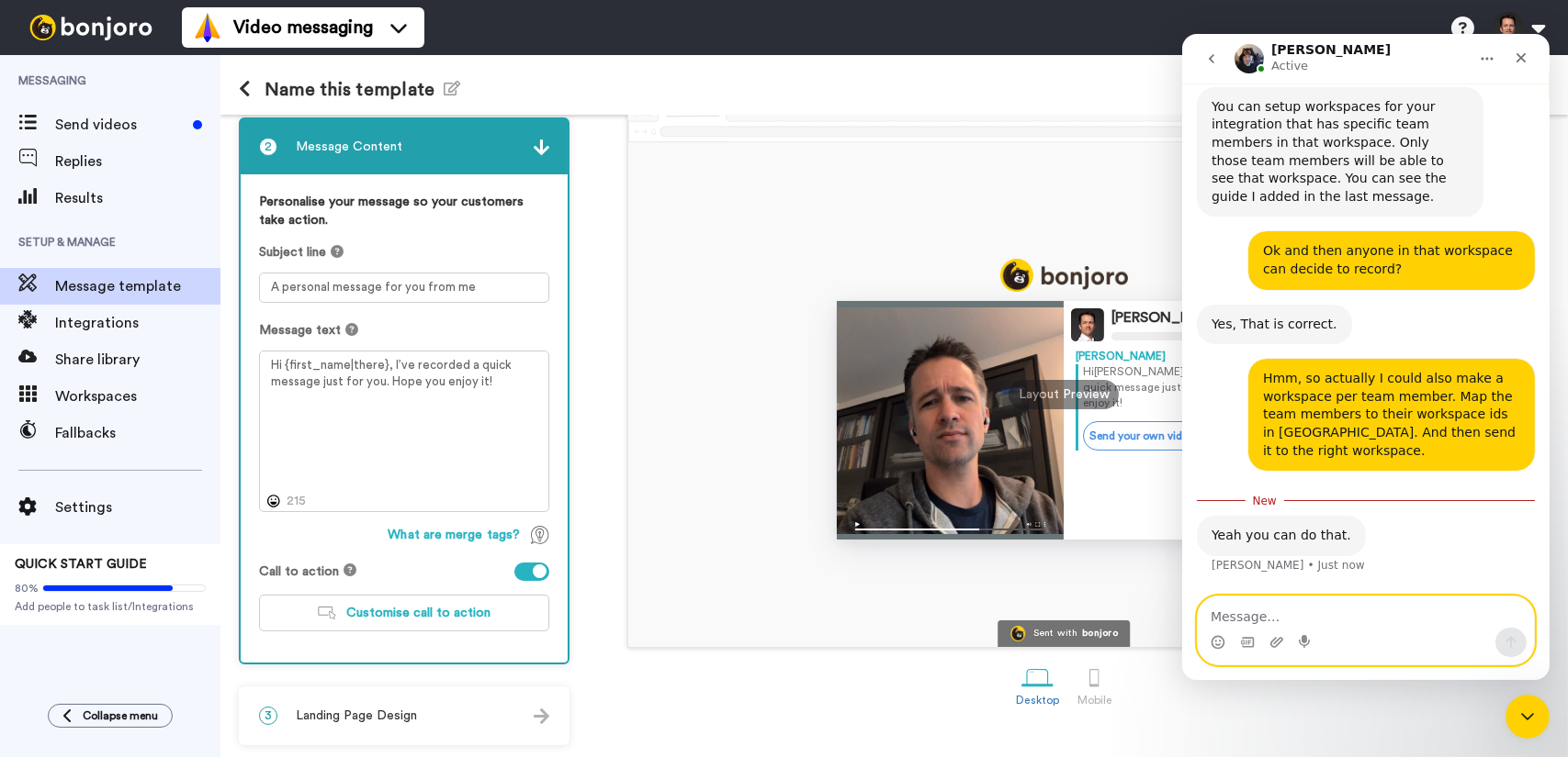
click at [1308, 616] on textarea "Message…" at bounding box center [1364, 613] width 336 height 31
type textarea "n"
type textarea "And similarly also make a template per person."
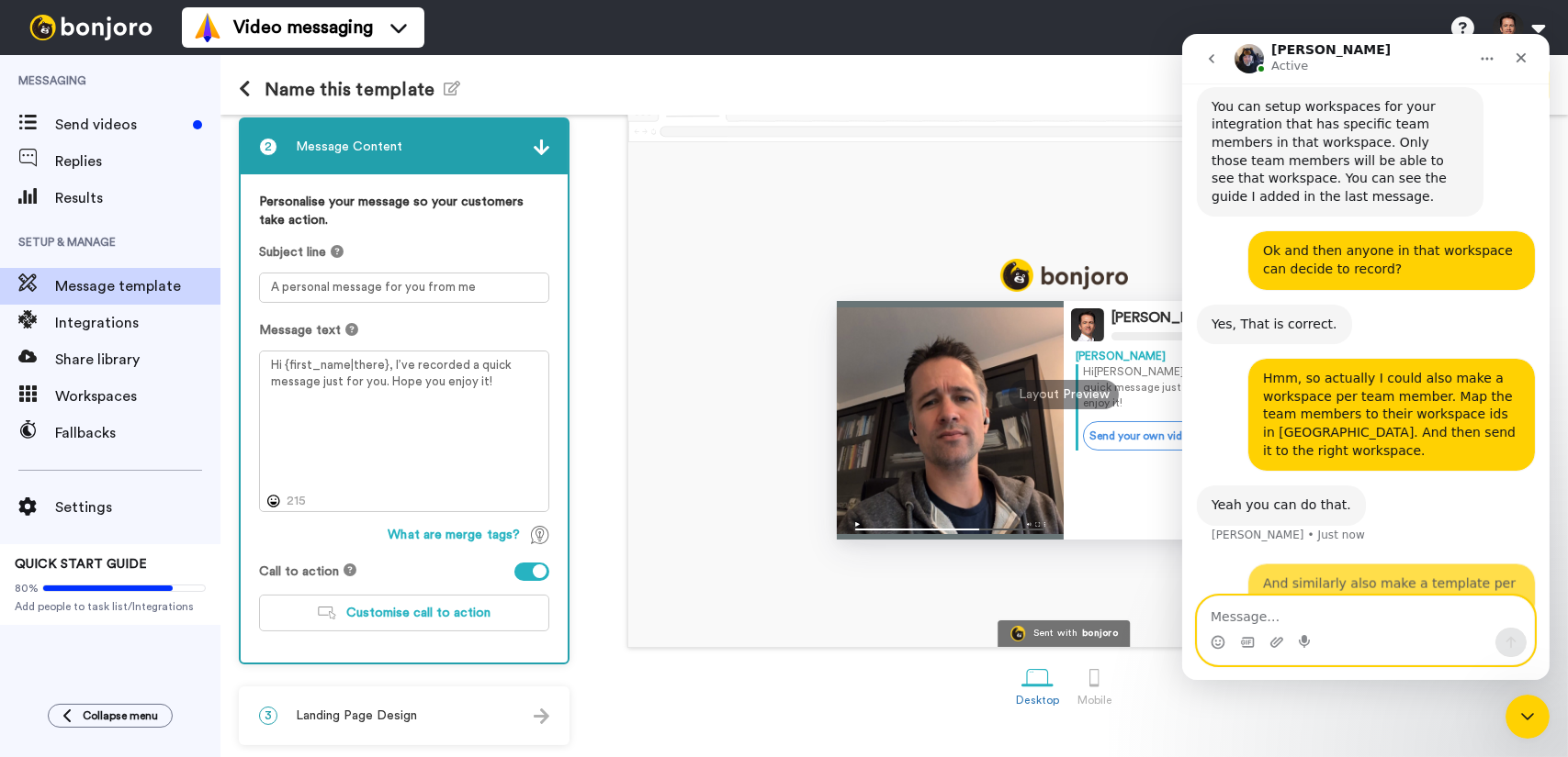
scroll to position [2069, 0]
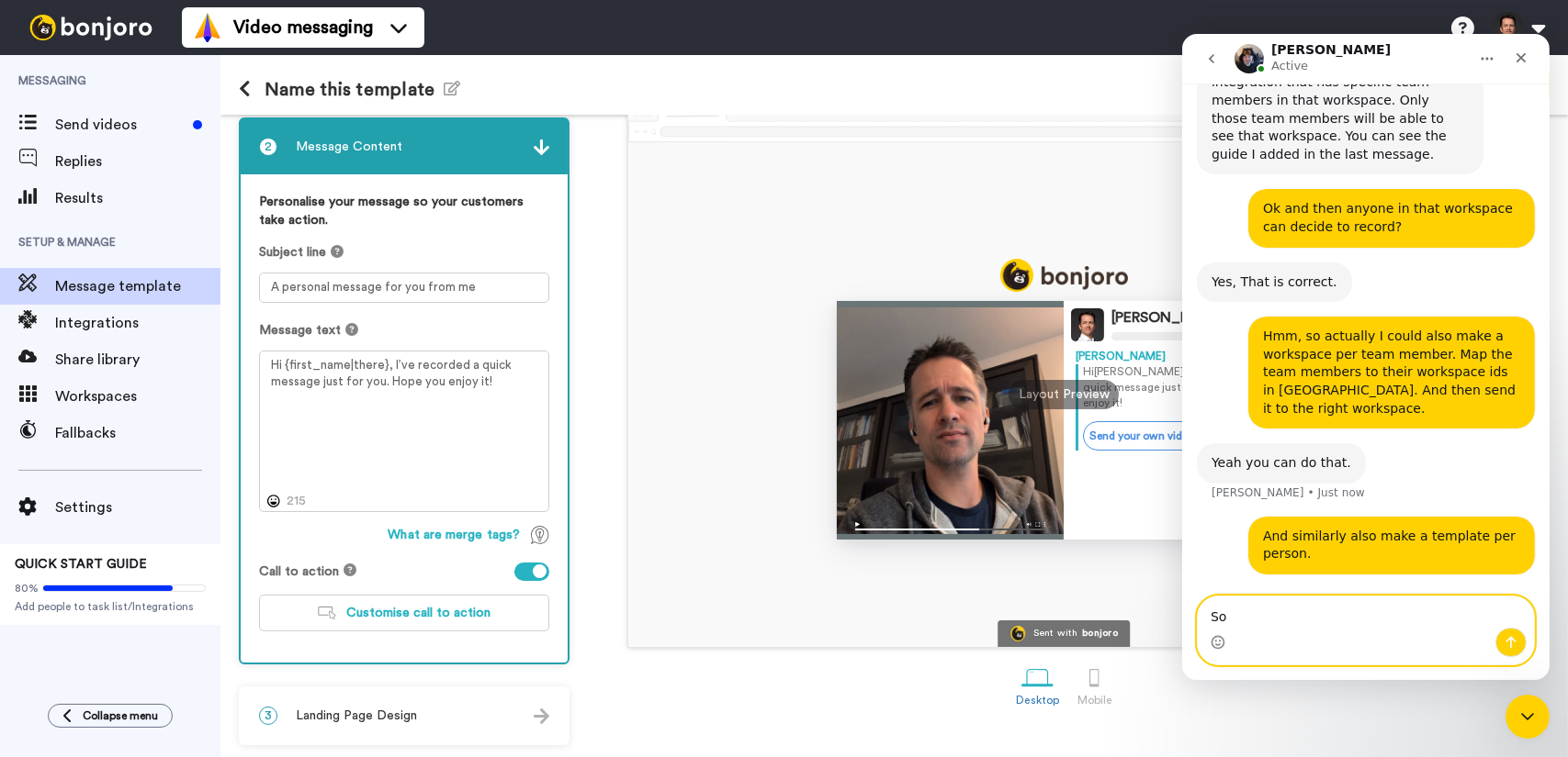
type textarea "S"
type textarea "Although that may not be necessary, let's see."
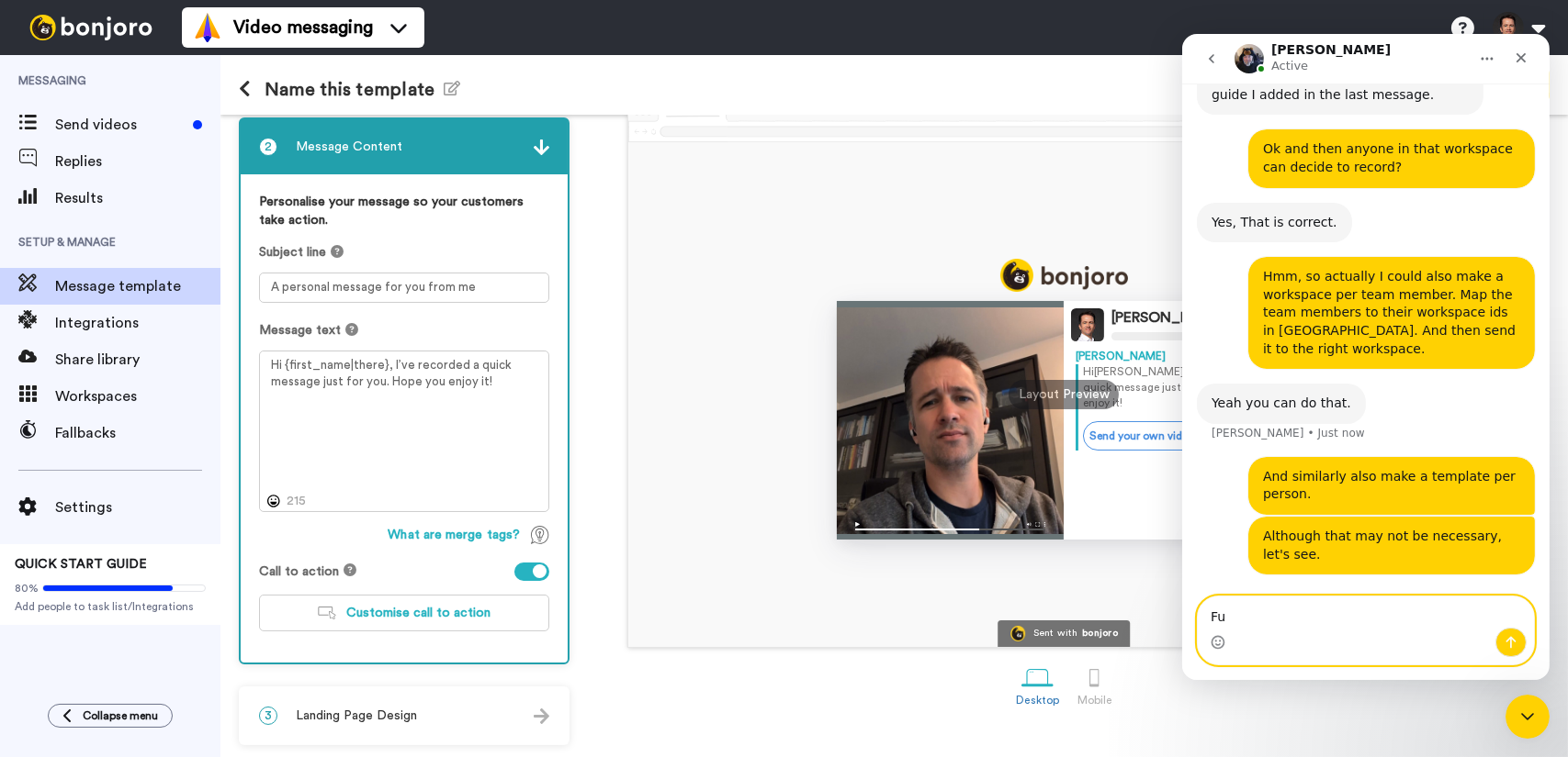
type textarea "F"
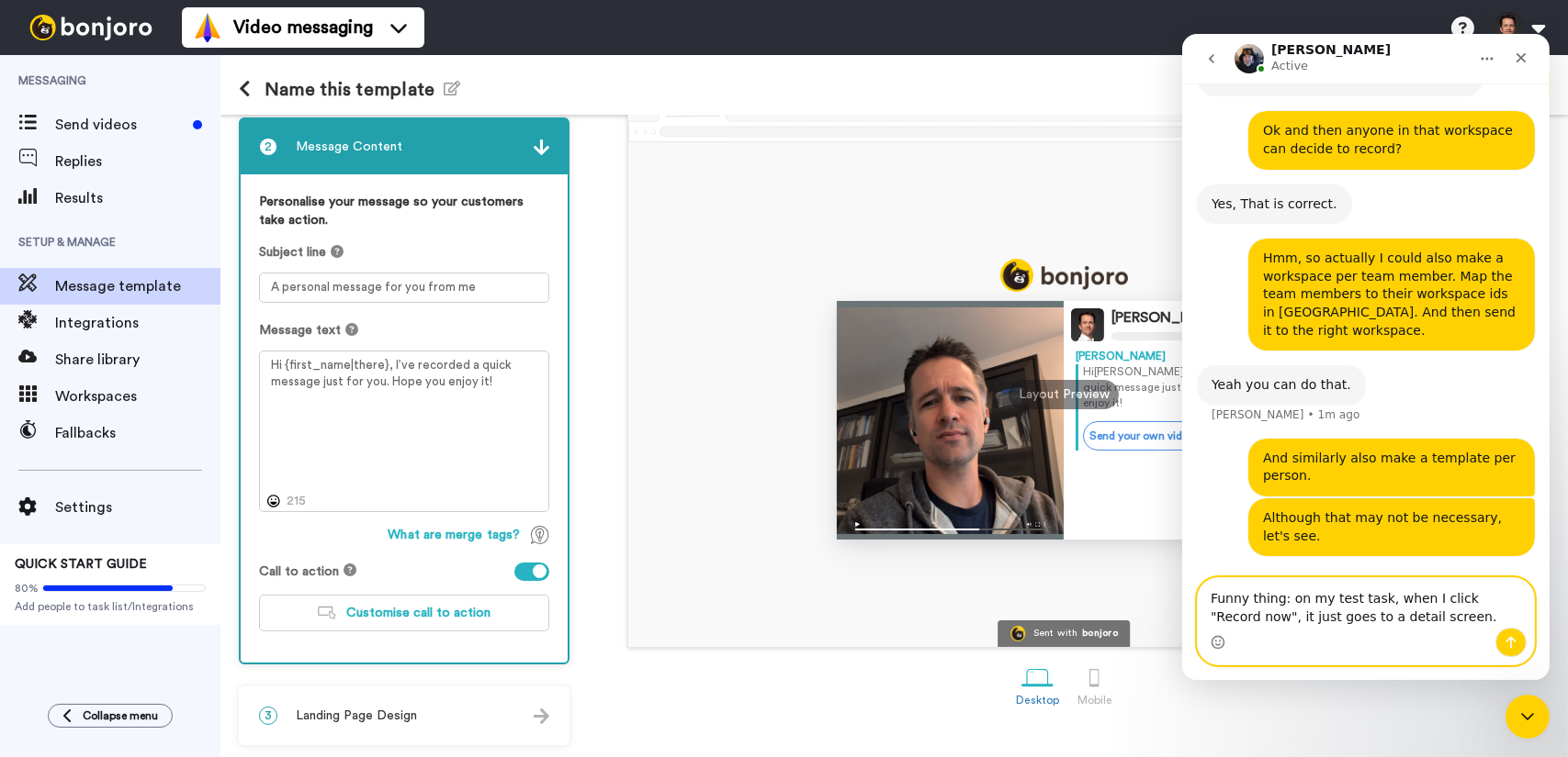
click at [1520, 596] on textarea "Funny thing: on my test task, when I click "Record now", it just goes to a deta…" at bounding box center [1364, 603] width 336 height 50
type textarea "Funny thing: on my test task, when I click "Record now" in the mobile app, it j…"
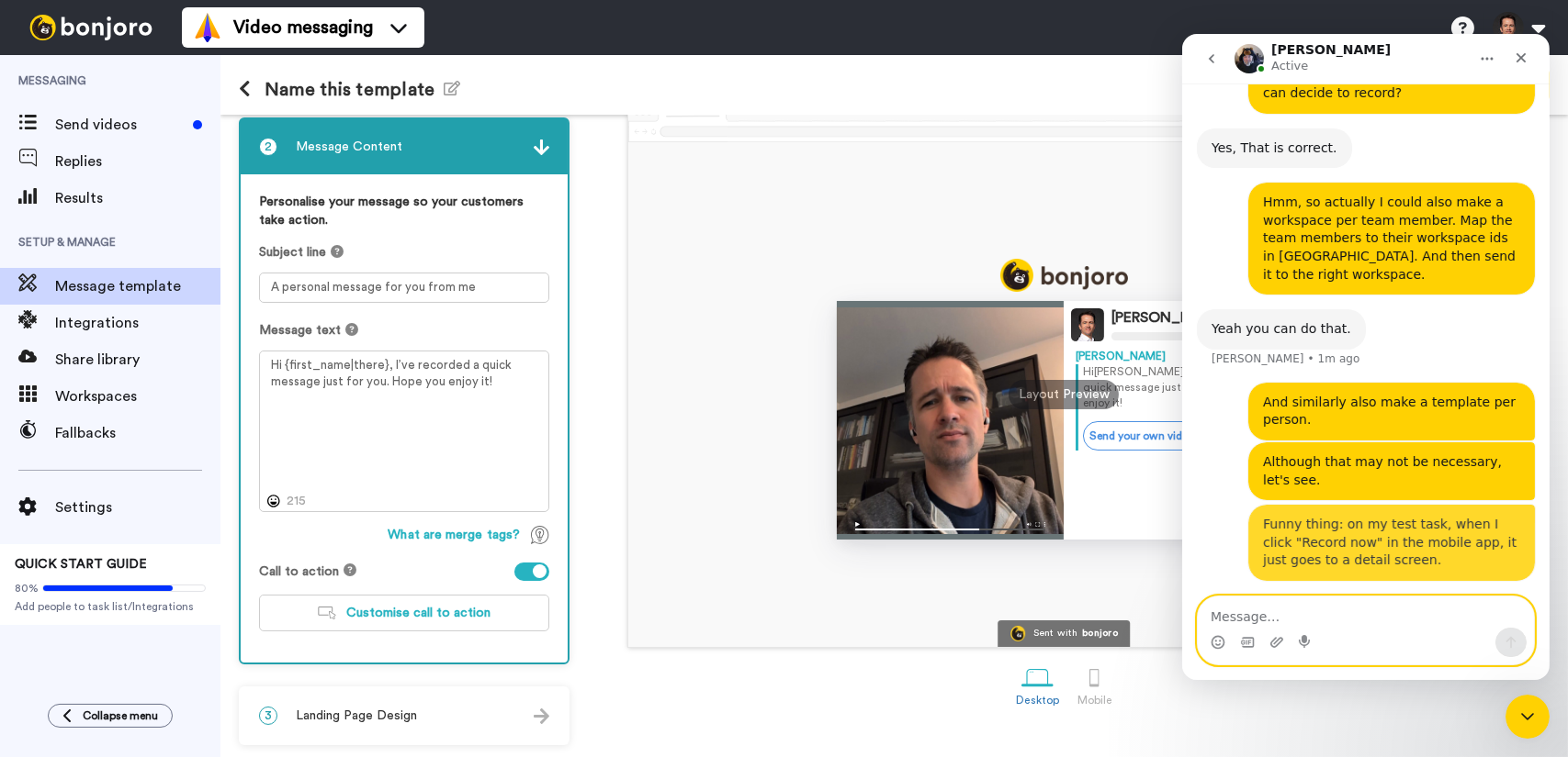
scroll to position [2208, 0]
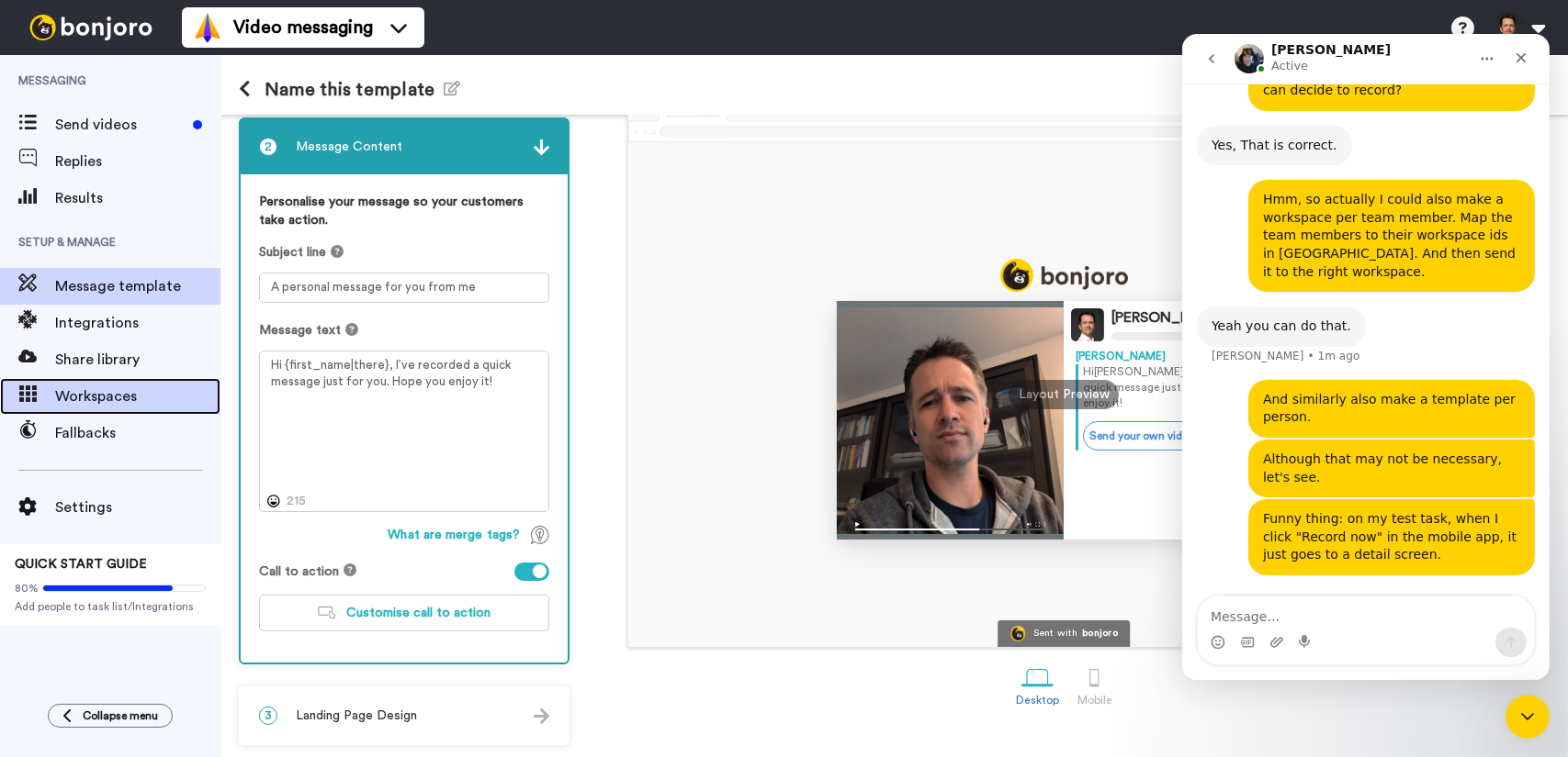
click at [168, 400] on span "Workspaces" at bounding box center [138, 397] width 166 height 22
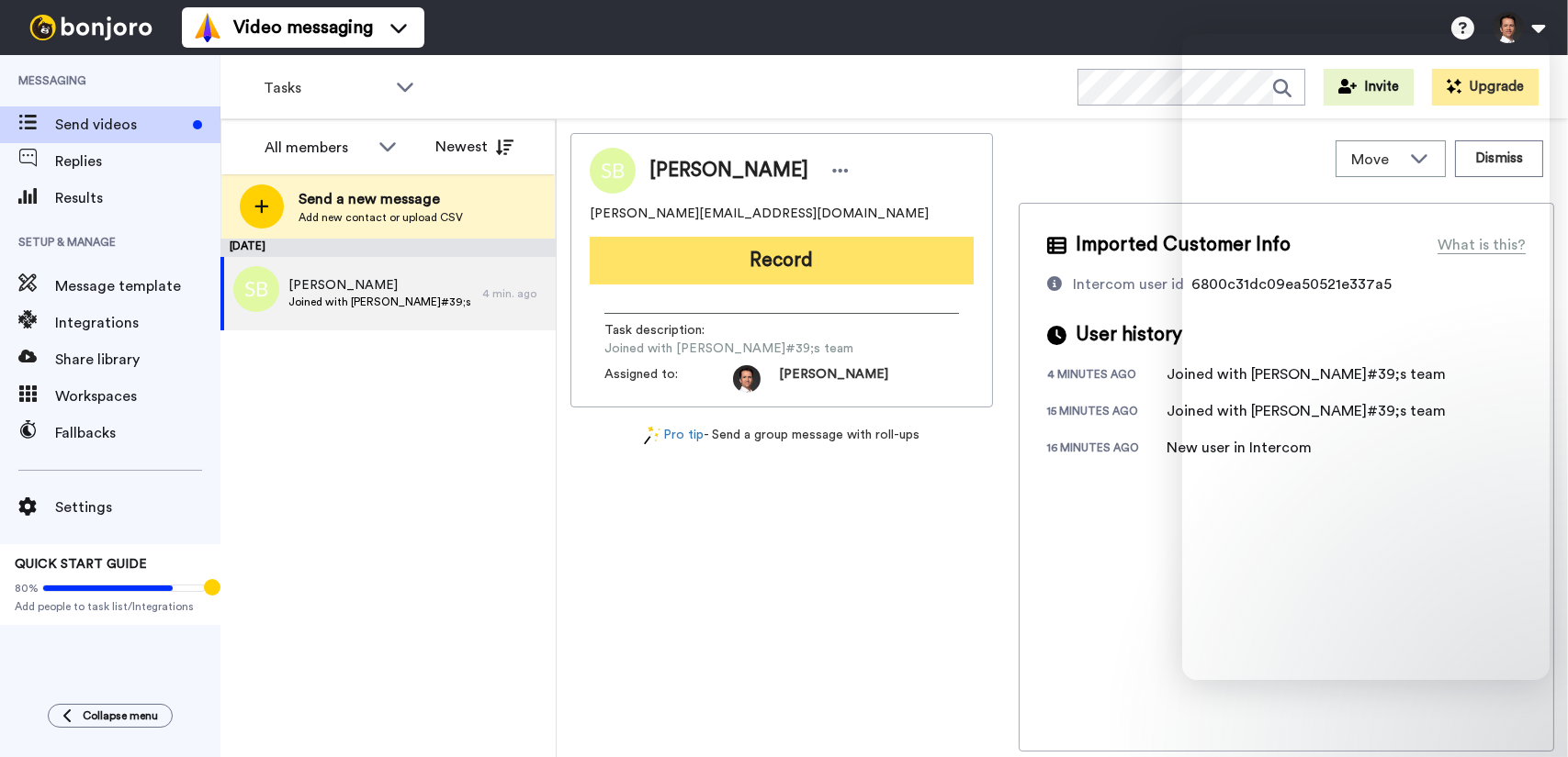
click at [840, 261] on button "Record" at bounding box center [782, 260] width 384 height 48
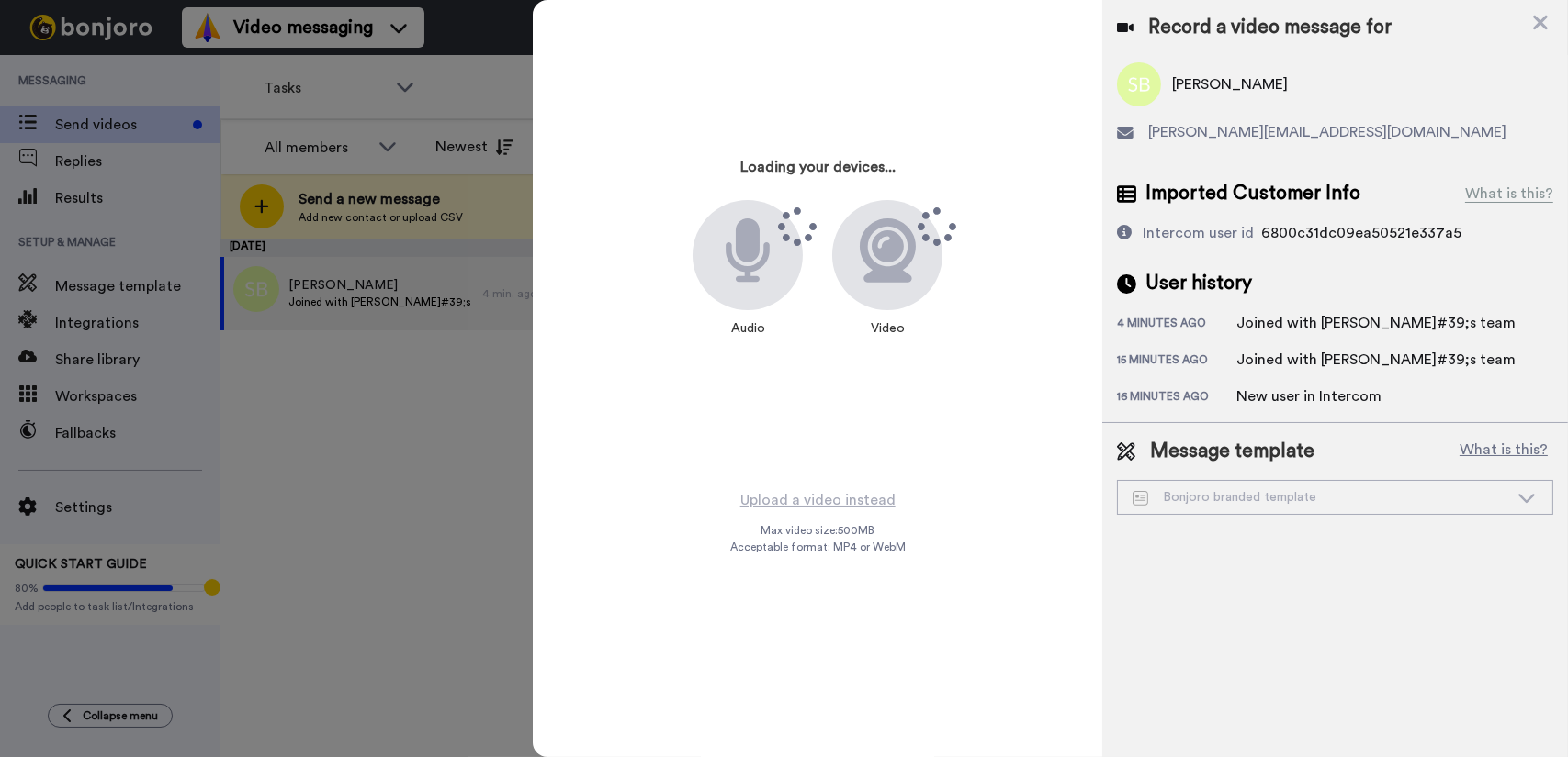
scroll to position [2208, 0]
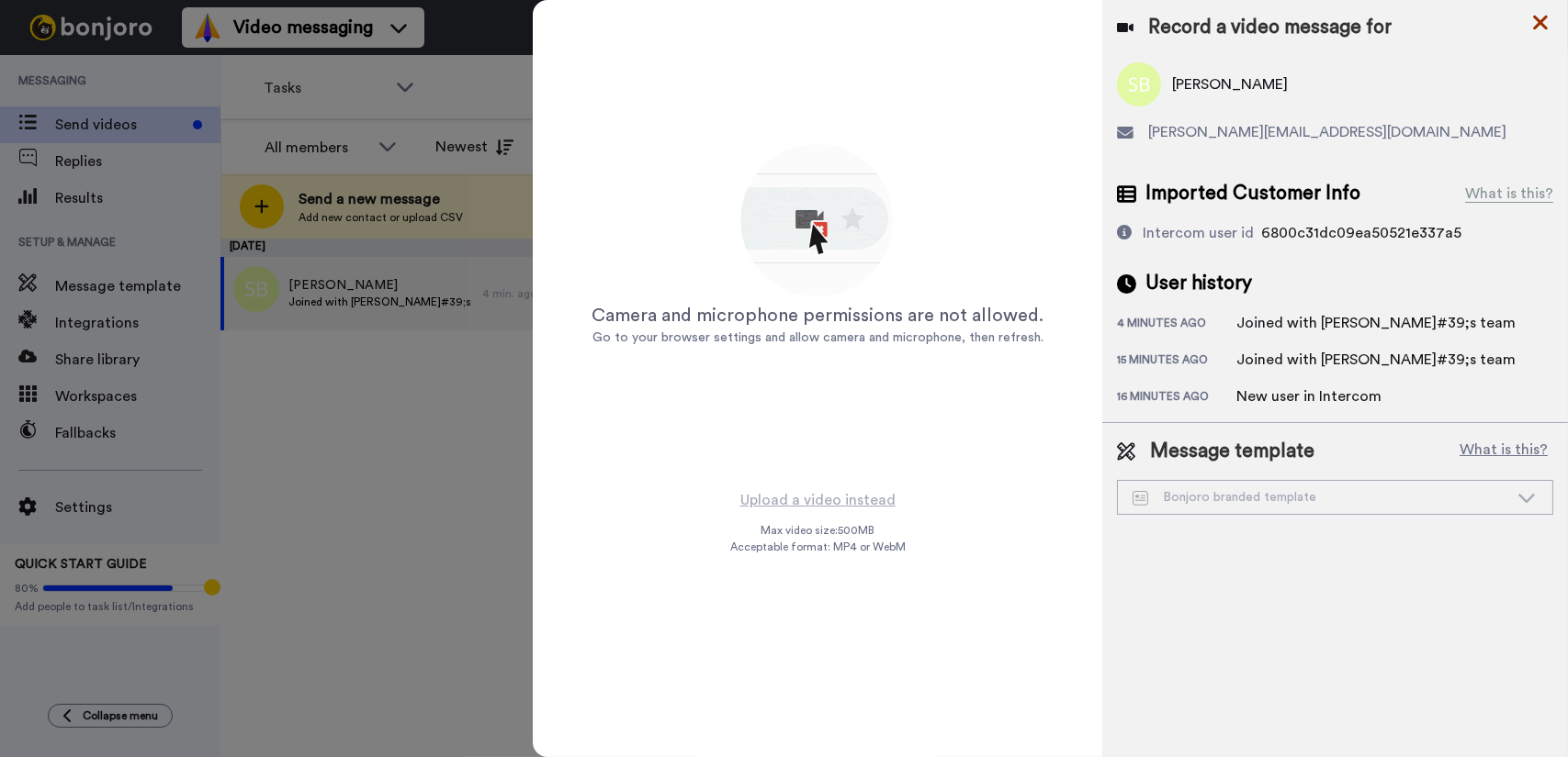
click at [1543, 26] on icon at bounding box center [1540, 22] width 15 height 15
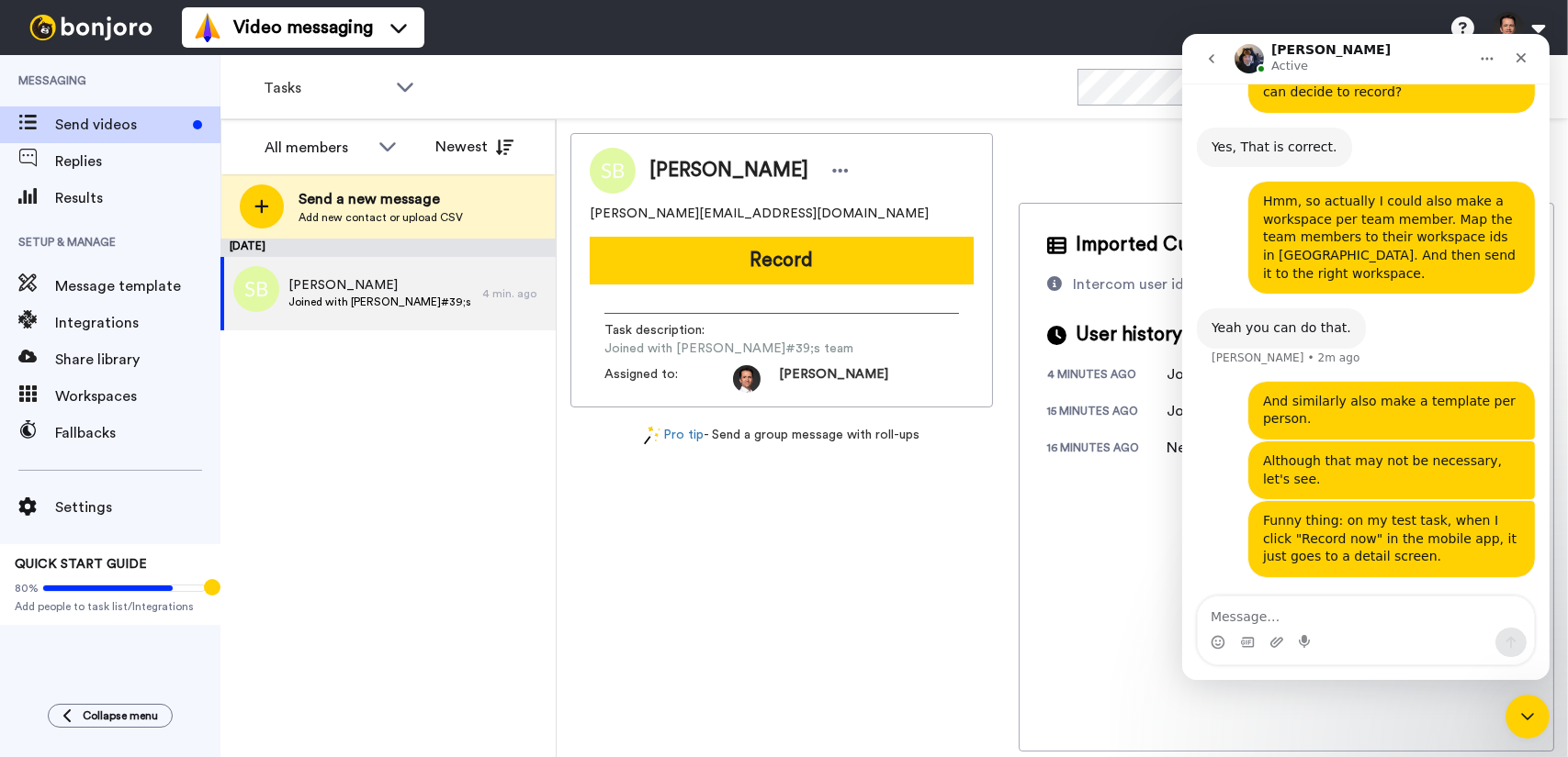
scroll to position [0, 0]
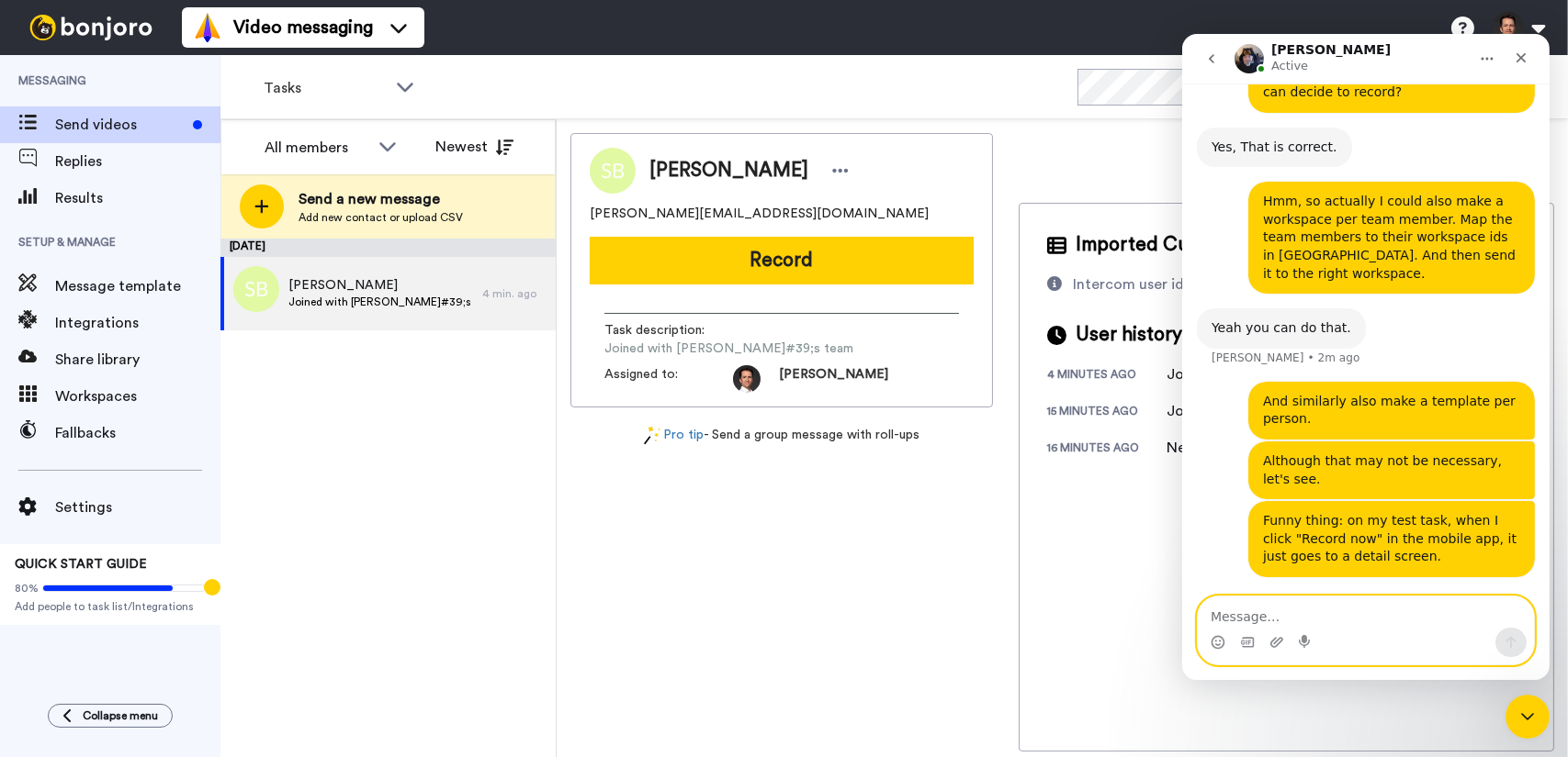
click at [1410, 606] on textarea "Message…" at bounding box center [1364, 613] width 336 height 31
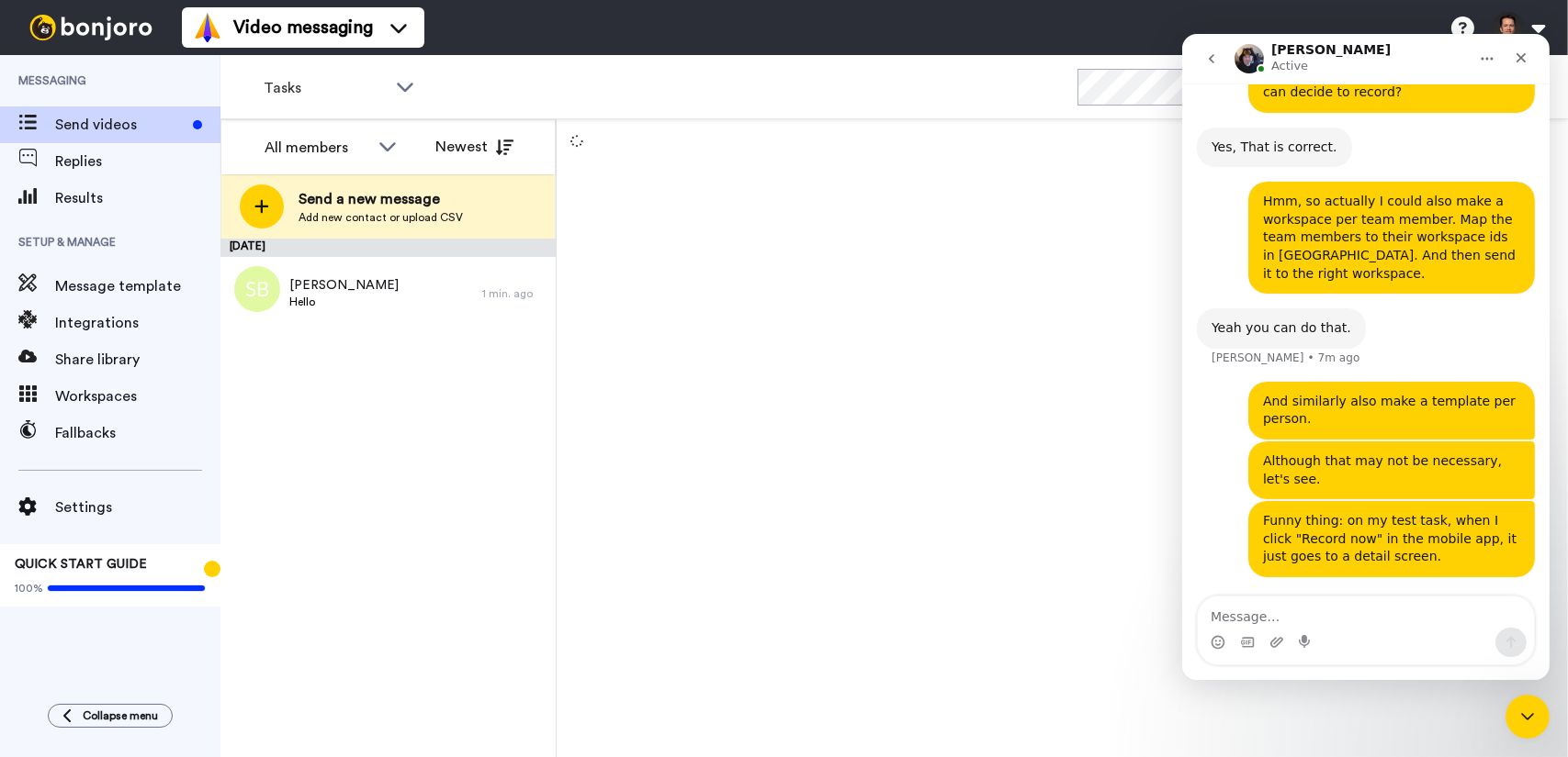
click at [1204, 53] on icon "go back" at bounding box center [1210, 58] width 15 height 15
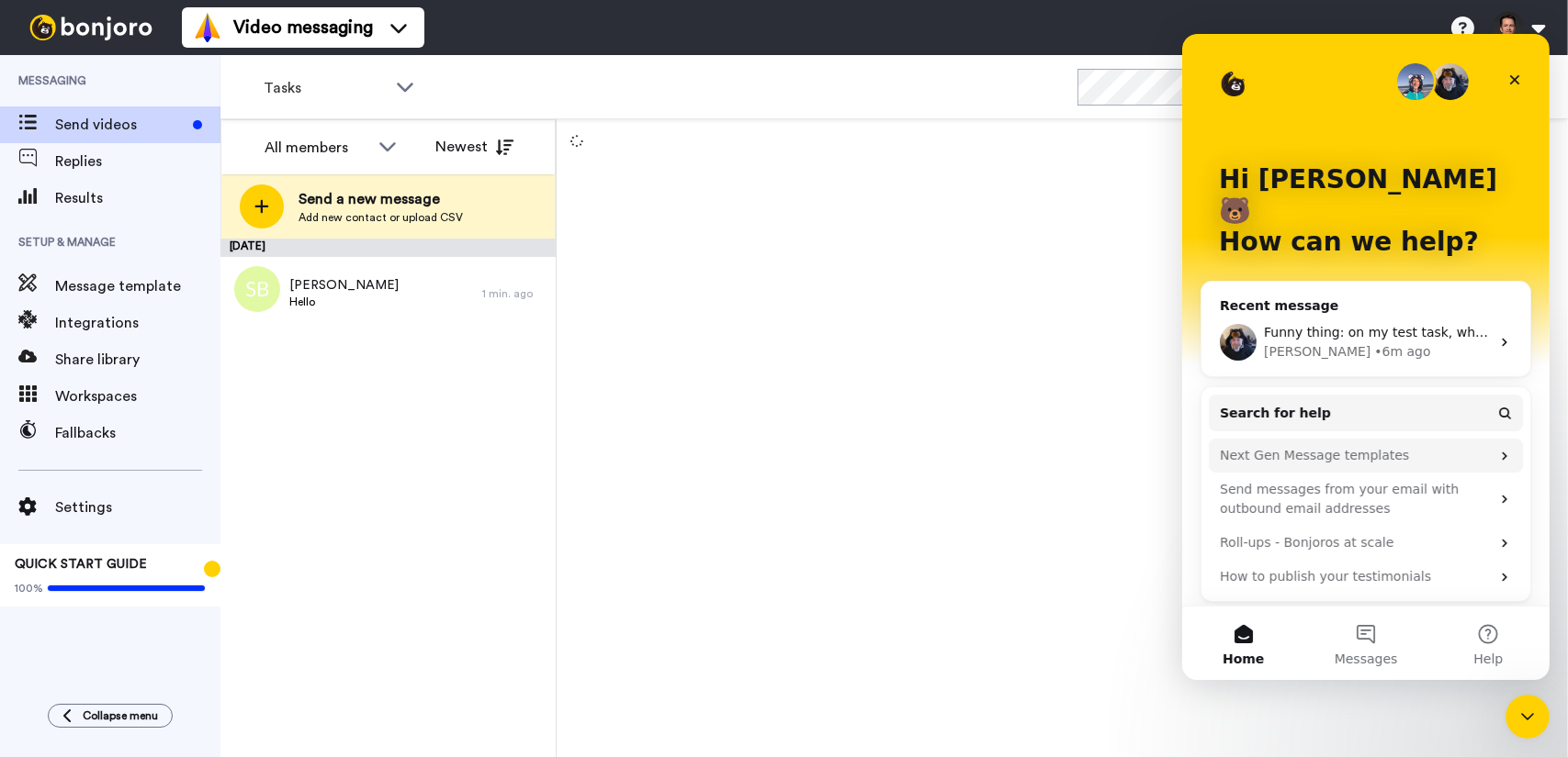
click at [1352, 446] on div "Next Gen Message templates" at bounding box center [1354, 456] width 270 height 19
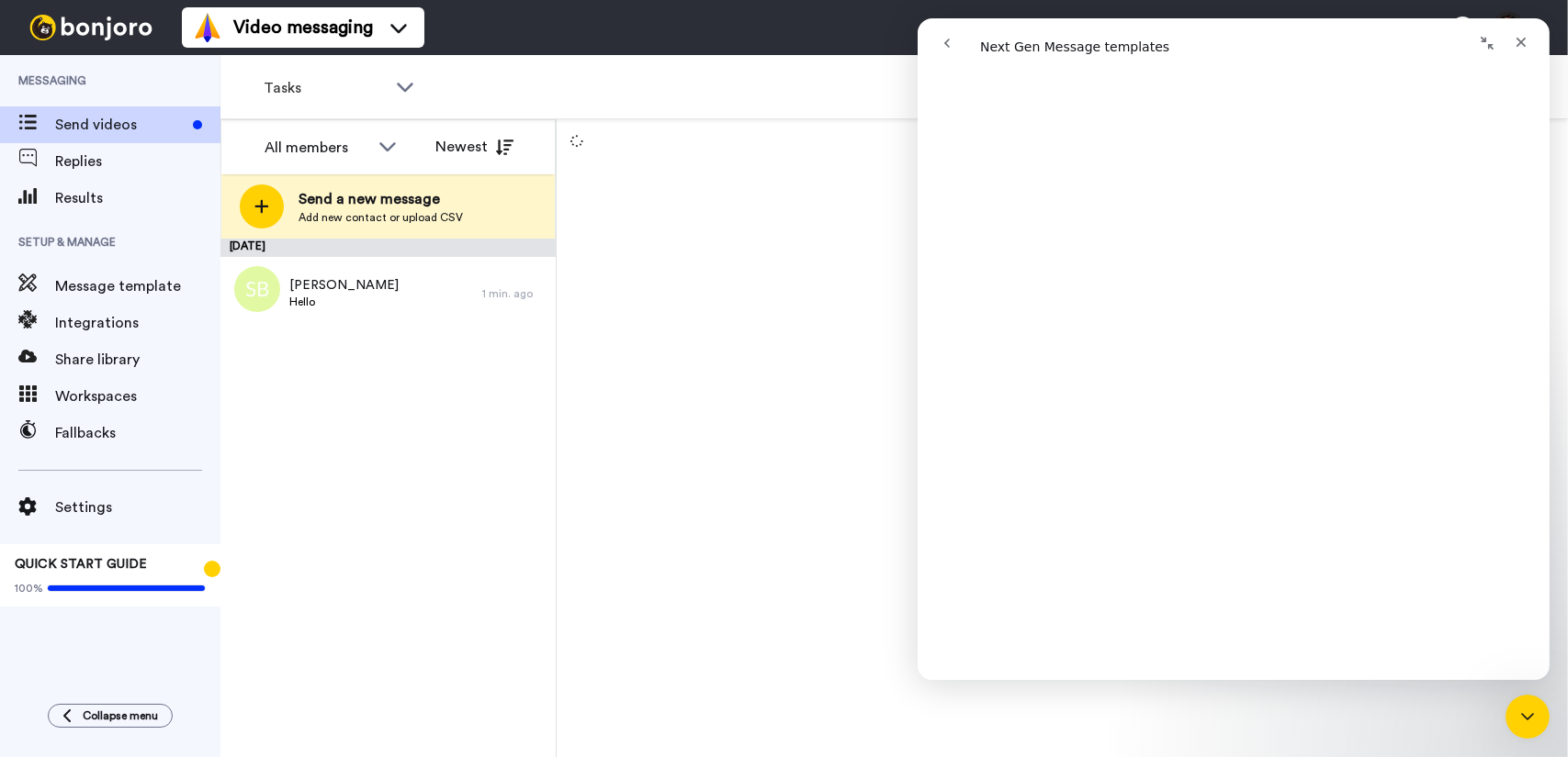
scroll to position [1193, 0]
click at [945, 45] on icon "go back" at bounding box center [945, 43] width 15 height 15
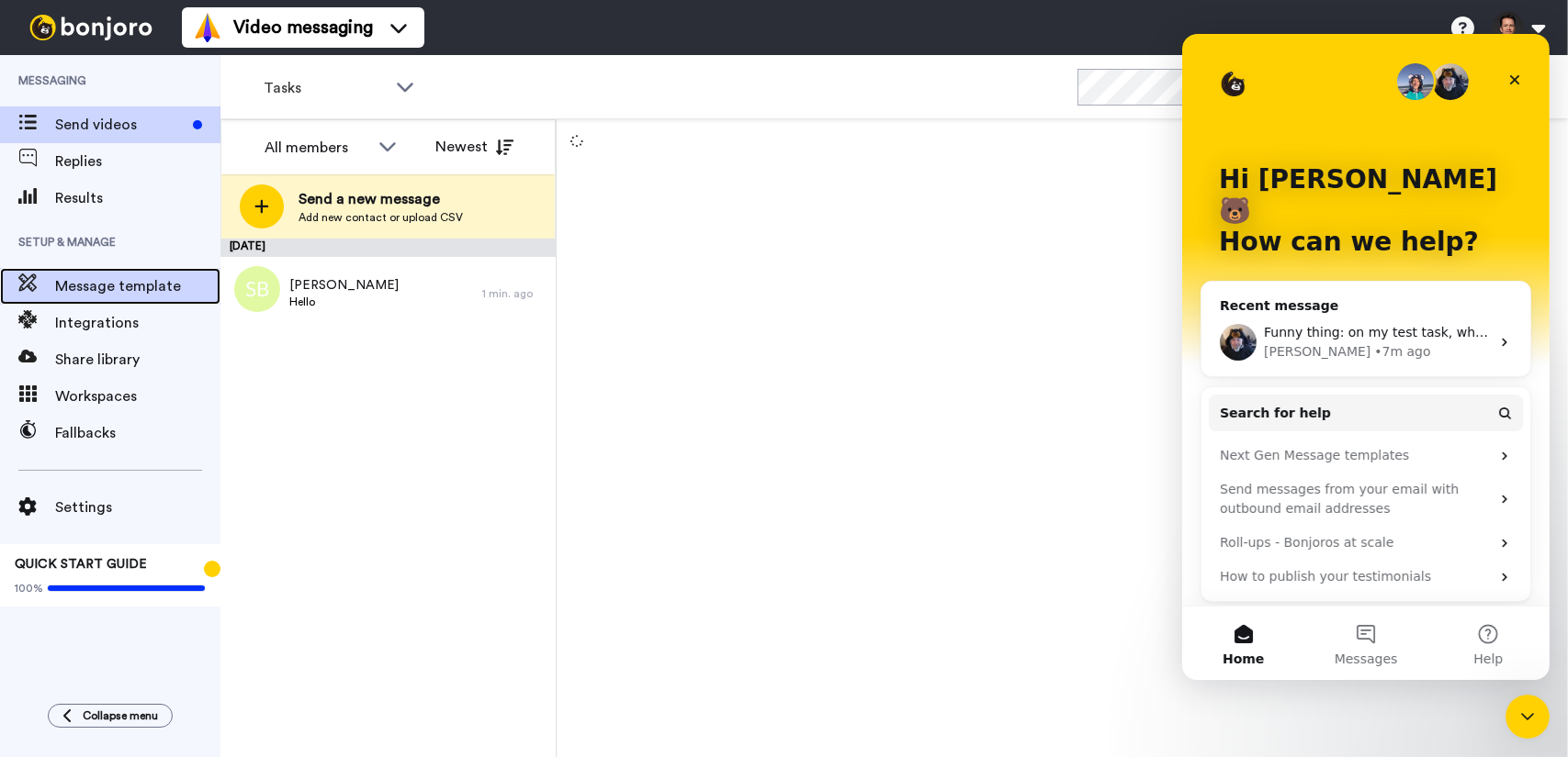
click at [137, 296] on span "Message template" at bounding box center [138, 286] width 166 height 22
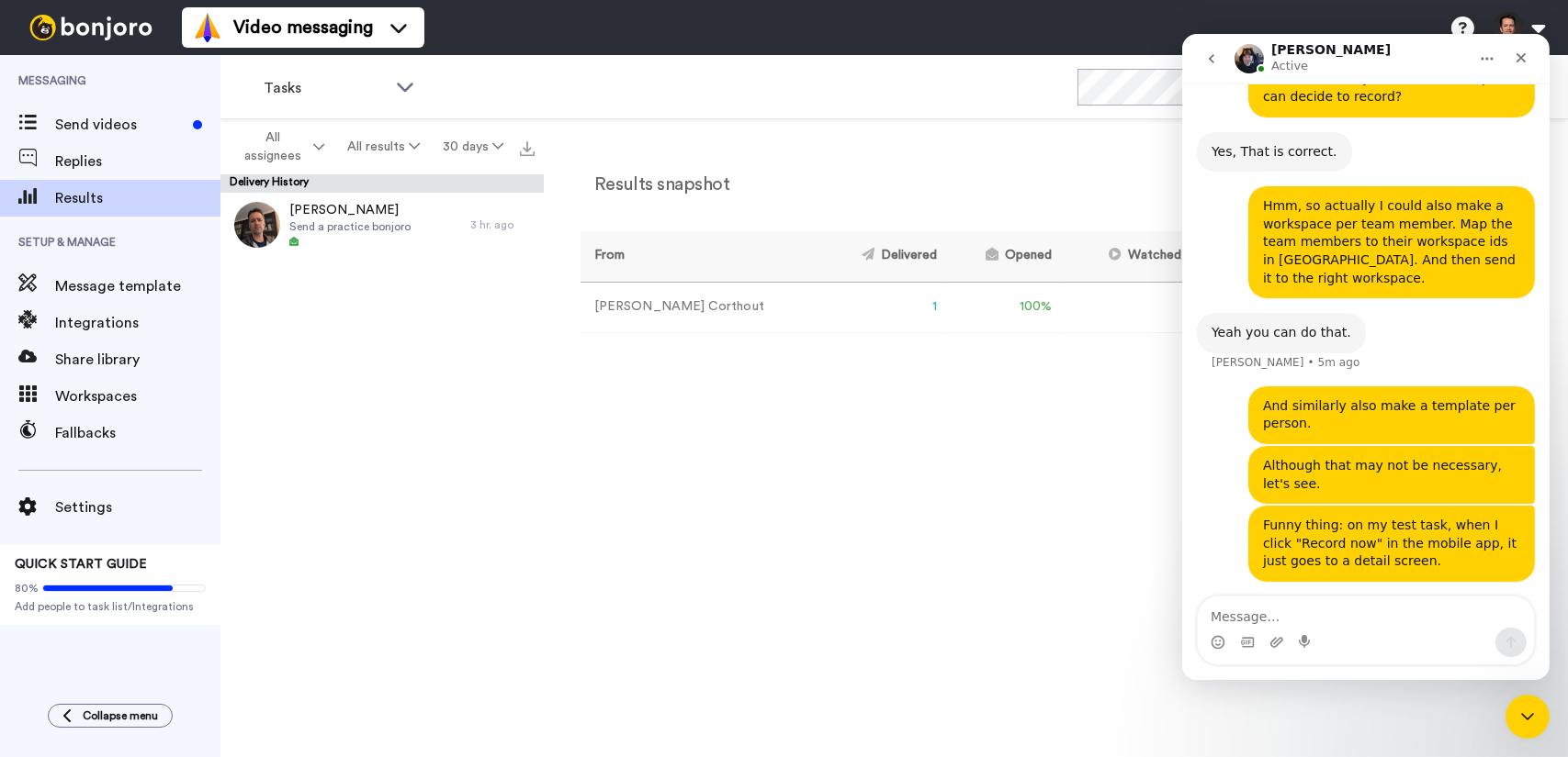
scroll to position [2208, 0]
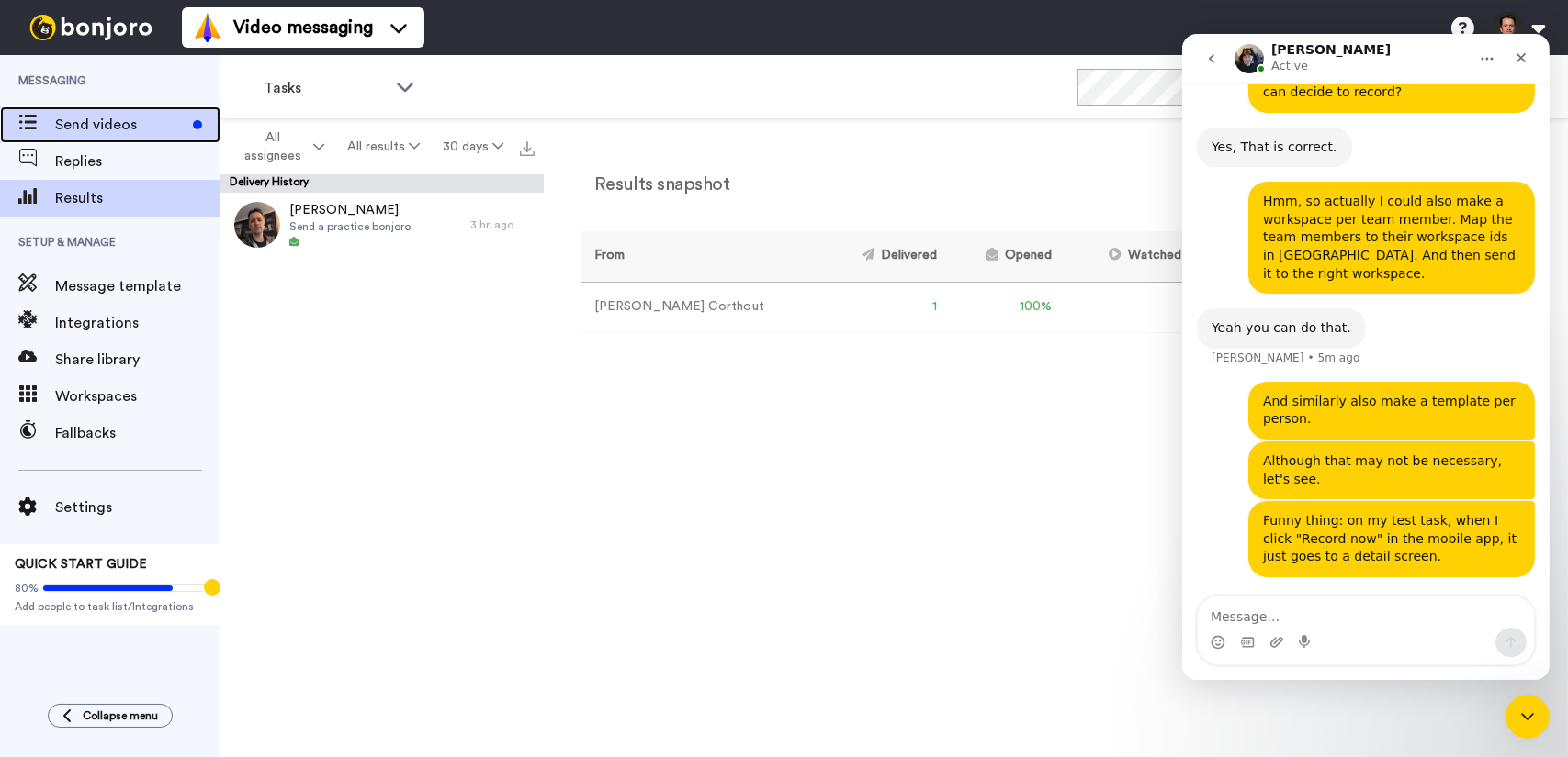
click at [126, 122] on span "Send videos" at bounding box center [121, 125] width 131 height 22
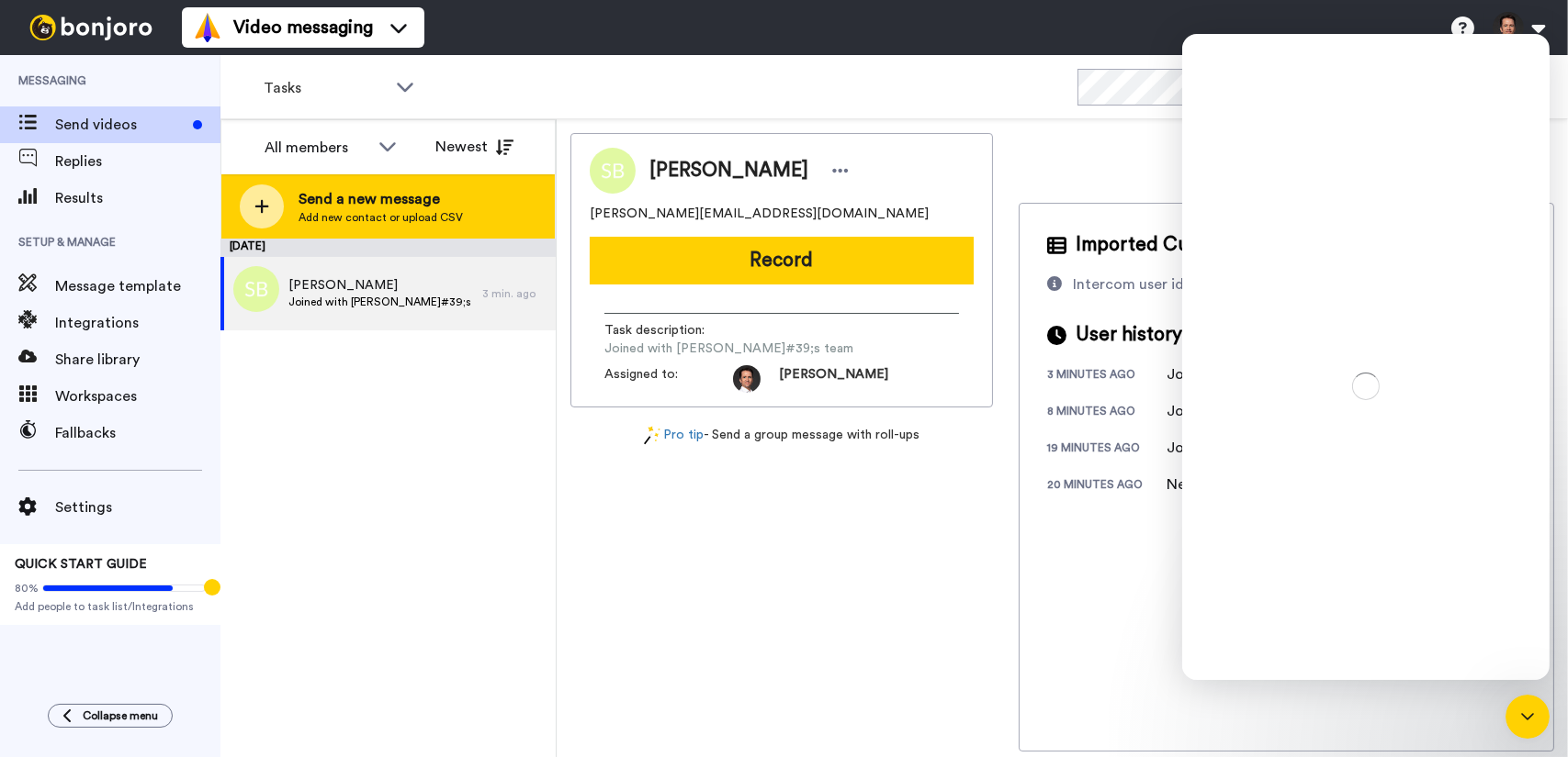
click at [261, 207] on icon at bounding box center [262, 207] width 14 height 14
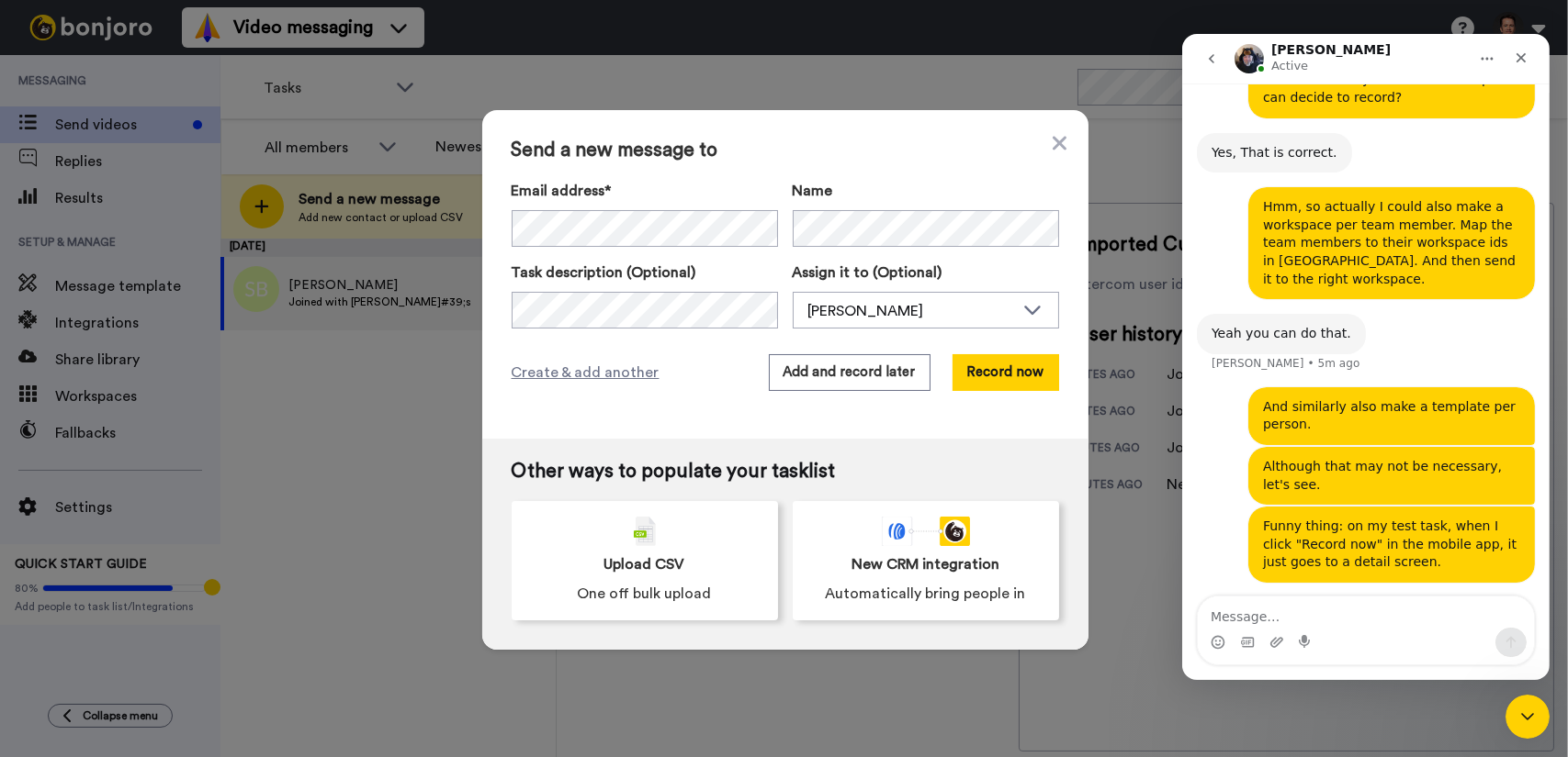
scroll to position [2208, 0]
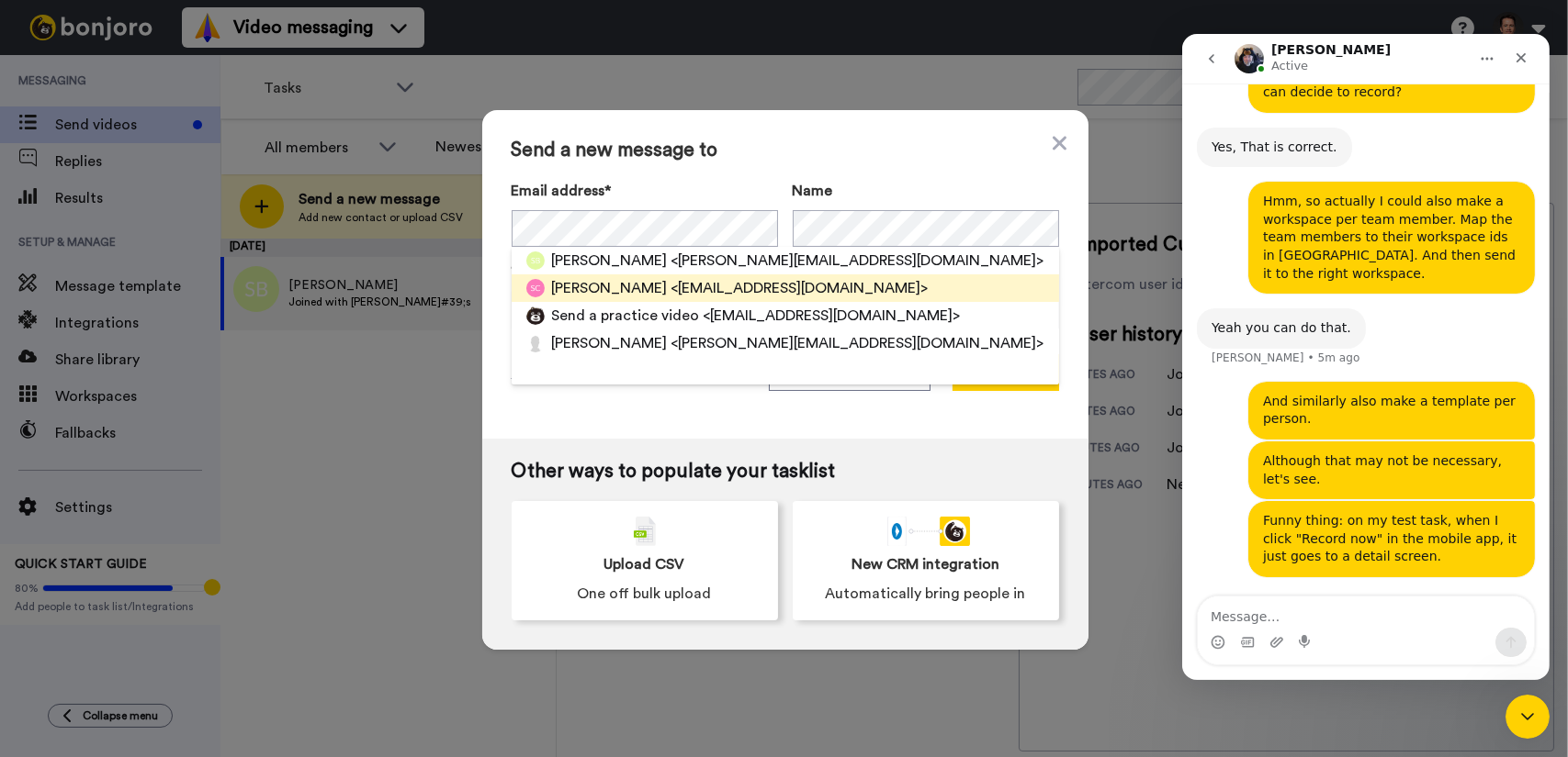
click at [570, 285] on span "[PERSON_NAME]" at bounding box center [609, 288] width 116 height 22
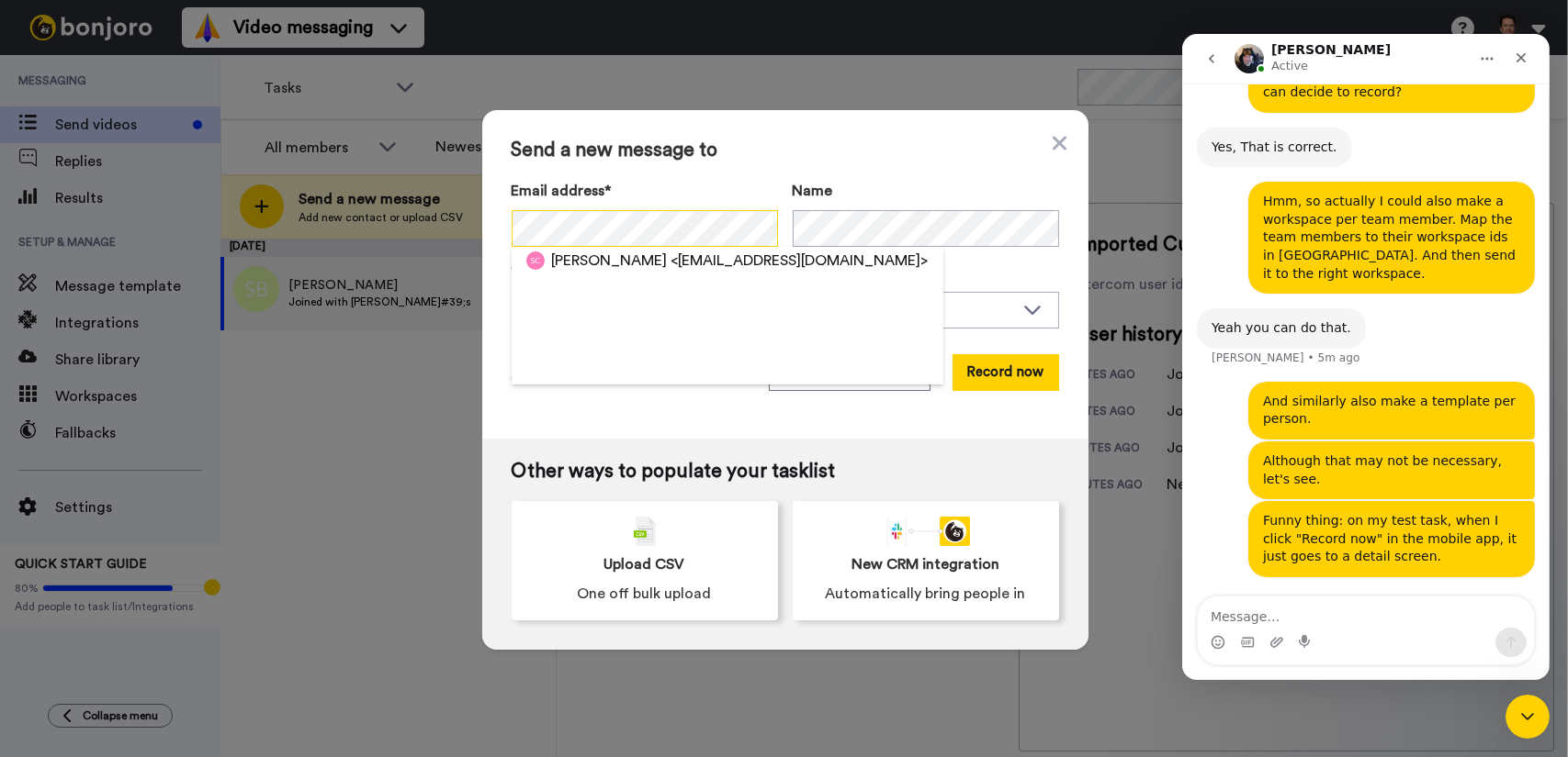
click at [482, 234] on div "Send a new message to Email address* [PERSON_NAME] <[EMAIL_ADDRESS][DOMAIN_NAME…" at bounding box center [785, 274] width 606 height 328
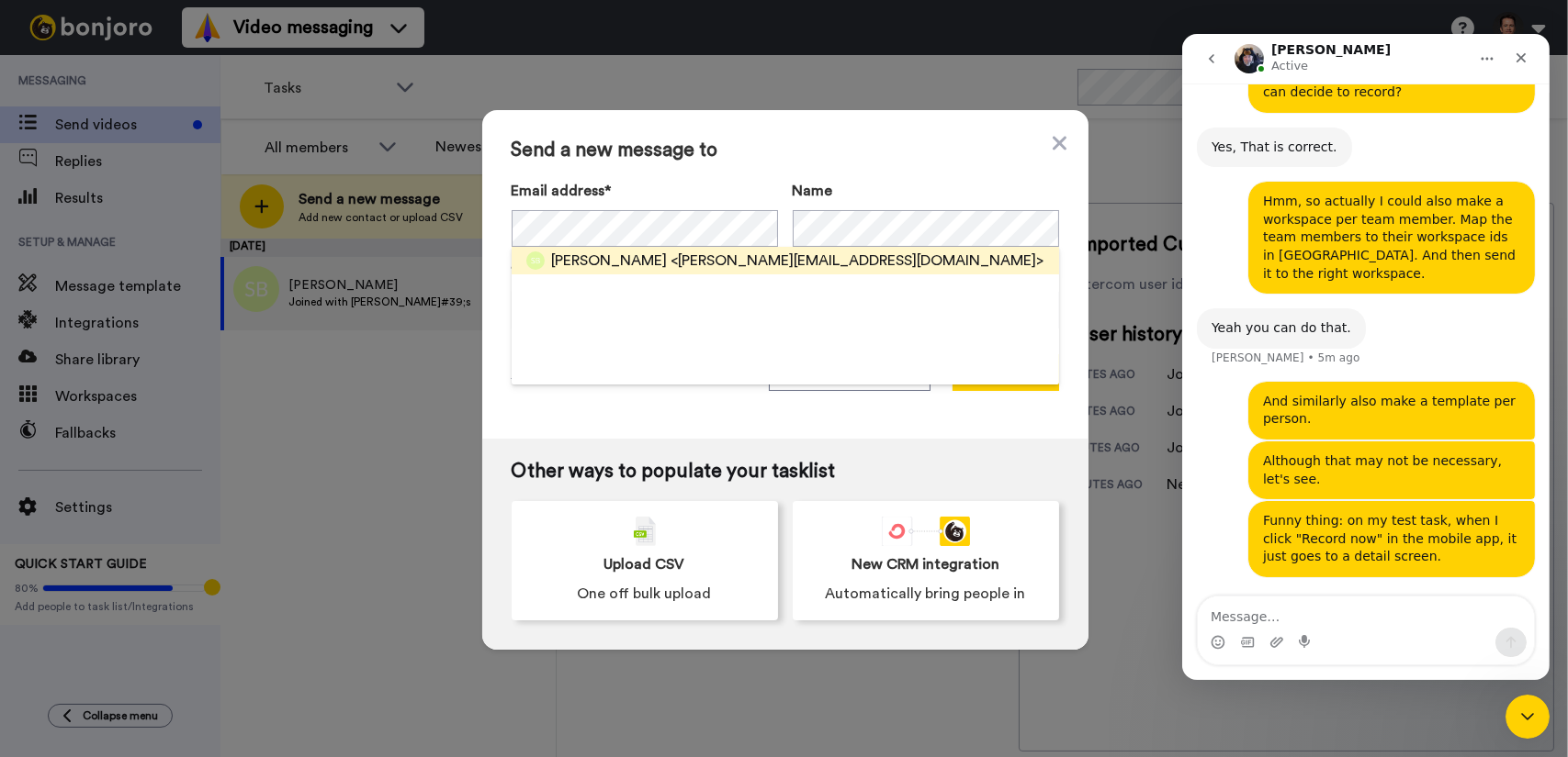
click at [611, 262] on div "[PERSON_NAME] <[PERSON_NAME][EMAIL_ADDRESS][DOMAIN_NAME]>" at bounding box center [797, 260] width 492 height 22
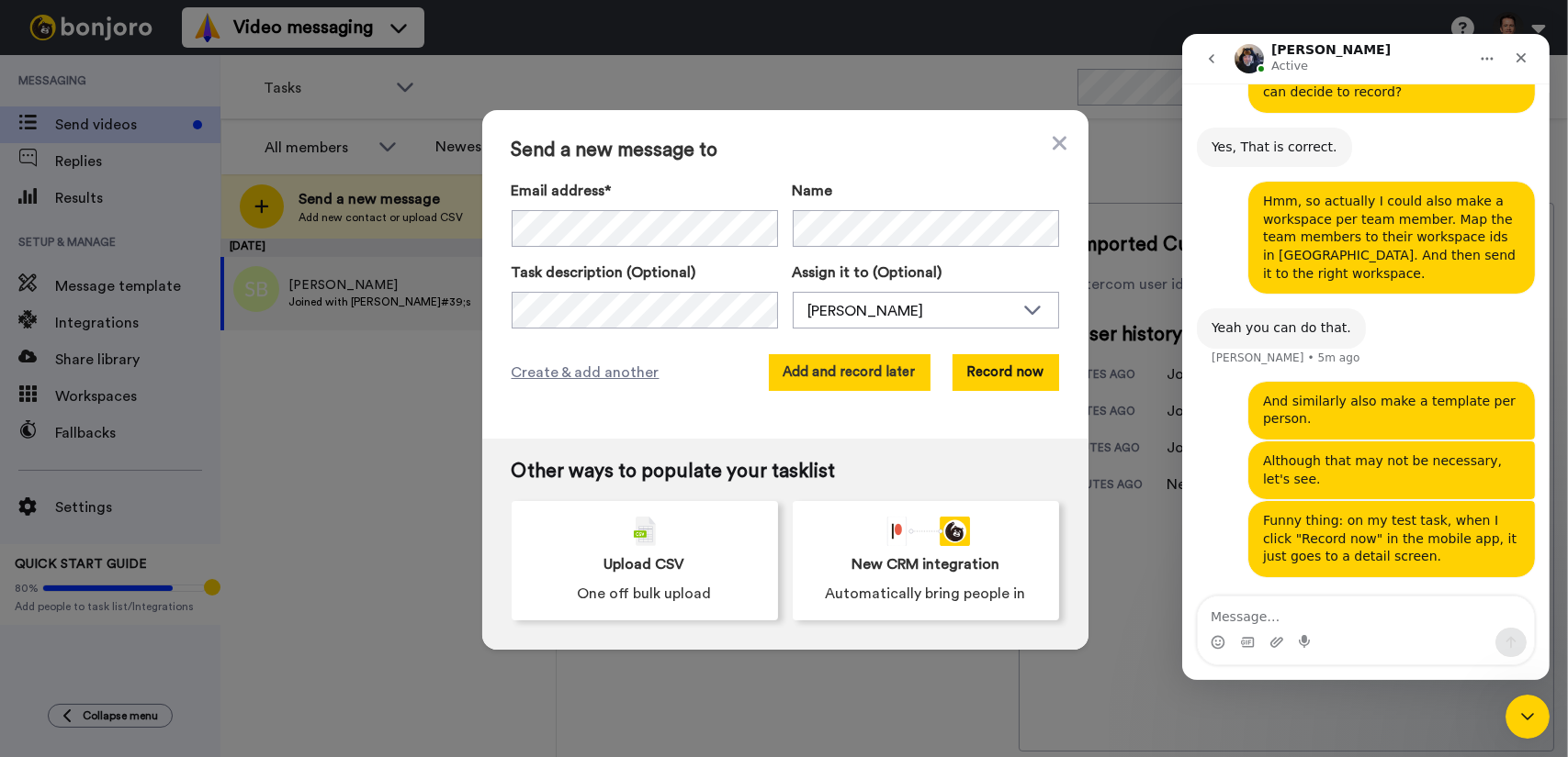
click at [869, 366] on button "Add and record later" at bounding box center [850, 373] width 162 height 37
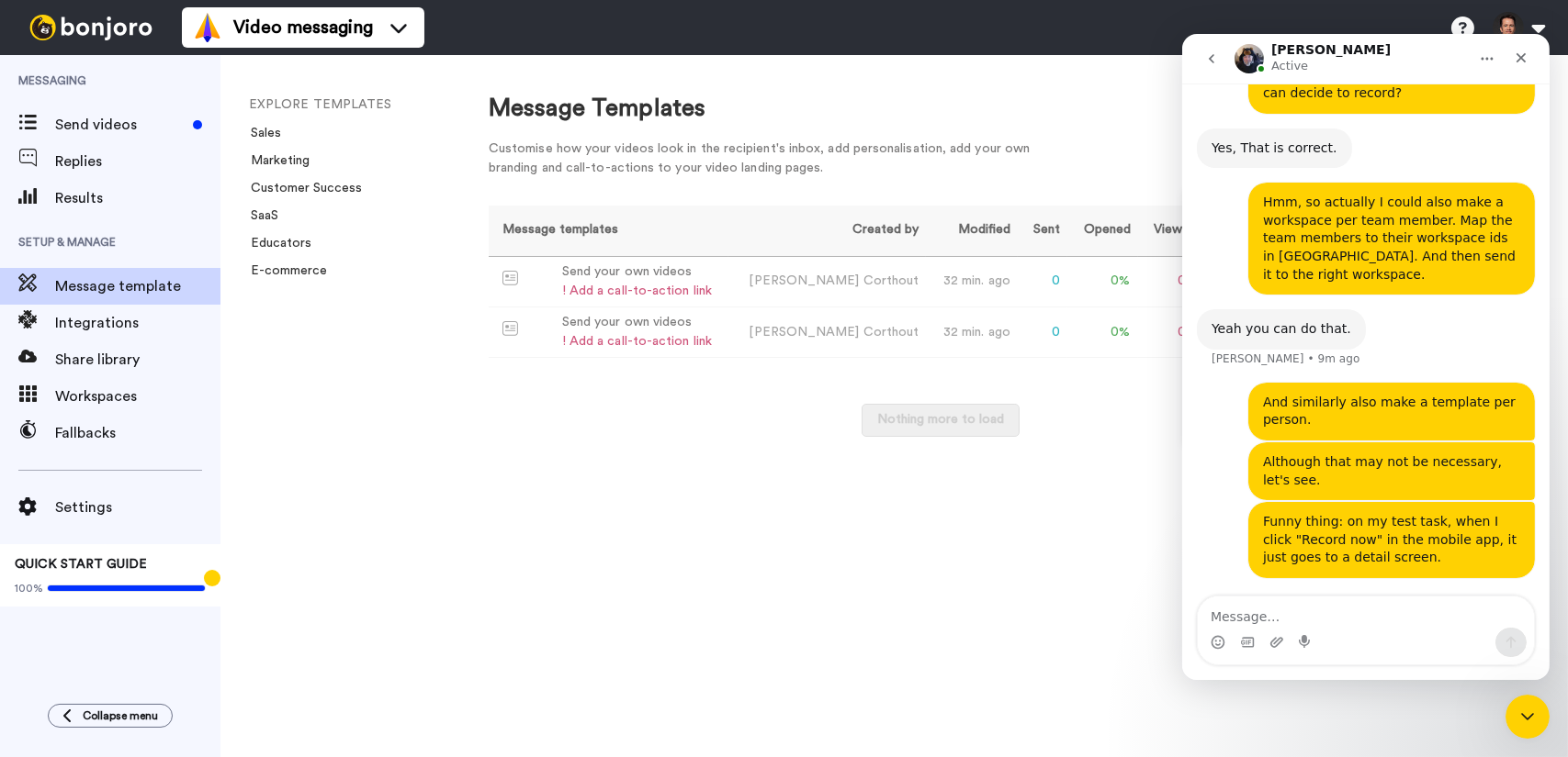
scroll to position [2208, 0]
click at [1326, 612] on textarea "Message…" at bounding box center [1364, 613] width 336 height 31
type textarea "I don't understand it."
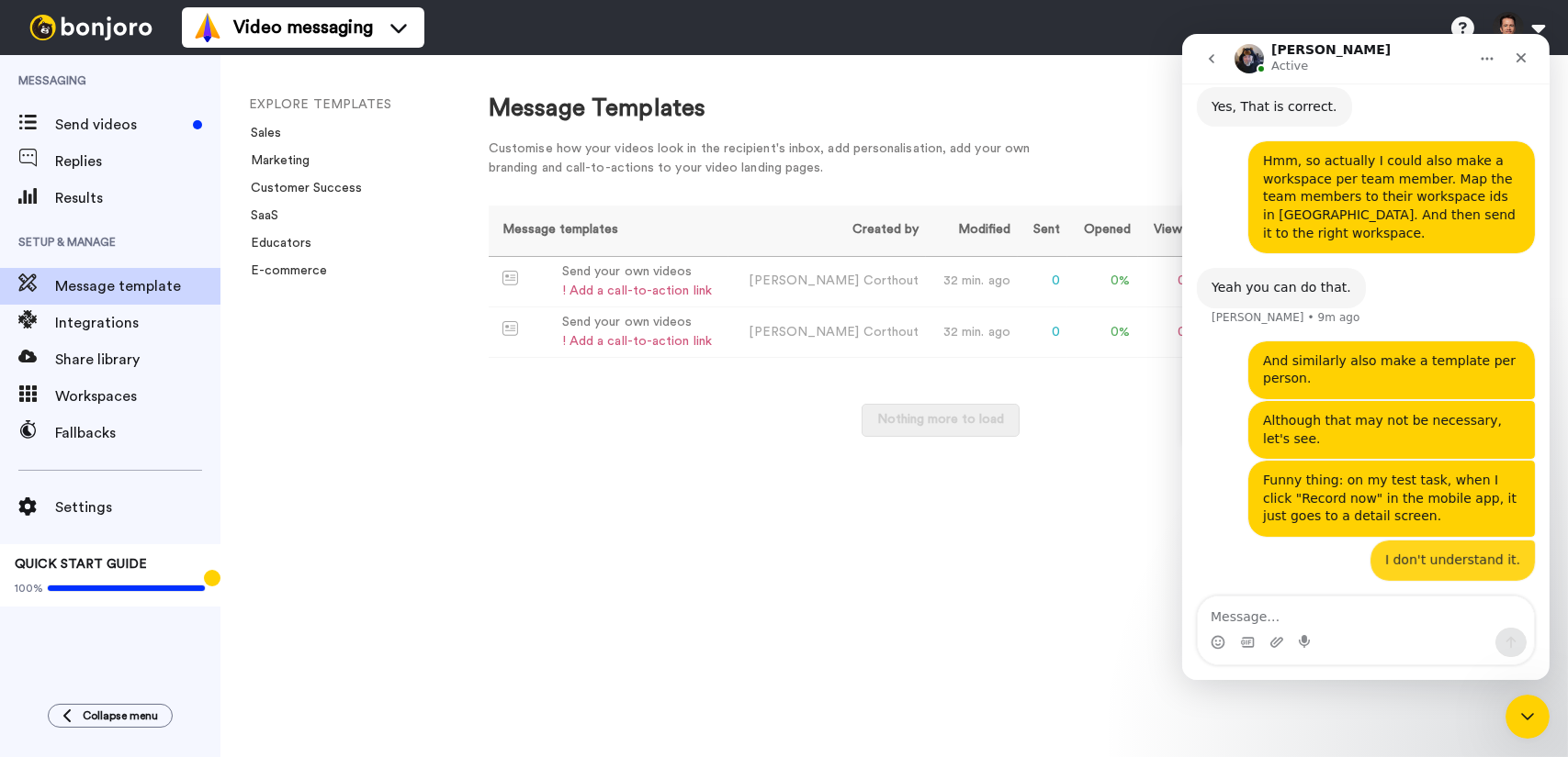
scroll to position [2250, 0]
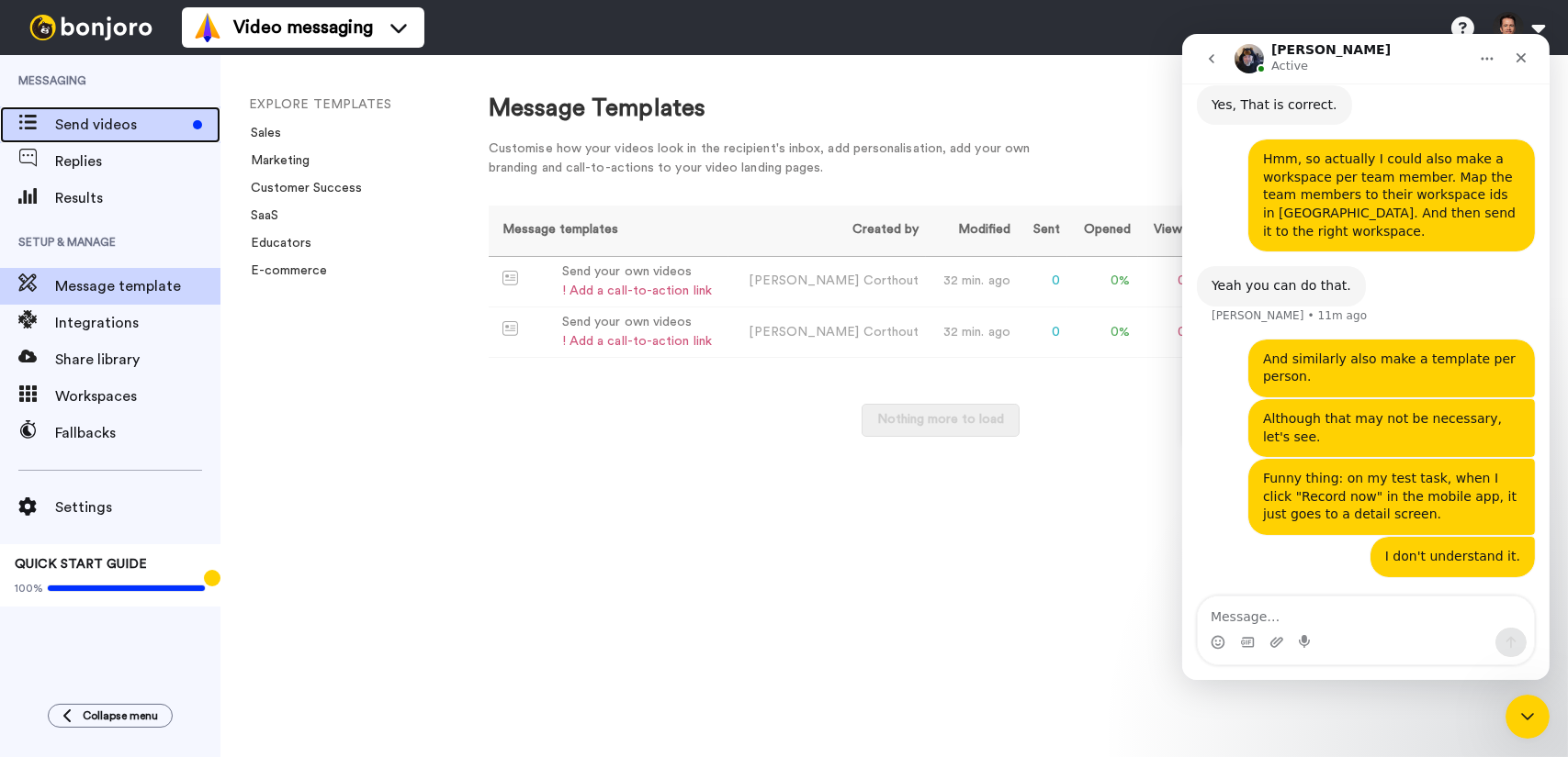
click at [126, 125] on span "Send videos" at bounding box center [121, 125] width 131 height 22
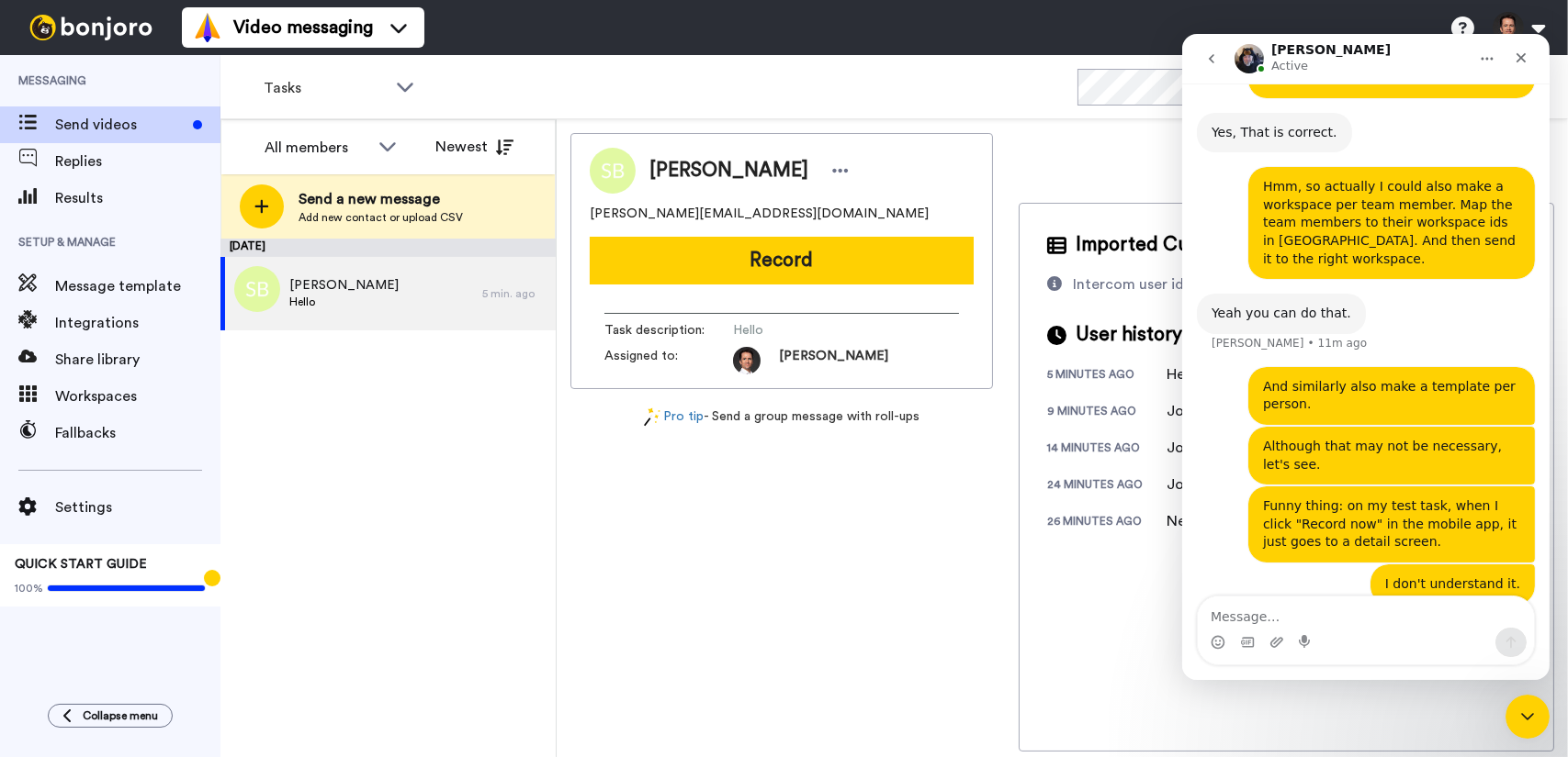
scroll to position [2250, 0]
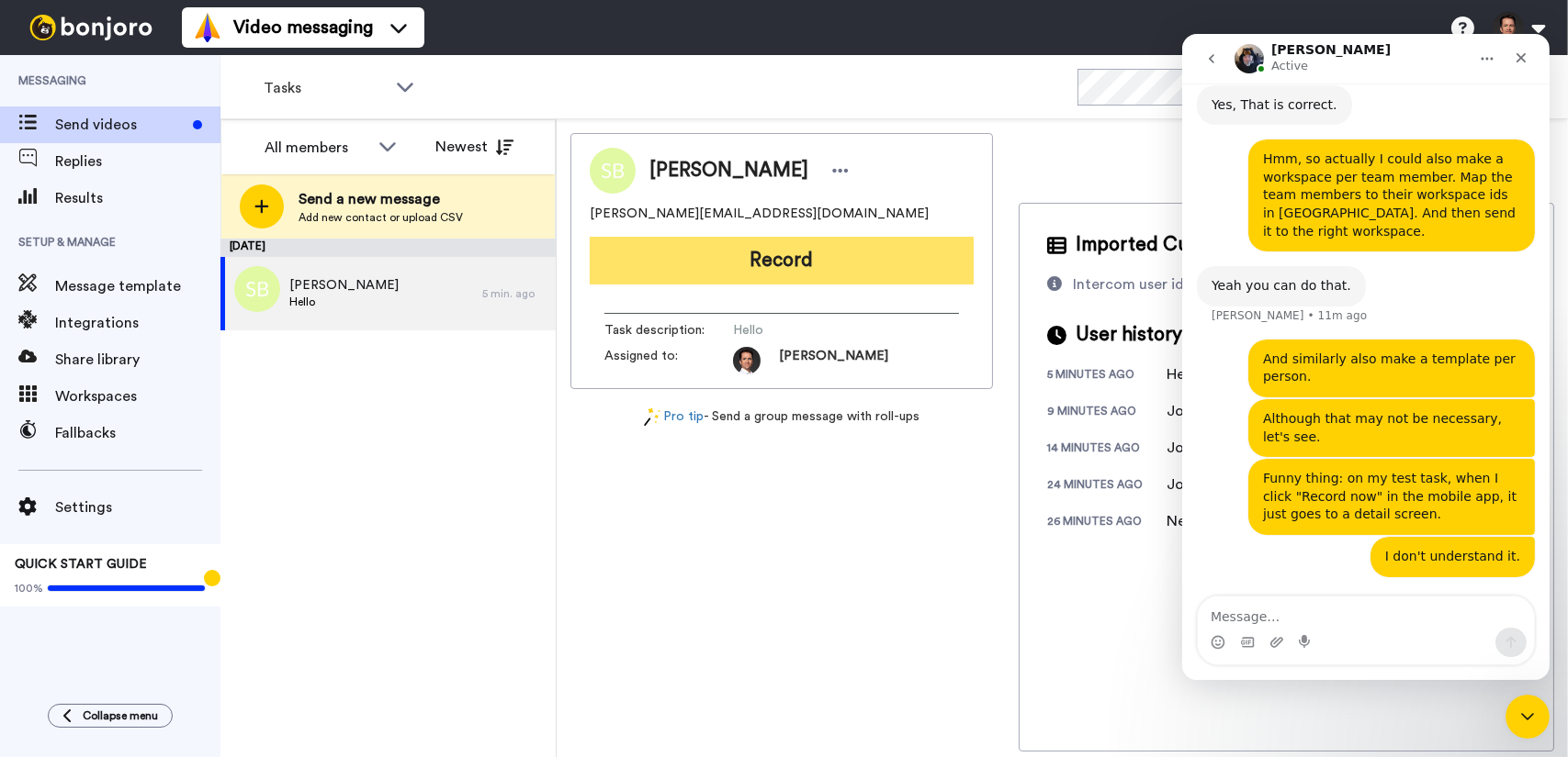
click at [651, 263] on button "Record" at bounding box center [782, 260] width 384 height 48
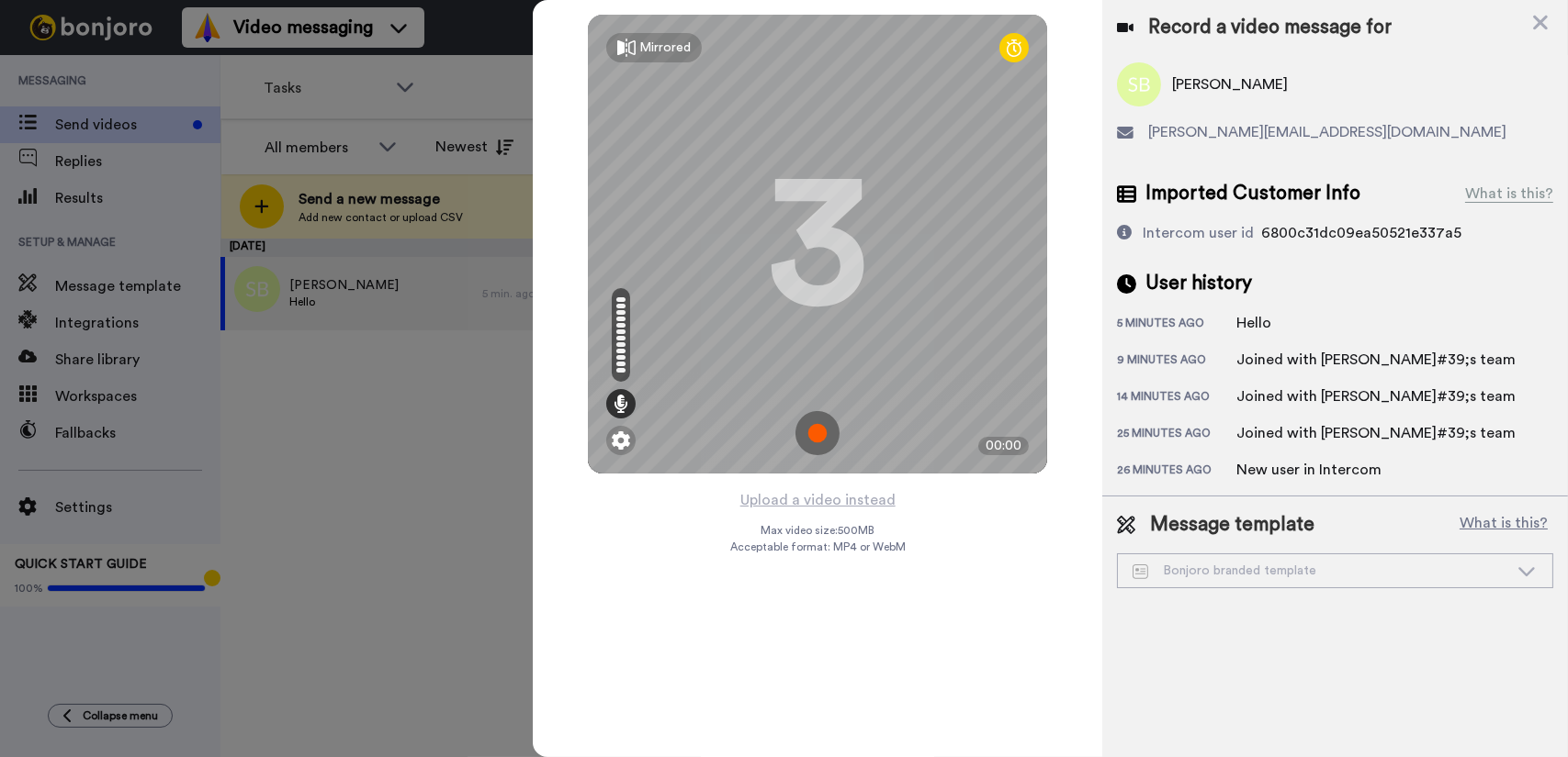
click at [828, 443] on img at bounding box center [817, 433] width 44 height 44
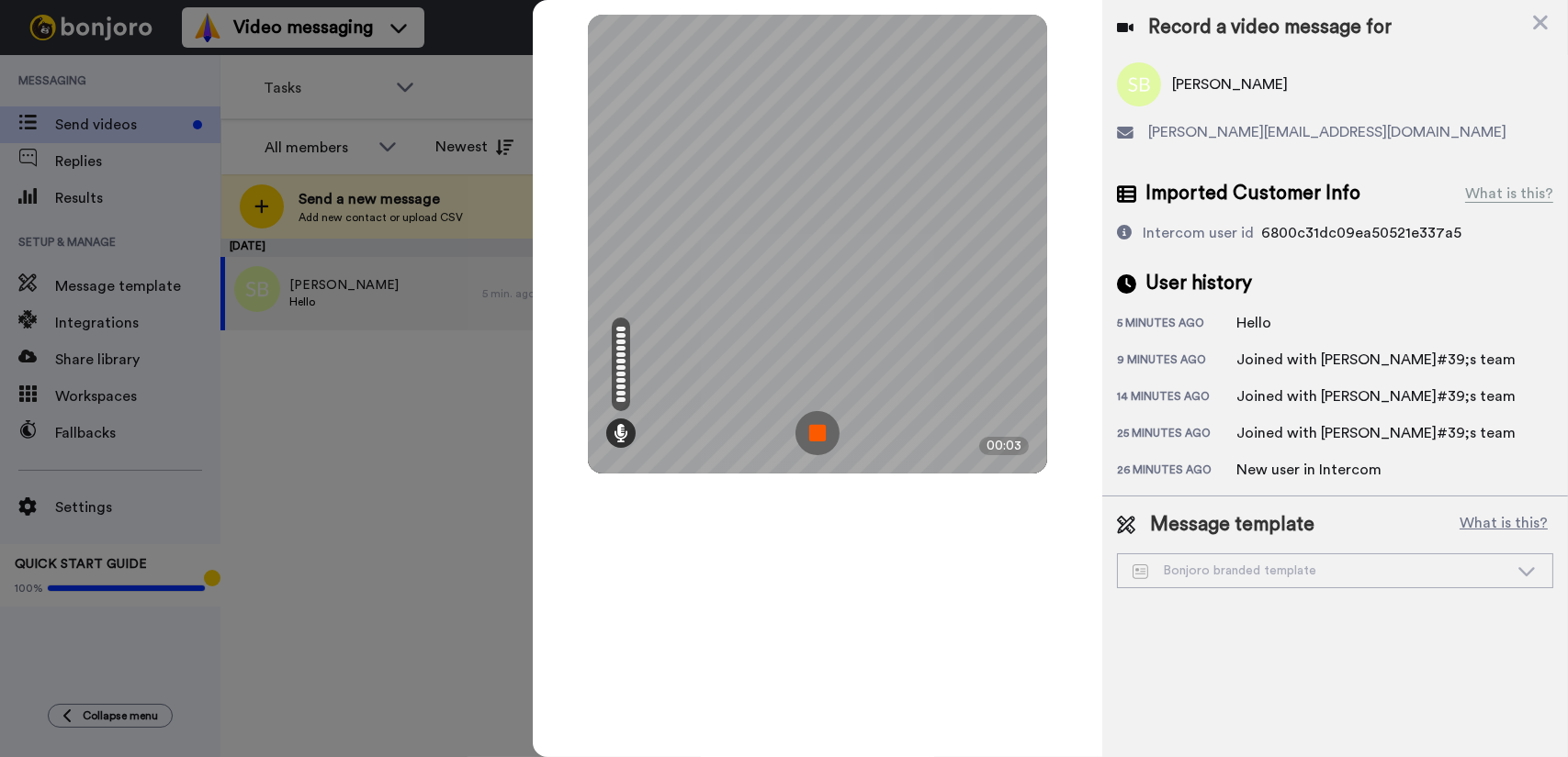
click at [828, 443] on img at bounding box center [817, 433] width 44 height 44
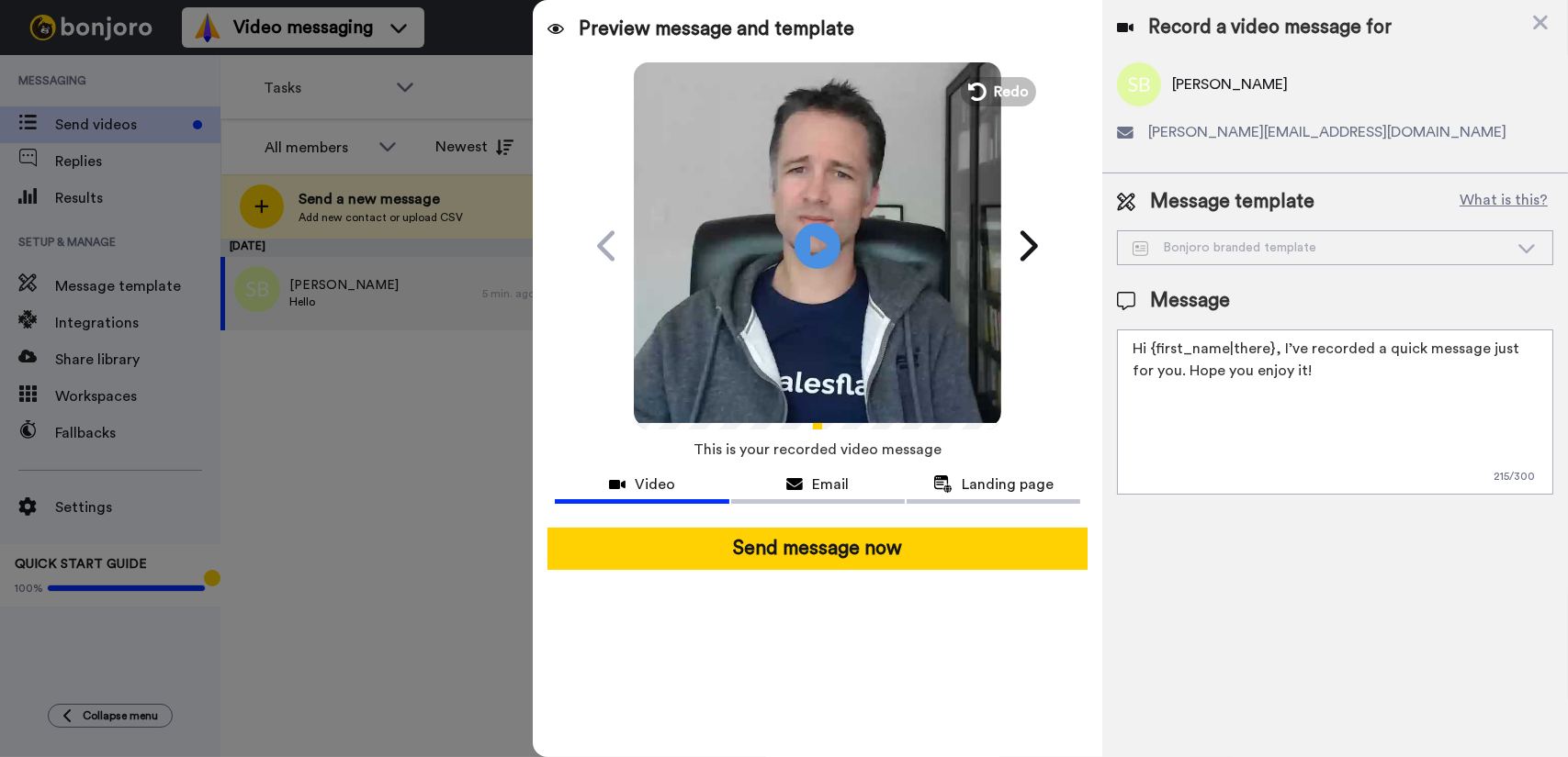
click at [1291, 371] on textarea "Hi {first_name|there}, I’ve recorded a quick message just for you. Hope you enj…" at bounding box center [1335, 412] width 437 height 166
click at [862, 485] on div "Email" at bounding box center [818, 484] width 173 height 22
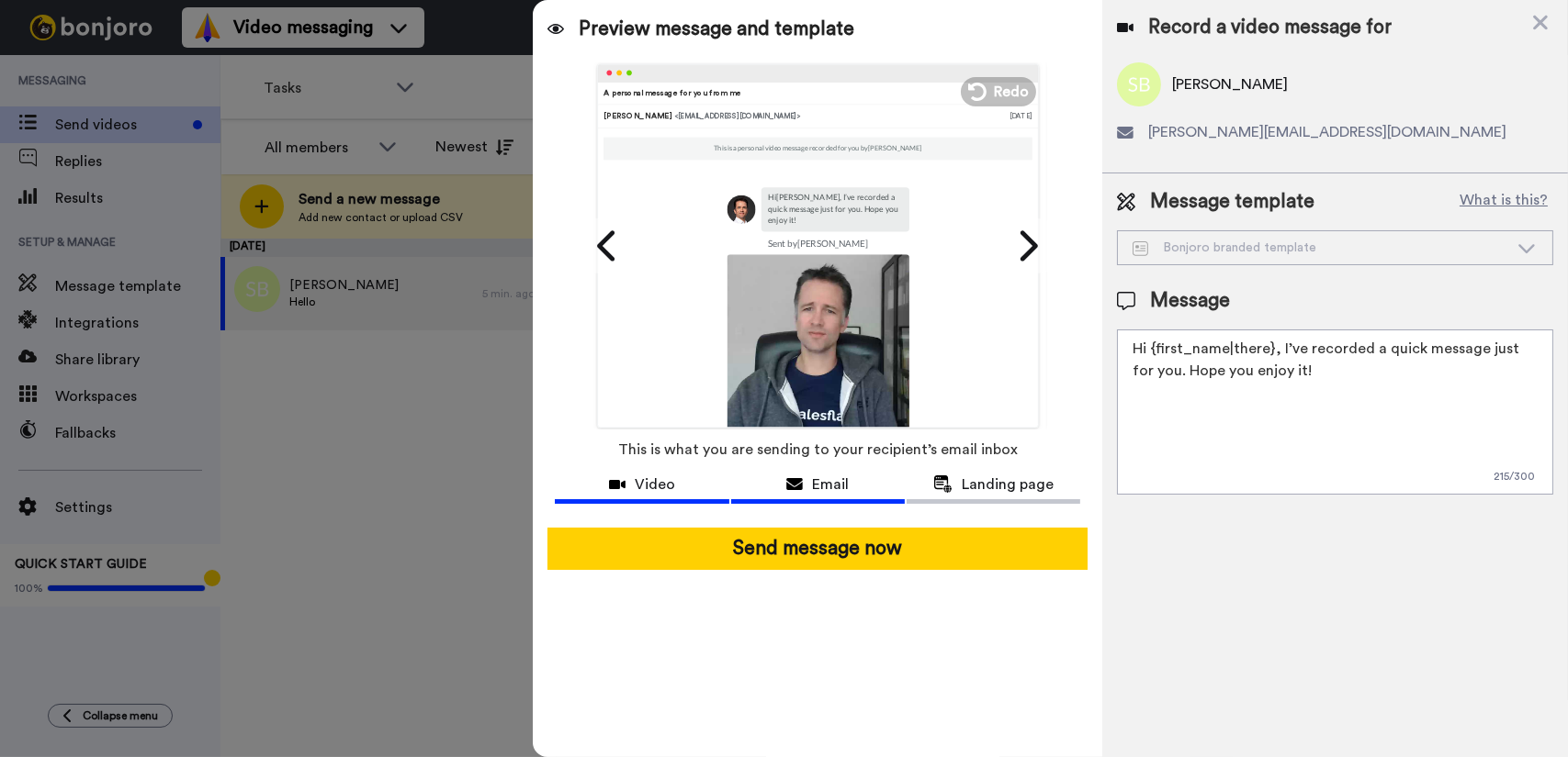
click at [696, 472] on button "Video" at bounding box center [641, 487] width 173 height 34
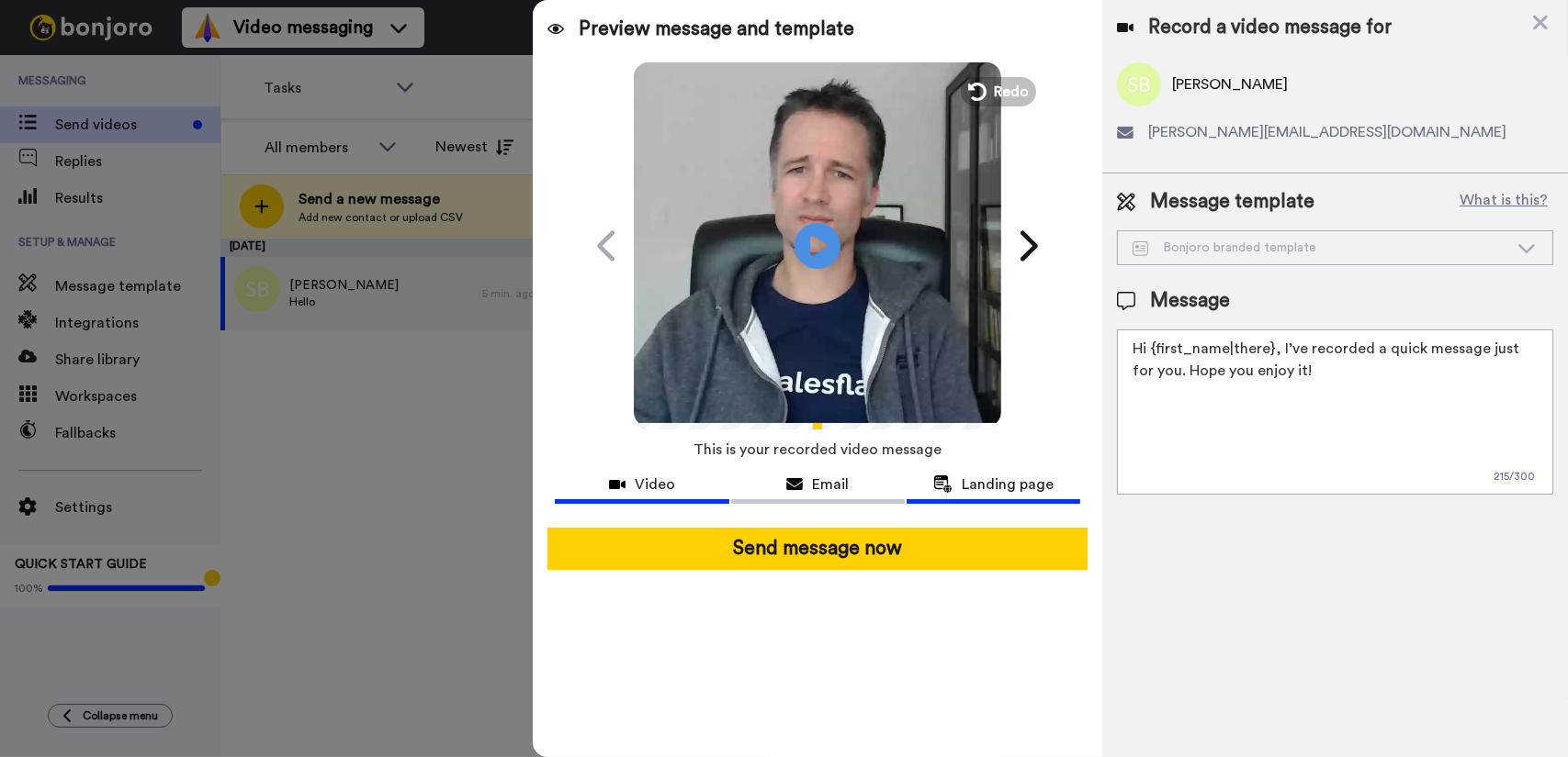
click at [975, 471] on button "Landing page" at bounding box center [993, 487] width 173 height 34
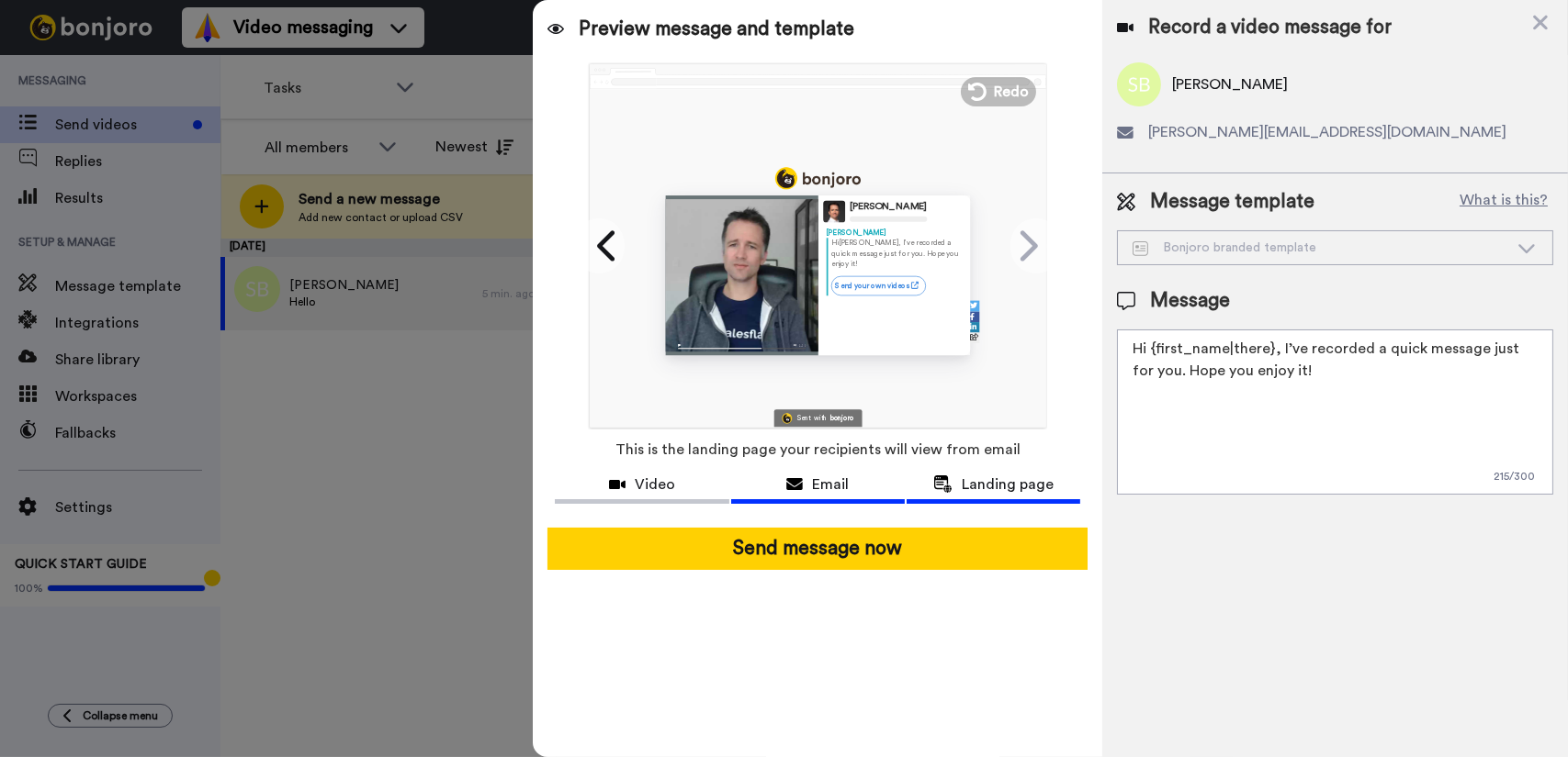
click at [815, 479] on span "Email" at bounding box center [830, 484] width 37 height 22
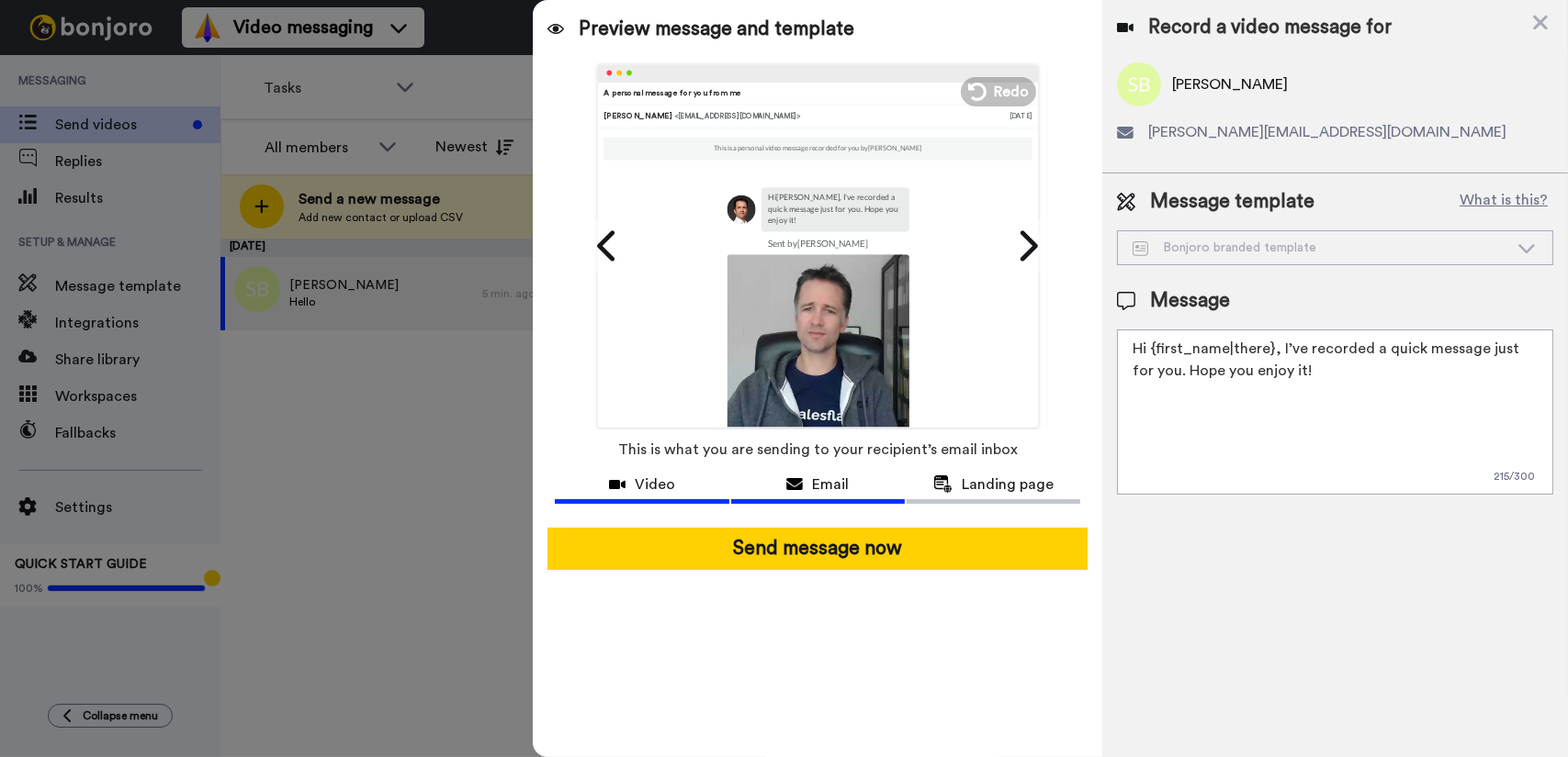
click at [698, 482] on div "Video" at bounding box center [641, 484] width 173 height 22
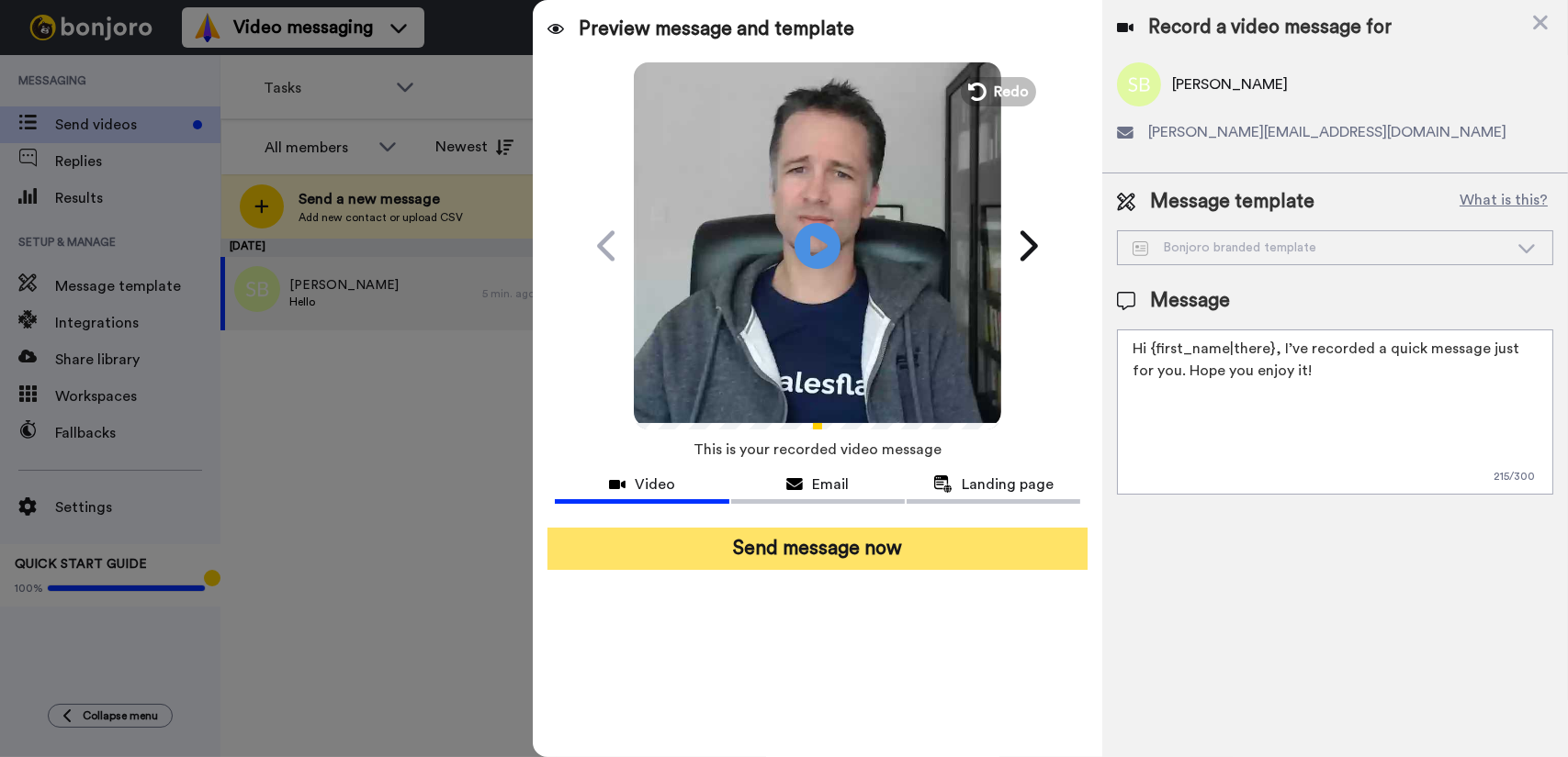
click at [799, 558] on button "Send message now" at bounding box center [818, 549] width 540 height 42
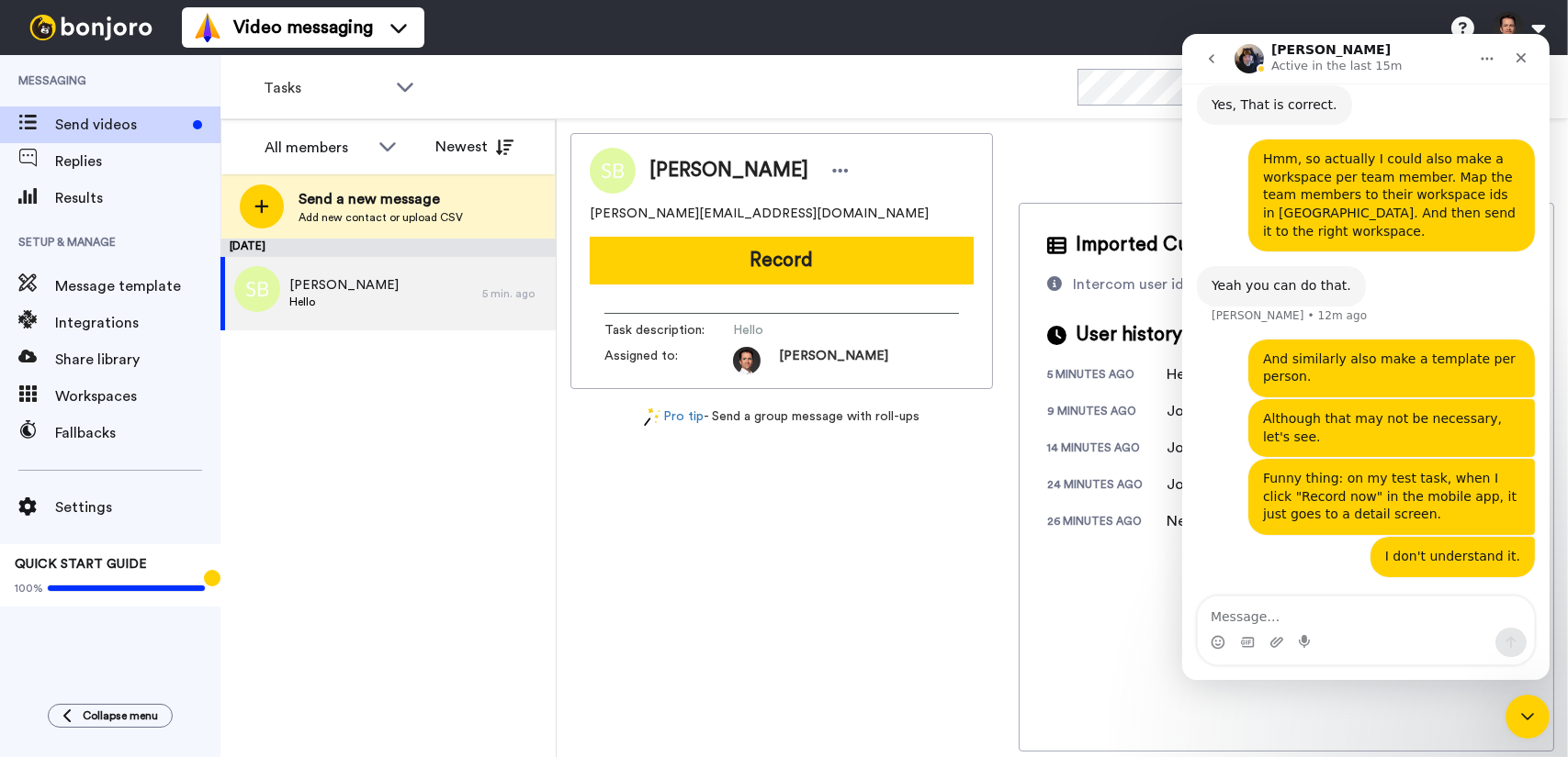
scroll to position [0, 0]
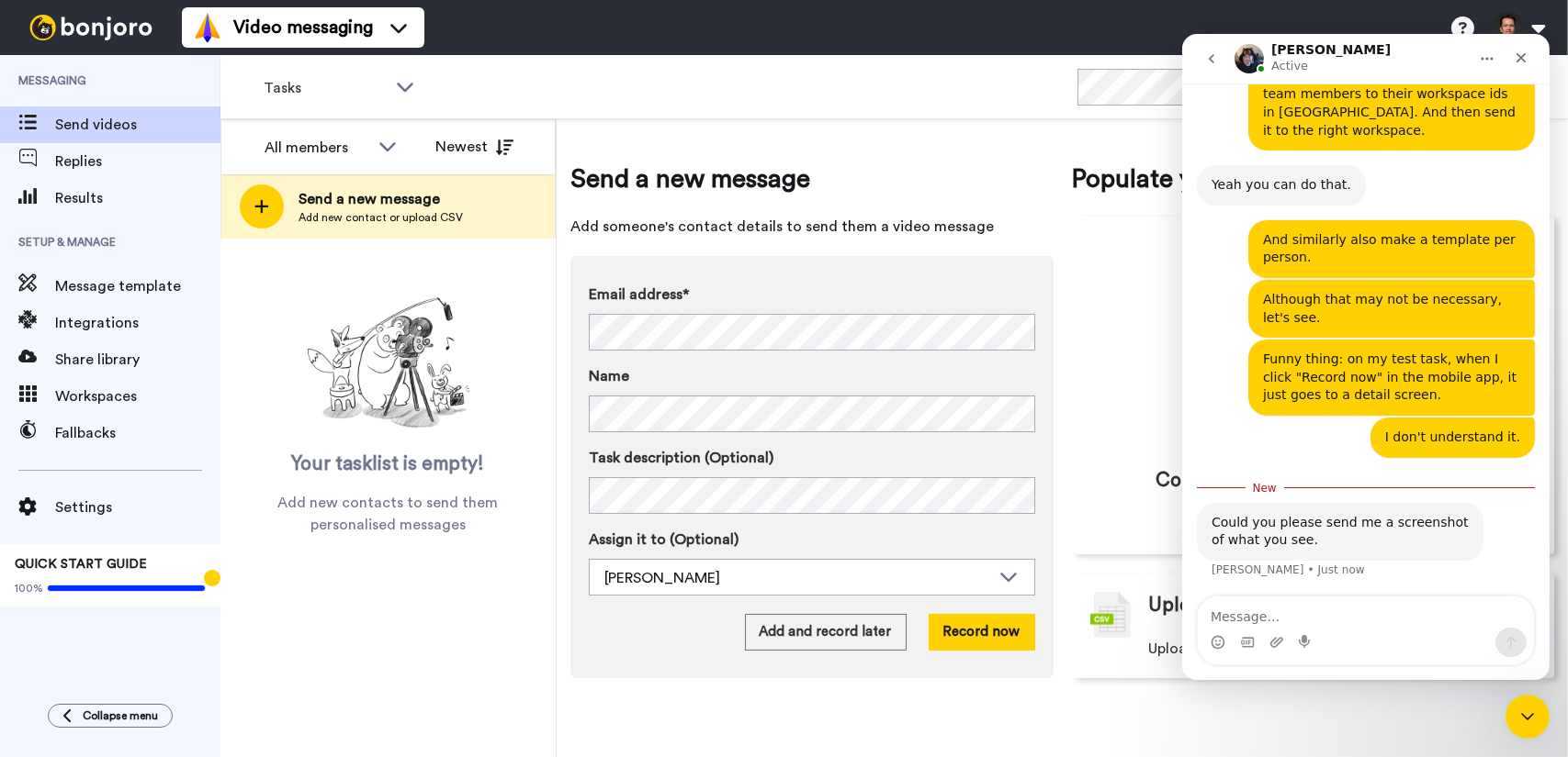
scroll to position [2352, 0]
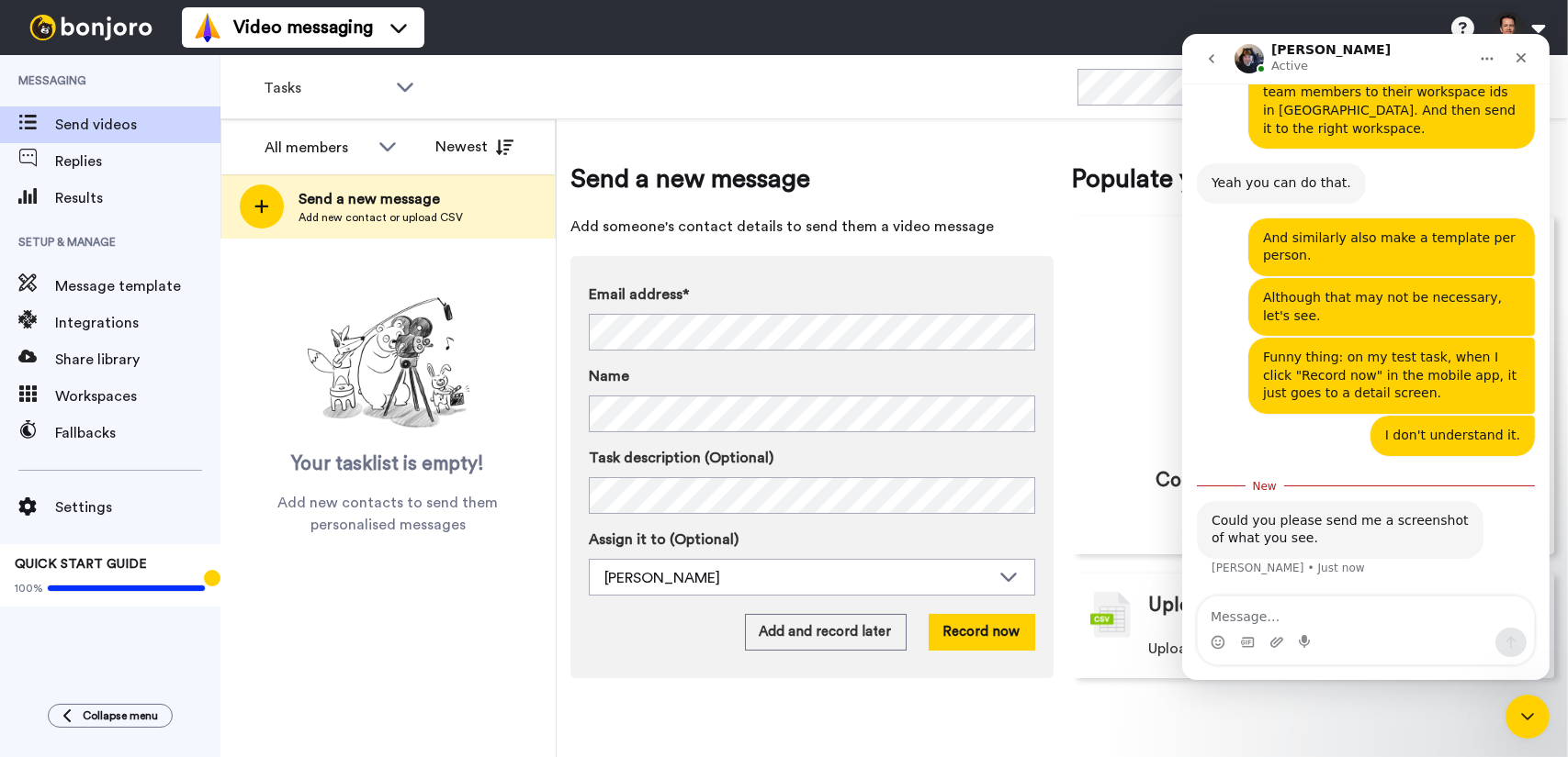
click at [1401, 624] on textarea "Message…" at bounding box center [1364, 613] width 336 height 31
type textarea "Sure"
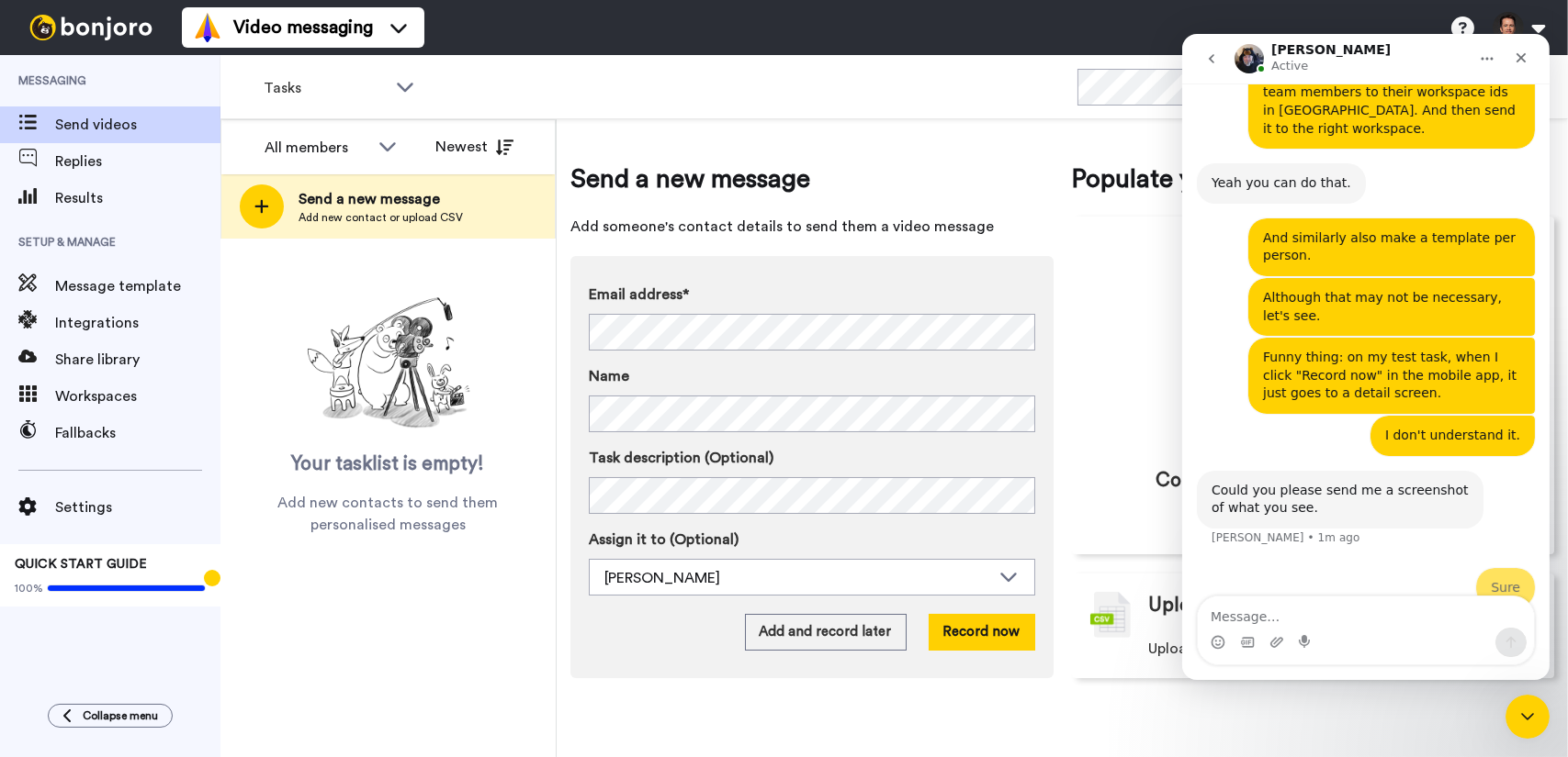
scroll to position [2376, 0]
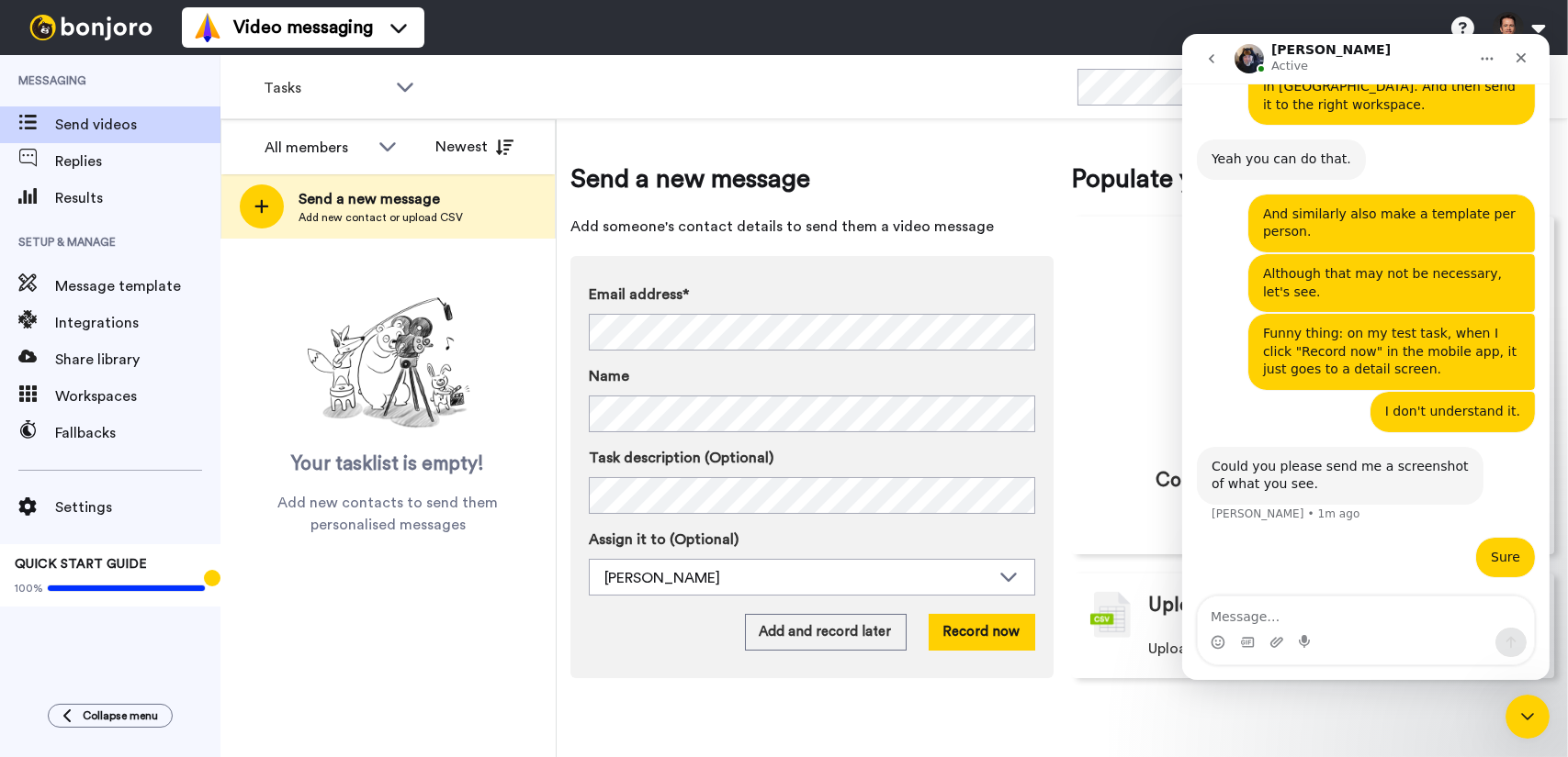
click at [1351, 615] on textarea "Message…" at bounding box center [1364, 613] width 336 height 31
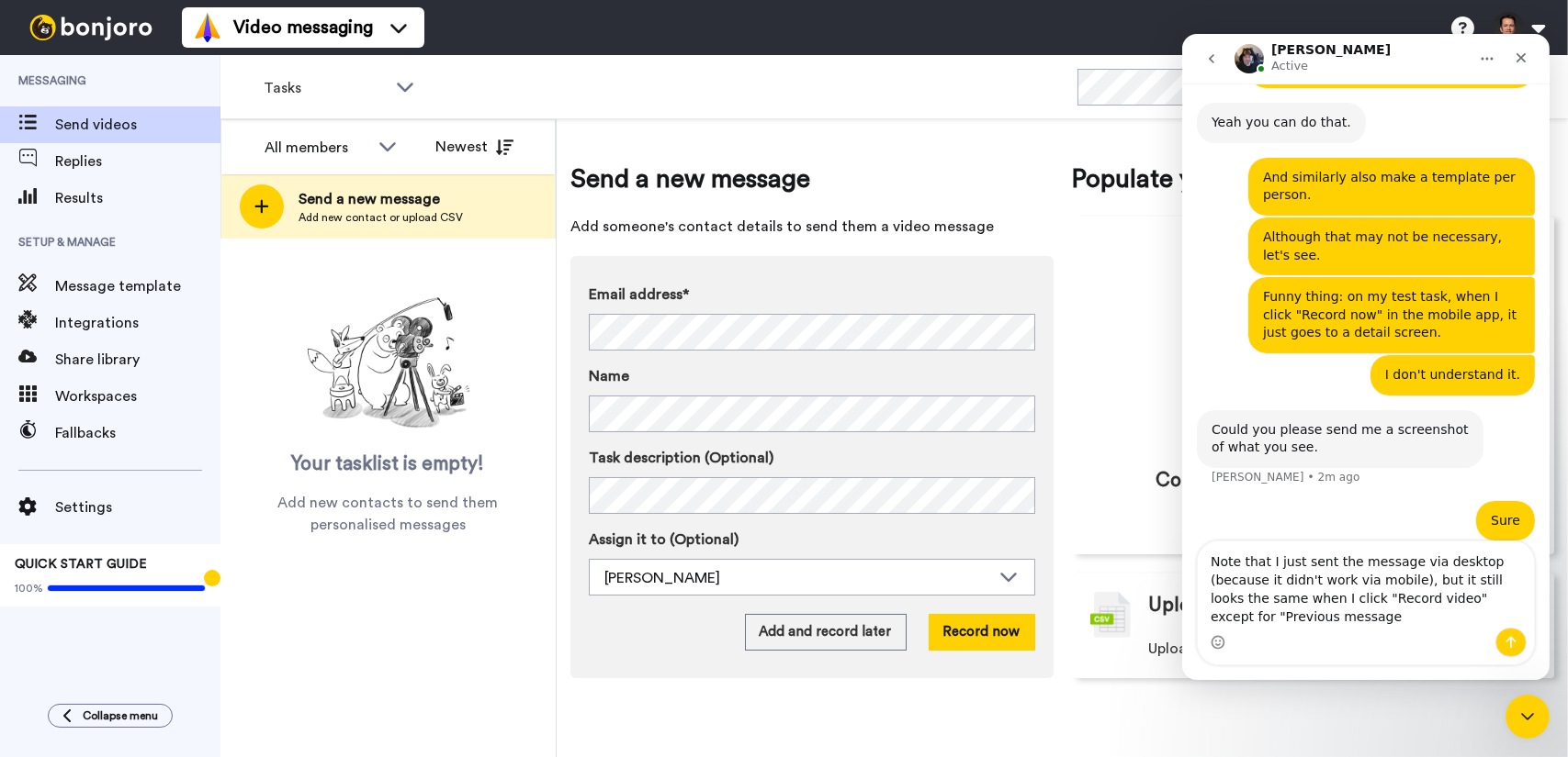
scroll to position [2432, 0]
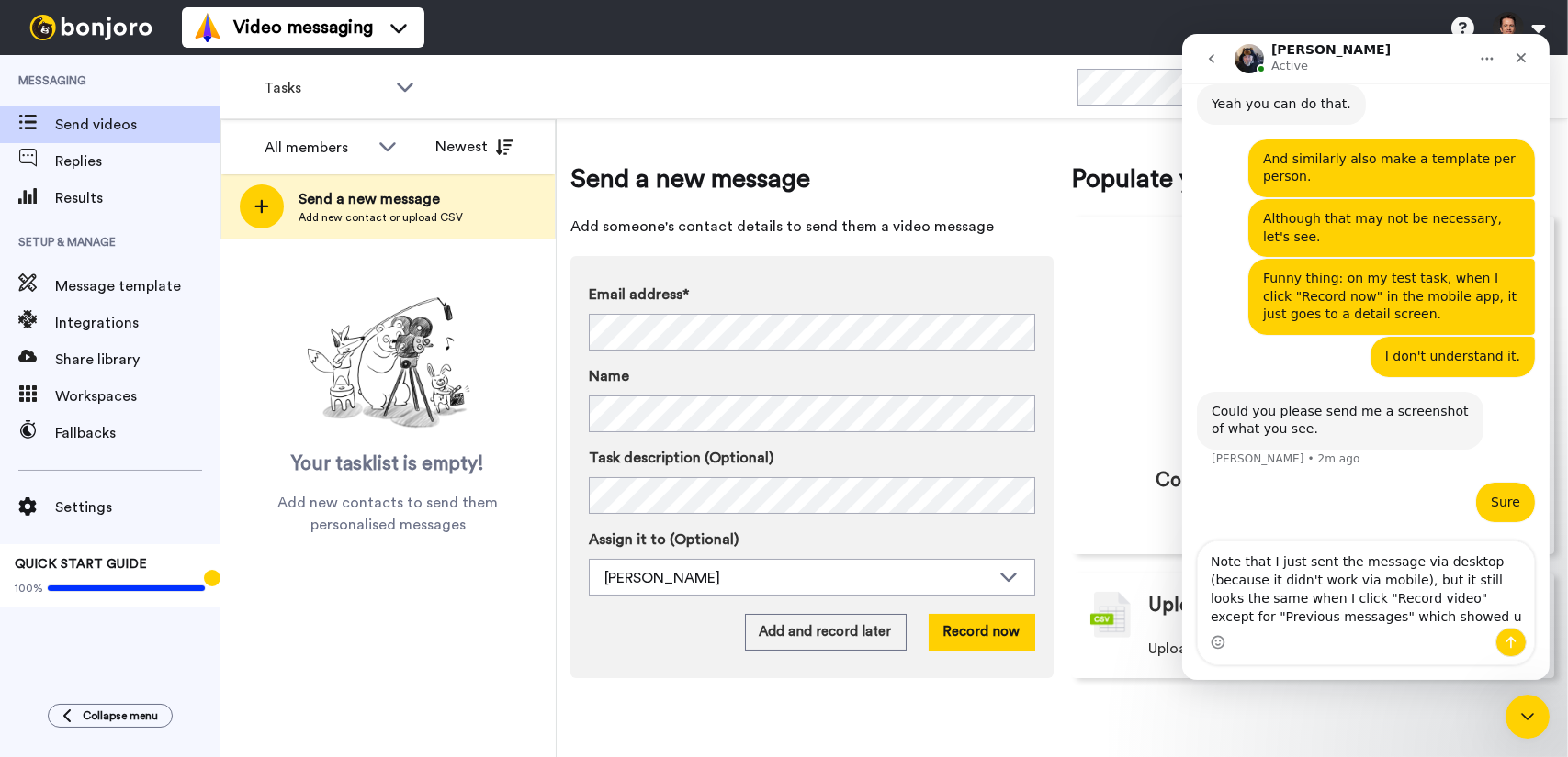
type textarea "Note that I just sent the message via desktop (because it didn't work via mobil…"
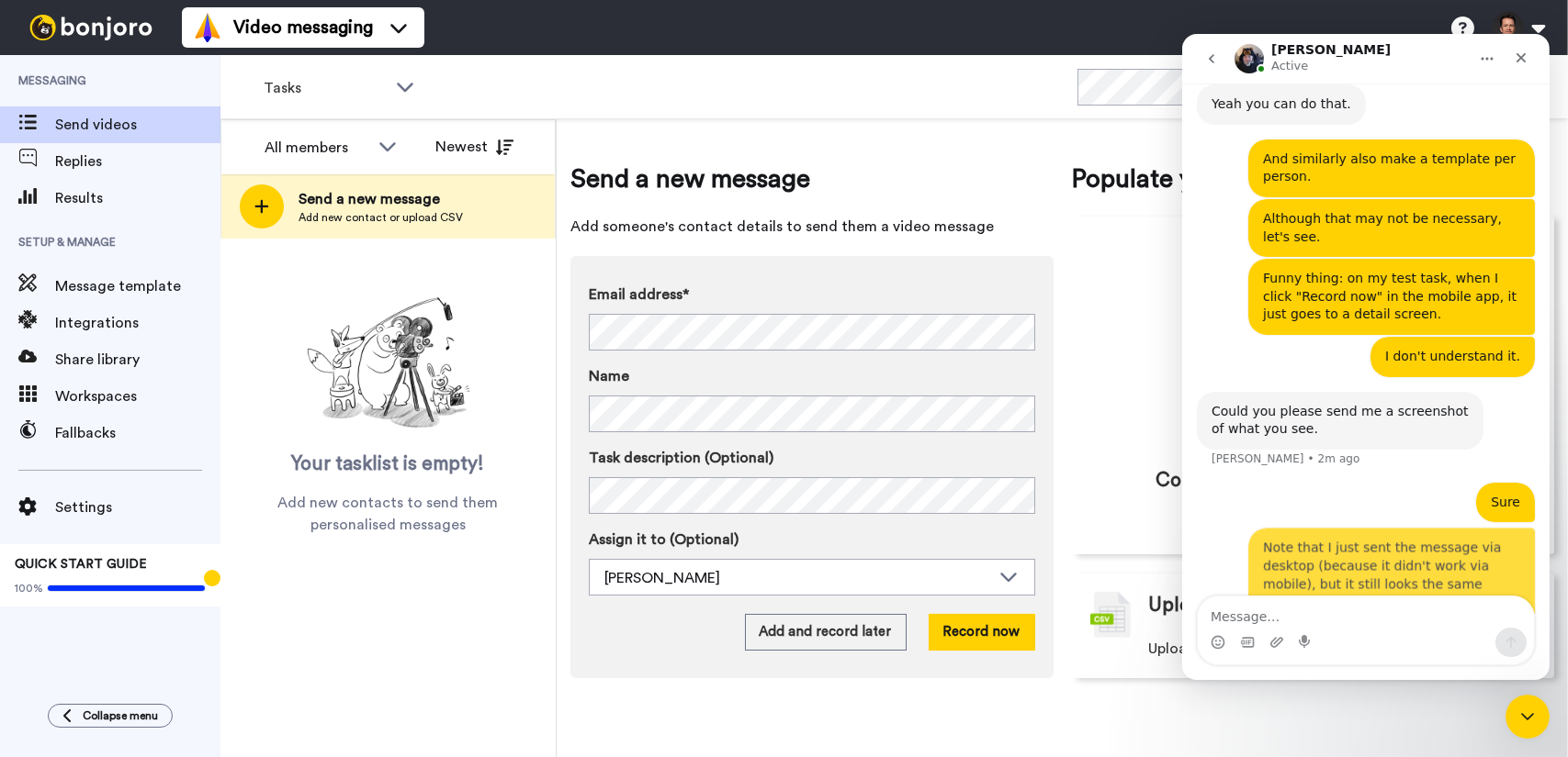
scroll to position [2490, 0]
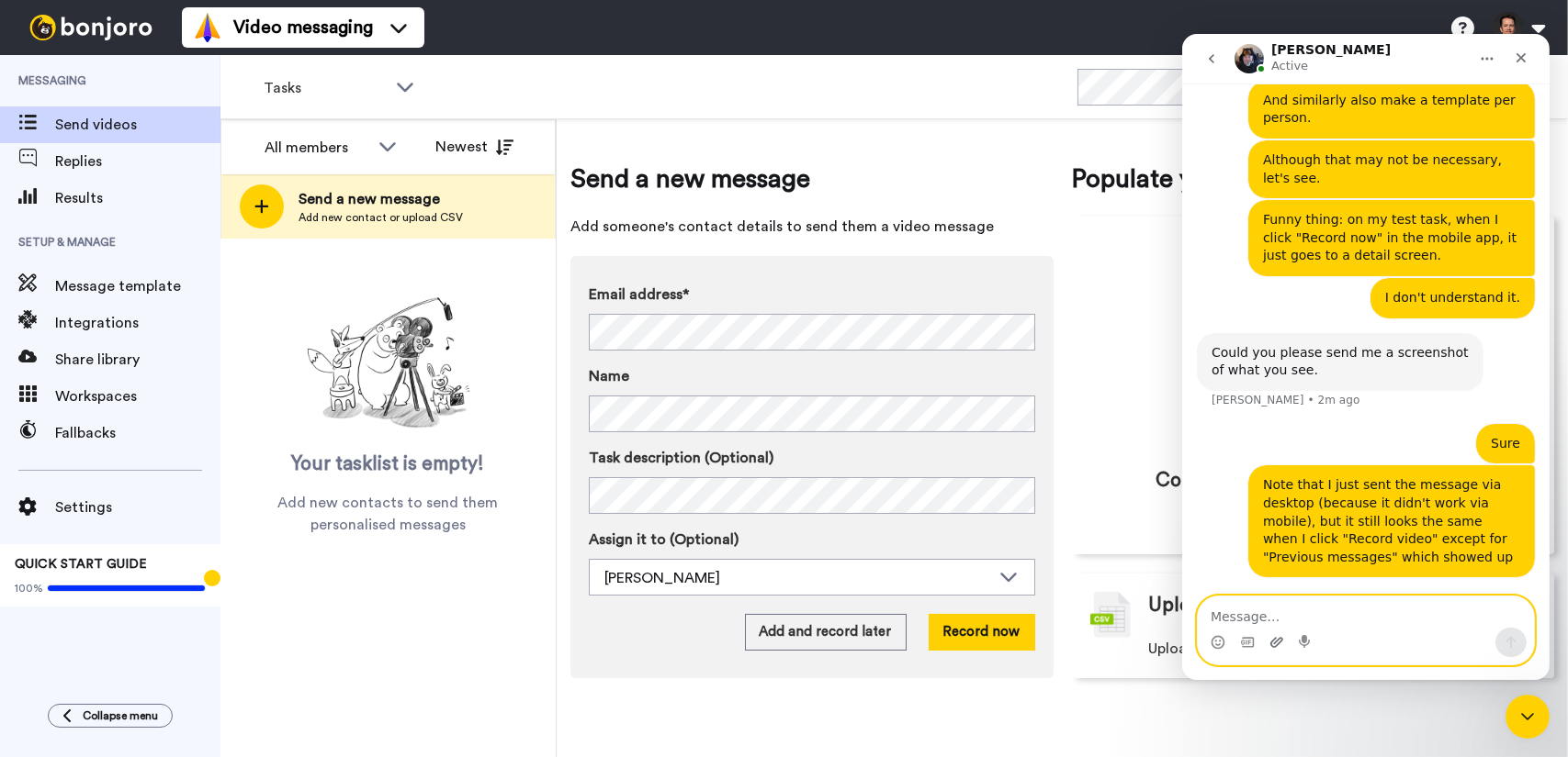
click at [1277, 643] on icon "Upload attachment" at bounding box center [1275, 642] width 15 height 15
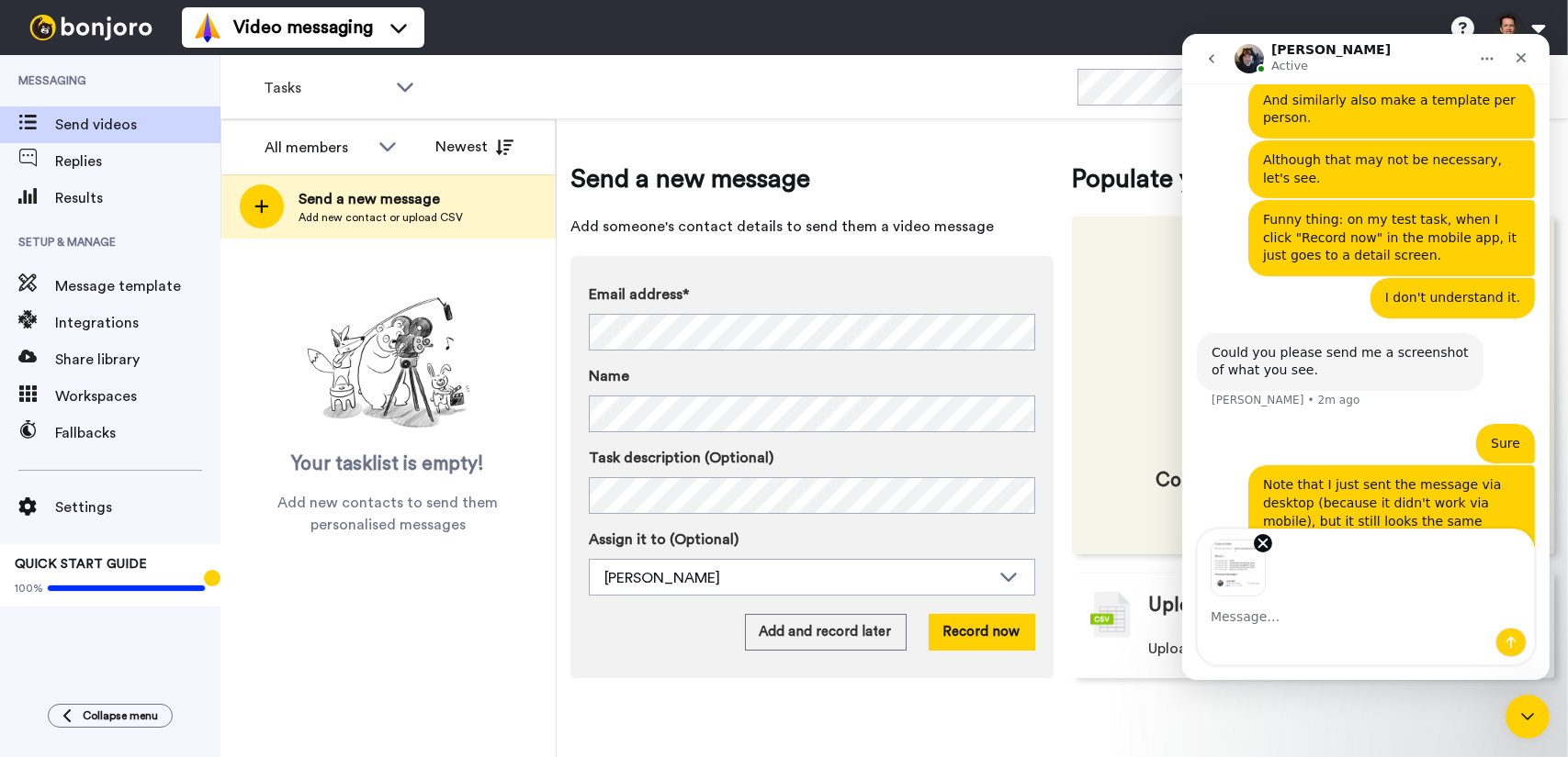
scroll to position [2557, 0]
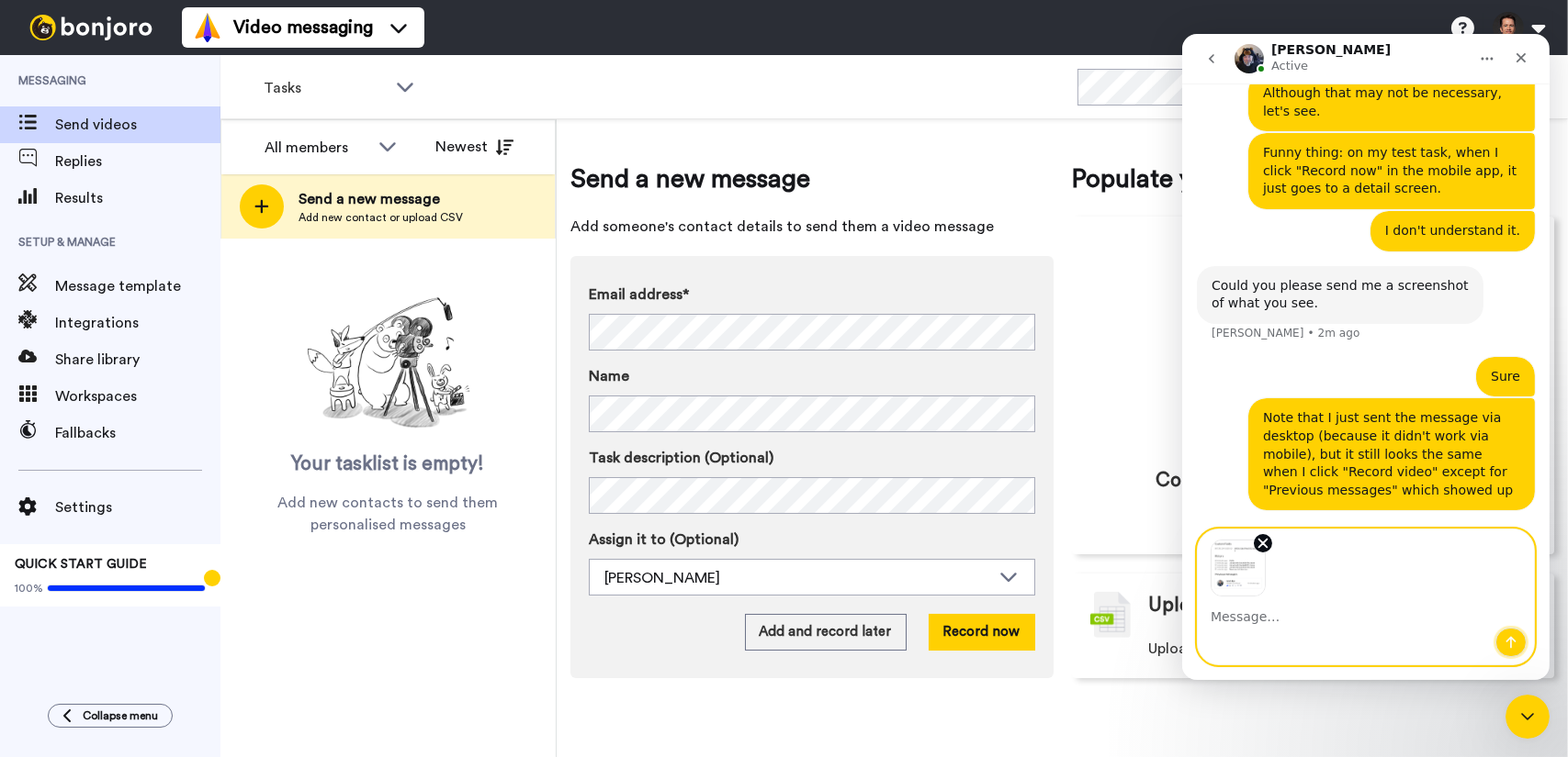
click at [1511, 641] on icon "Send a message…" at bounding box center [1510, 642] width 15 height 15
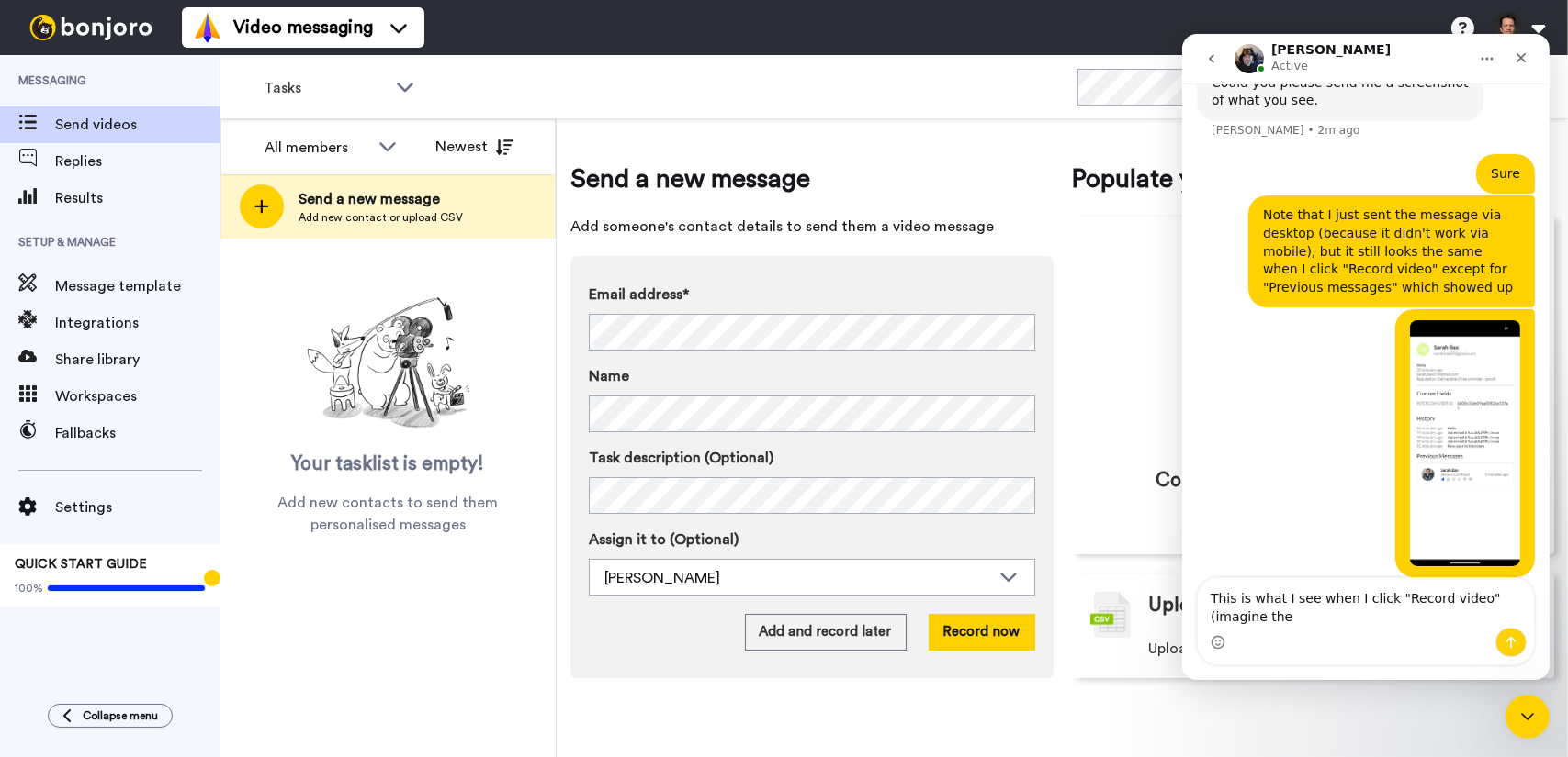
scroll to position [2779, 0]
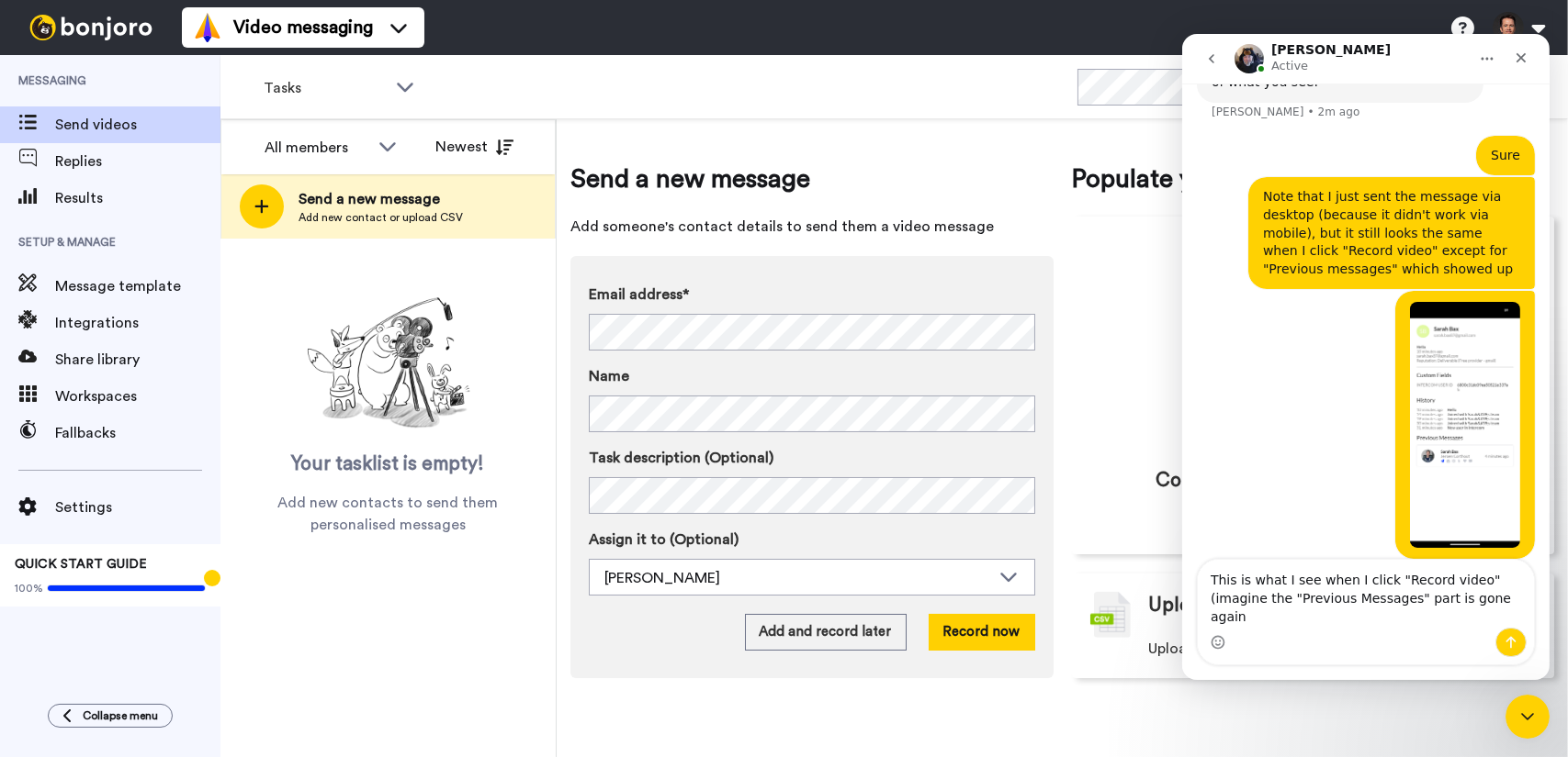
type textarea "This is what I see when I click "Record video" (imagine the "Previous Messages"…"
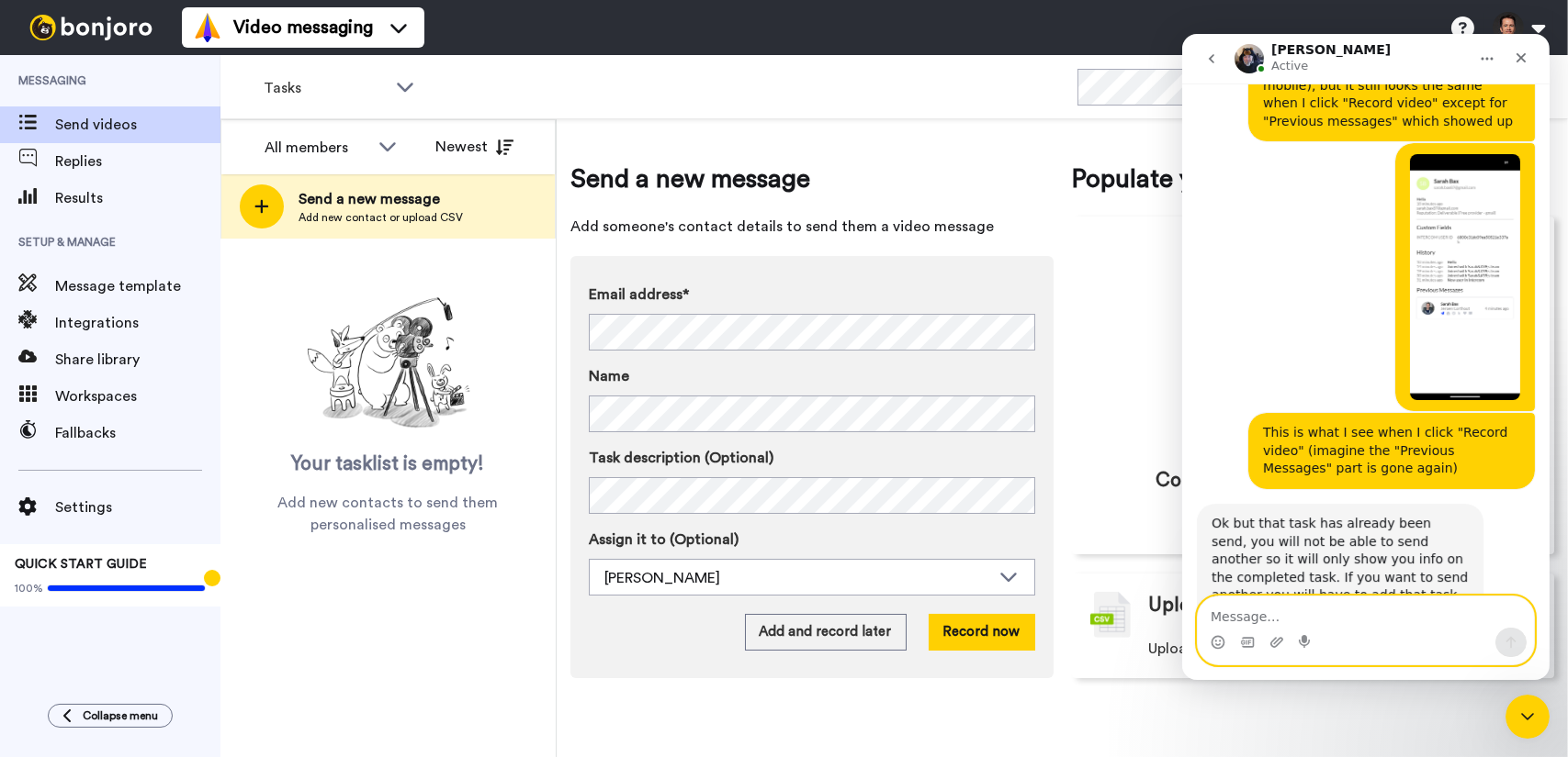
scroll to position [2965, 0]
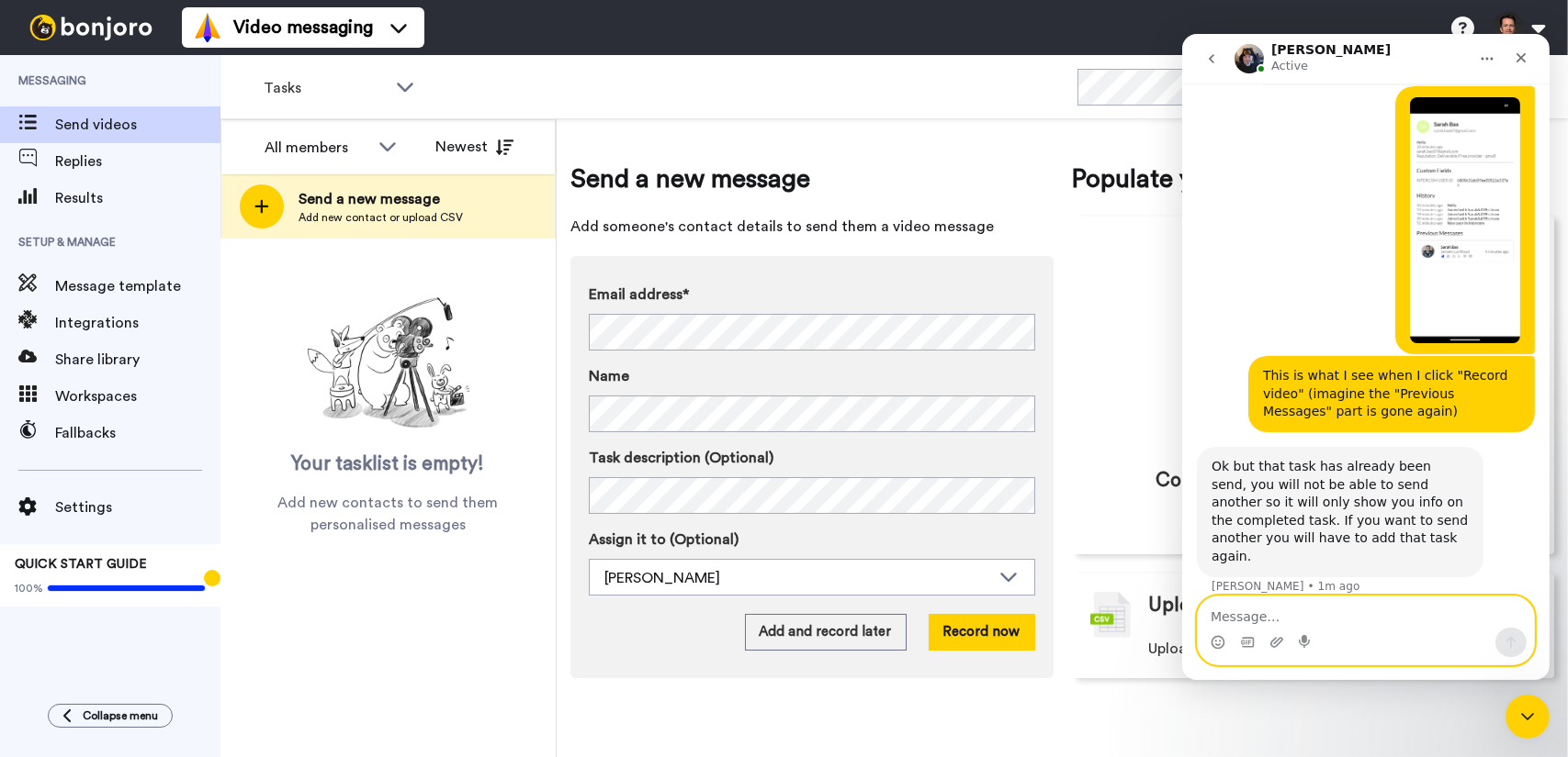
click at [1392, 617] on textarea "Message…" at bounding box center [1364, 613] width 336 height 31
click at [1392, 614] on textarea "Message…" at bounding box center [1364, 613] width 336 height 31
type textarea "Like I said, it wasn't sent yet when I tried."
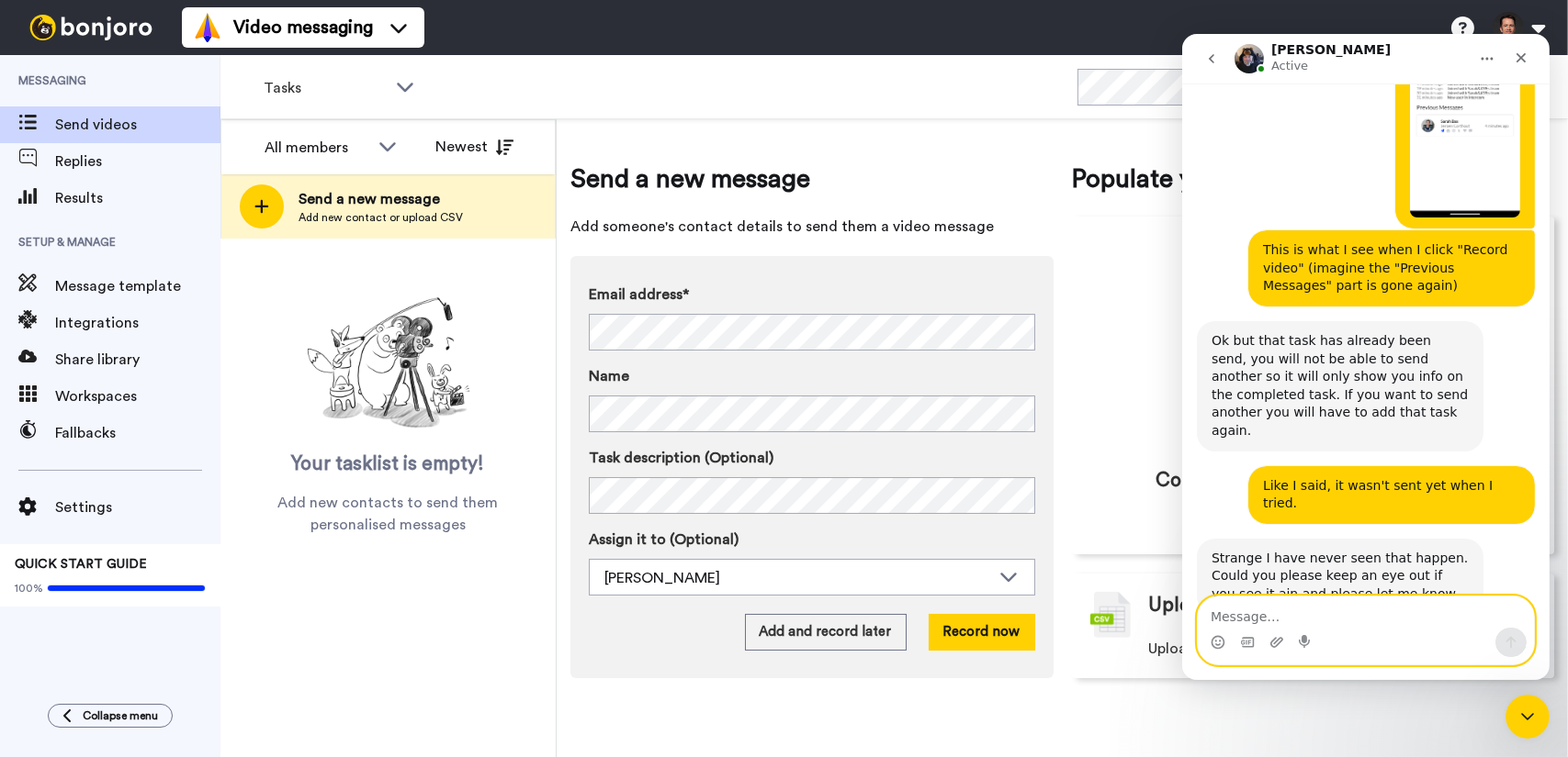
scroll to position [3111, 0]
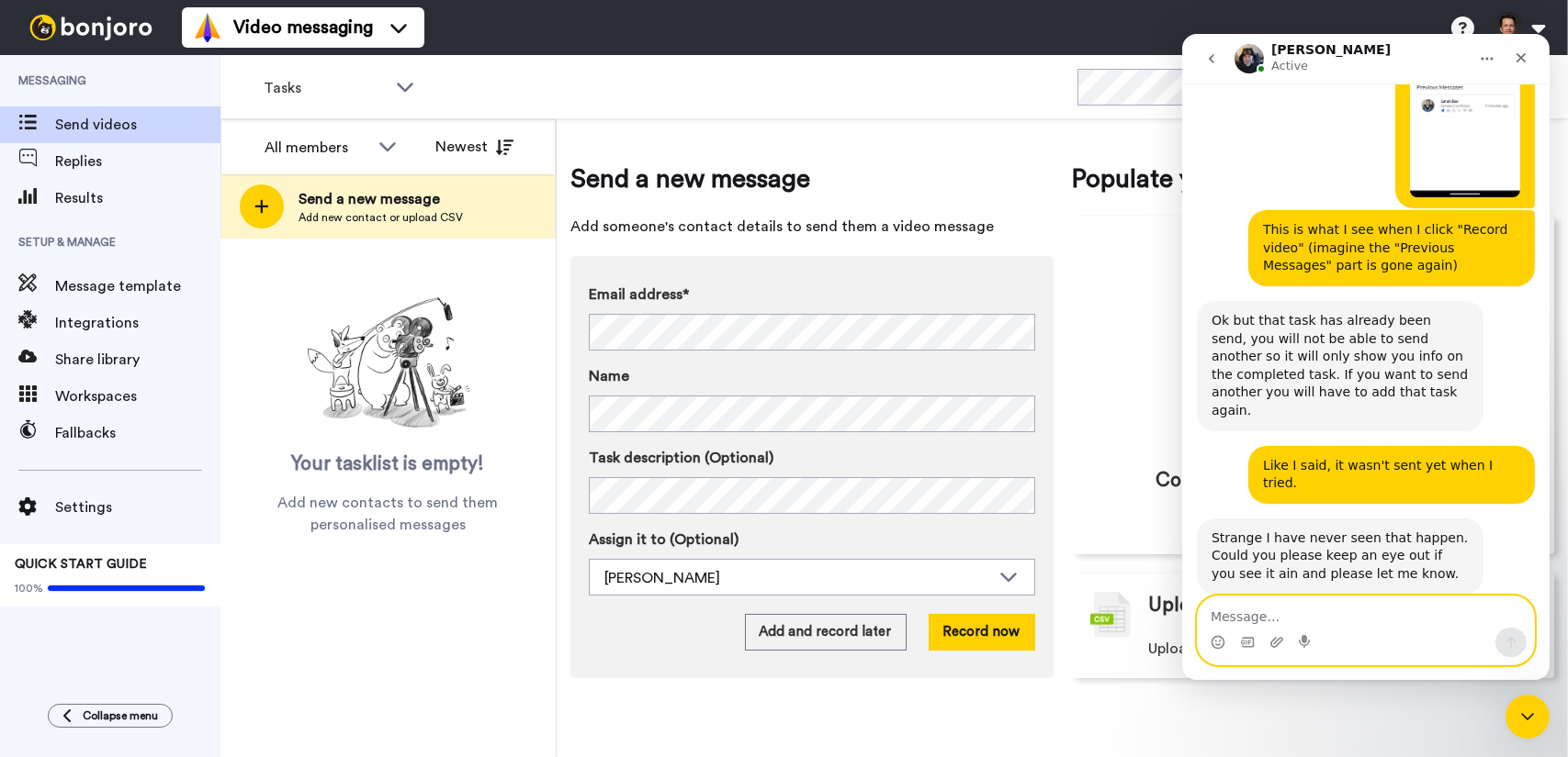
click at [1384, 624] on textarea "Message…" at bounding box center [1364, 613] width 336 height 31
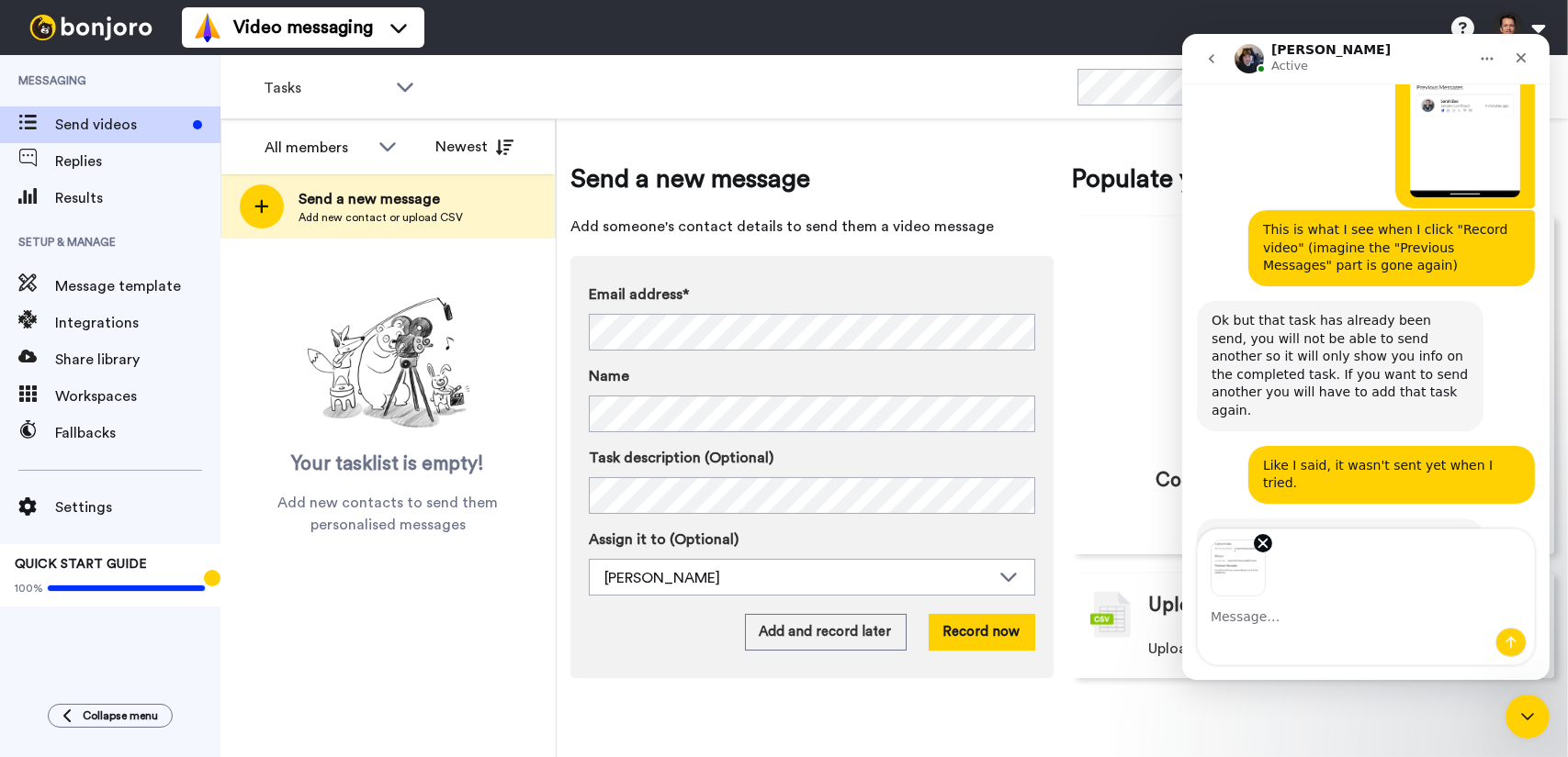
scroll to position [3178, 0]
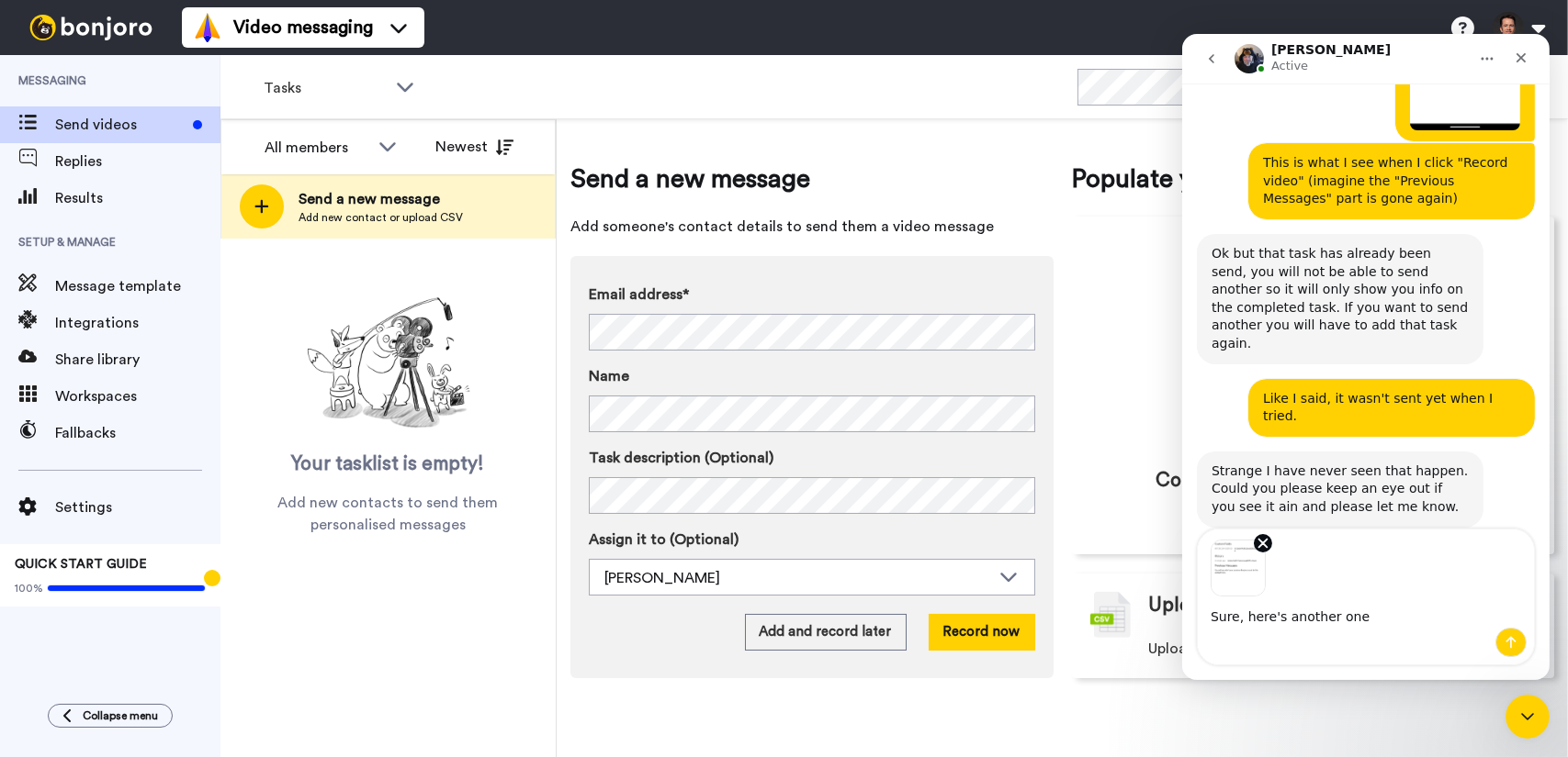
type textarea "Sure, here's another one."
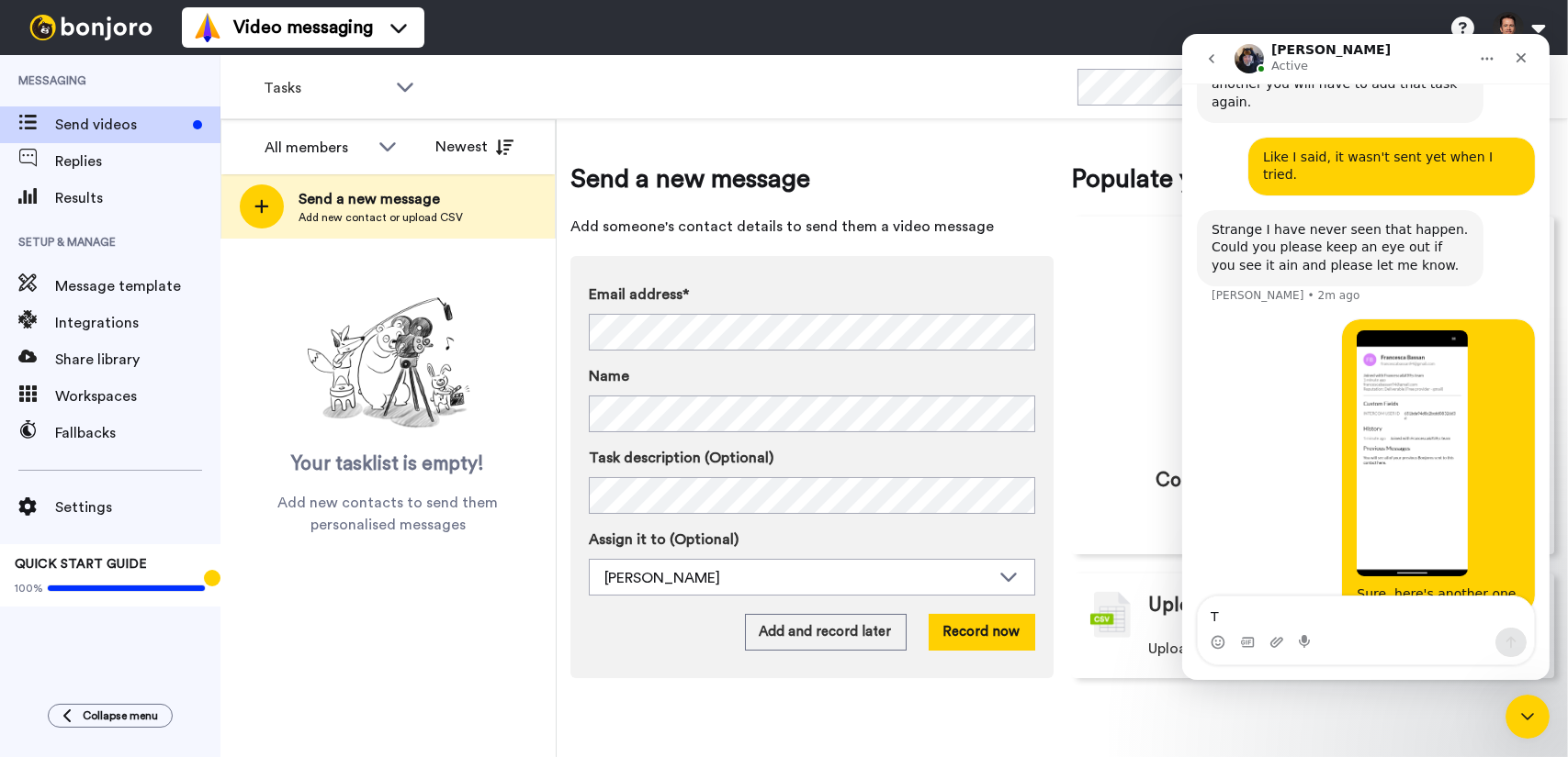
scroll to position [3420, 0]
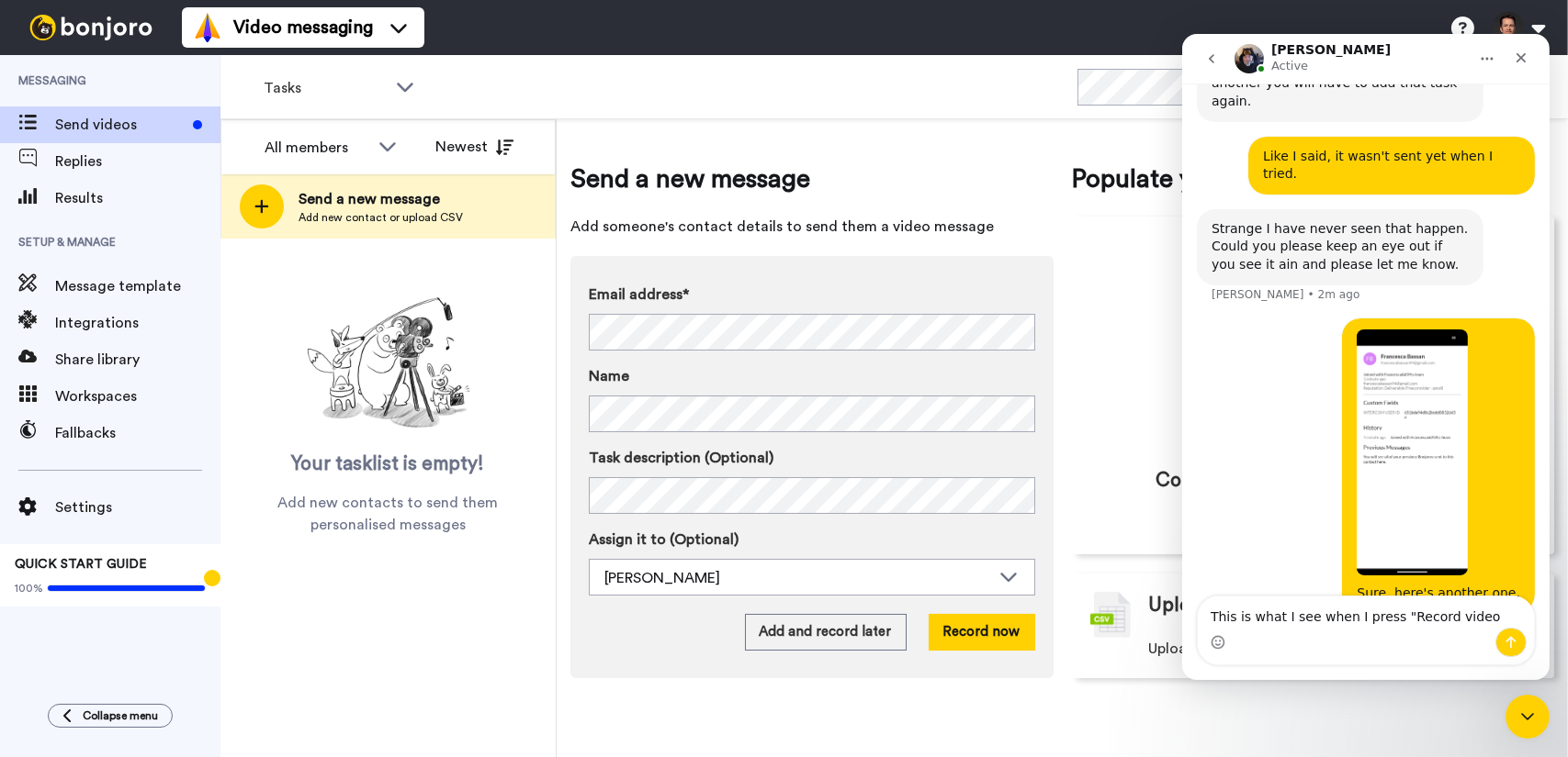
type textarea "This is what I see when I press "Record video""
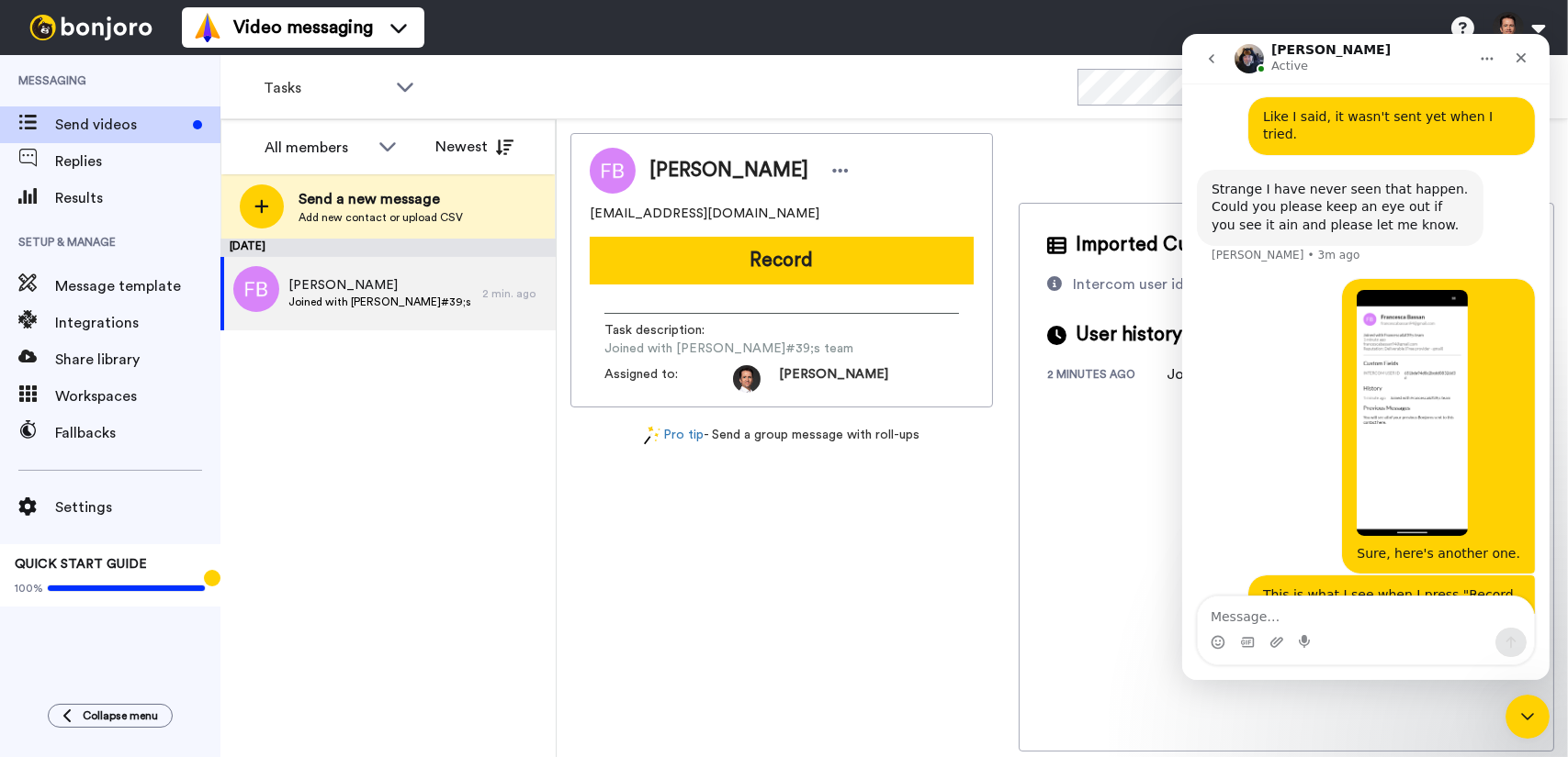
scroll to position [3463, 0]
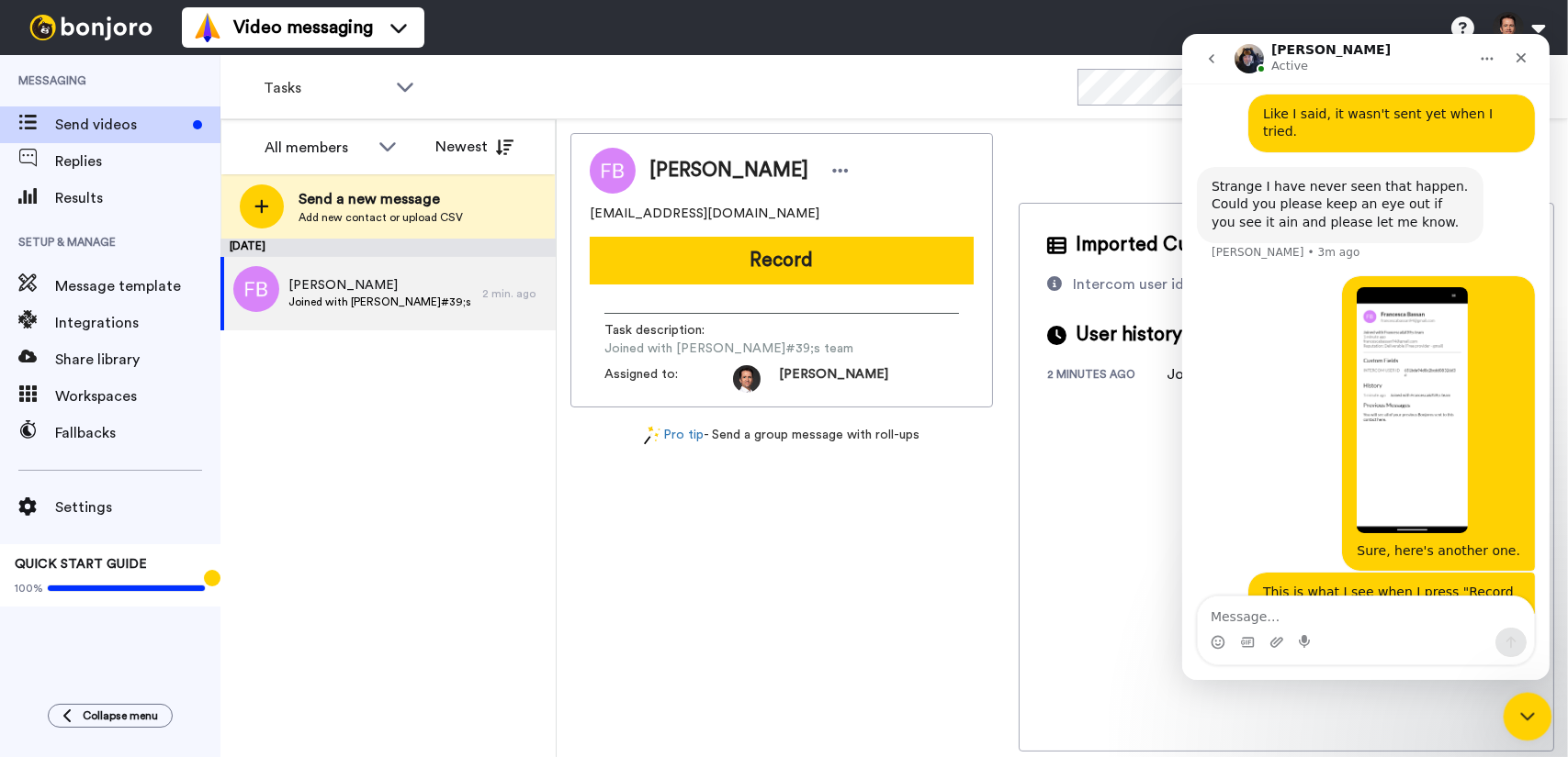
click at [1537, 709] on div "Close Intercom Messenger" at bounding box center [1524, 714] width 44 height 44
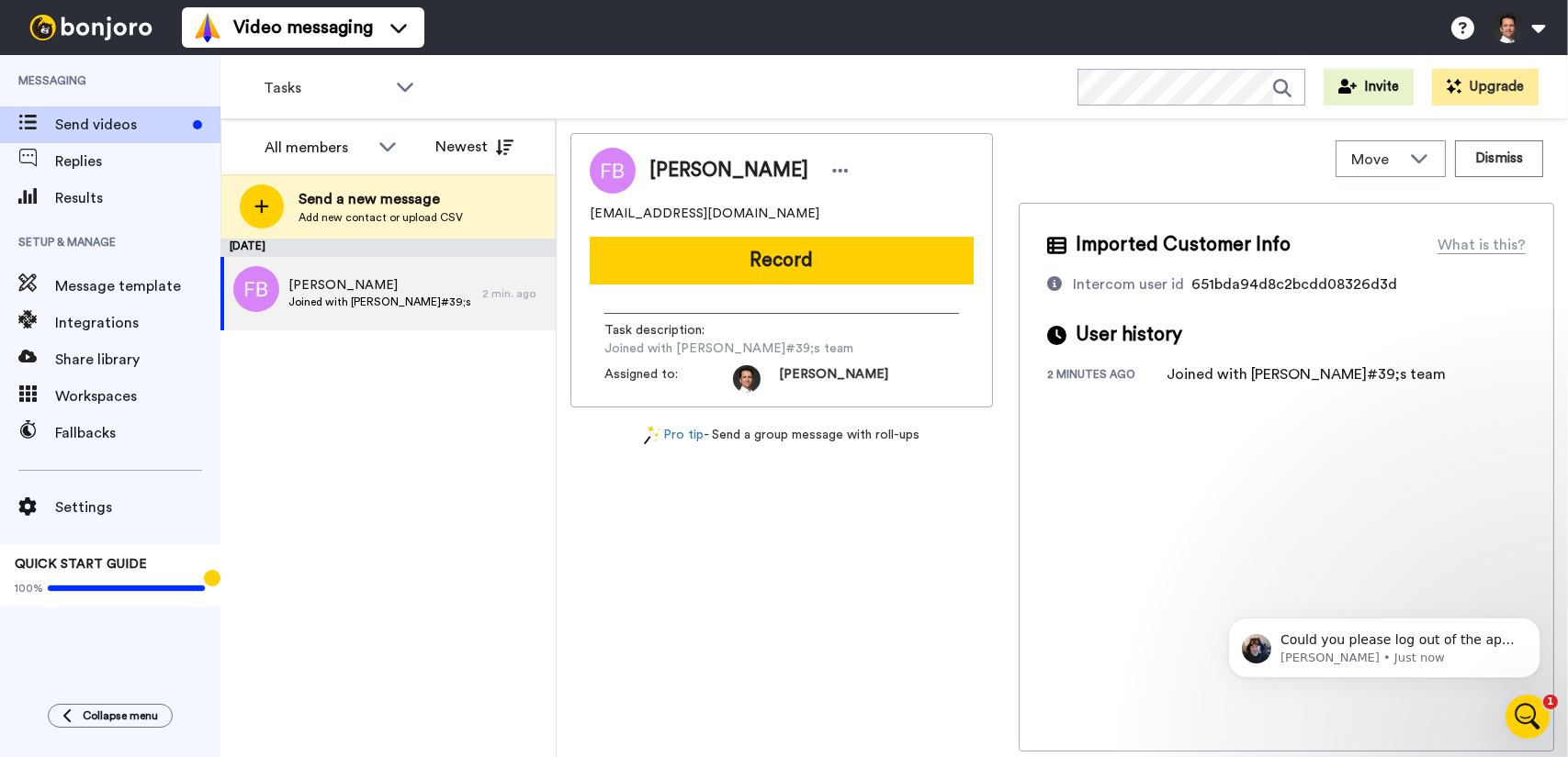
scroll to position [0, 0]
click at [1442, 648] on div "Could you please log out of the app and then reboot the device. Once back up lo…" at bounding box center [1397, 640] width 243 height 24
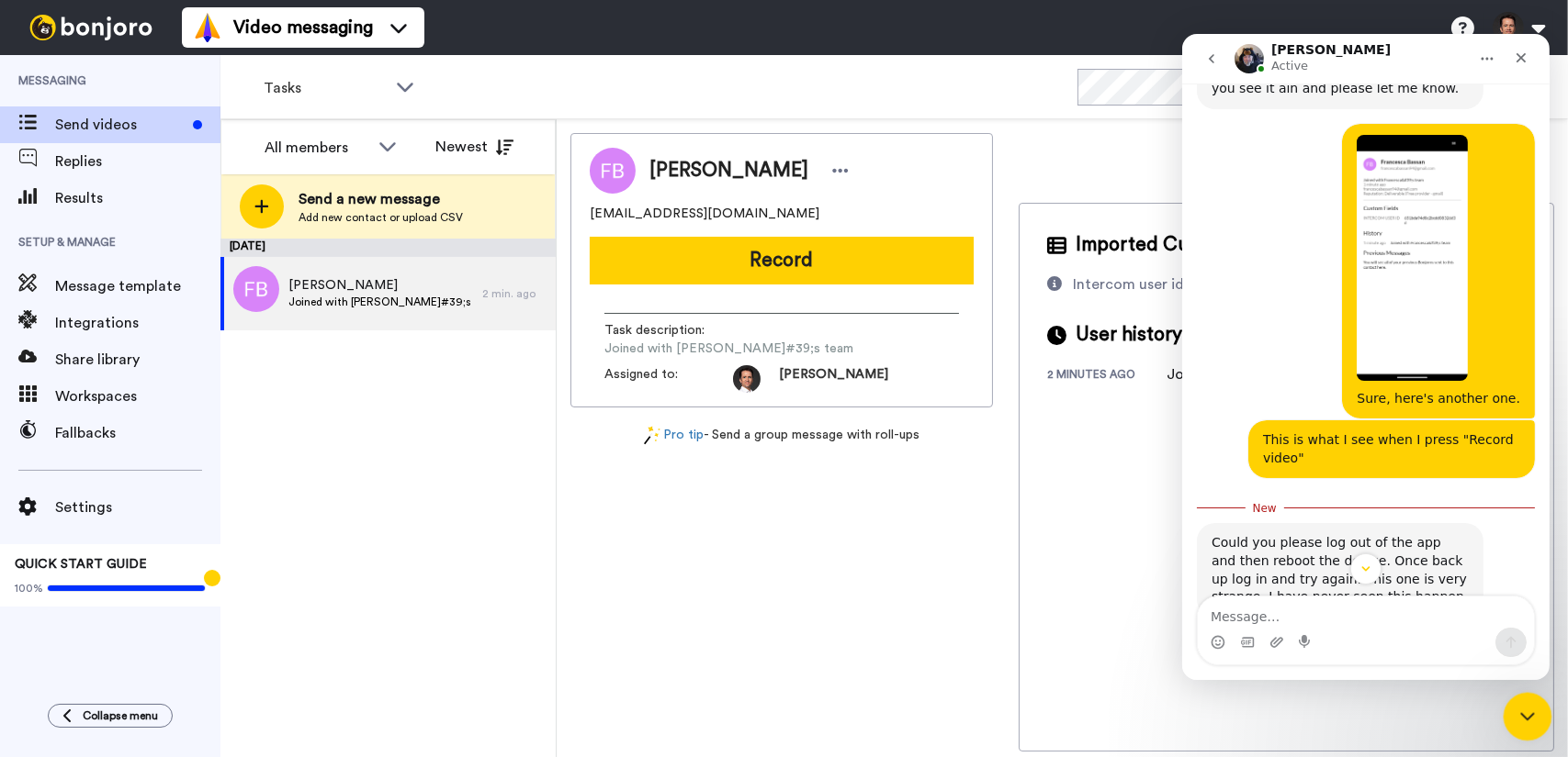
scroll to position [3601, 0]
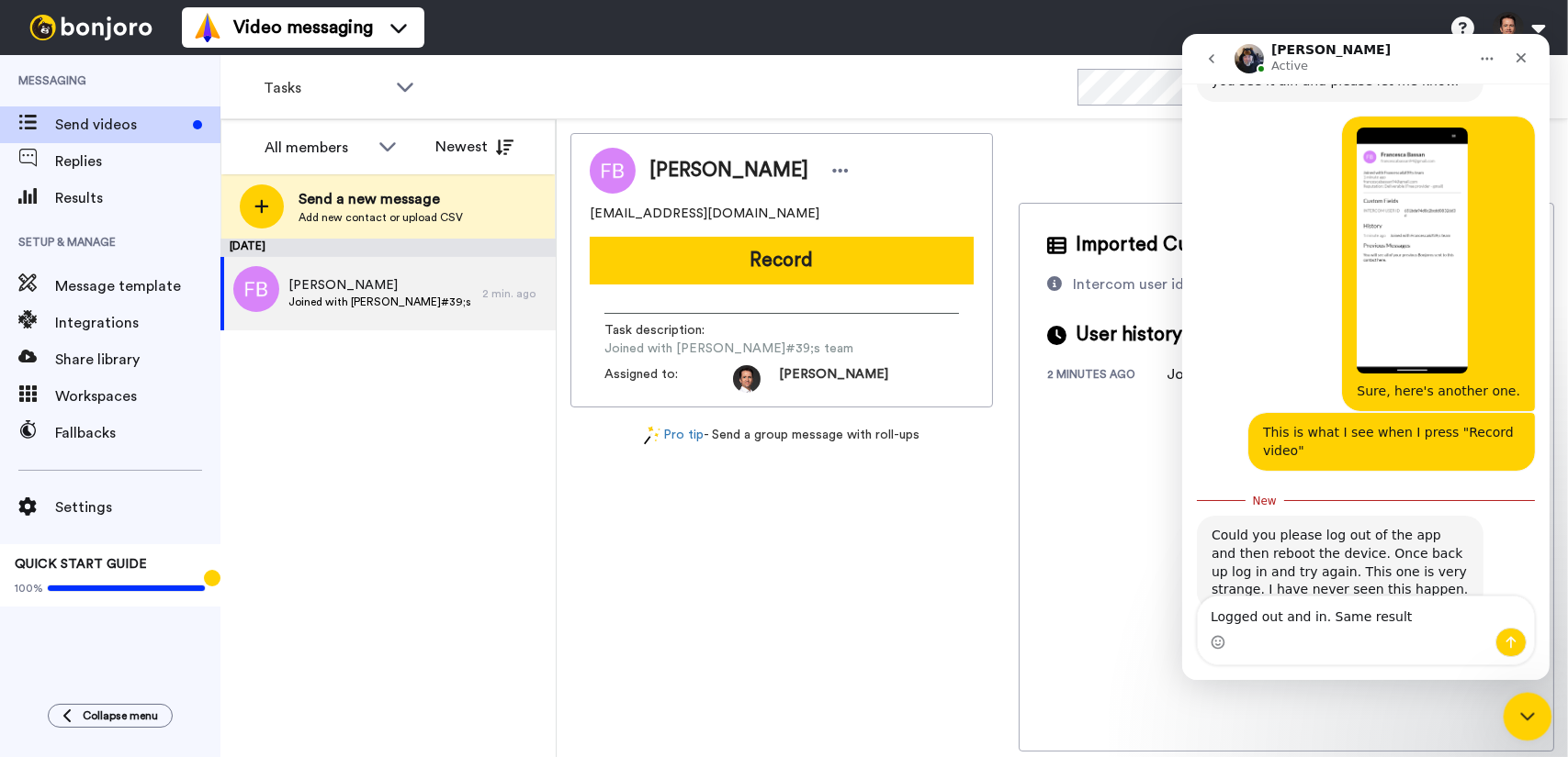
type textarea "Logged out and in. Same result."
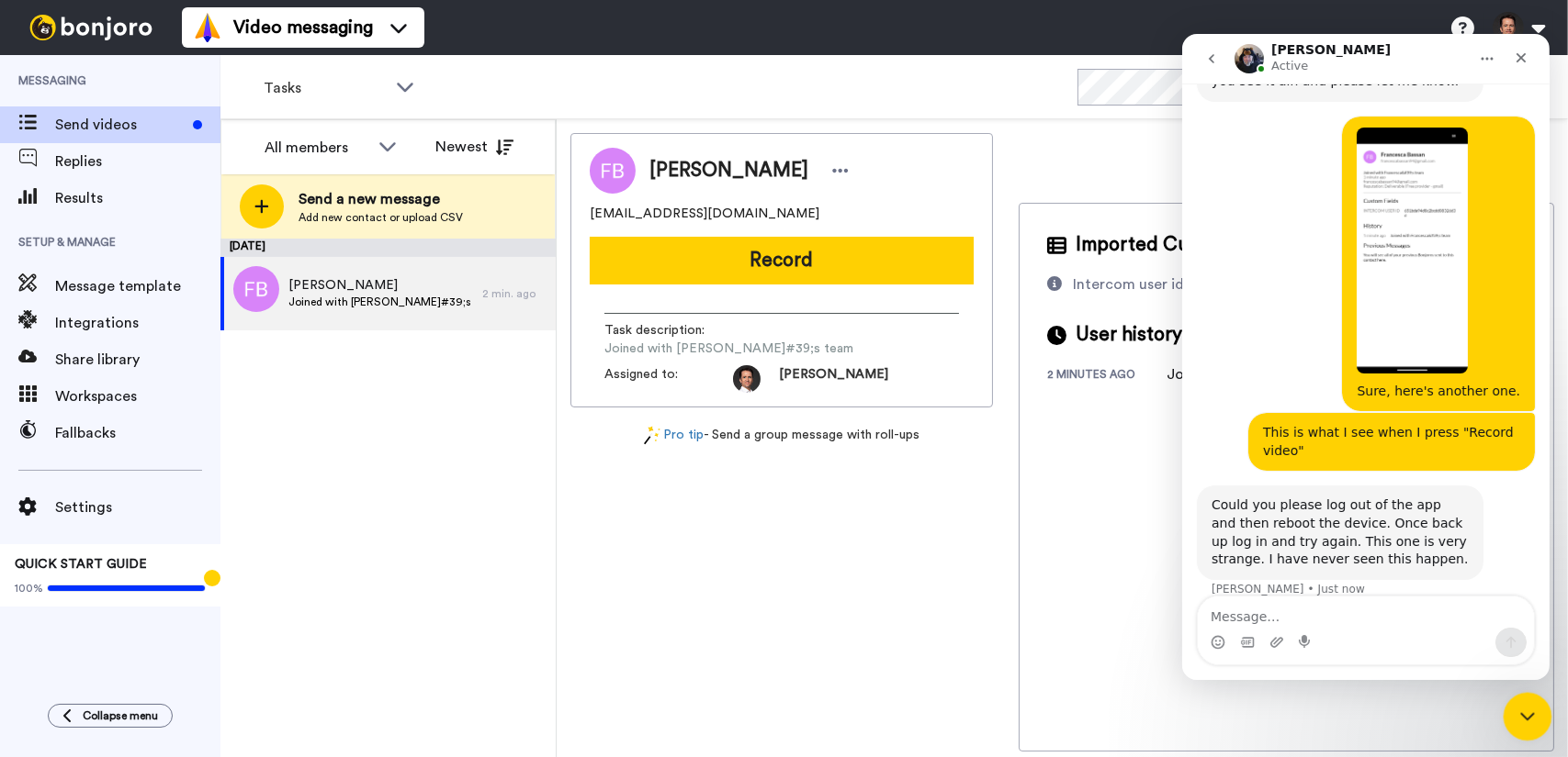
scroll to position [3626, 0]
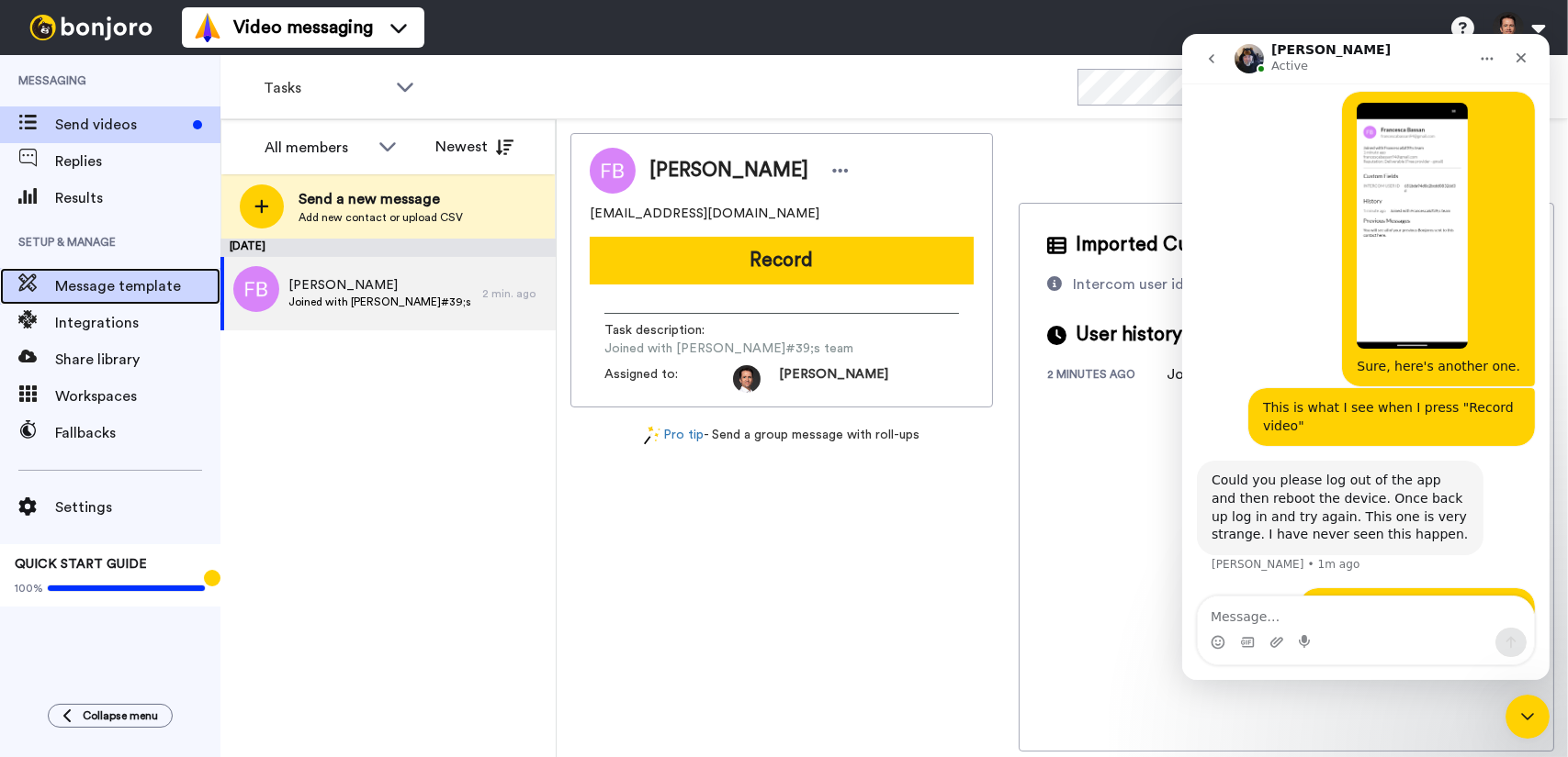
click at [164, 287] on span "Message template" at bounding box center [138, 286] width 166 height 22
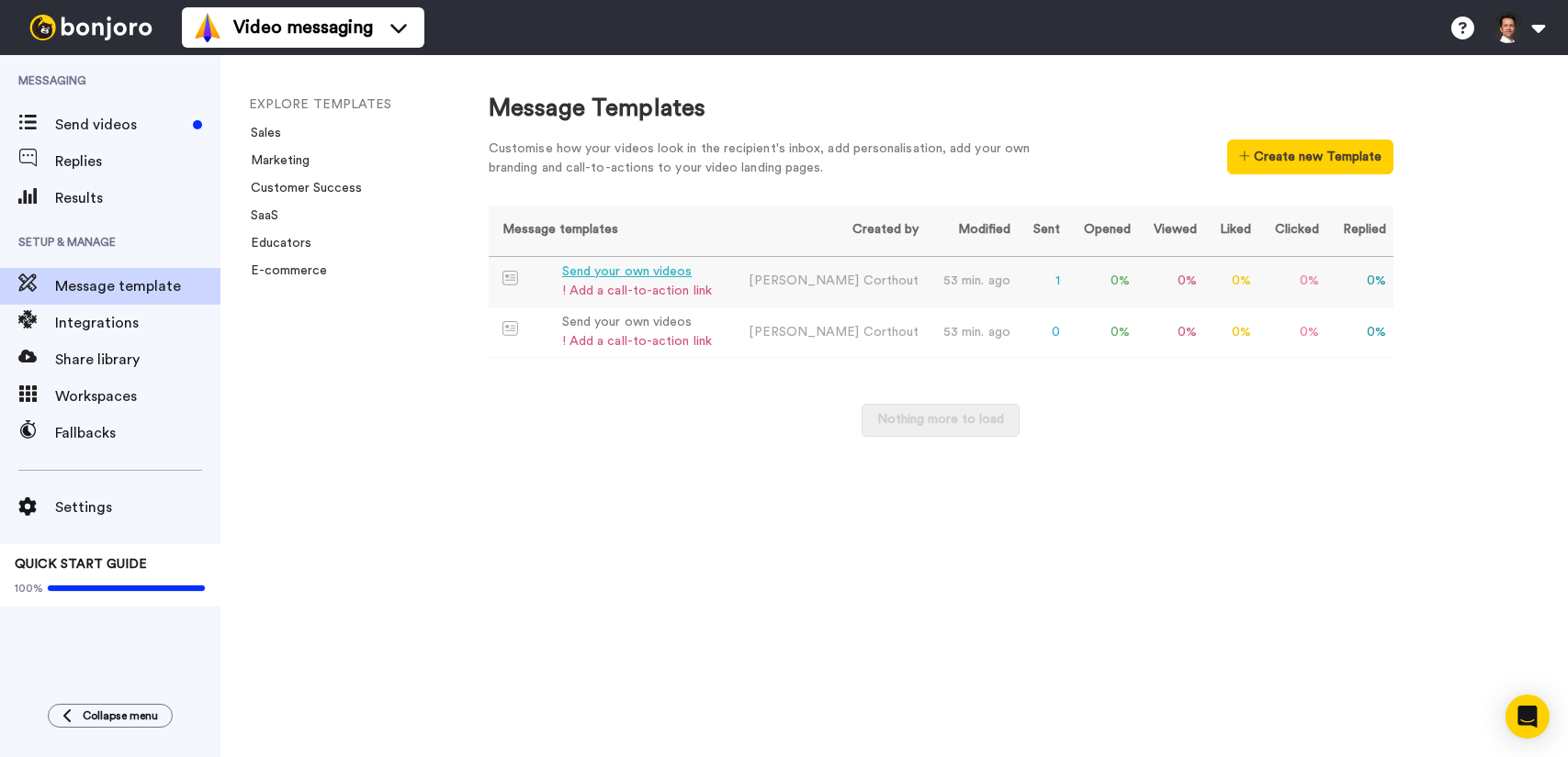
click at [603, 278] on div "Send your own videos" at bounding box center [637, 273] width 150 height 19
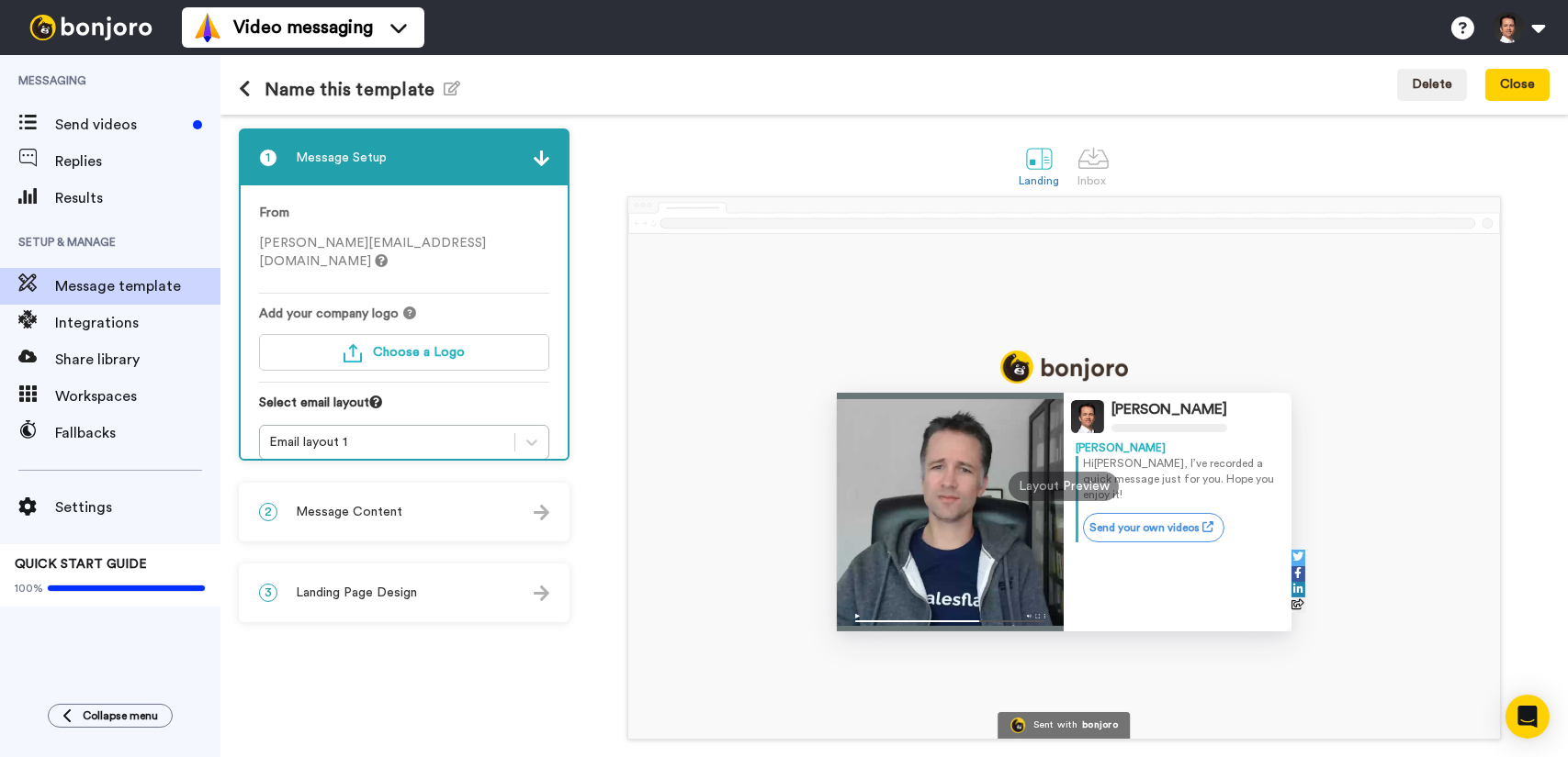
click at [731, 85] on div "Name this template Edit name Delete Close" at bounding box center [894, 85] width 1348 height 59
click at [247, 90] on icon at bounding box center [245, 89] width 12 height 19
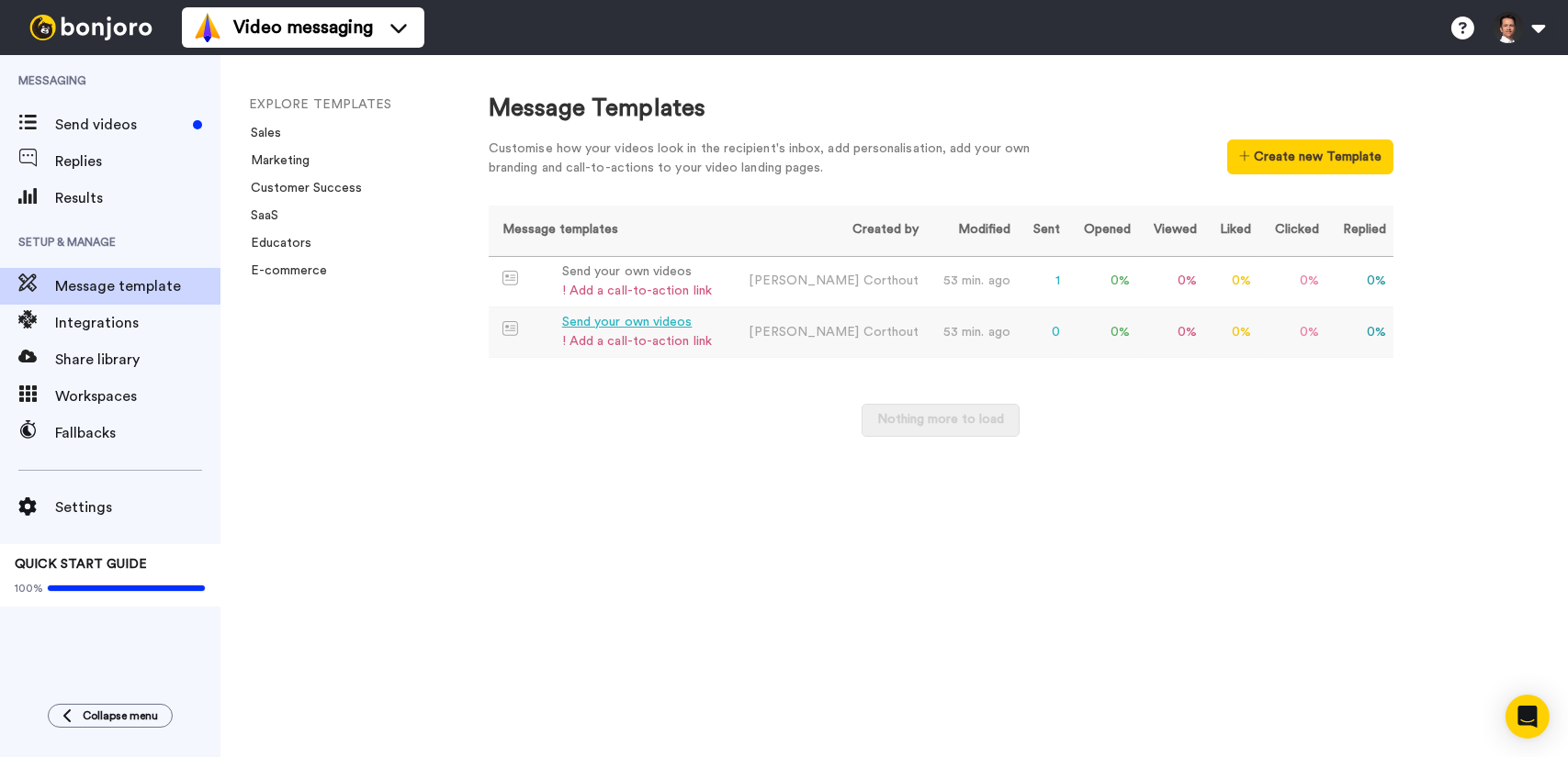
click at [789, 339] on td "[PERSON_NAME]" at bounding box center [827, 333] width 199 height 51
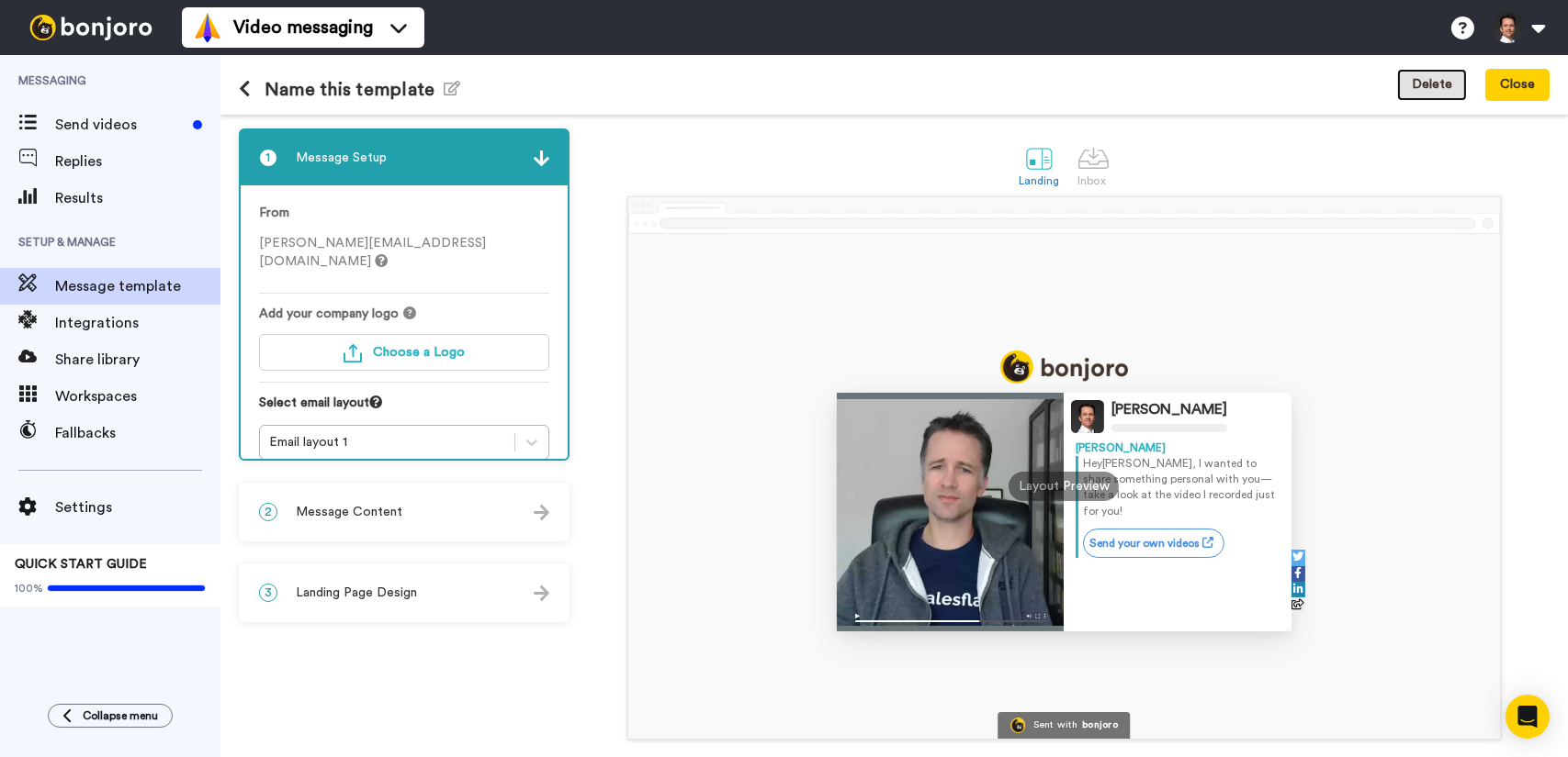
click at [1434, 82] on button "Delete" at bounding box center [1432, 86] width 70 height 33
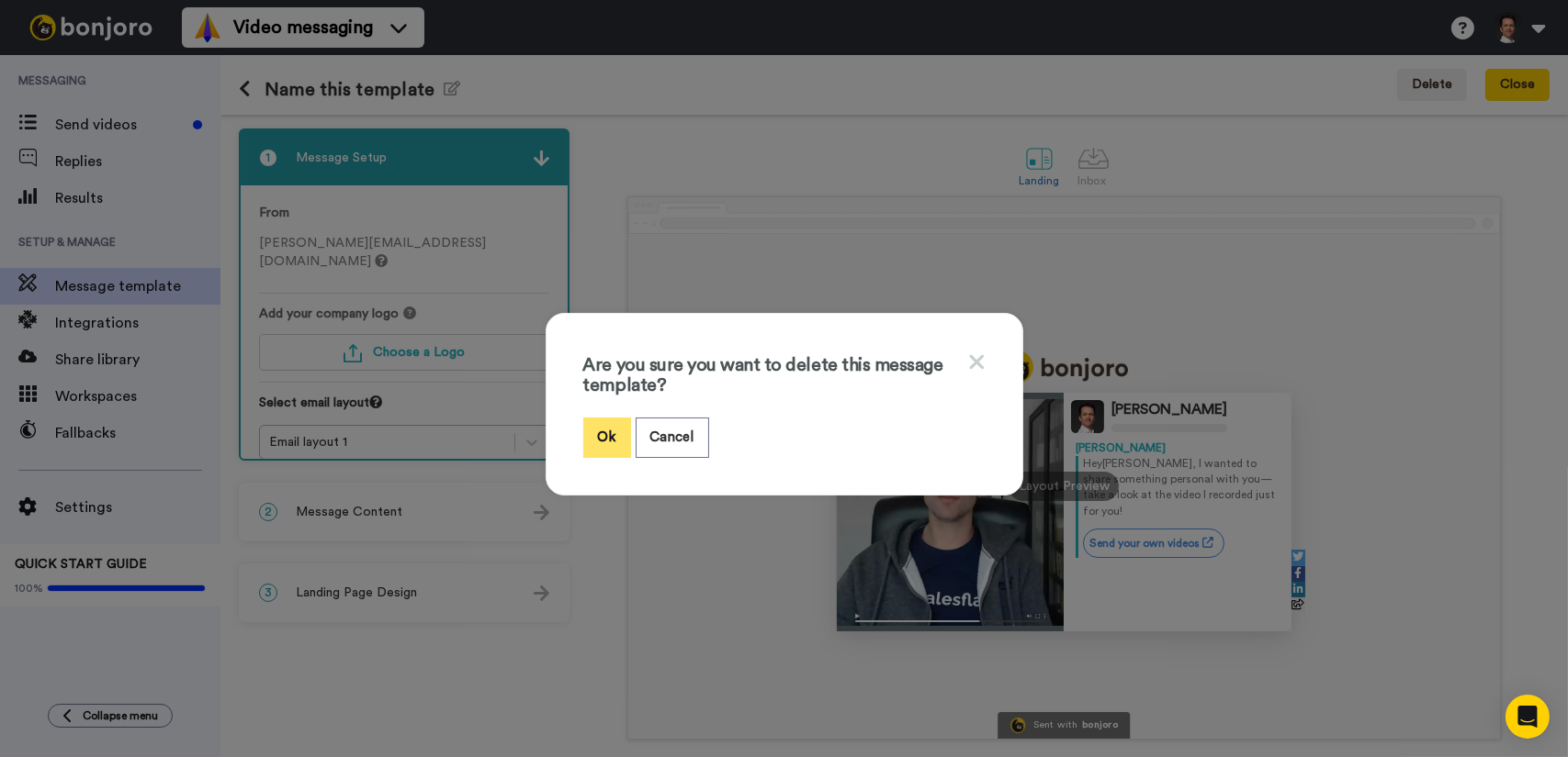
click at [607, 427] on button "Ok" at bounding box center [606, 437] width 48 height 40
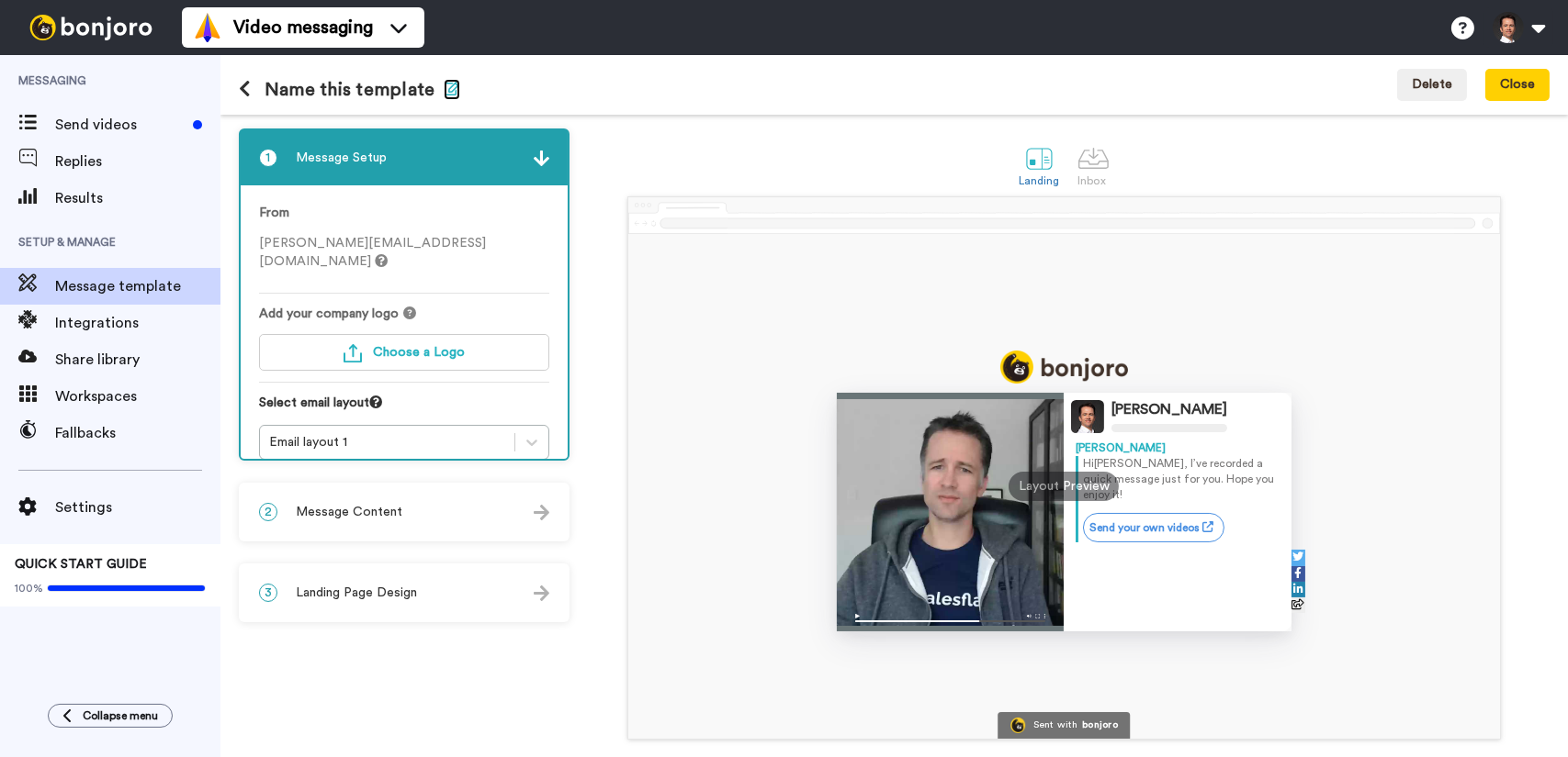
click at [447, 89] on icon "button" at bounding box center [451, 88] width 17 height 15
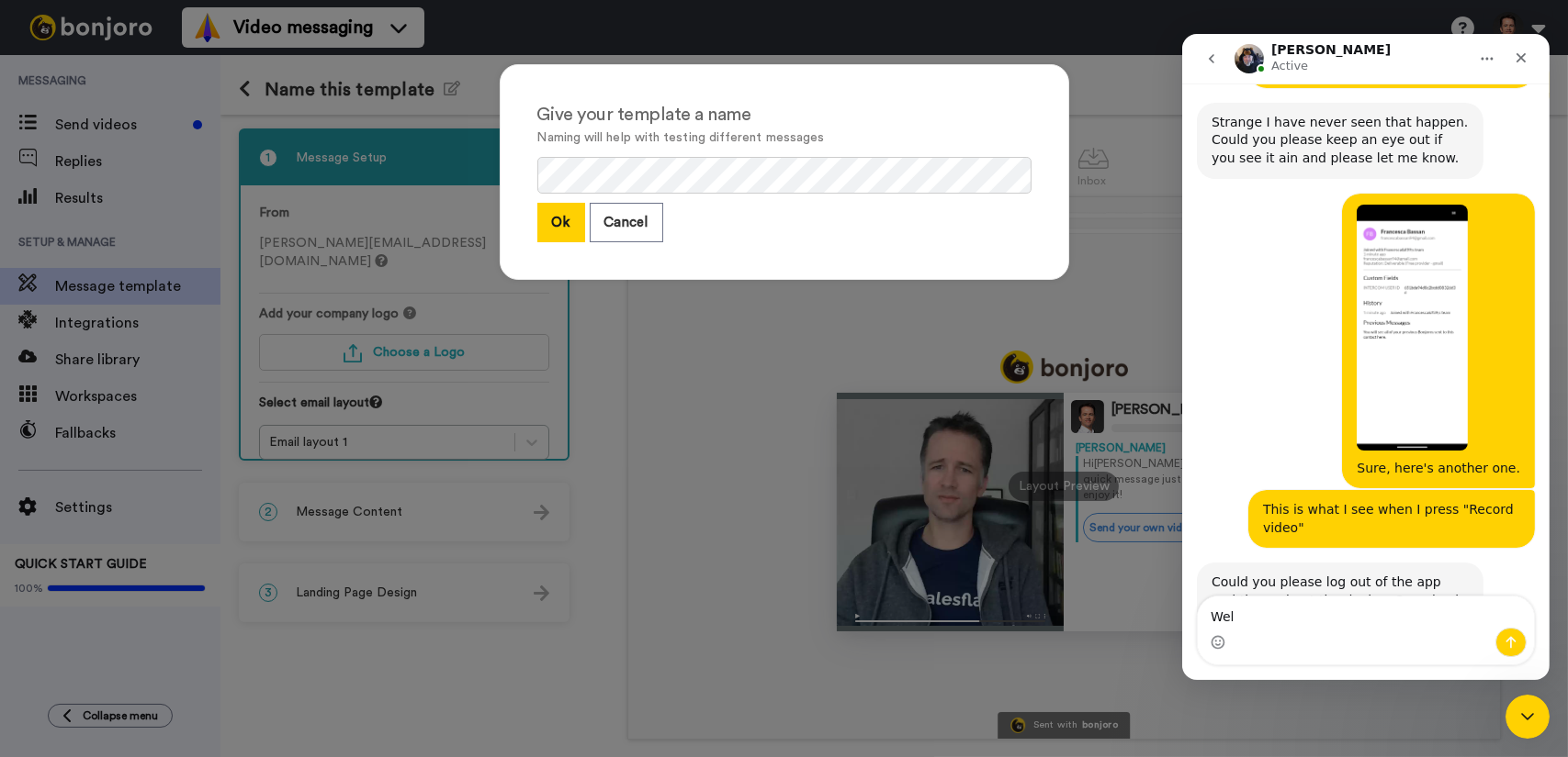
scroll to position [3696, 0]
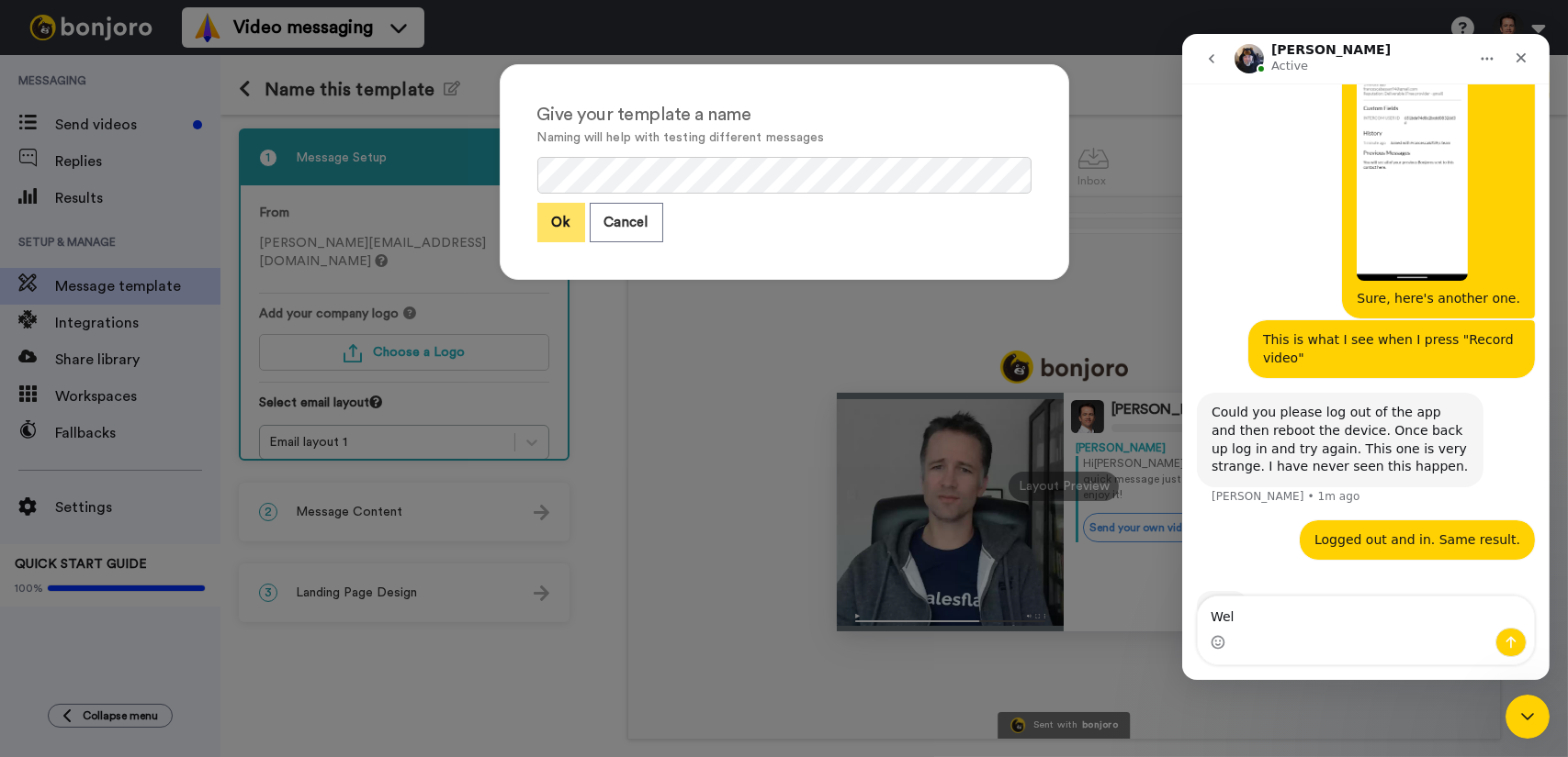
click at [558, 218] on button "Ok" at bounding box center [560, 222] width 48 height 40
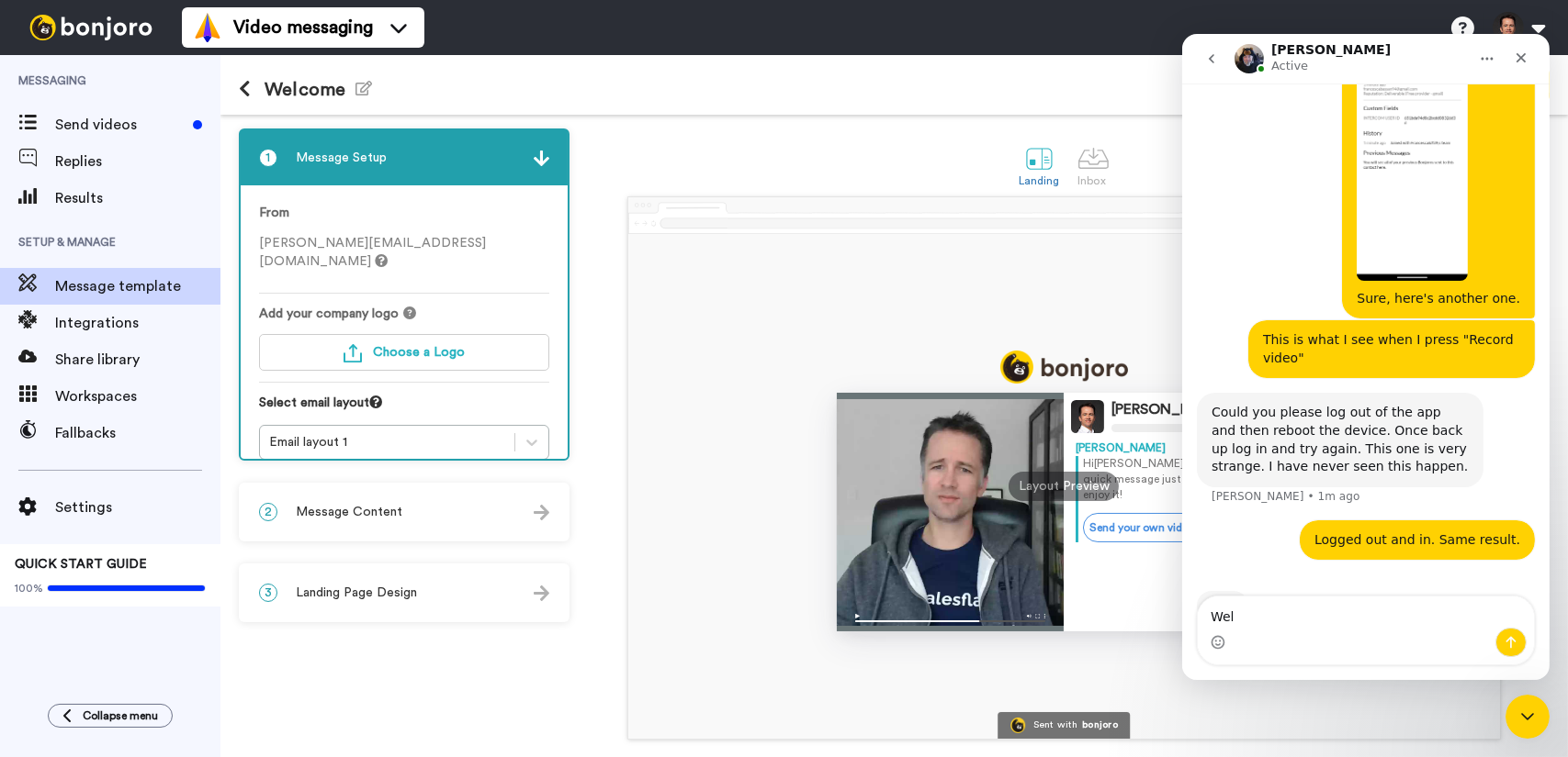
click at [249, 93] on icon at bounding box center [245, 89] width 12 height 19
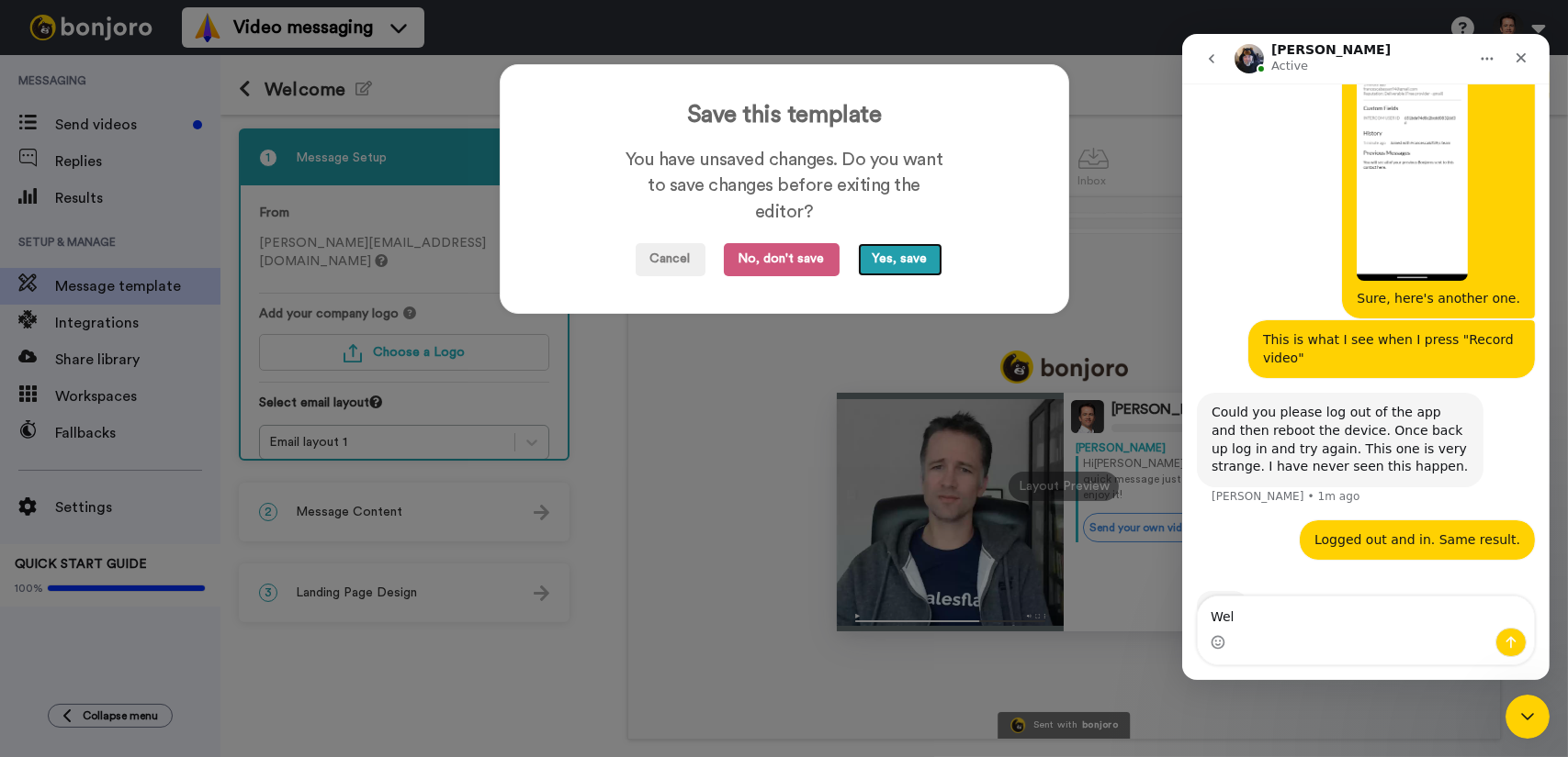
click at [890, 261] on button "Yes, save" at bounding box center [899, 260] width 85 height 33
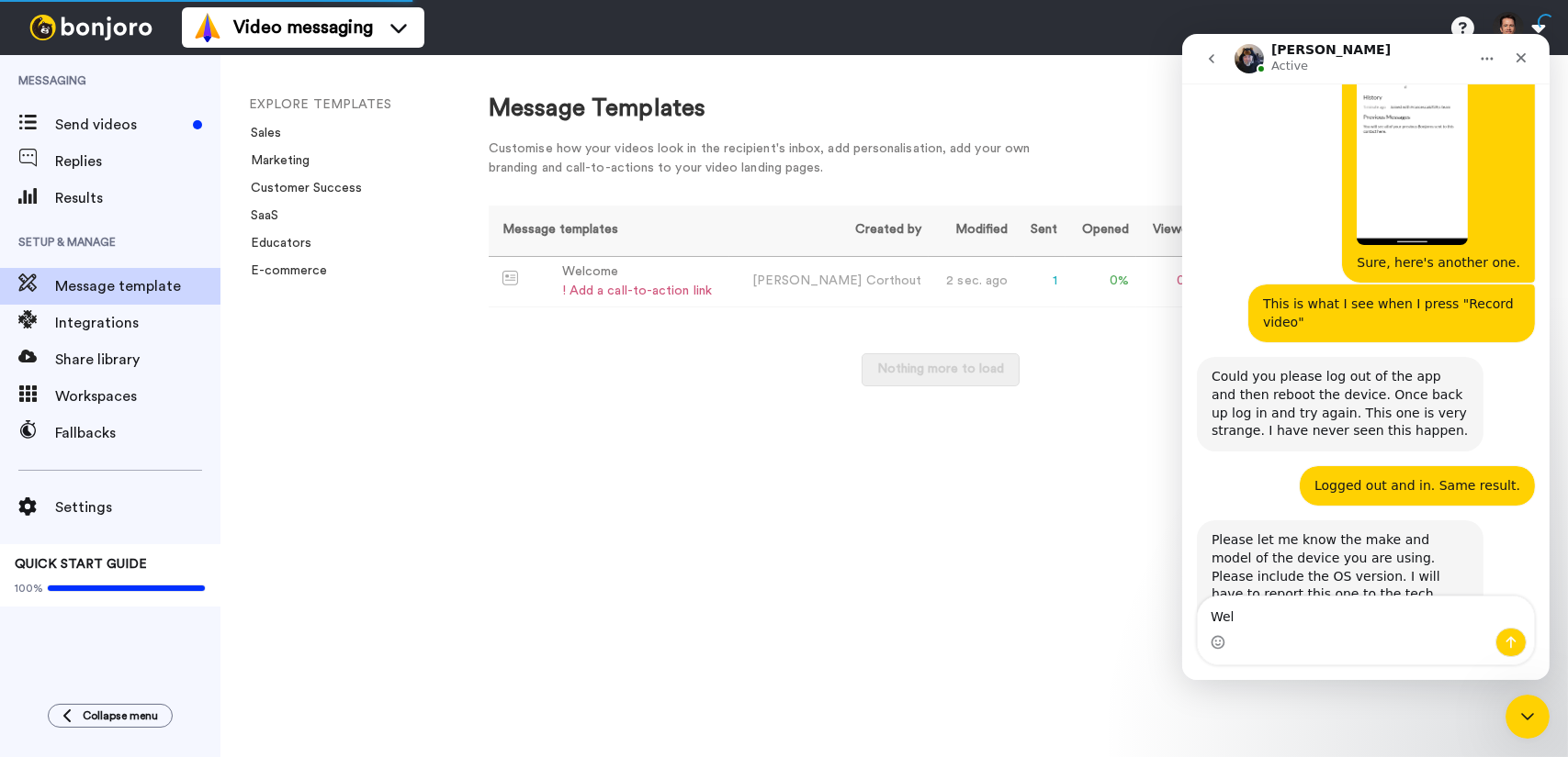
scroll to position [3734, 0]
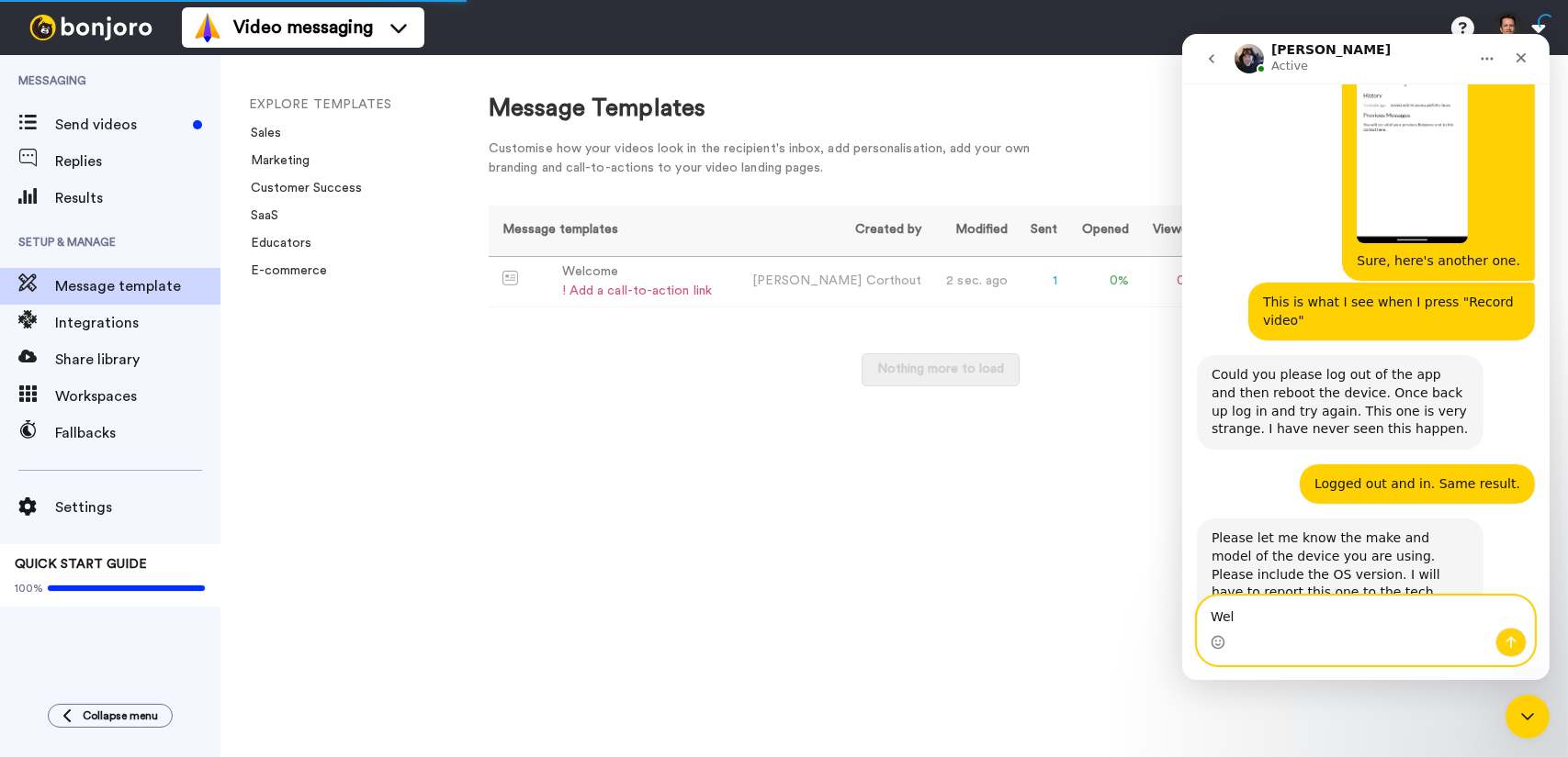
click at [1348, 599] on textarea "Wel" at bounding box center [1364, 613] width 336 height 31
type textarea "W"
type textarea "Pixel 9 Pro XL, latest Andoird update"
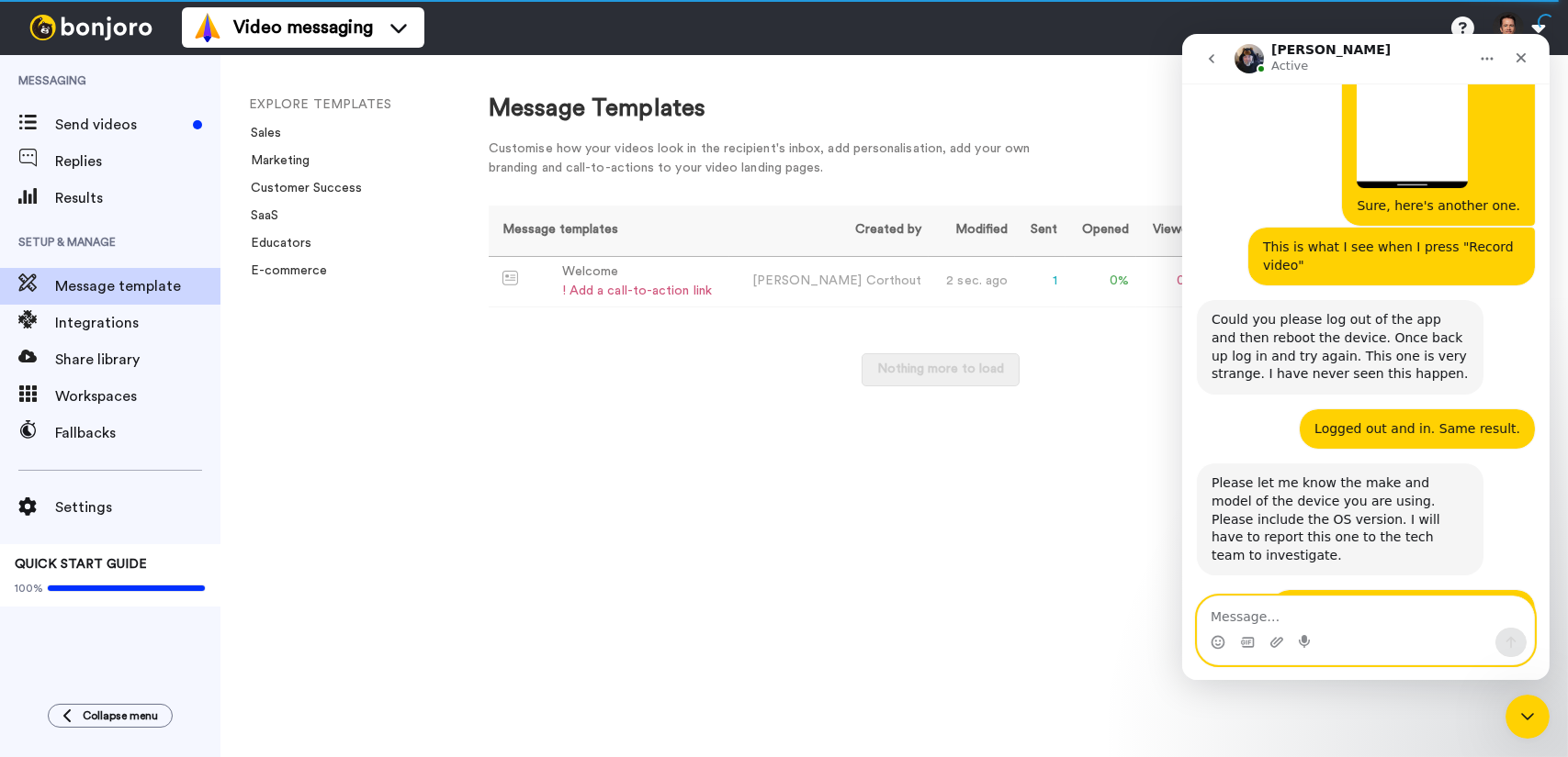
scroll to position [3880, 0]
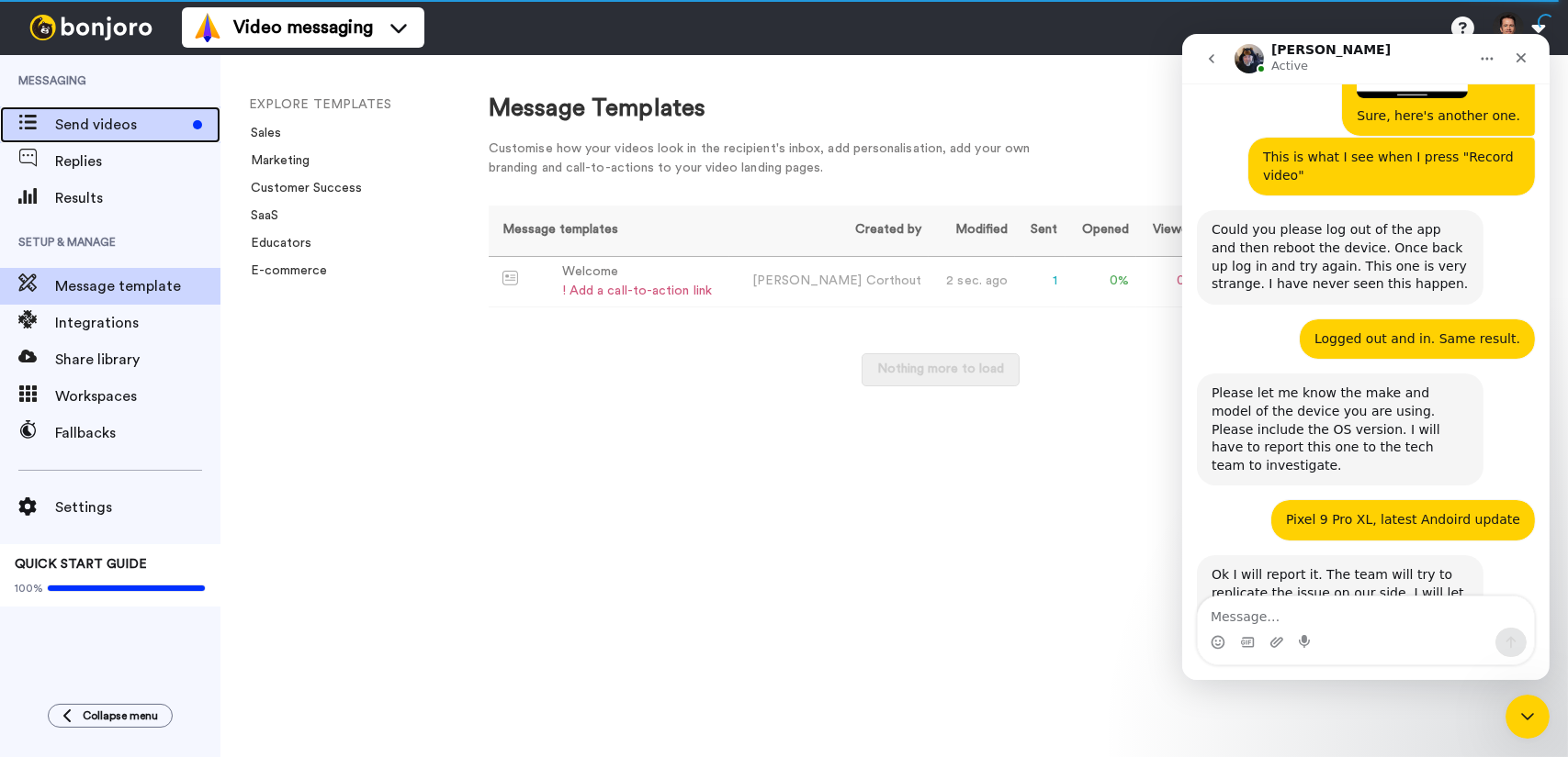
drag, startPoint x: 111, startPoint y: 124, endPoint x: 166, endPoint y: 124, distance: 55.0
click at [111, 124] on span "Send videos" at bounding box center [121, 125] width 131 height 22
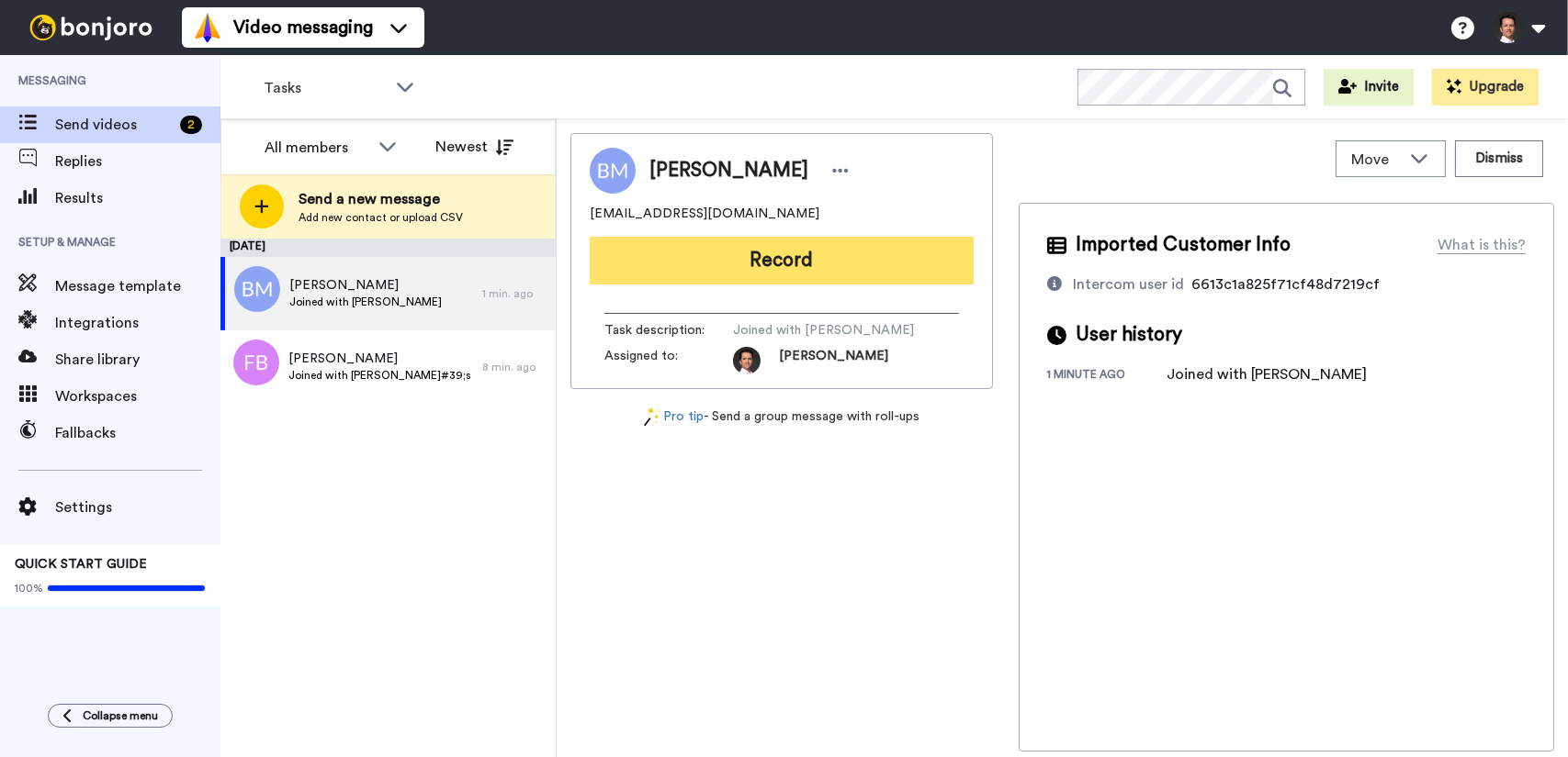
click at [751, 269] on button "Record" at bounding box center [782, 260] width 384 height 48
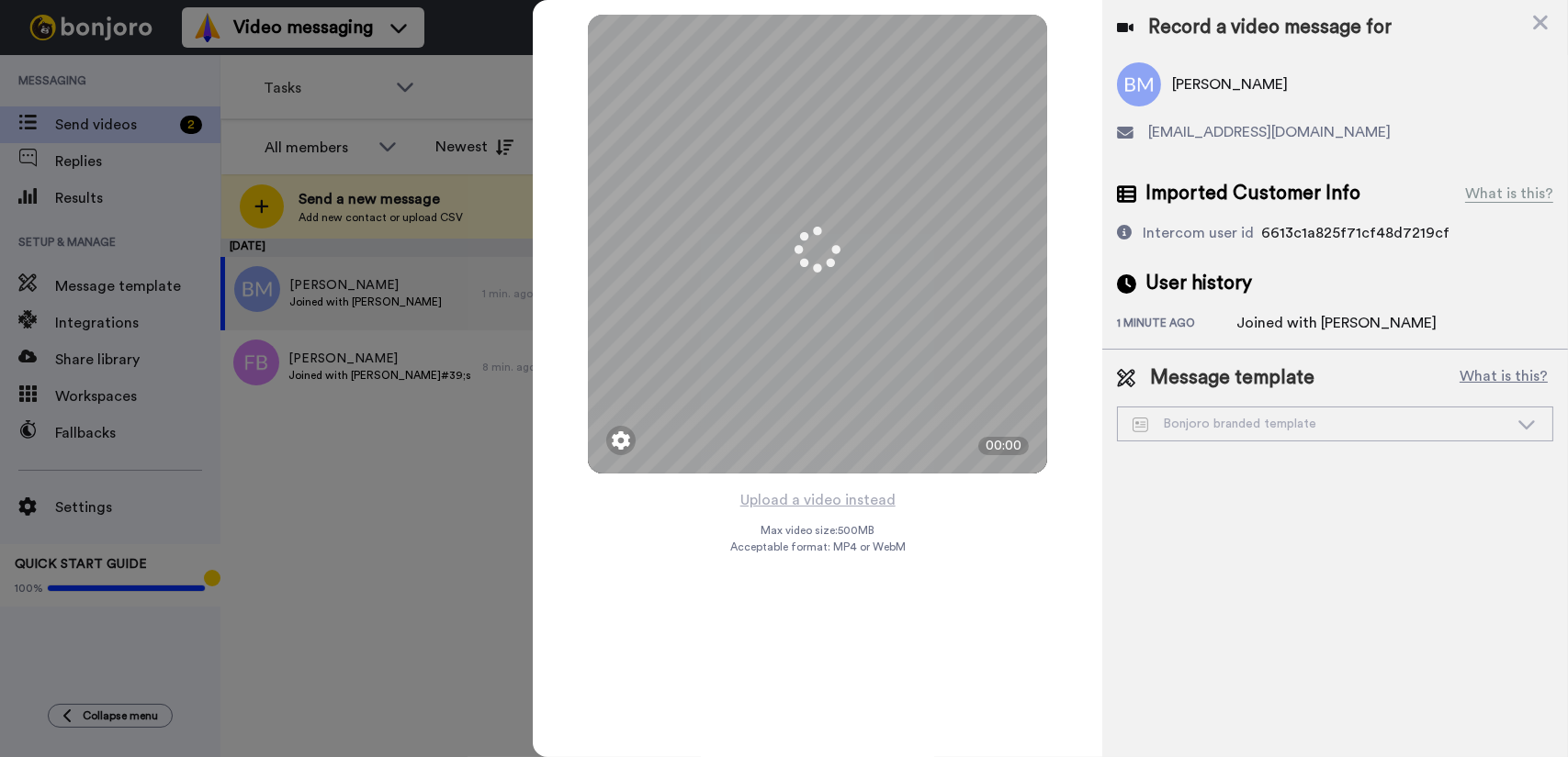
scroll to position [3880, 0]
click at [1531, 424] on icon at bounding box center [1526, 425] width 17 height 9
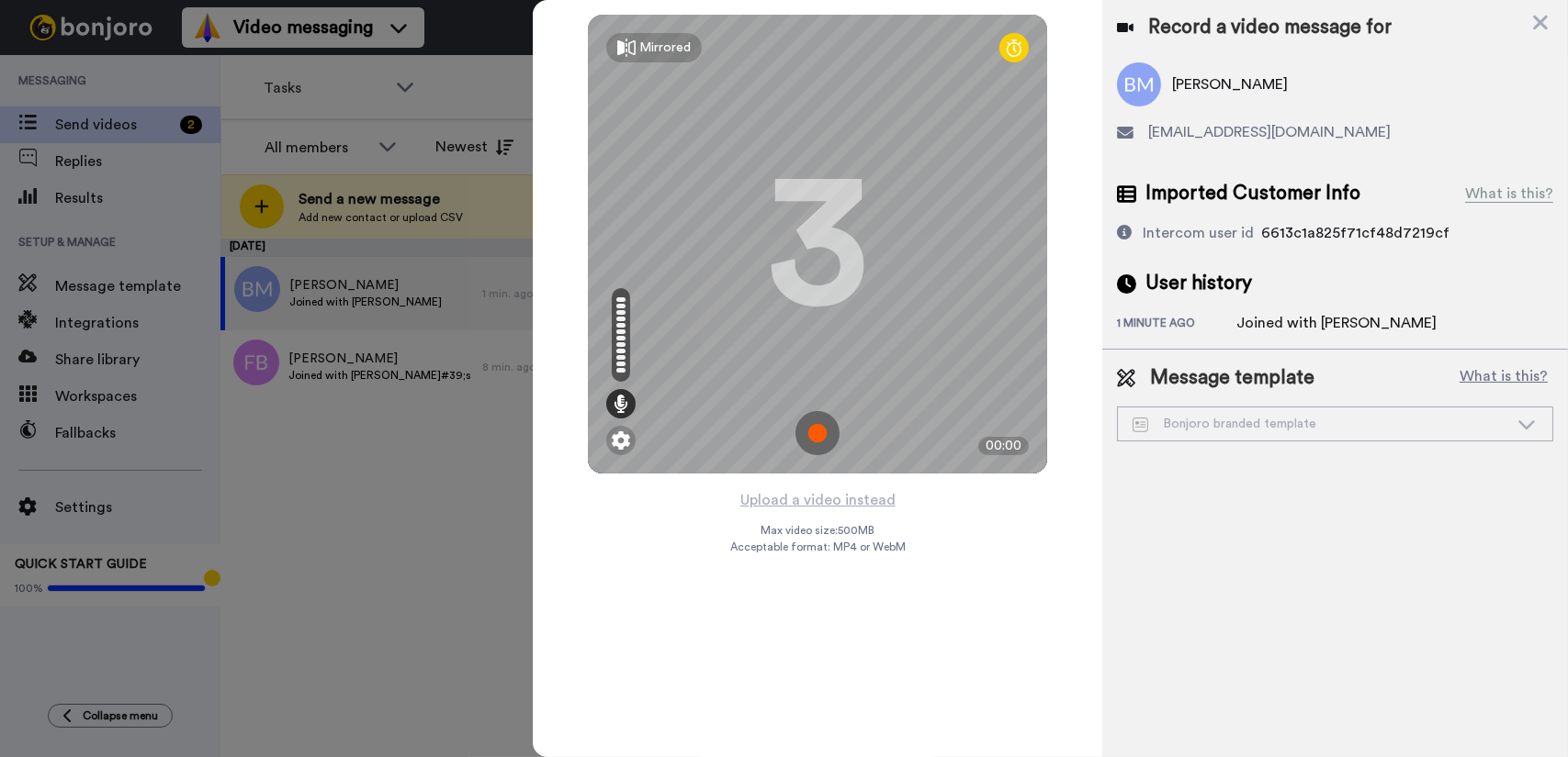
click at [820, 433] on img at bounding box center [817, 433] width 44 height 44
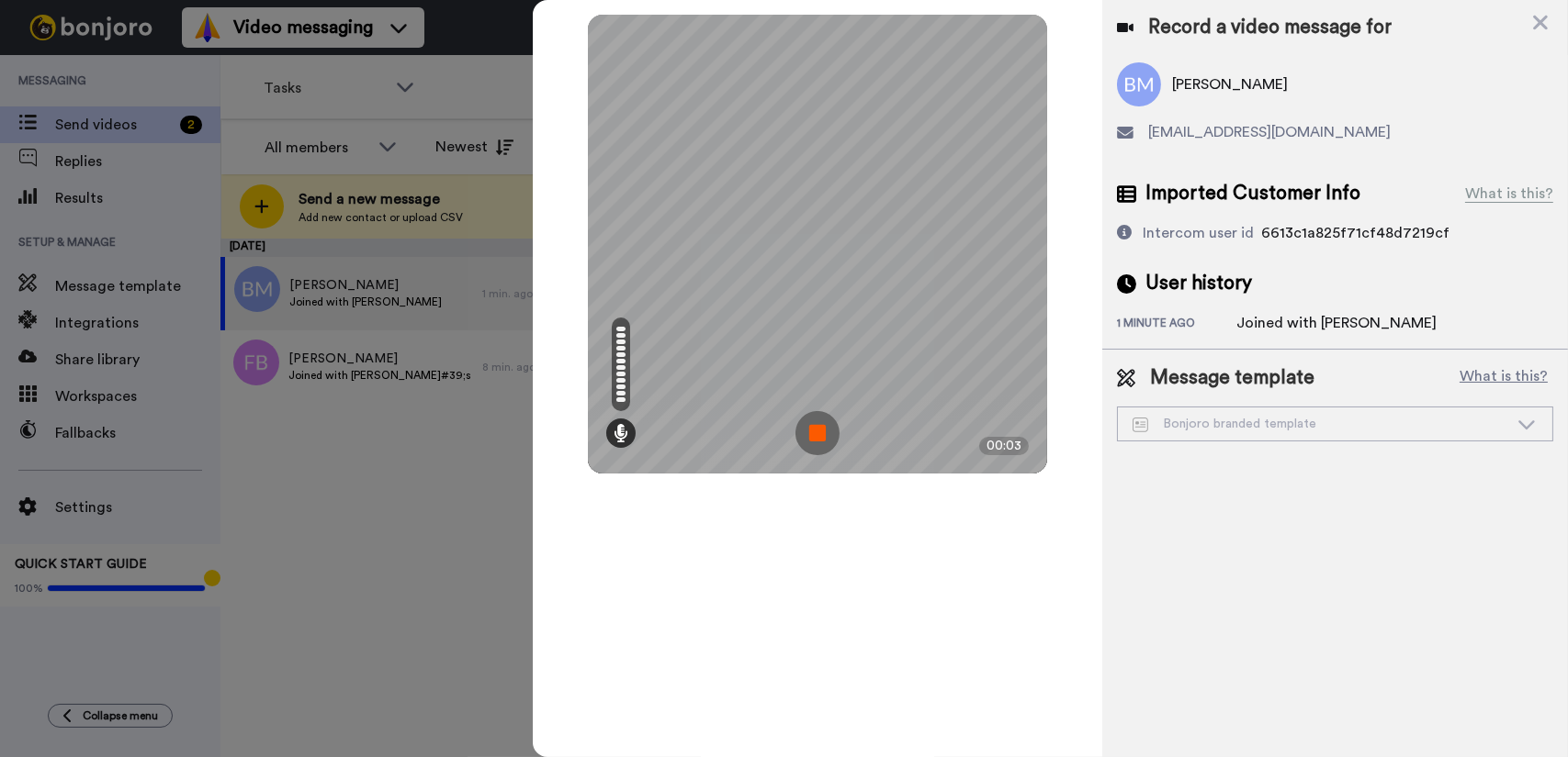
click at [820, 434] on img at bounding box center [817, 433] width 44 height 44
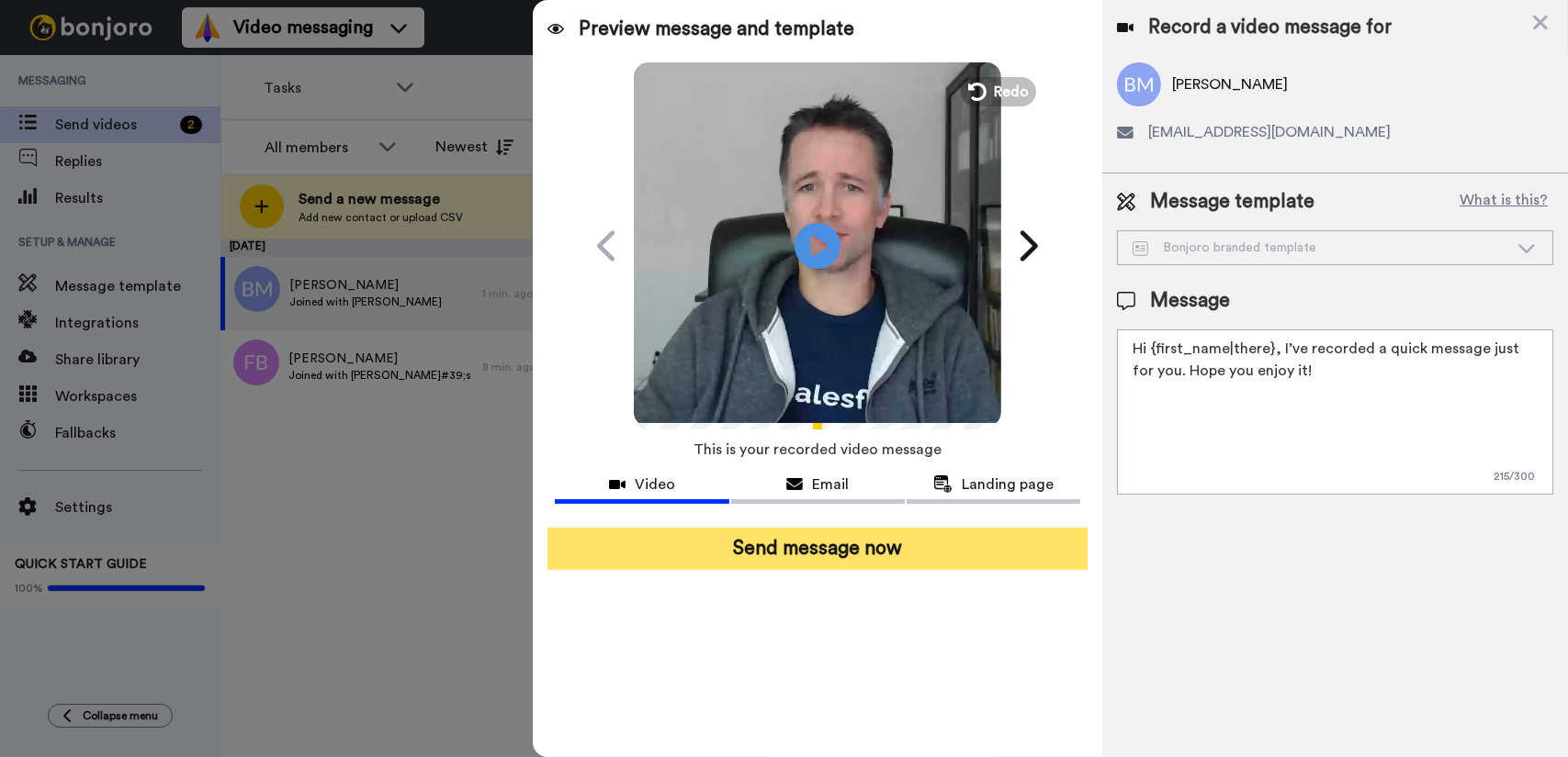
click at [851, 542] on button "Send message now" at bounding box center [818, 549] width 540 height 42
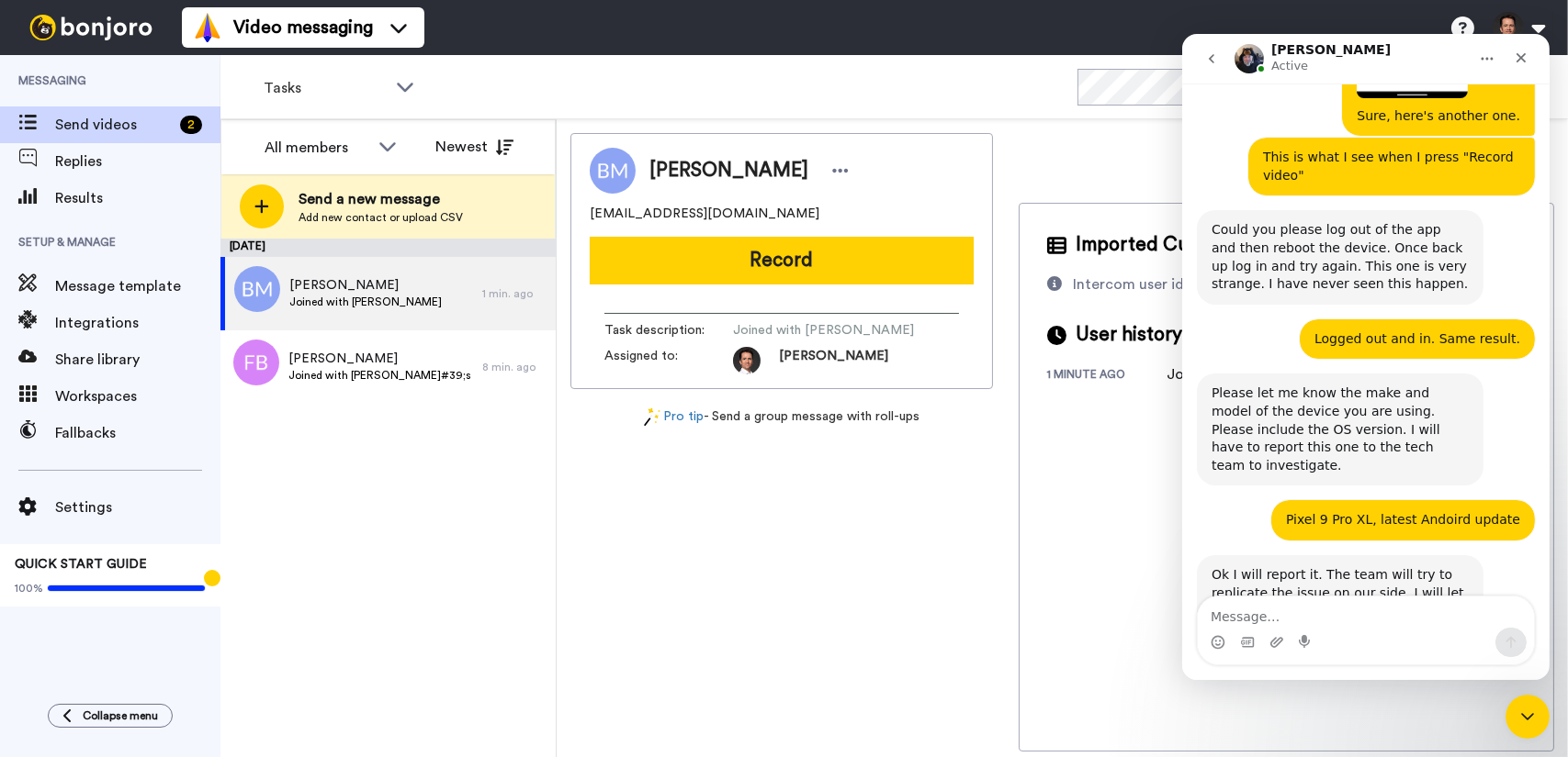
scroll to position [0, 0]
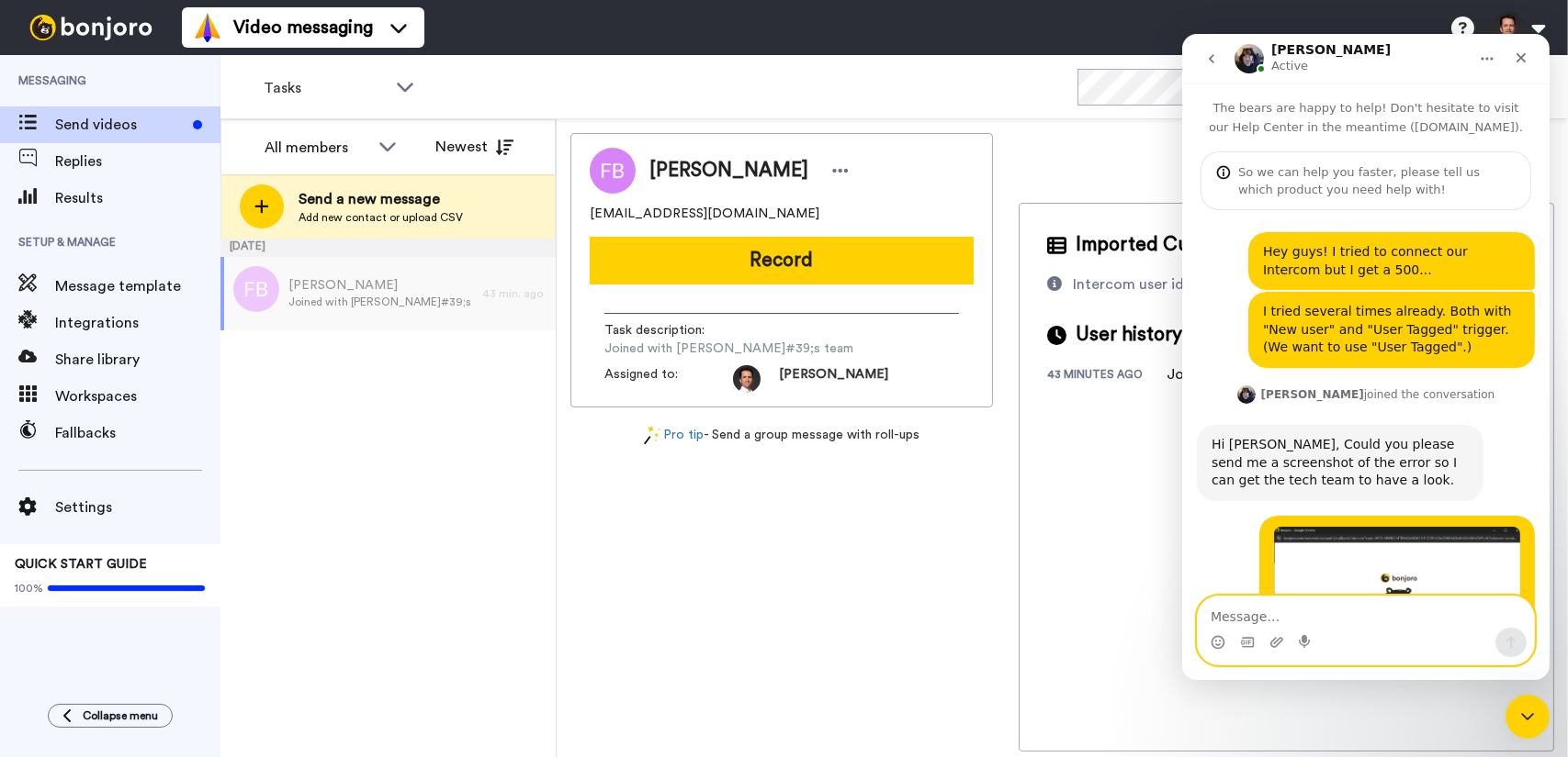
scroll to position [3880, 0]
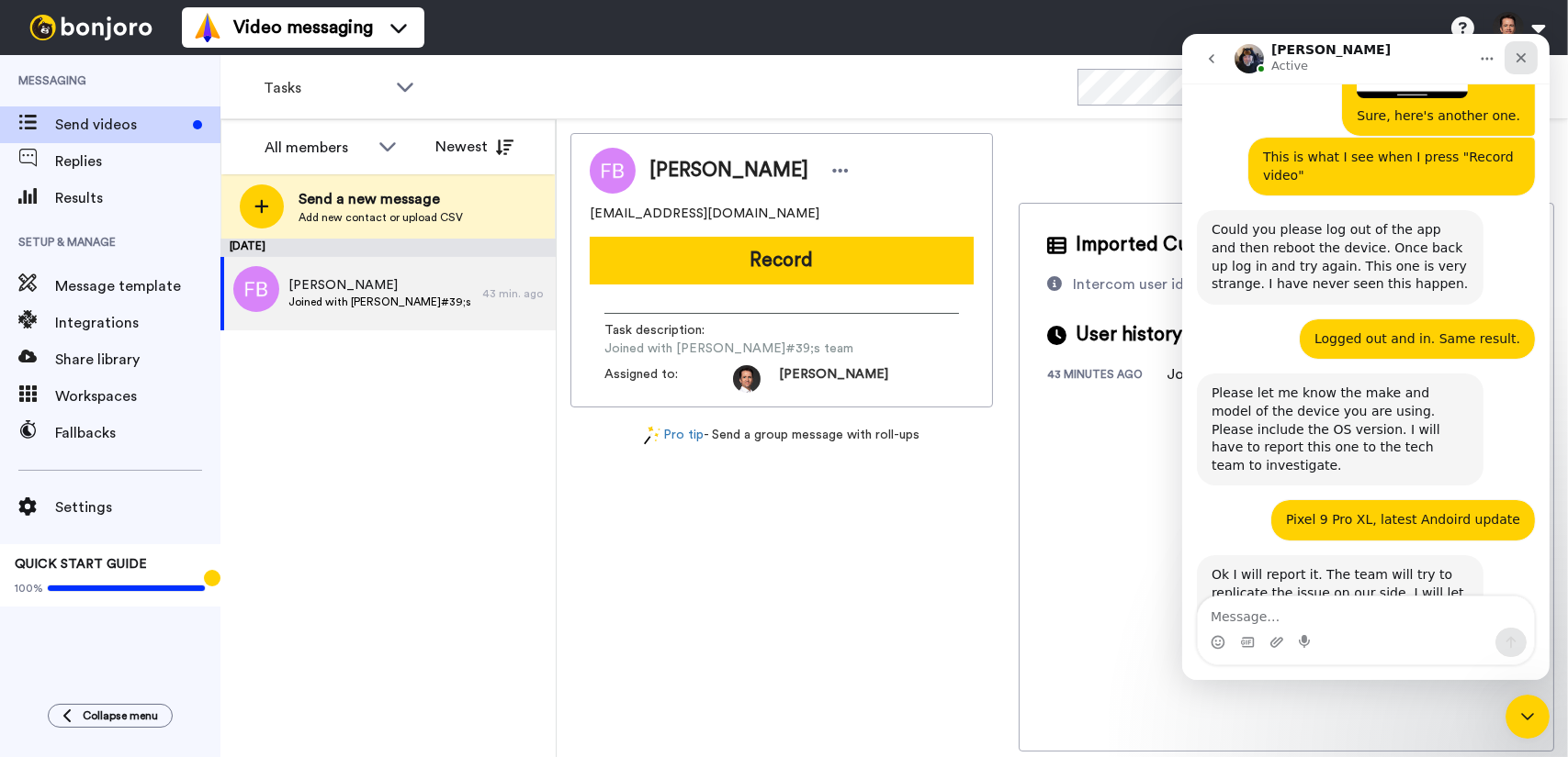
click at [1522, 57] on icon "Close" at bounding box center [1519, 57] width 15 height 15
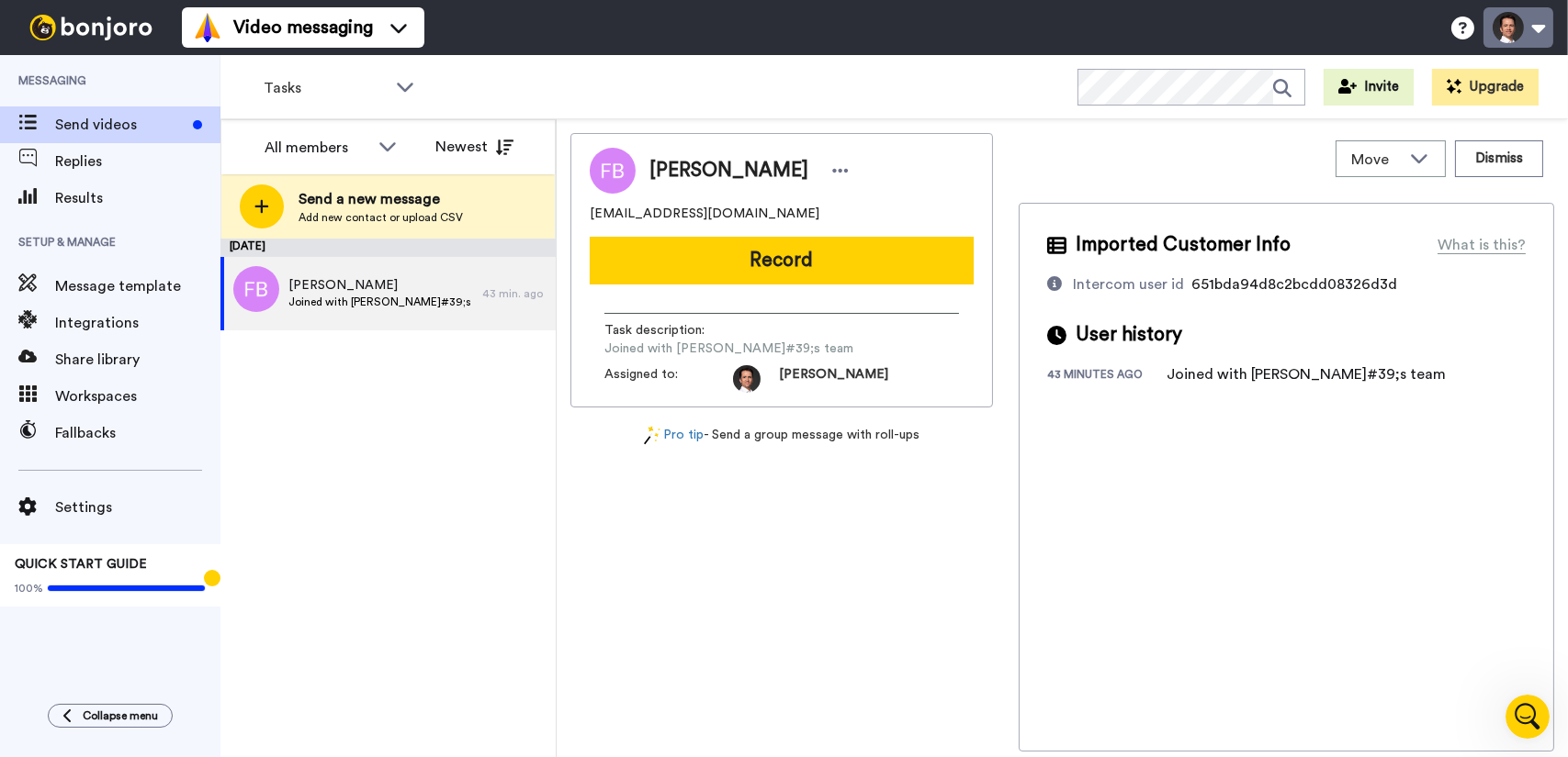
click at [1536, 31] on button at bounding box center [1518, 27] width 70 height 40
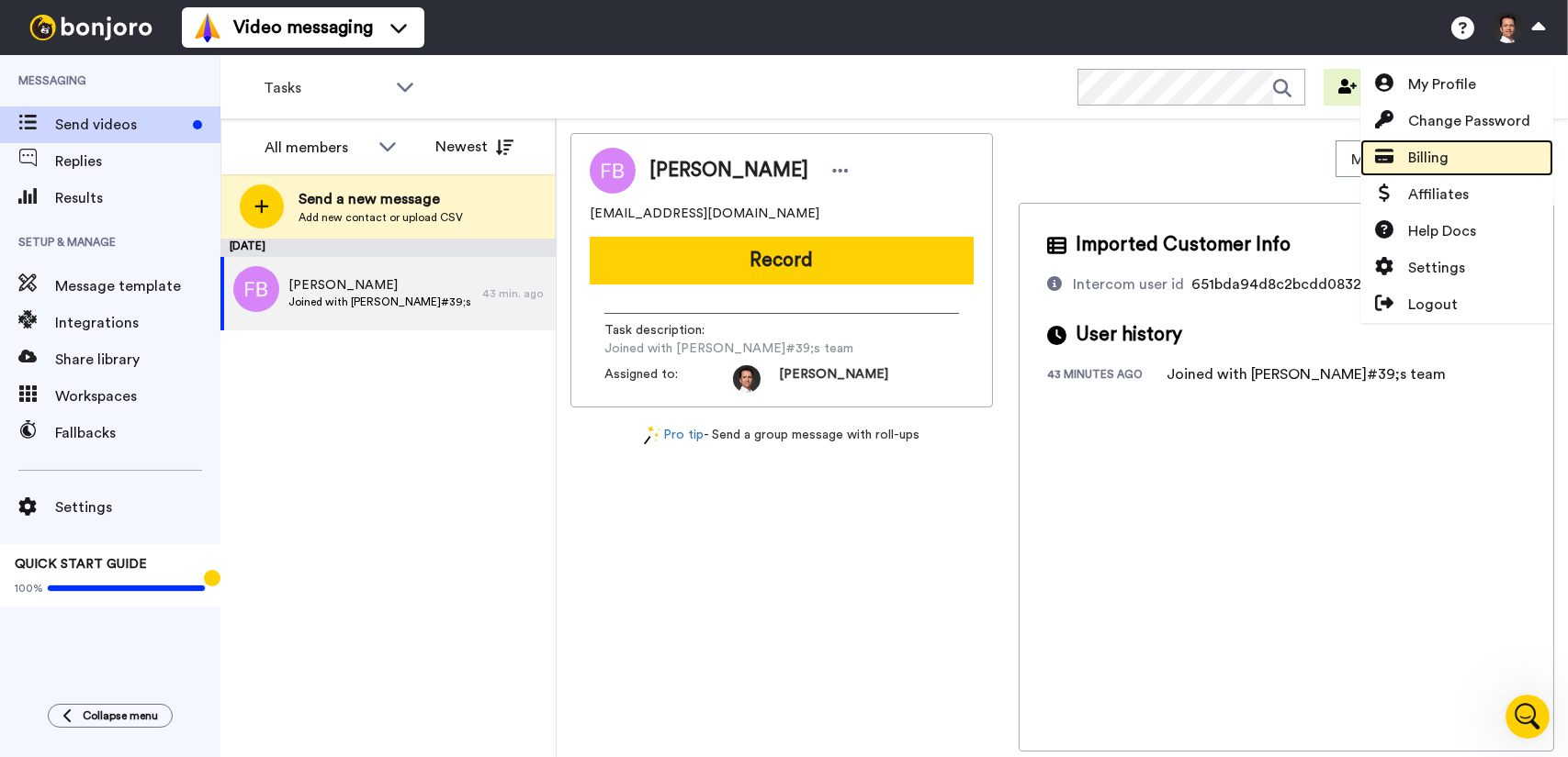
click at [1442, 158] on span "Billing" at bounding box center [1428, 158] width 40 height 22
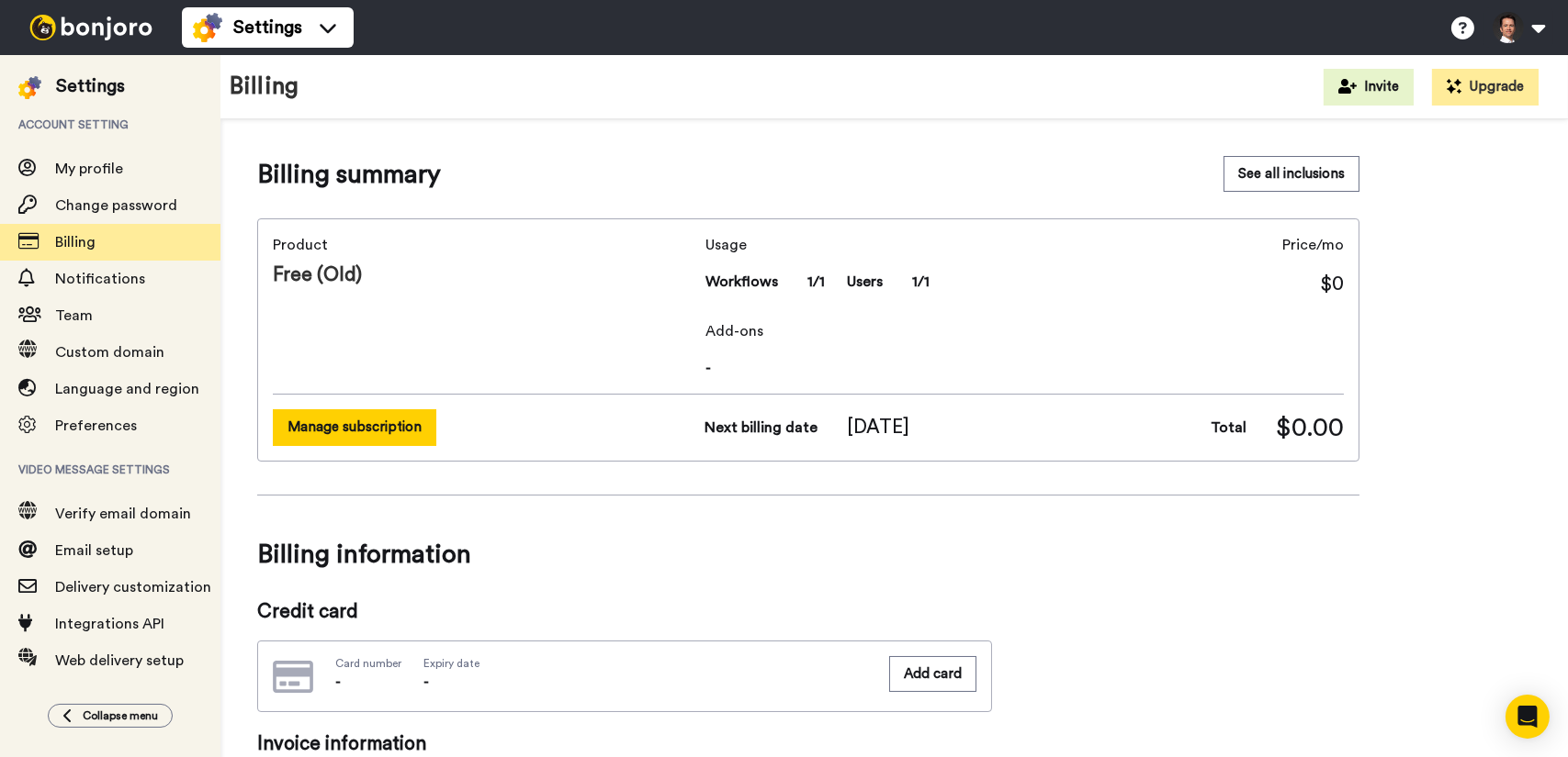
click at [386, 433] on button "Manage subscription" at bounding box center [355, 427] width 164 height 36
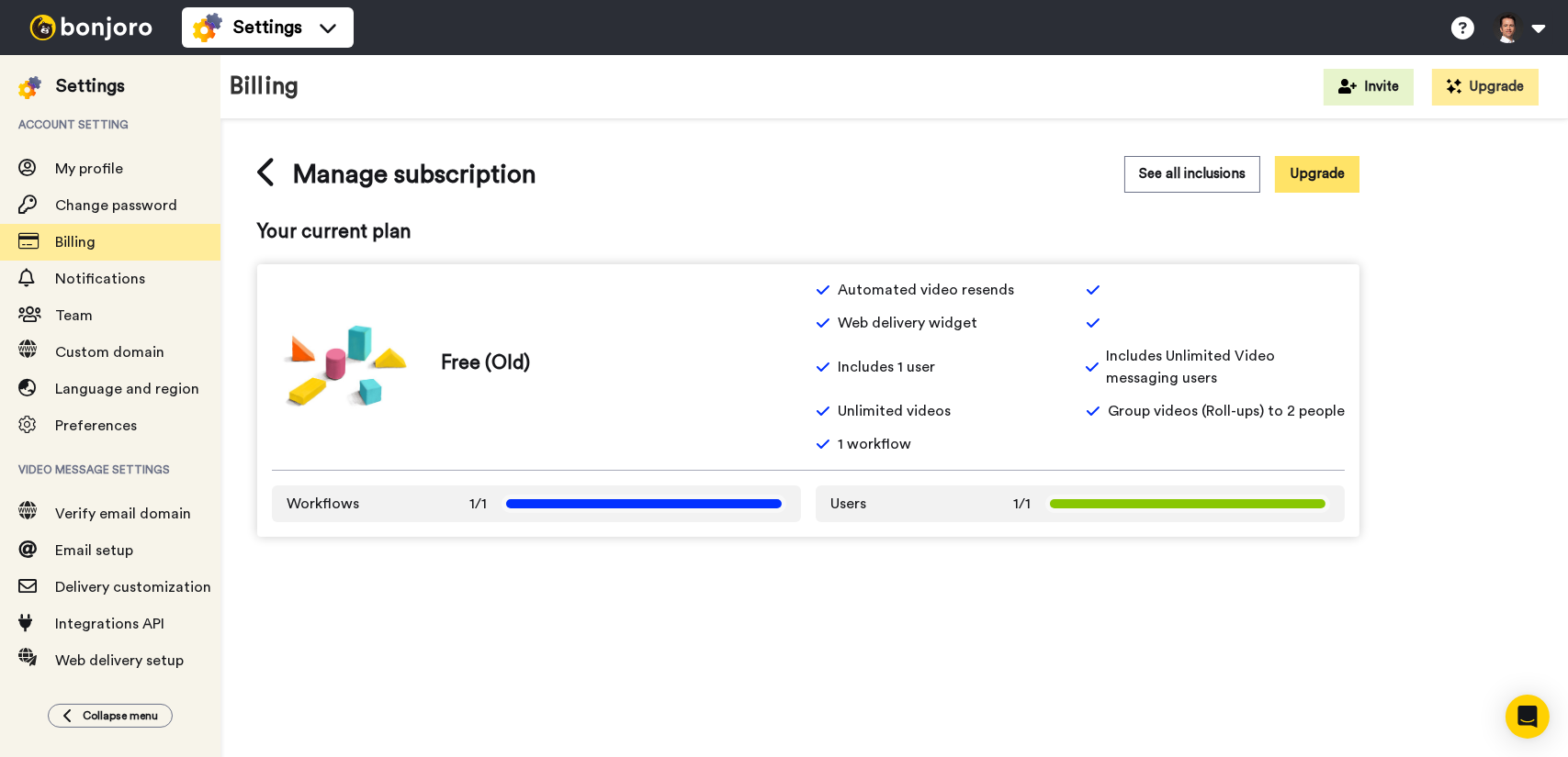
click at [1310, 183] on button "Upgrade" at bounding box center [1317, 173] width 85 height 36
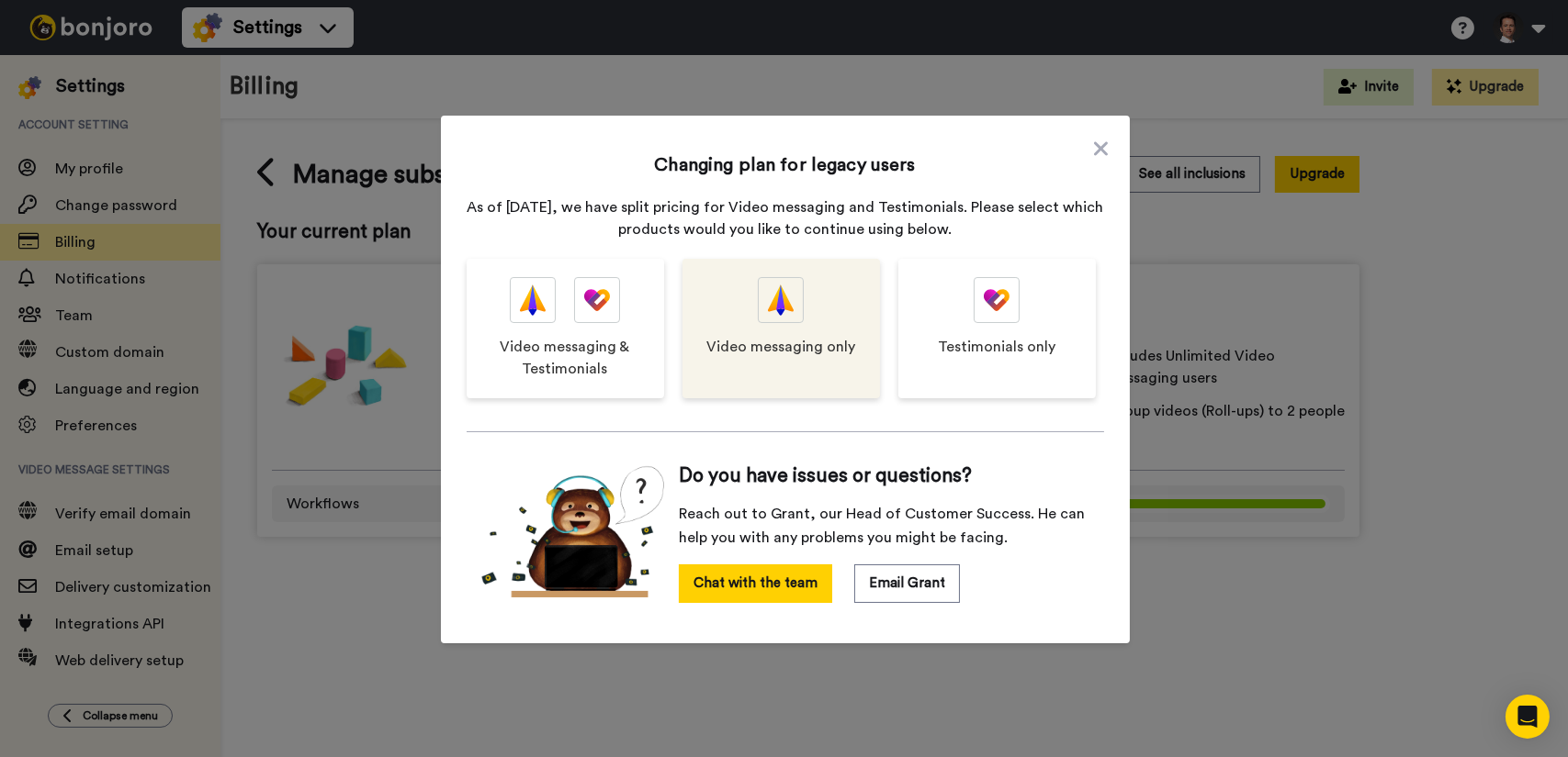
click at [749, 343] on span "Video messaging only" at bounding box center [781, 347] width 149 height 22
click at [815, 321] on div "Video messaging only" at bounding box center [781, 328] width 198 height 139
click at [796, 359] on div "Video messaging only" at bounding box center [781, 328] width 198 height 139
click at [797, 335] on div "Video messaging only" at bounding box center [781, 328] width 198 height 139
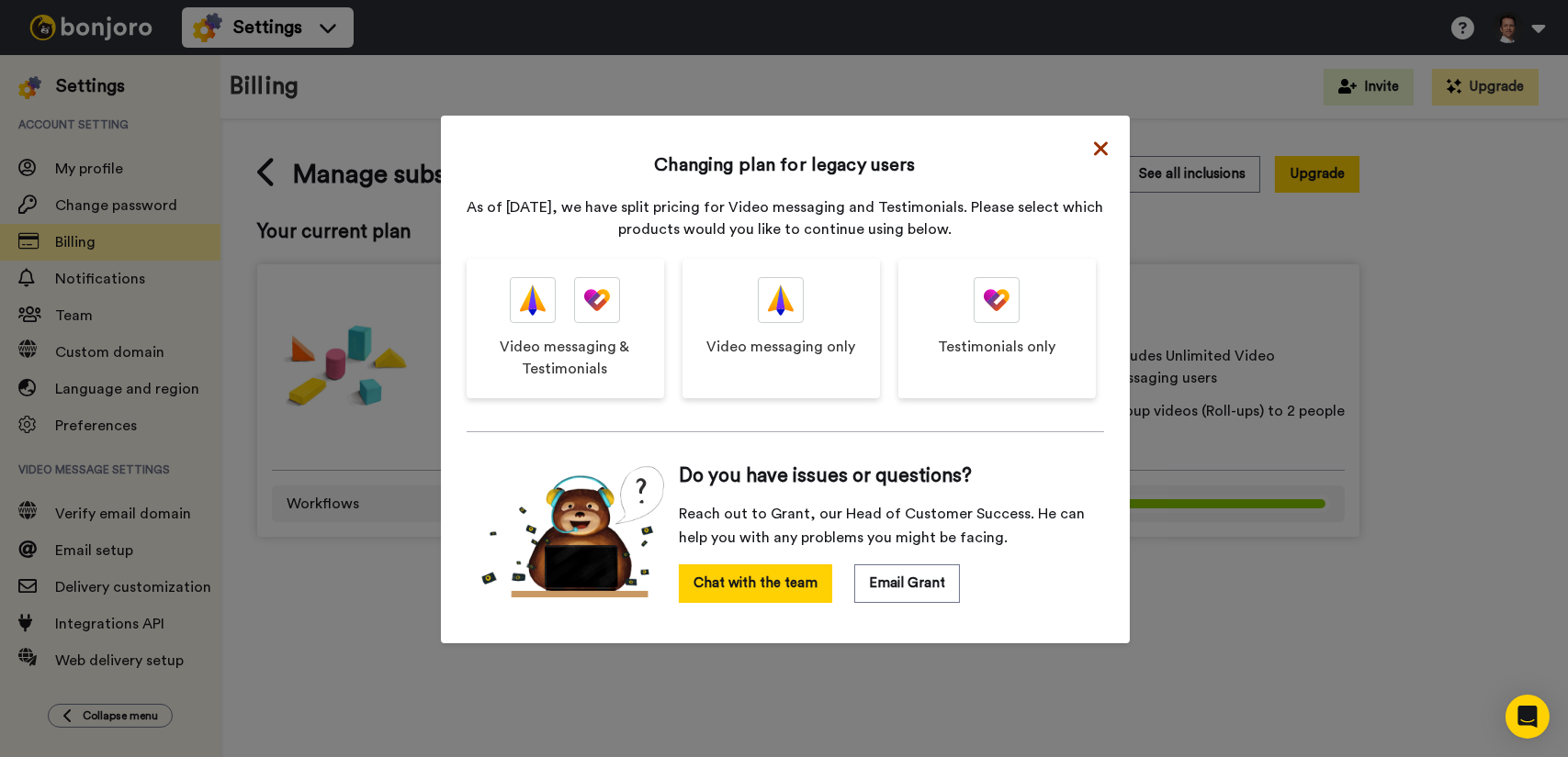
click at [1095, 150] on icon at bounding box center [1099, 148] width 14 height 14
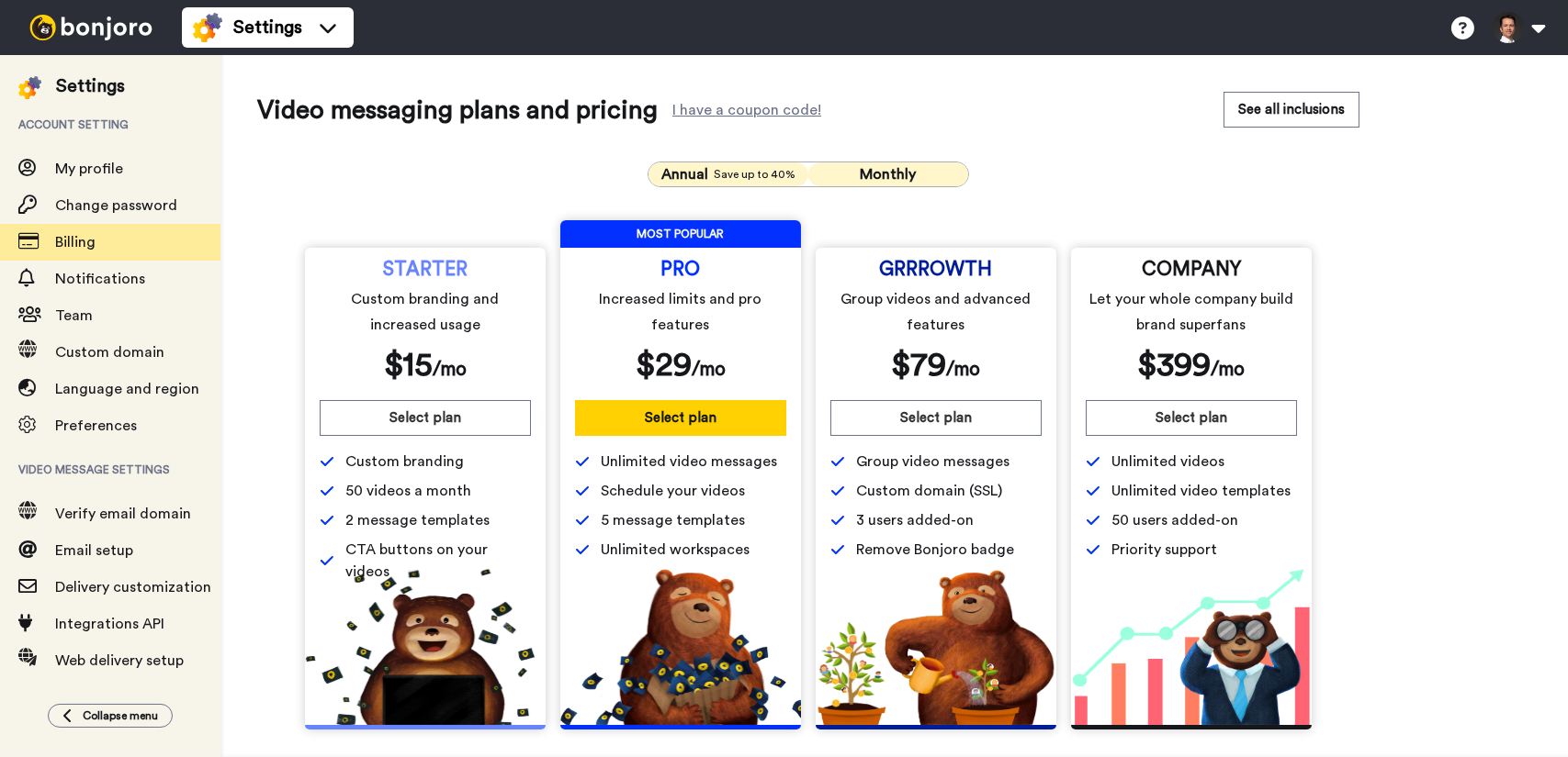
click at [939, 170] on button "Monthly" at bounding box center [888, 174] width 160 height 24
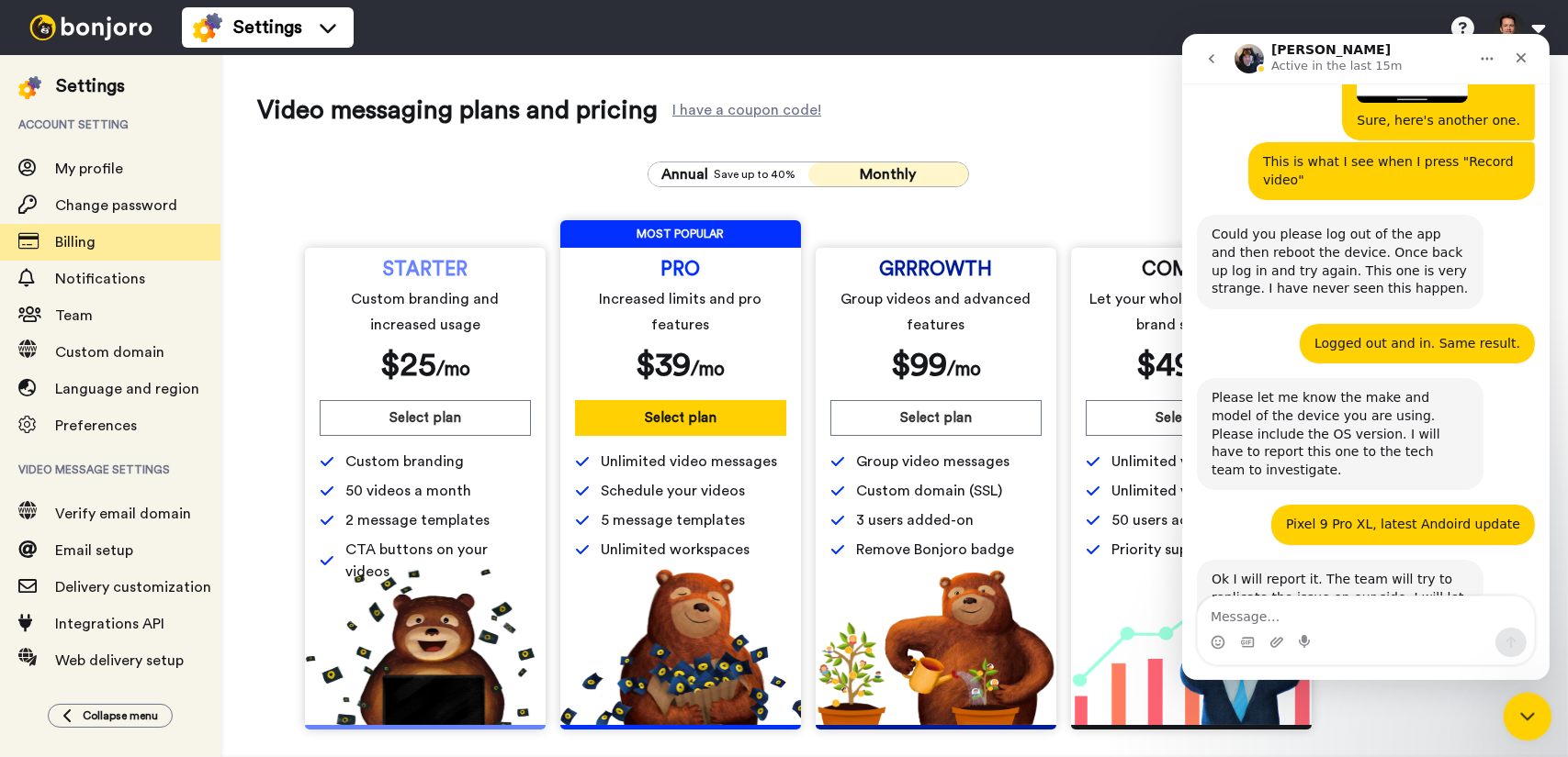
scroll to position [3880, 0]
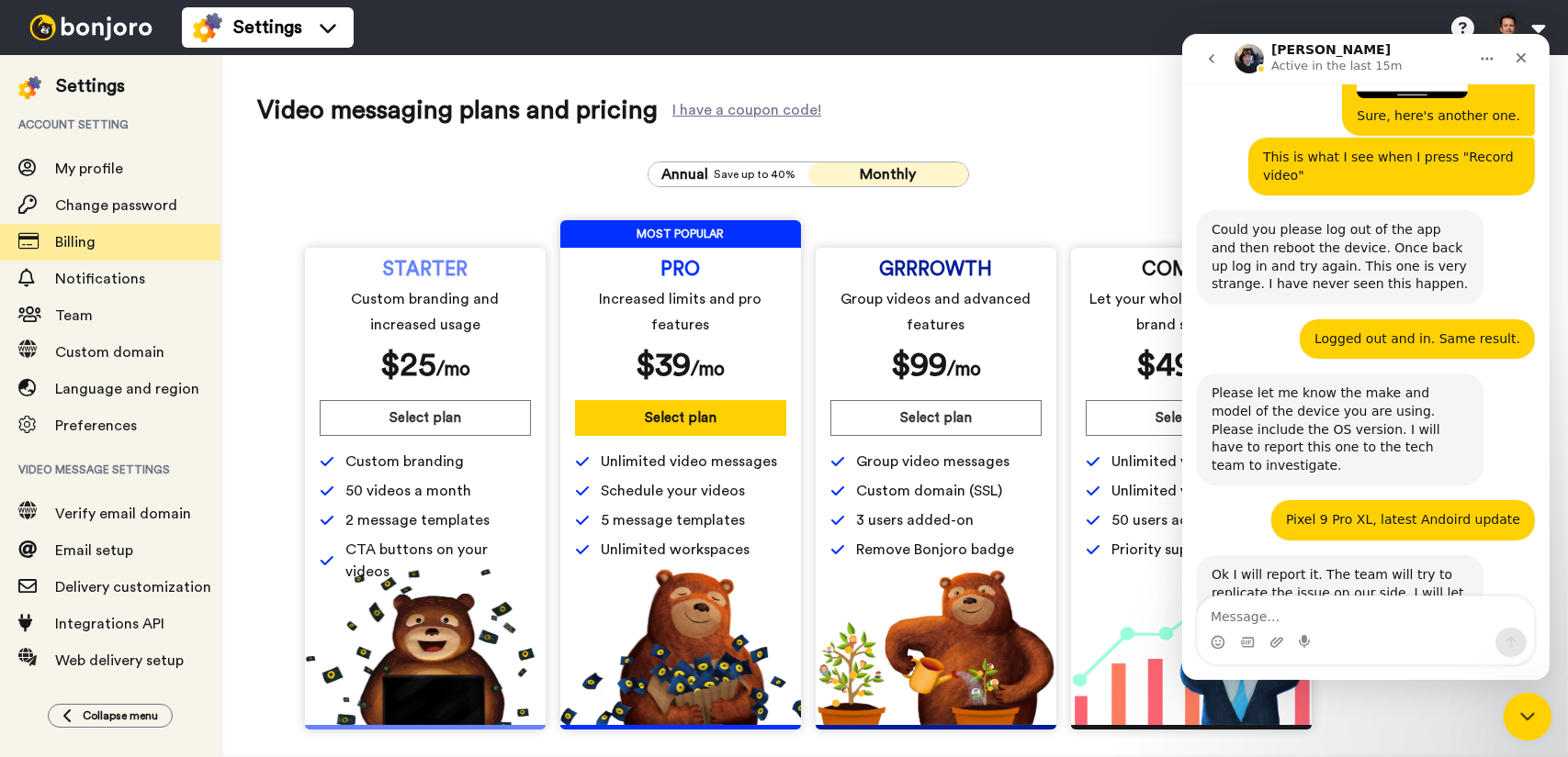
click at [1539, 719] on div "Close Intercom Messenger" at bounding box center [1524, 714] width 44 height 44
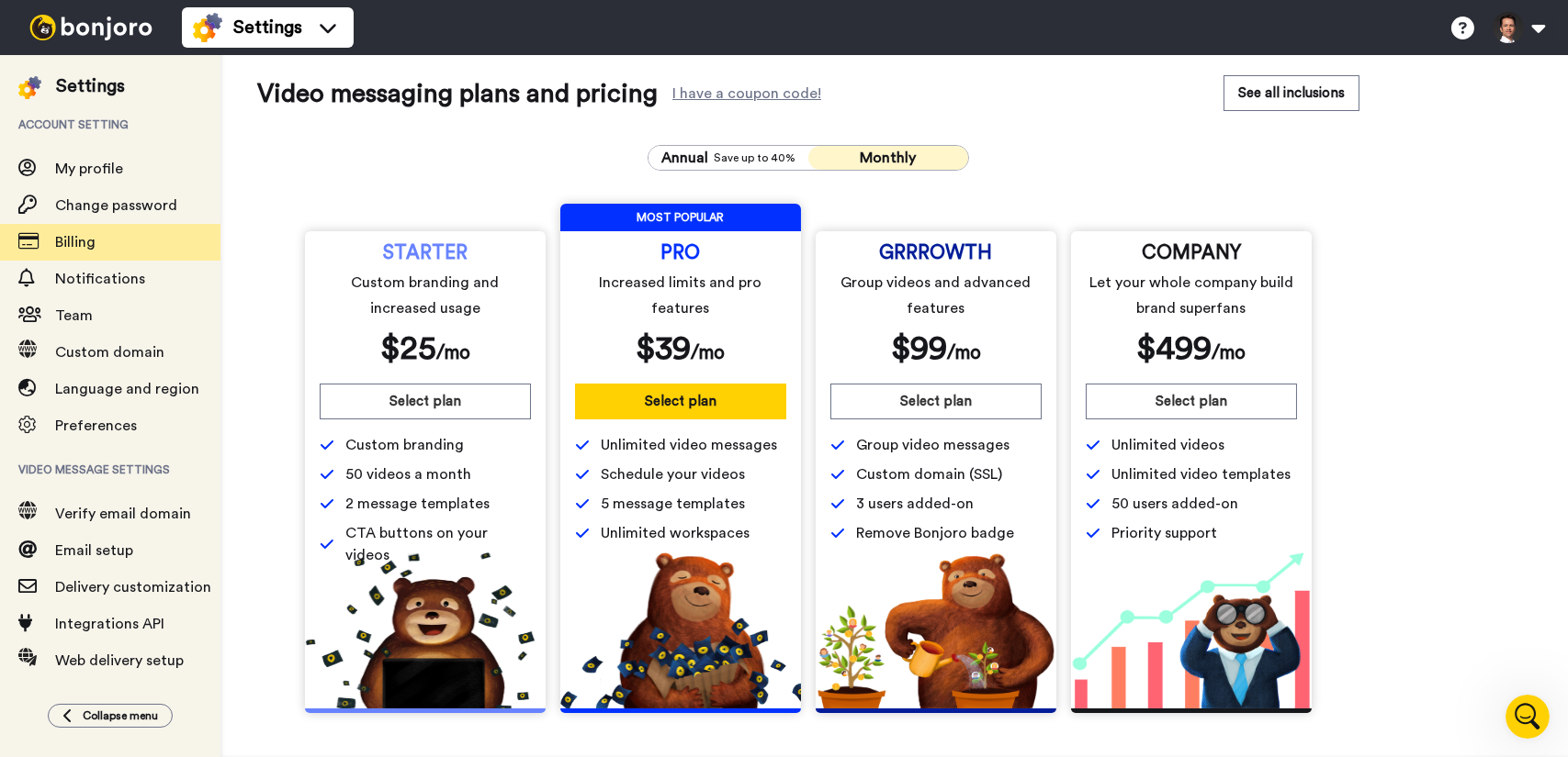
scroll to position [0, 0]
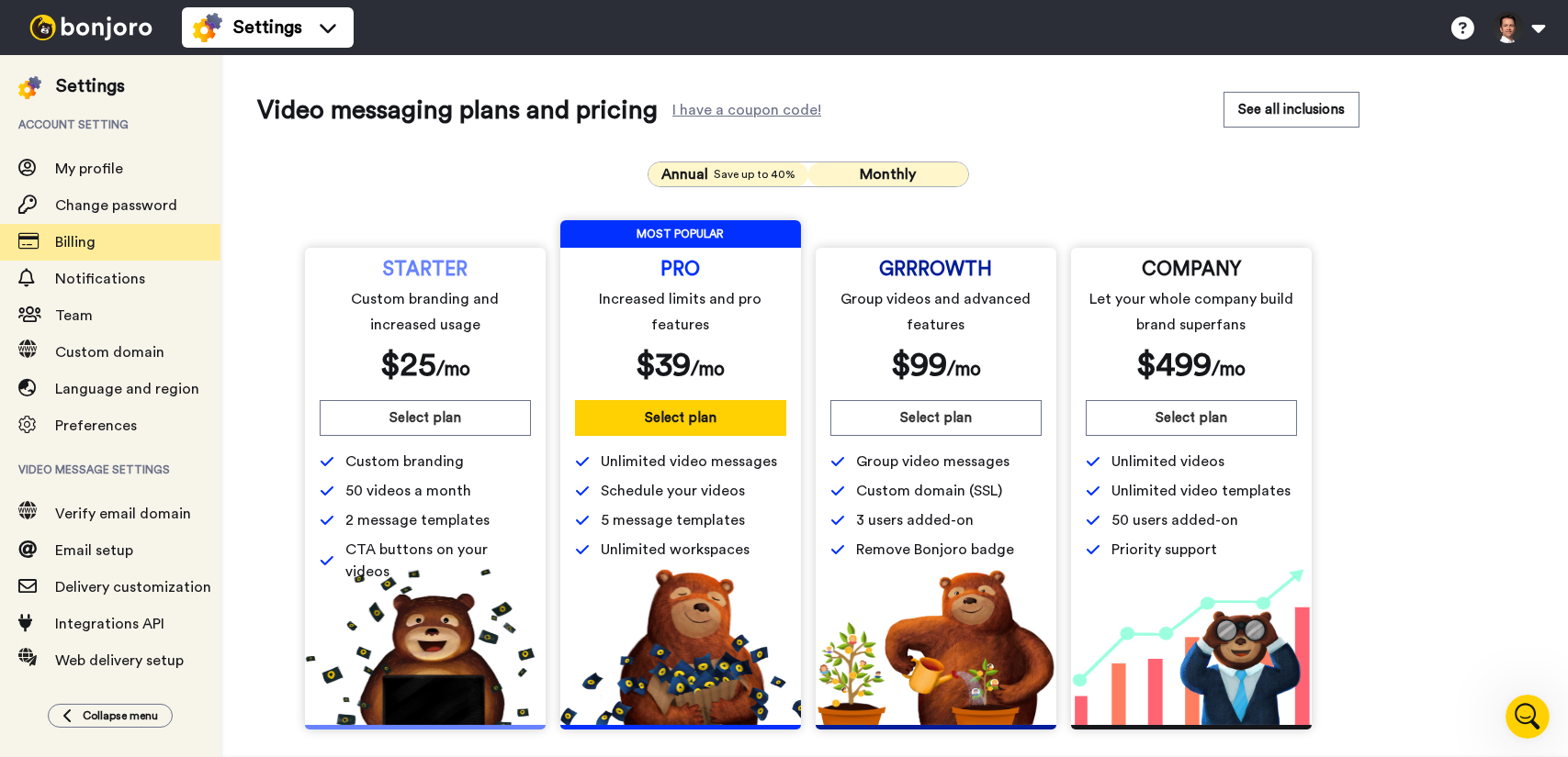
click at [739, 168] on span "Save up to 40%" at bounding box center [754, 174] width 82 height 15
click at [861, 175] on span "Monthly" at bounding box center [888, 174] width 56 height 15
click at [738, 177] on span "Save up to 40%" at bounding box center [754, 174] width 82 height 15
click at [840, 170] on button "Monthly" at bounding box center [888, 174] width 160 height 24
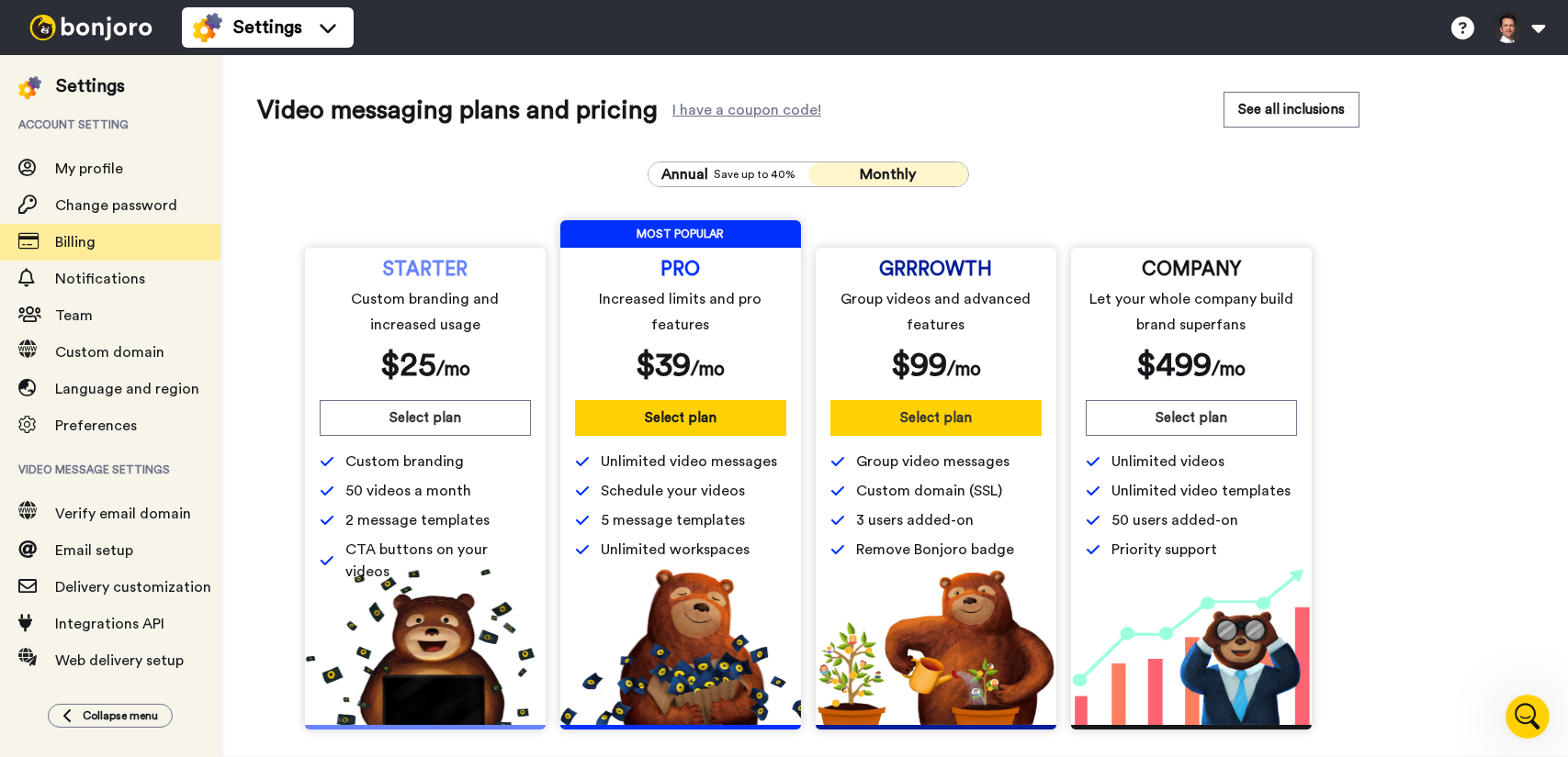
click at [944, 415] on button "Select plan" at bounding box center [936, 418] width 211 height 36
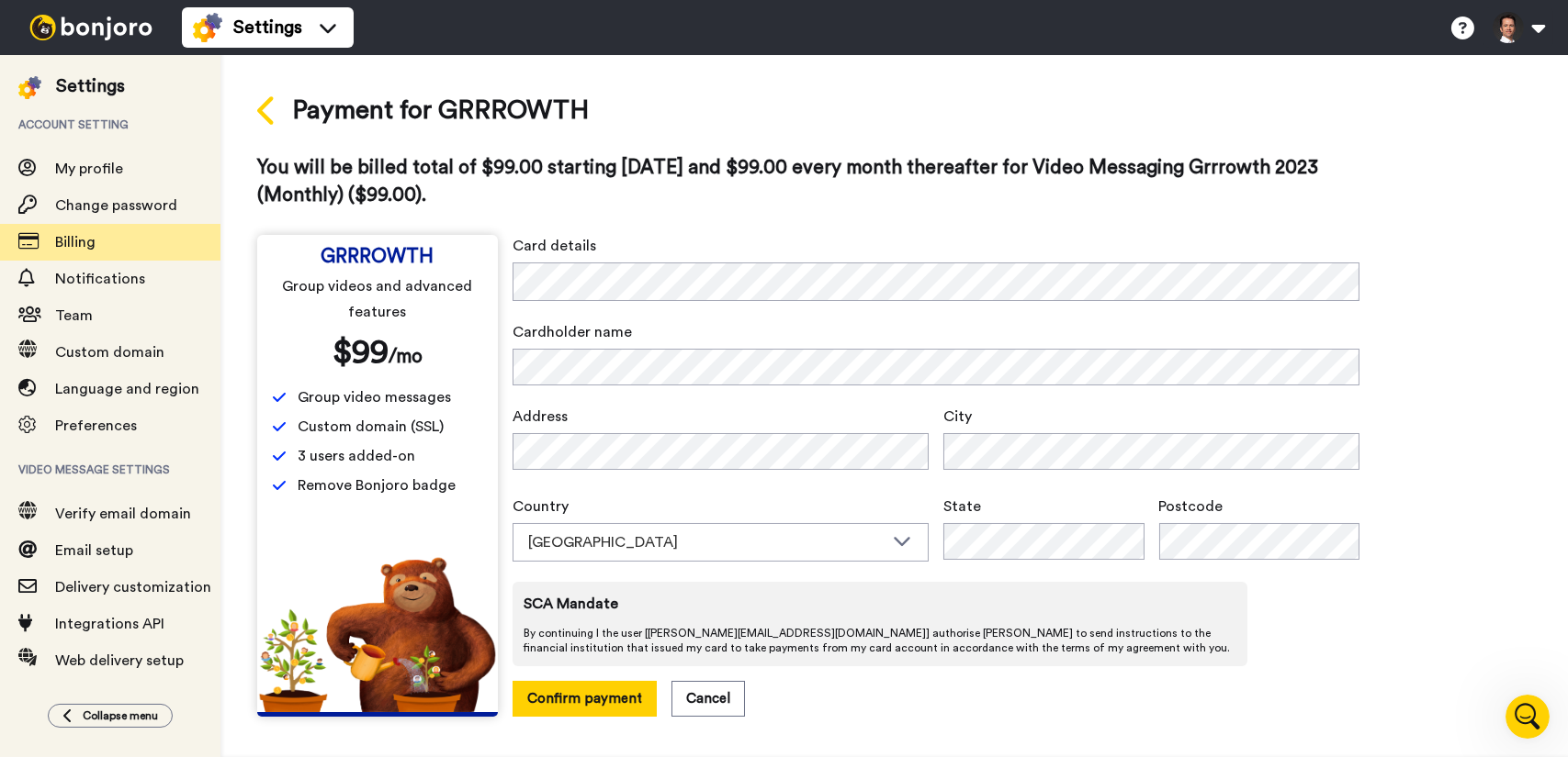
click at [262, 113] on icon at bounding box center [265, 110] width 17 height 28
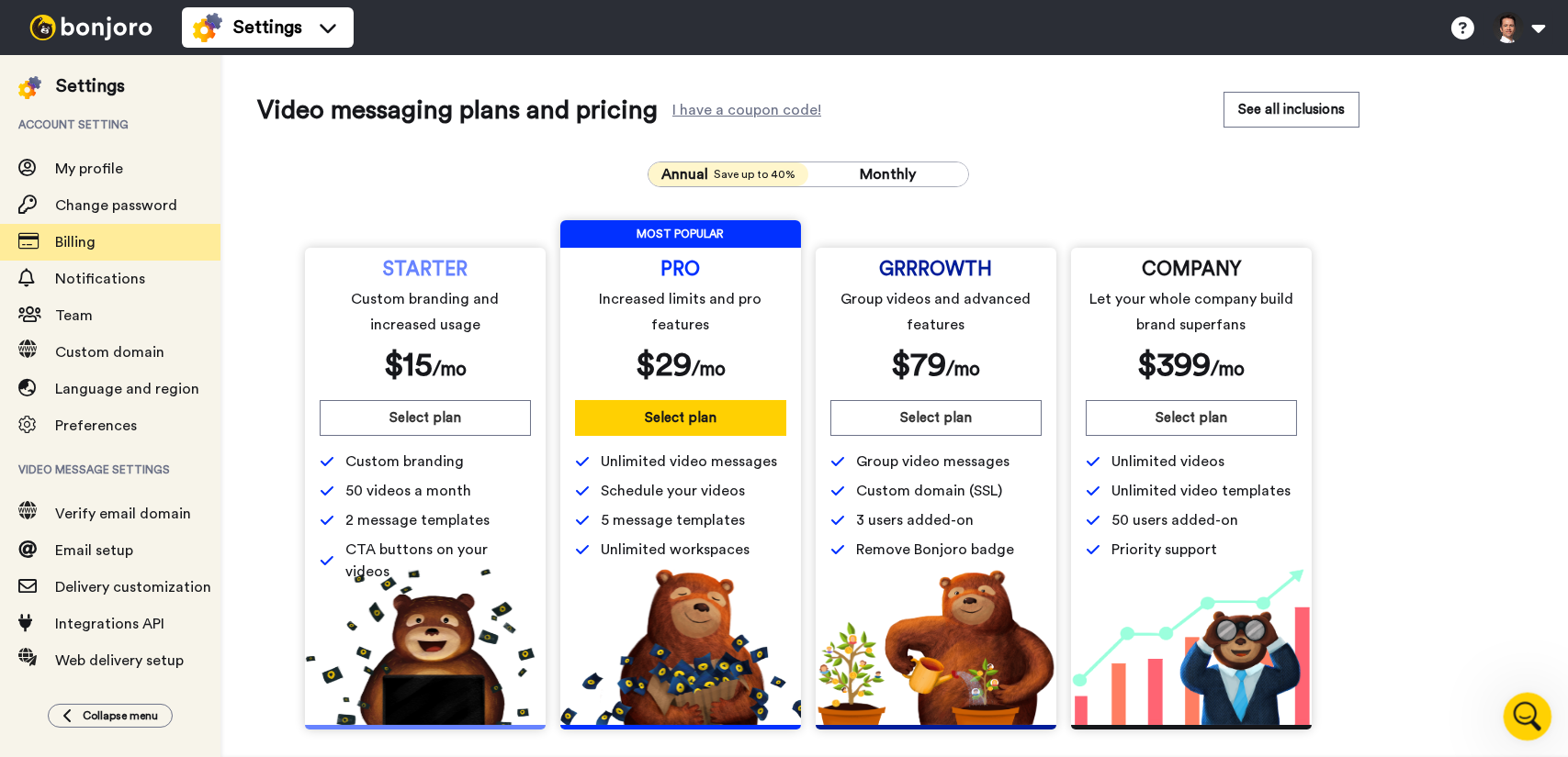
click at [1524, 707] on icon "Open Intercom Messenger" at bounding box center [1524, 714] width 30 height 30
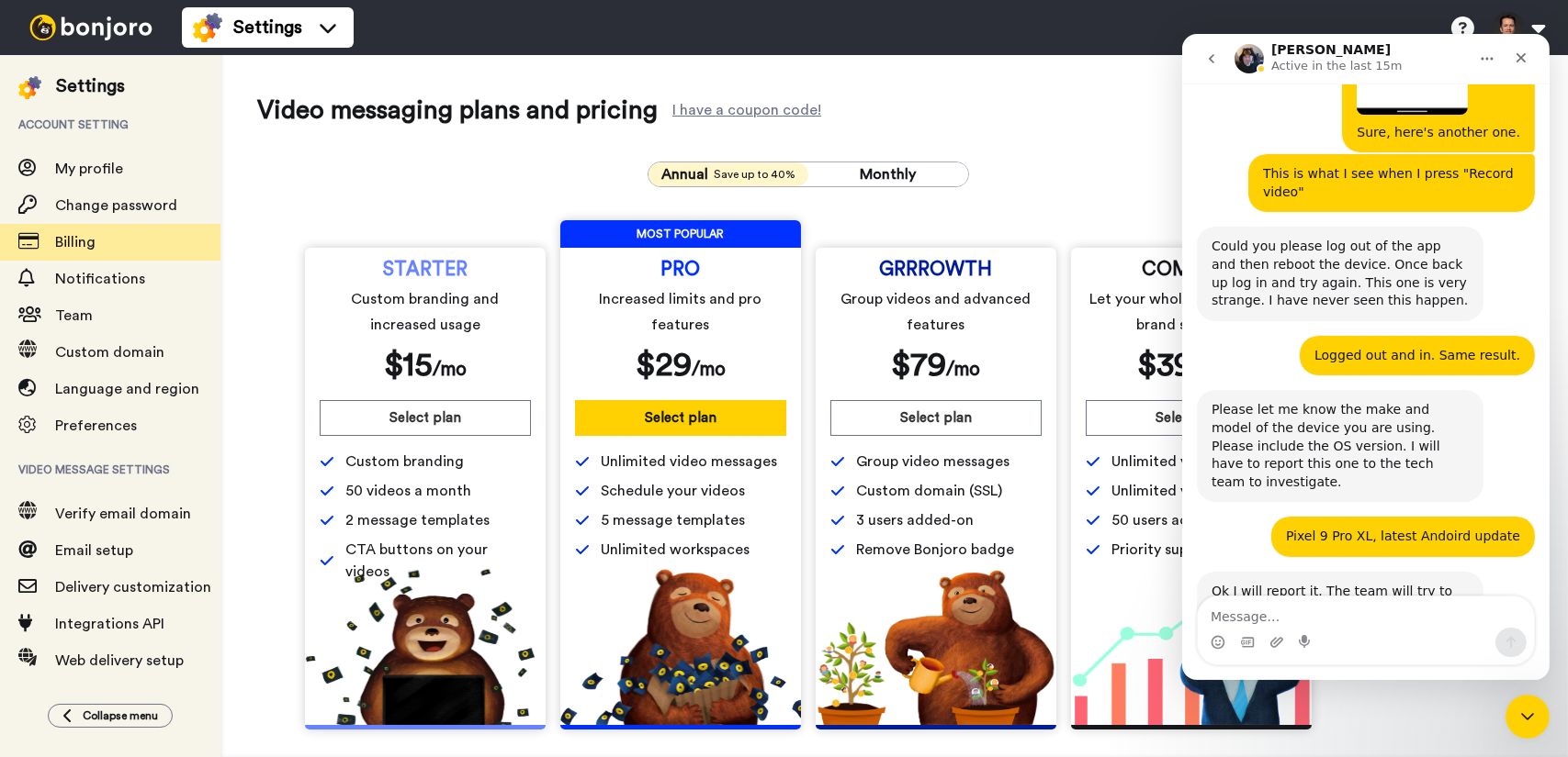
click at [1343, 625] on textarea "Message…" at bounding box center [1364, 613] width 336 height 31
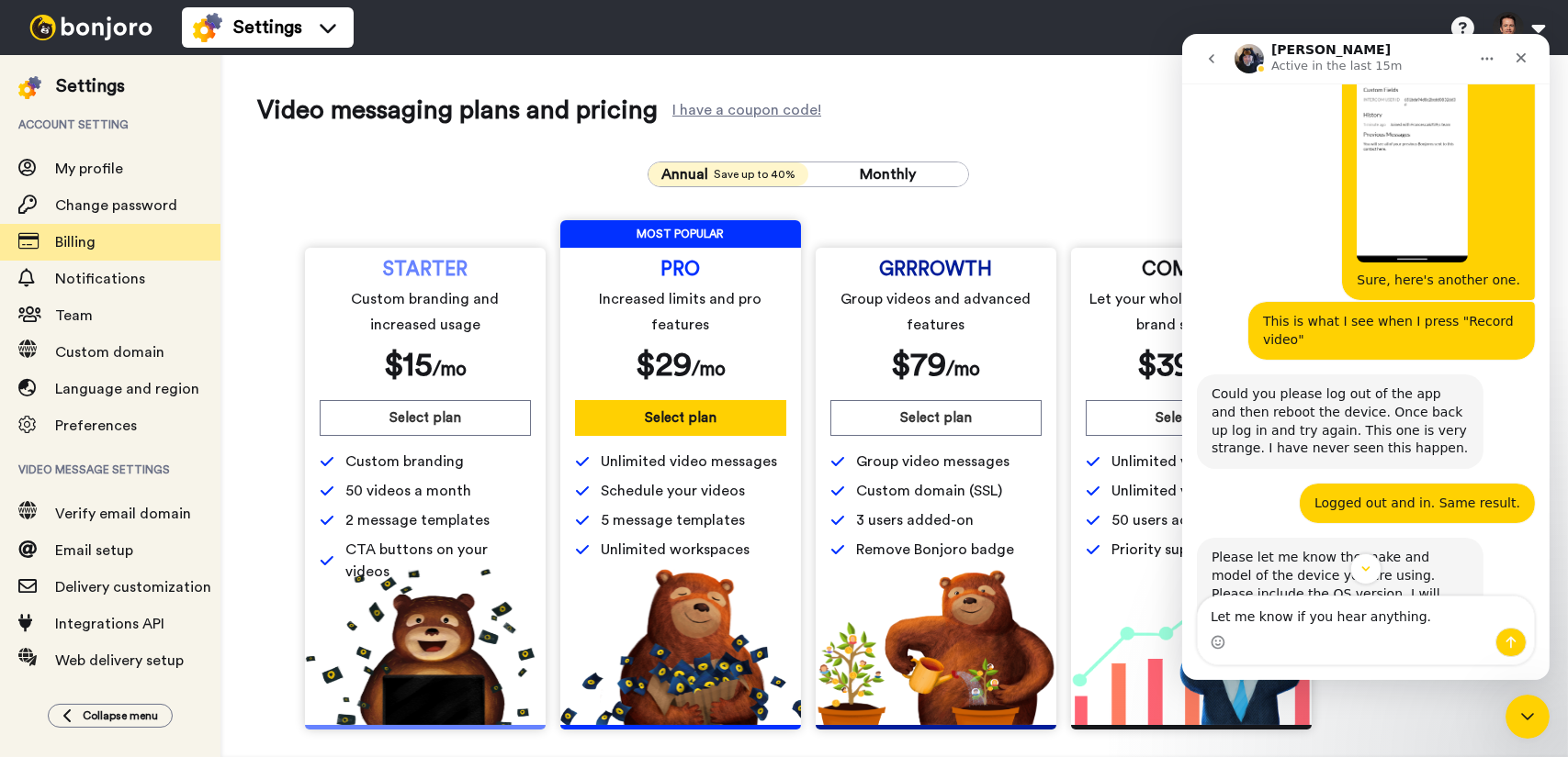
scroll to position [3880, 0]
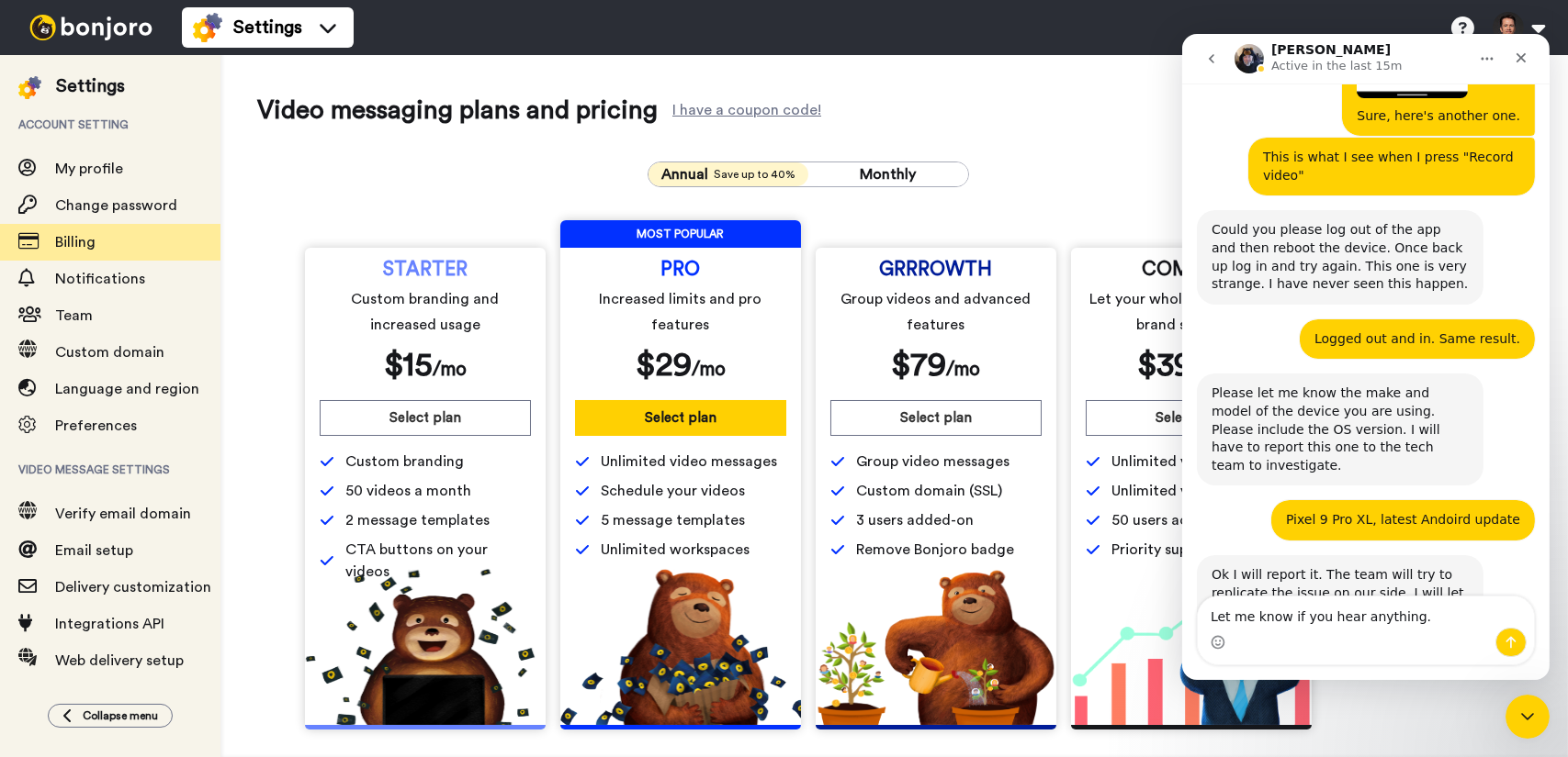
drag, startPoint x: 1415, startPoint y: 621, endPoint x: 1282, endPoint y: 619, distance: 133.0
click at [1282, 619] on textarea "Let me know if you hear anything." at bounding box center [1364, 613] width 336 height 31
type textarea "Alright, let me know when you hear back."
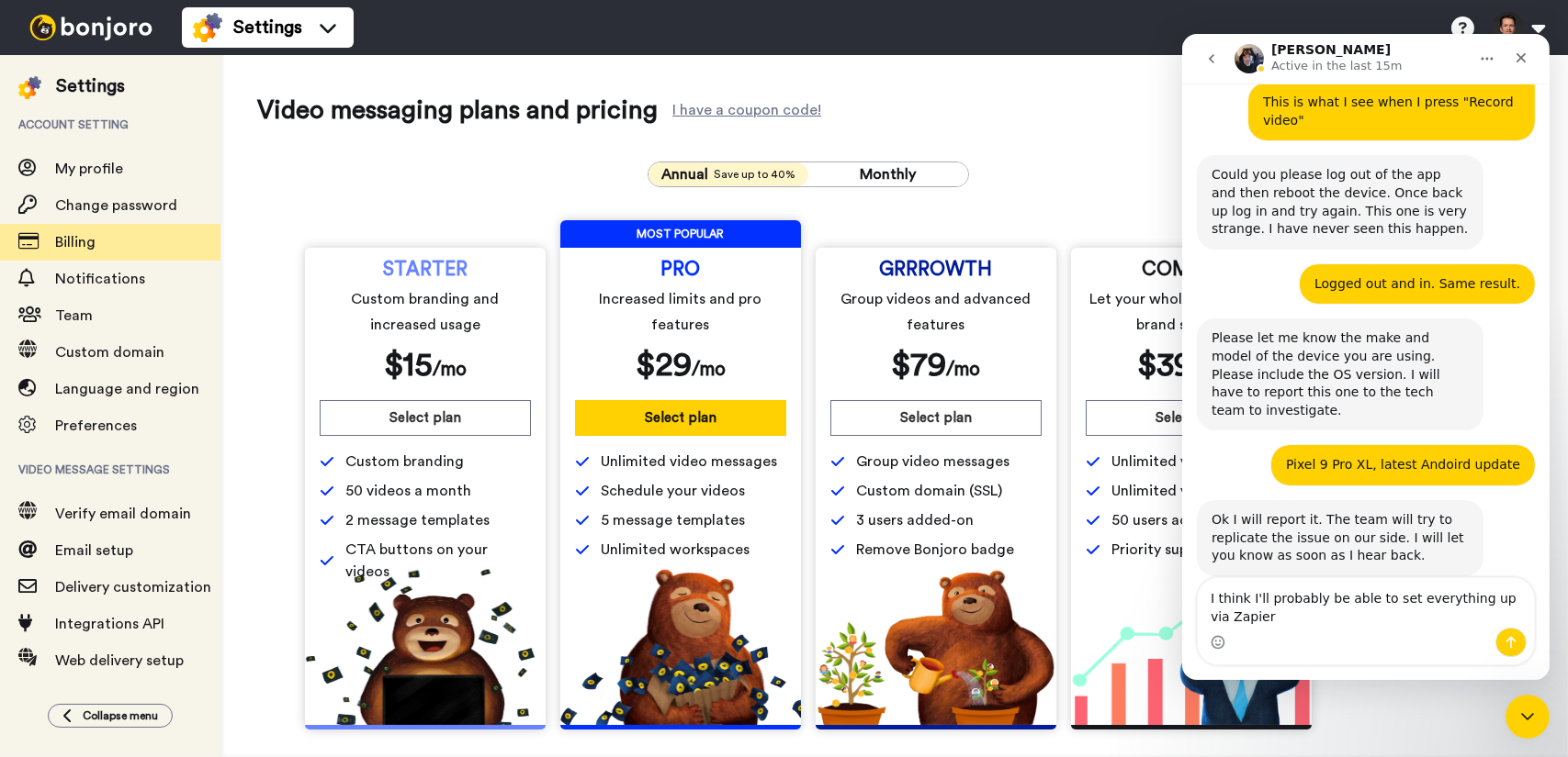
scroll to position [3953, 0]
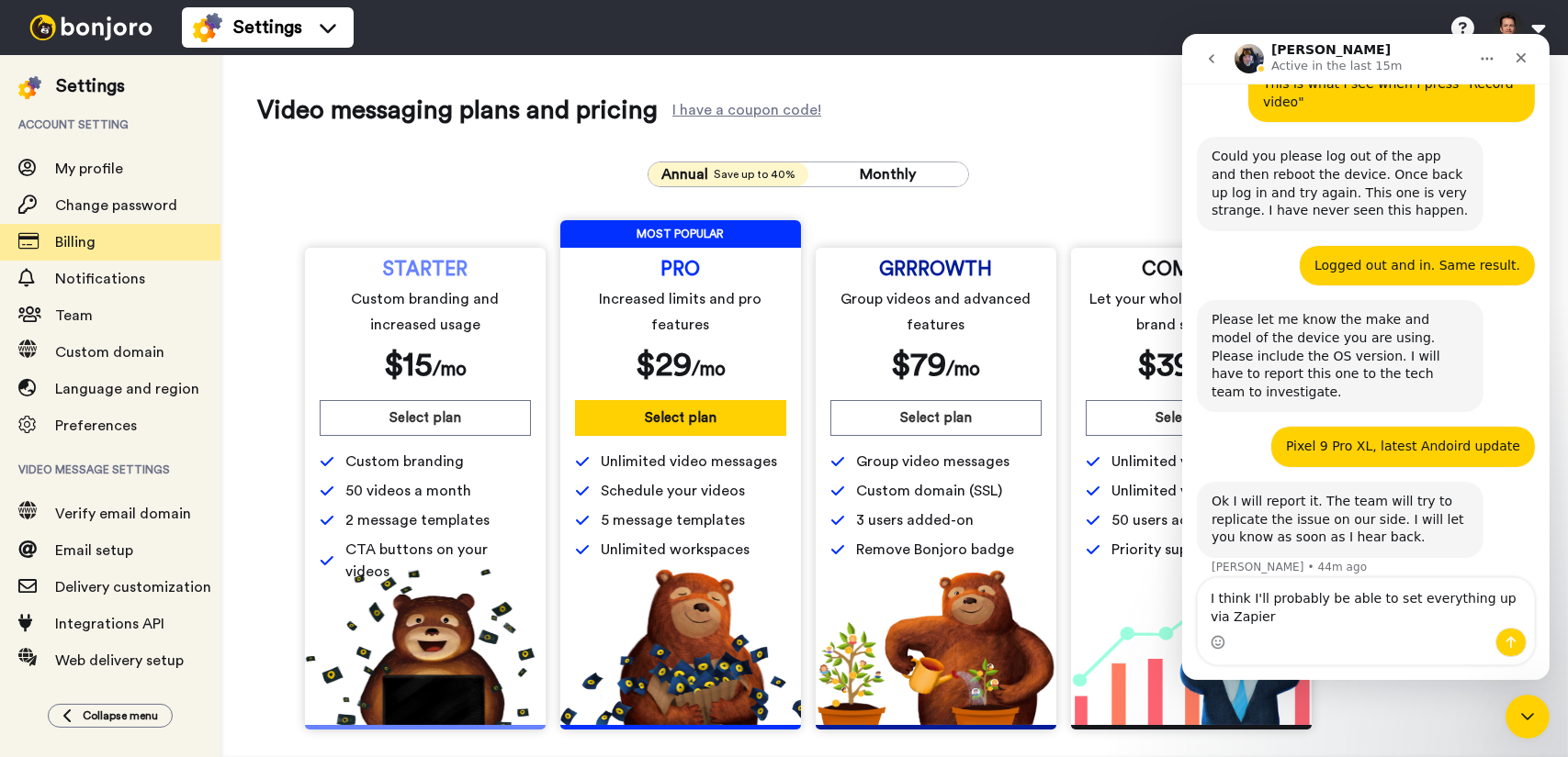
type textarea "I think I'll probably be able to set everything up via Zapier."
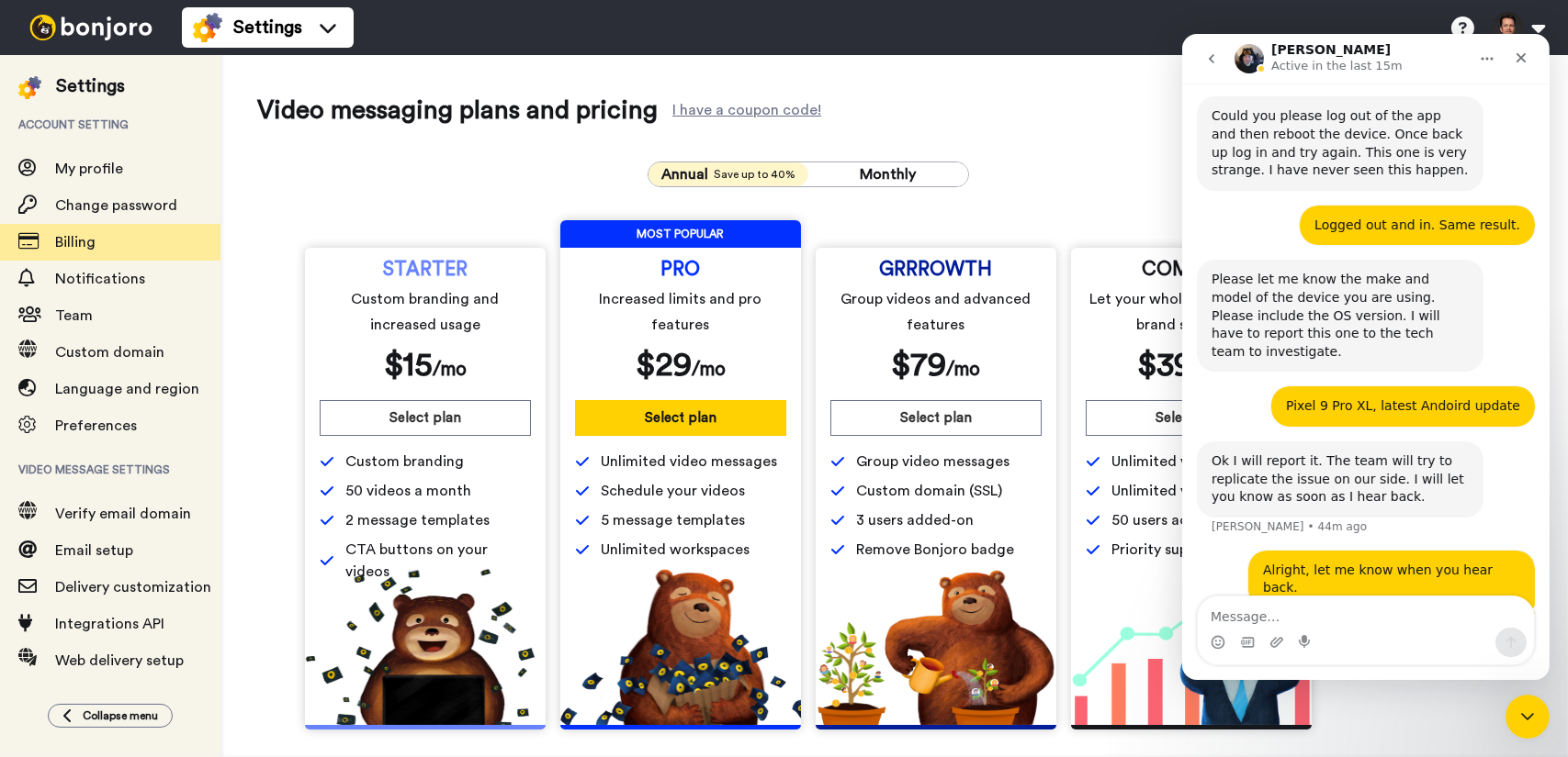
scroll to position [3993, 0]
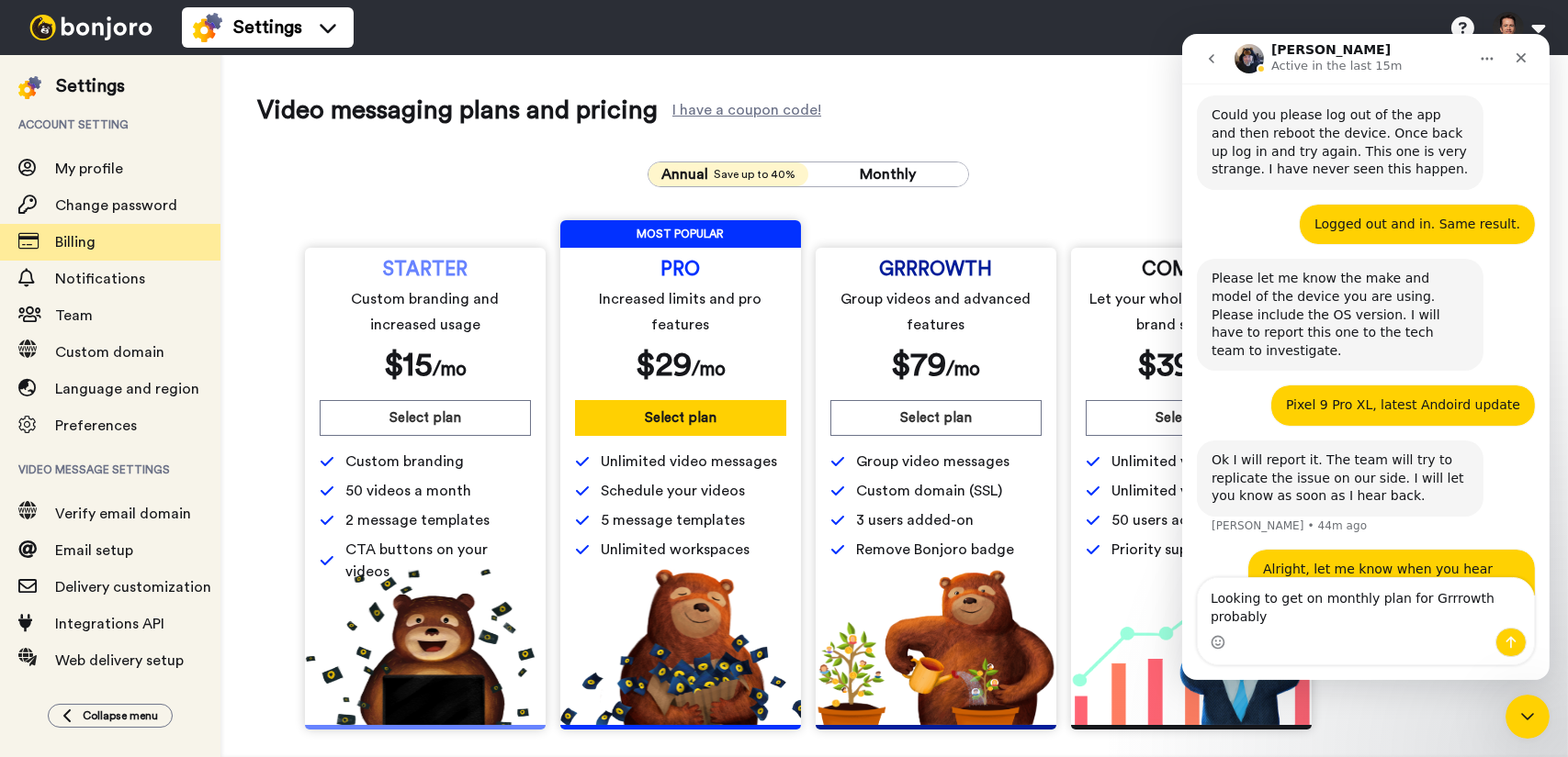
type textarea "Looking to get on monthly plan for Grrrowth probably."
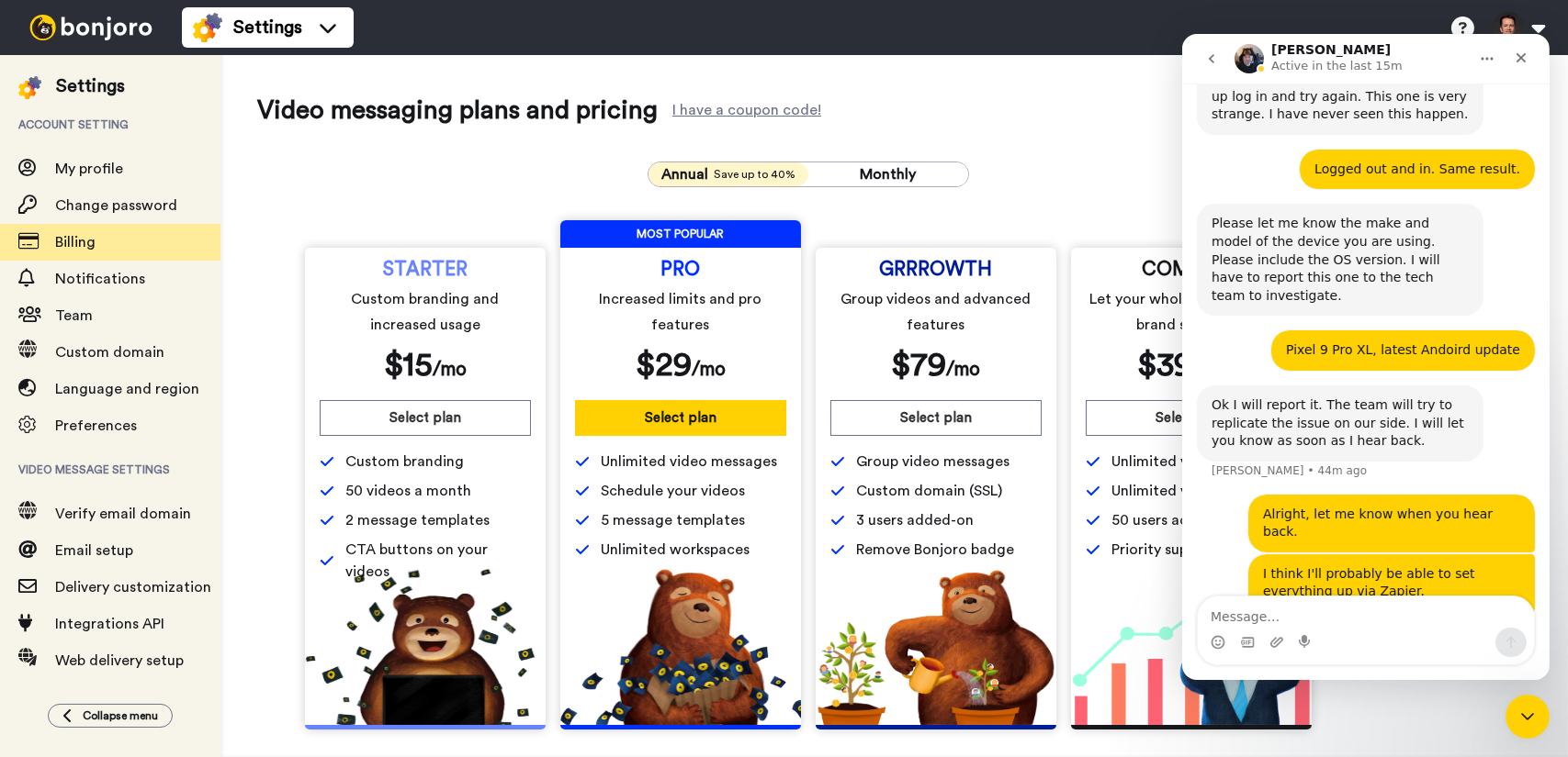
scroll to position [4055, 0]
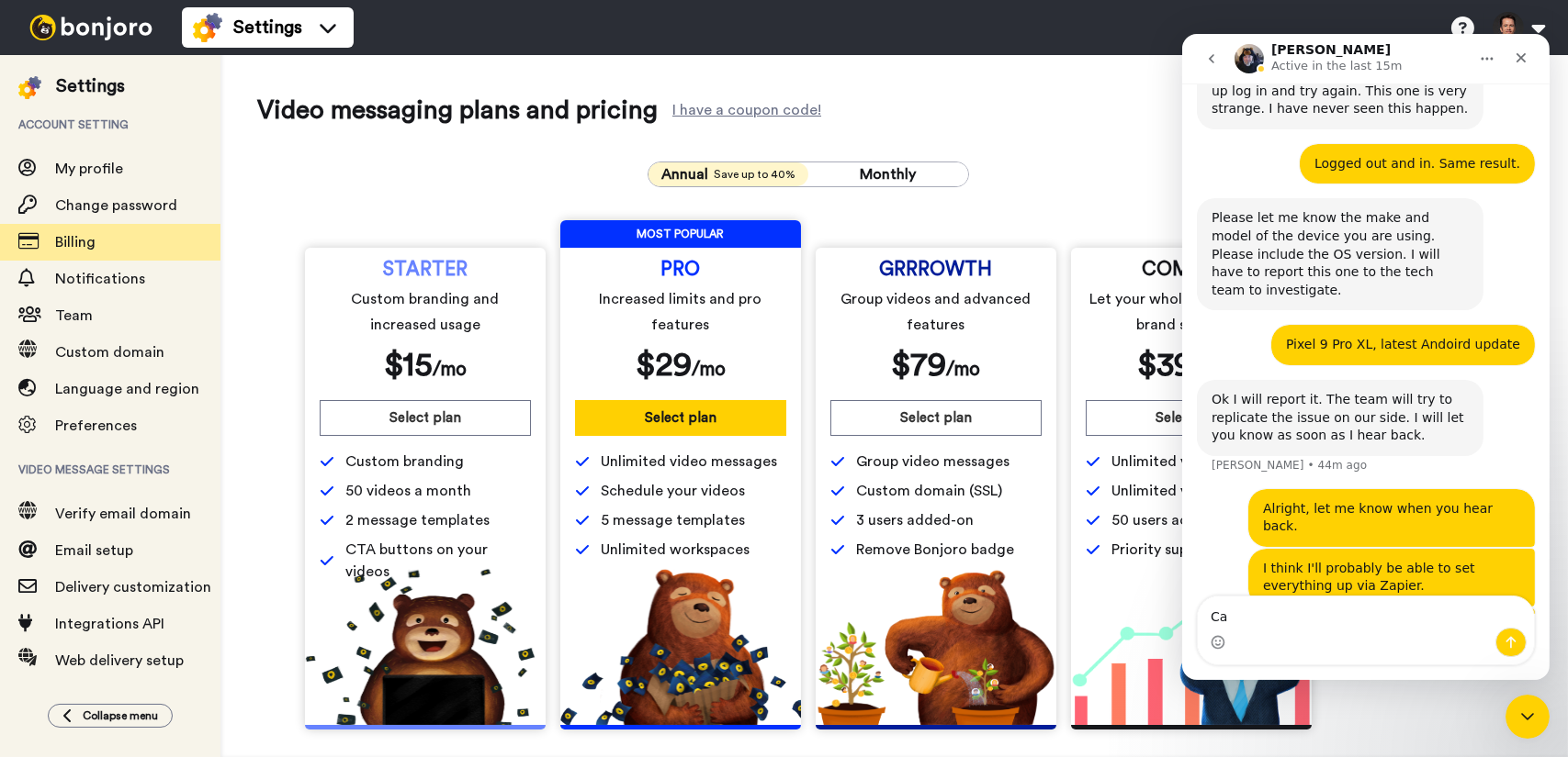
type textarea "C"
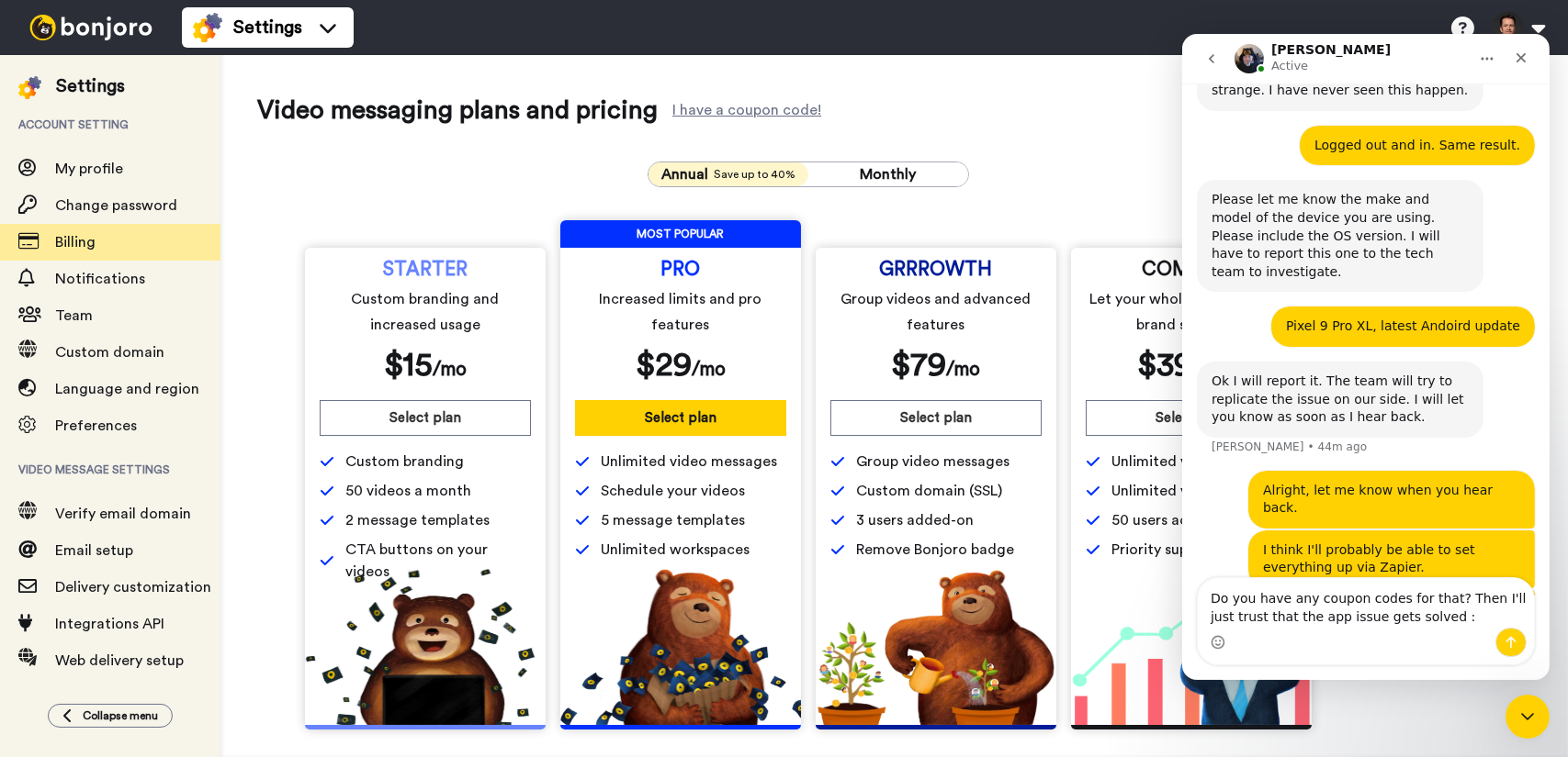
type textarea "Do you have any coupon codes for that? Then I'll just trust that the app issue …"
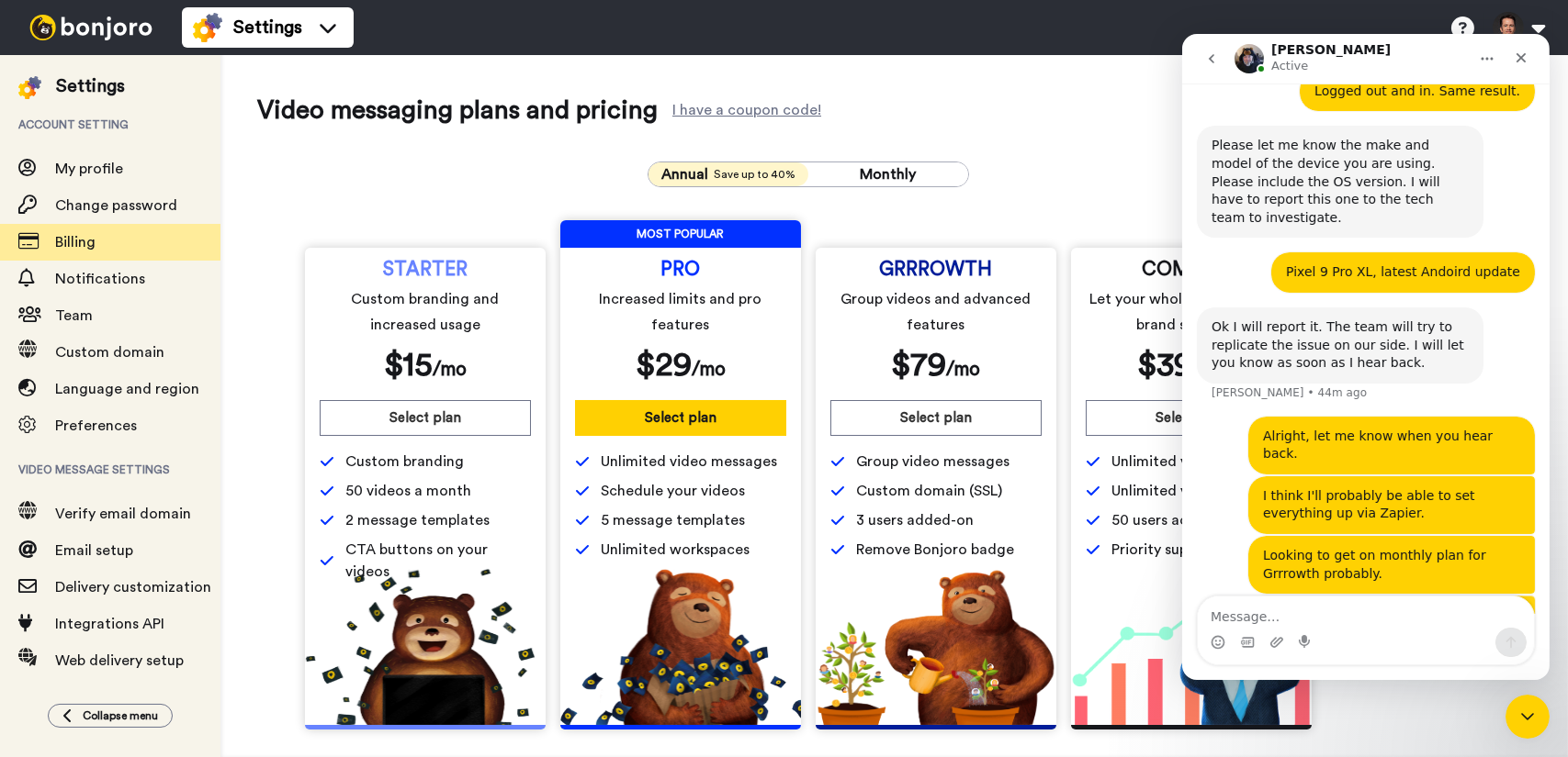
scroll to position [4132, 0]
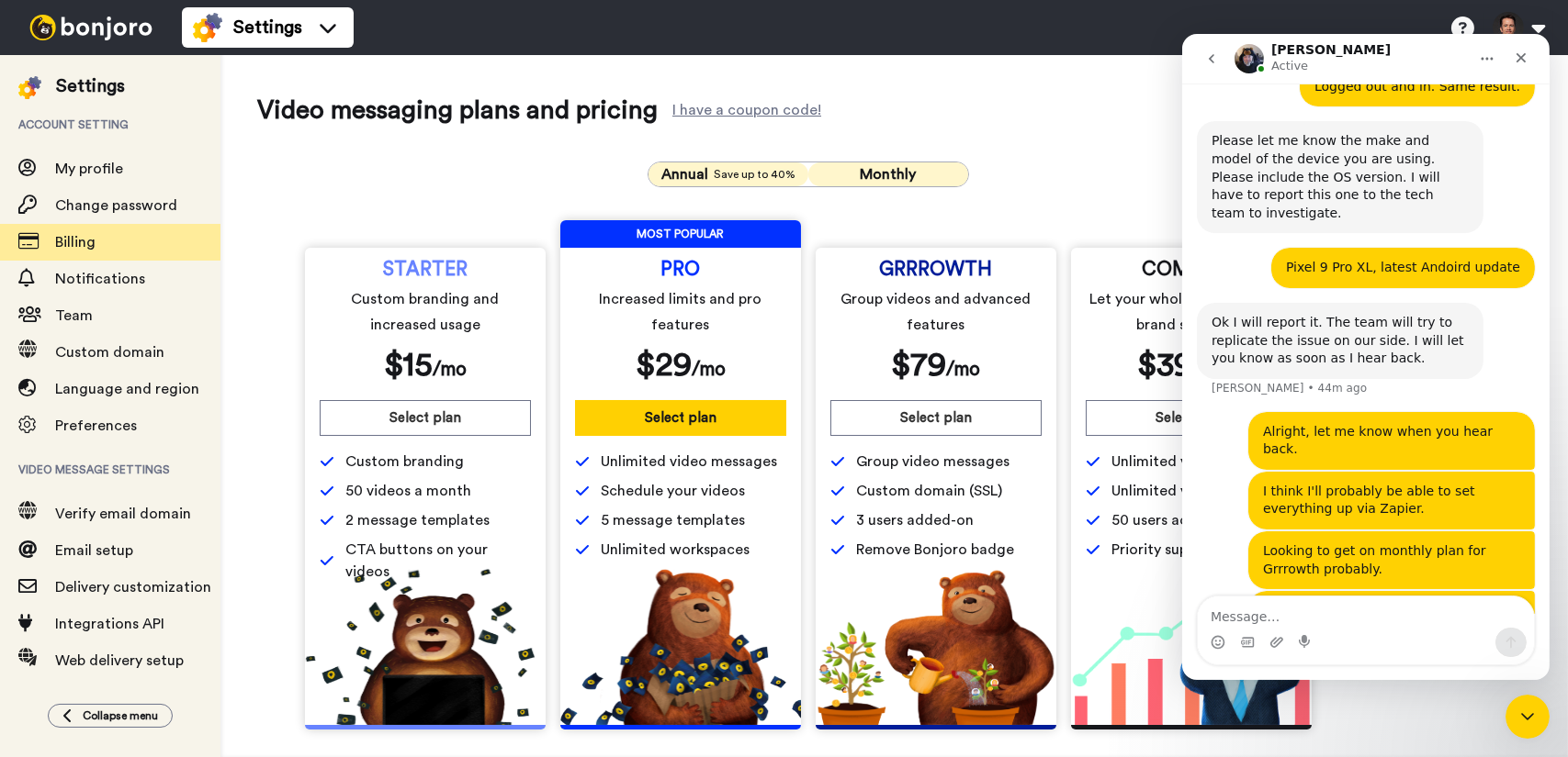
click at [931, 170] on button "Monthly" at bounding box center [888, 174] width 160 height 24
click at [1523, 72] on div "Close" at bounding box center [1520, 57] width 33 height 33
